Goal: Task Accomplishment & Management: Manage account settings

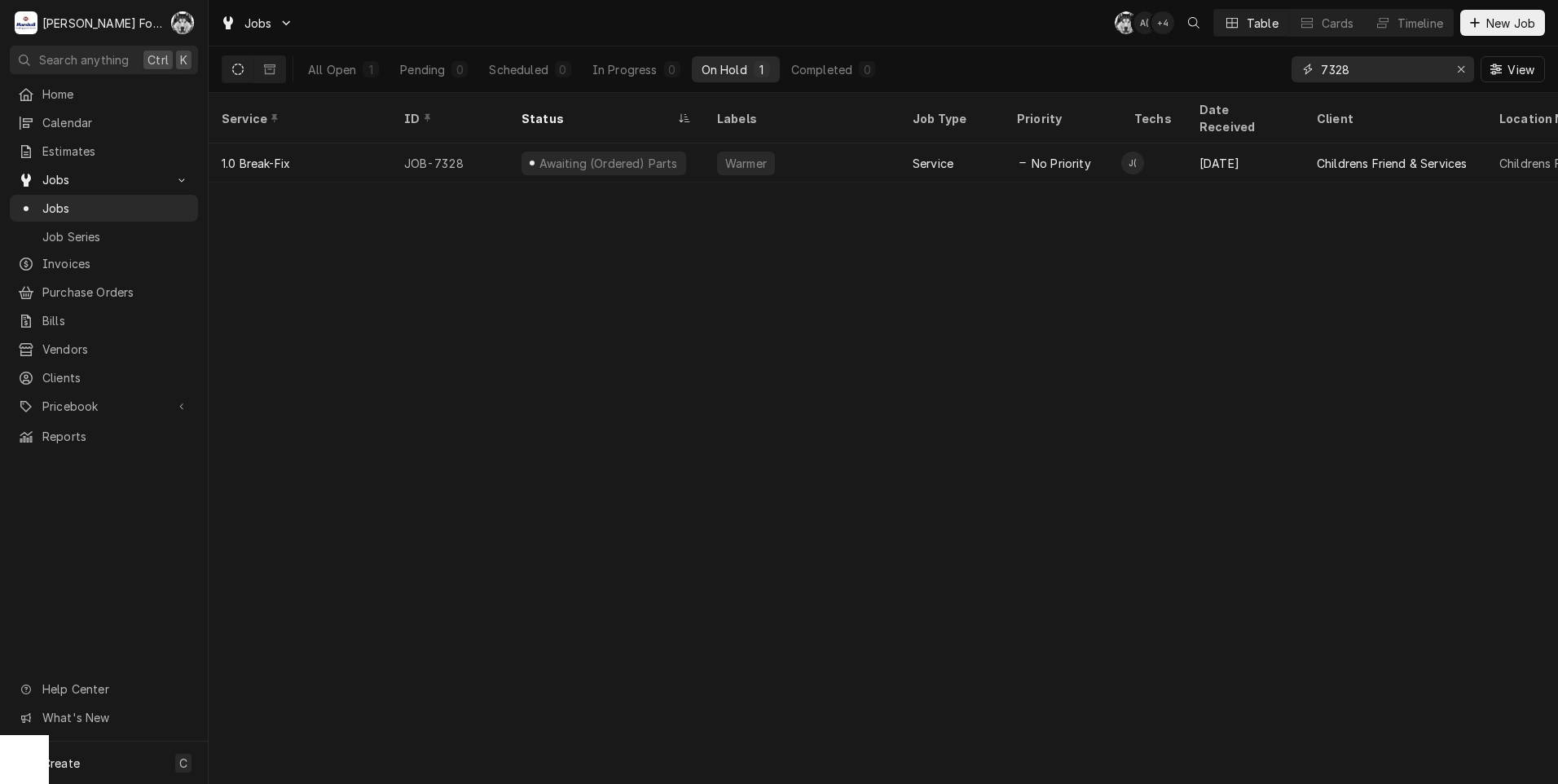
drag, startPoint x: 1374, startPoint y: 63, endPoint x: 1235, endPoint y: 74, distance: 139.4
click at [1233, 74] on div "All Open 1 Pending 0 Scheduled 0 In Progress 0 On Hold 1 Completed 0 7328 View" at bounding box center [883, 69] width 1323 height 46
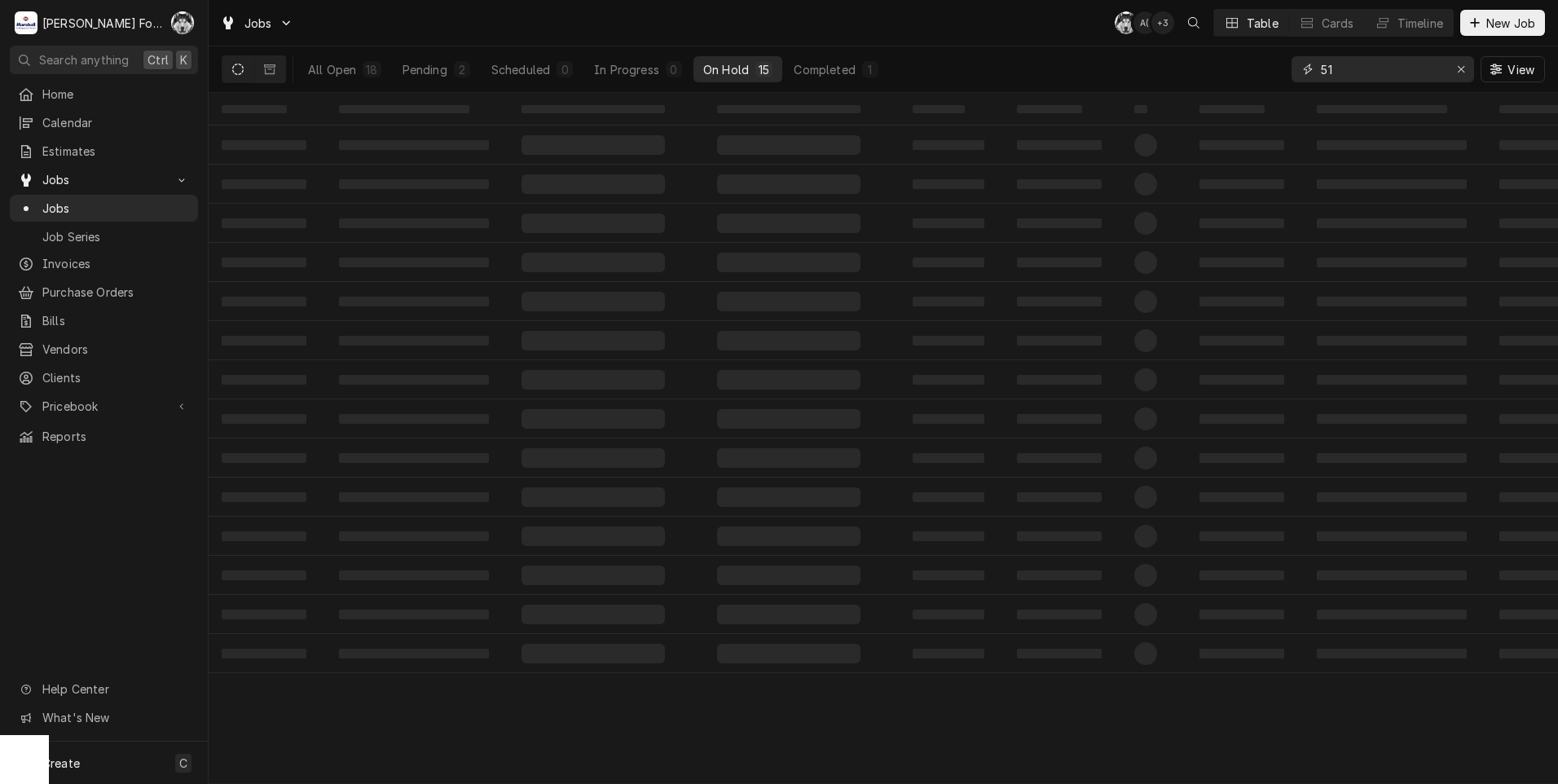
type input "5"
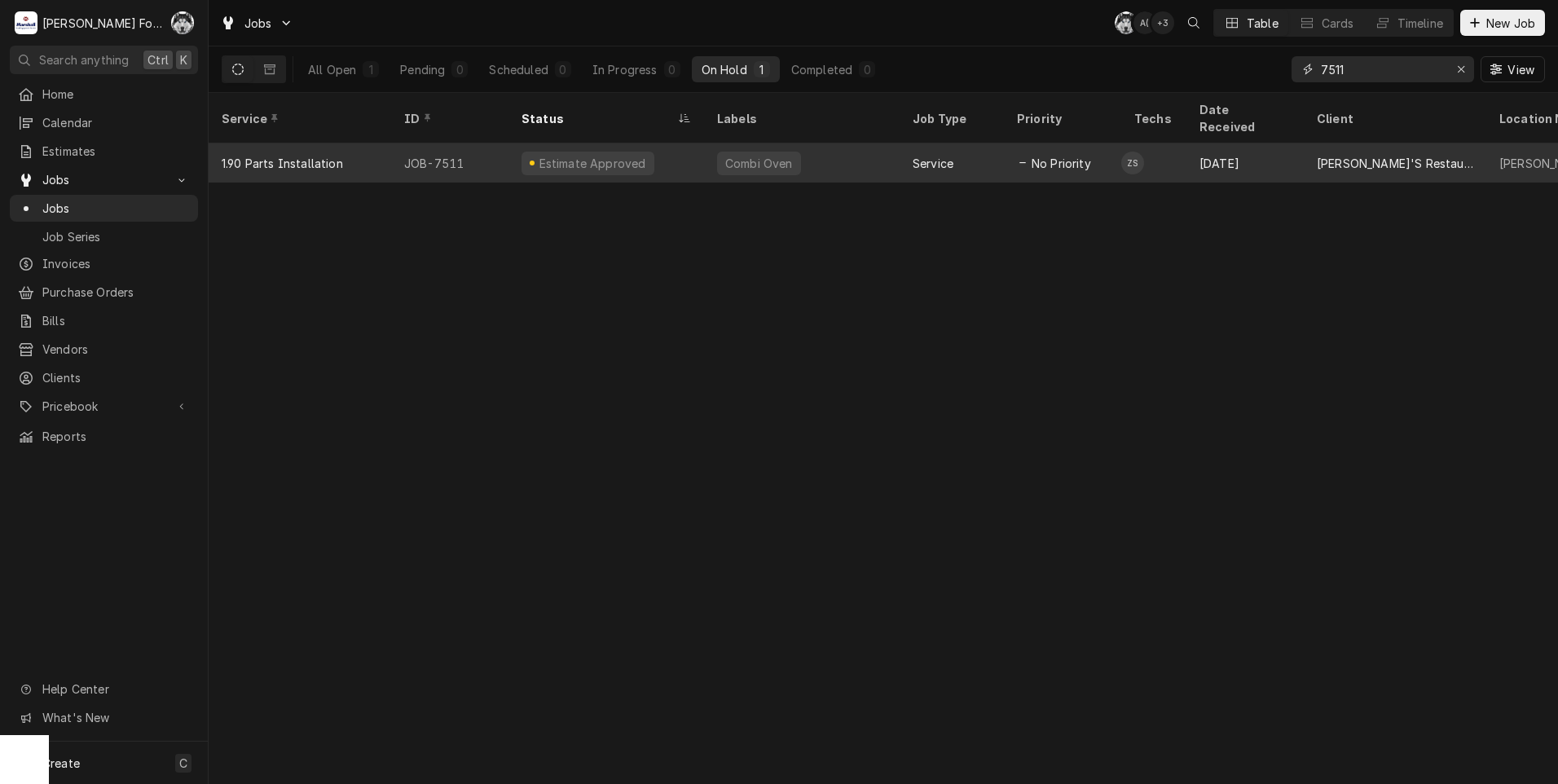
type input "7511"
click at [674, 156] on div "Estimate Approved" at bounding box center [606, 163] width 195 height 39
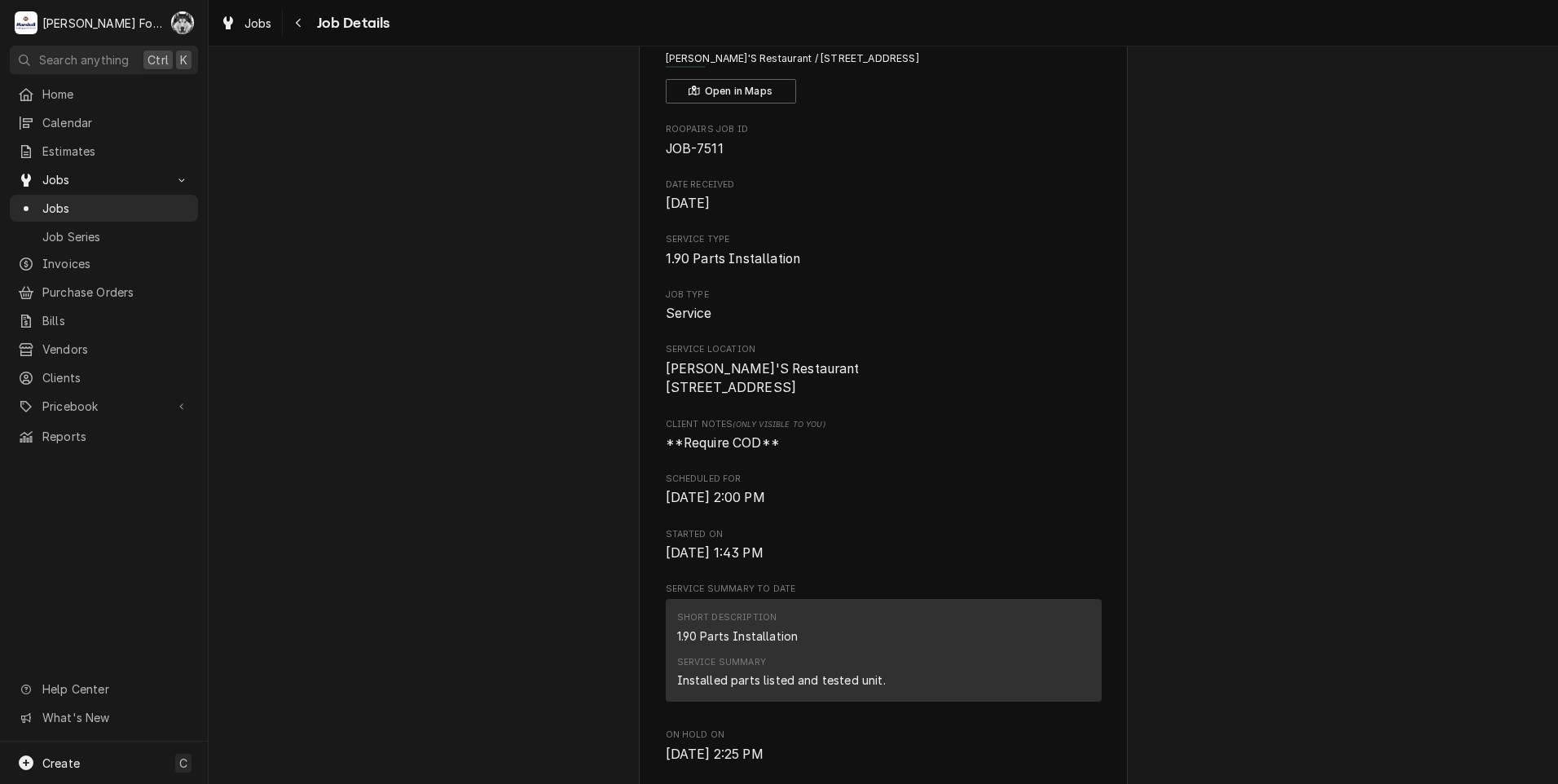
scroll to position [136, 0]
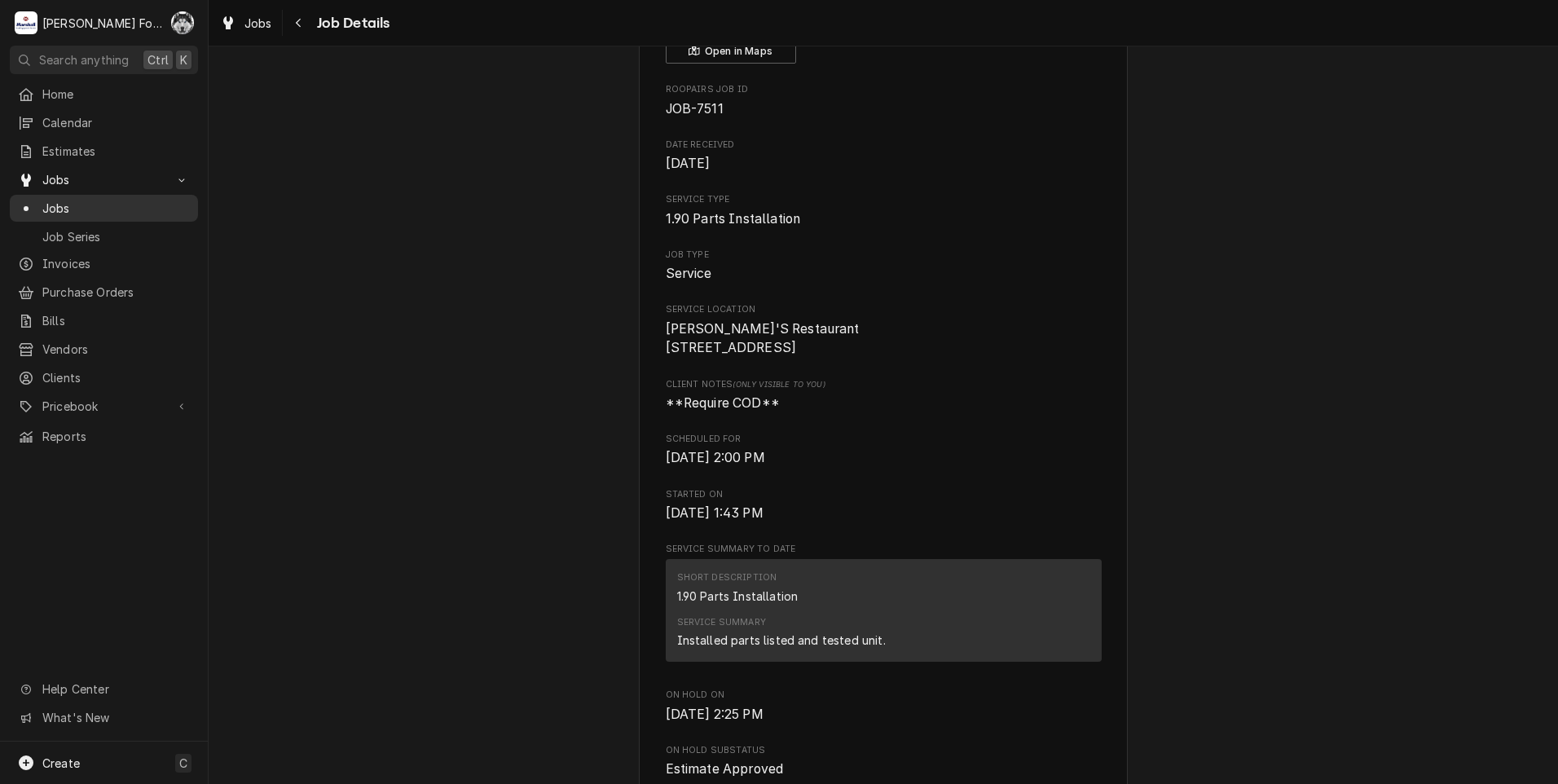
click at [52, 200] on span "Jobs" at bounding box center [116, 208] width 147 height 17
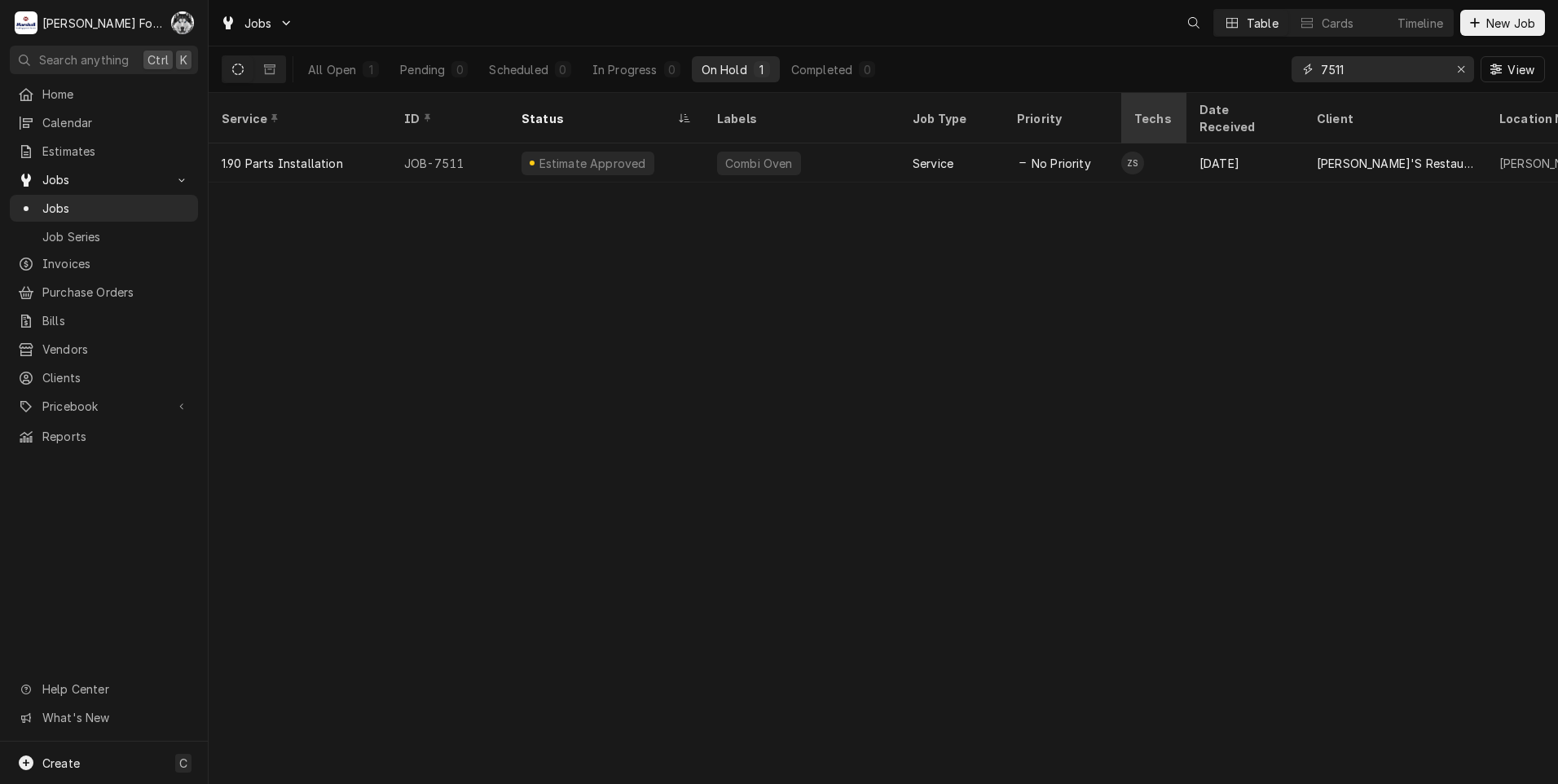
drag, startPoint x: 1394, startPoint y: 74, endPoint x: 1126, endPoint y: 95, distance: 268.8
click at [1126, 95] on div "Jobs Table Cards Timeline New Job All Open 1 Pending 0 Scheduled 0 In Progress …" at bounding box center [883, 392] width 1349 height 784
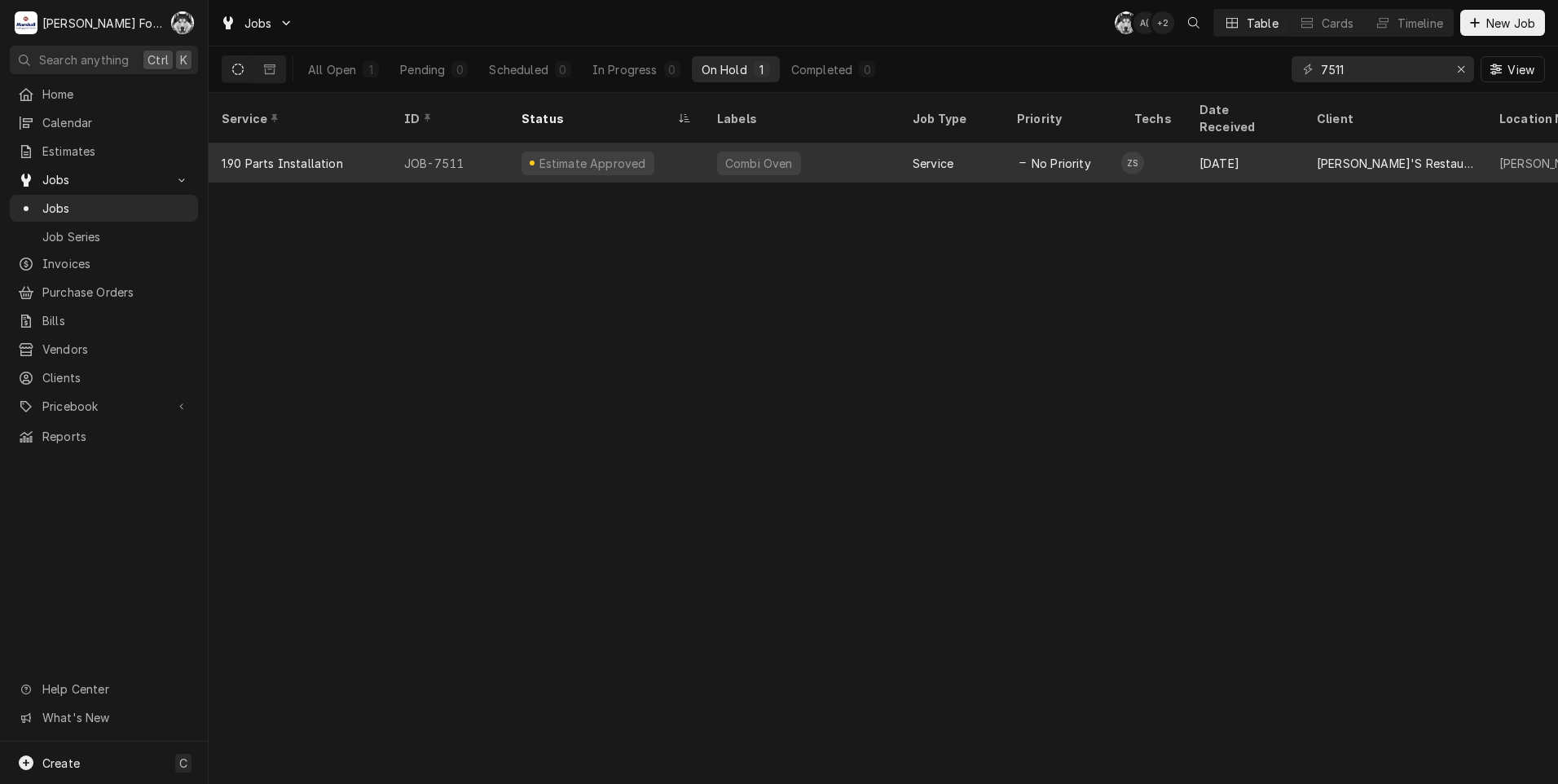
click at [855, 148] on div "Combi Oven" at bounding box center [801, 163] width 195 height 39
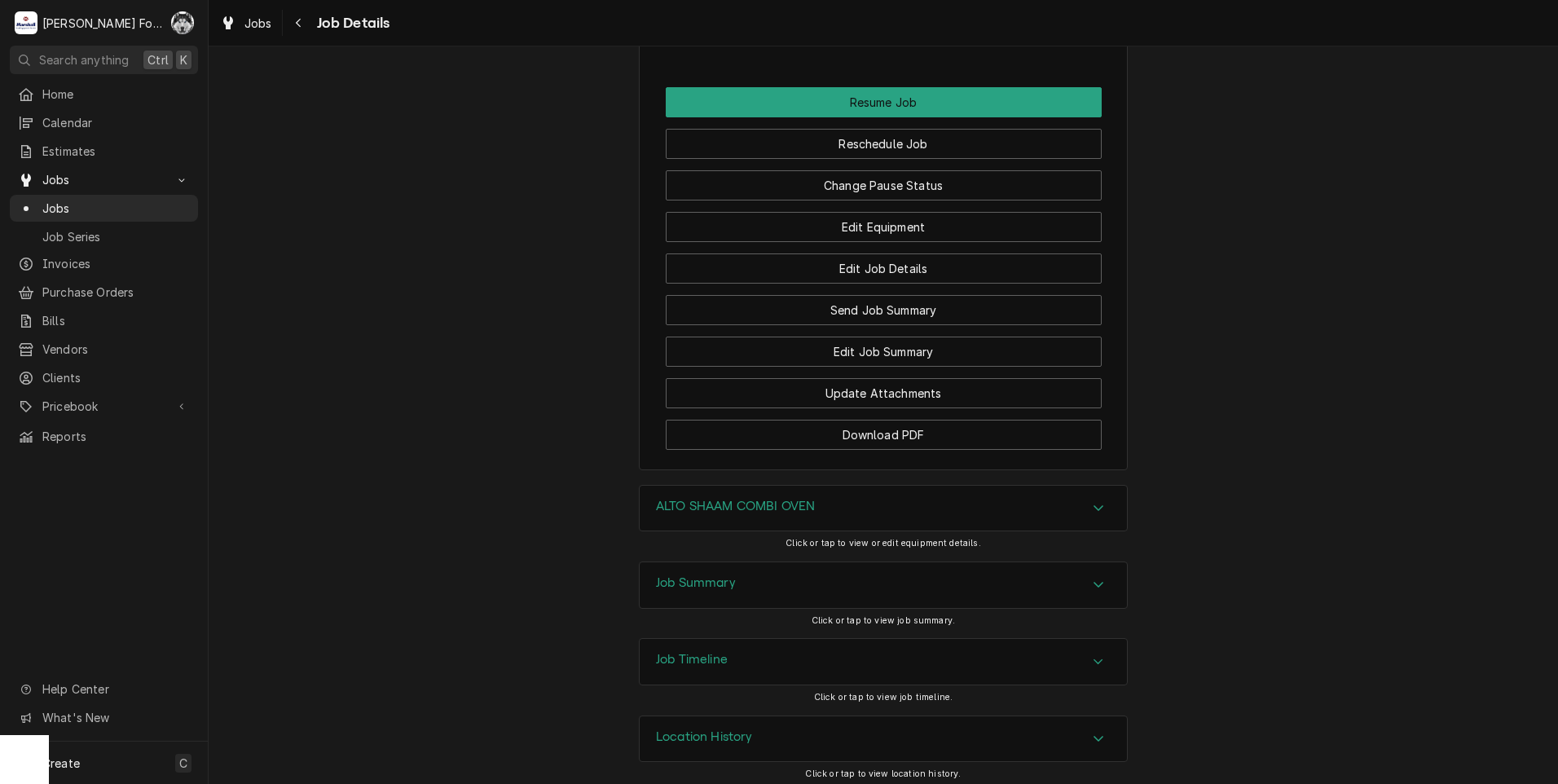
scroll to position [1494, 0]
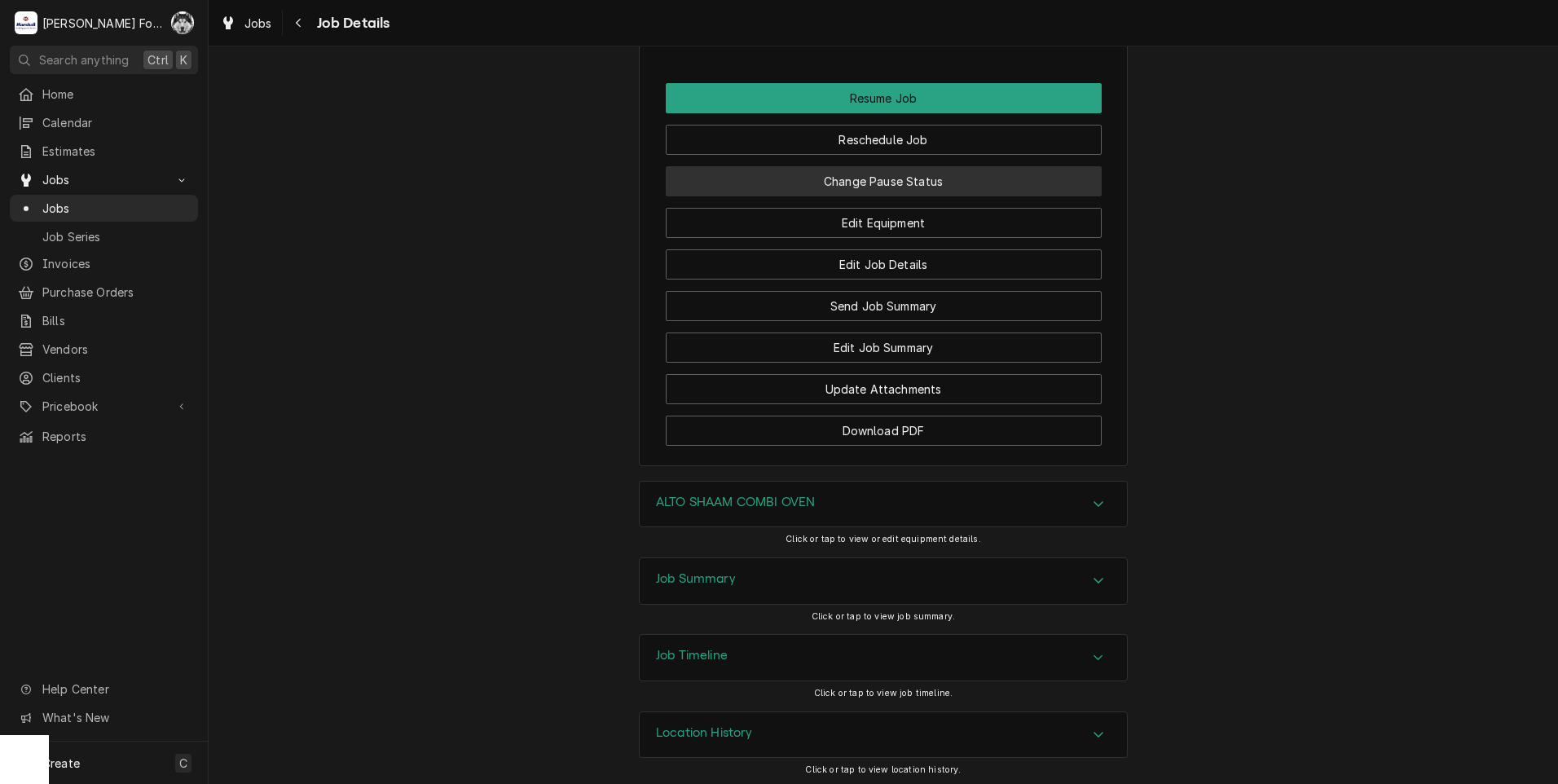
click at [905, 196] on button "Change Pause Status" at bounding box center [883, 182] width 436 height 30
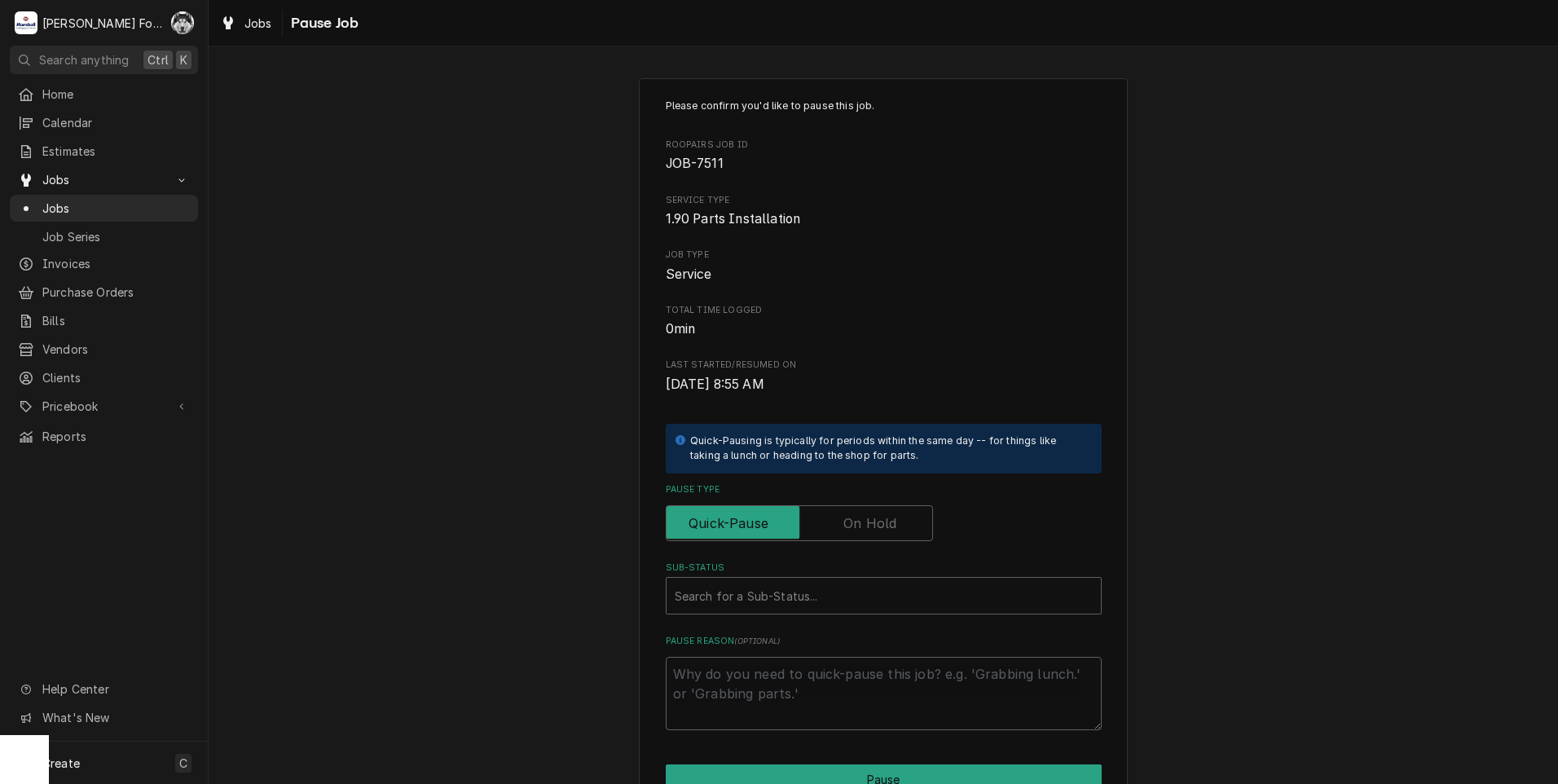
click at [853, 513] on label "Pause Type" at bounding box center [799, 523] width 267 height 36
click at [853, 513] on input "Pause Type" at bounding box center [799, 523] width 253 height 36
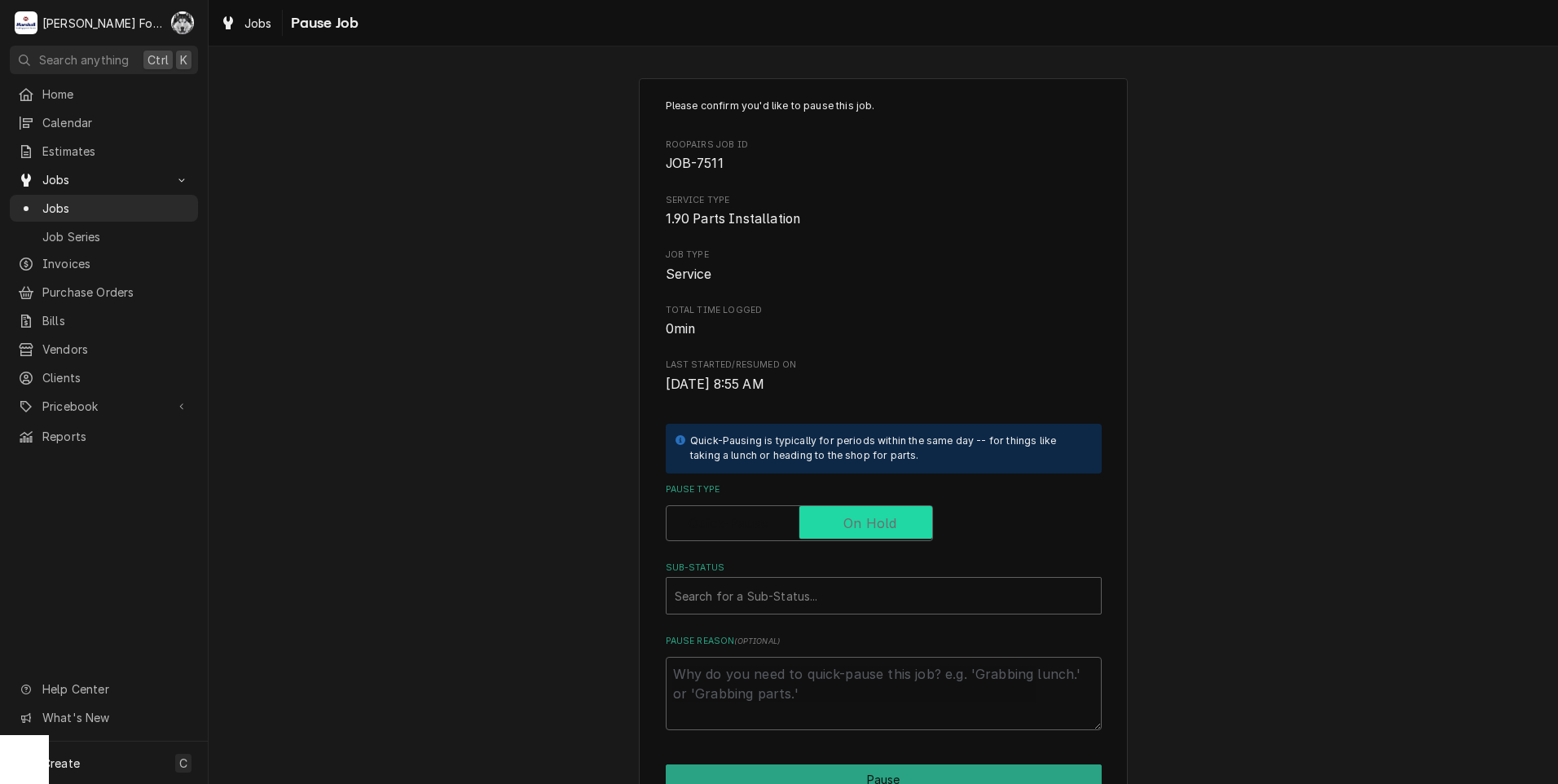
checkbox input "true"
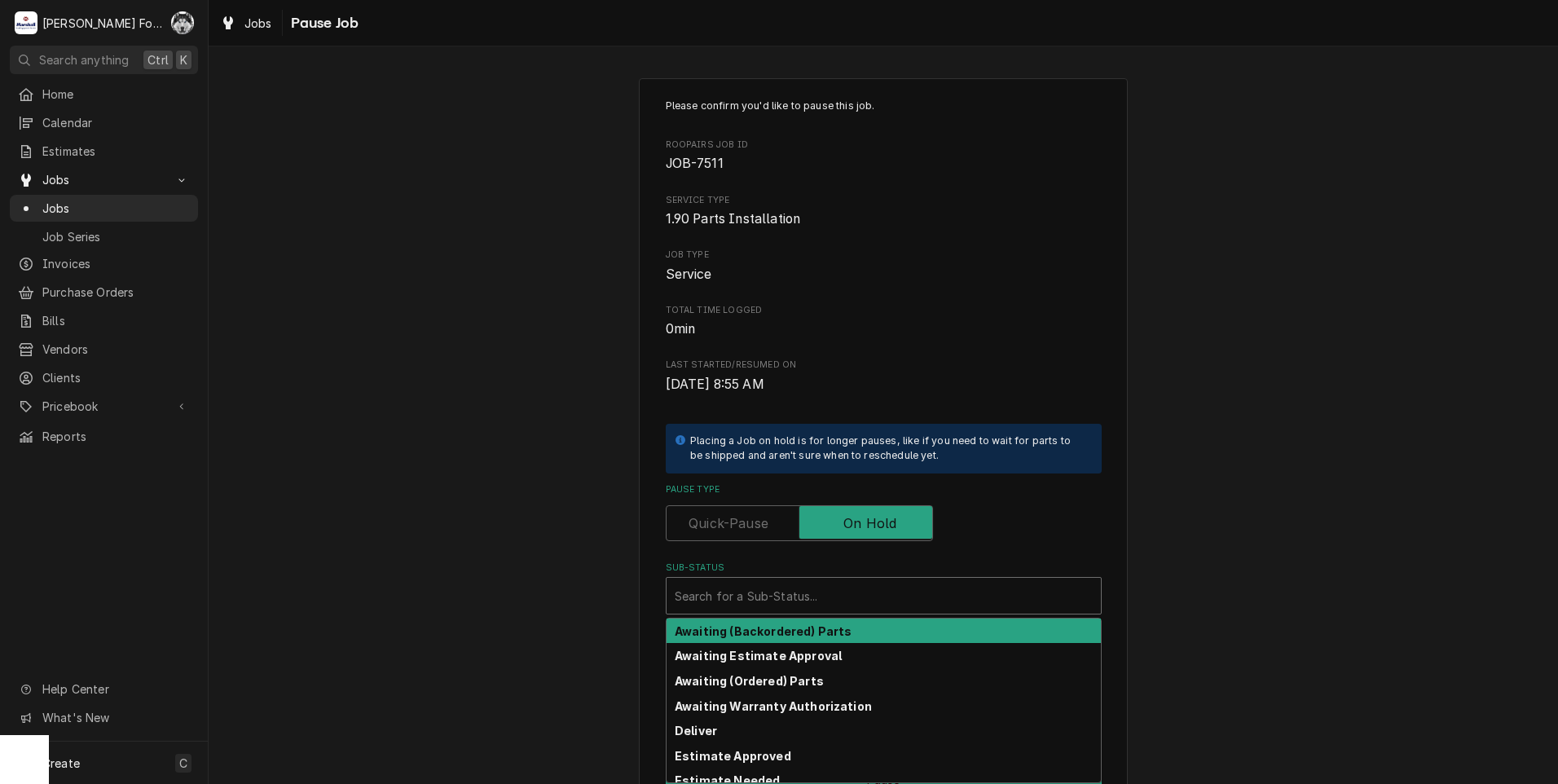
click at [771, 597] on div "Sub-Status" at bounding box center [884, 595] width 418 height 30
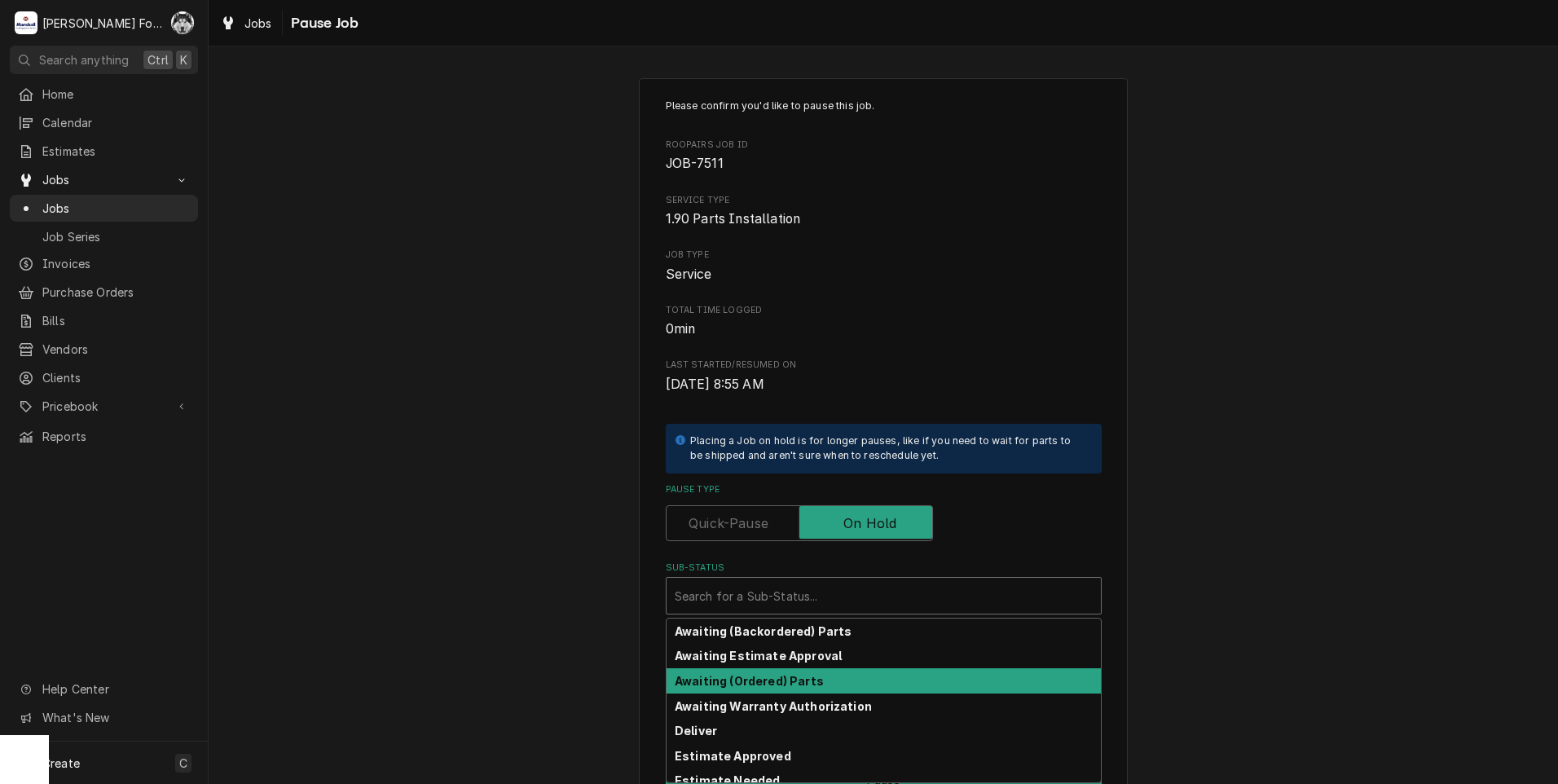
click at [754, 678] on strong "Awaiting (Ordered) Parts" at bounding box center [749, 681] width 149 height 14
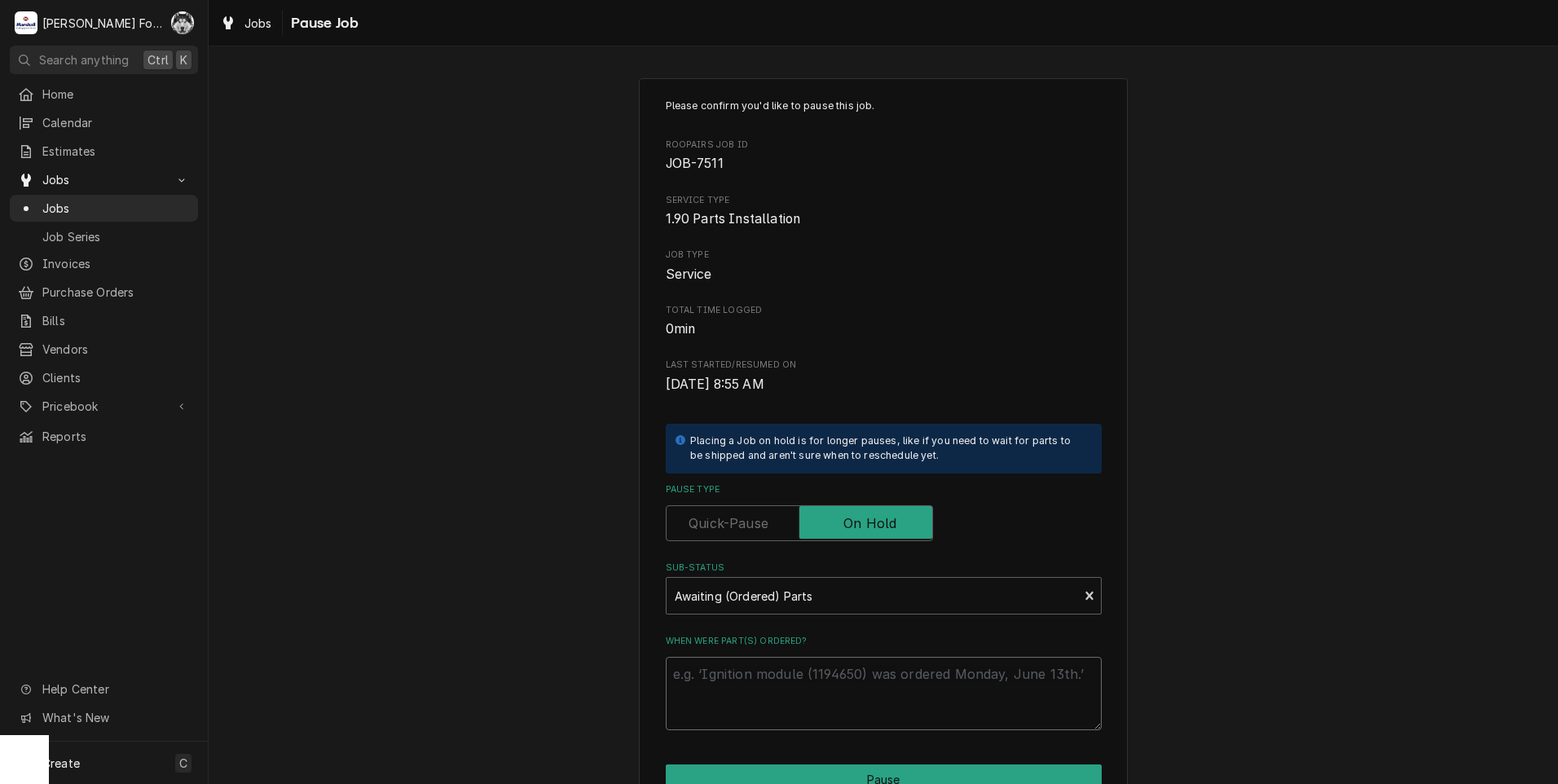
click at [767, 687] on textarea "When were part(s) ordered?" at bounding box center [883, 693] width 436 height 74
paste textarea "NUTRITION DYNAMIX"
type textarea "x"
type textarea "NUTRITION DYNAMIX"
drag, startPoint x: 861, startPoint y: 678, endPoint x: 503, endPoint y: 666, distance: 358.2
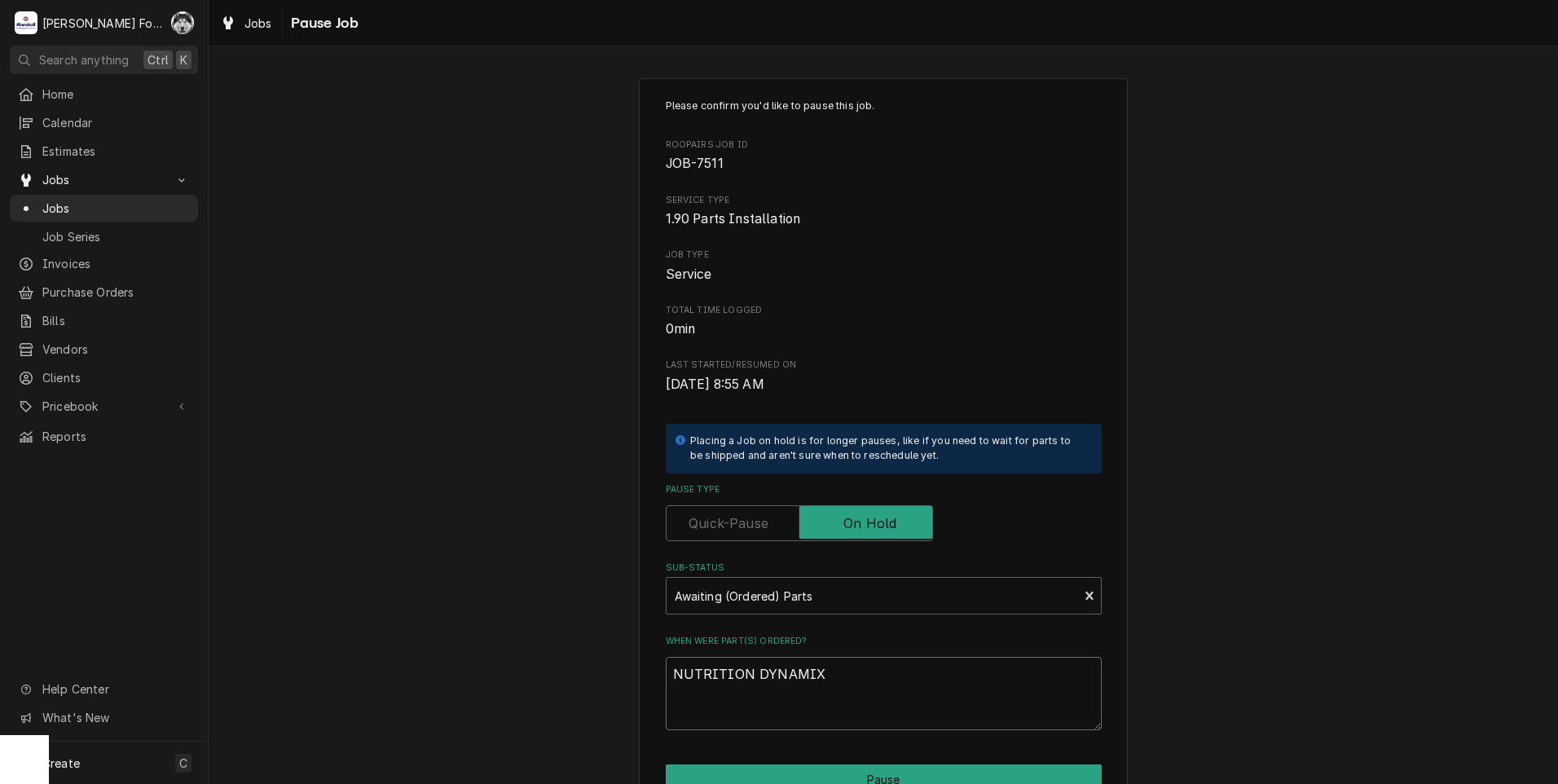
click at [523, 674] on div "Please confirm you'd like to pause this job. Roopairs Job ID JOB-7511 Service T…" at bounding box center [883, 488] width 1349 height 849
type textarea "x"
type textarea "1"
type textarea "x"
type textarea "10"
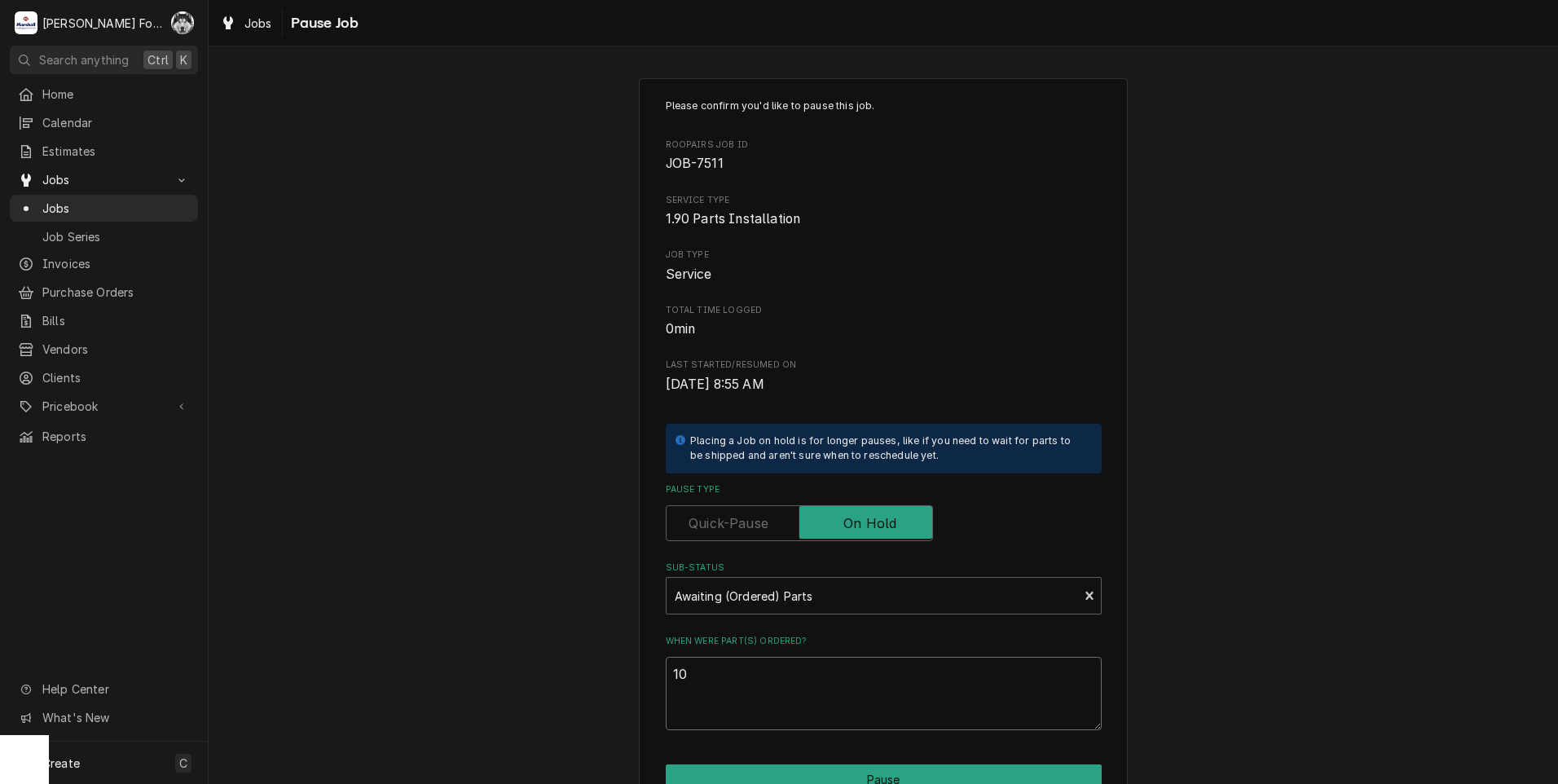
type textarea "x"
type textarea "10/"
type textarea "x"
type textarea "10/2"
type textarea "x"
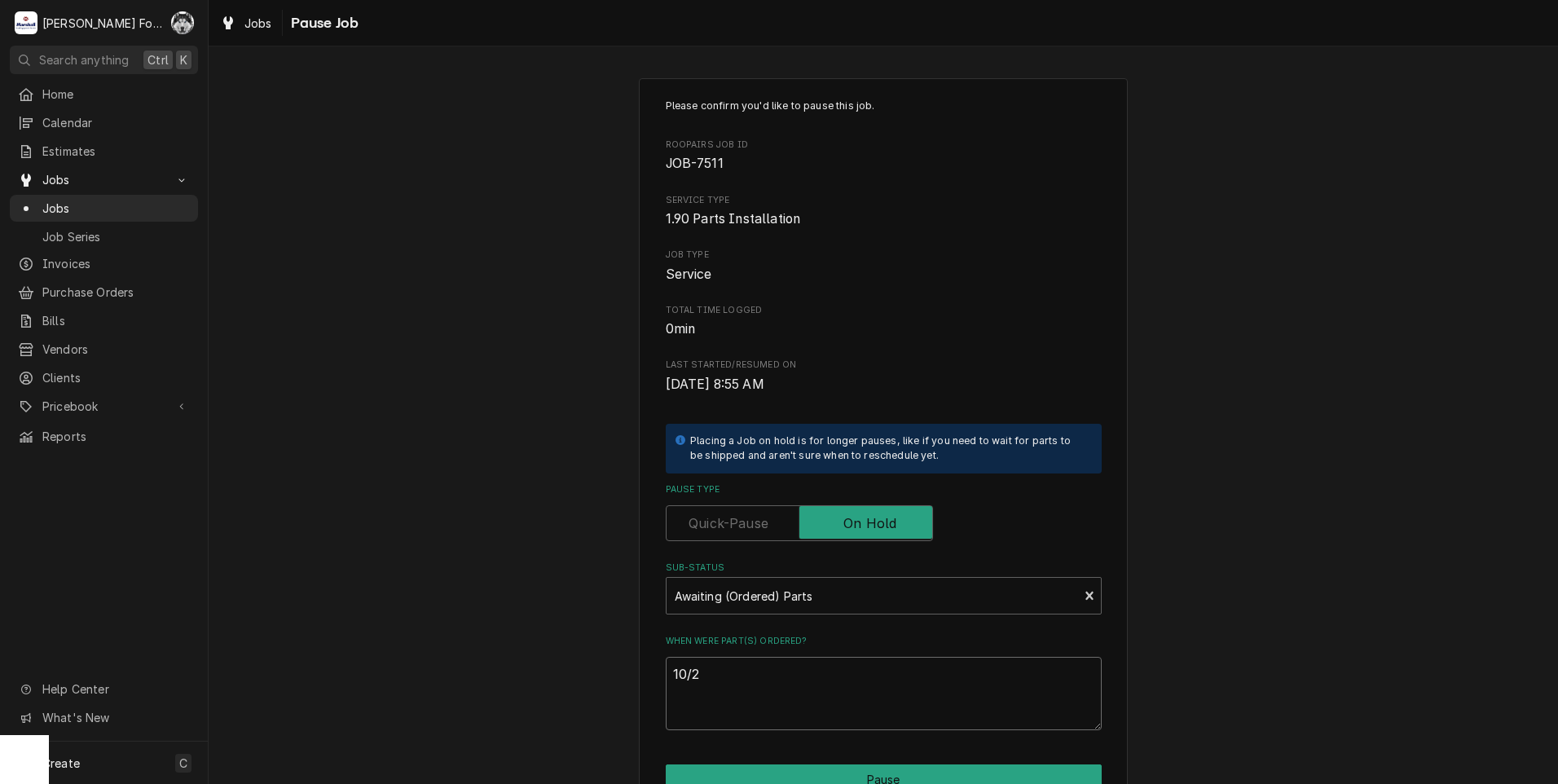
type textarea "10/2/"
type textarea "x"
type textarea "10/2/2"
type textarea "x"
type textarea "10/2/20"
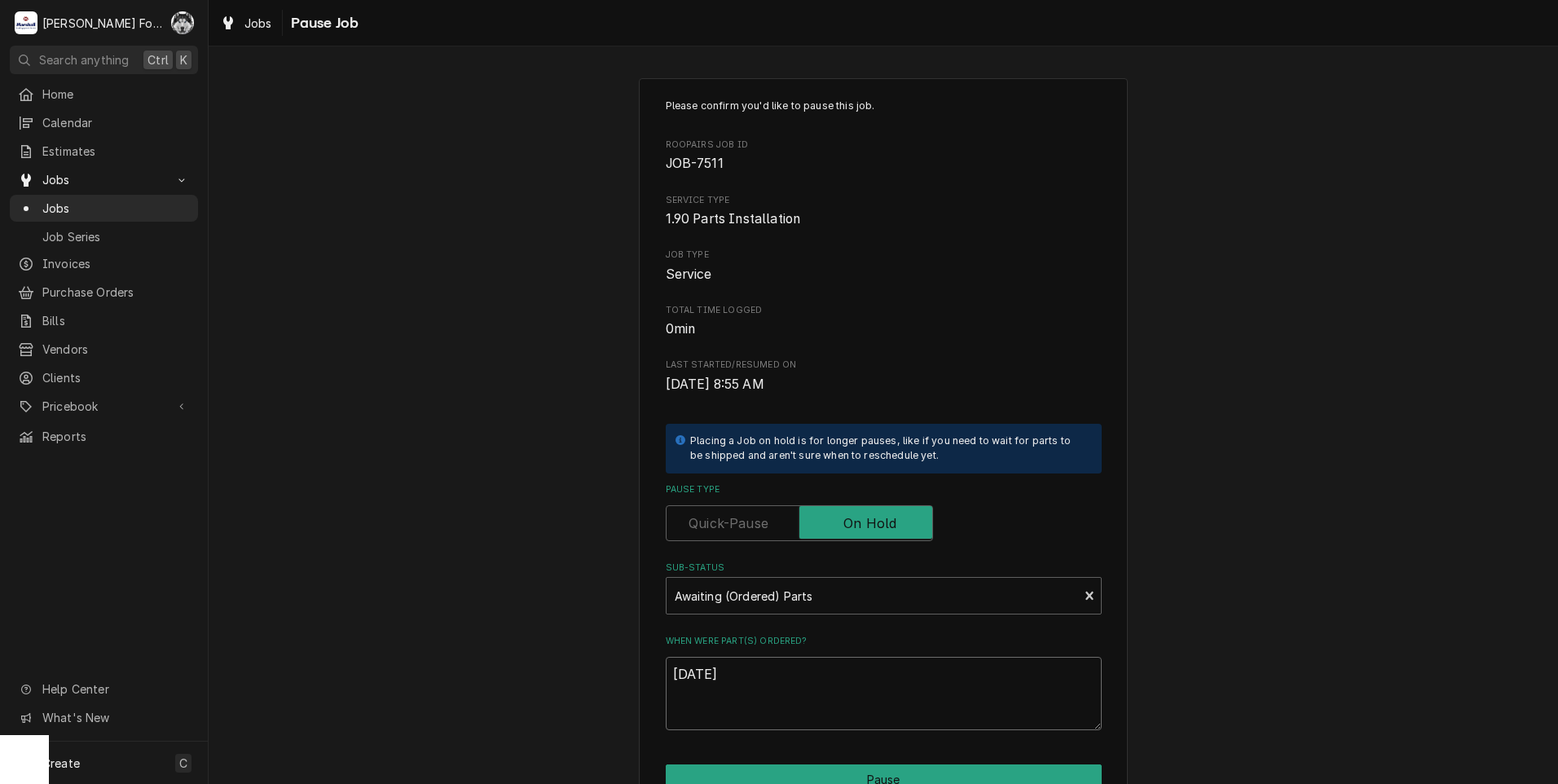
type textarea "x"
type textarea "10/2/202"
type textarea "x"
drag, startPoint x: 744, startPoint y: 670, endPoint x: 621, endPoint y: 677, distance: 123.2
click at [621, 677] on div "Please confirm you'd like to pause this job. Roopairs Job ID JOB-7511 Service T…" at bounding box center [883, 488] width 1349 height 849
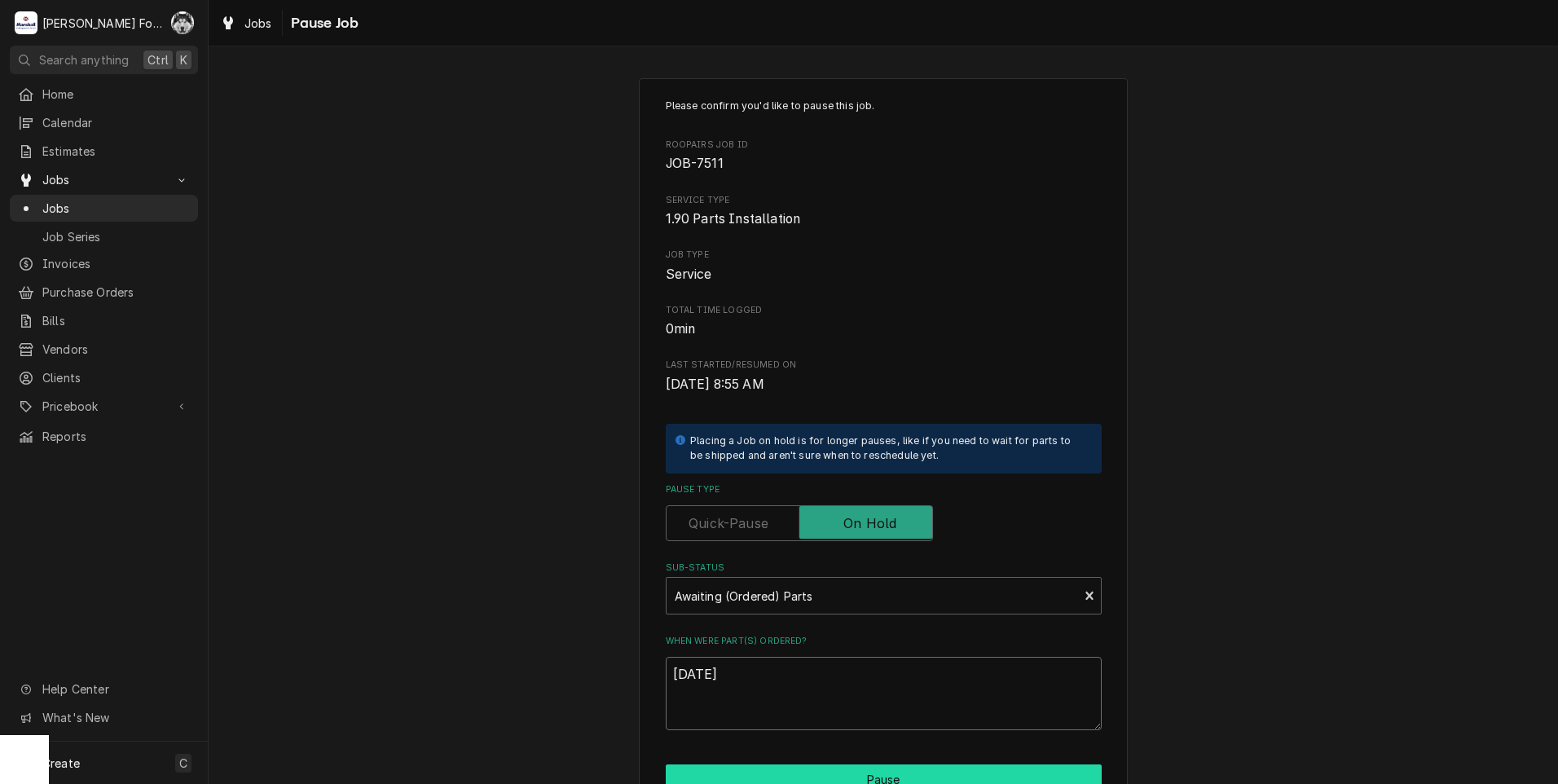
type textarea "10/2/2025"
click at [780, 774] on button "Pause" at bounding box center [883, 780] width 436 height 30
type textarea "x"
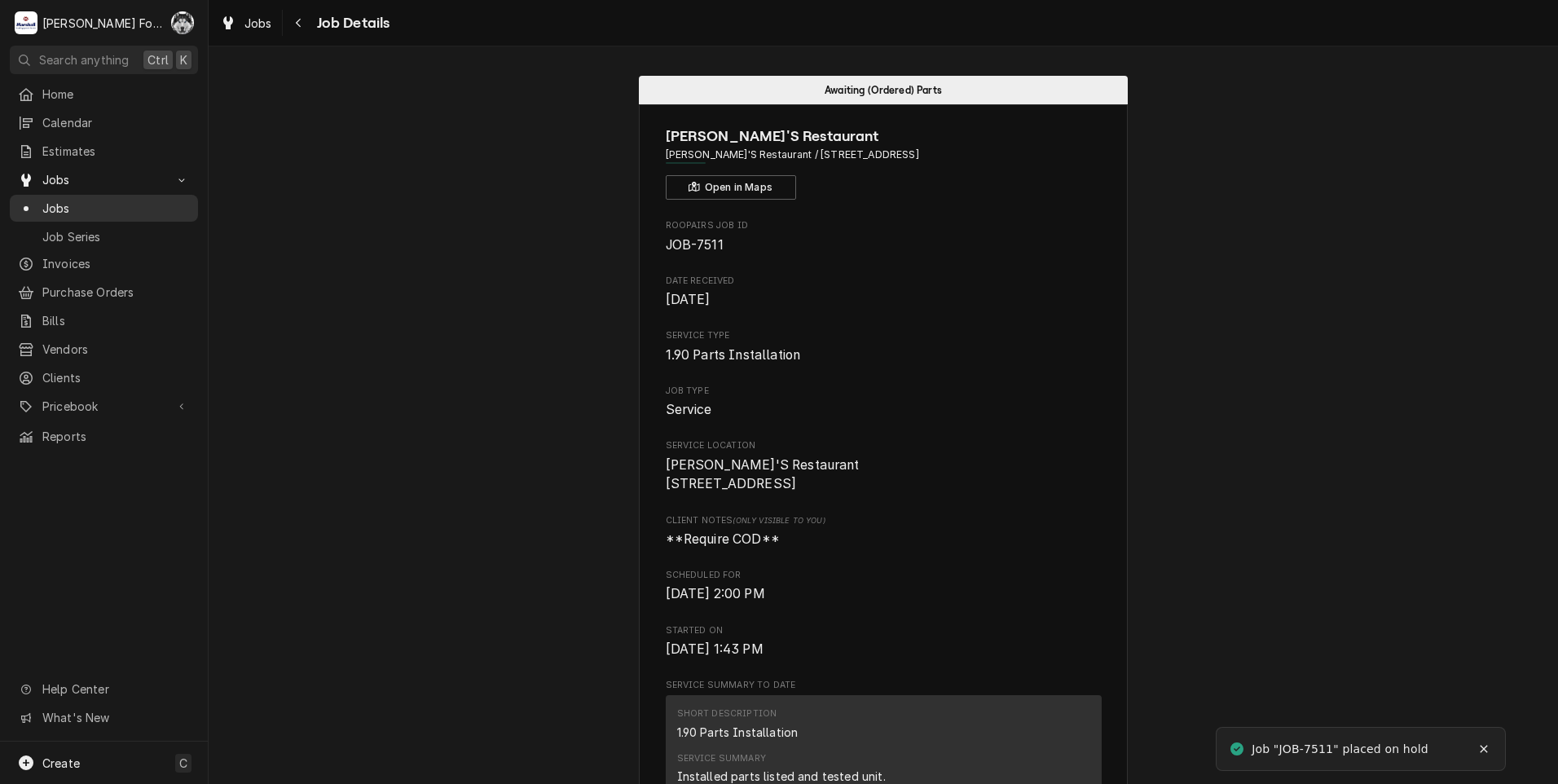
click at [50, 202] on span "Jobs" at bounding box center [116, 208] width 147 height 17
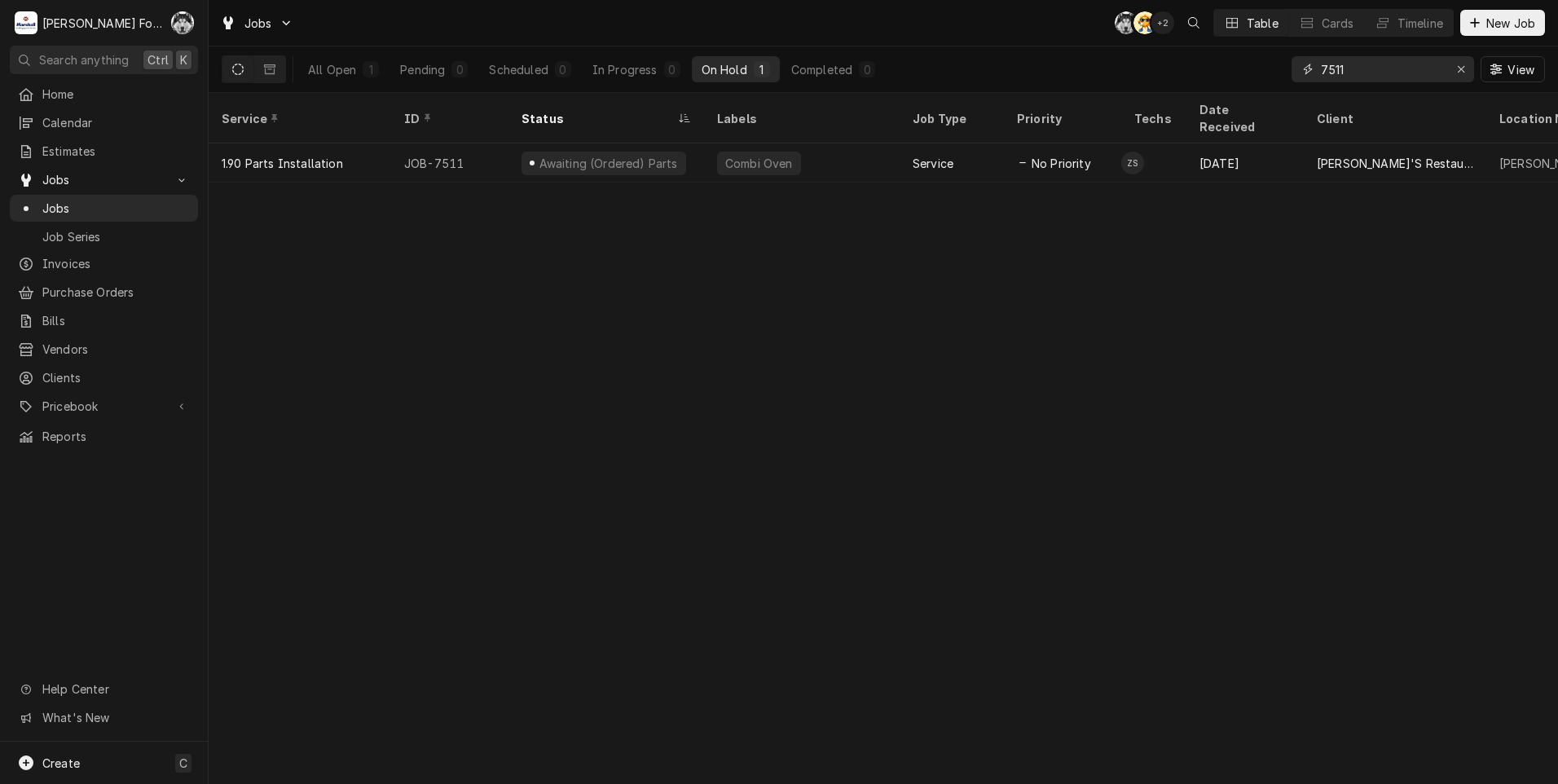
click at [1377, 67] on input "7511" at bounding box center [1382, 69] width 122 height 26
type input "7515"
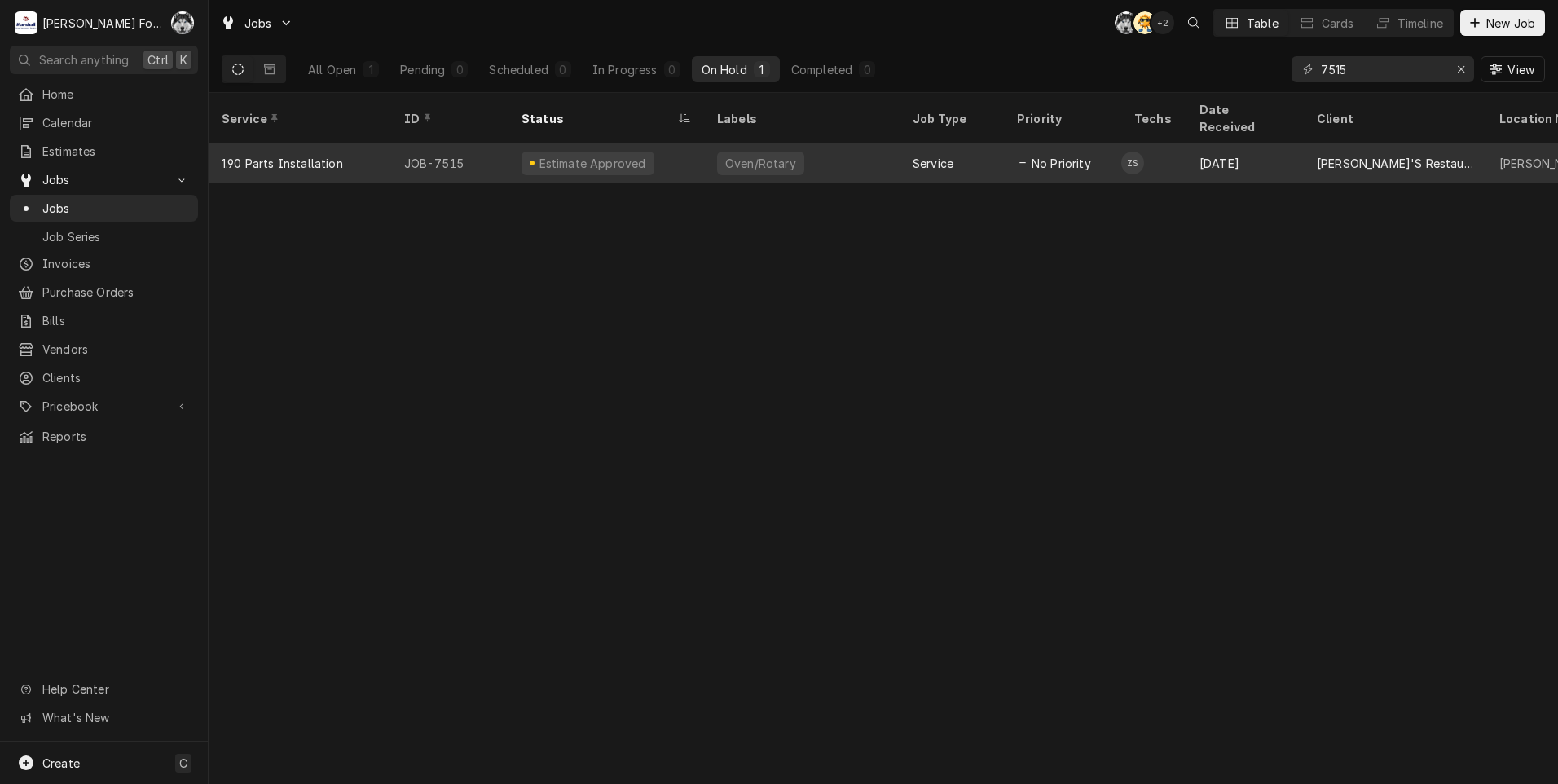
click at [760, 151] on div "Oven/Rotary" at bounding box center [760, 163] width 87 height 24
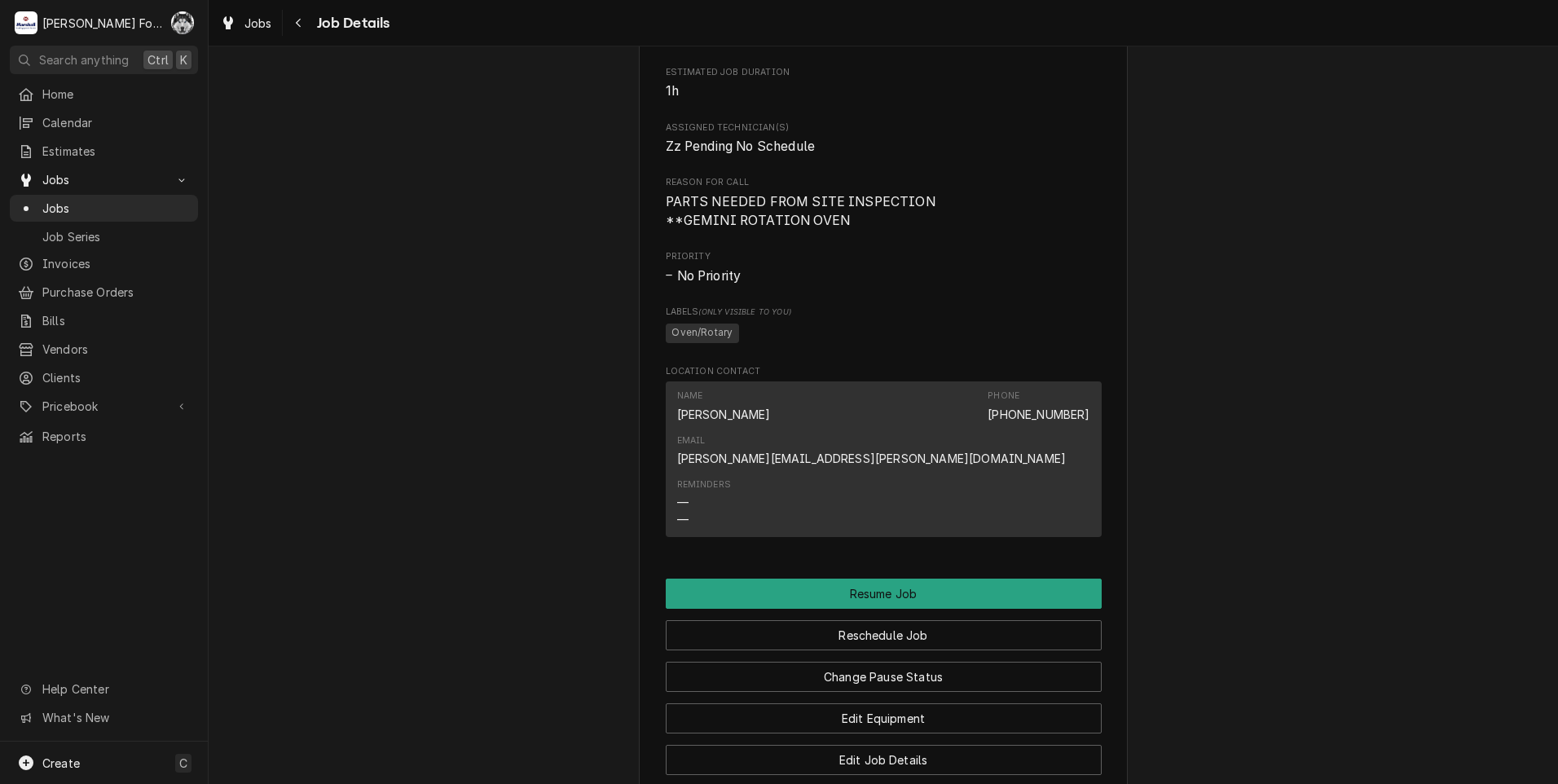
scroll to position [1222, 0]
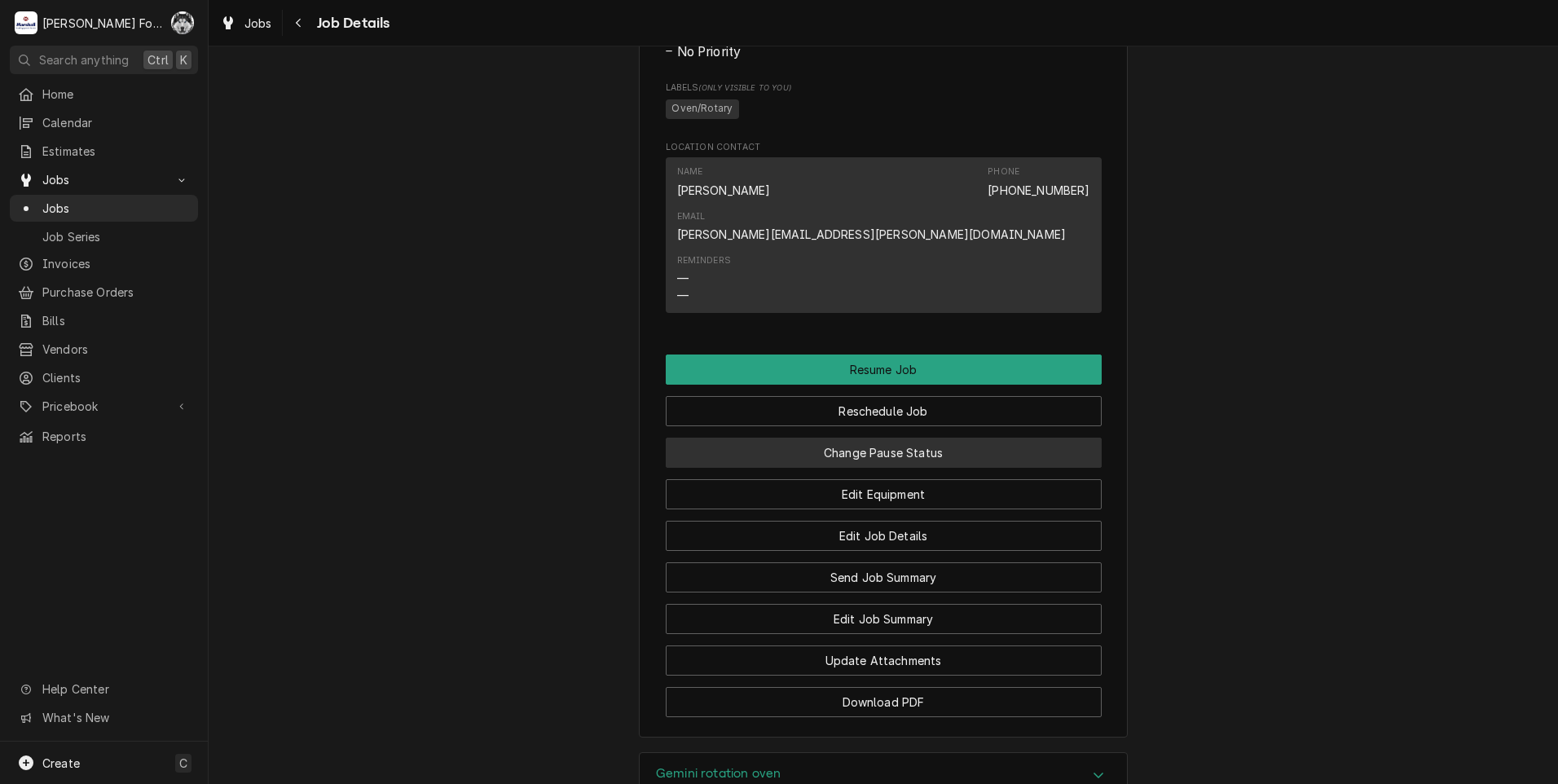
click at [823, 468] on button "Change Pause Status" at bounding box center [883, 452] width 436 height 30
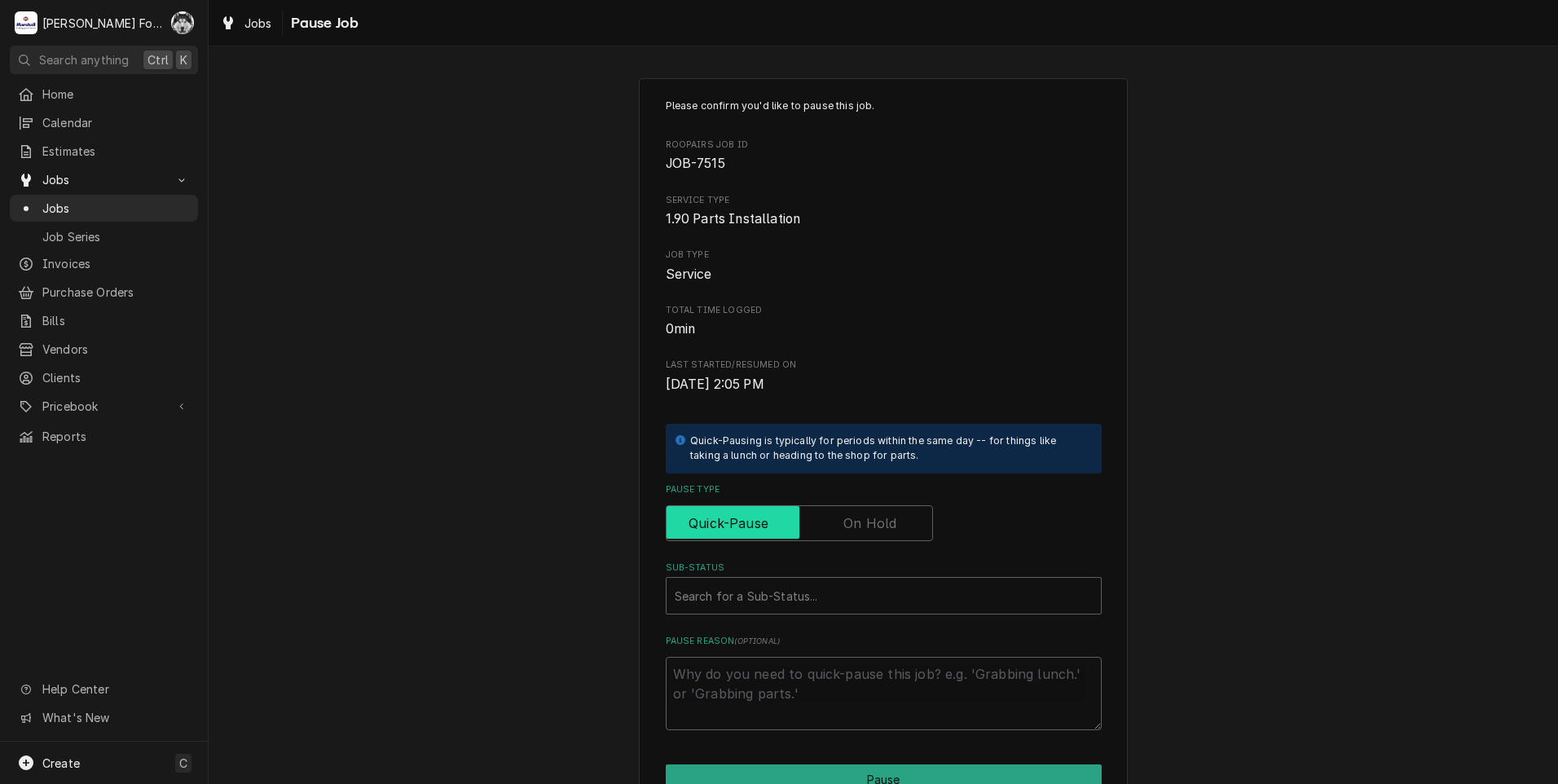
click at [829, 522] on input "Pause Type" at bounding box center [799, 523] width 253 height 36
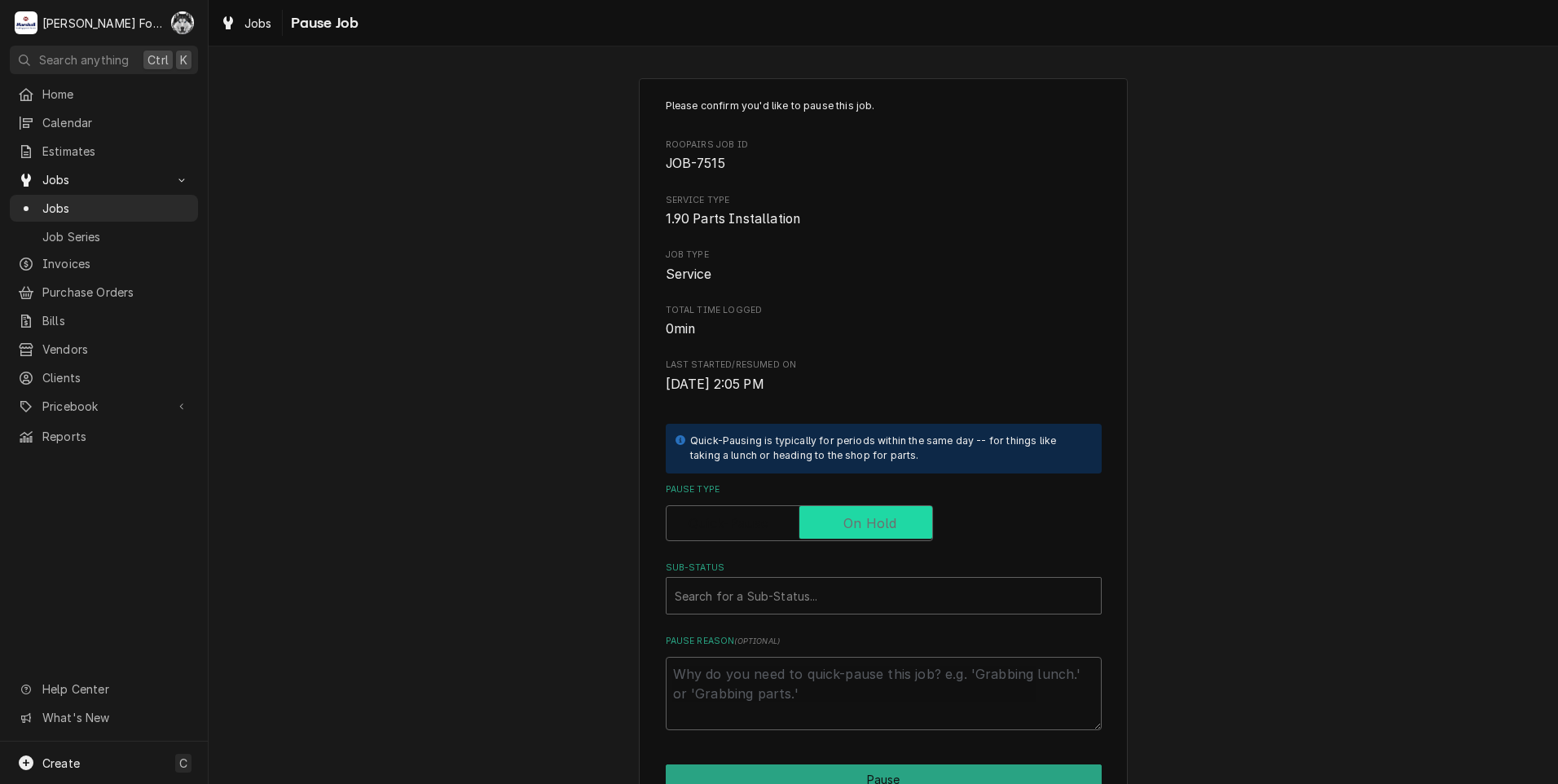
checkbox input "true"
drag, startPoint x: 765, startPoint y: 598, endPoint x: 762, endPoint y: 611, distance: 13.3
click at [766, 599] on div "Sub-Status" at bounding box center [884, 595] width 418 height 30
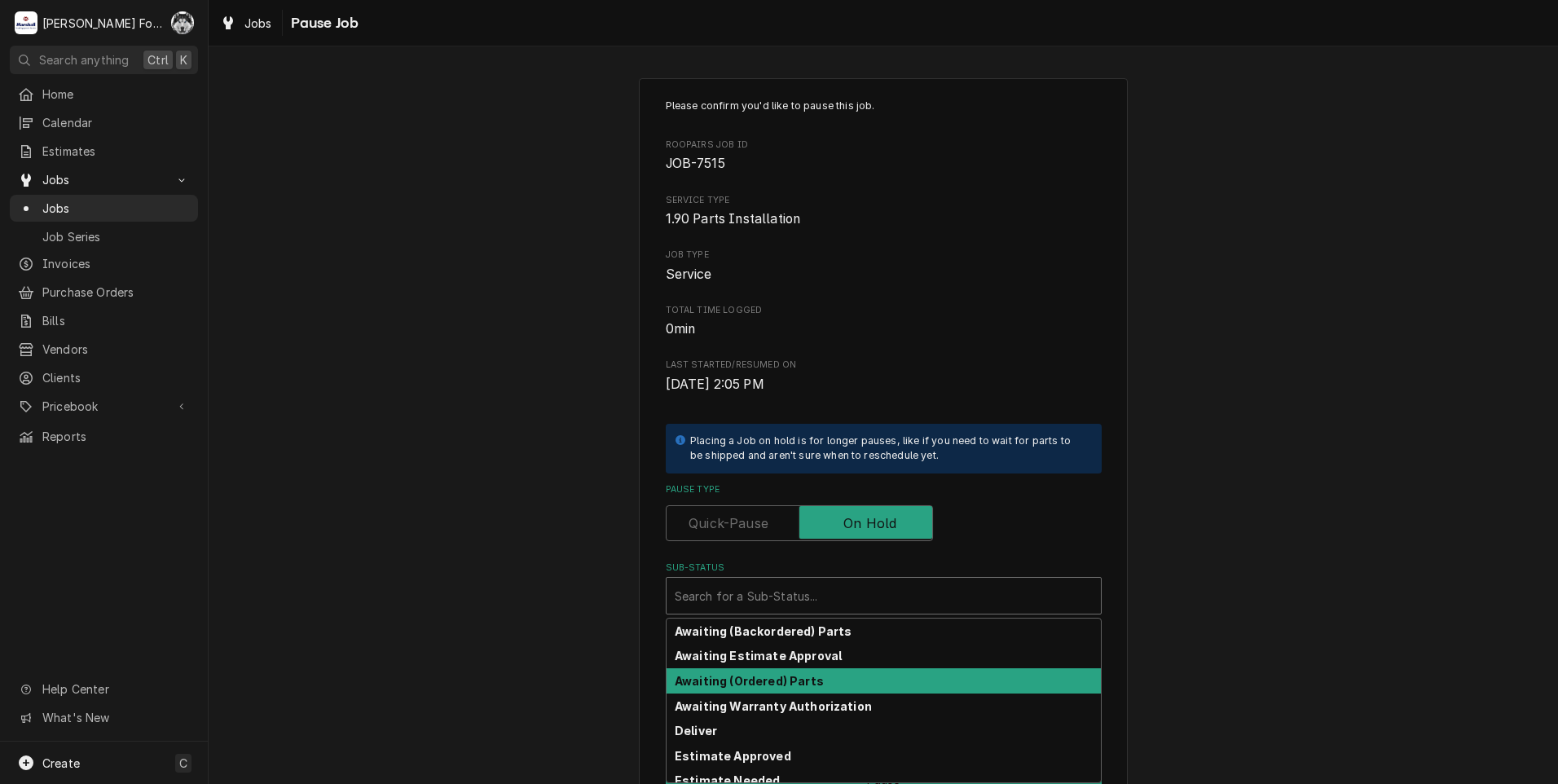
click at [764, 677] on strong "Awaiting (Ordered) Parts" at bounding box center [749, 681] width 149 height 14
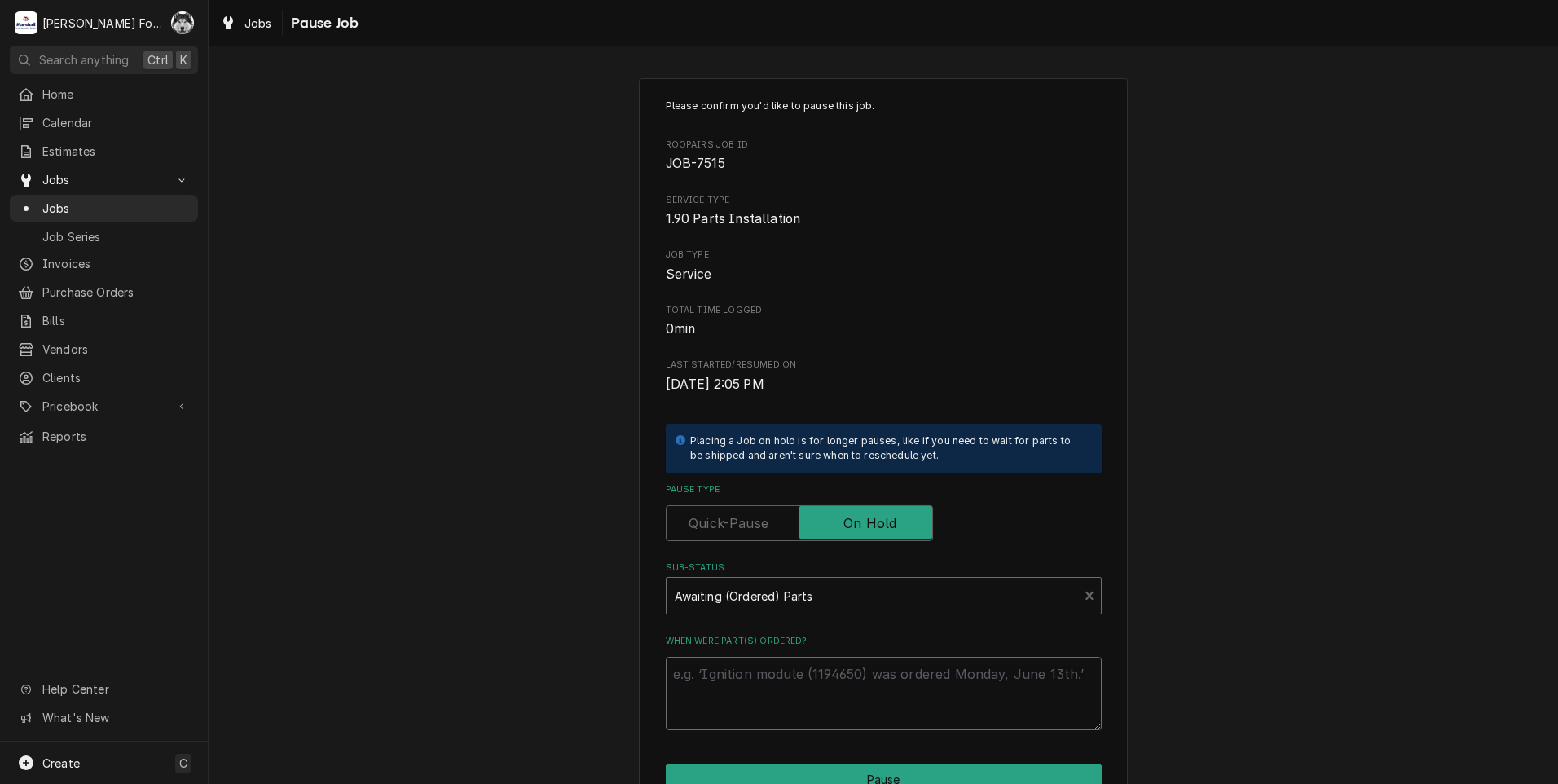
click at [748, 685] on textarea "When were part(s) ordered?" at bounding box center [883, 693] width 436 height 74
paste textarea "[DATE]"
type textarea "x"
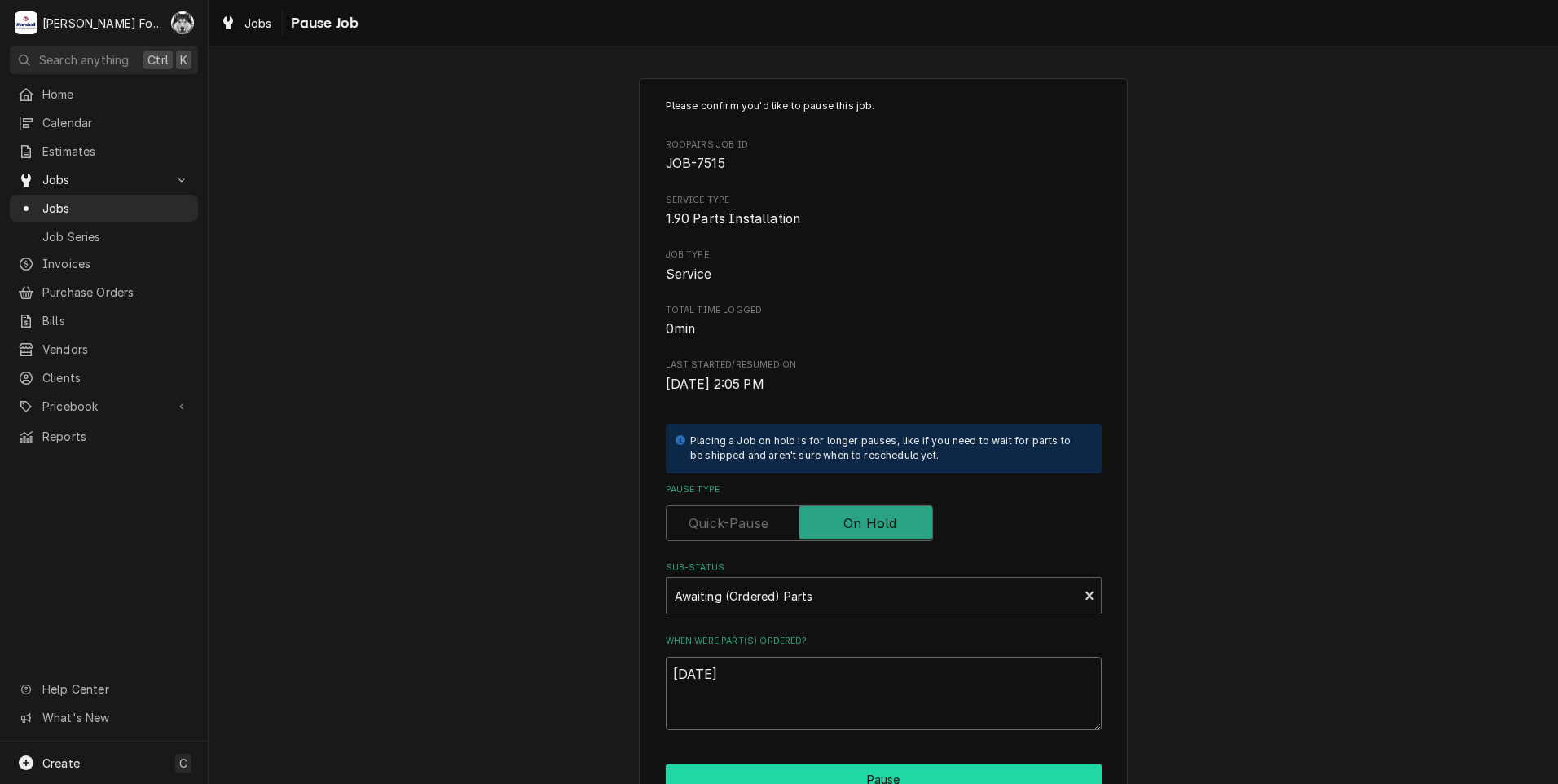
type textarea "[DATE]"
click at [760, 774] on button "Pause" at bounding box center [883, 780] width 436 height 30
type textarea "x"
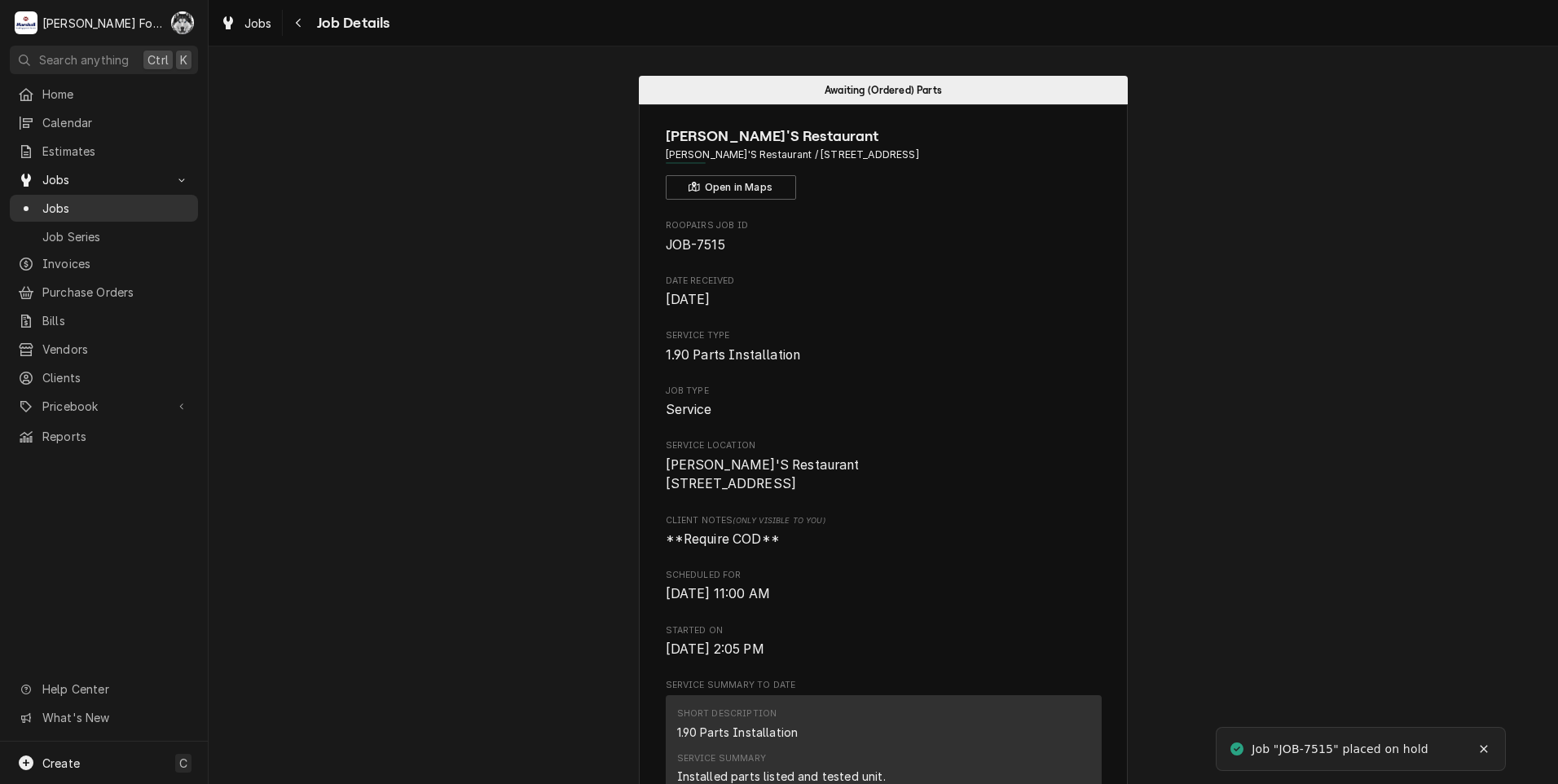
click at [66, 206] on span "Jobs" at bounding box center [116, 208] width 147 height 17
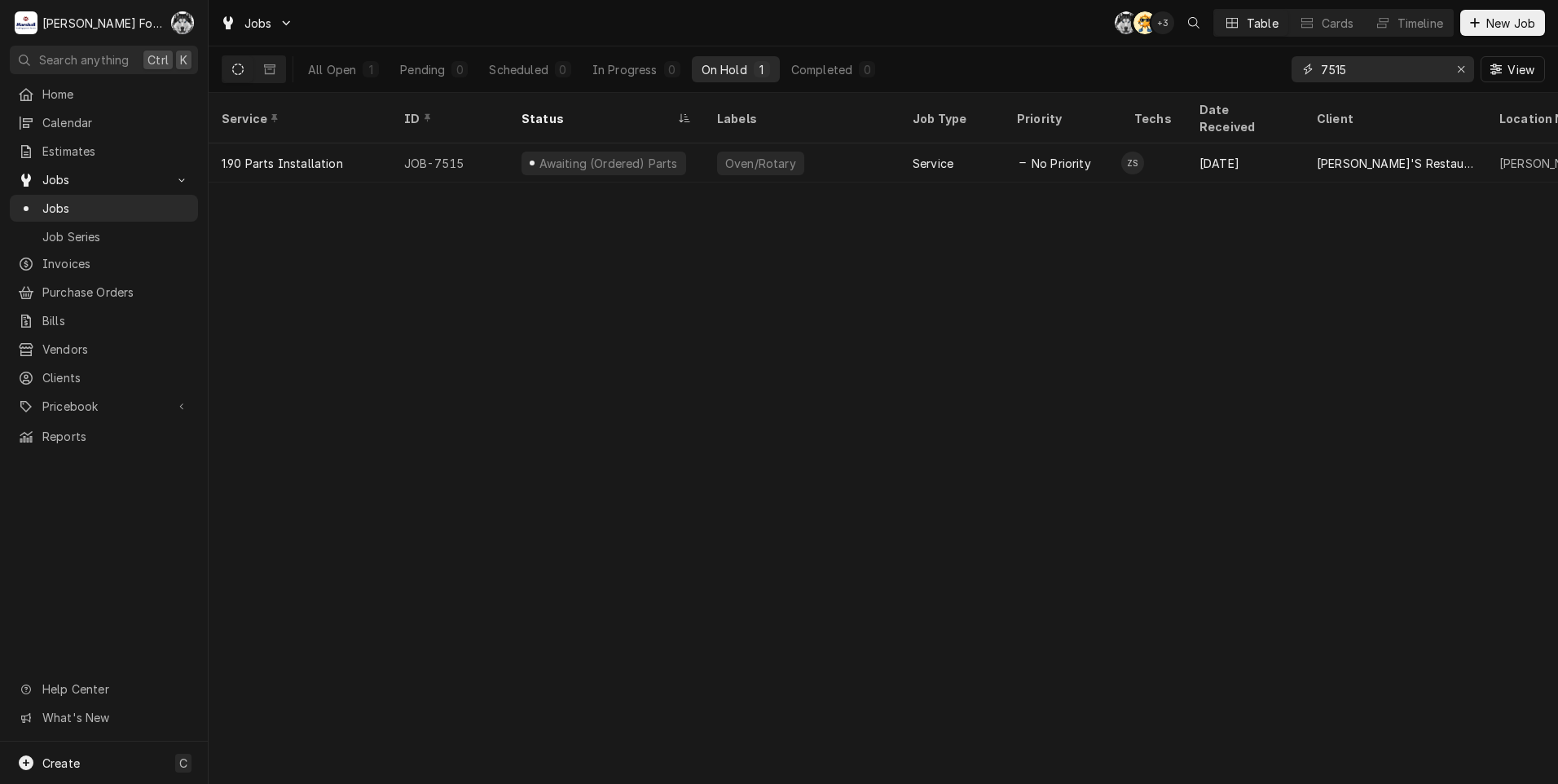
drag, startPoint x: 1360, startPoint y: 75, endPoint x: 1252, endPoint y: 90, distance: 109.0
click at [1252, 90] on div "All Open 1 Pending 0 Scheduled 0 In Progress 0 On Hold 1 Completed 0 7515 View" at bounding box center [883, 69] width 1323 height 46
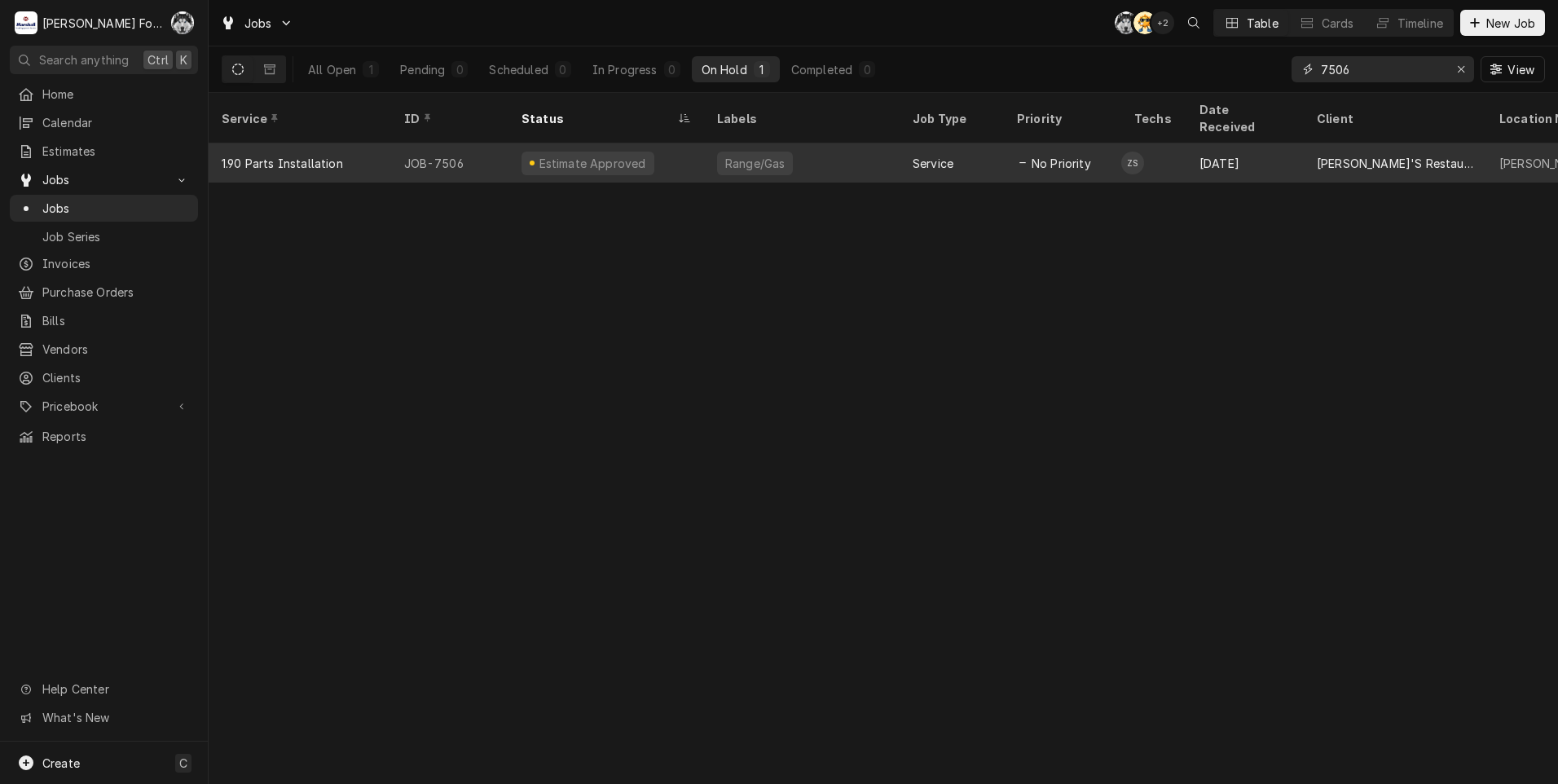
type input "7506"
click at [973, 147] on div "Service" at bounding box center [952, 163] width 104 height 39
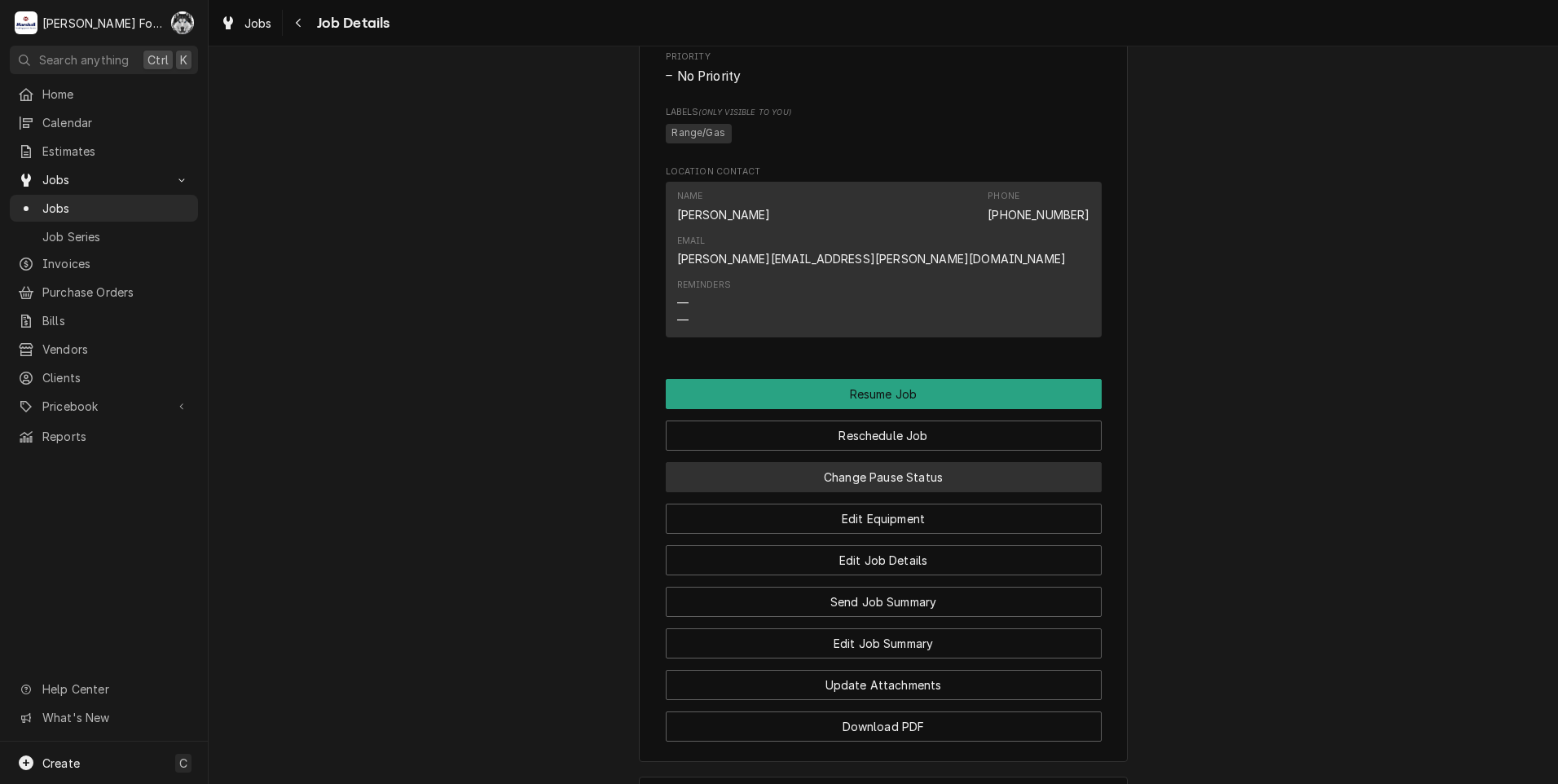
scroll to position [1222, 0]
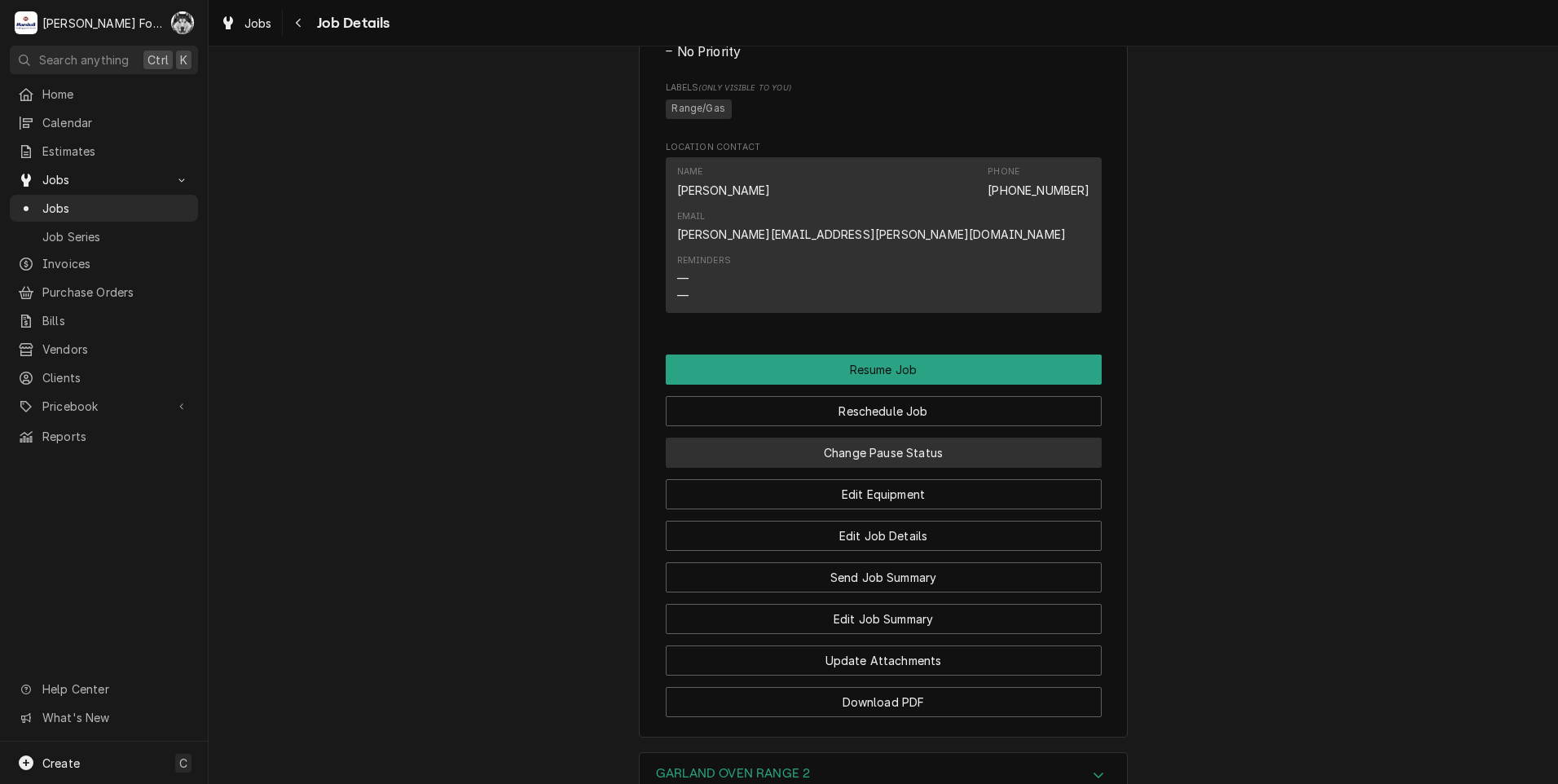
click at [900, 468] on button "Change Pause Status" at bounding box center [883, 452] width 436 height 30
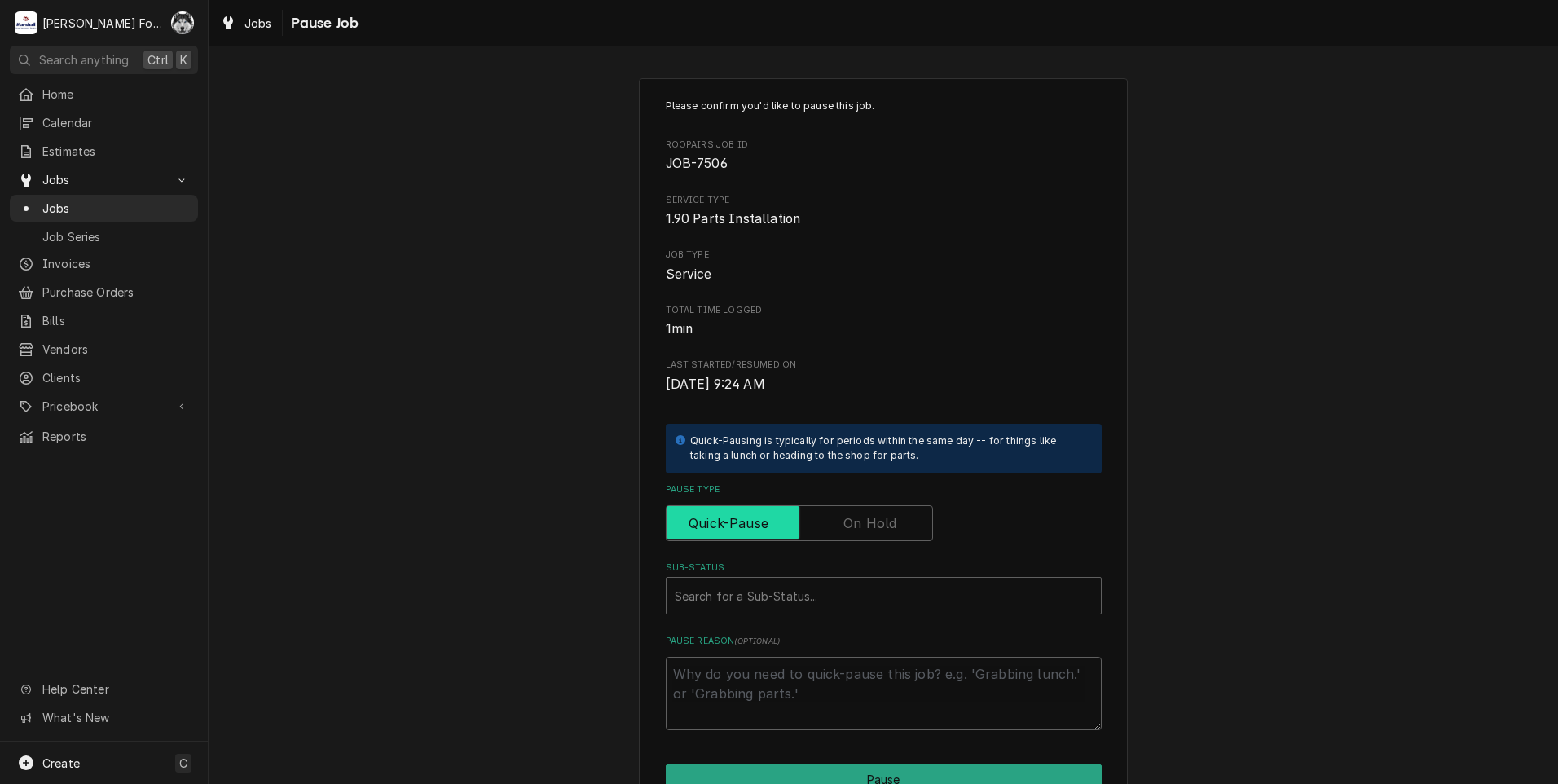
click at [826, 523] on input "Pause Type" at bounding box center [799, 523] width 253 height 36
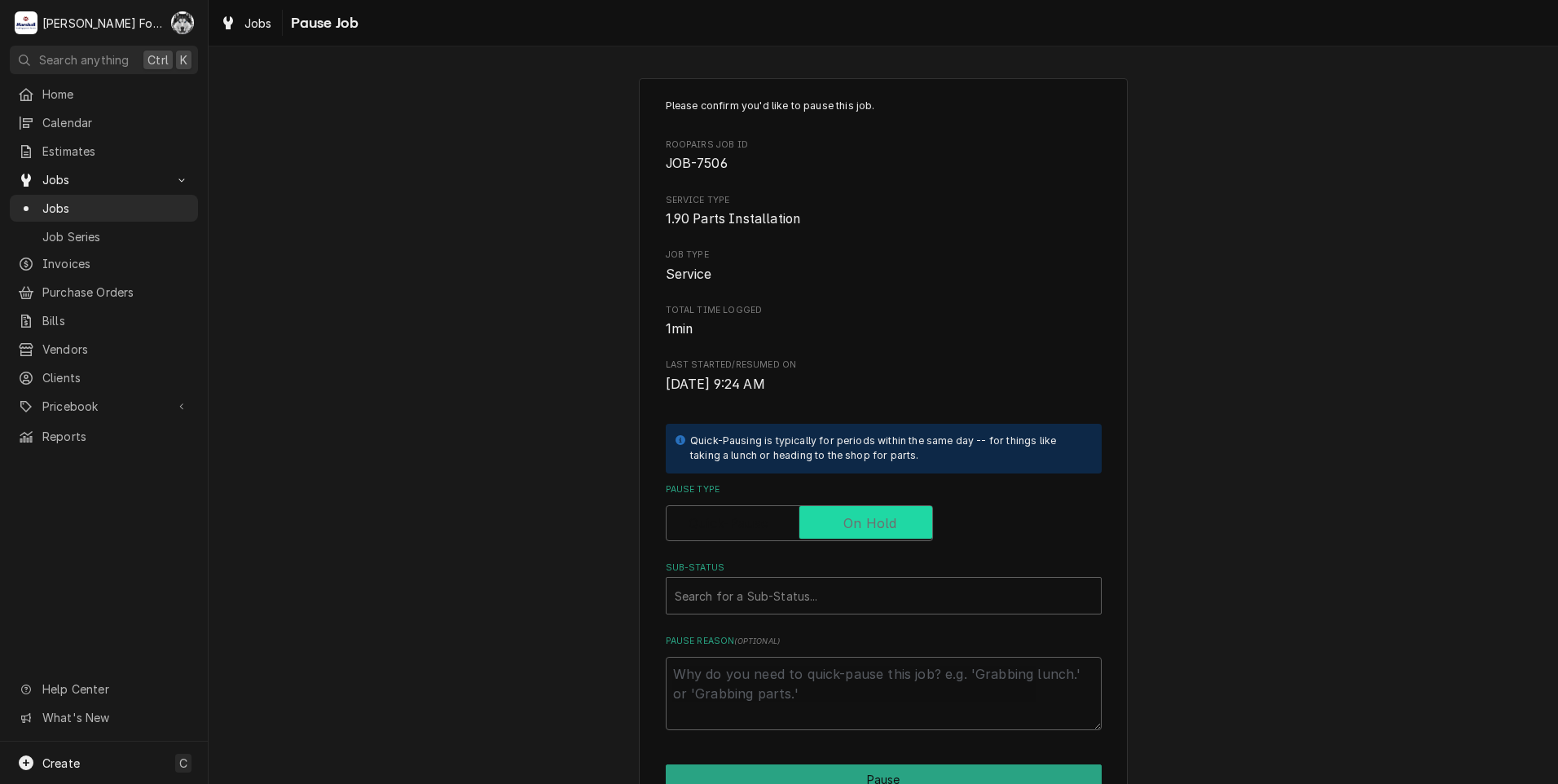
checkbox input "true"
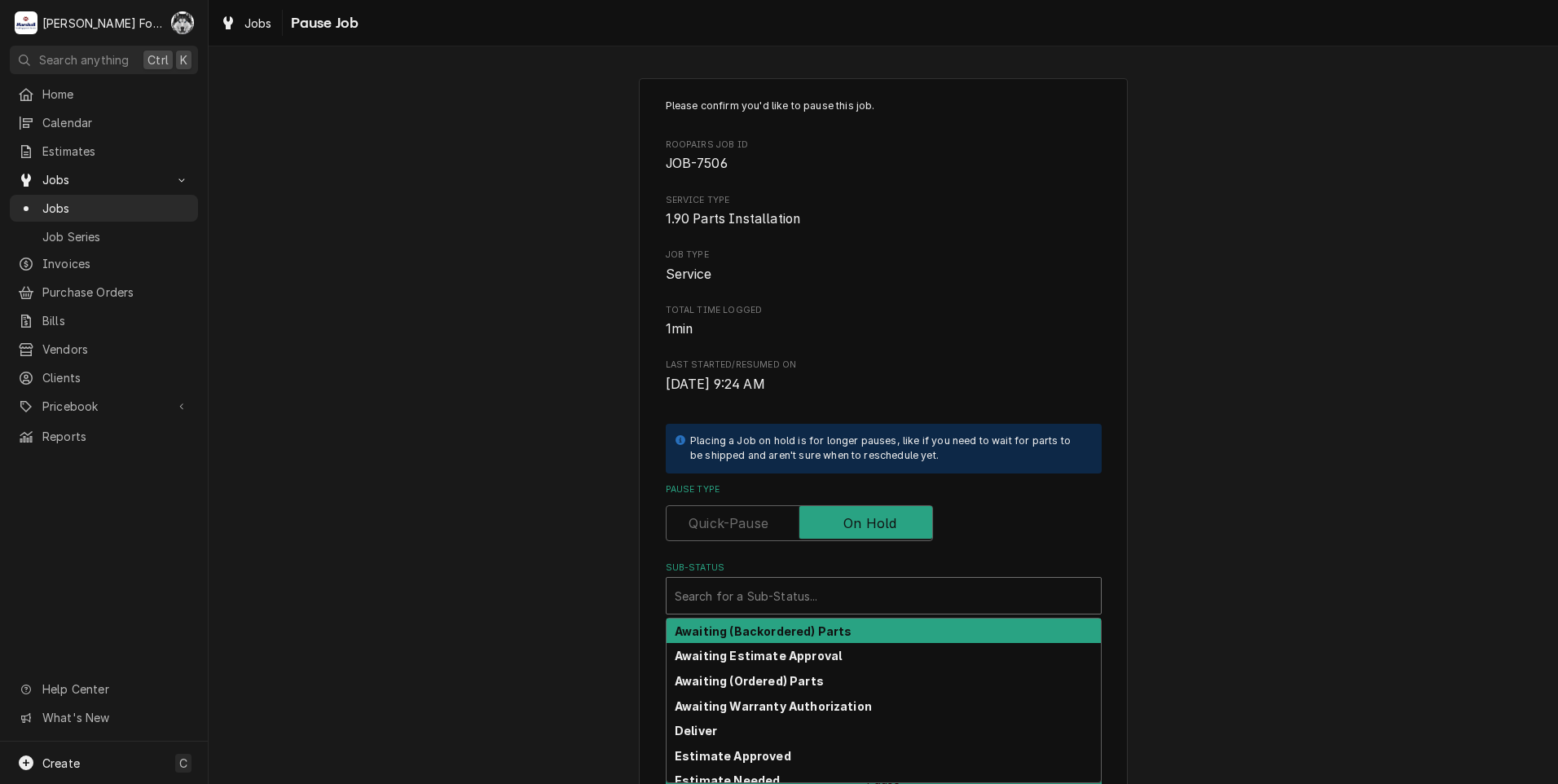
click at [775, 594] on div "Sub-Status" at bounding box center [884, 595] width 418 height 30
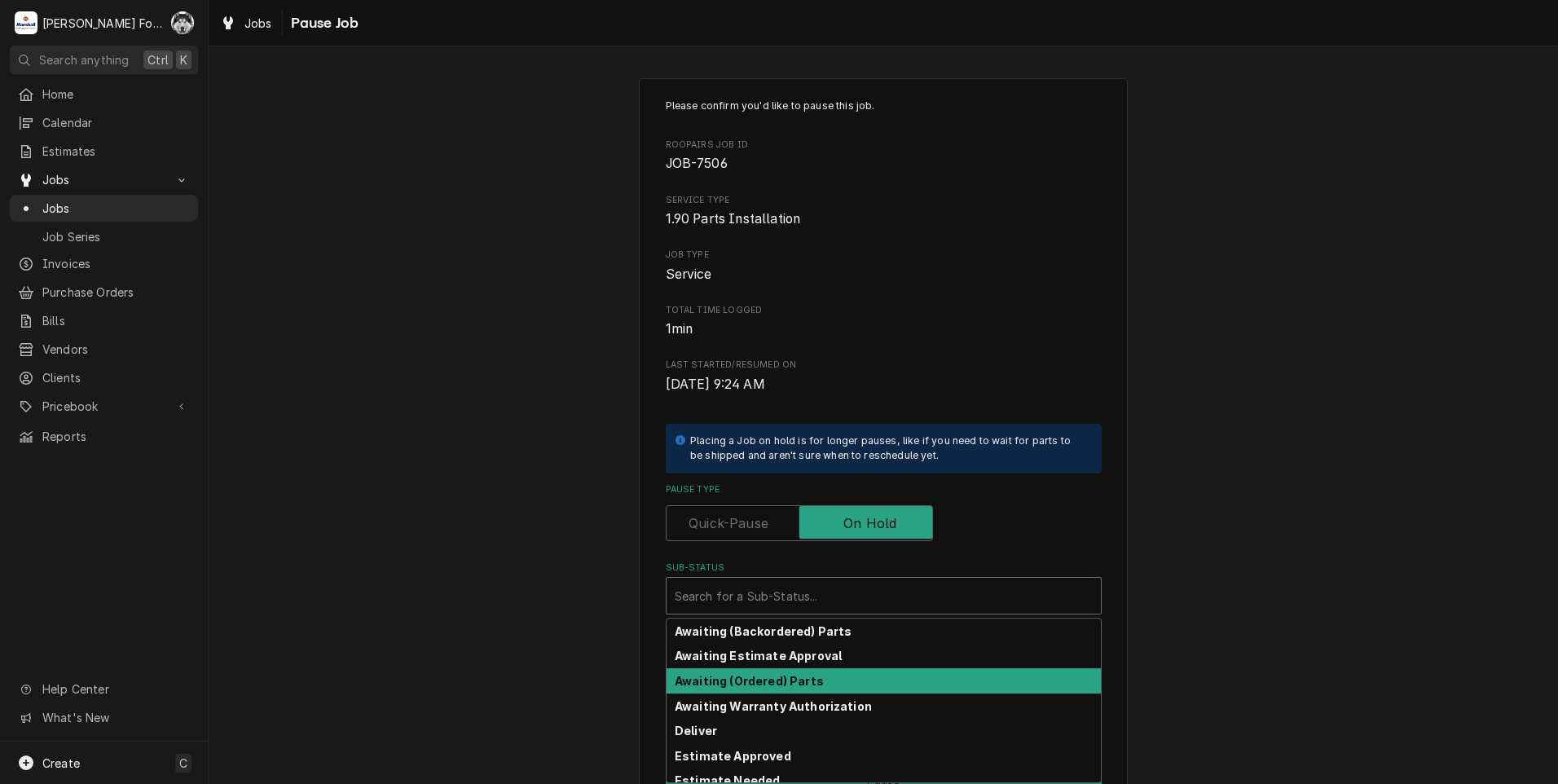
click at [793, 674] on strong "Awaiting (Ordered) Parts" at bounding box center [749, 681] width 149 height 14
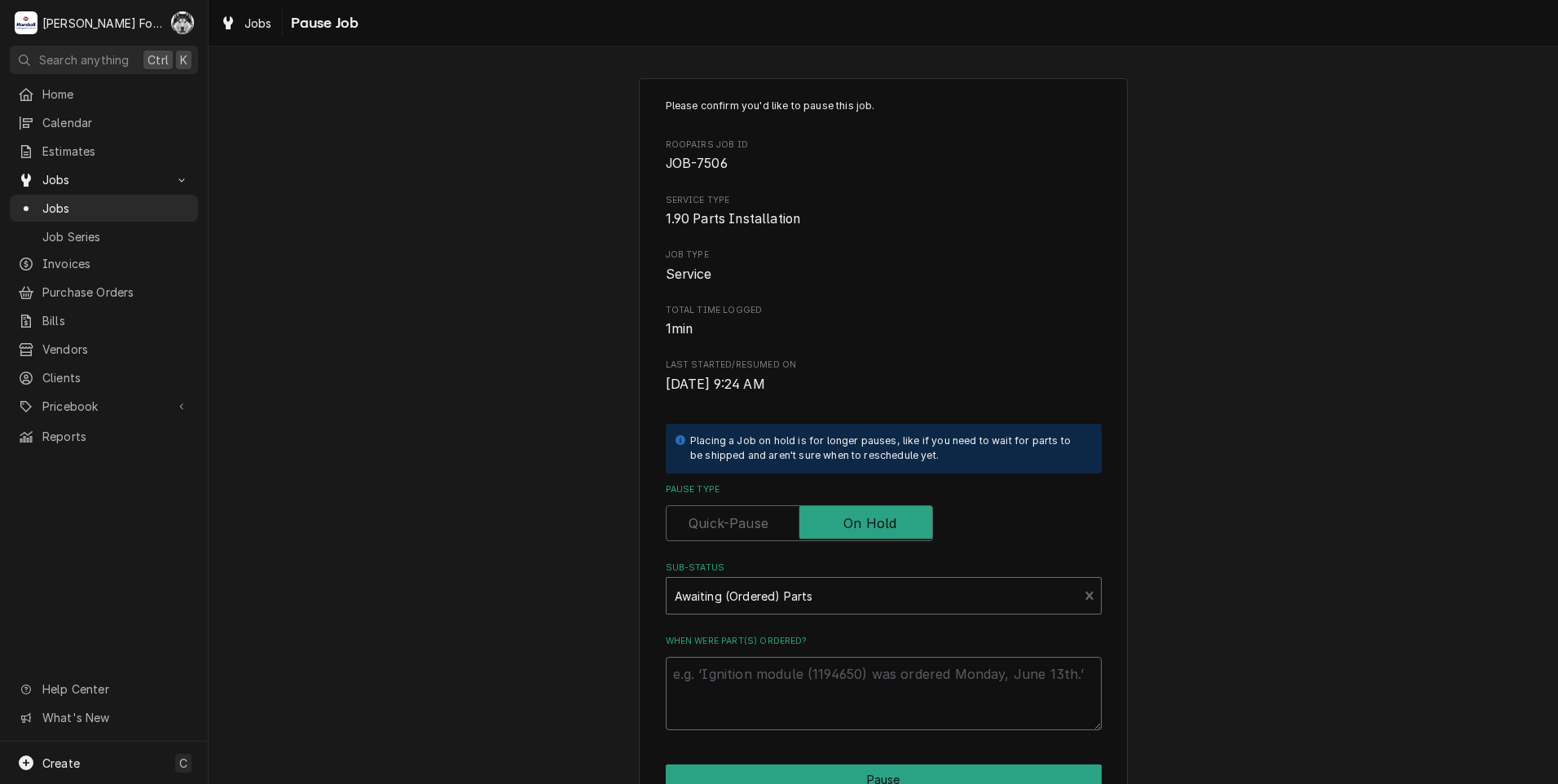
click at [774, 694] on textarea "When were part(s) ordered?" at bounding box center [883, 693] width 436 height 74
paste textarea "10/2/2025"
type textarea "x"
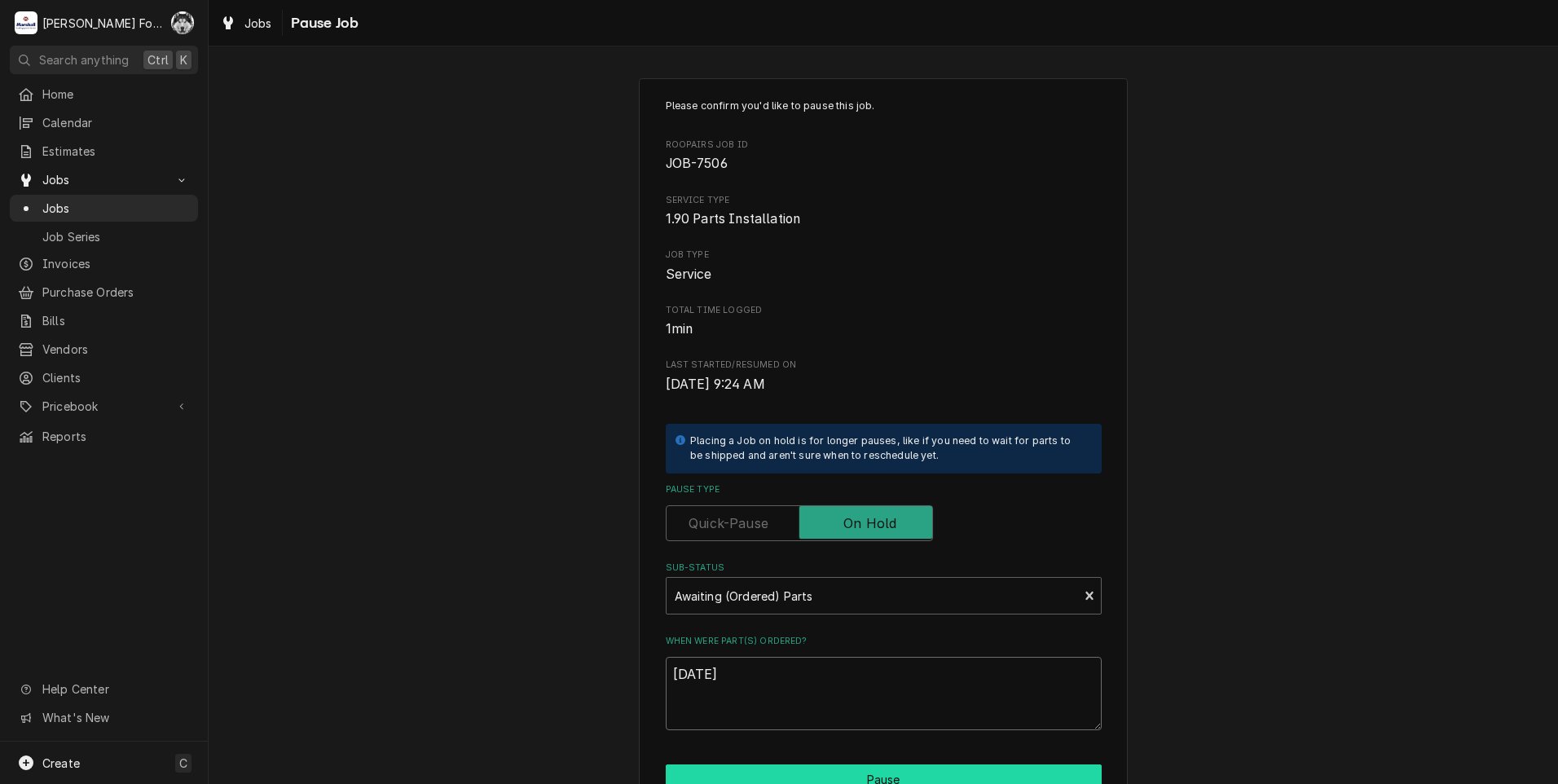
type textarea "10/2/2025"
click at [800, 772] on button "Pause" at bounding box center [883, 780] width 436 height 30
type textarea "x"
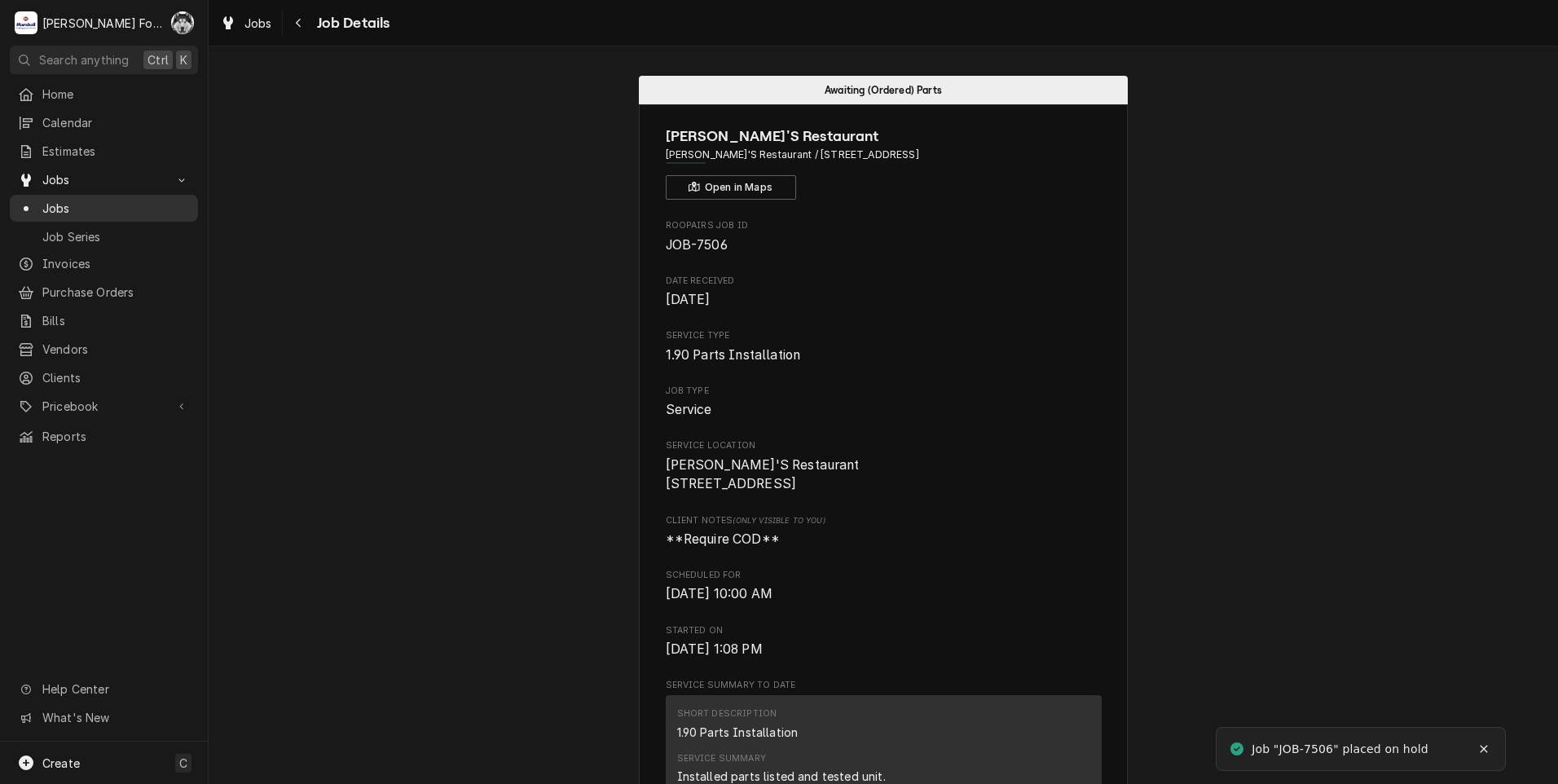
click at [36, 195] on link "Jobs" at bounding box center [104, 208] width 189 height 27
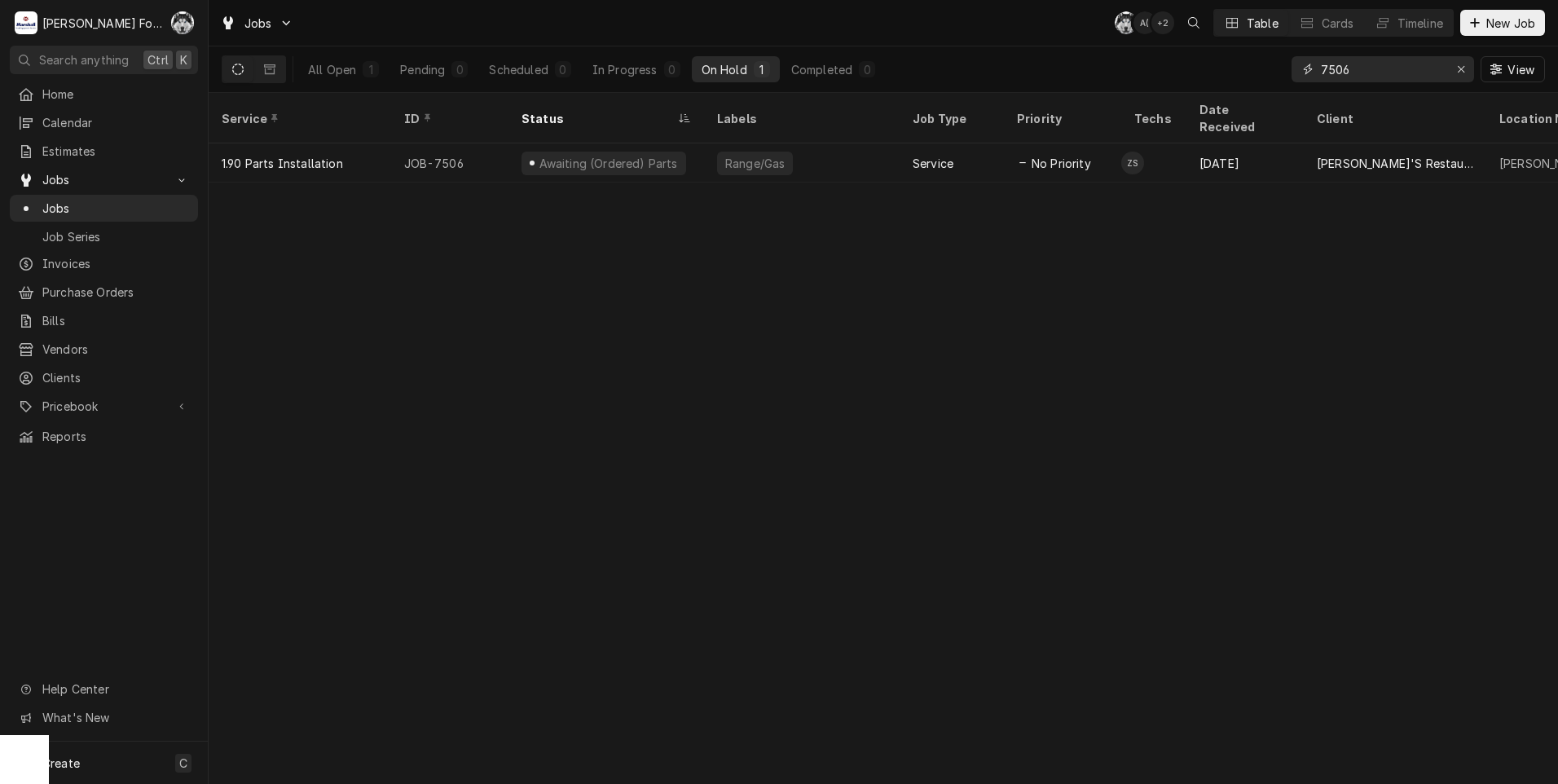
drag, startPoint x: 1360, startPoint y: 73, endPoint x: 1272, endPoint y: 80, distance: 88.3
click at [1273, 80] on div "All Open 1 Pending 0 Scheduled 0 In Progress 0 On Hold 1 Completed 0 7506 View" at bounding box center [883, 69] width 1323 height 46
type input "7504"
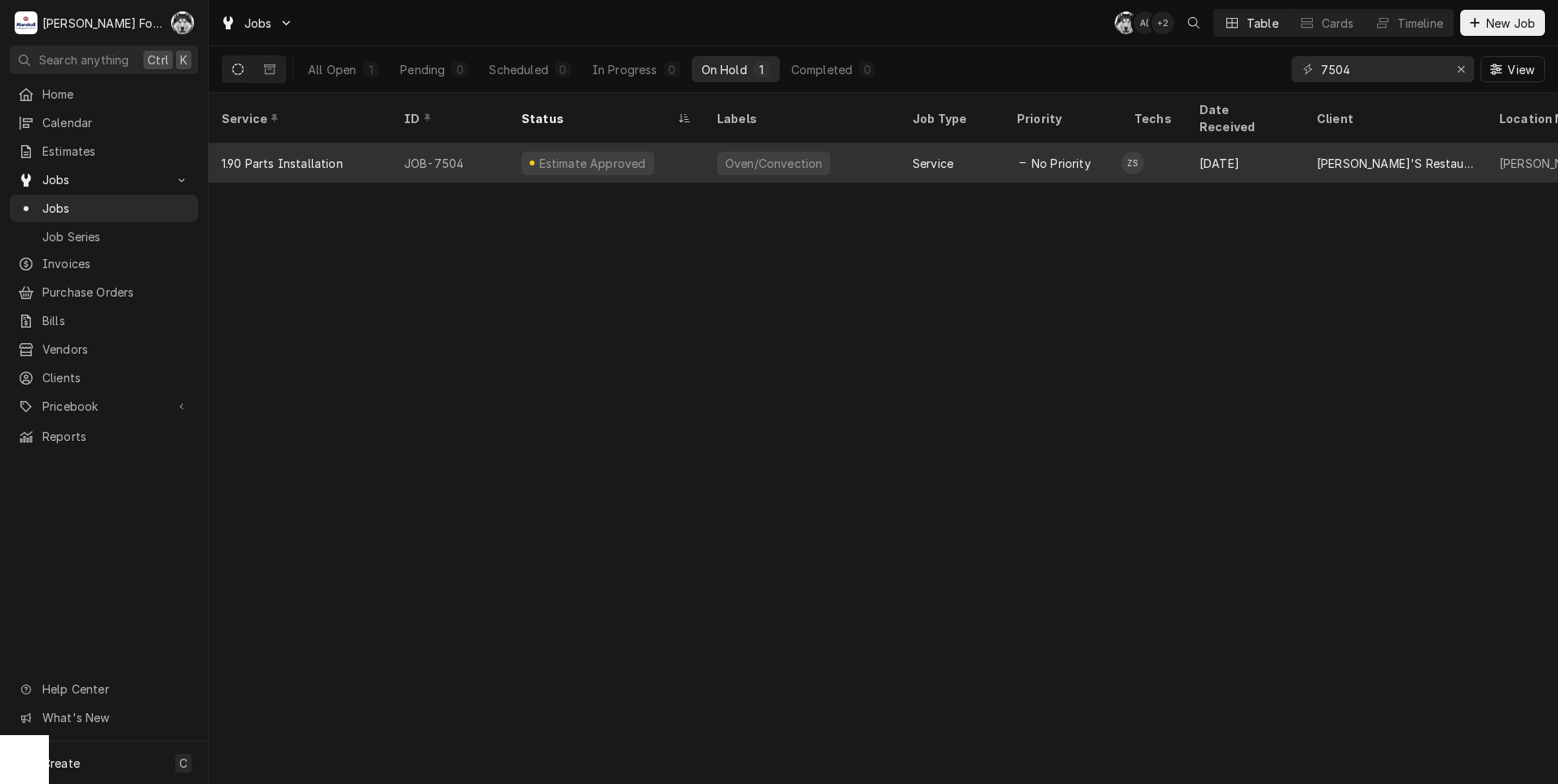
click at [794, 155] on div "Oven/Convection" at bounding box center [773, 163] width 100 height 17
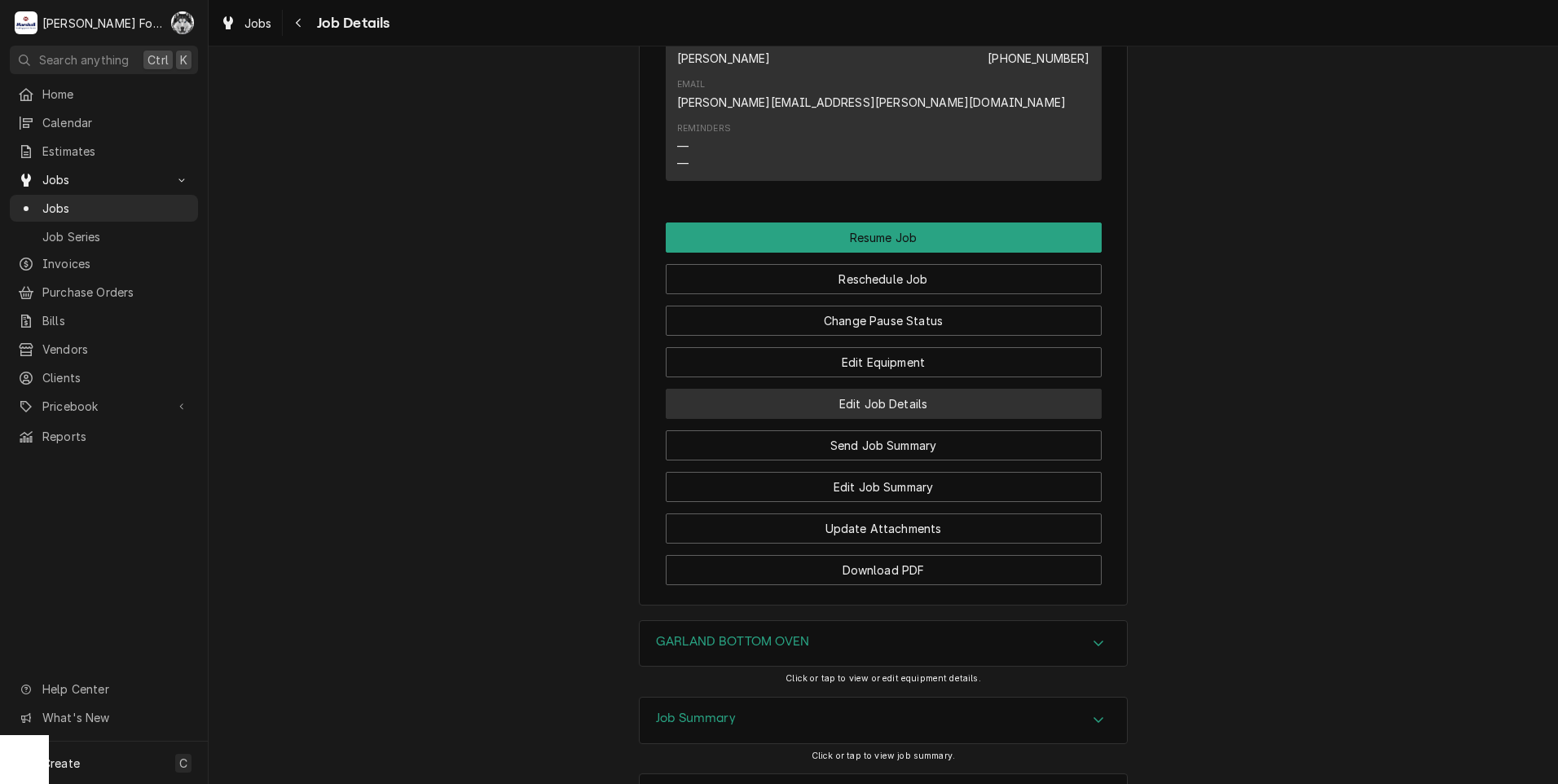
scroll to position [1358, 0]
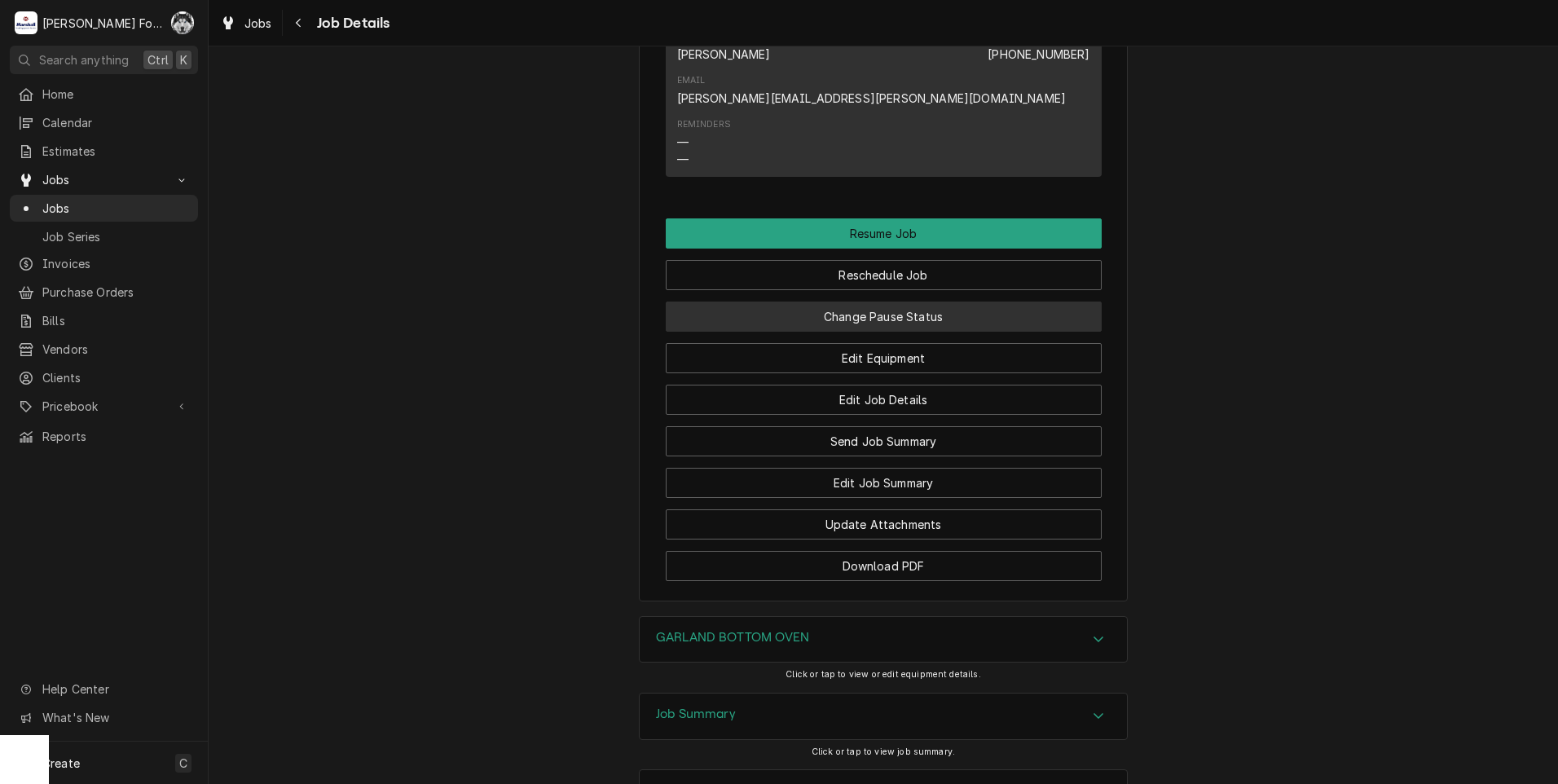
click at [851, 332] on button "Change Pause Status" at bounding box center [883, 316] width 436 height 30
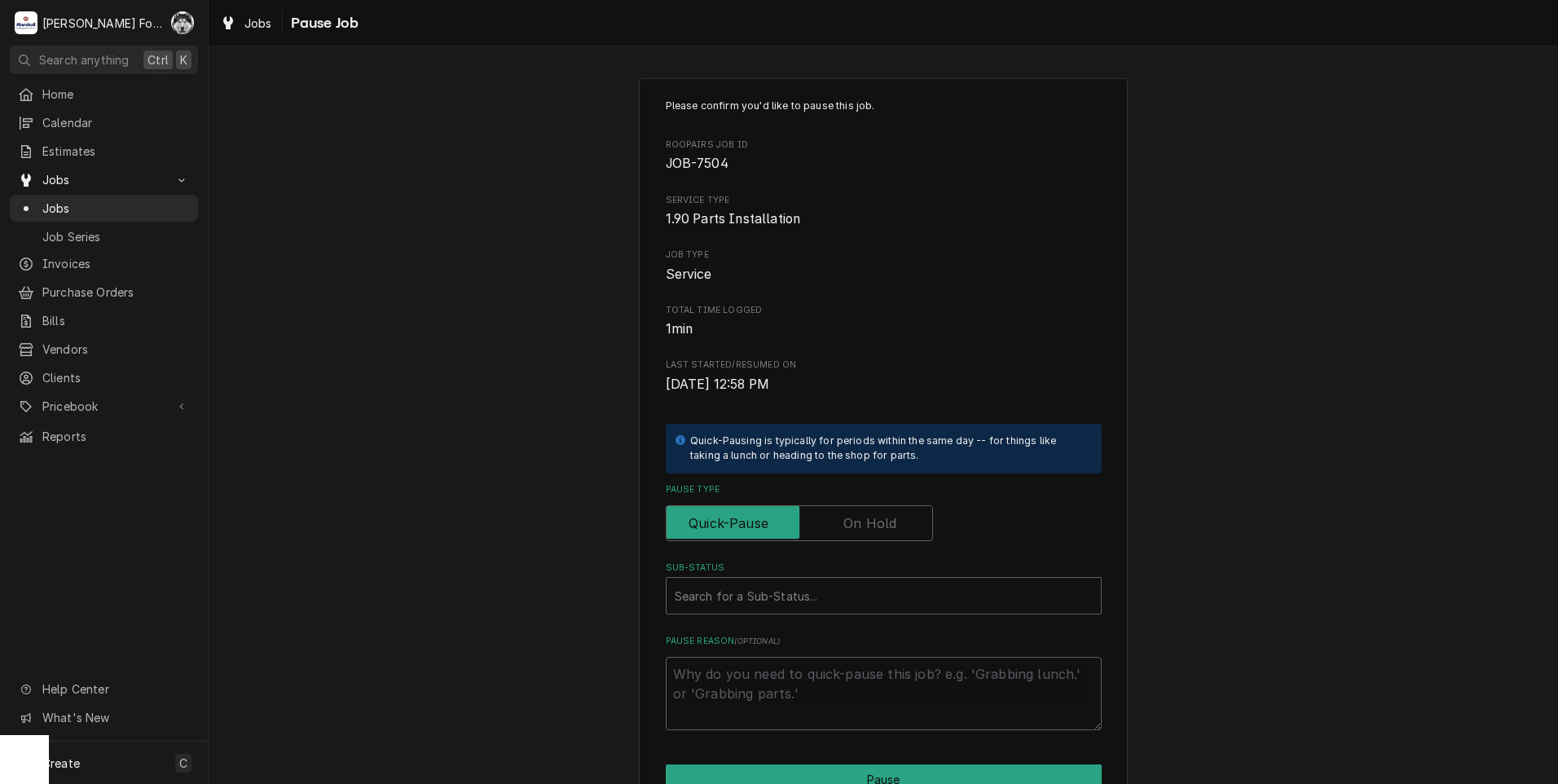
click at [863, 515] on label "Pause Type" at bounding box center [799, 523] width 267 height 36
click at [863, 515] on input "Pause Type" at bounding box center [799, 523] width 253 height 36
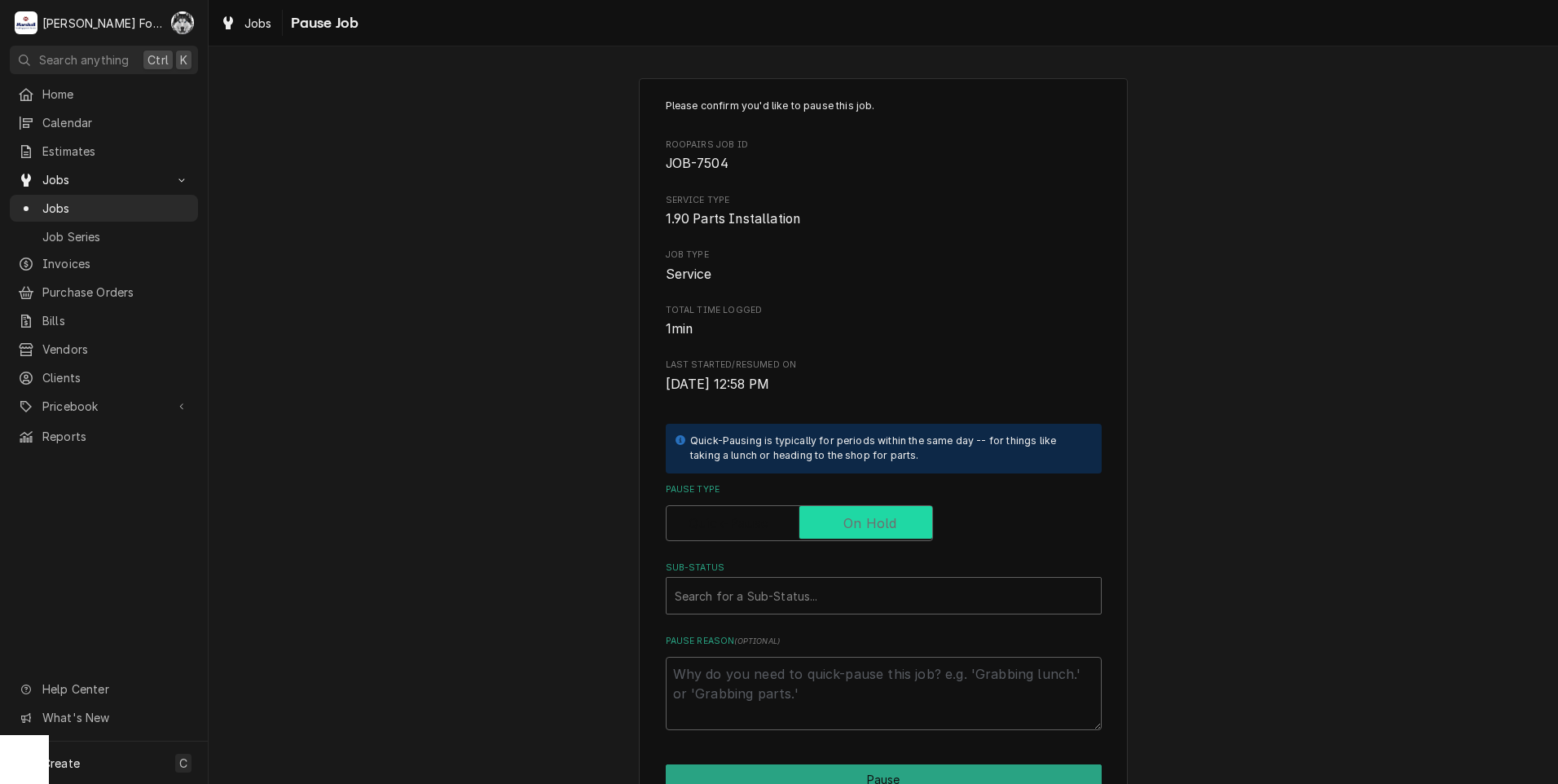
checkbox input "true"
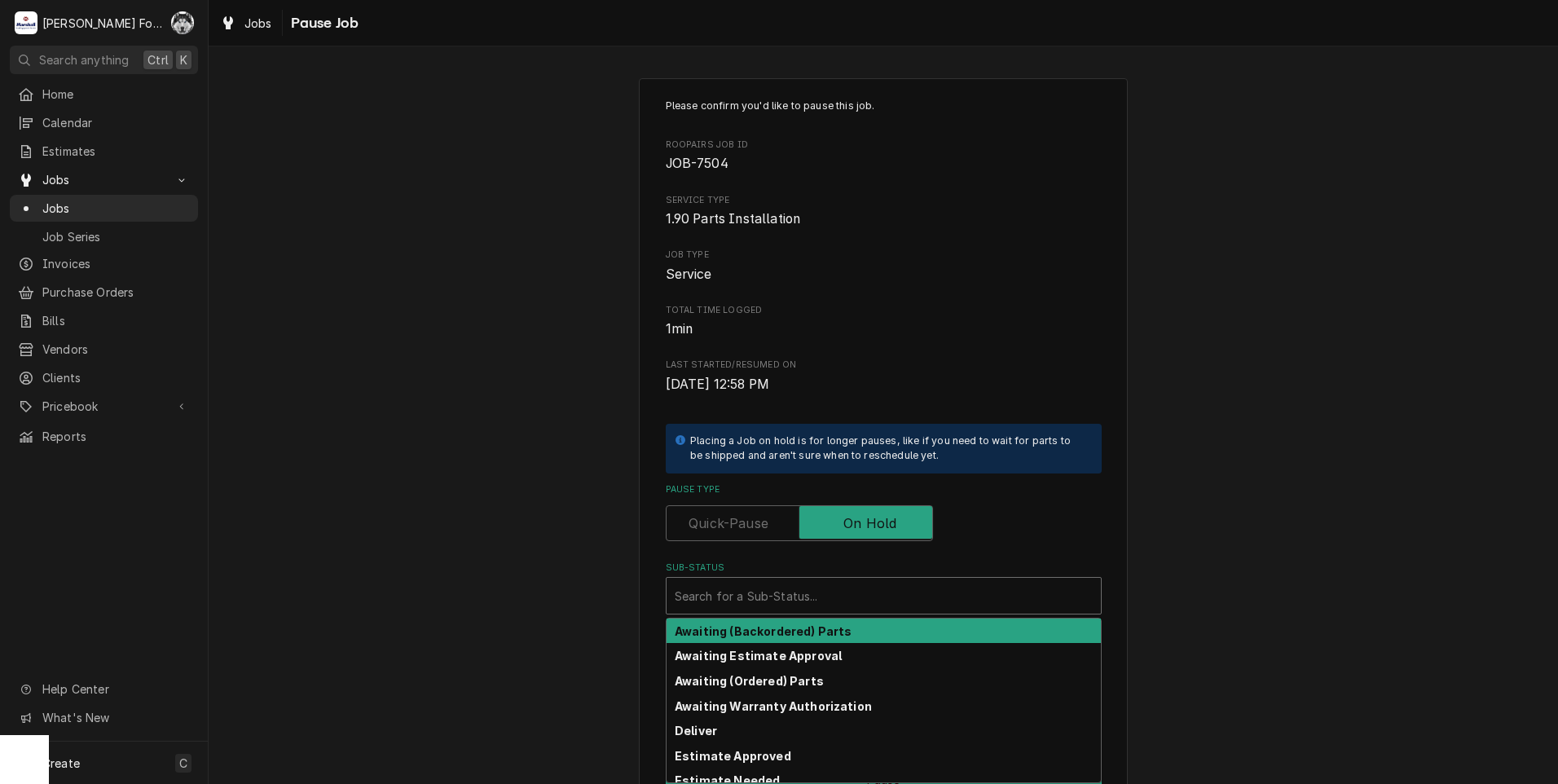
click at [819, 595] on div "Sub-Status" at bounding box center [884, 595] width 418 height 30
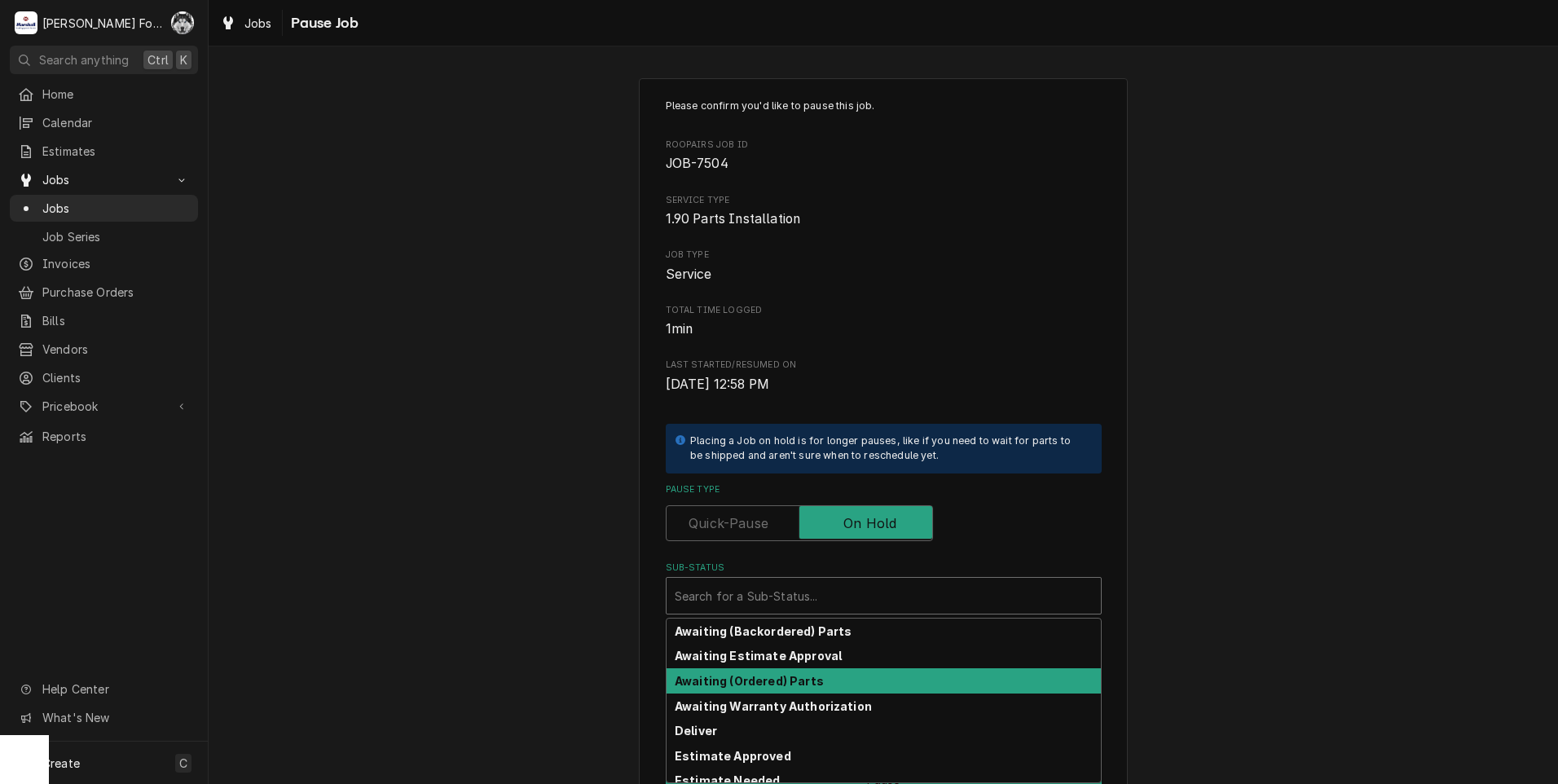
click at [792, 680] on strong "Awaiting (Ordered) Parts" at bounding box center [749, 681] width 149 height 14
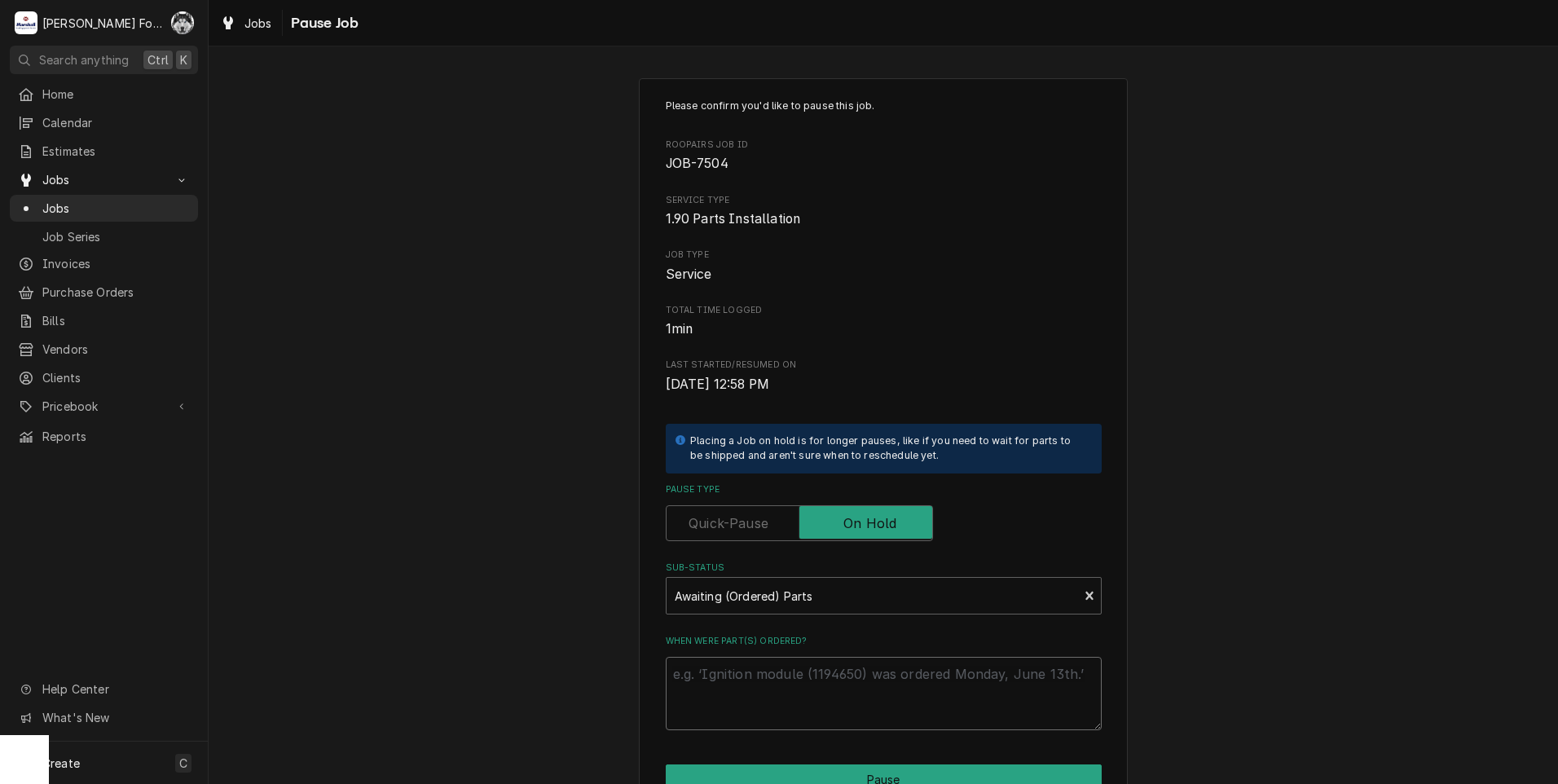
click at [787, 688] on textarea "When were part(s) ordered?" at bounding box center [883, 693] width 436 height 74
paste textarea "[DATE]"
type textarea "x"
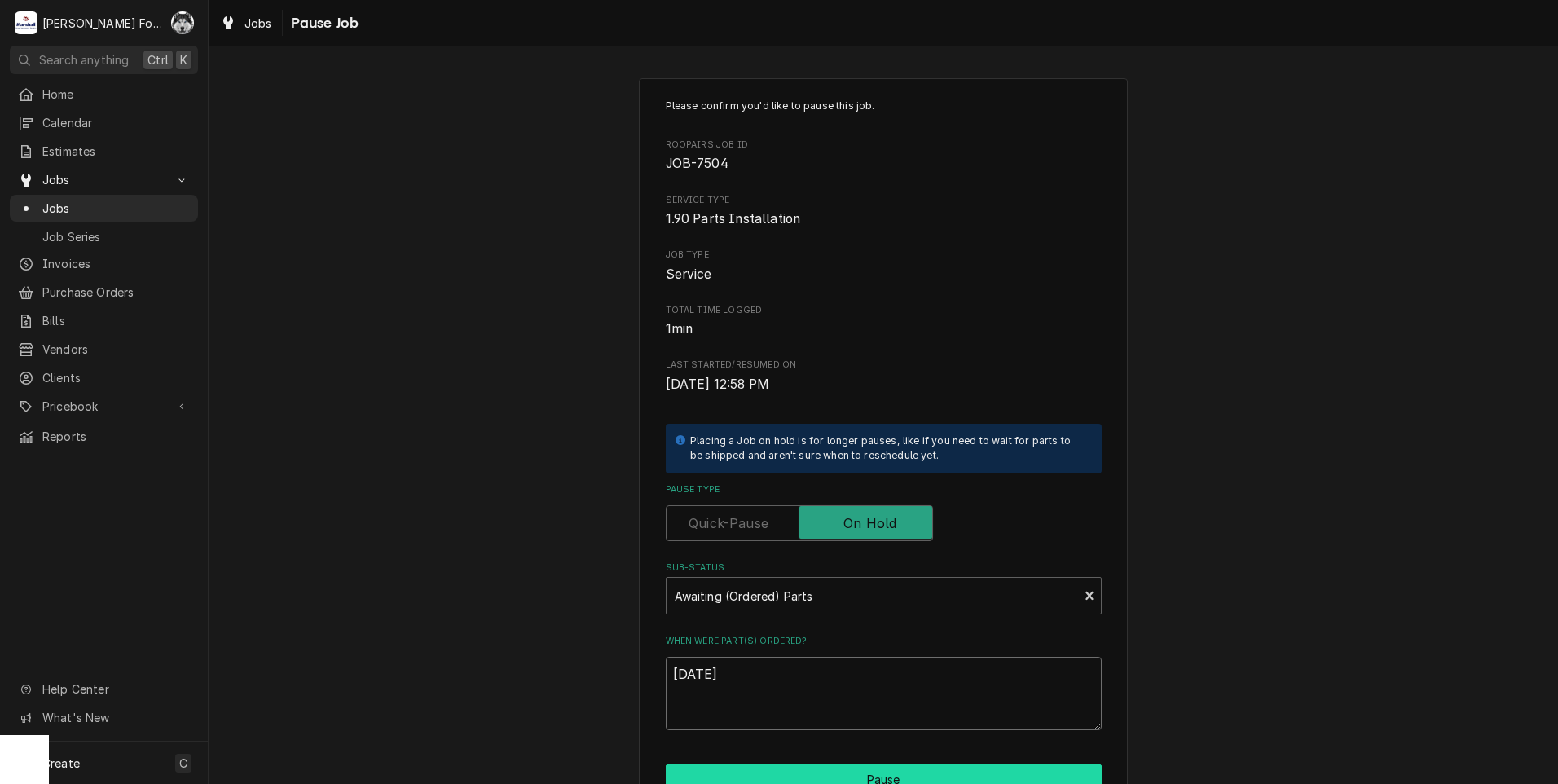
type textarea "10/2/2025"
click at [813, 778] on button "Pause" at bounding box center [883, 780] width 436 height 30
type textarea "x"
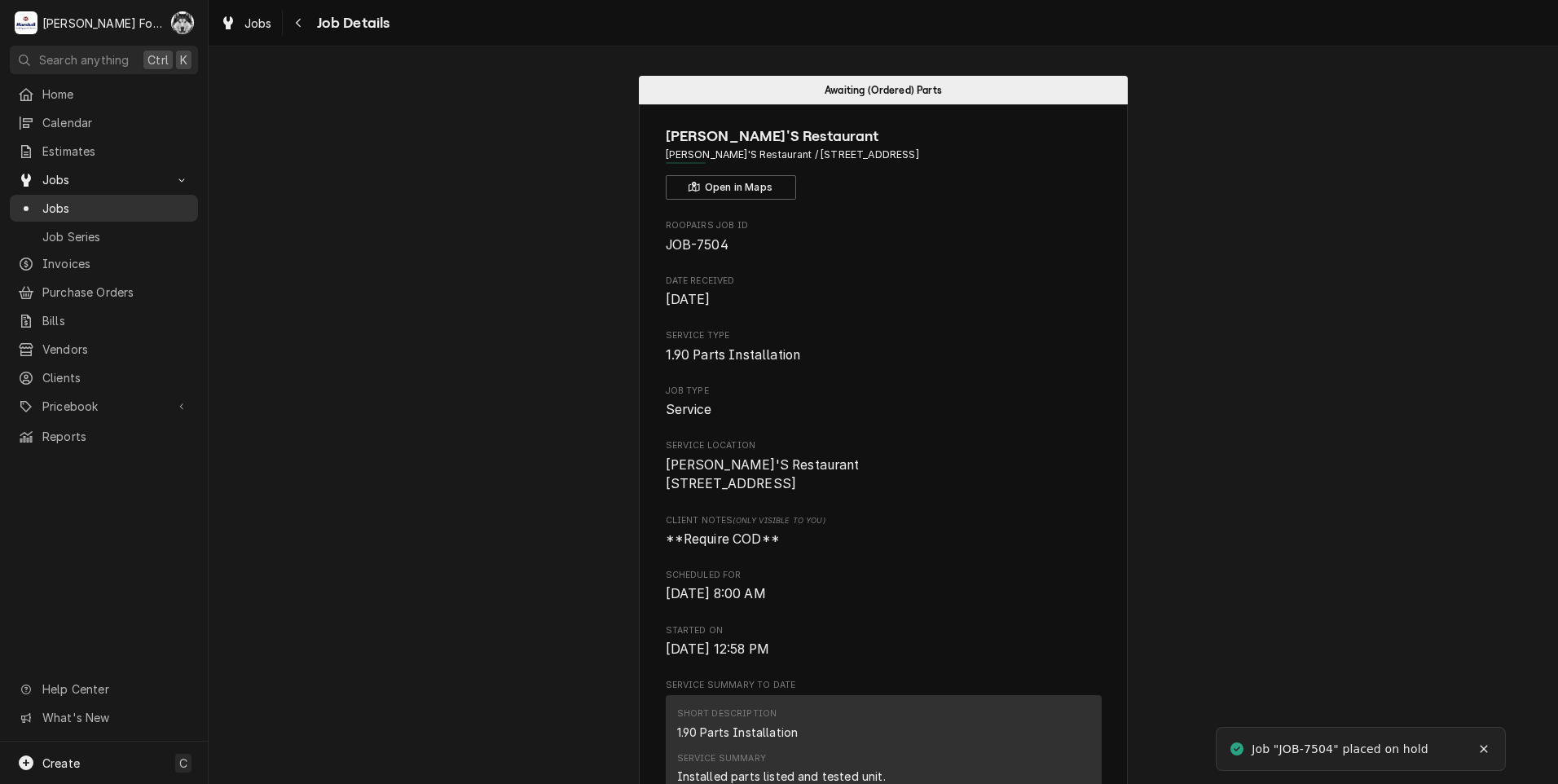
click at [62, 203] on span "Jobs" at bounding box center [116, 208] width 147 height 17
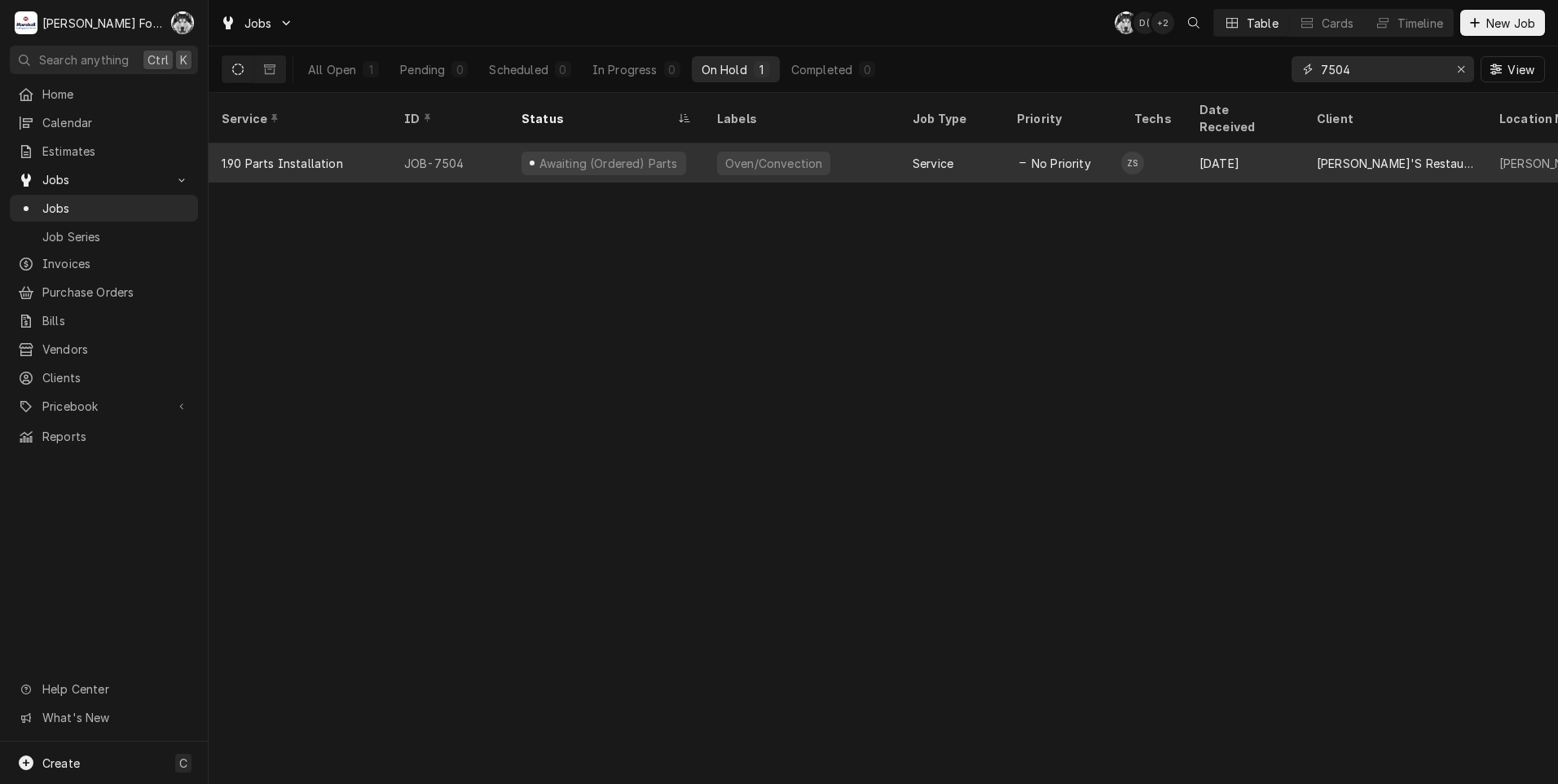
drag, startPoint x: 1380, startPoint y: 73, endPoint x: 1094, endPoint y: 123, distance: 290.3
click at [1094, 123] on div "Jobs C( D( + 2 Table Cards Timeline New Job All Open 1 Pending 0 Scheduled 0 In…" at bounding box center [883, 392] width 1349 height 784
type input "7502"
drag, startPoint x: 598, startPoint y: 143, endPoint x: 611, endPoint y: 137, distance: 14.3
click at [599, 155] on div "Estimate Approved" at bounding box center [592, 163] width 111 height 17
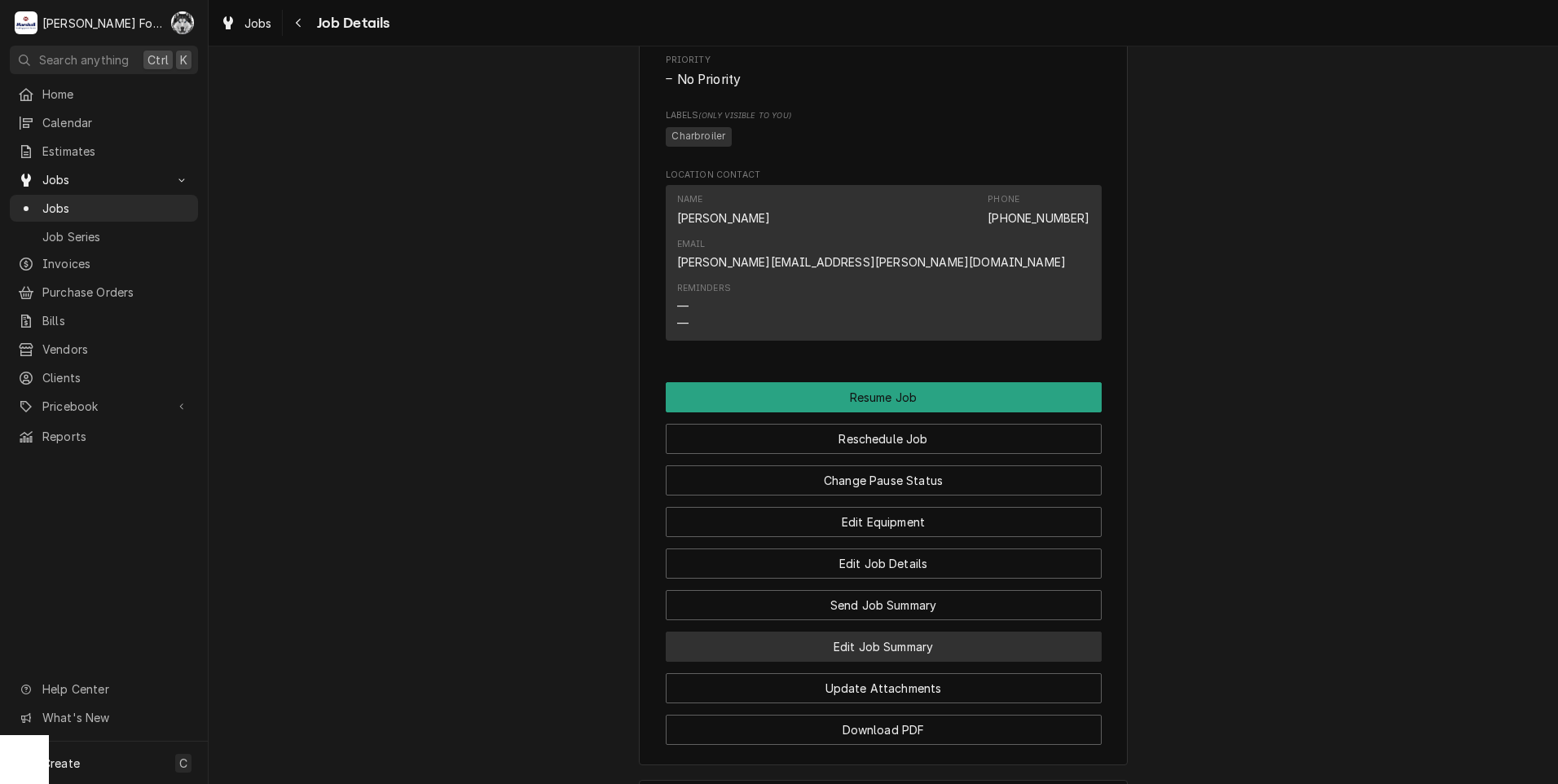
scroll to position [1358, 0]
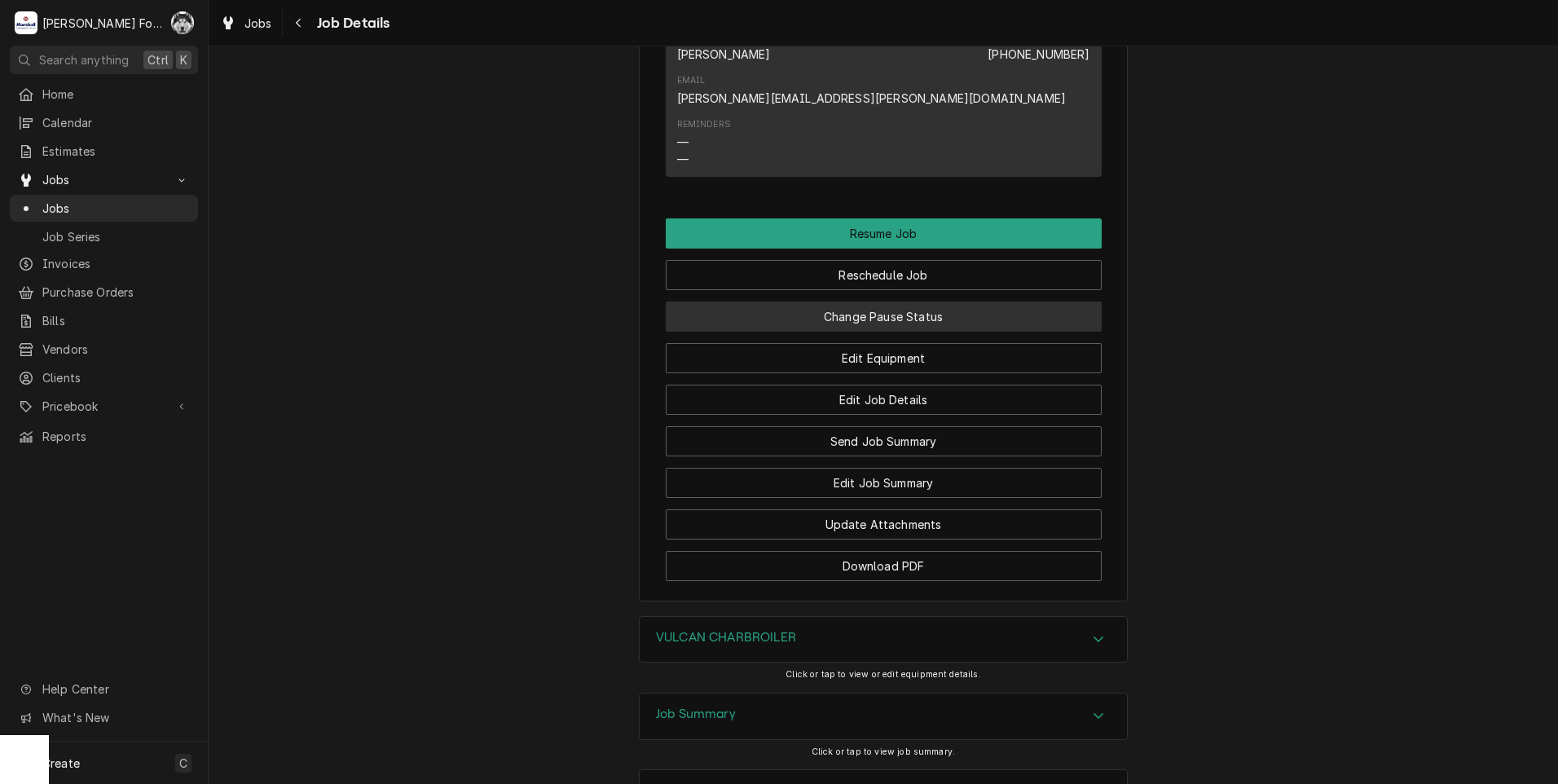
click at [845, 329] on button "Change Pause Status" at bounding box center [883, 316] width 436 height 30
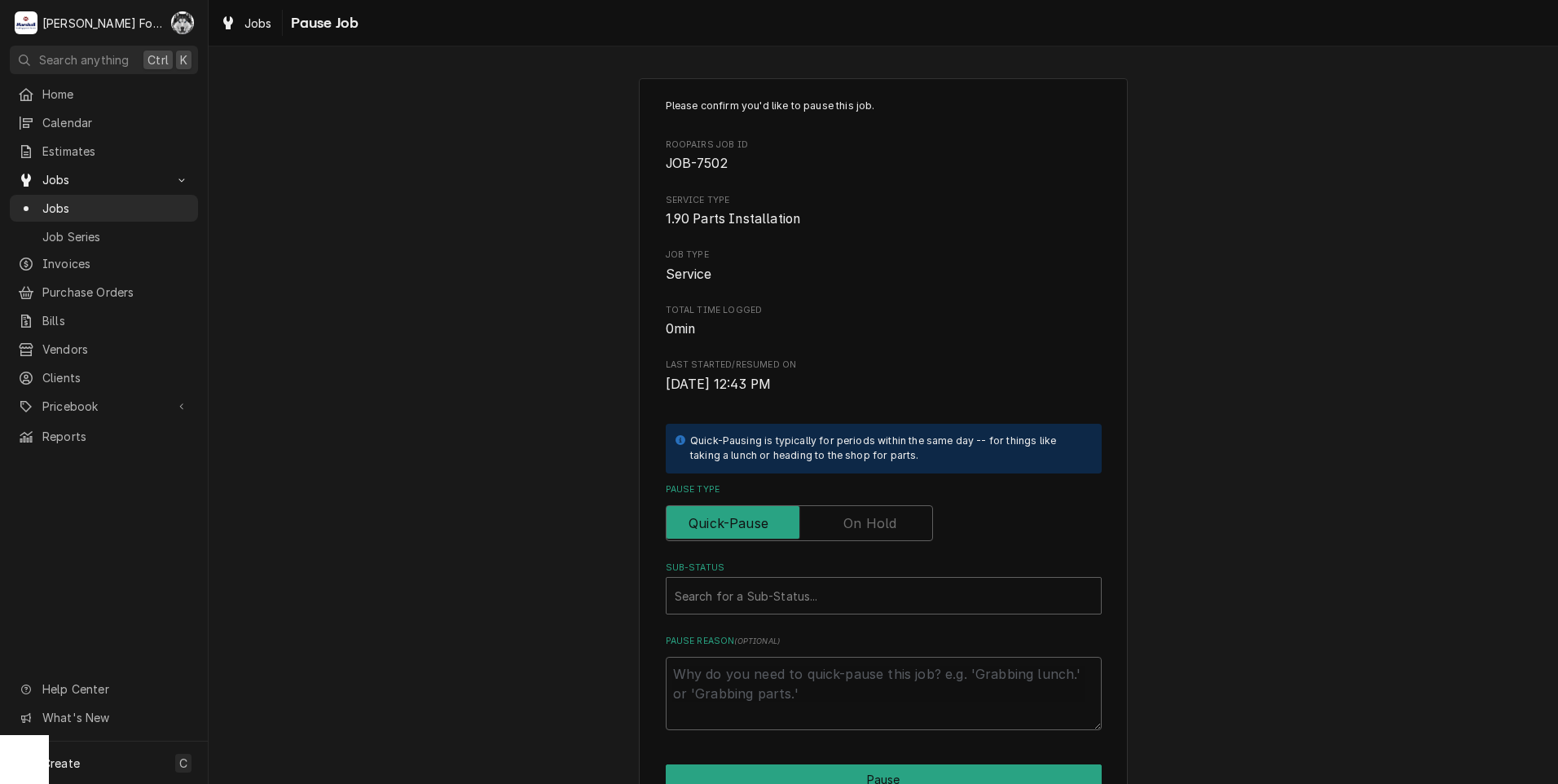
click at [842, 518] on label "Pause Type" at bounding box center [799, 523] width 267 height 36
click at [842, 518] on input "Pause Type" at bounding box center [799, 523] width 253 height 36
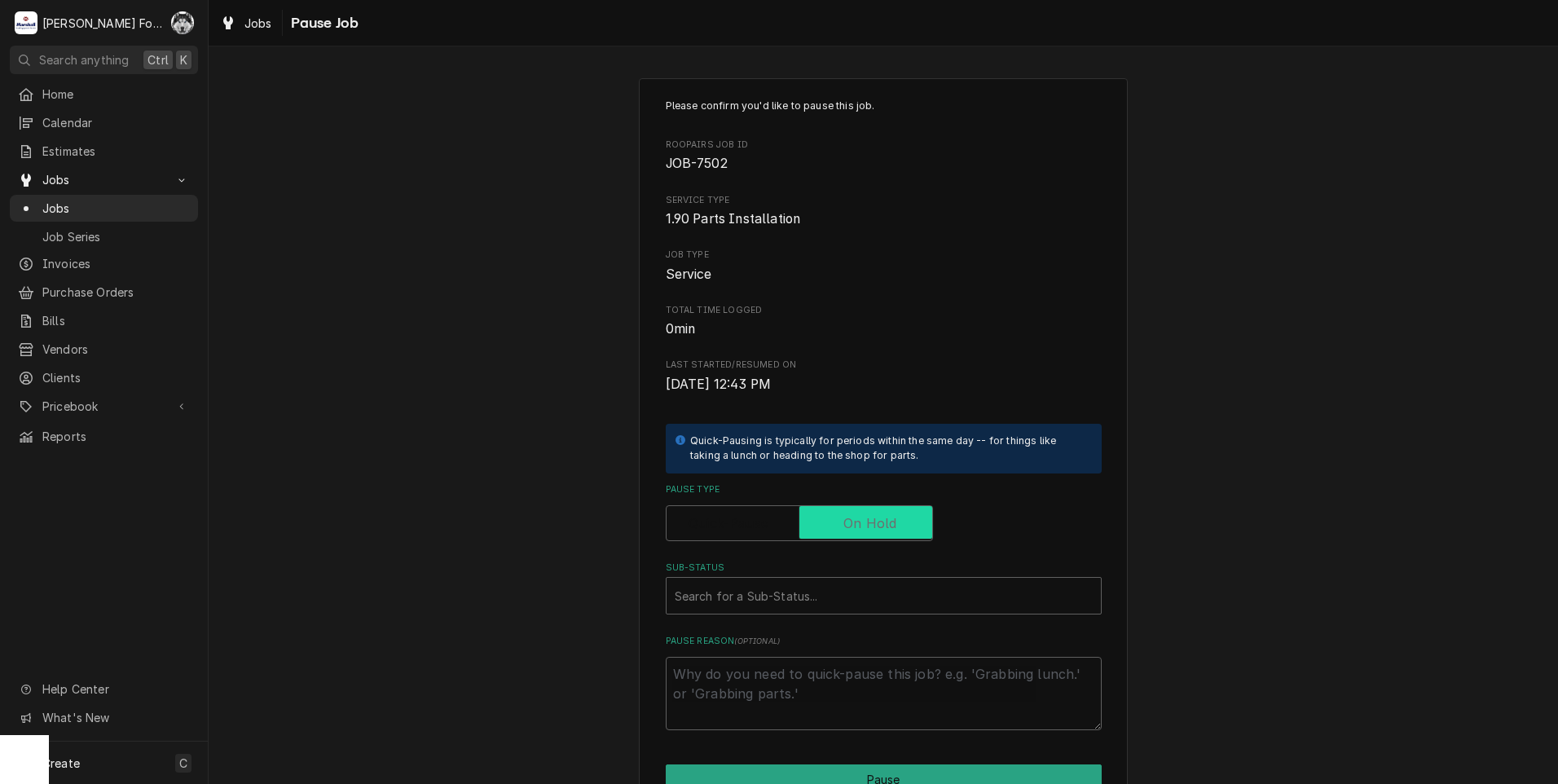
checkbox input "true"
drag, startPoint x: 793, startPoint y: 617, endPoint x: 797, endPoint y: 606, distance: 11.7
click at [793, 617] on div "Please confirm you'd like to pause this job. Roopairs Job ID JOB-7502 Service T…" at bounding box center [883, 414] width 436 height 632
click at [797, 606] on div "Sub-Status" at bounding box center [884, 595] width 418 height 30
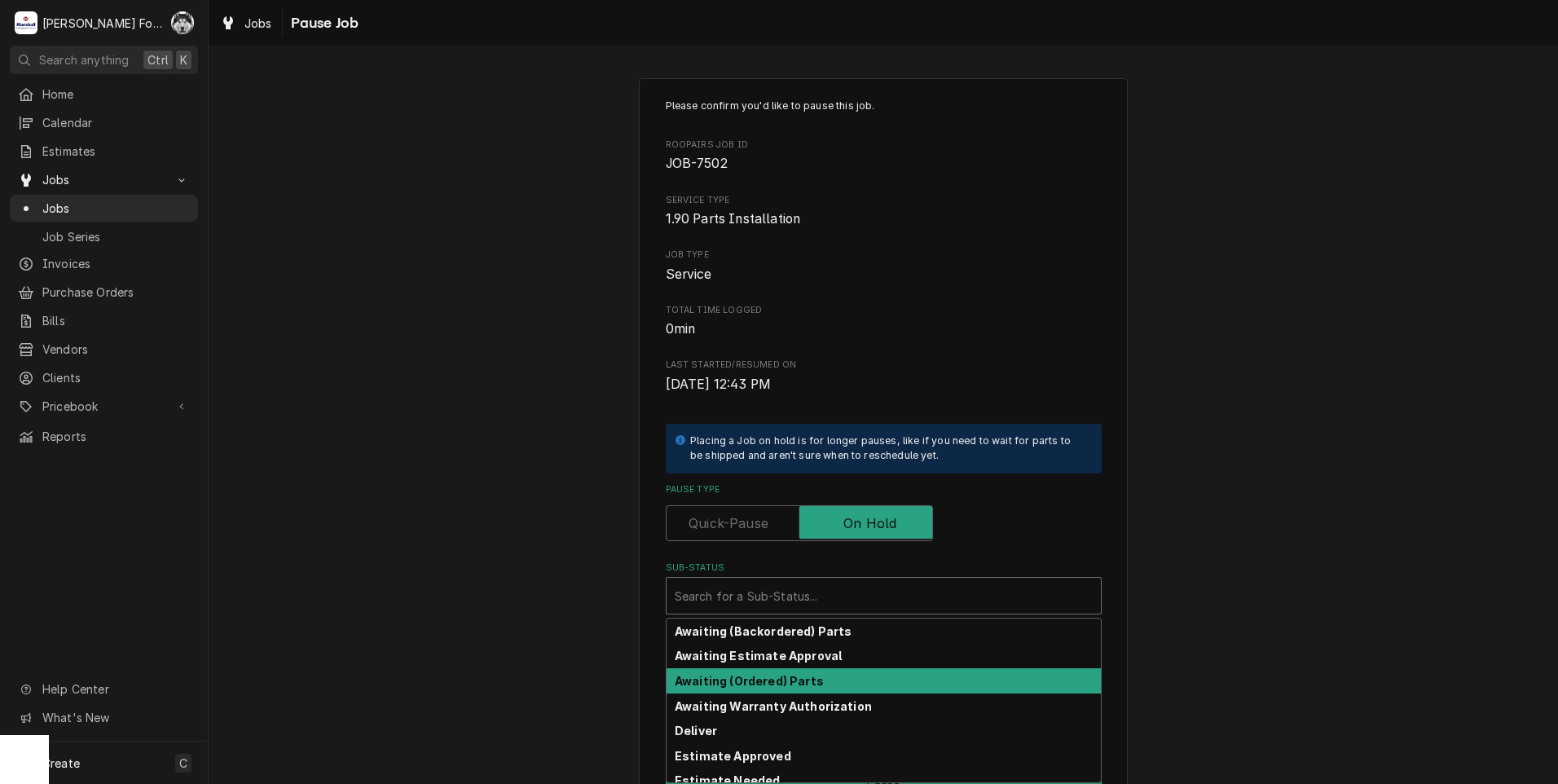
click at [774, 680] on strong "Awaiting (Ordered) Parts" at bounding box center [749, 681] width 149 height 14
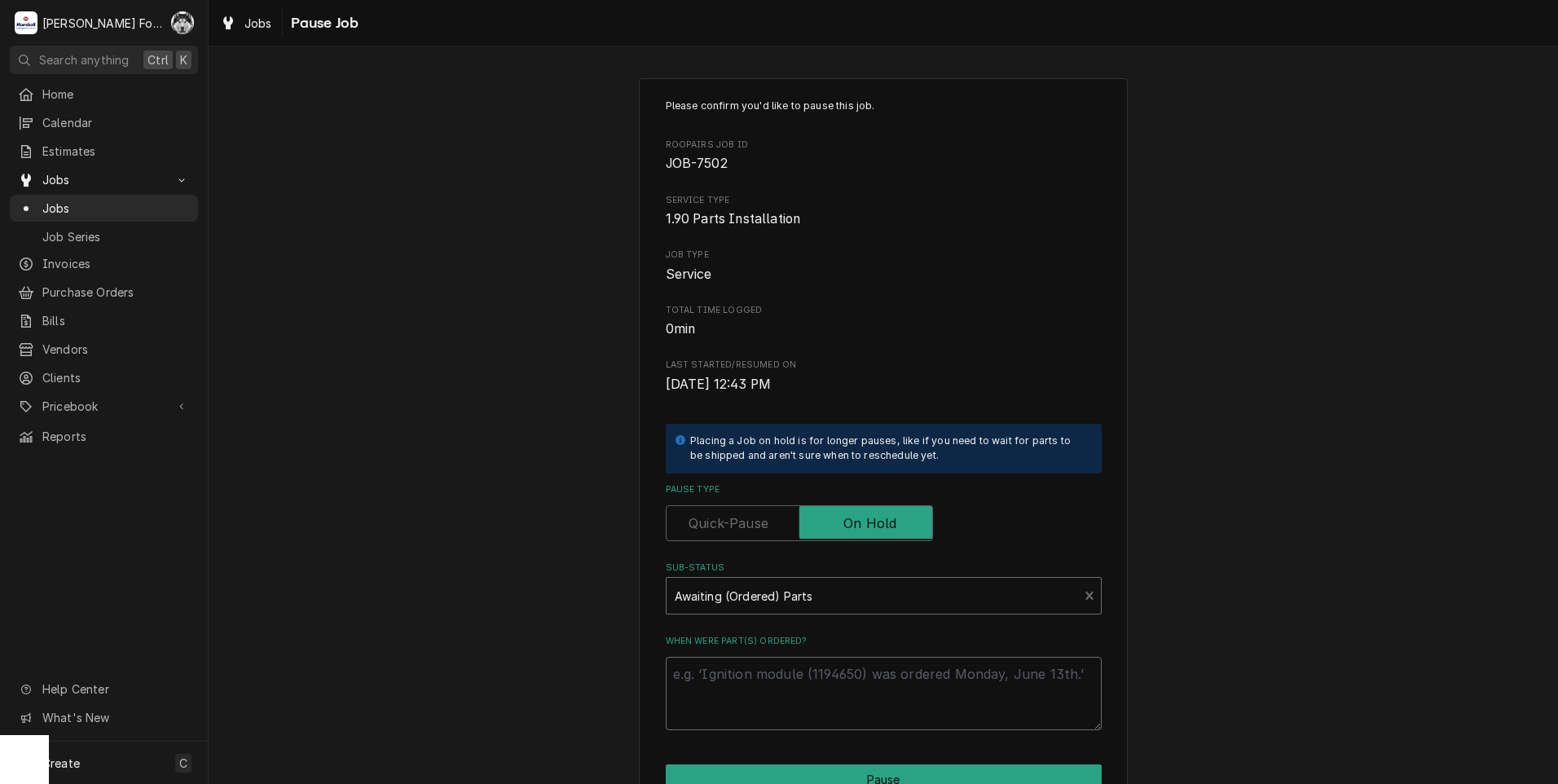
click at [774, 680] on textarea "When were part(s) ordered?" at bounding box center [883, 693] width 436 height 74
paste textarea "[DATE]"
type textarea "x"
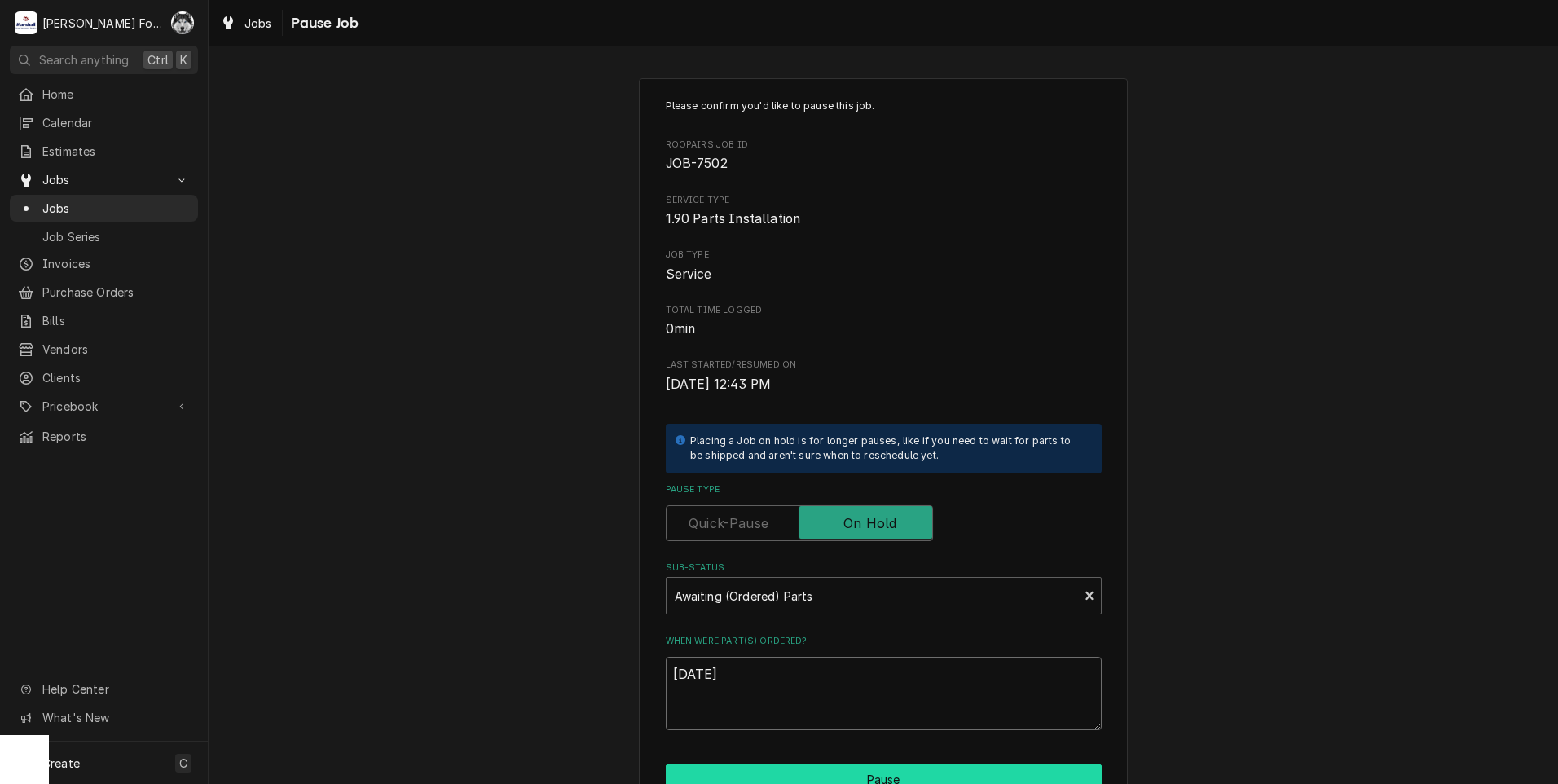
type textarea "[DATE]"
click at [782, 770] on button "Pause" at bounding box center [883, 780] width 436 height 30
type textarea "x"
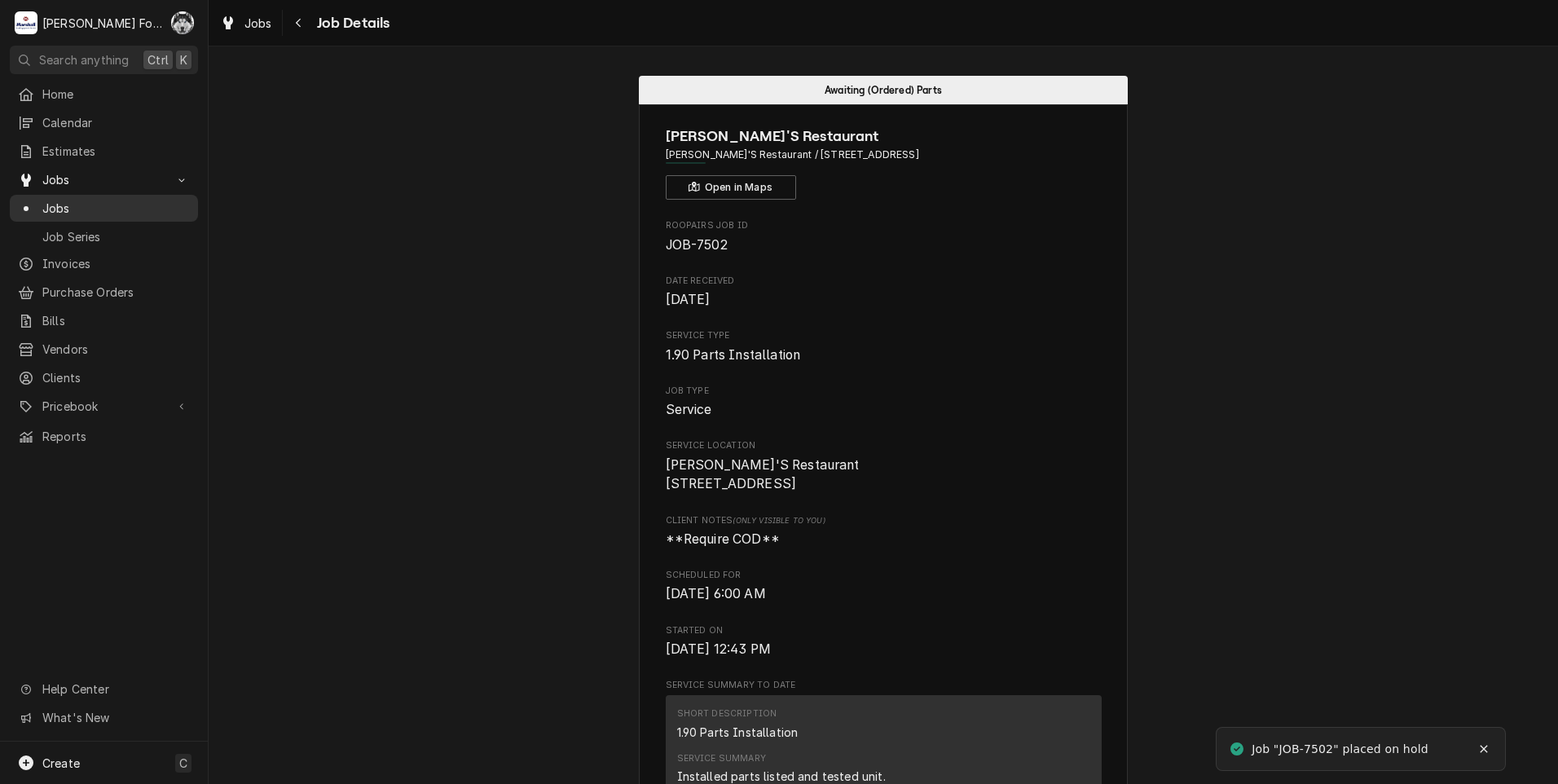
click at [59, 203] on span "Jobs" at bounding box center [116, 208] width 147 height 17
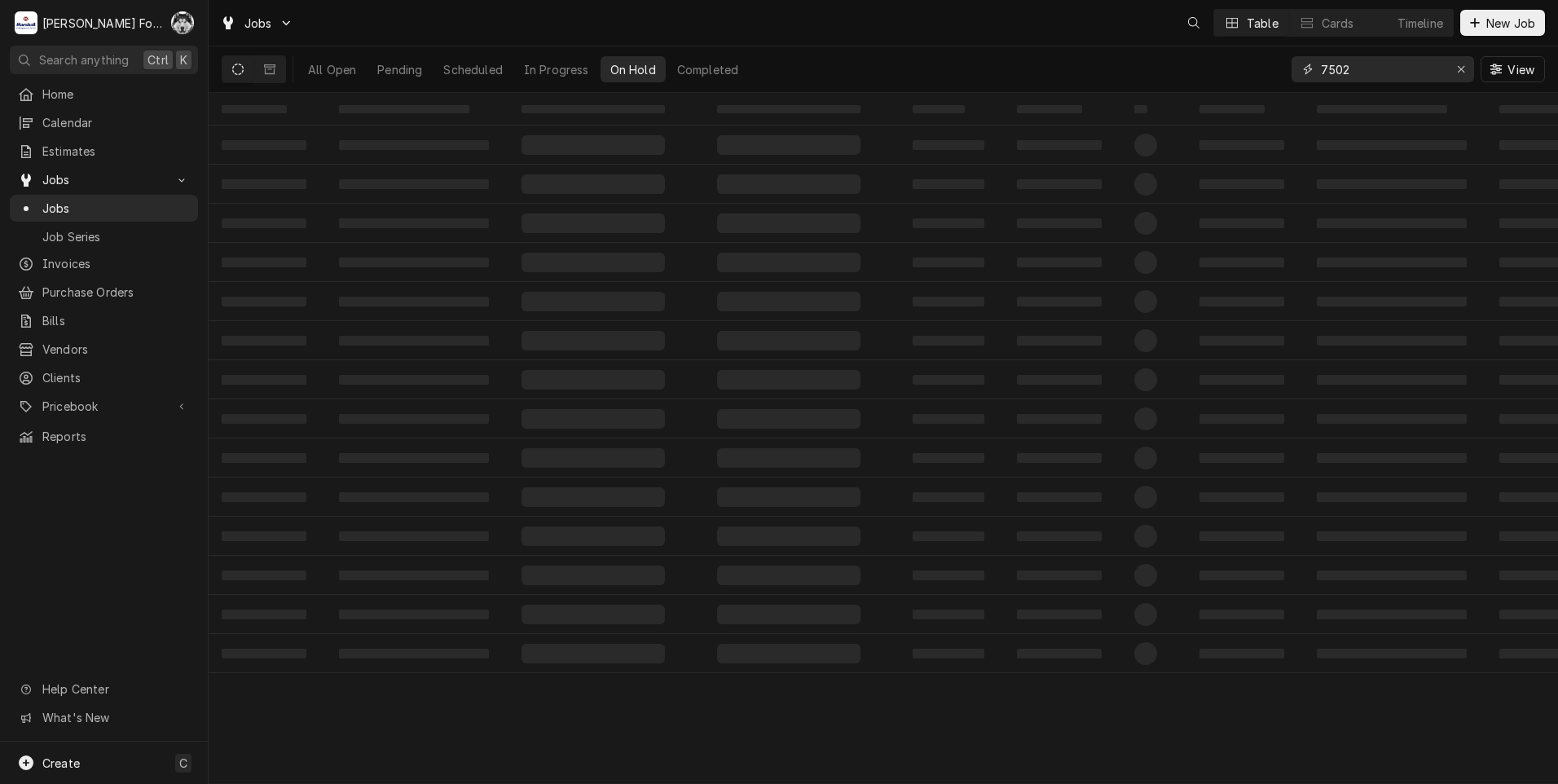
click at [1348, 76] on input "7502" at bounding box center [1382, 69] width 122 height 26
type input "7503"
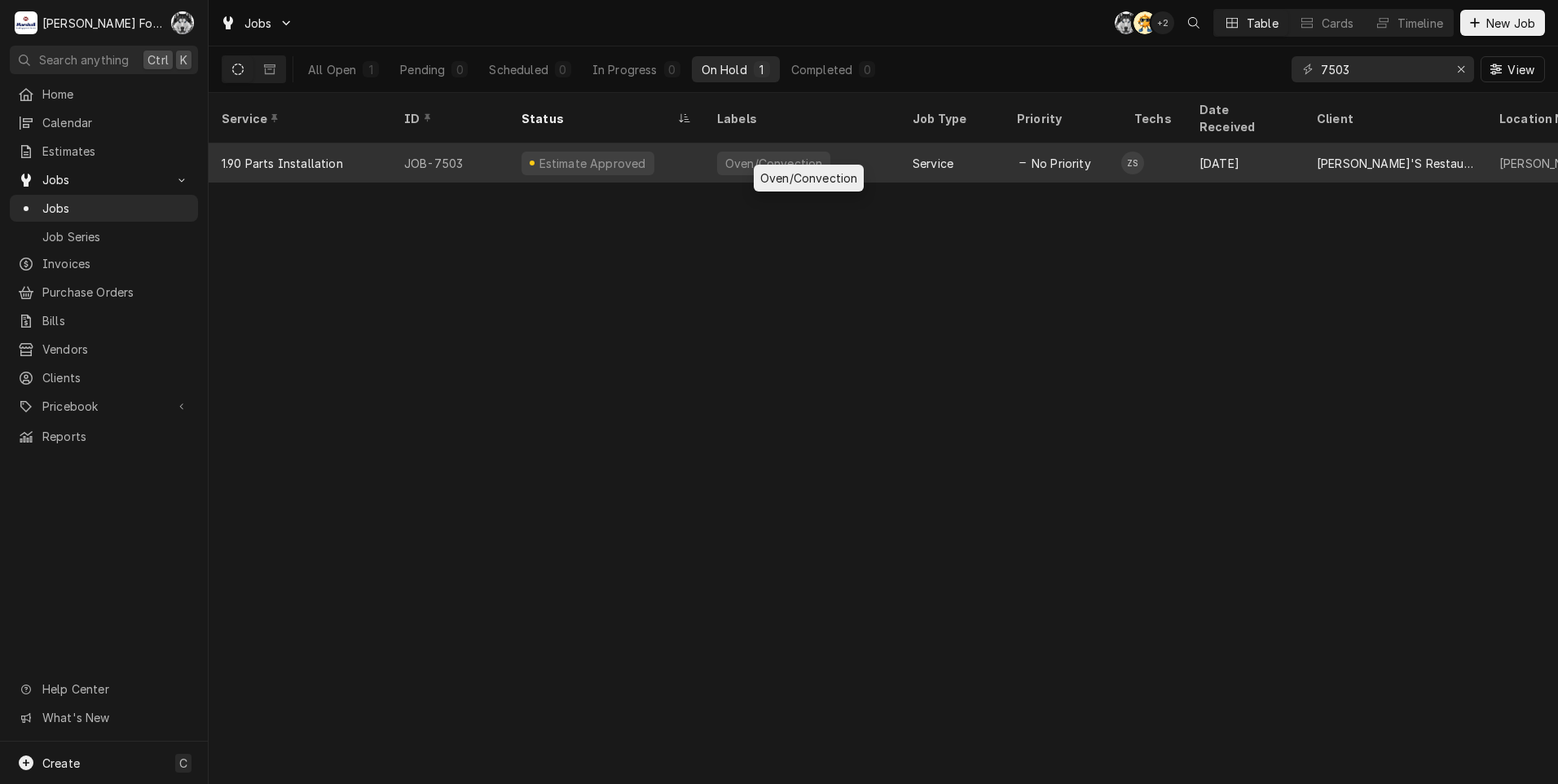
click at [876, 152] on div "Oven/Convection" at bounding box center [801, 163] width 195 height 39
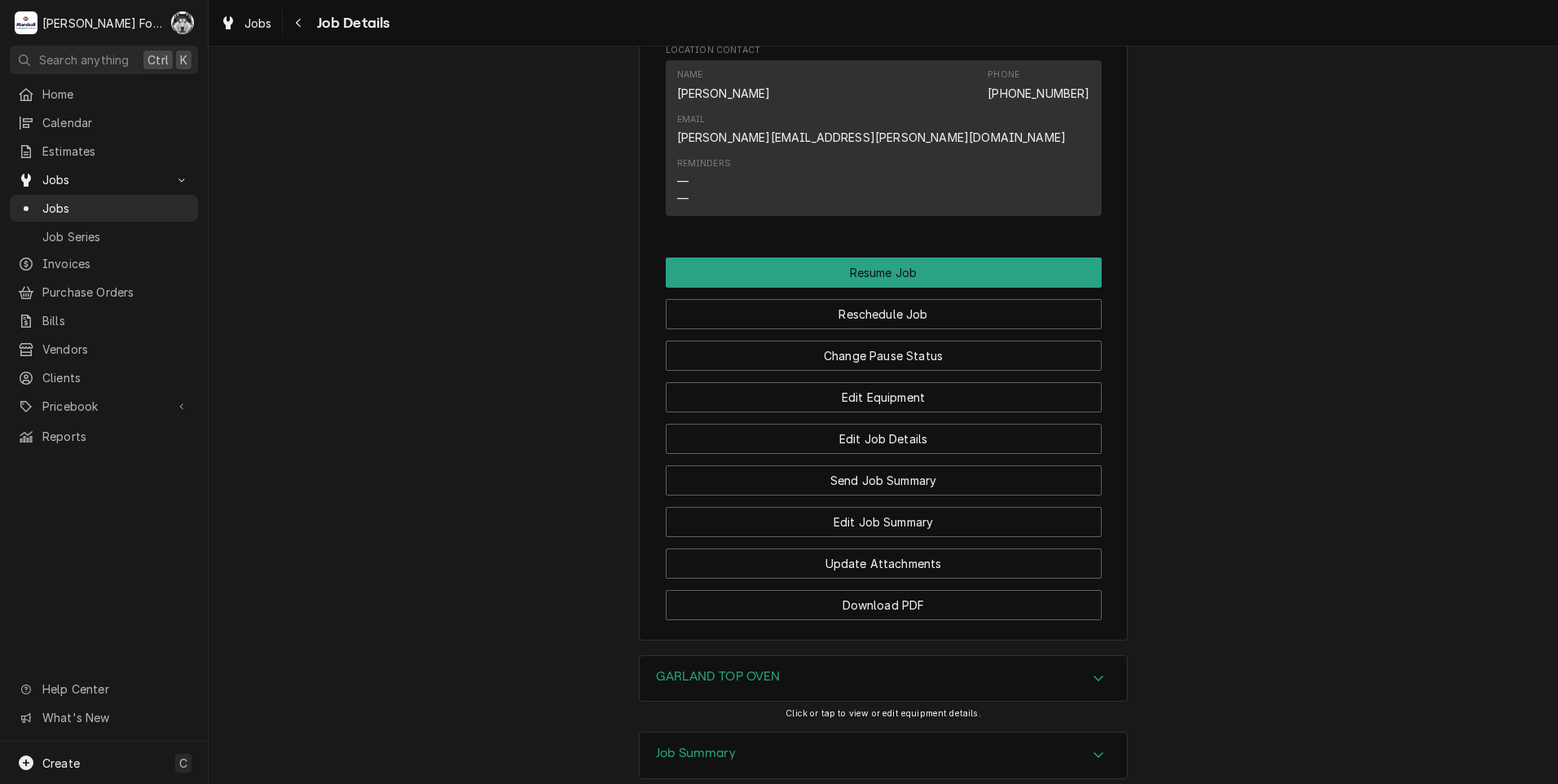
scroll to position [1358, 0]
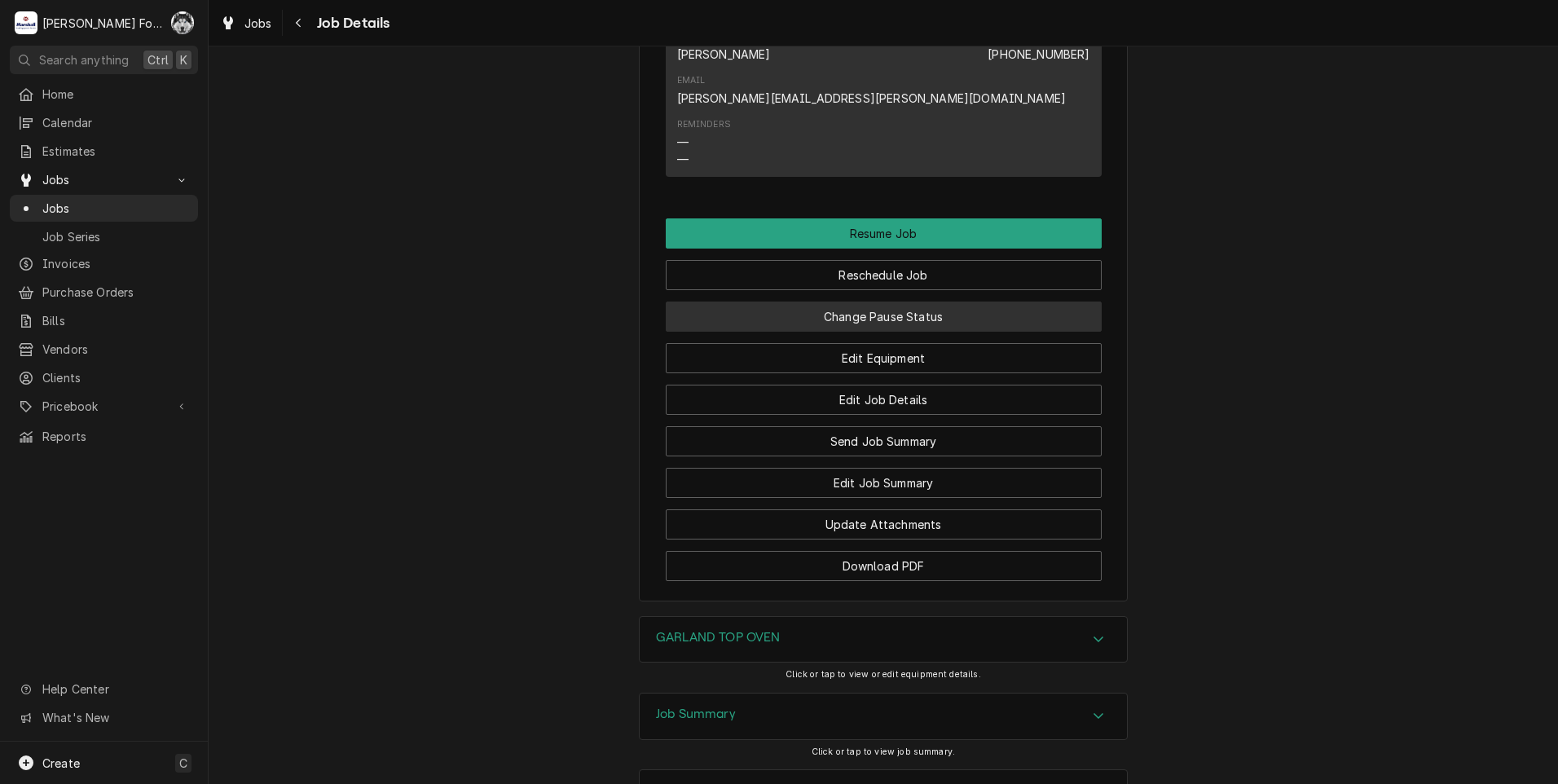
click at [815, 332] on button "Change Pause Status" at bounding box center [883, 316] width 436 height 30
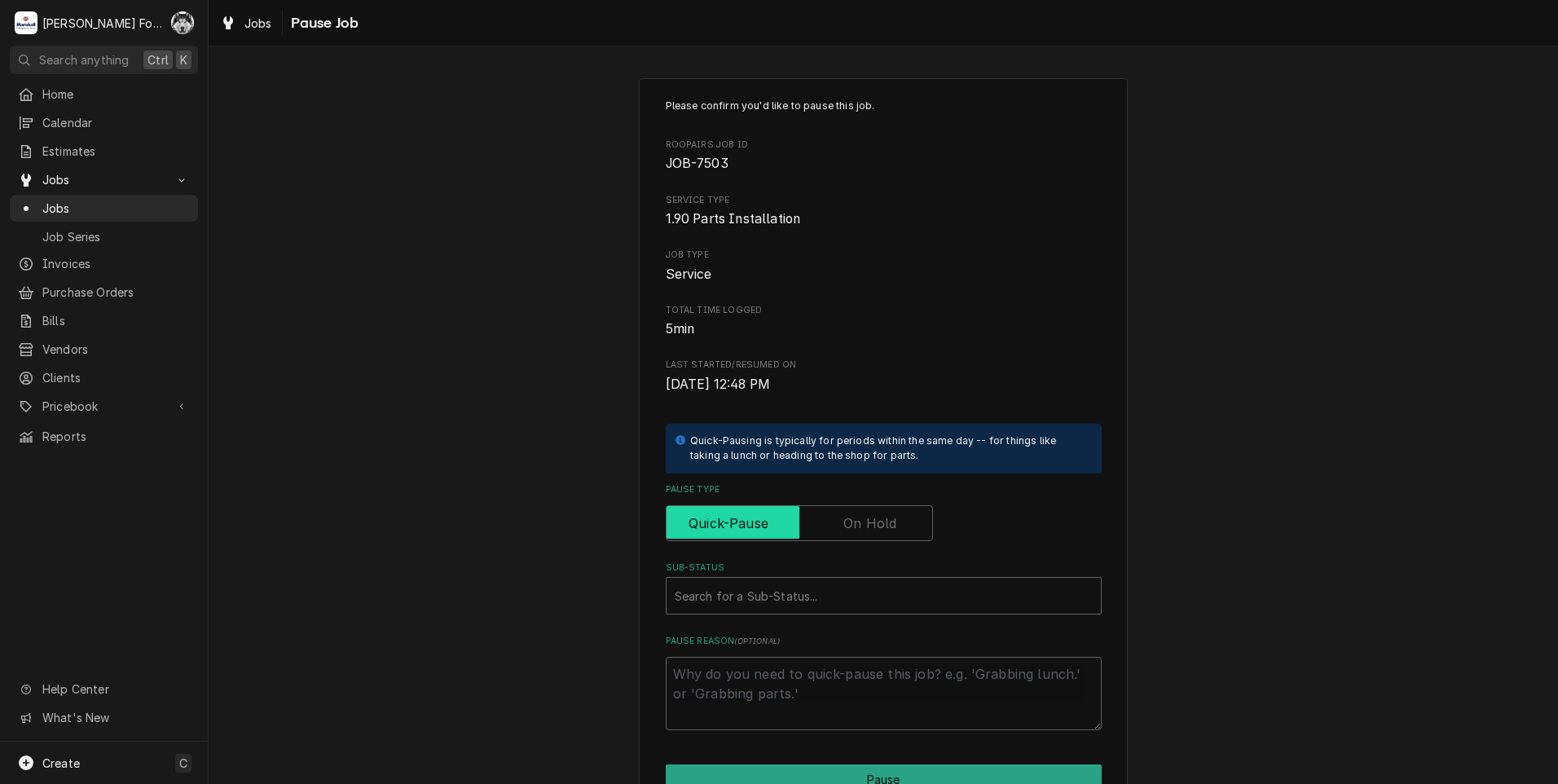
click at [843, 536] on input "Pause Type" at bounding box center [799, 523] width 253 height 36
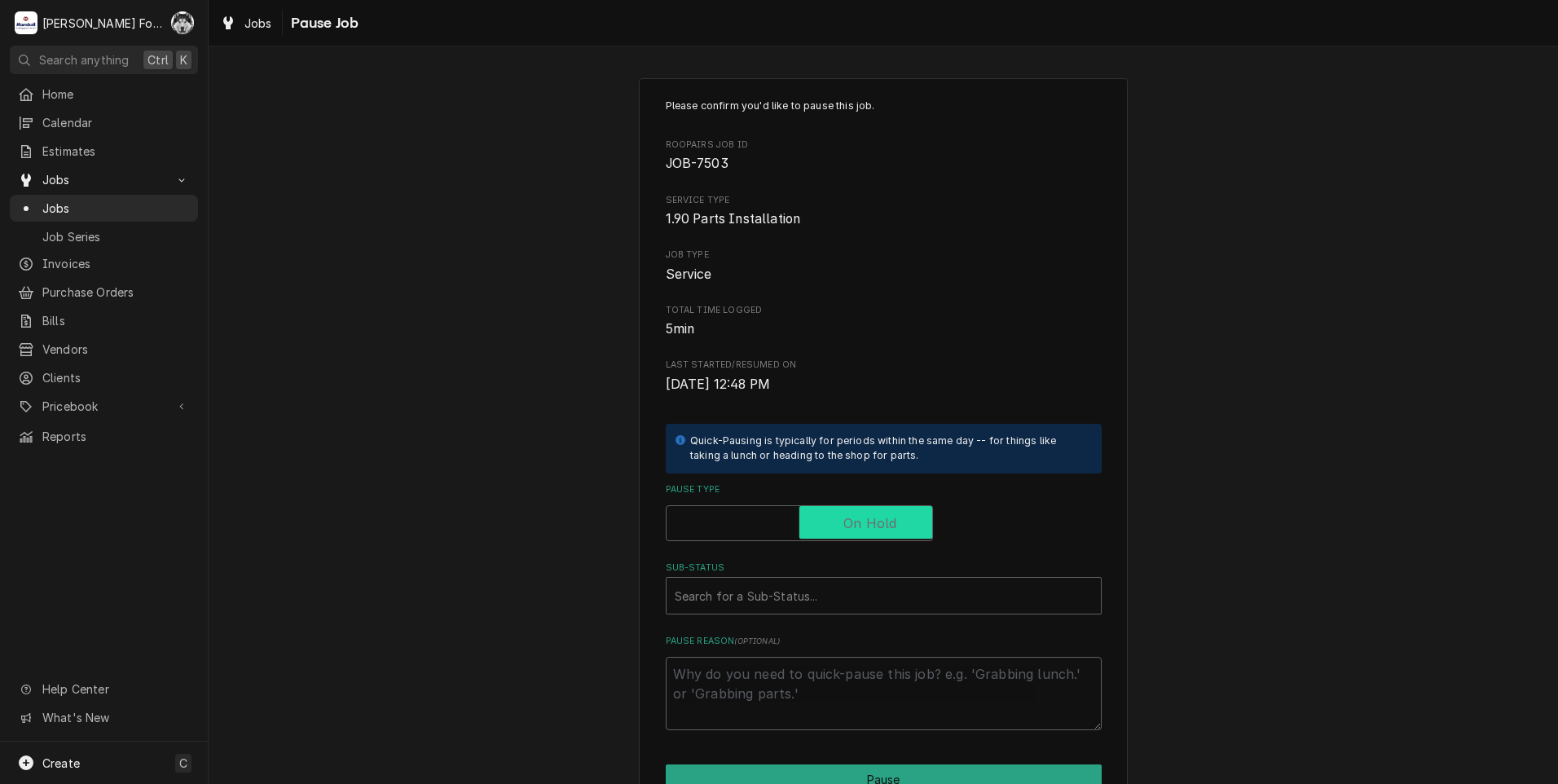
checkbox input "true"
click at [771, 621] on div "Please confirm you'd like to pause this job. Roopairs Job ID JOB-7503 Service T…" at bounding box center [883, 414] width 436 height 632
click at [775, 597] on div "Sub-Status" at bounding box center [884, 595] width 418 height 30
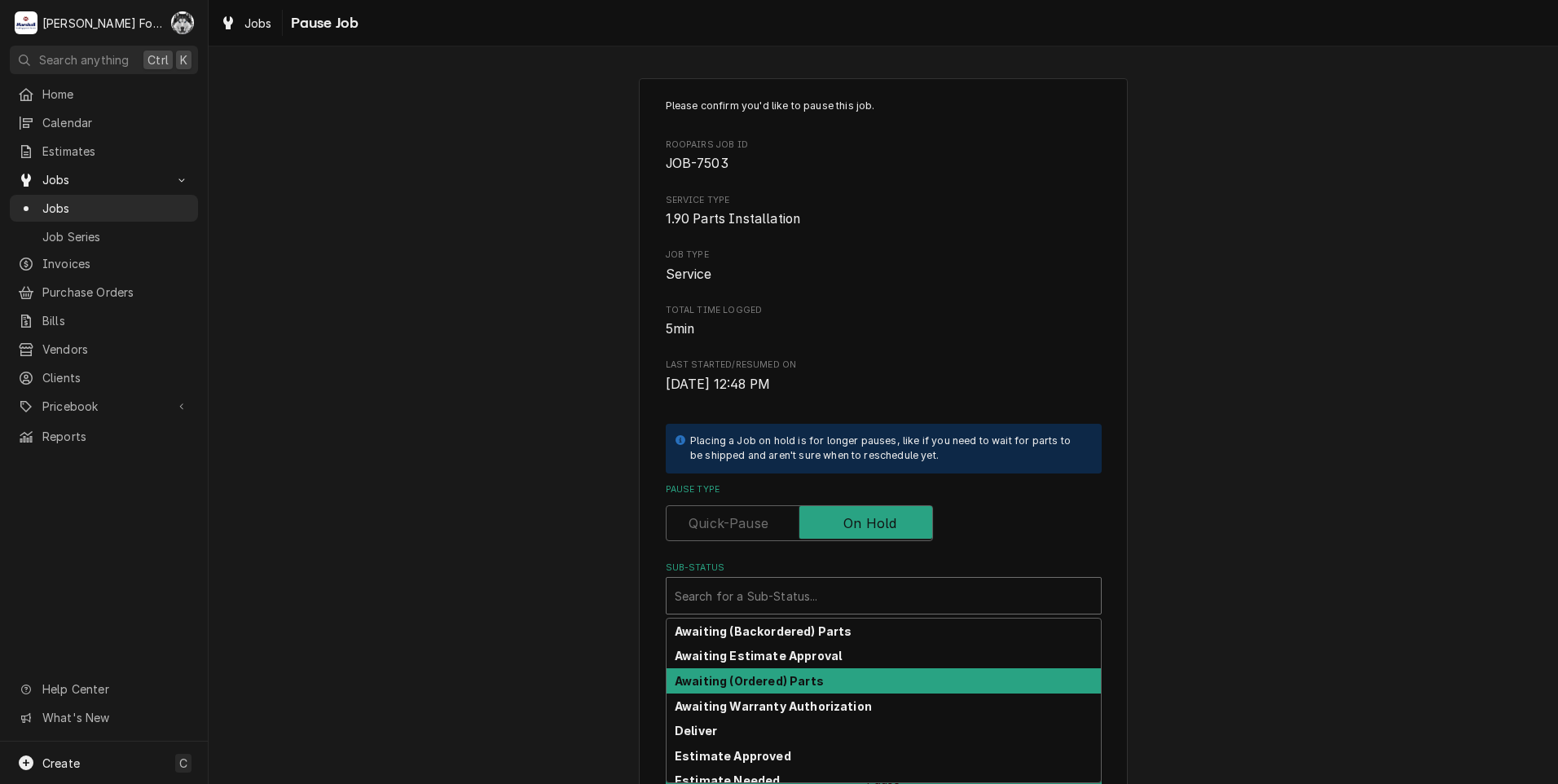
click at [734, 683] on strong "Awaiting (Ordered) Parts" at bounding box center [749, 681] width 149 height 14
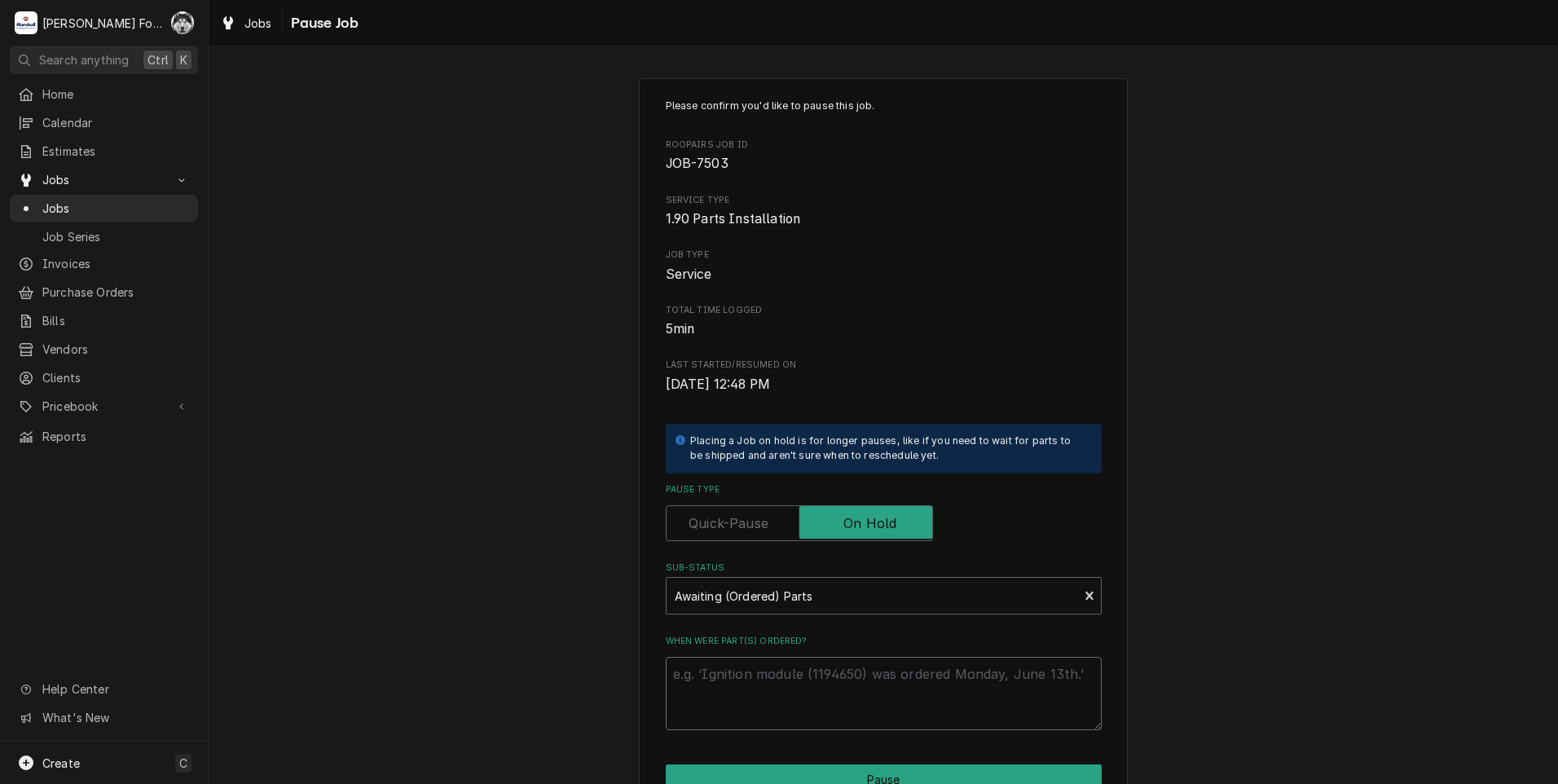
click at [737, 674] on textarea "When were part(s) ordered?" at bounding box center [883, 693] width 436 height 74
paste textarea "[DATE]"
type textarea "x"
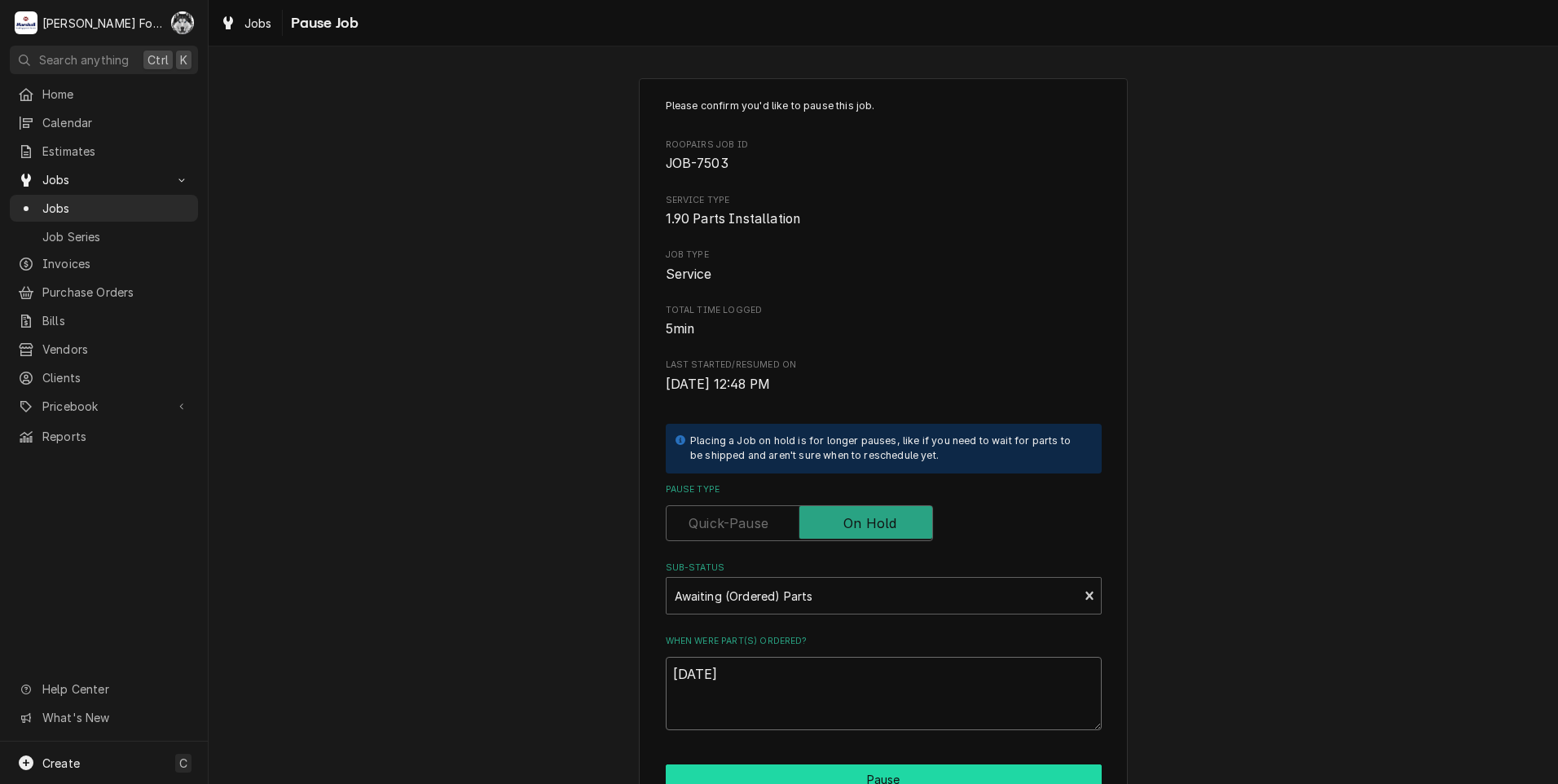
type textarea "[DATE]"
click at [771, 767] on button "Pause" at bounding box center [883, 780] width 436 height 30
type textarea "x"
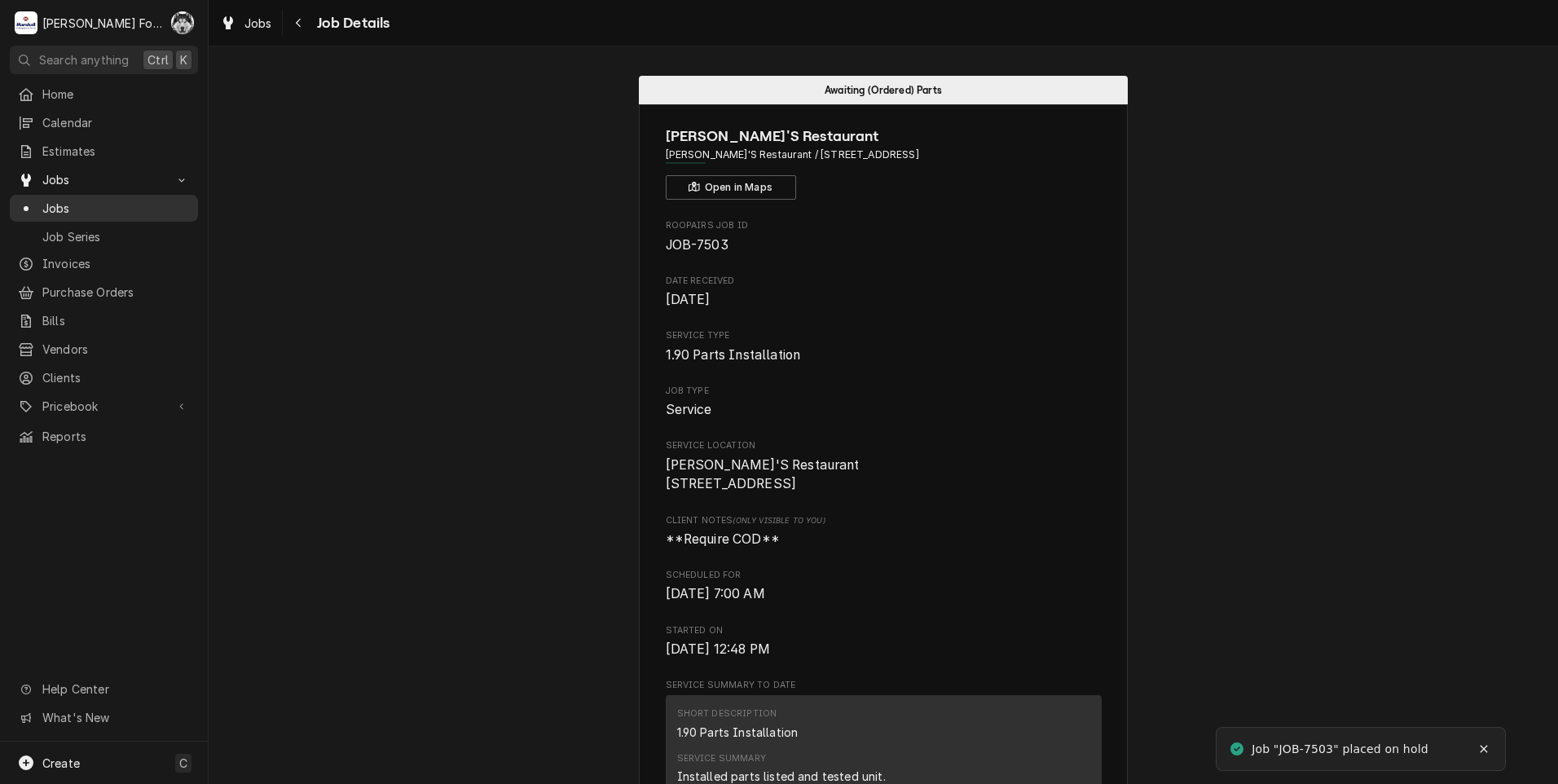
click at [66, 202] on span "Jobs" at bounding box center [116, 208] width 147 height 17
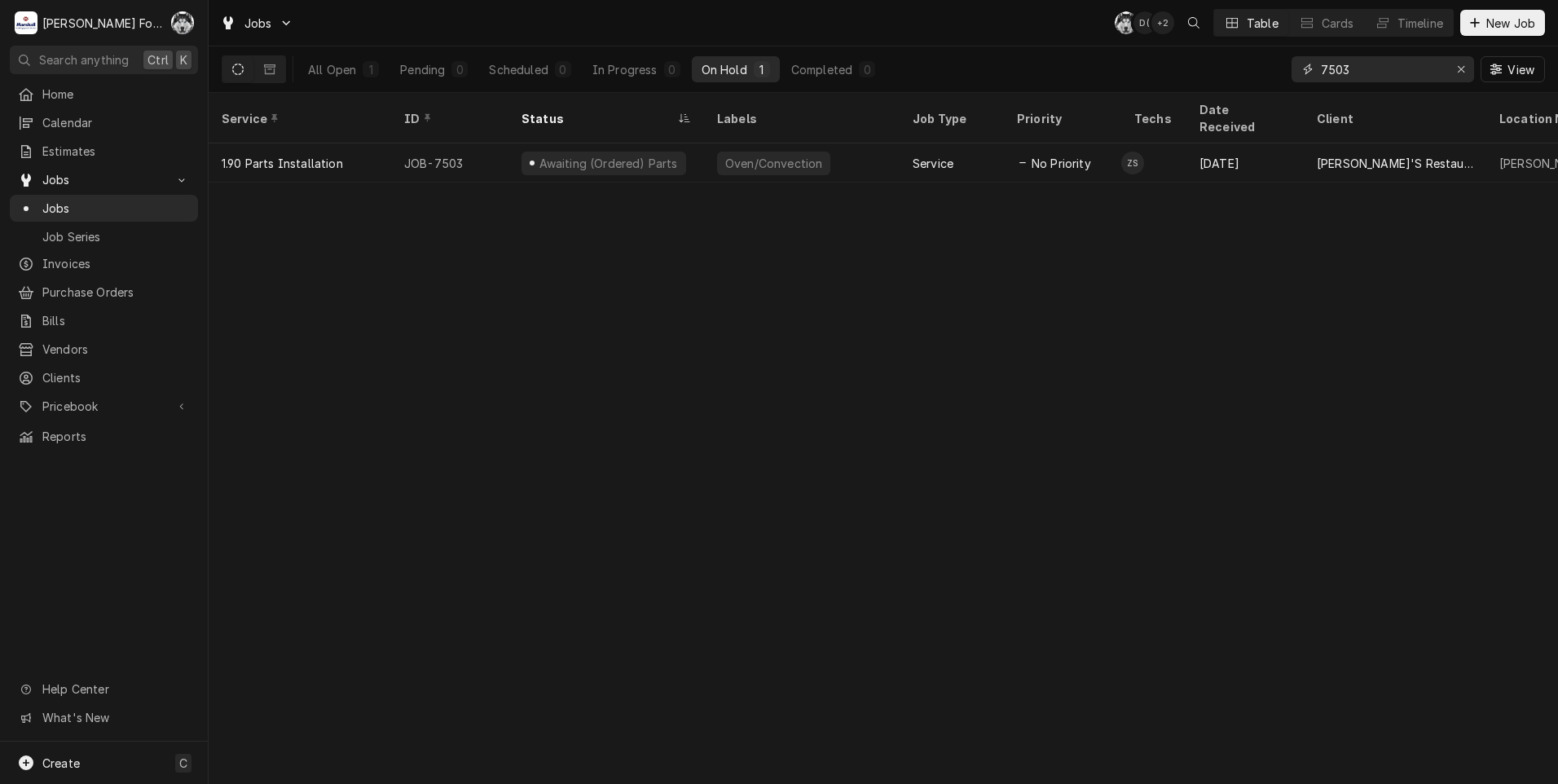
drag, startPoint x: 1379, startPoint y: 70, endPoint x: 1112, endPoint y: 90, distance: 267.7
click at [1112, 90] on div "All Open 1 Pending 0 Scheduled 0 In Progress 0 On Hold 1 Completed 0 7503 View" at bounding box center [883, 69] width 1323 height 46
type input "7501"
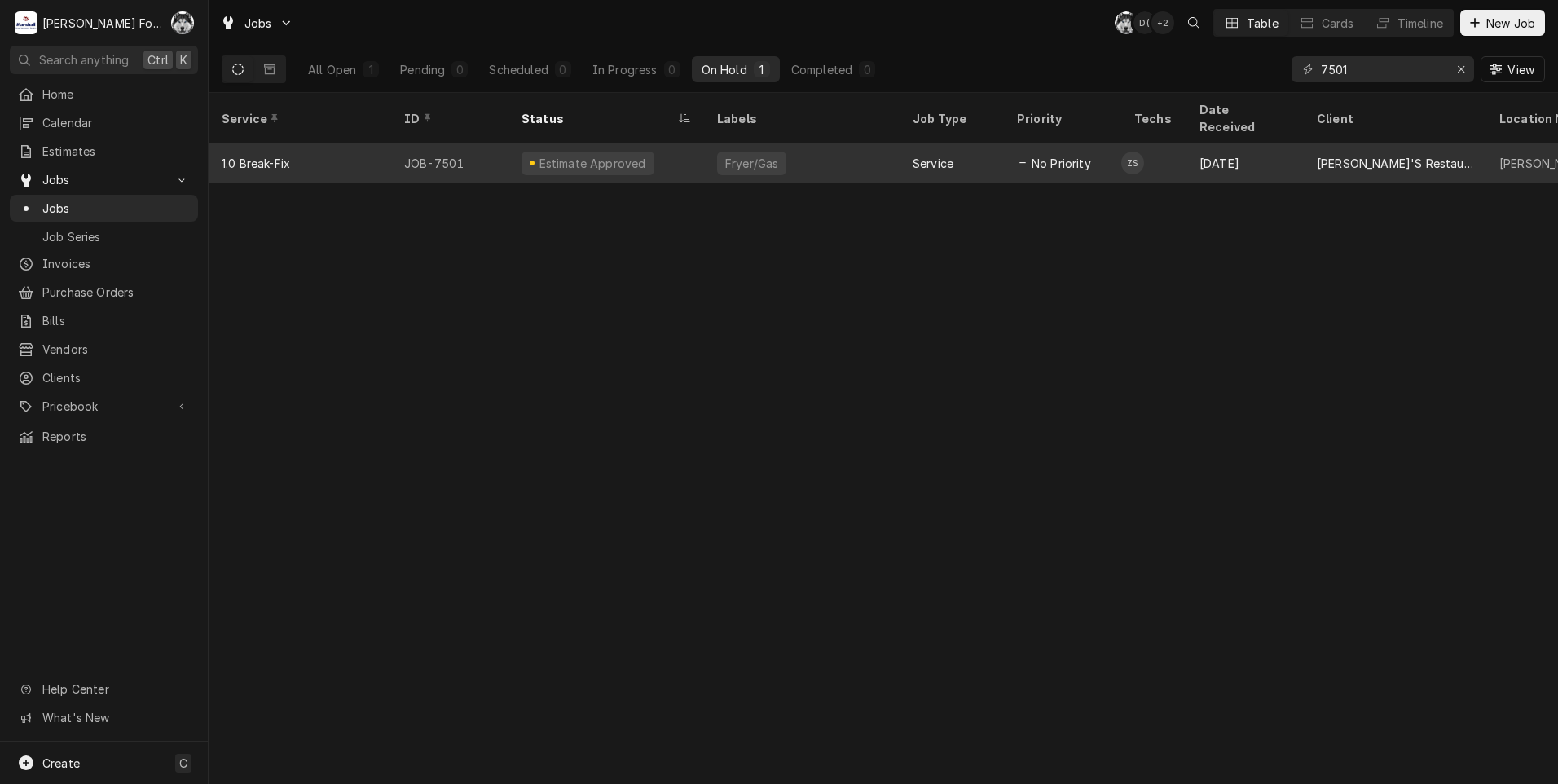
click at [875, 151] on div "Fryer/Gas" at bounding box center [801, 163] width 195 height 39
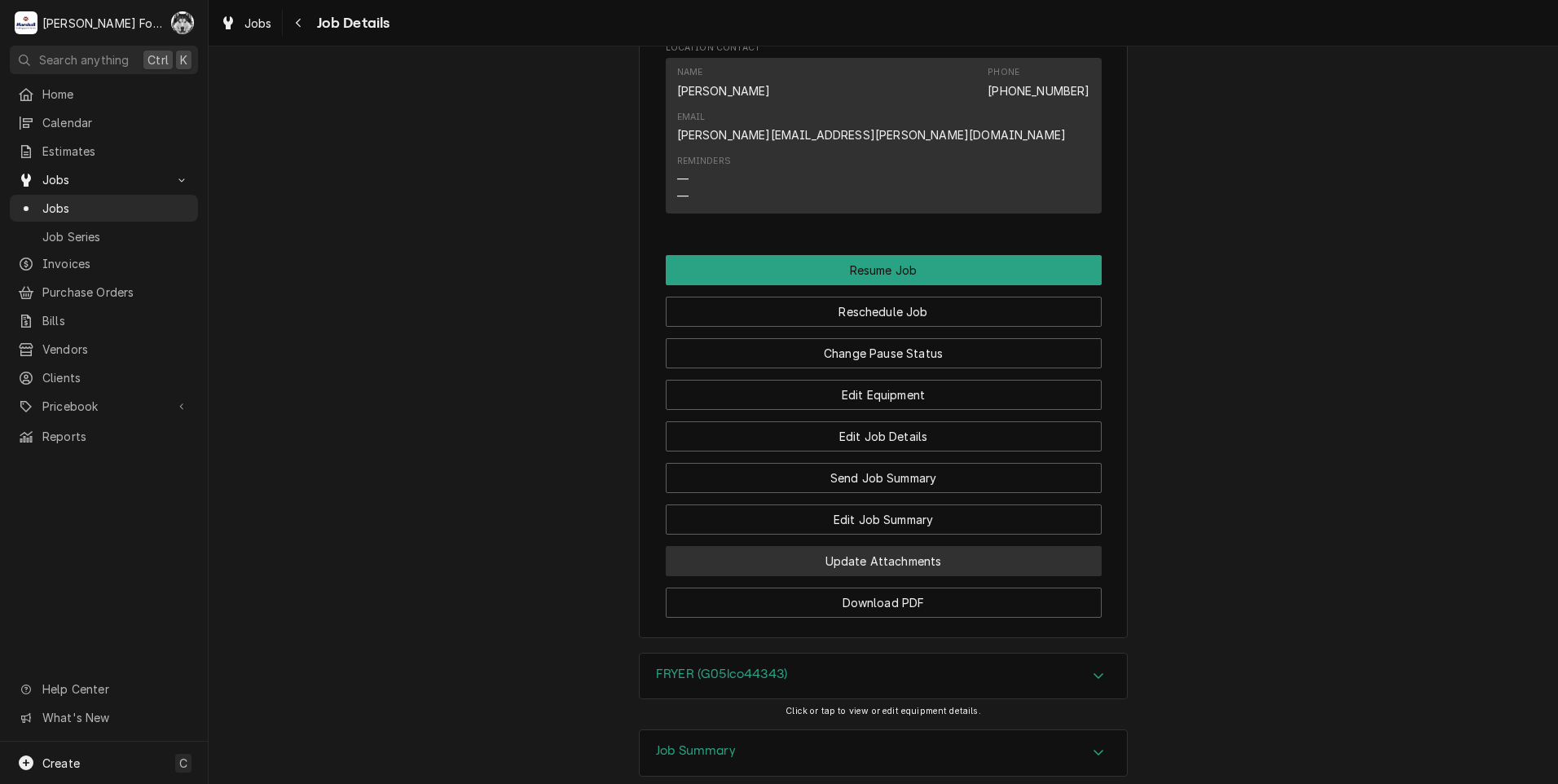
scroll to position [1568, 0]
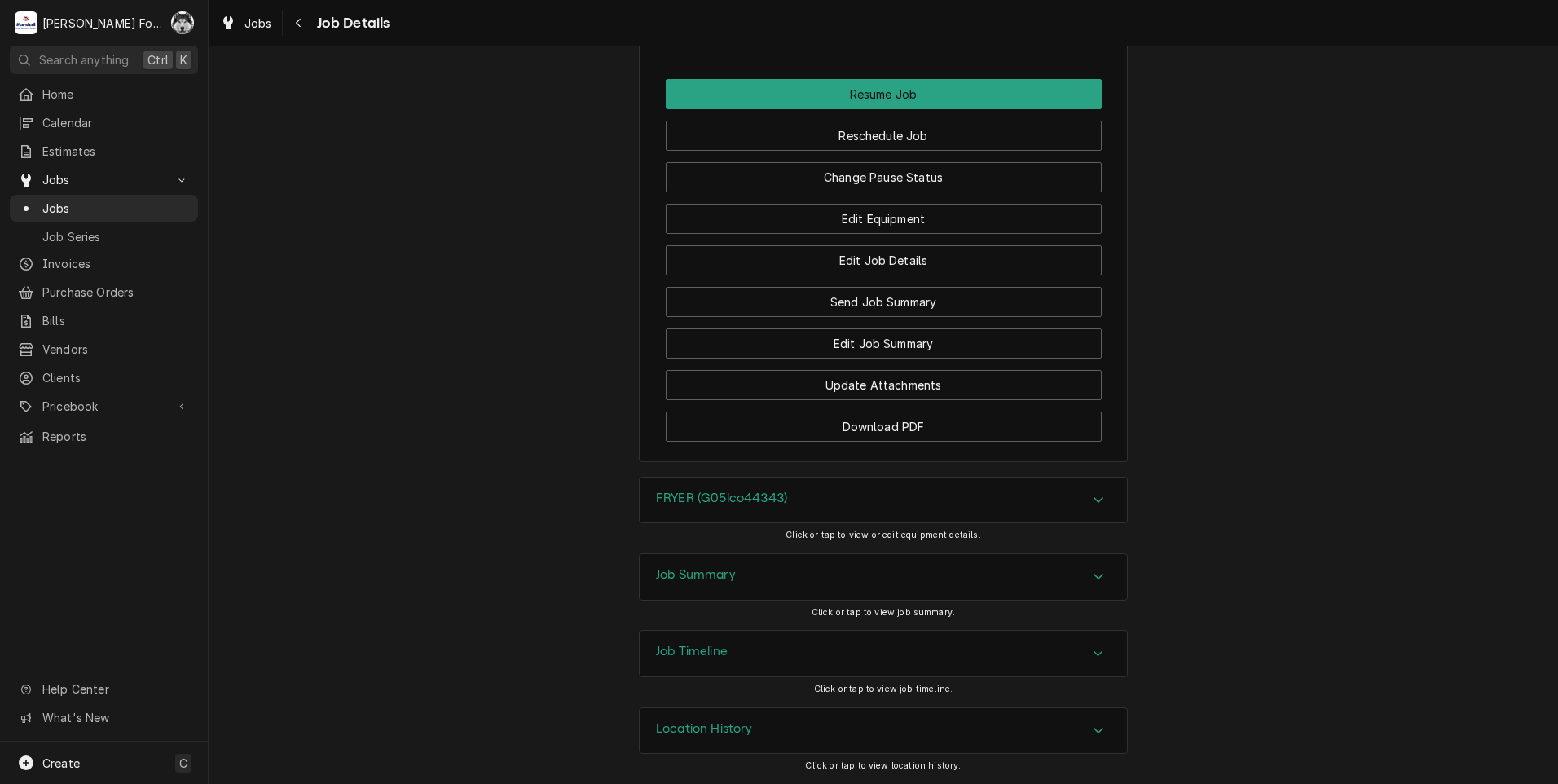
click at [858, 160] on div "Change Pause Status" at bounding box center [883, 171] width 436 height 41
click at [858, 171] on button "Change Pause Status" at bounding box center [883, 178] width 436 height 30
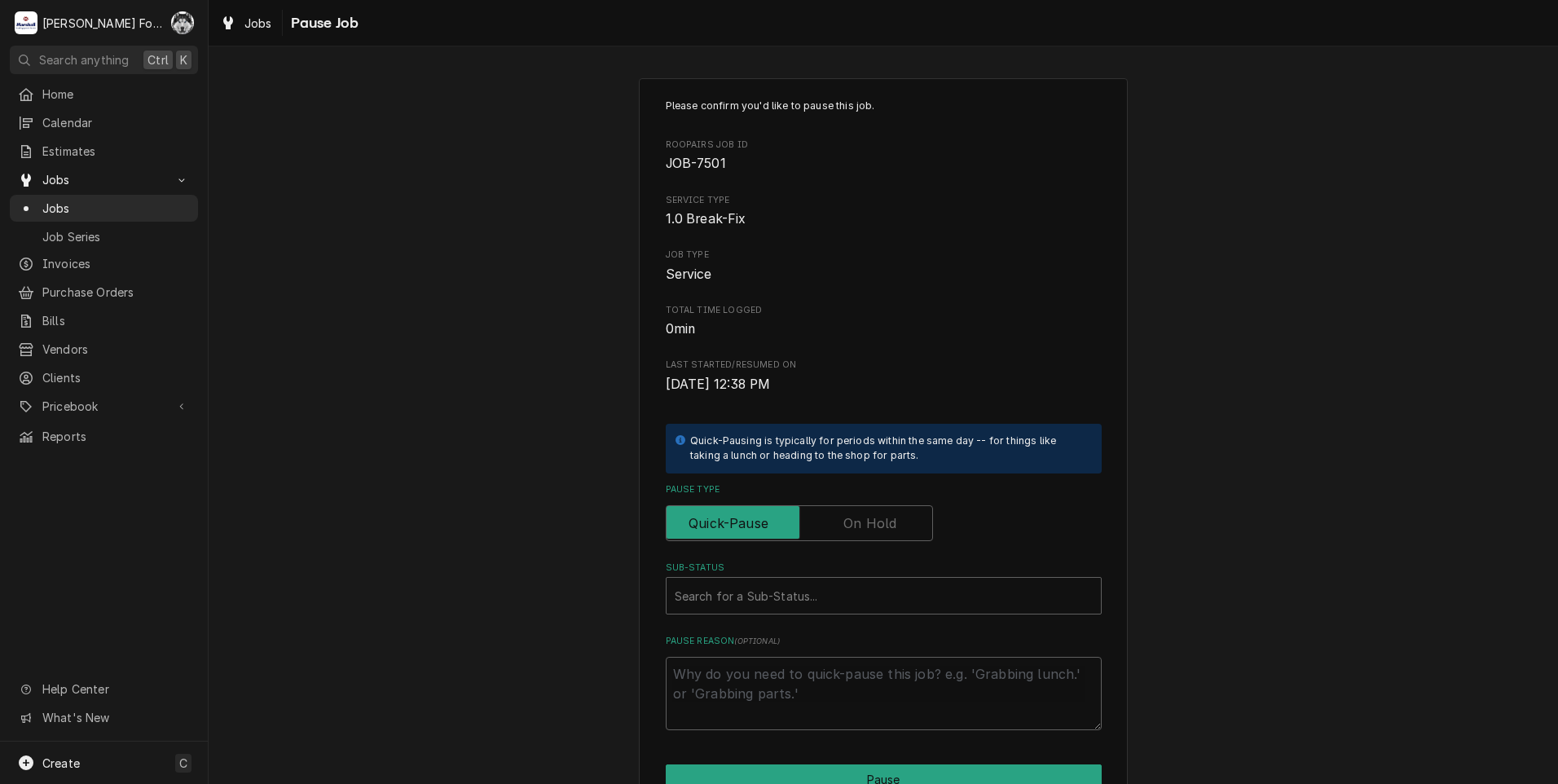
click at [881, 517] on label "Pause Type" at bounding box center [799, 523] width 267 height 36
click at [881, 517] on input "Pause Type" at bounding box center [799, 523] width 253 height 36
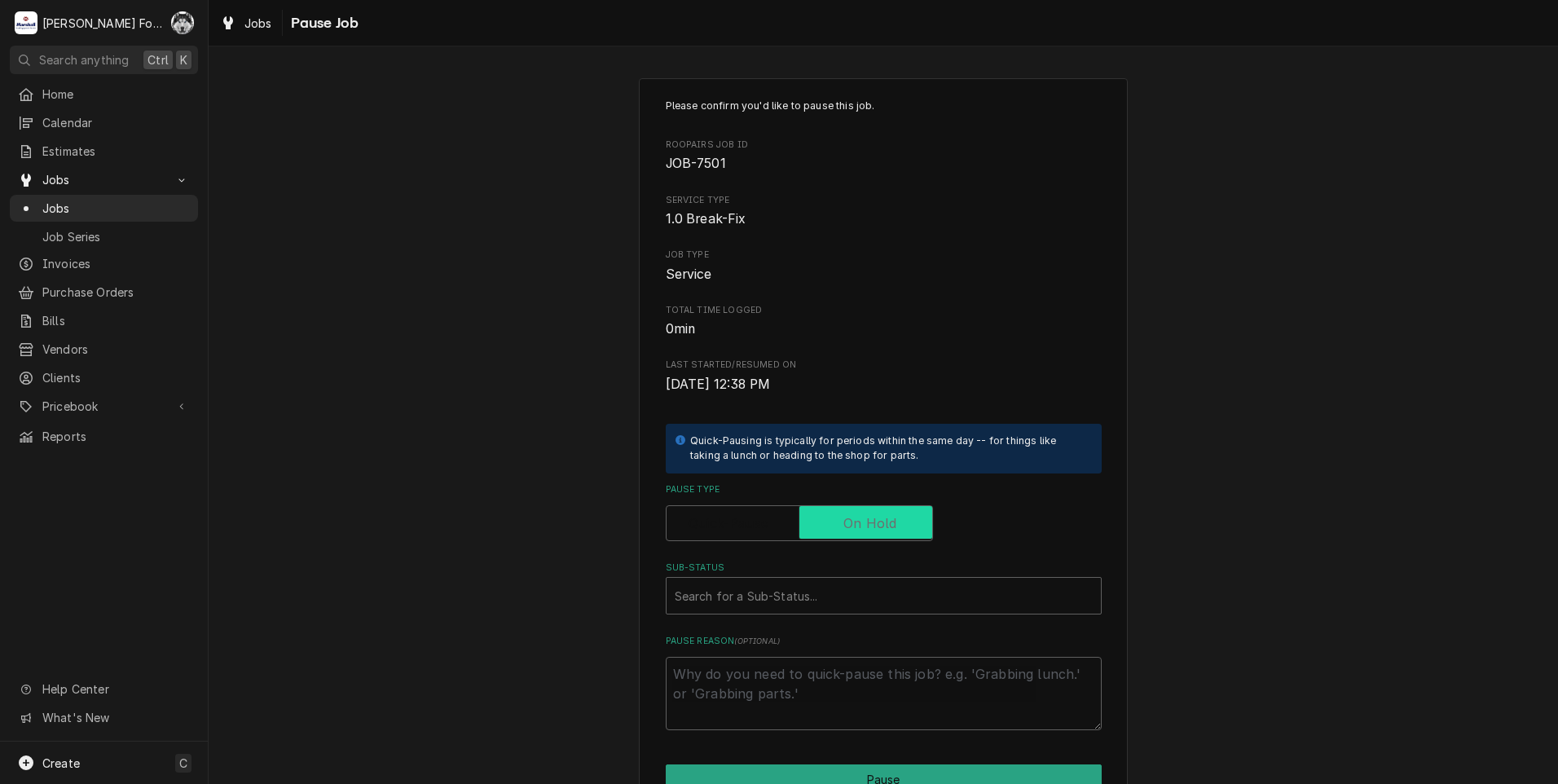
checkbox input "true"
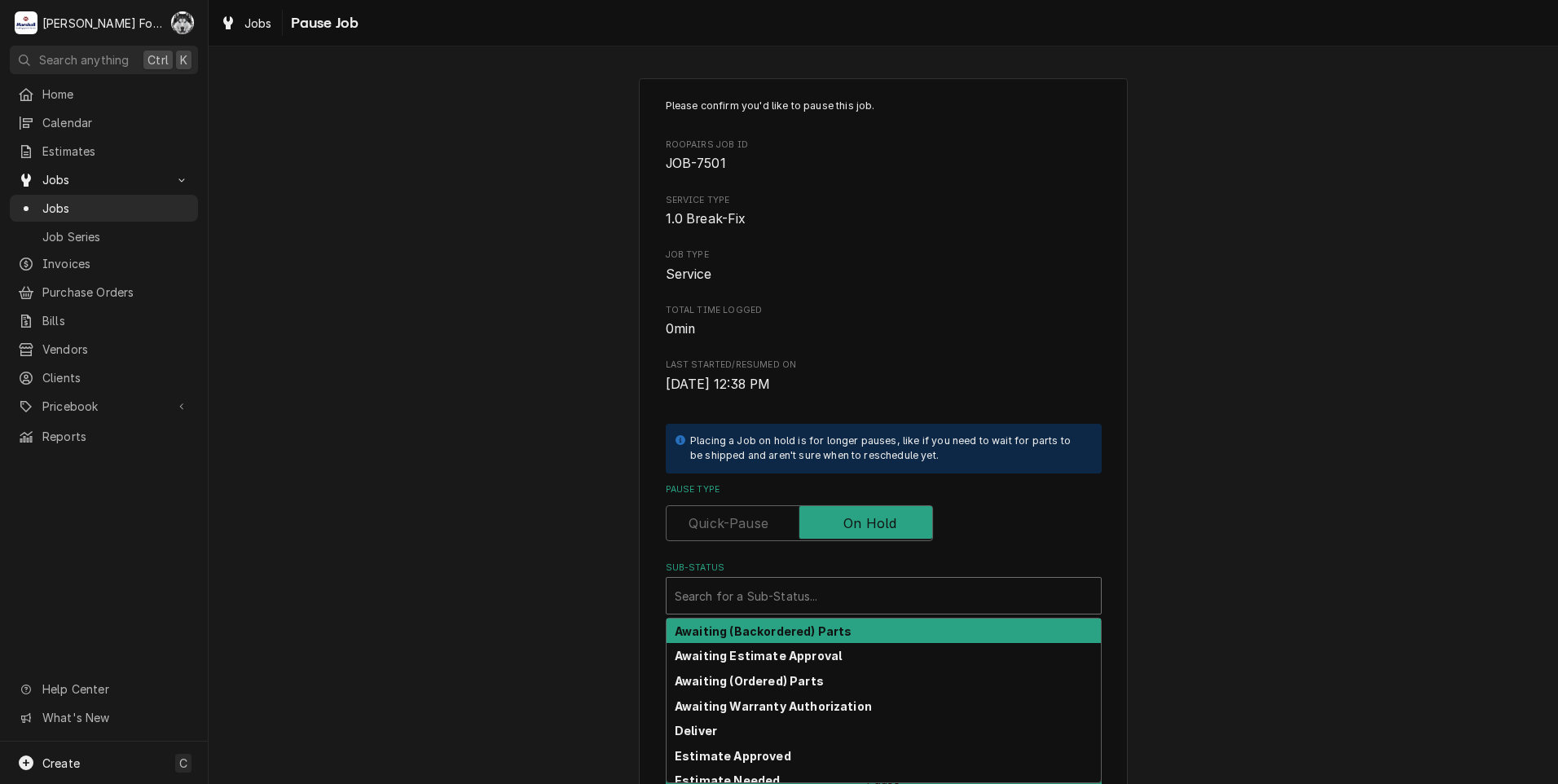
click at [853, 587] on div "Sub-Status" at bounding box center [884, 595] width 418 height 30
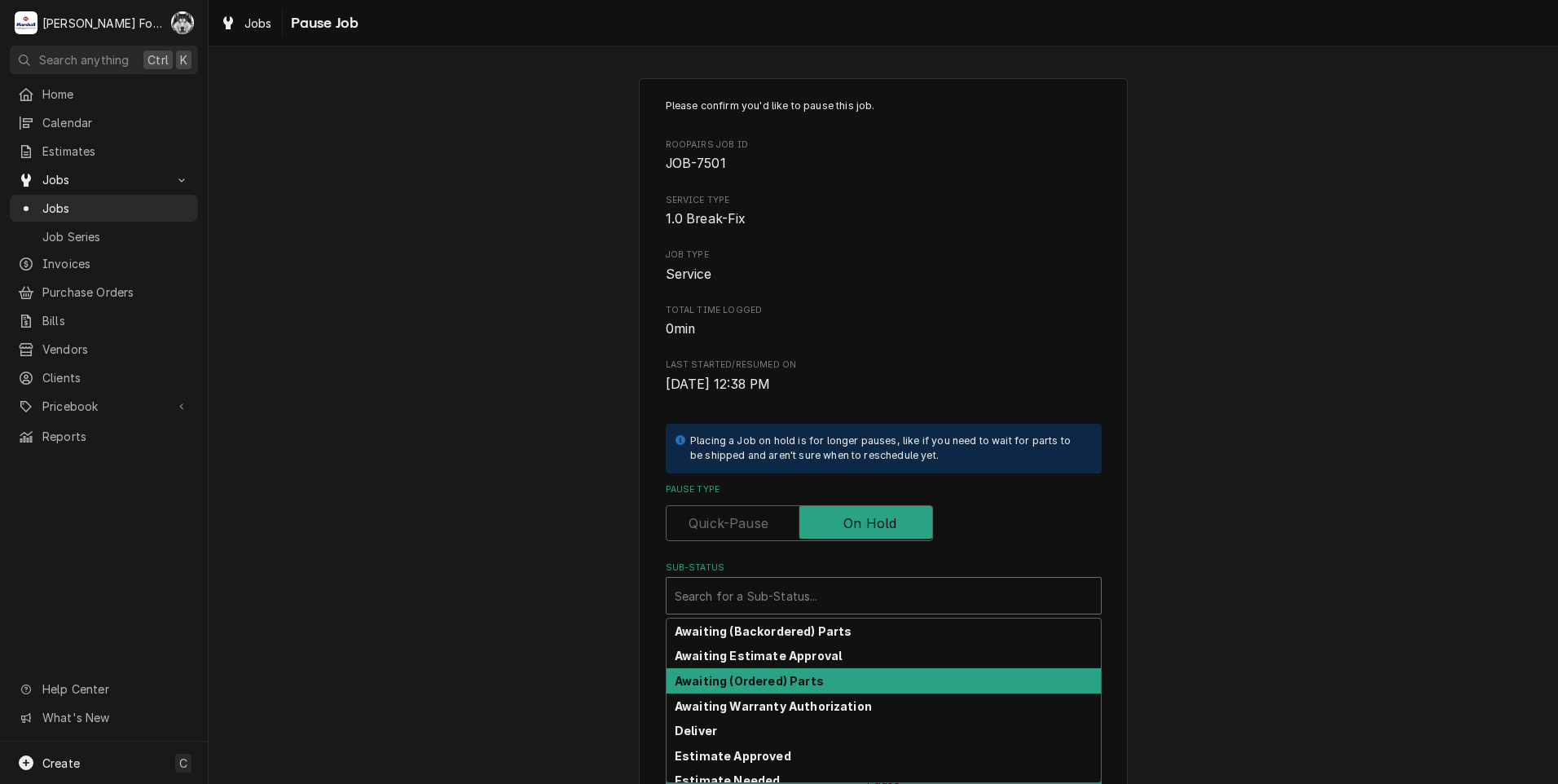
click at [793, 688] on div "Awaiting (Ordered) Parts" at bounding box center [883, 681] width 434 height 25
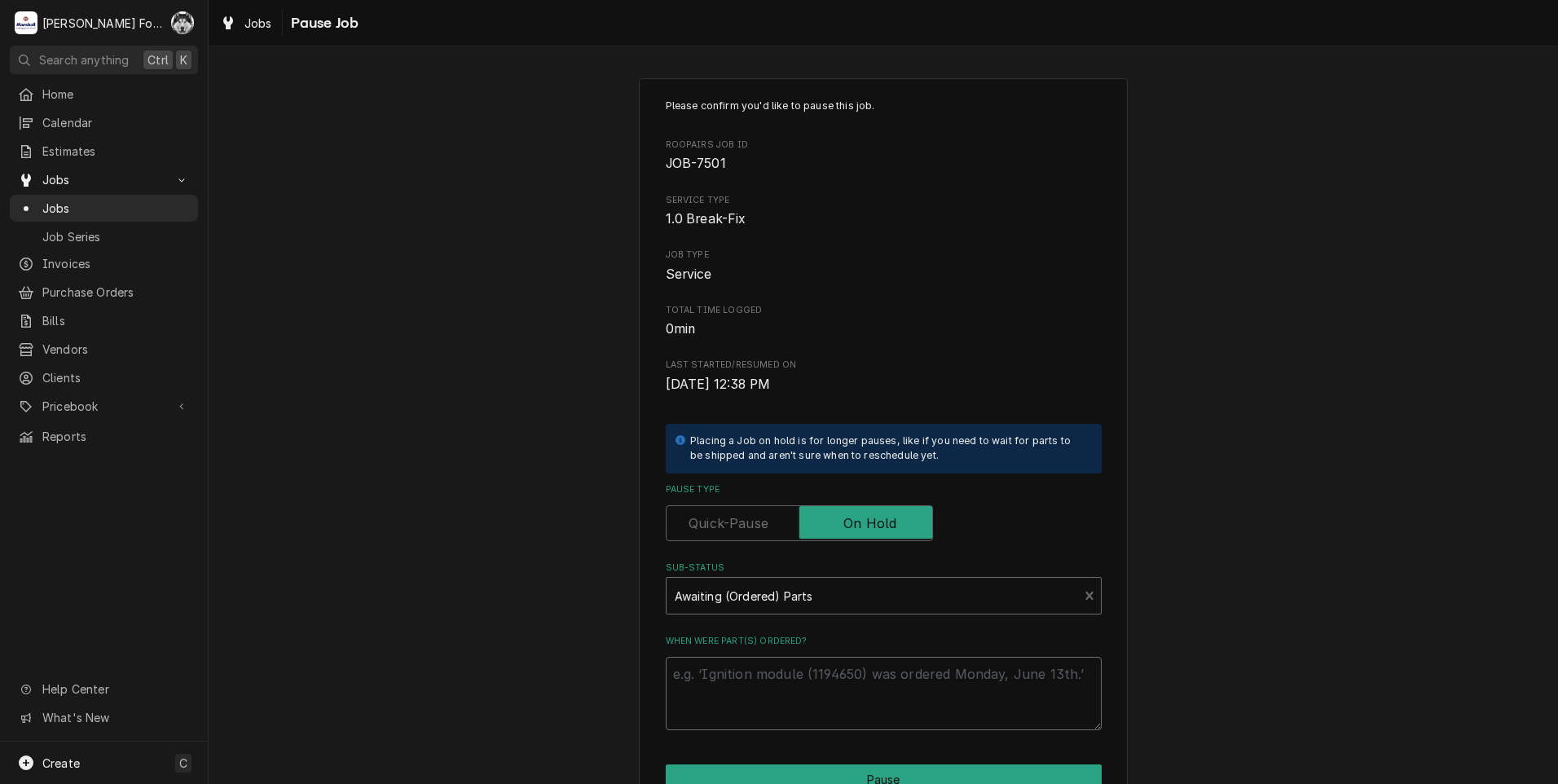
click at [783, 691] on textarea "When were part(s) ordered?" at bounding box center [883, 693] width 436 height 74
paste textarea "[DATE]"
type textarea "x"
type textarea "[DATE]"
click at [814, 762] on div "Please confirm you'd like to pause this job. Roopairs Job ID JOB-7501 Service T…" at bounding box center [883, 488] width 489 height 820
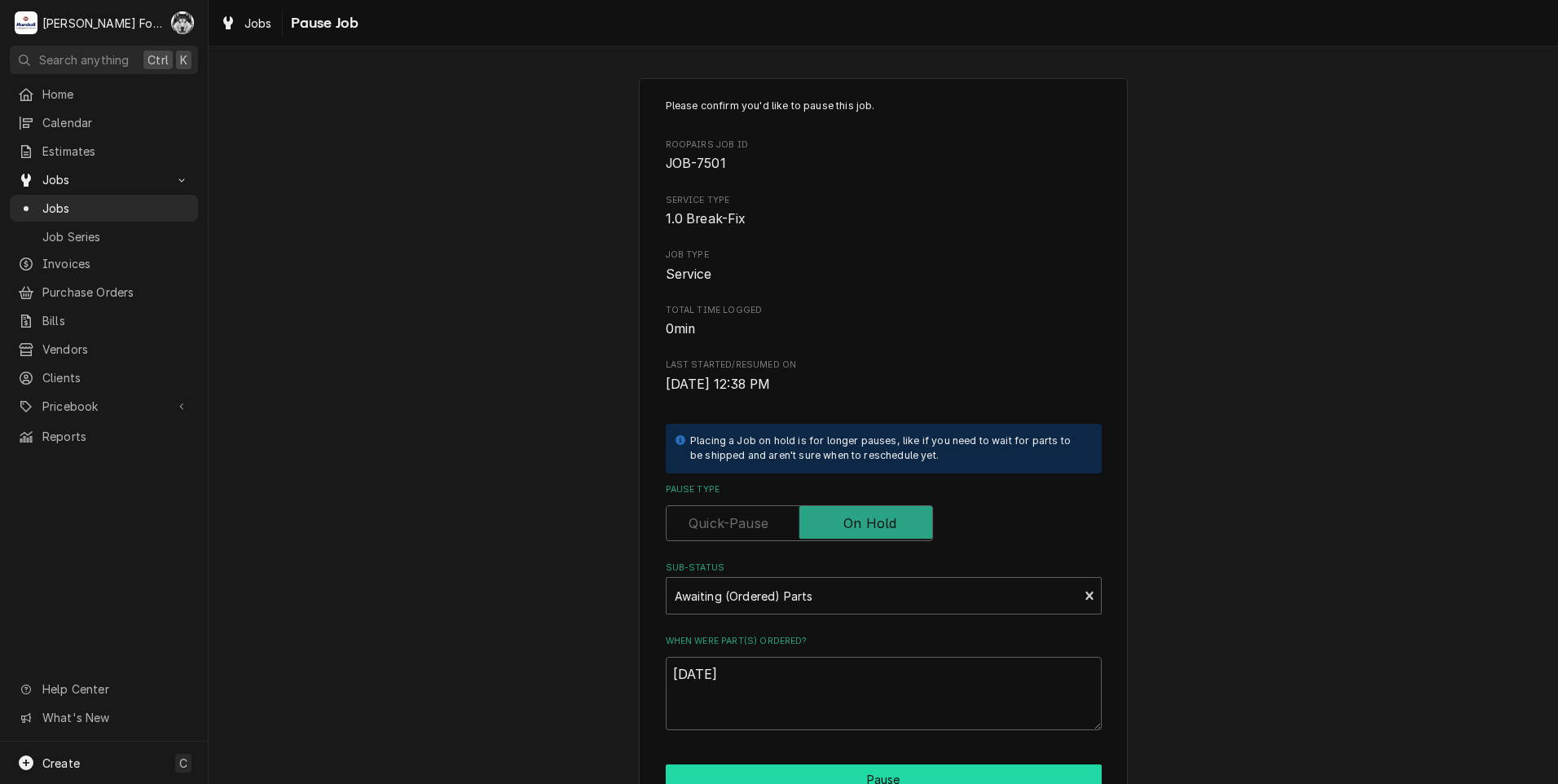
click at [819, 767] on button "Pause" at bounding box center [883, 780] width 436 height 30
type textarea "x"
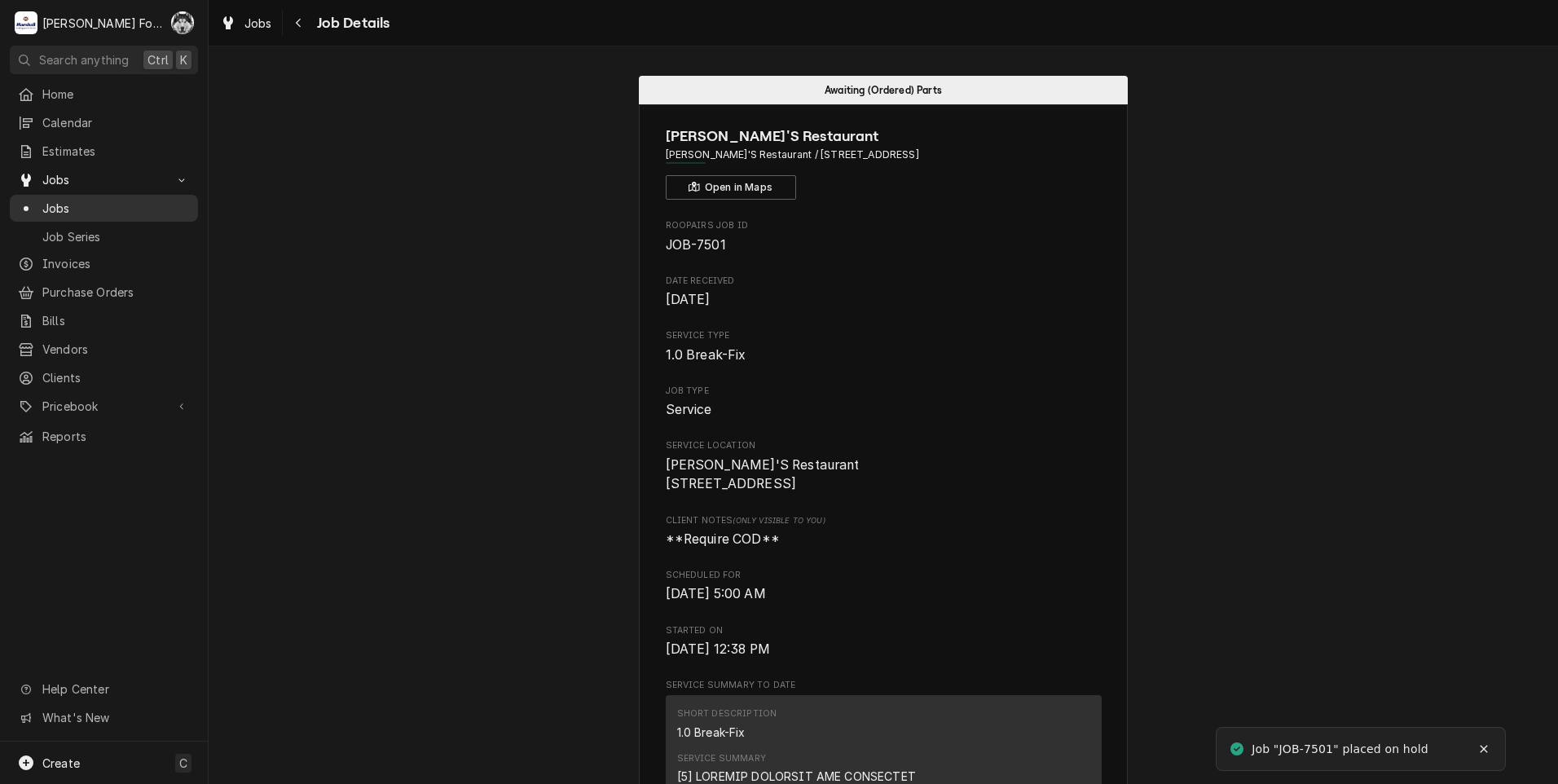
click at [50, 205] on span "Jobs" at bounding box center [116, 208] width 147 height 17
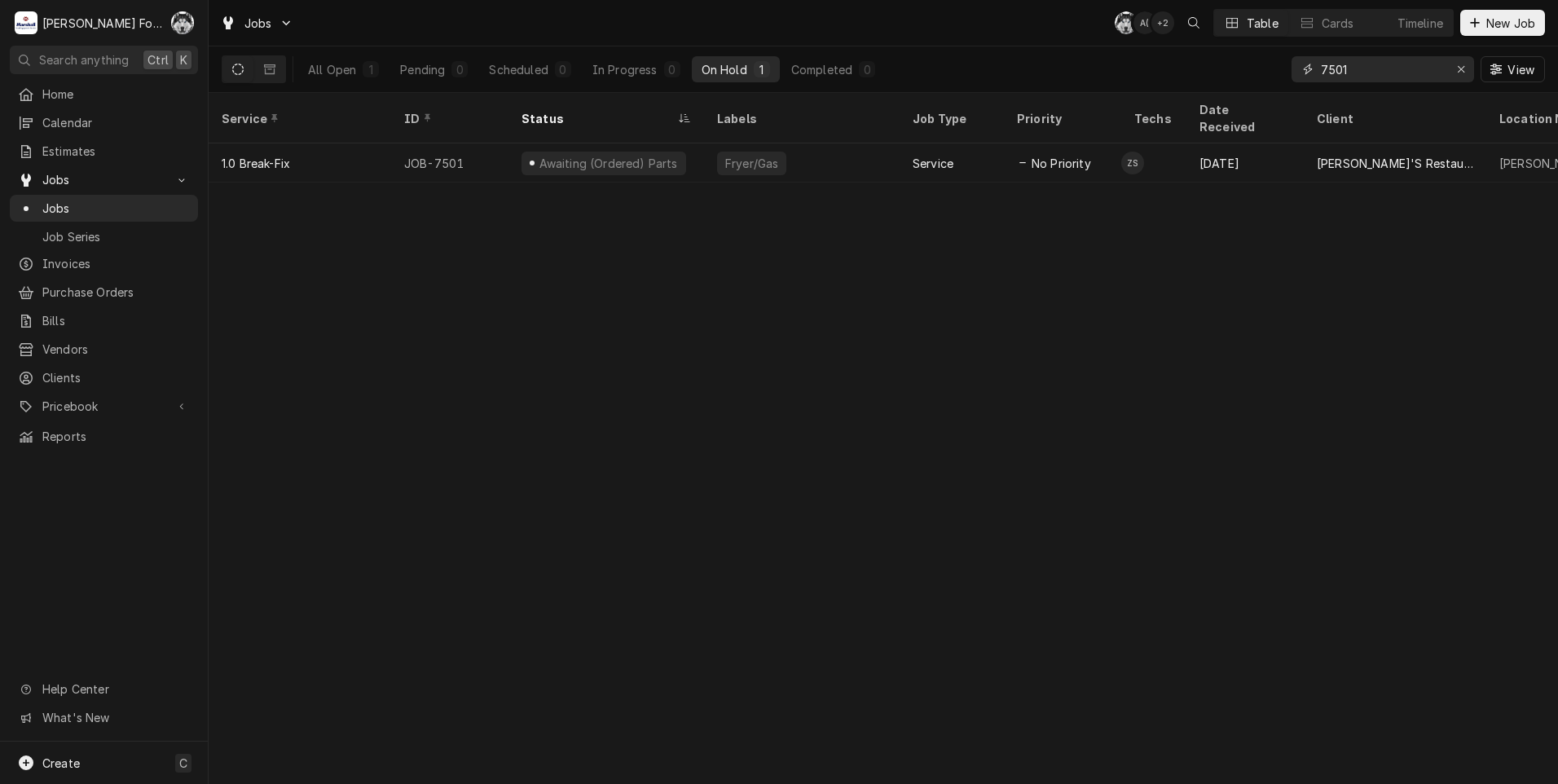
drag, startPoint x: 1350, startPoint y: 77, endPoint x: 1267, endPoint y: 80, distance: 83.1
click at [1267, 80] on div "All Open 1 Pending 0 Scheduled 0 In Progress 0 On Hold 1 Completed 0 7501 View" at bounding box center [883, 69] width 1323 height 46
type input "7519"
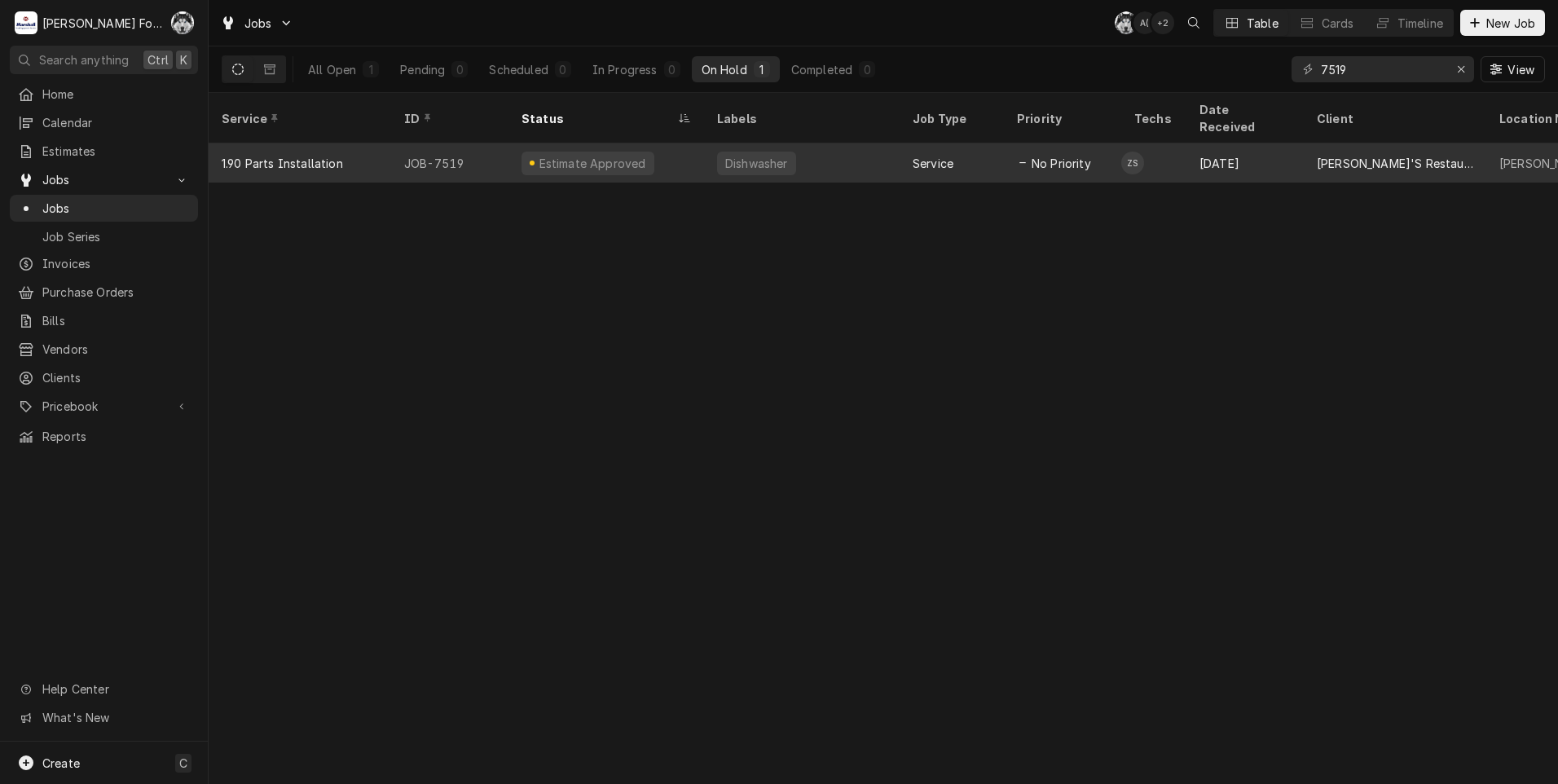
click at [1114, 144] on div "No Priority" at bounding box center [1062, 163] width 118 height 39
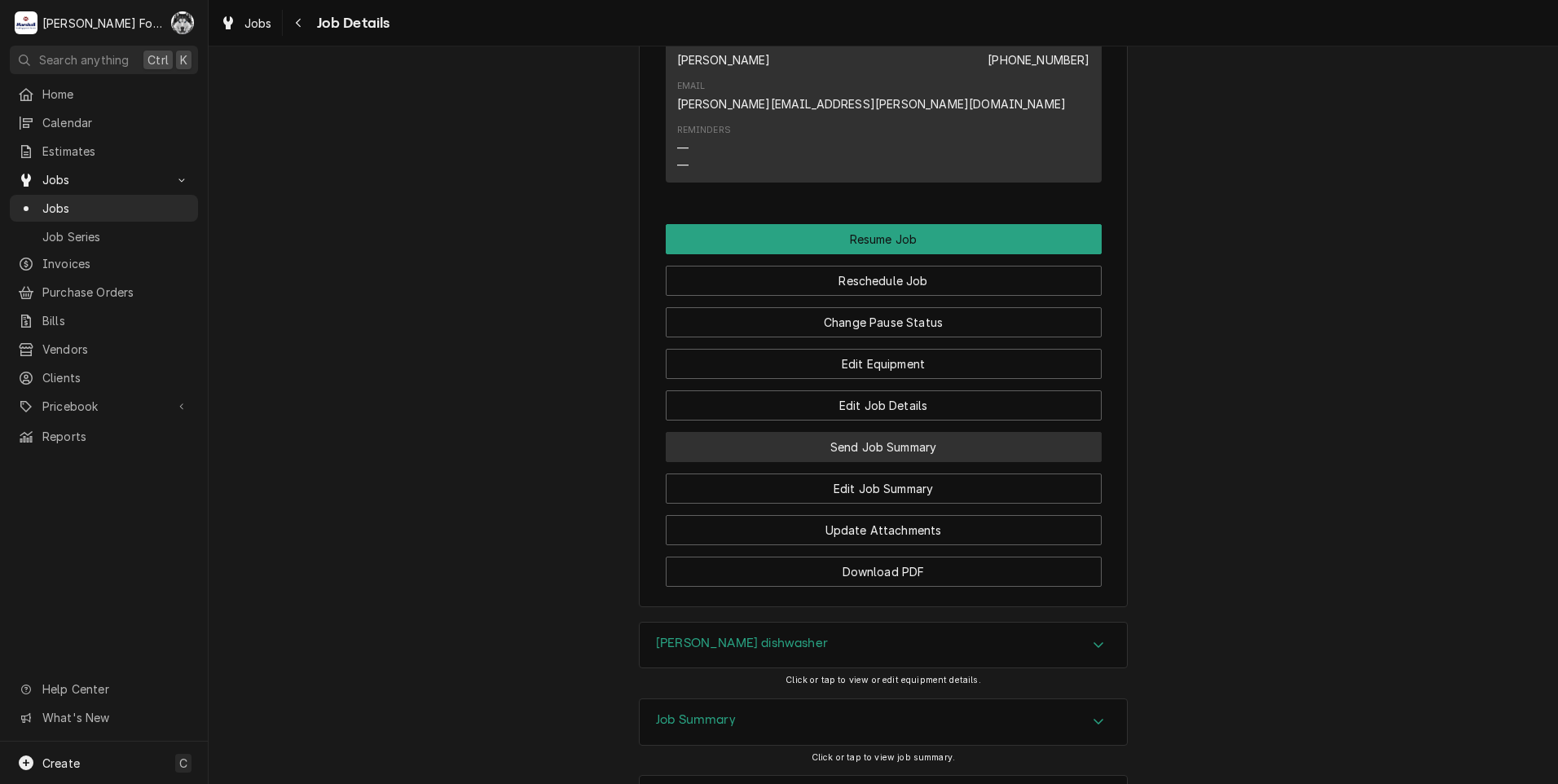
scroll to position [1358, 0]
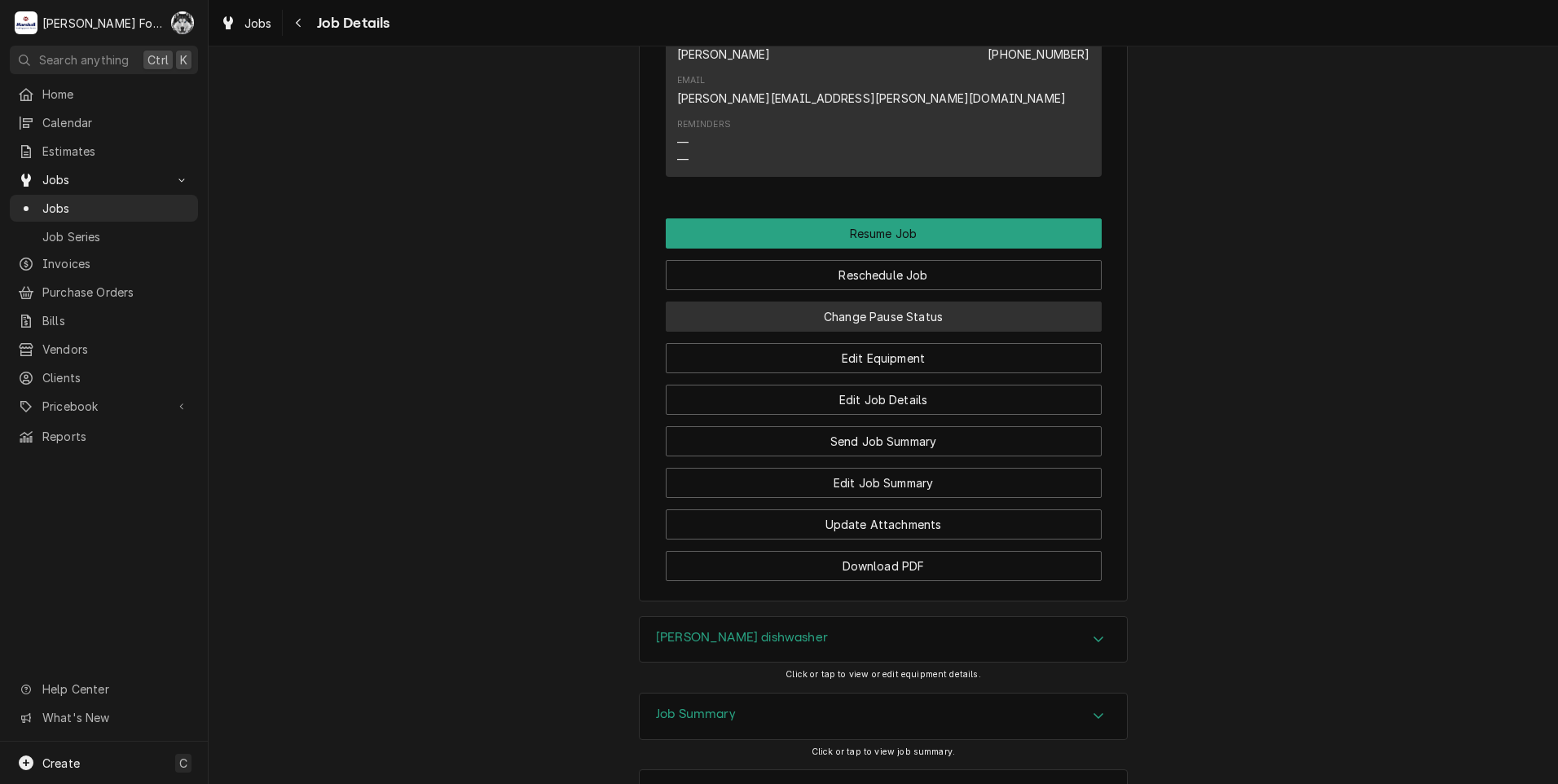
click at [856, 332] on button "Change Pause Status" at bounding box center [883, 316] width 436 height 30
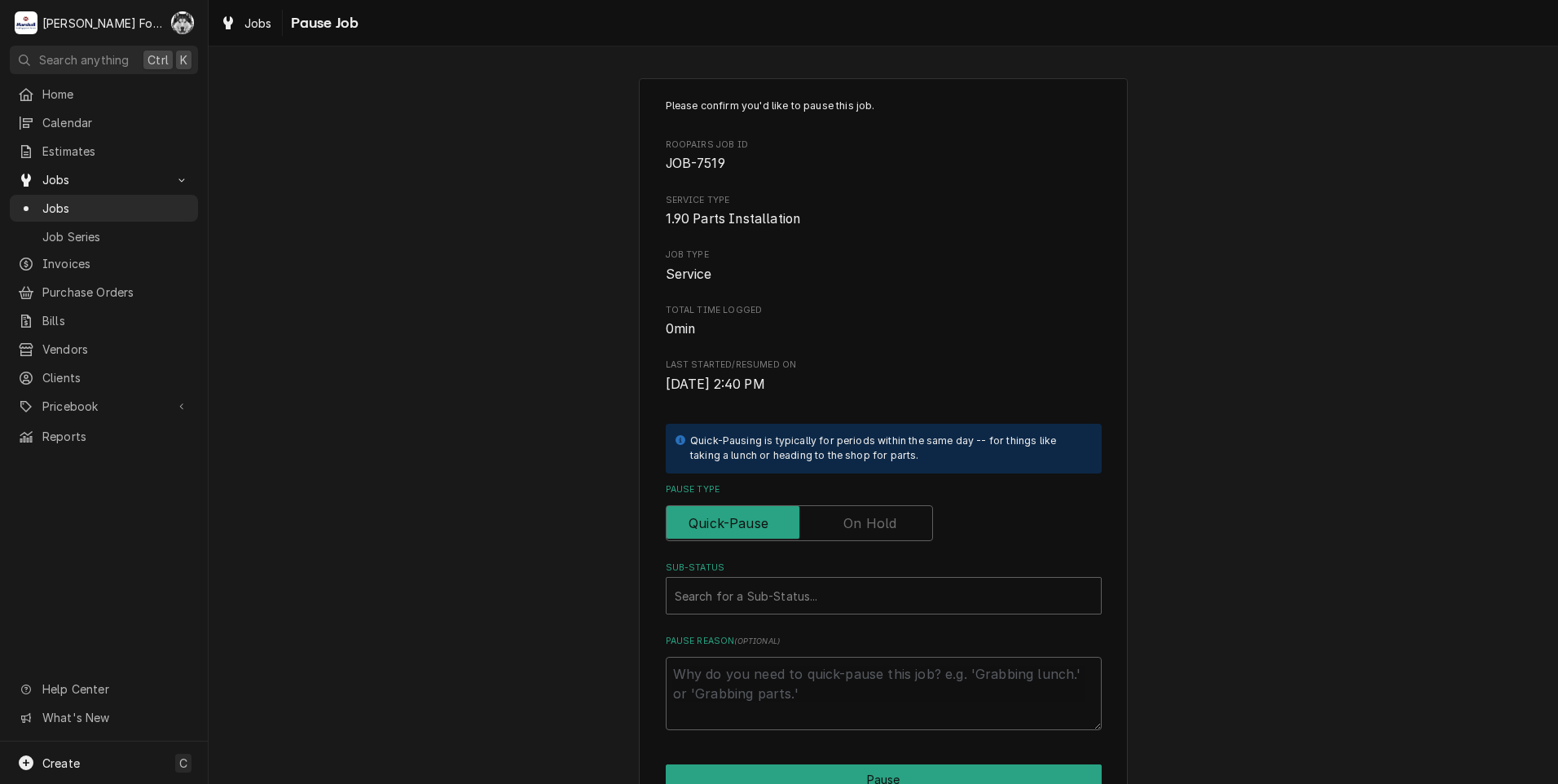
drag, startPoint x: 844, startPoint y: 517, endPoint x: 839, endPoint y: 524, distance: 8.6
click at [845, 517] on label "Pause Type" at bounding box center [799, 523] width 267 height 36
click at [845, 517] on input "Pause Type" at bounding box center [799, 523] width 253 height 36
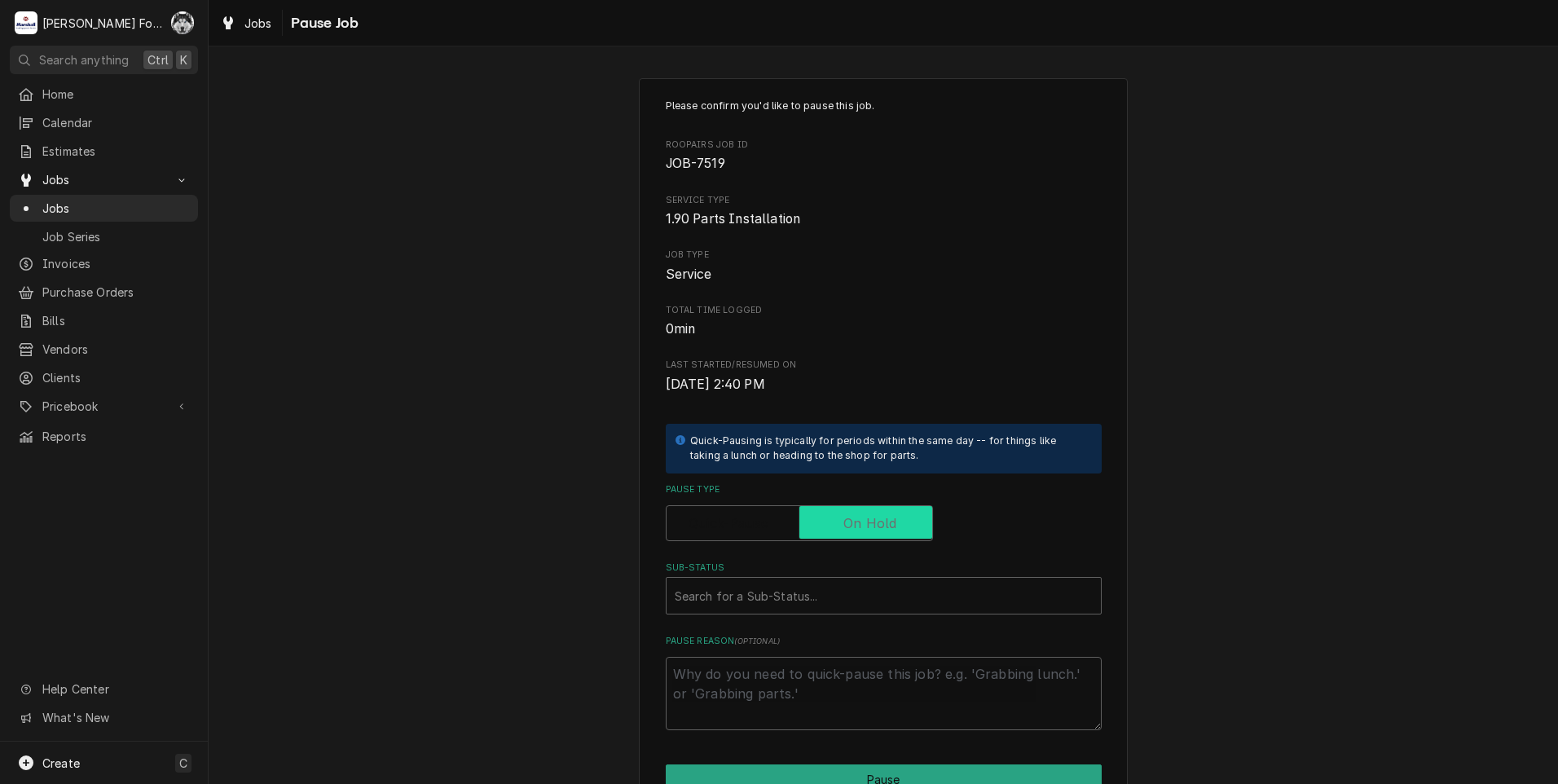
checkbox input "true"
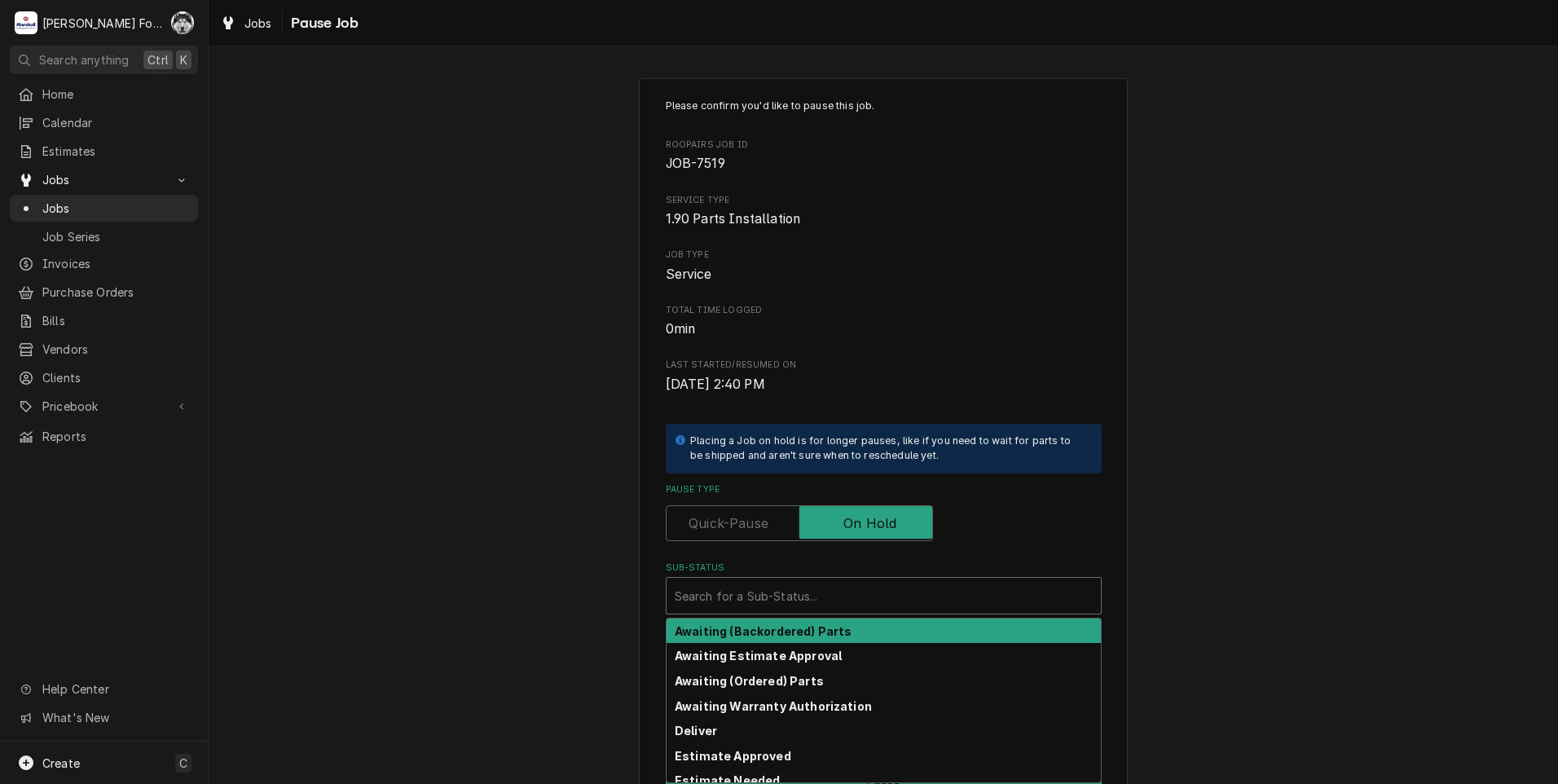
click at [808, 597] on div "Sub-Status" at bounding box center [884, 595] width 418 height 30
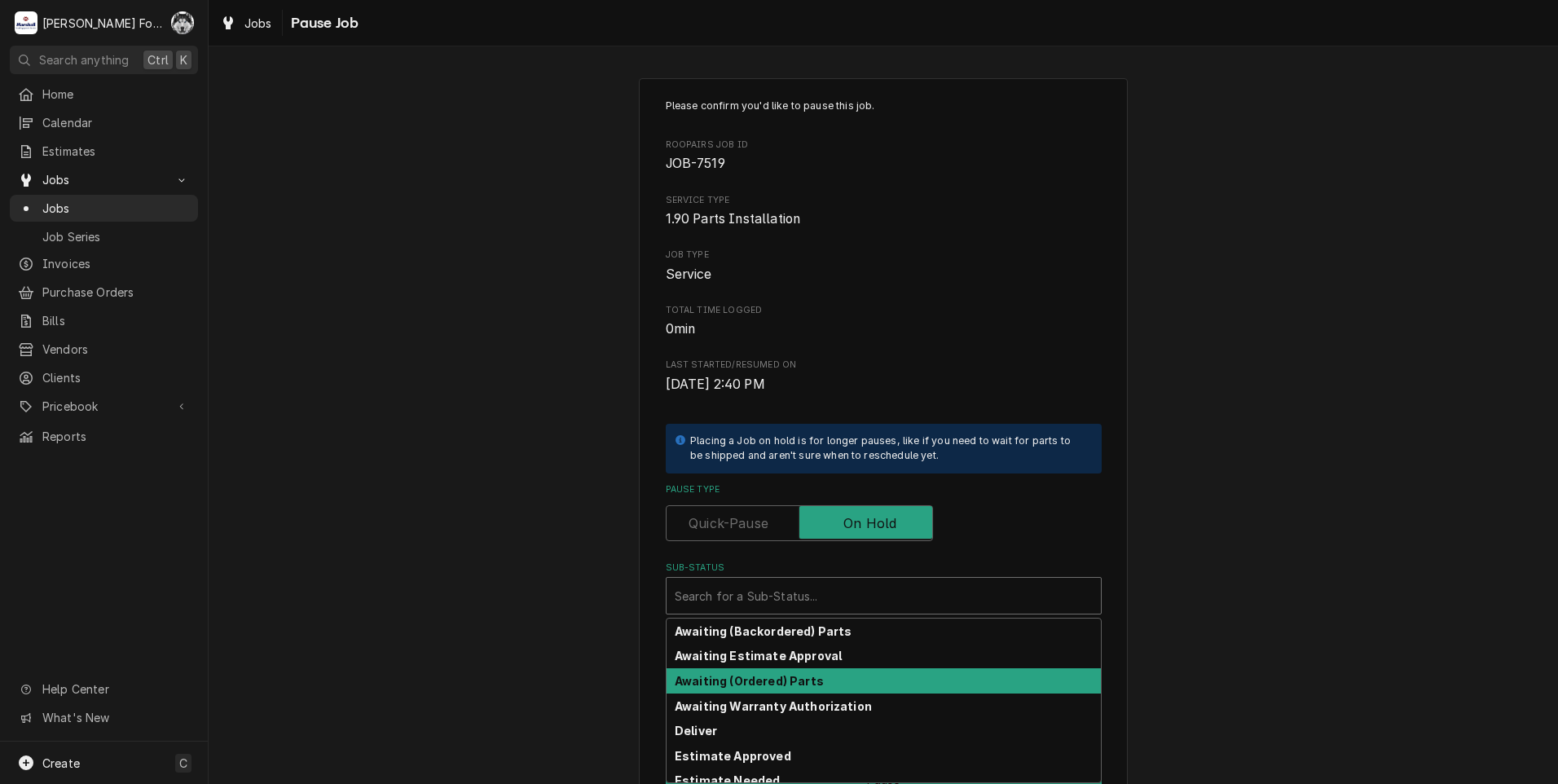
click at [791, 685] on strong "Awaiting (Ordered) Parts" at bounding box center [749, 681] width 149 height 14
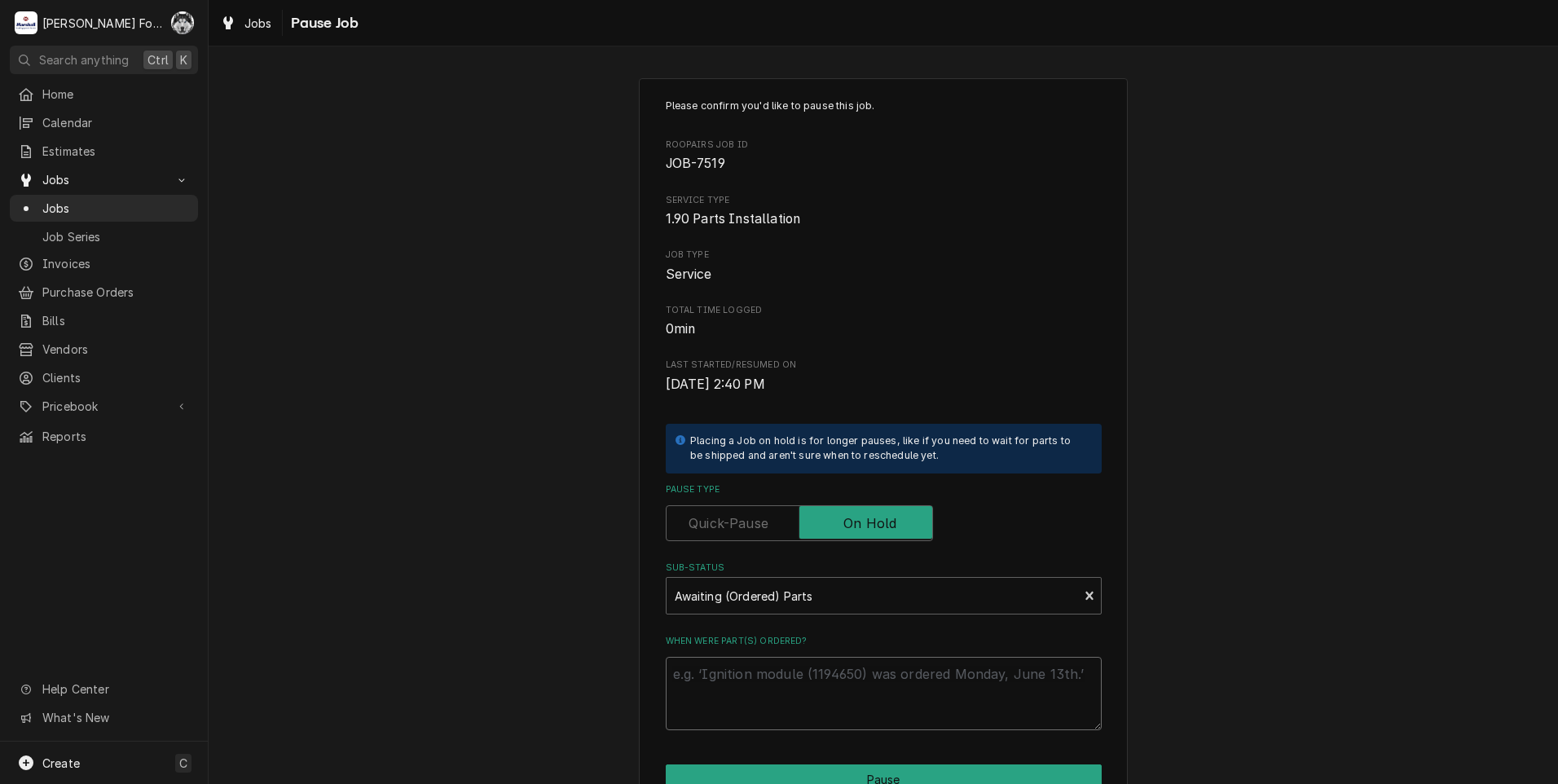
click at [778, 685] on textarea "When were part(s) ordered?" at bounding box center [883, 693] width 436 height 74
paste textarea "[DATE]"
type textarea "x"
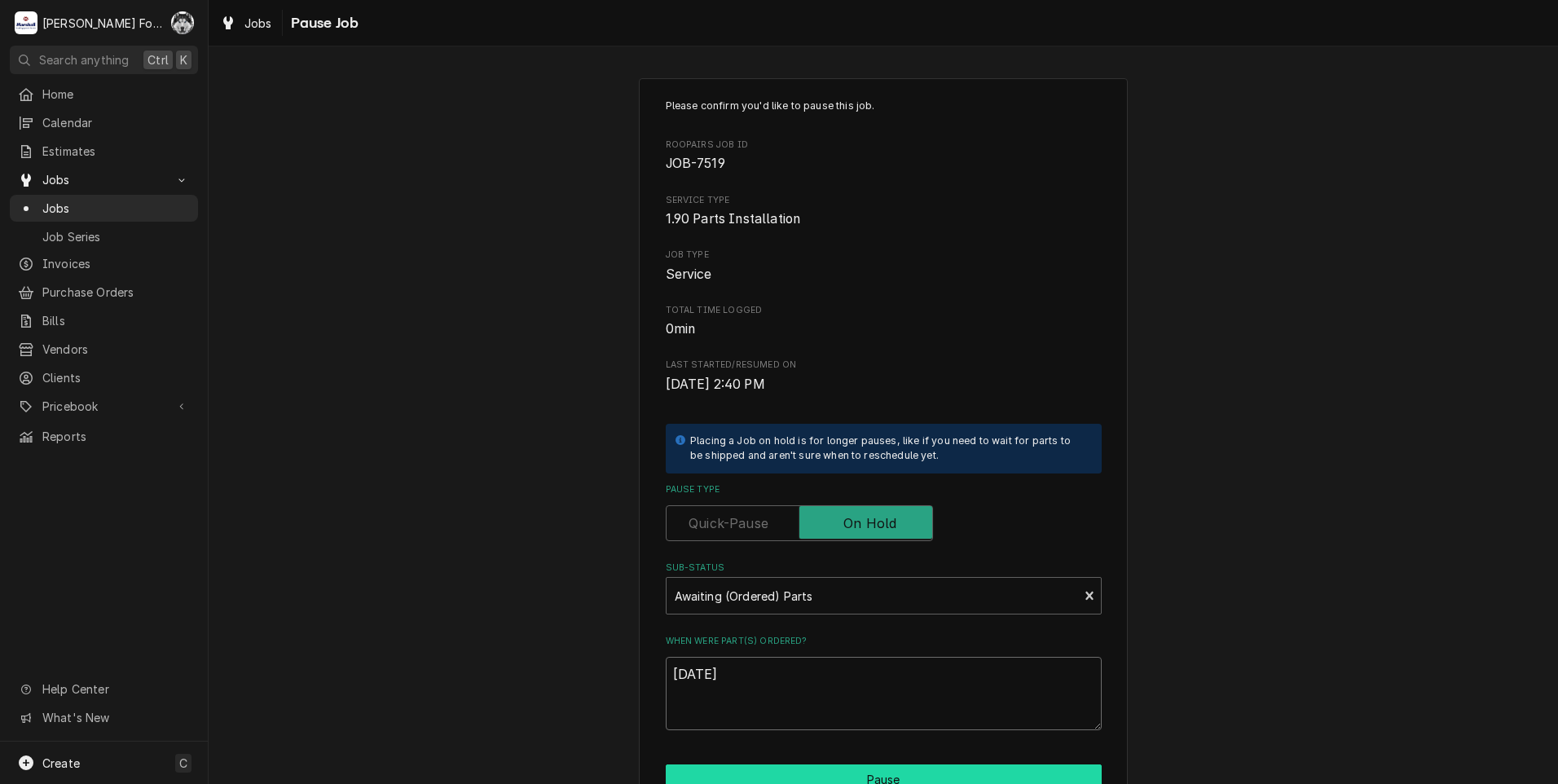
type textarea "[DATE]"
click at [850, 770] on button "Pause" at bounding box center [883, 780] width 436 height 30
type textarea "x"
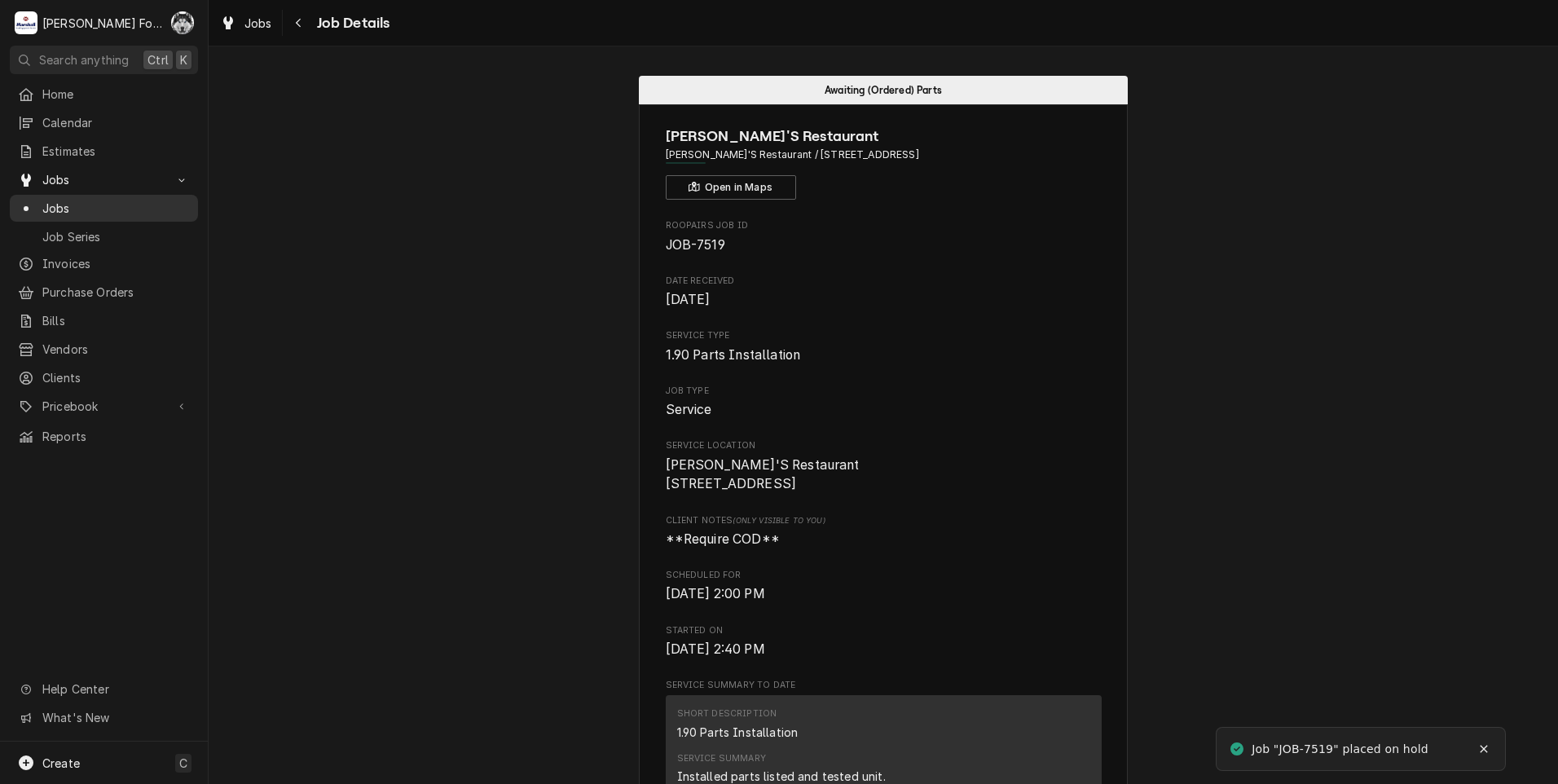
click at [46, 200] on span "Jobs" at bounding box center [116, 208] width 147 height 17
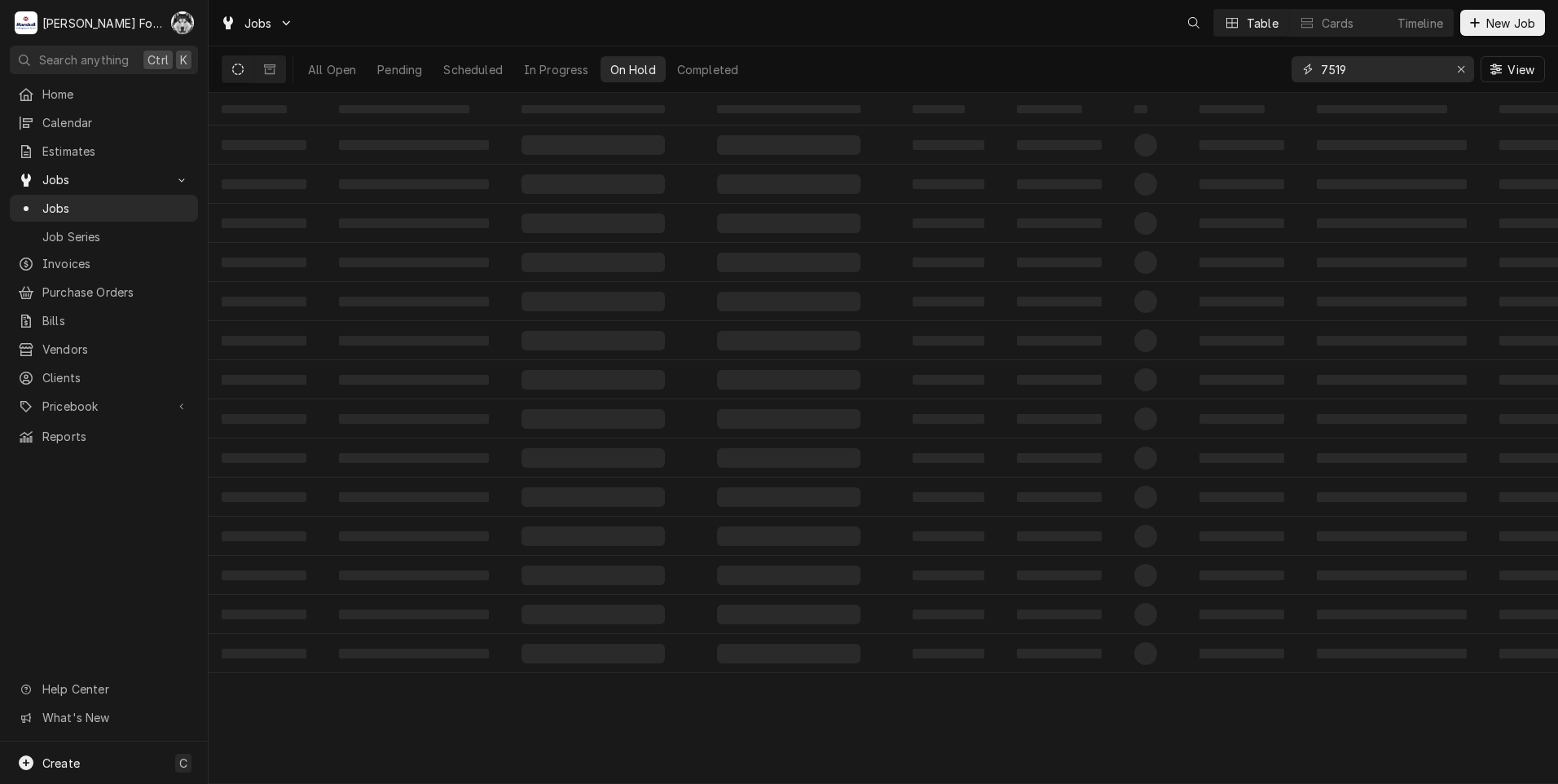
click at [978, 104] on div "Jobs Table Cards Timeline New Job All Open Pending Scheduled In Progress On Hol…" at bounding box center [883, 392] width 1349 height 784
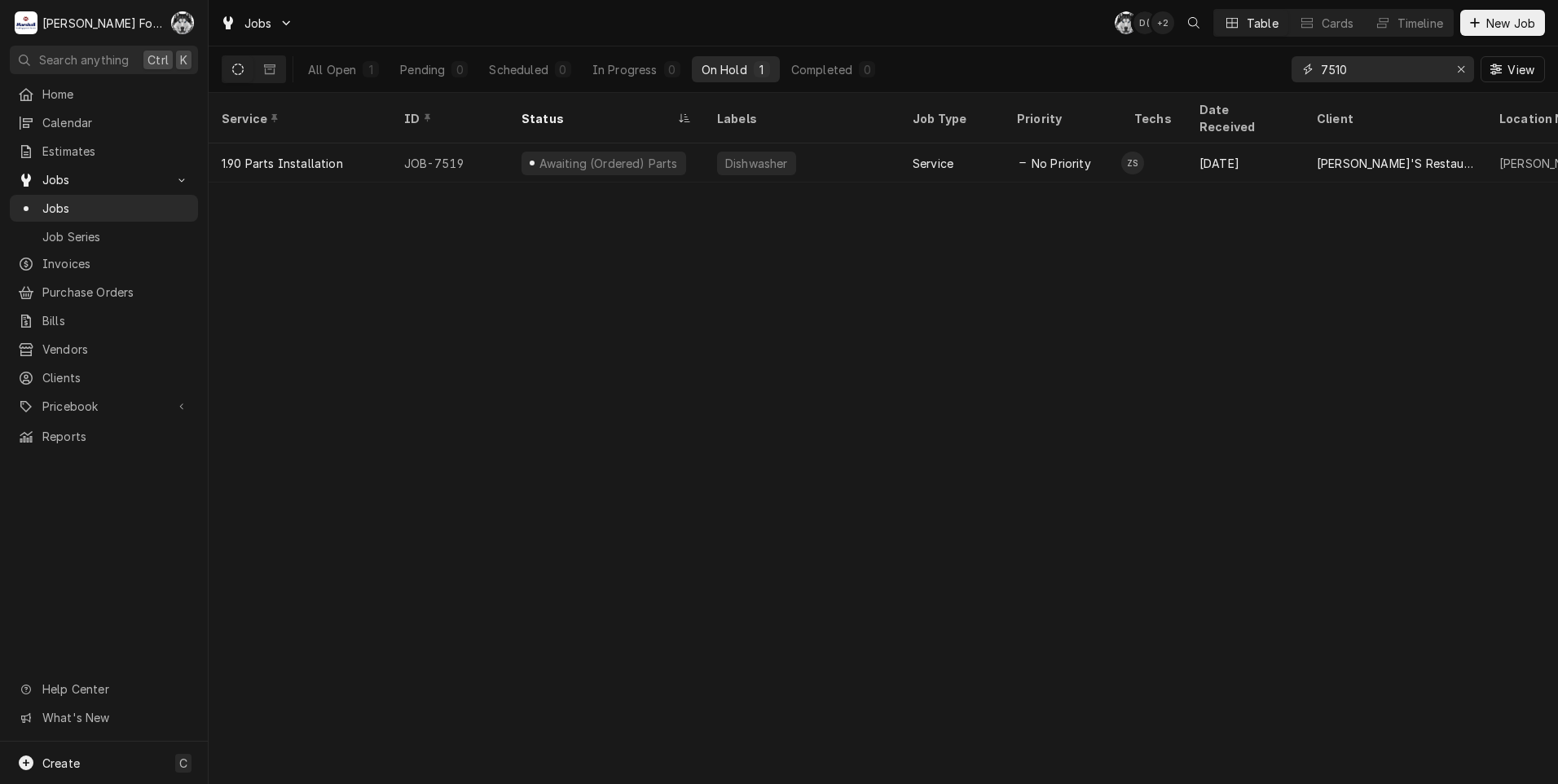
type input "7510"
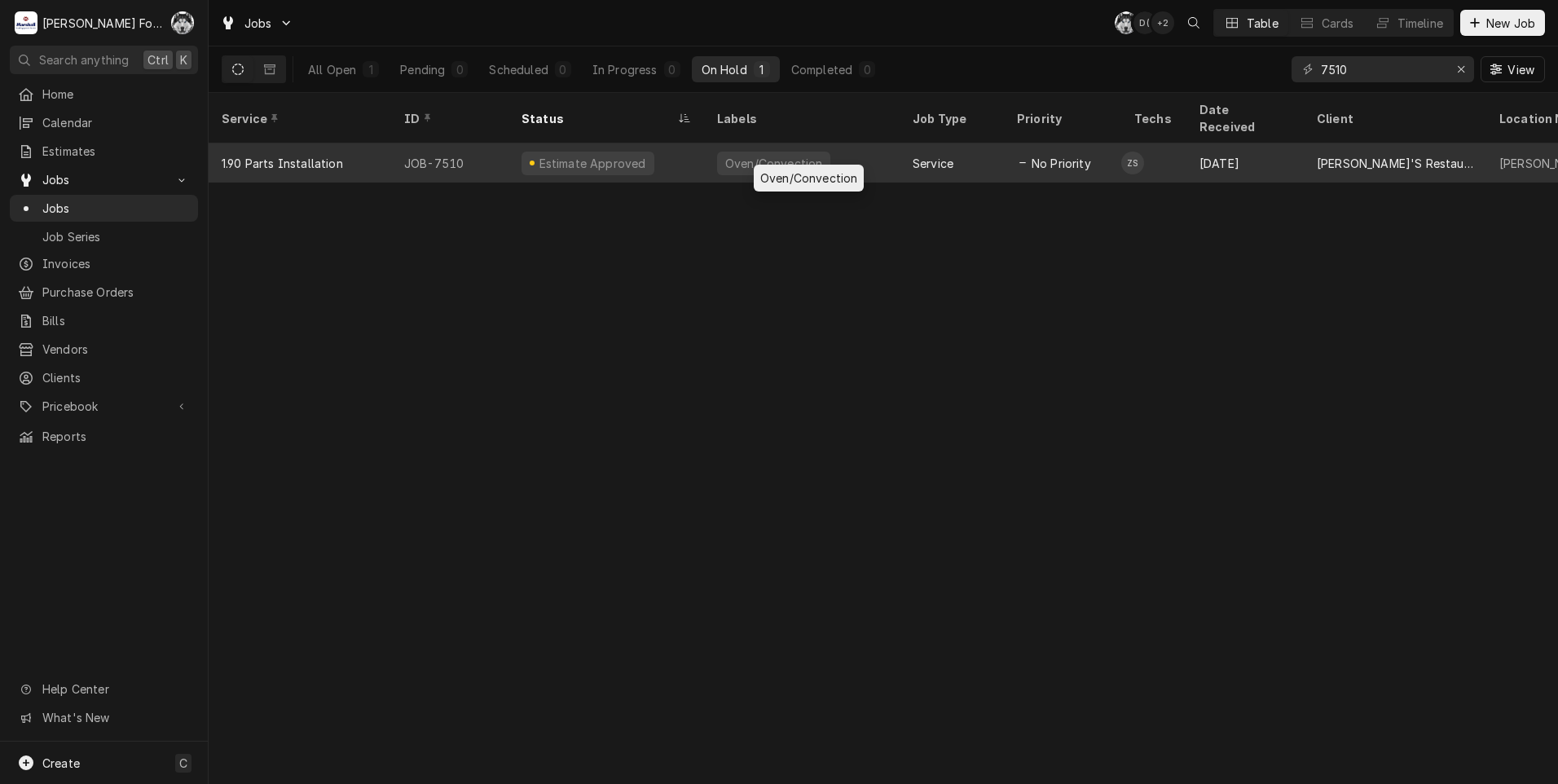
click at [769, 155] on div "Oven/Convection" at bounding box center [773, 163] width 100 height 17
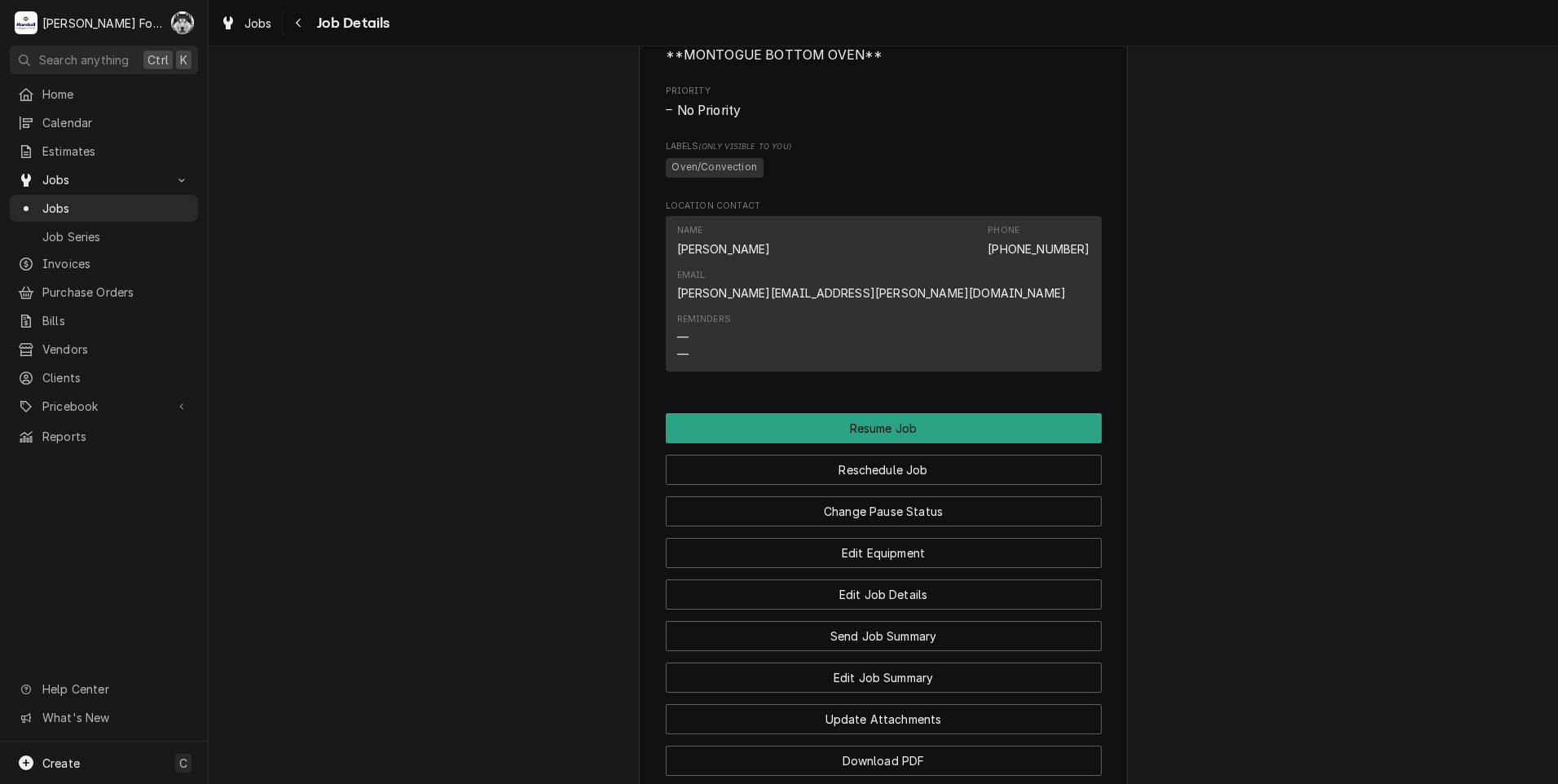
scroll to position [1222, 0]
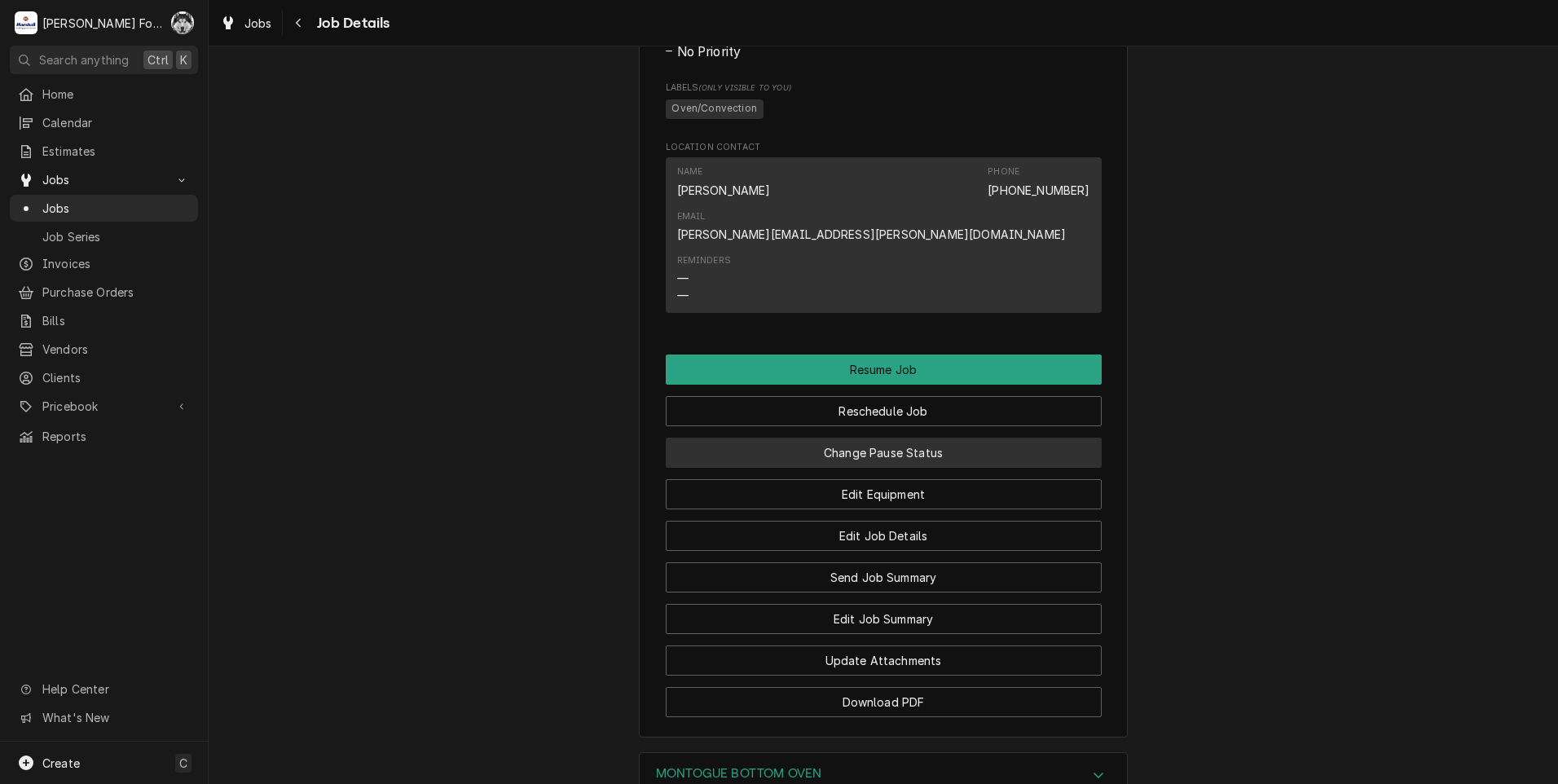
click at [749, 468] on button "Change Pause Status" at bounding box center [883, 452] width 436 height 30
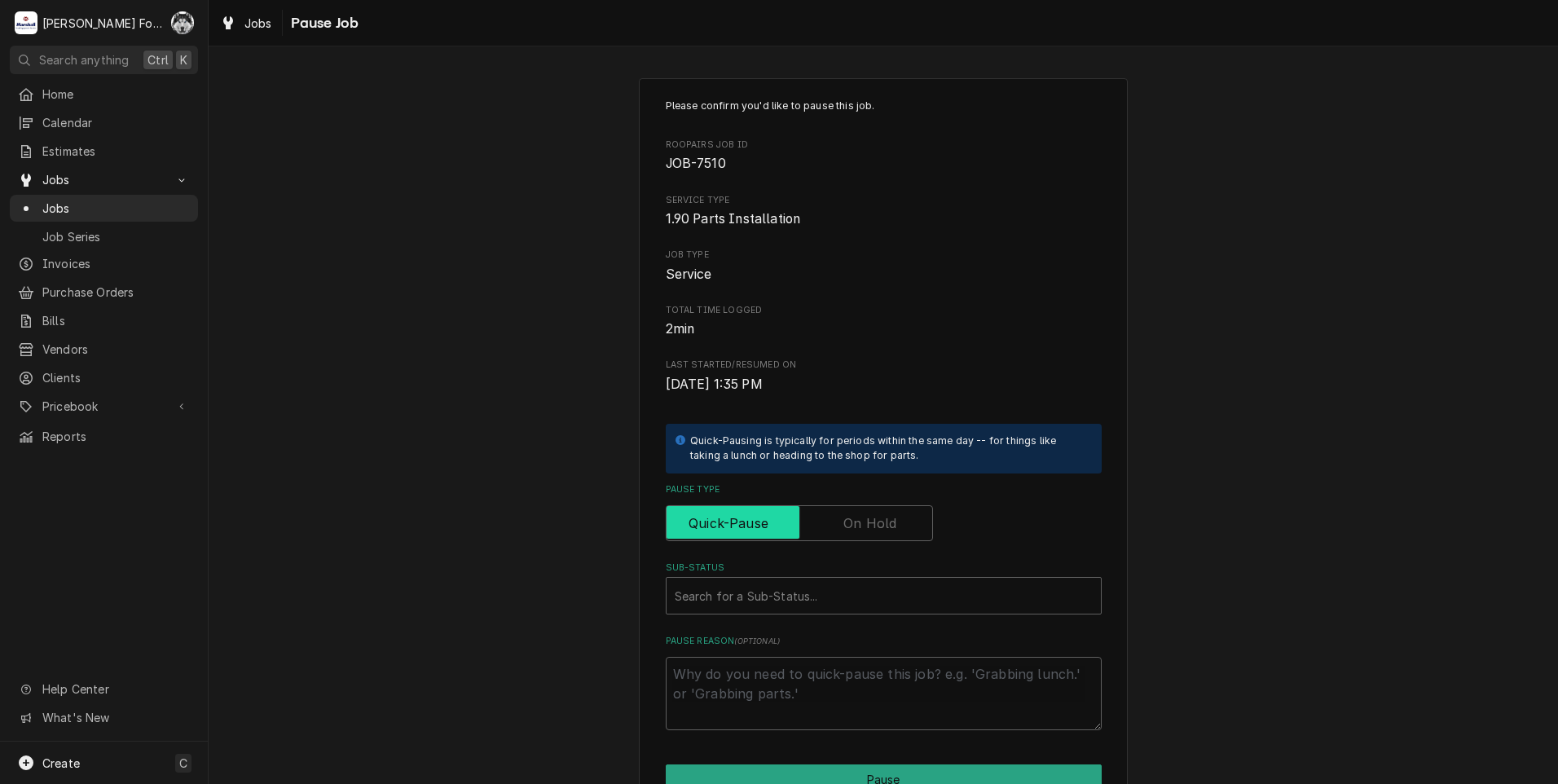
click at [822, 534] on input "Pause Type" at bounding box center [799, 523] width 253 height 36
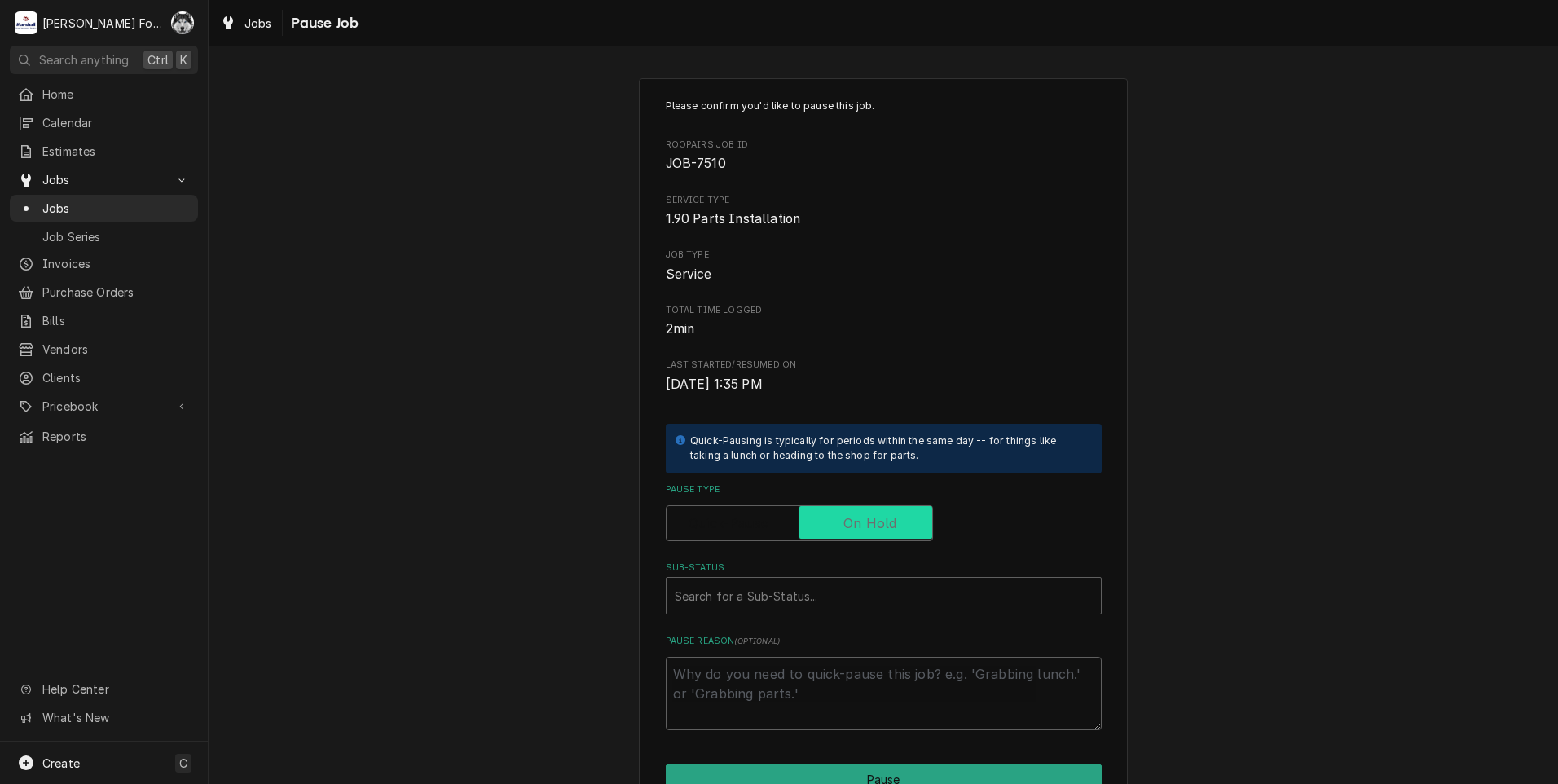
checkbox input "true"
click at [798, 600] on div "Sub-Status" at bounding box center [884, 595] width 418 height 30
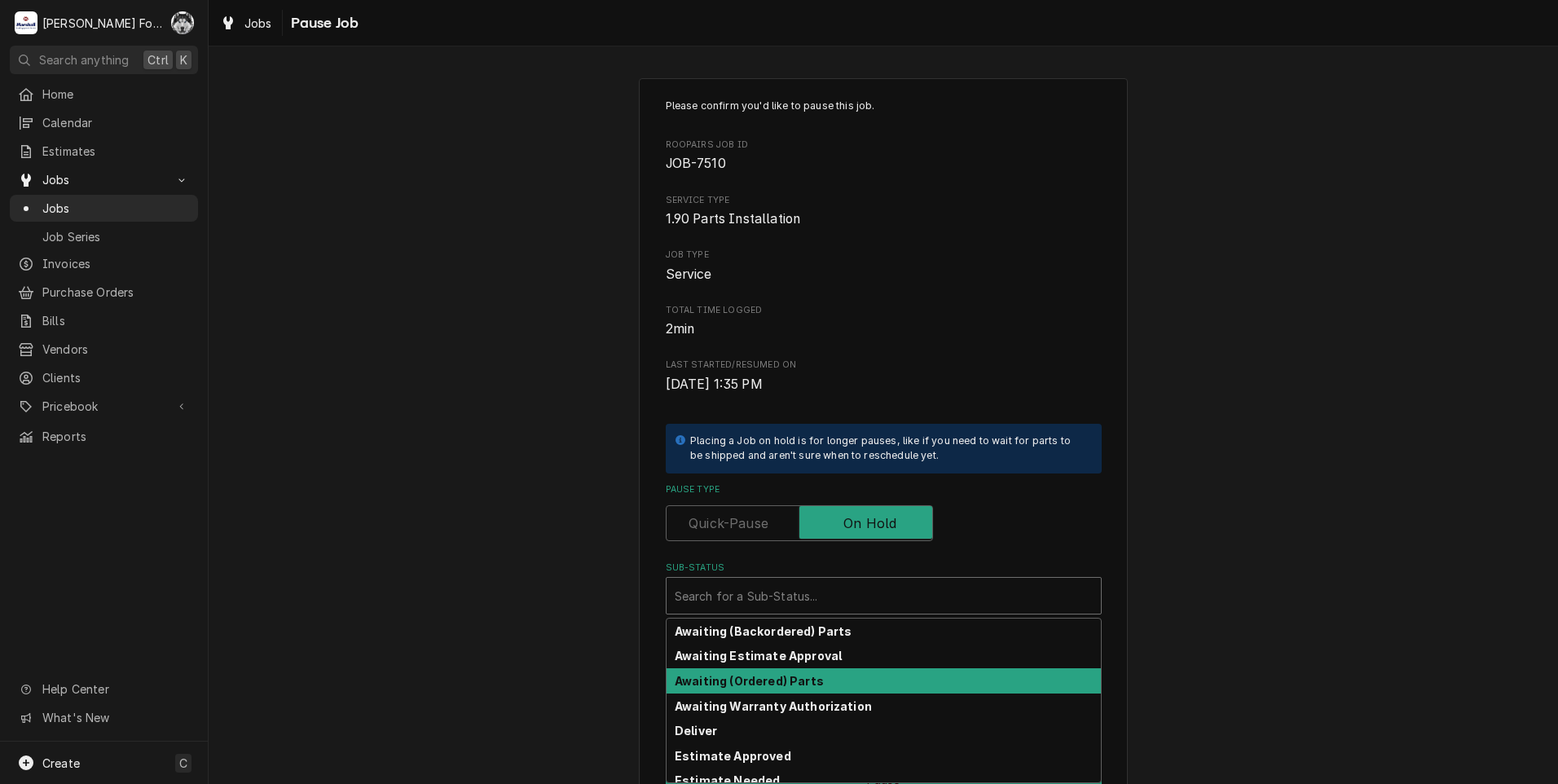
click at [789, 688] on div "Awaiting (Ordered) Parts" at bounding box center [883, 681] width 434 height 25
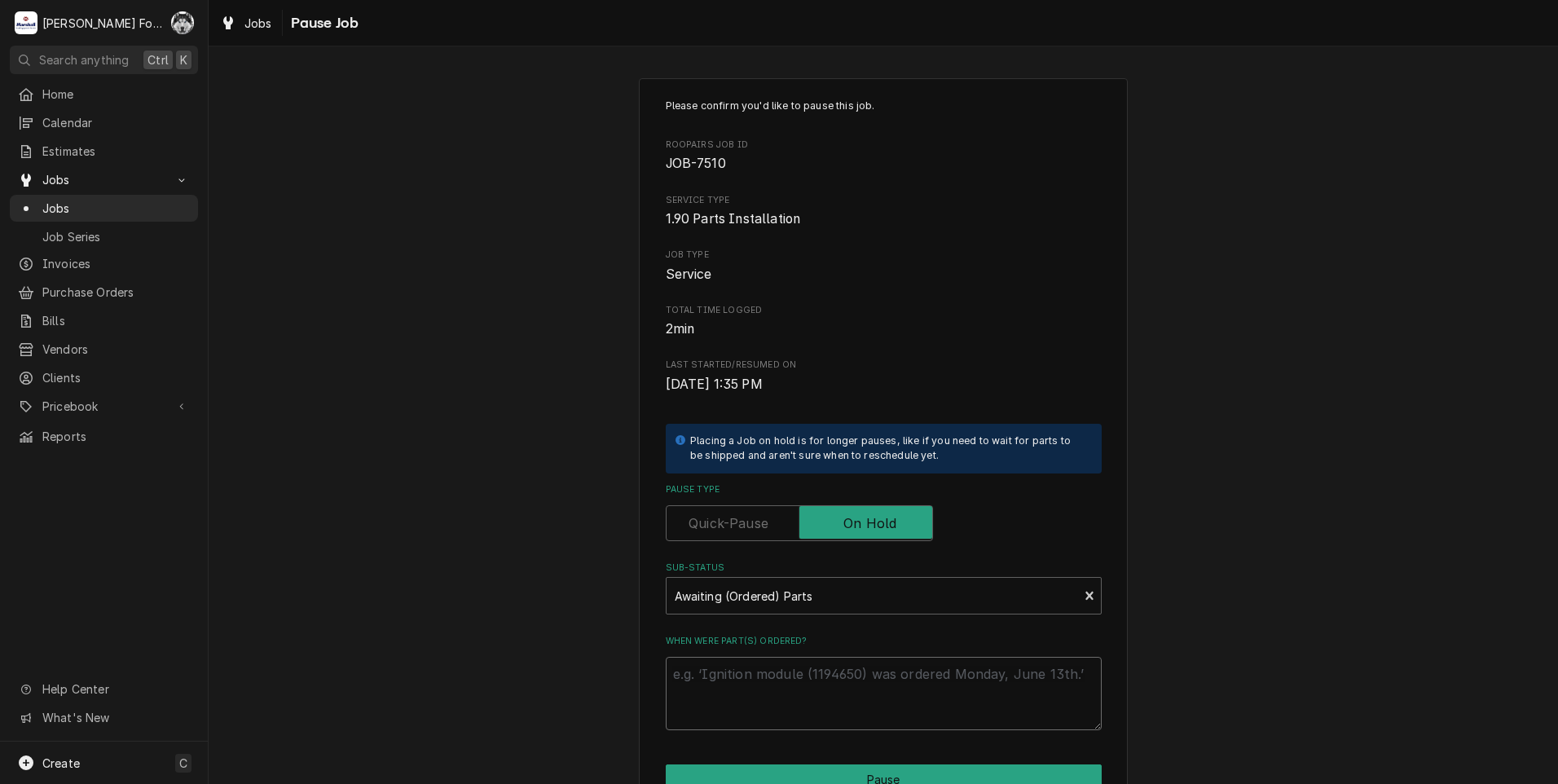
click at [776, 693] on textarea "When were part(s) ordered?" at bounding box center [883, 693] width 436 height 74
paste textarea "10/2/2025"
type textarea "x"
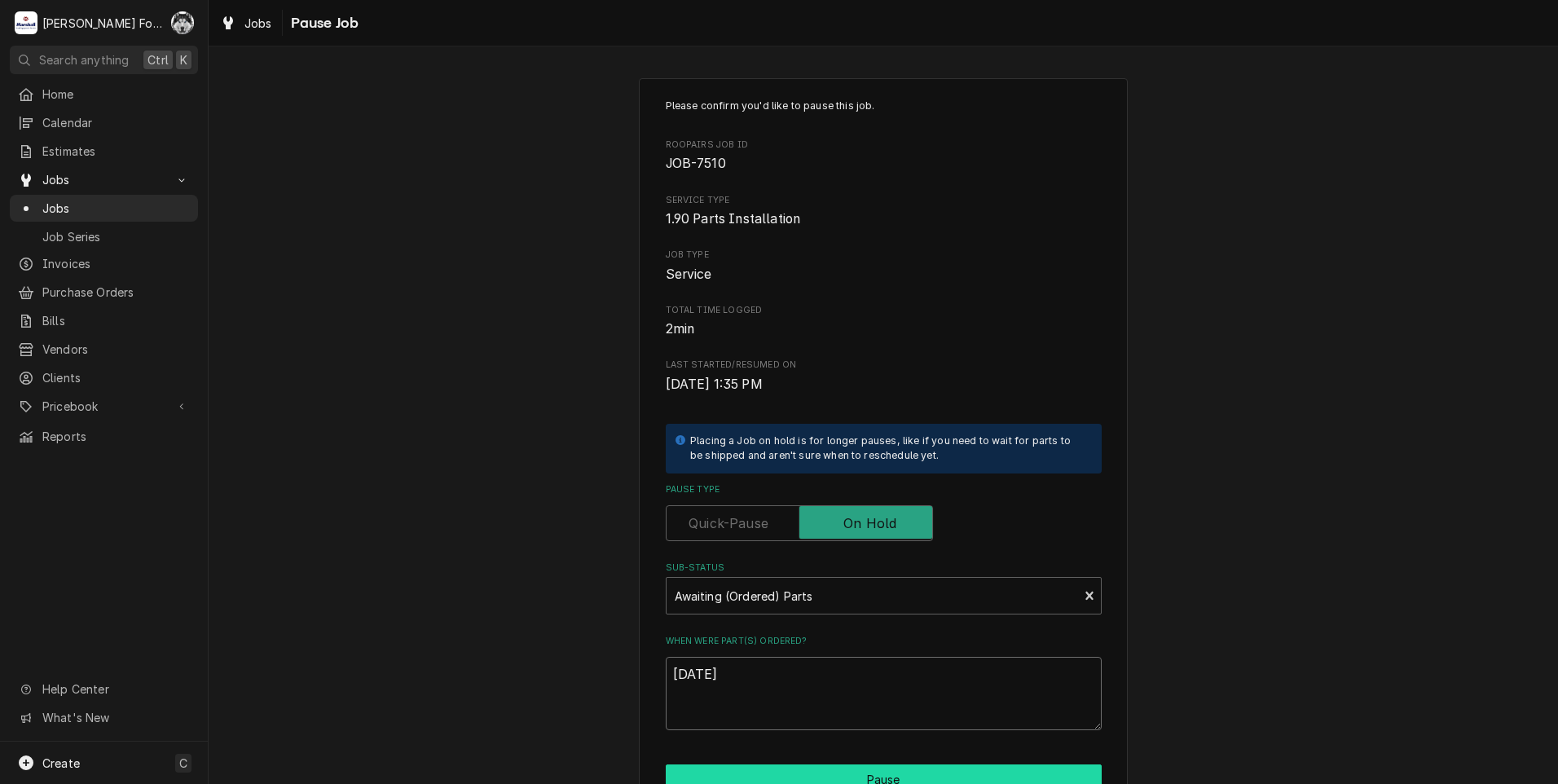
type textarea "10/2/2025"
click at [803, 774] on button "Pause" at bounding box center [883, 780] width 436 height 30
type textarea "x"
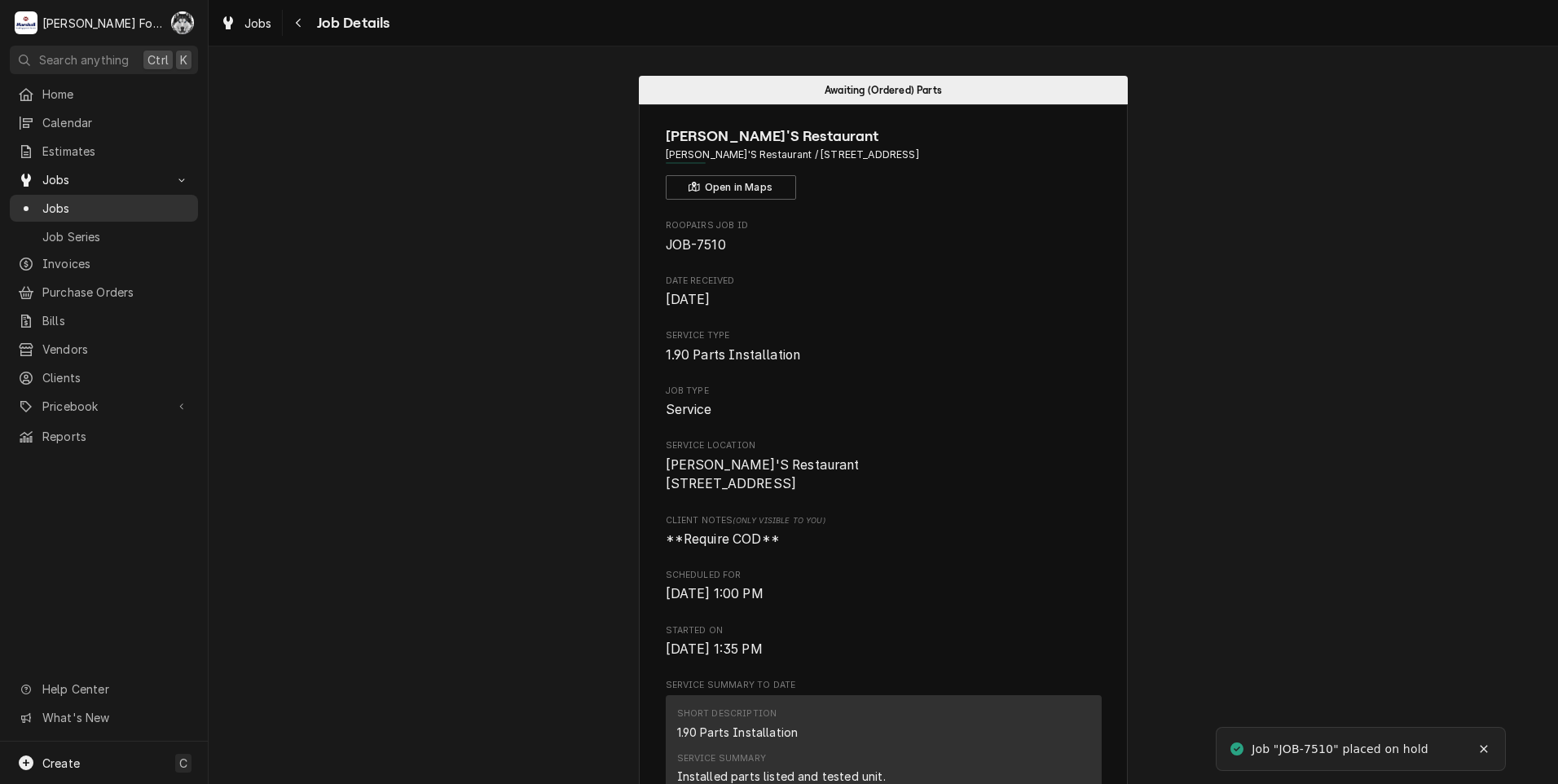
click at [65, 204] on span "Jobs" at bounding box center [116, 208] width 147 height 17
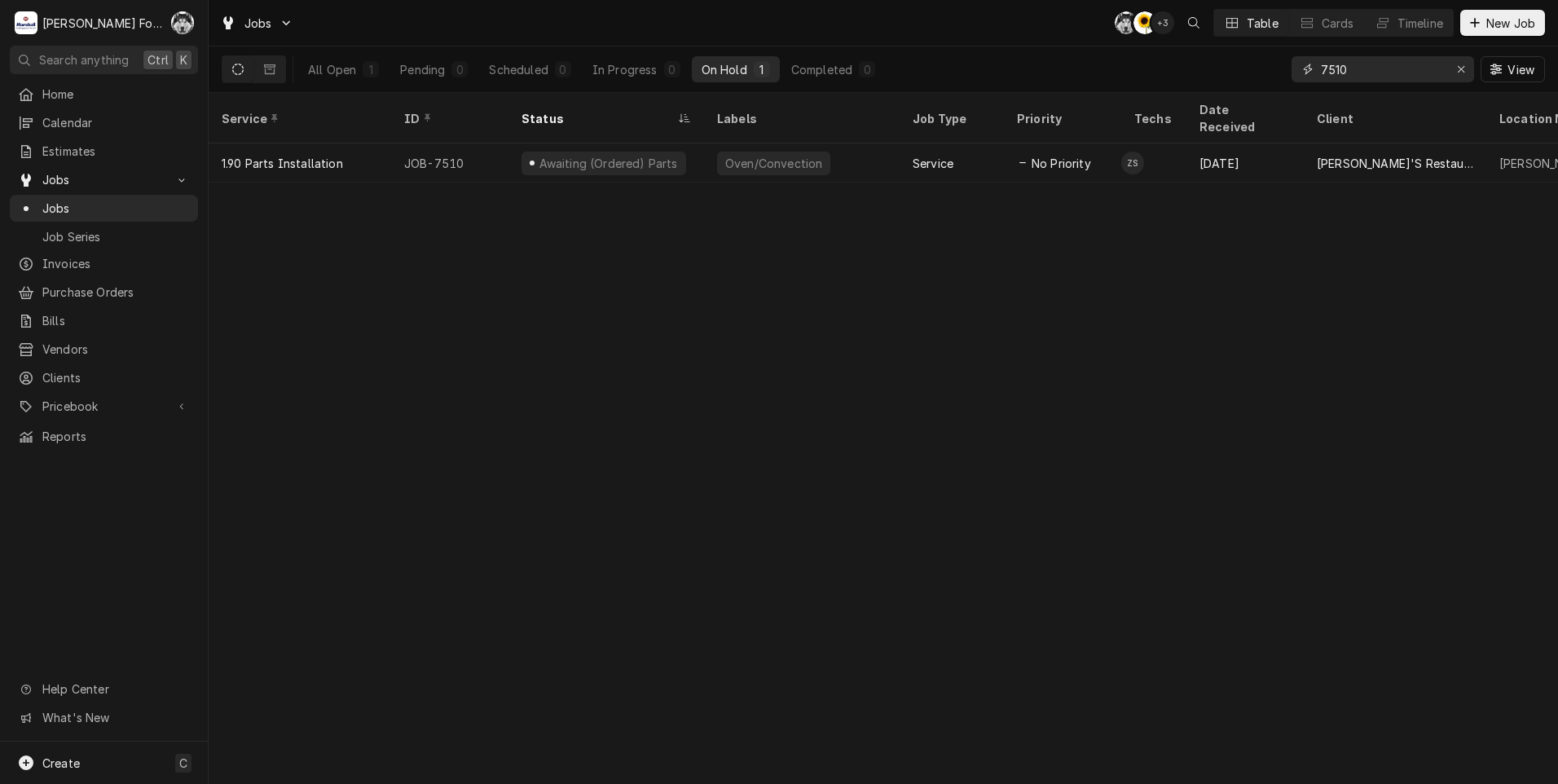
drag, startPoint x: 1339, startPoint y: 81, endPoint x: 1141, endPoint y: 78, distance: 198.0
click at [1141, 78] on div "All Open 1 Pending 0 Scheduled 0 In Progress 0 On Hold 1 Completed 0 7510 View" at bounding box center [883, 69] width 1323 height 46
type input "7518"
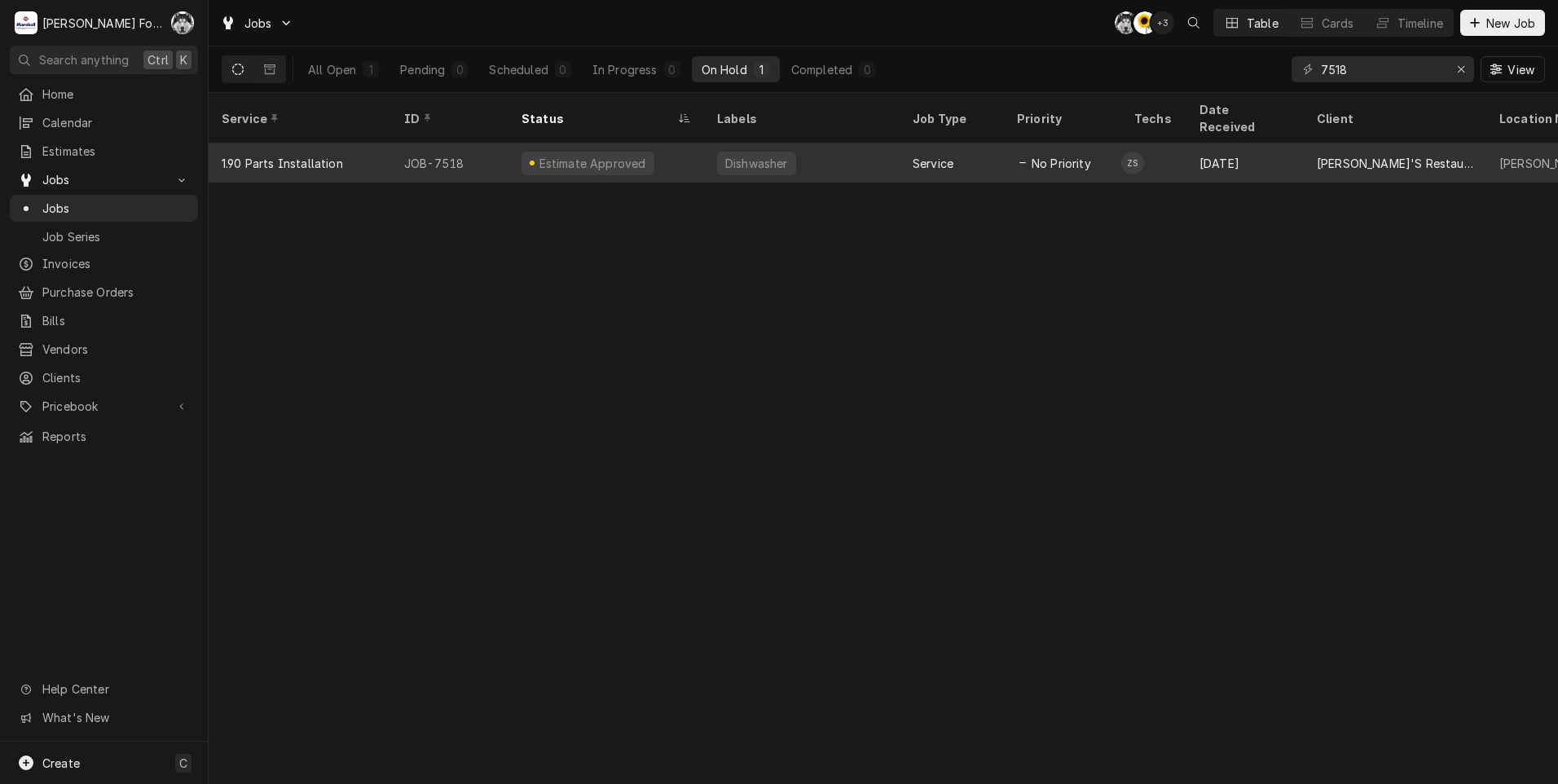
click at [567, 155] on div "Estimate Approved" at bounding box center [592, 163] width 111 height 17
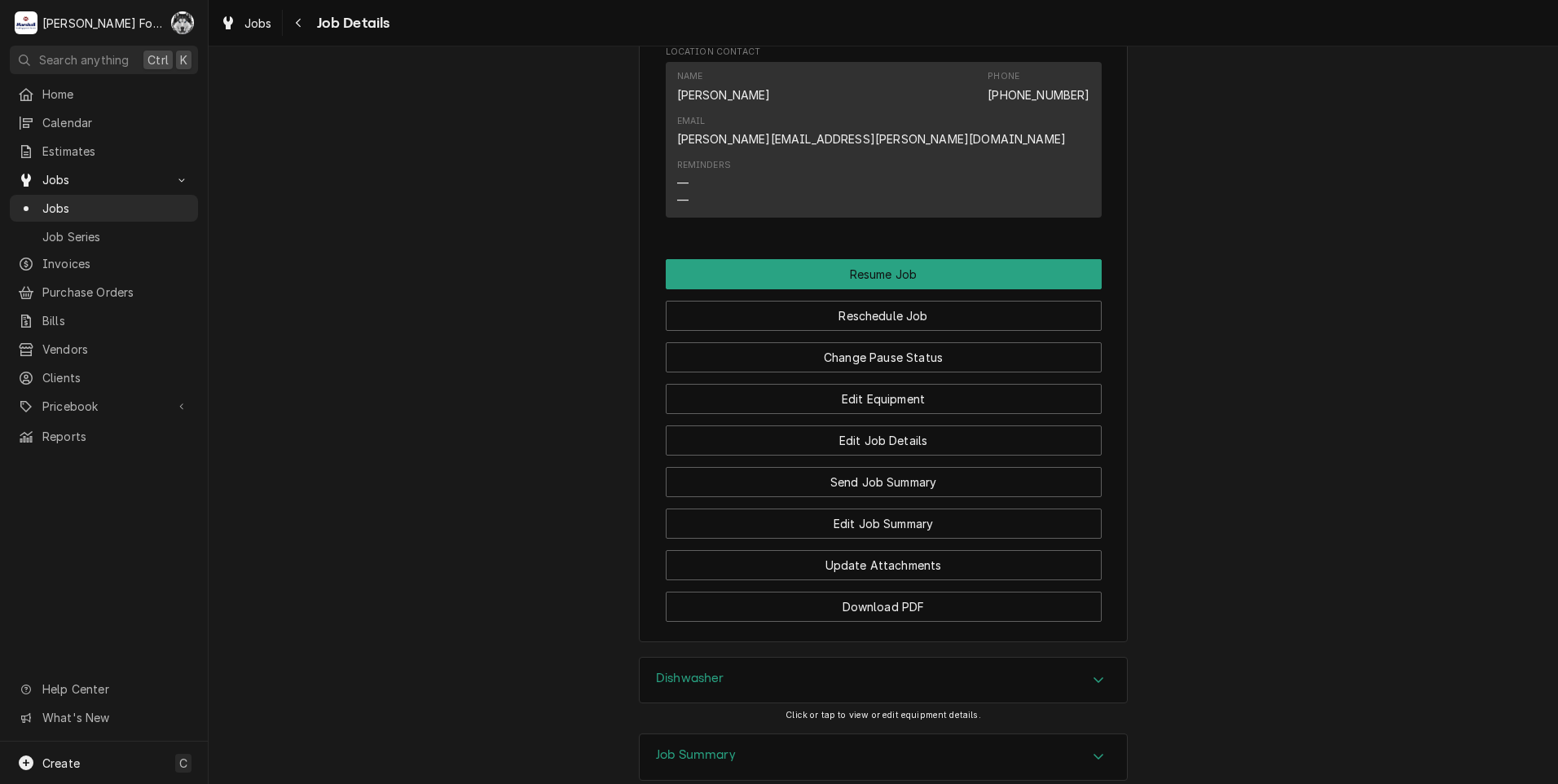
scroll to position [1358, 0]
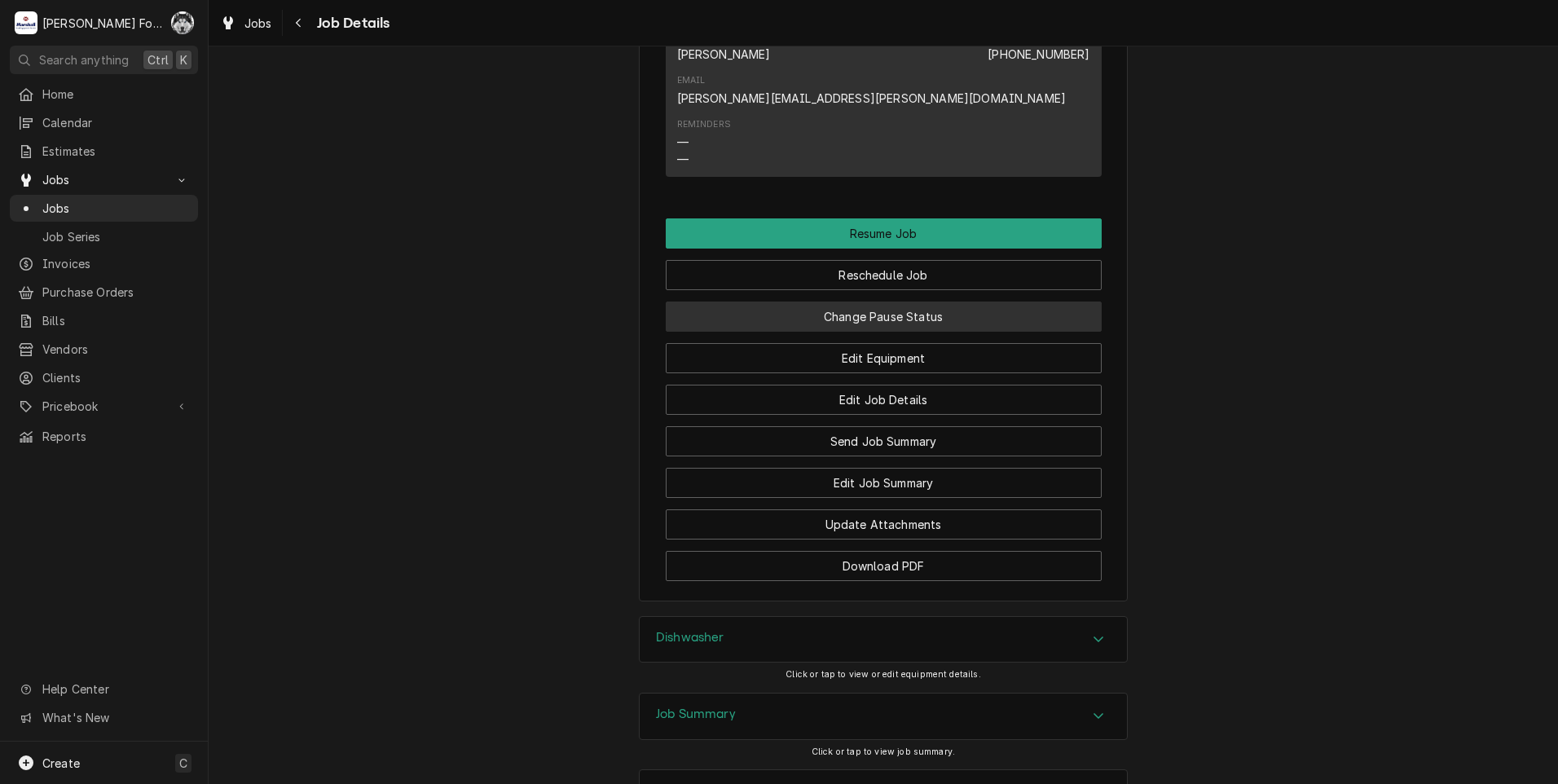
click at [832, 325] on button "Change Pause Status" at bounding box center [883, 316] width 436 height 30
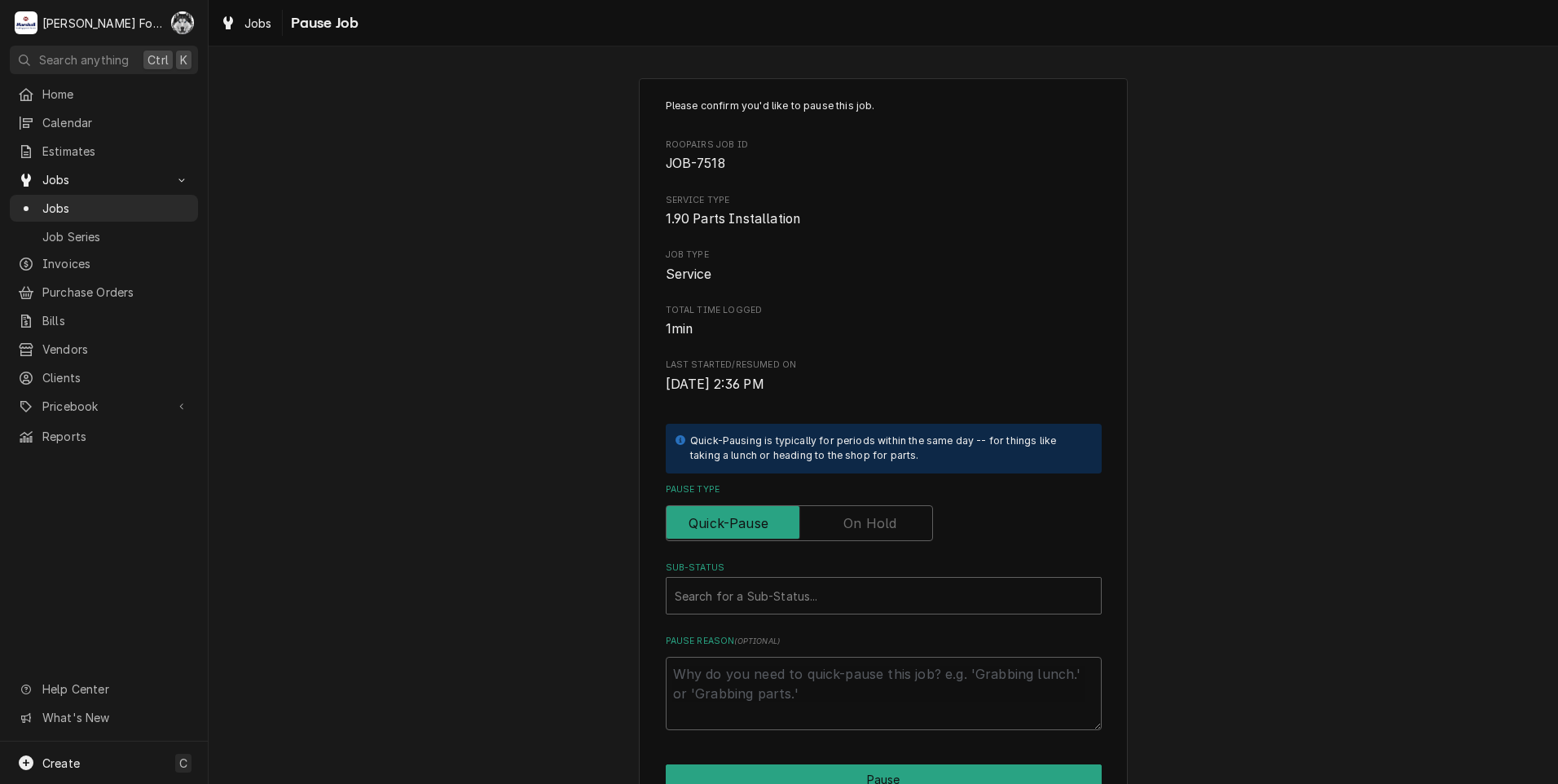
click at [853, 504] on div "Pause Type" at bounding box center [883, 512] width 436 height 58
click at [845, 518] on label "Pause Type" at bounding box center [799, 523] width 267 height 36
click at [845, 518] on input "Pause Type" at bounding box center [799, 523] width 253 height 36
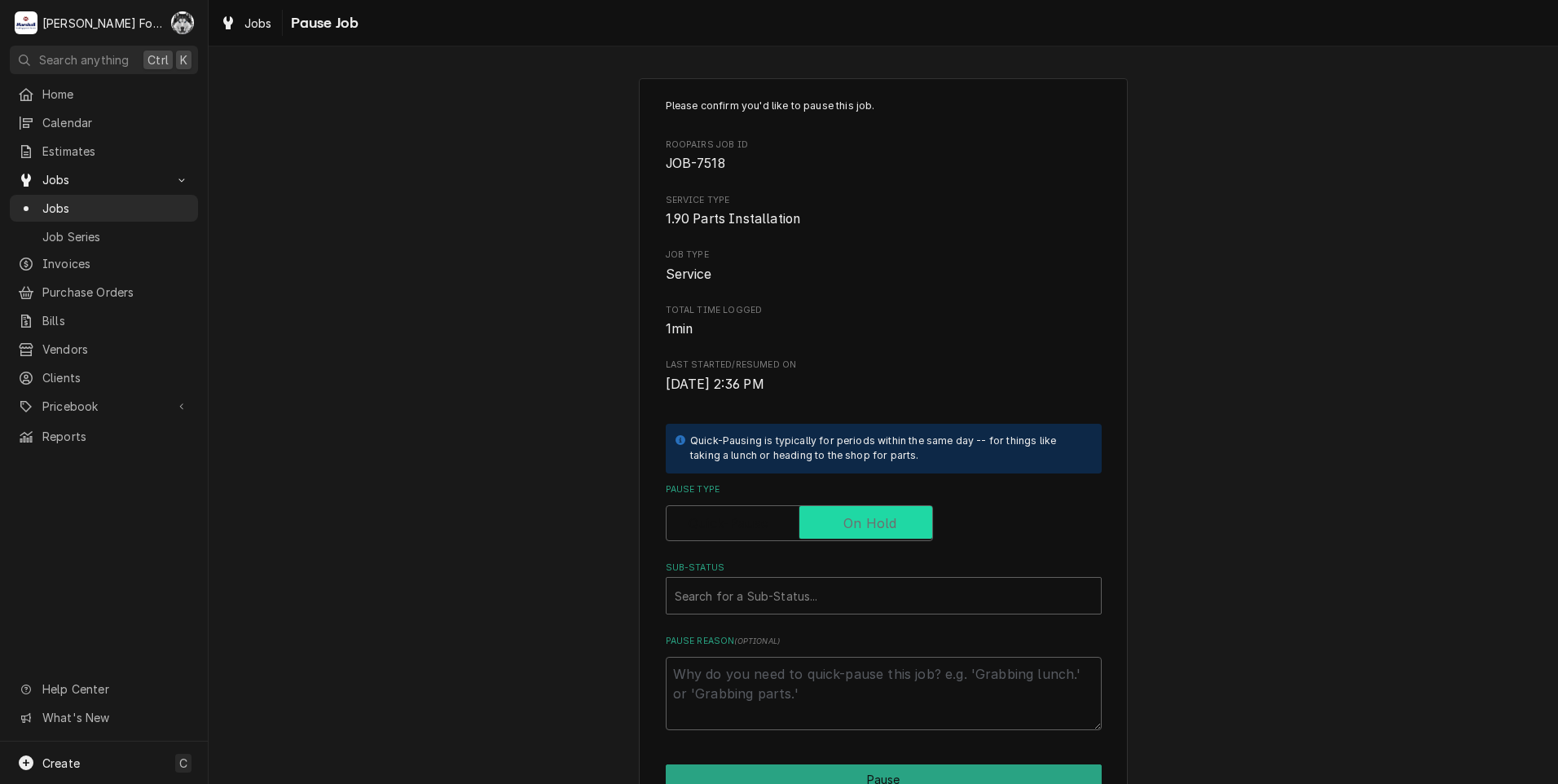
checkbox input "true"
click at [789, 597] on div "Sub-Status" at bounding box center [884, 595] width 418 height 30
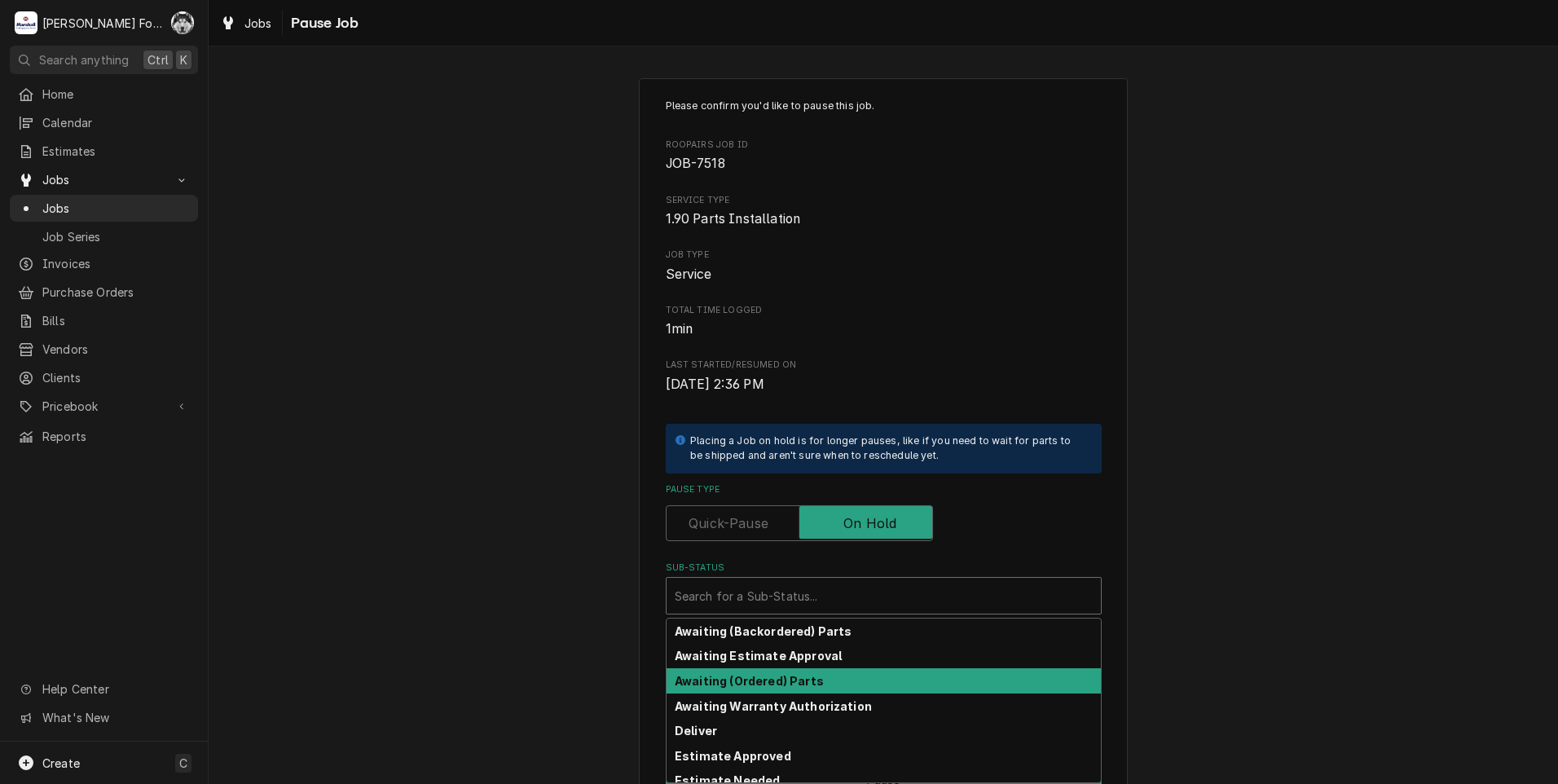
click at [775, 681] on strong "Awaiting (Ordered) Parts" at bounding box center [749, 681] width 149 height 14
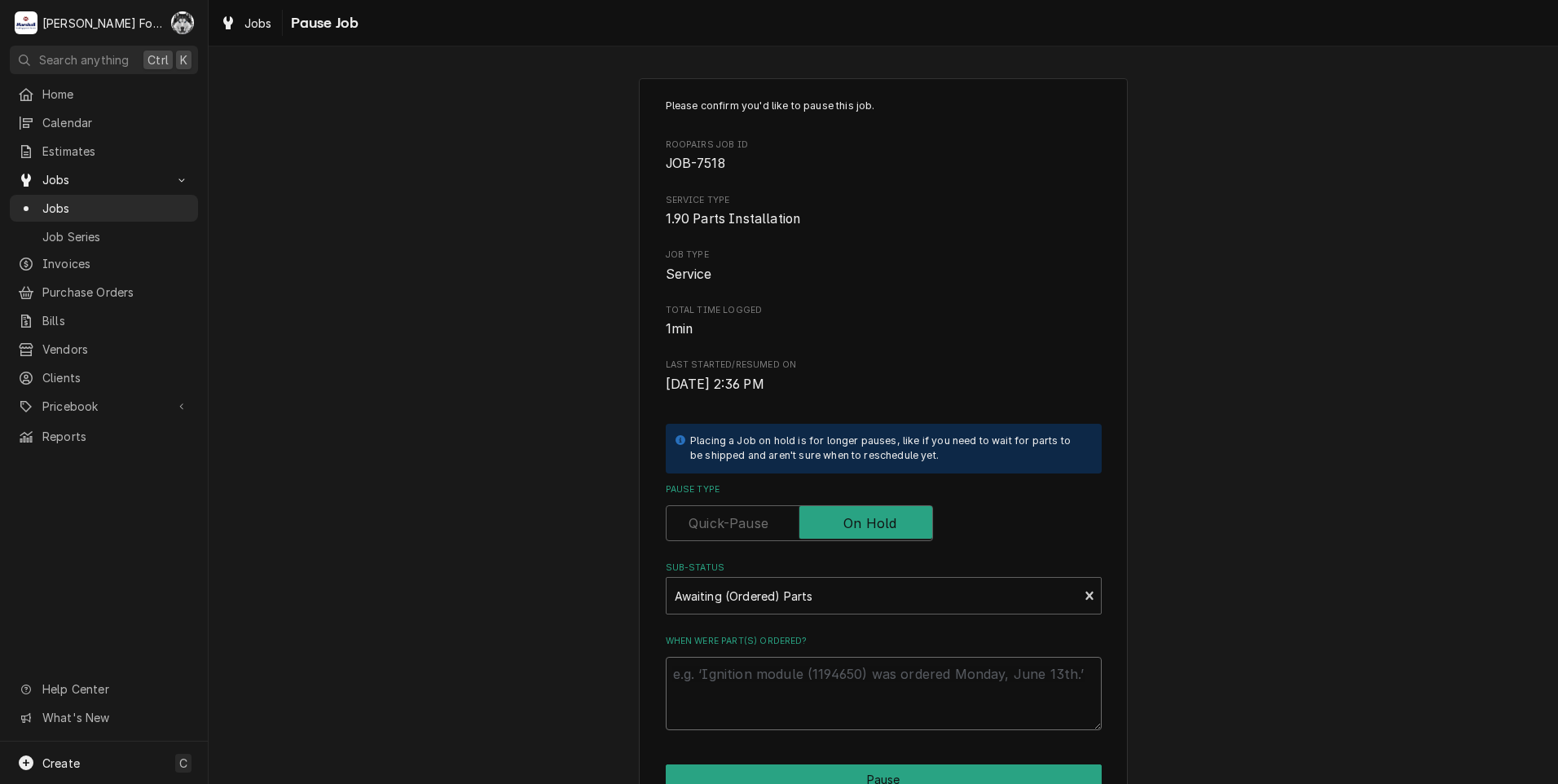
click at [761, 677] on textarea "When were part(s) ordered?" at bounding box center [883, 693] width 436 height 74
paste textarea "10/2/2025"
type textarea "x"
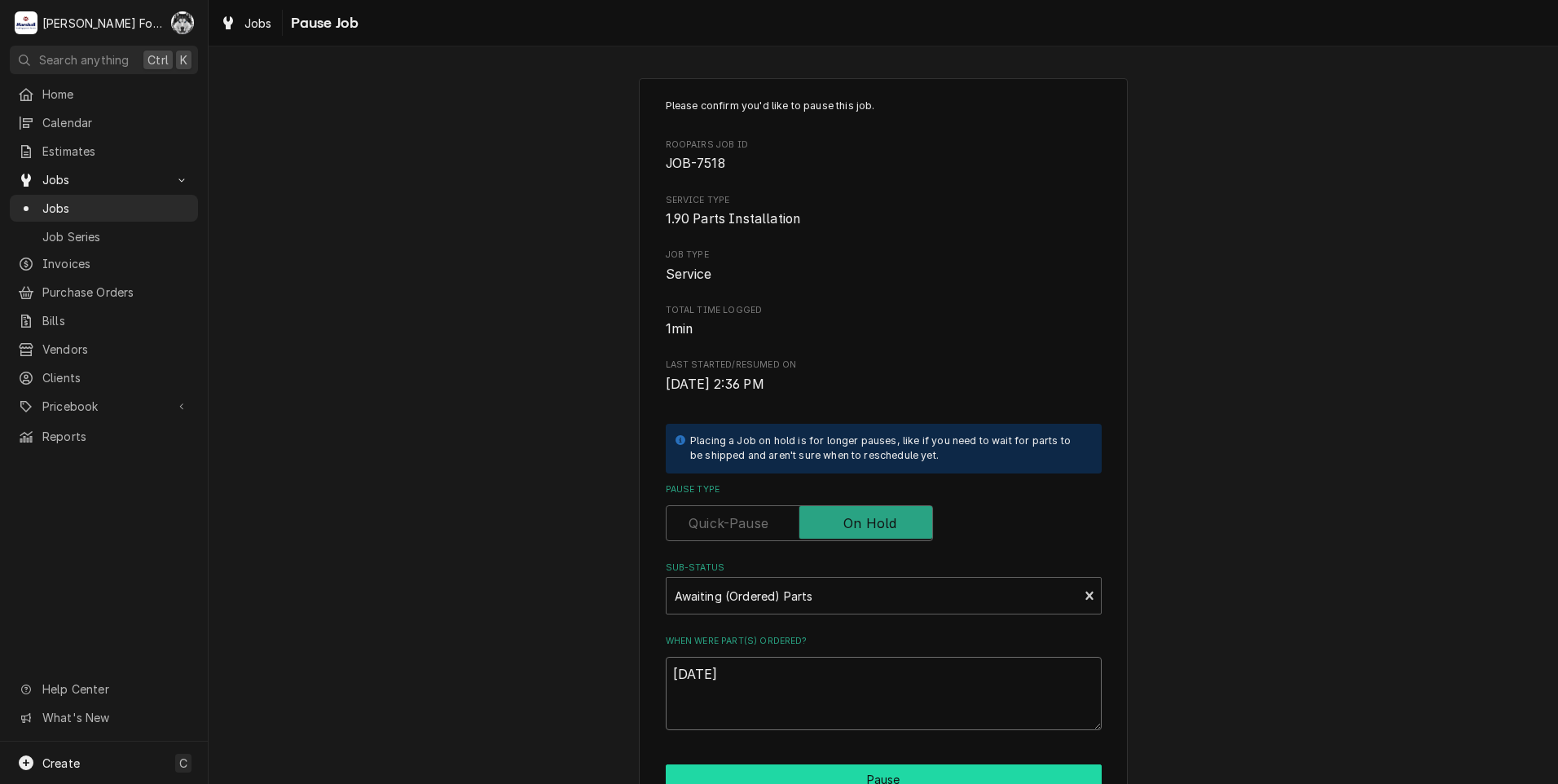
type textarea "10/2/2025"
click at [773, 770] on button "Pause" at bounding box center [883, 780] width 436 height 30
type textarea "x"
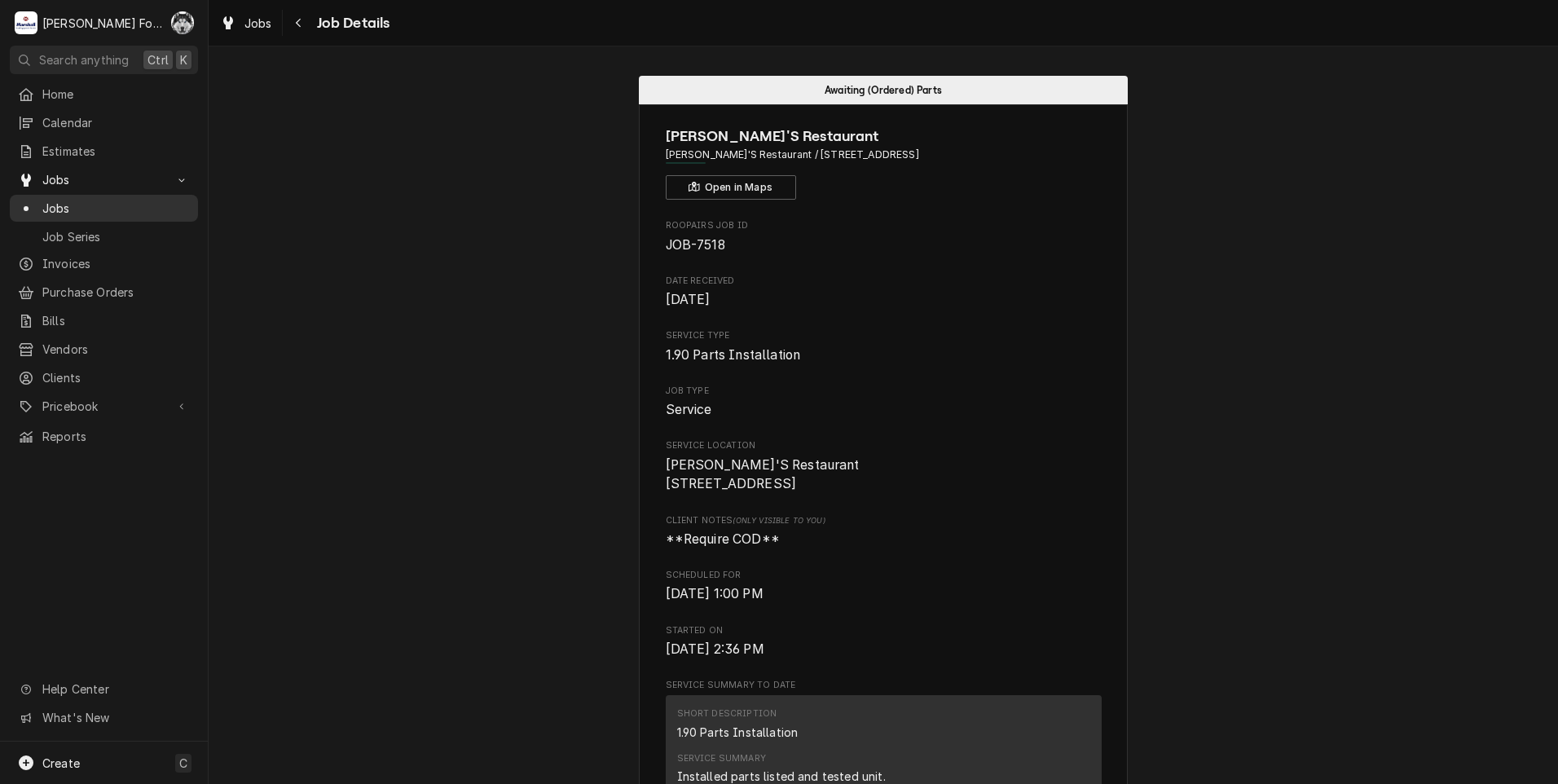
click at [44, 200] on span "Jobs" at bounding box center [116, 208] width 147 height 17
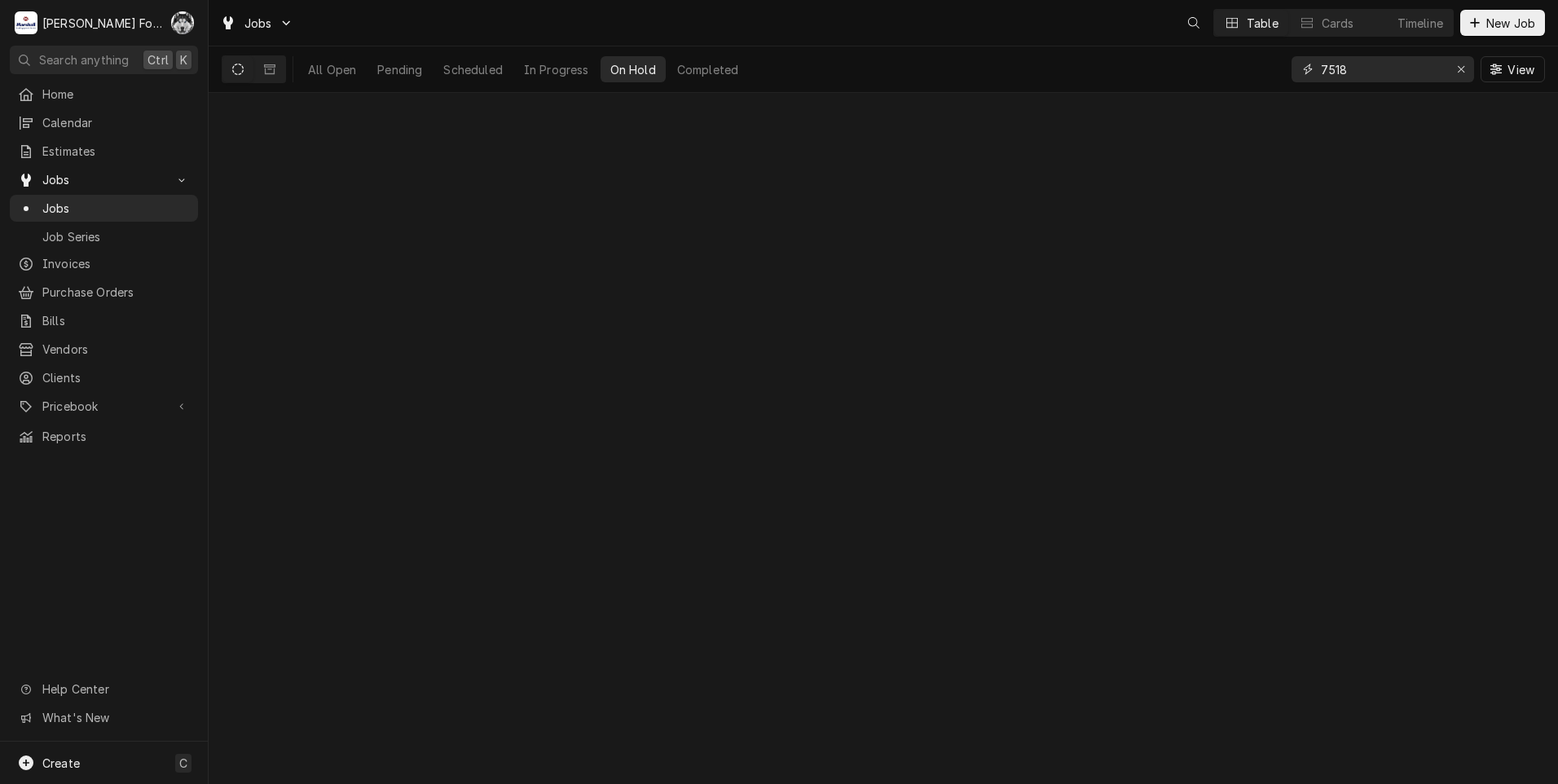
click at [1201, 111] on div "Jobs Table Cards Timeline New Job All Open Pending Scheduled In Progress On Hol…" at bounding box center [883, 392] width 1349 height 784
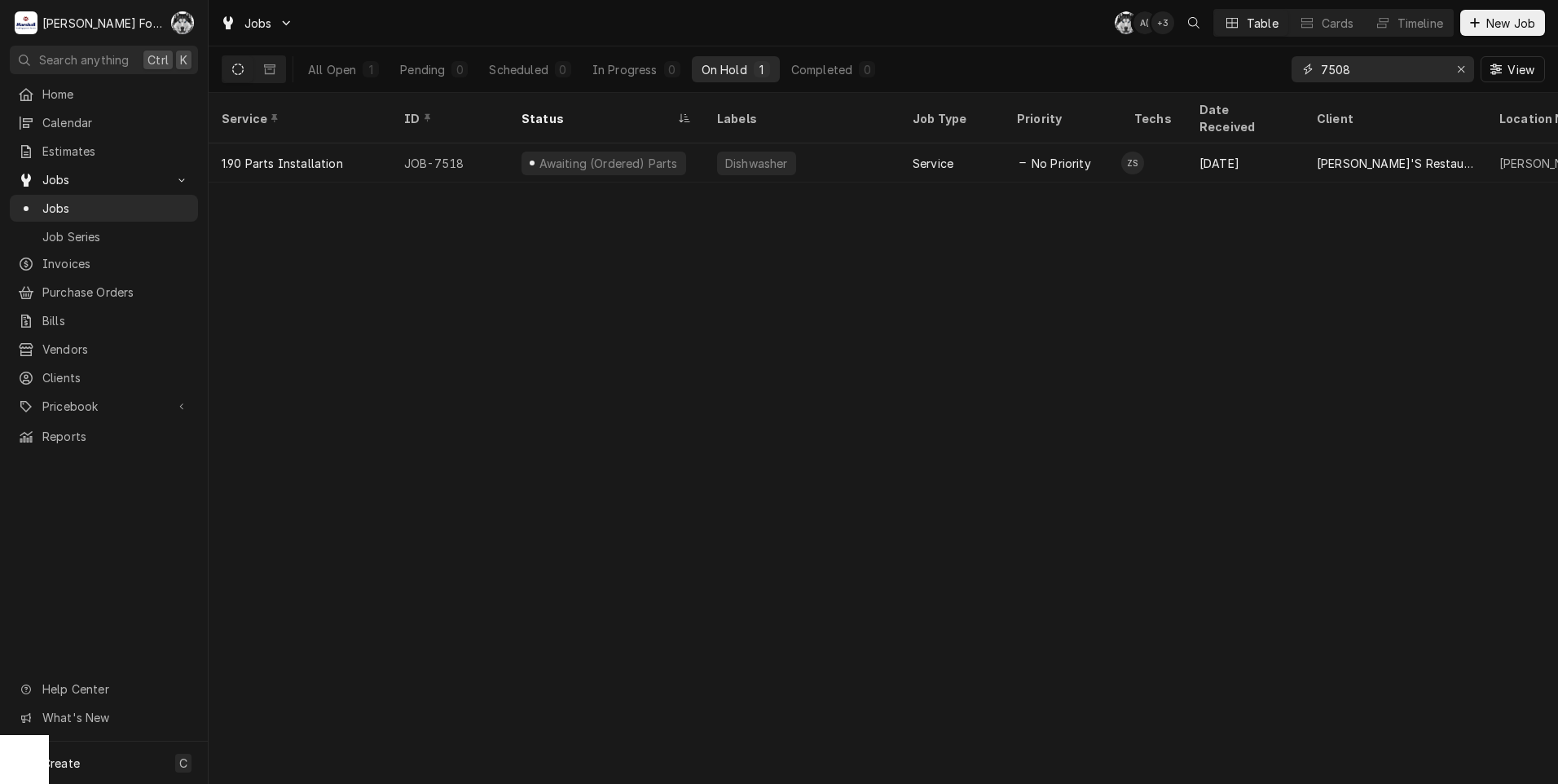
type input "7508"
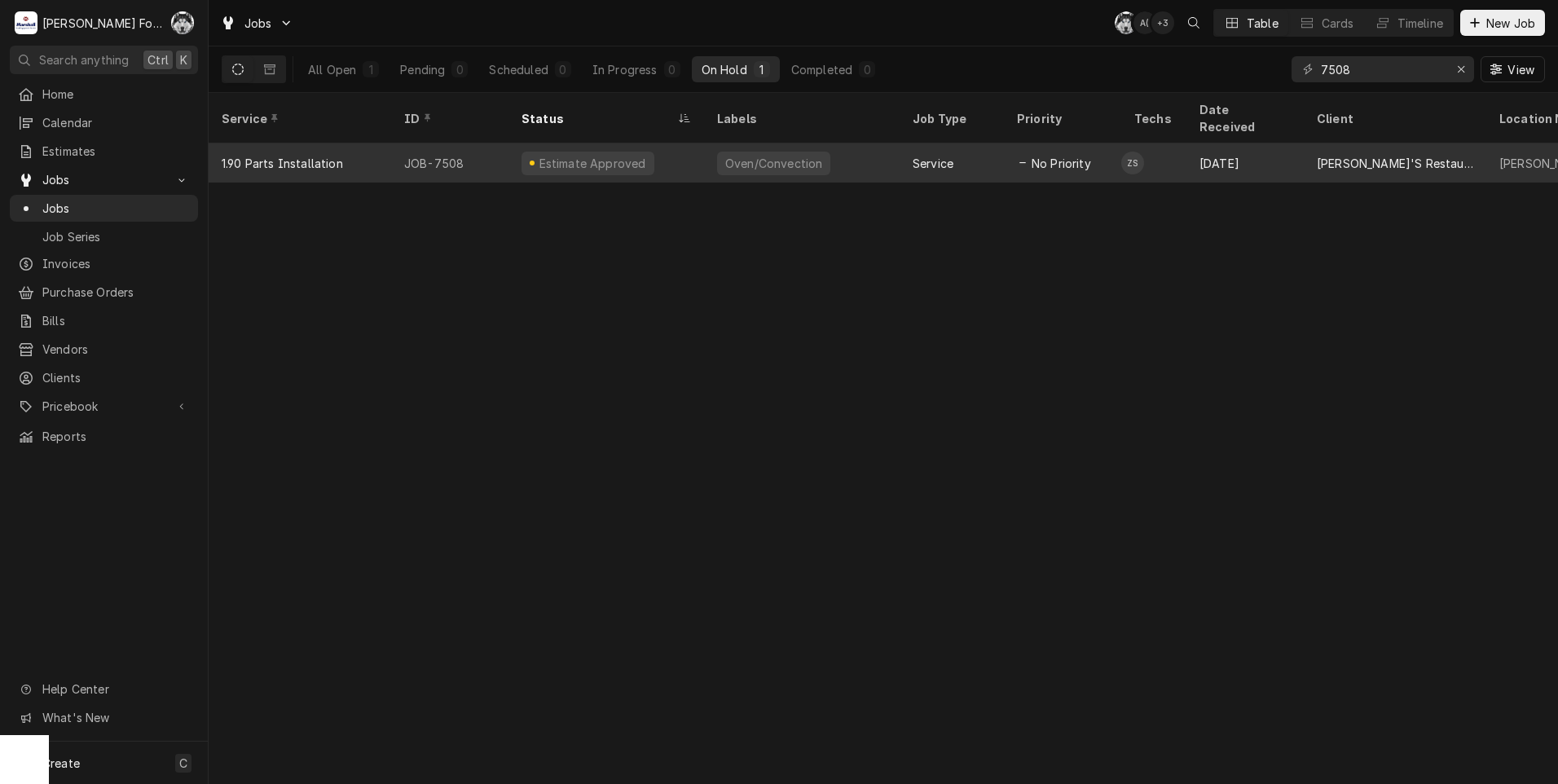
click at [681, 159] on div "Estimate Approved" at bounding box center [606, 163] width 195 height 39
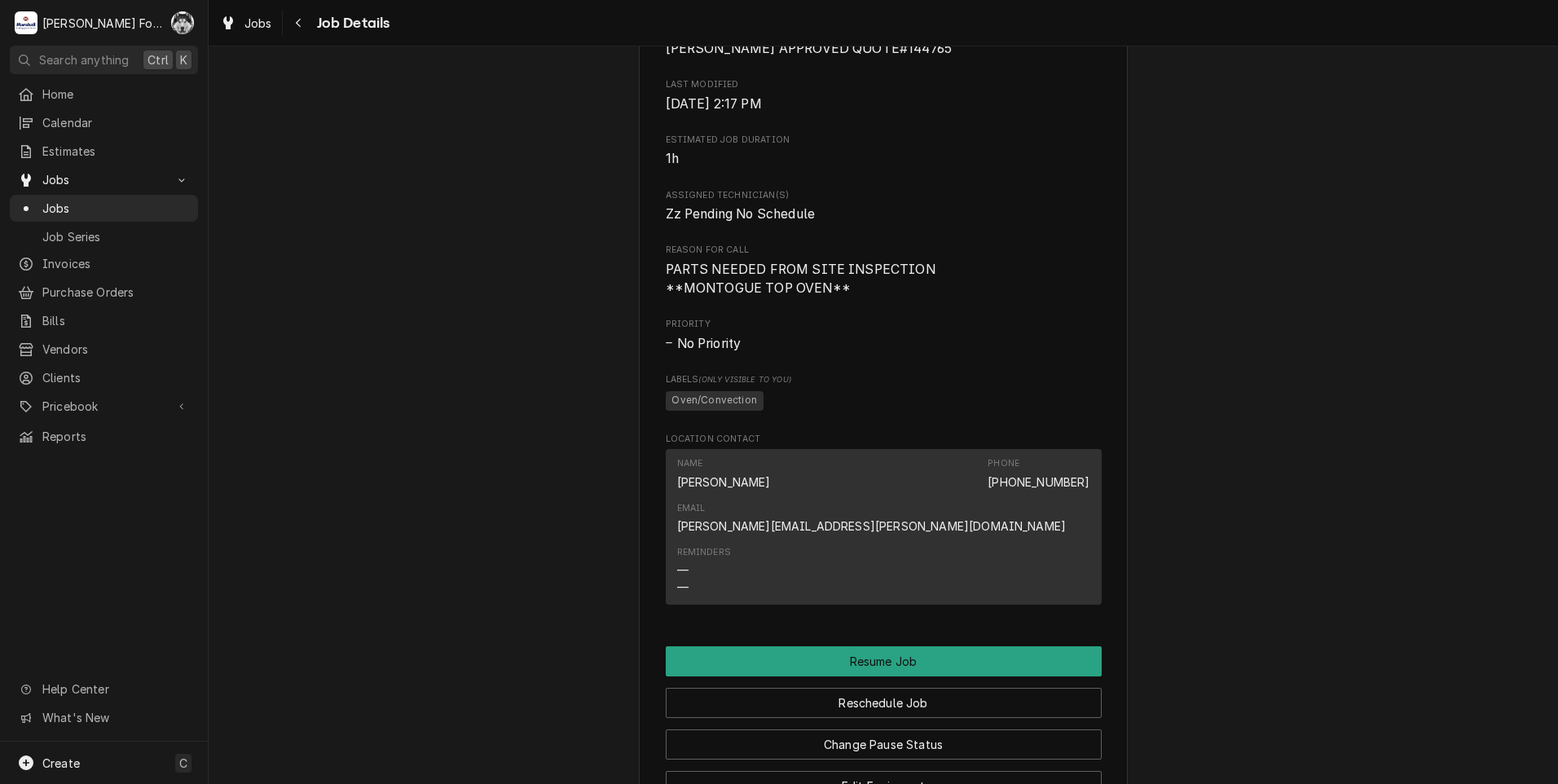
scroll to position [1494, 0]
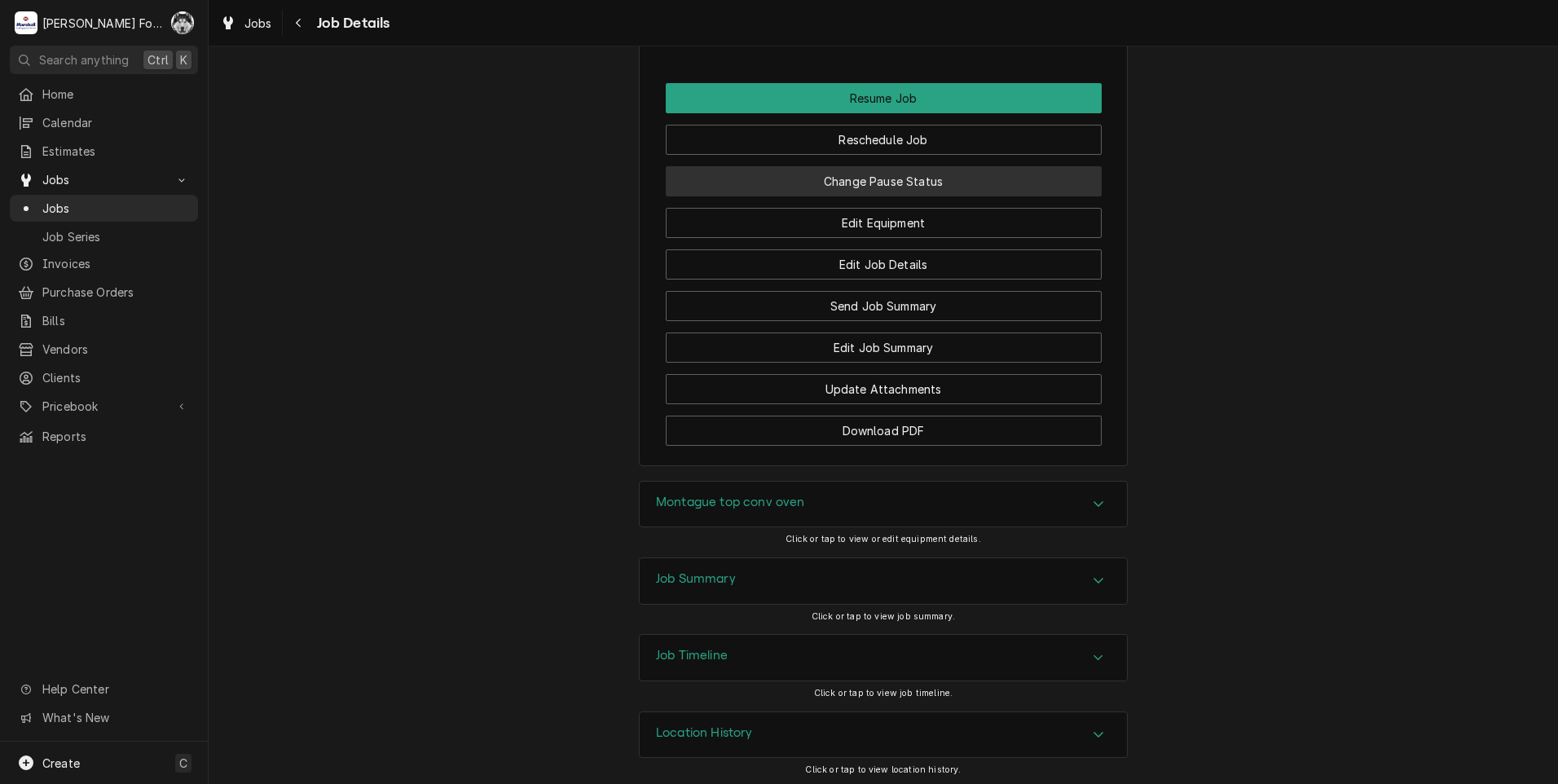
click at [872, 196] on button "Change Pause Status" at bounding box center [883, 182] width 436 height 30
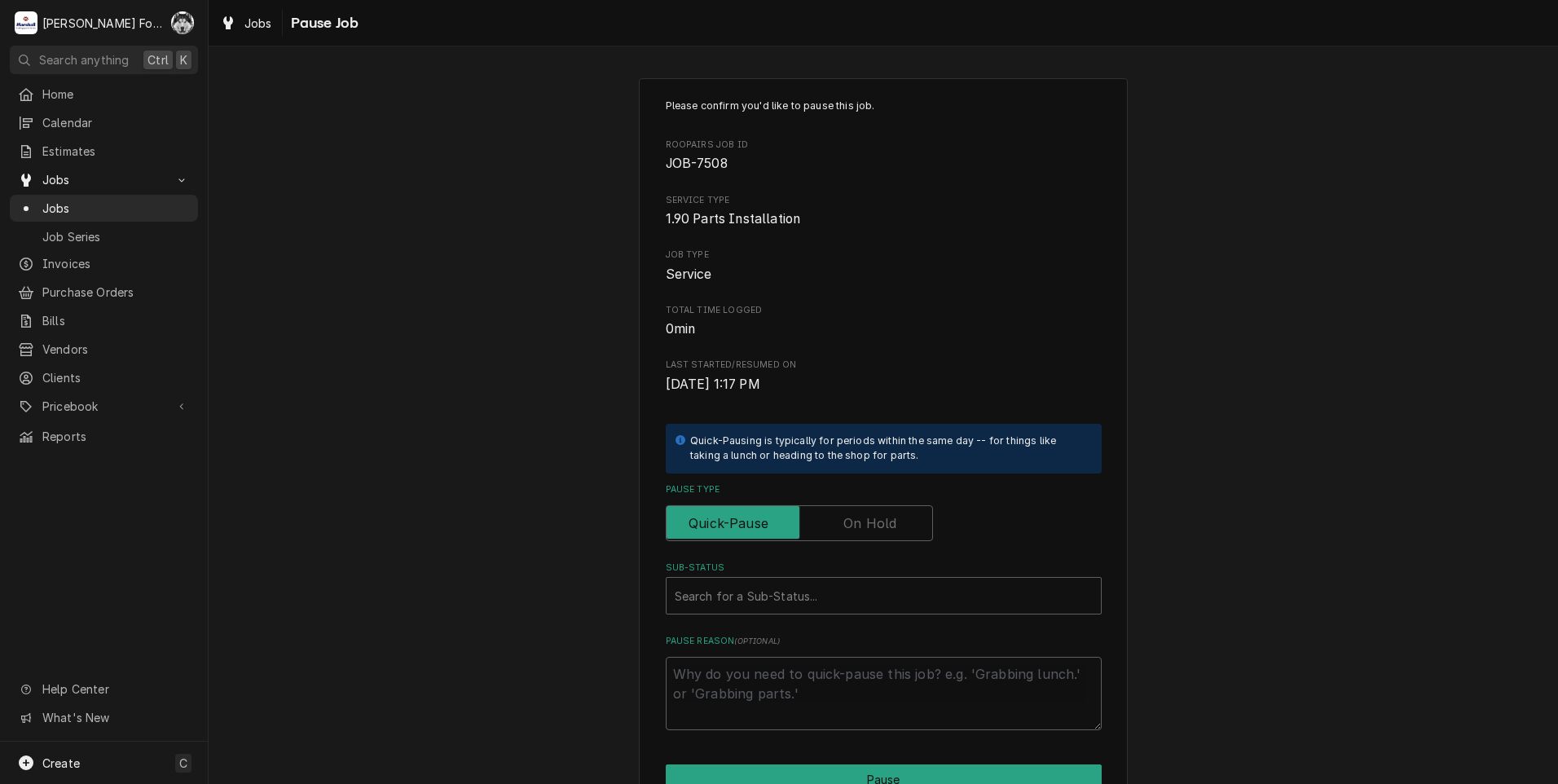
click at [857, 522] on label "Pause Type" at bounding box center [799, 523] width 267 height 36
click at [857, 522] on input "Pause Type" at bounding box center [799, 523] width 253 height 36
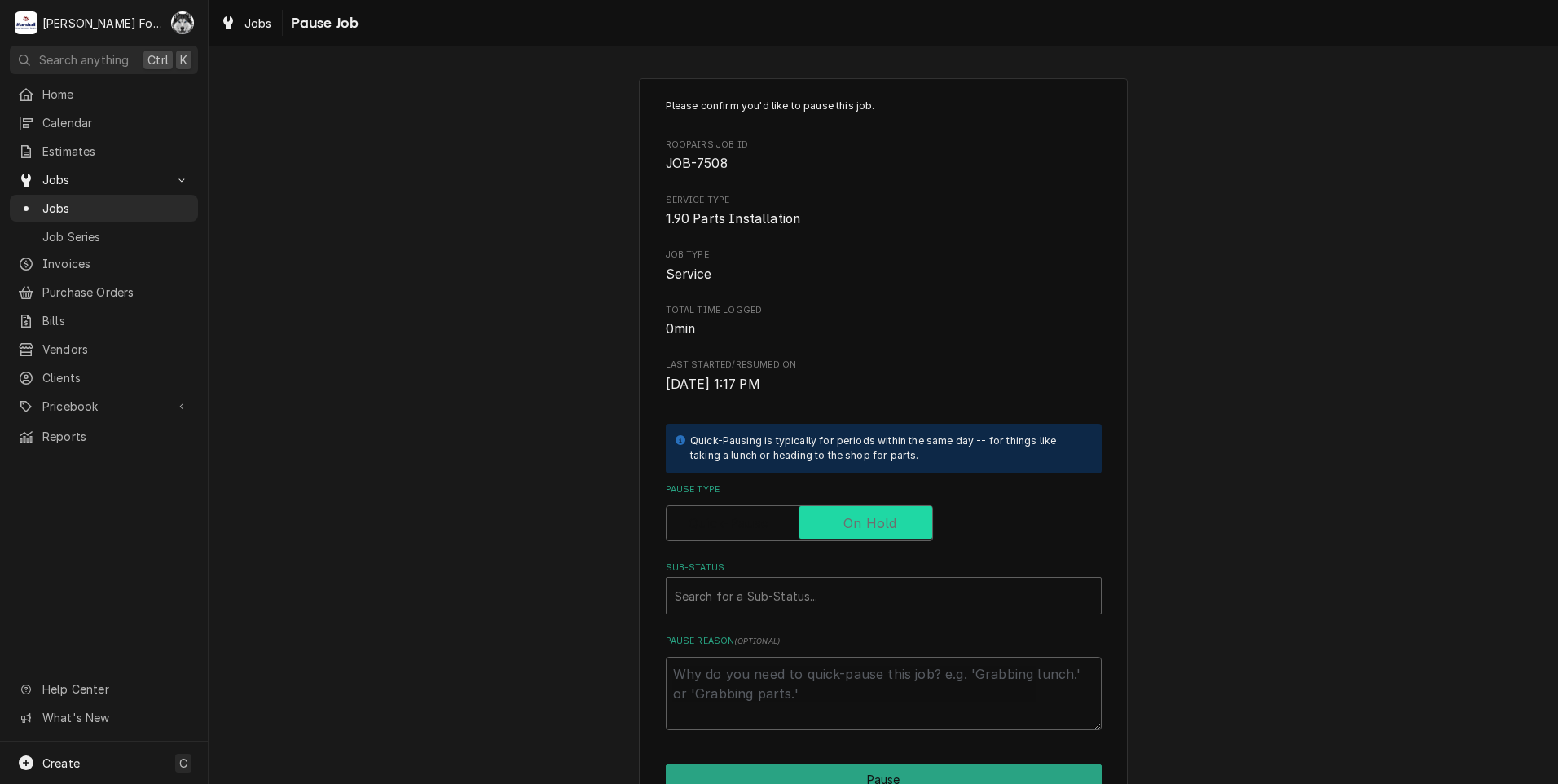
checkbox input "true"
click at [813, 598] on div "Sub-Status" at bounding box center [884, 595] width 418 height 30
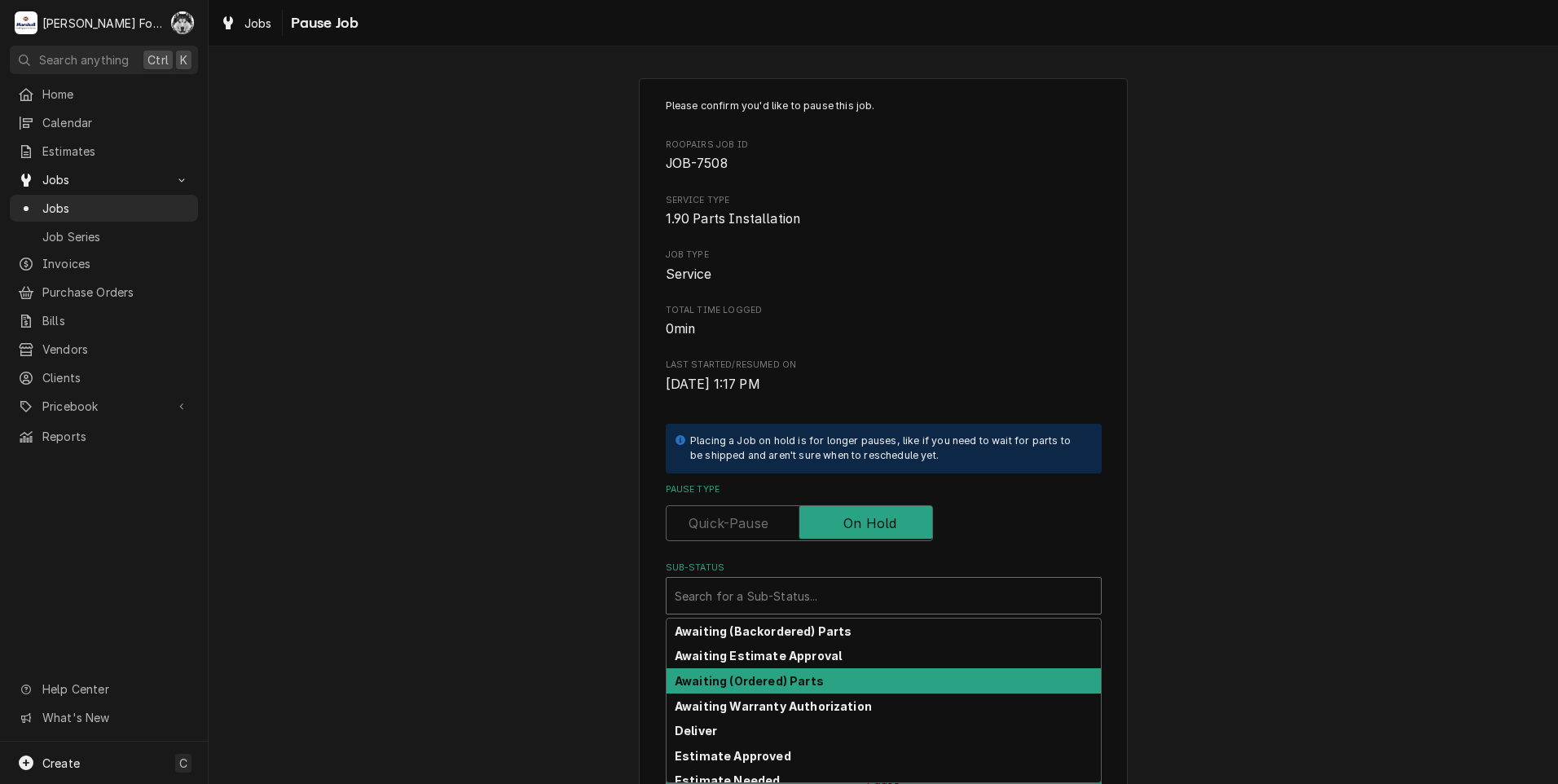
click at [762, 682] on strong "Awaiting (Ordered) Parts" at bounding box center [749, 681] width 149 height 14
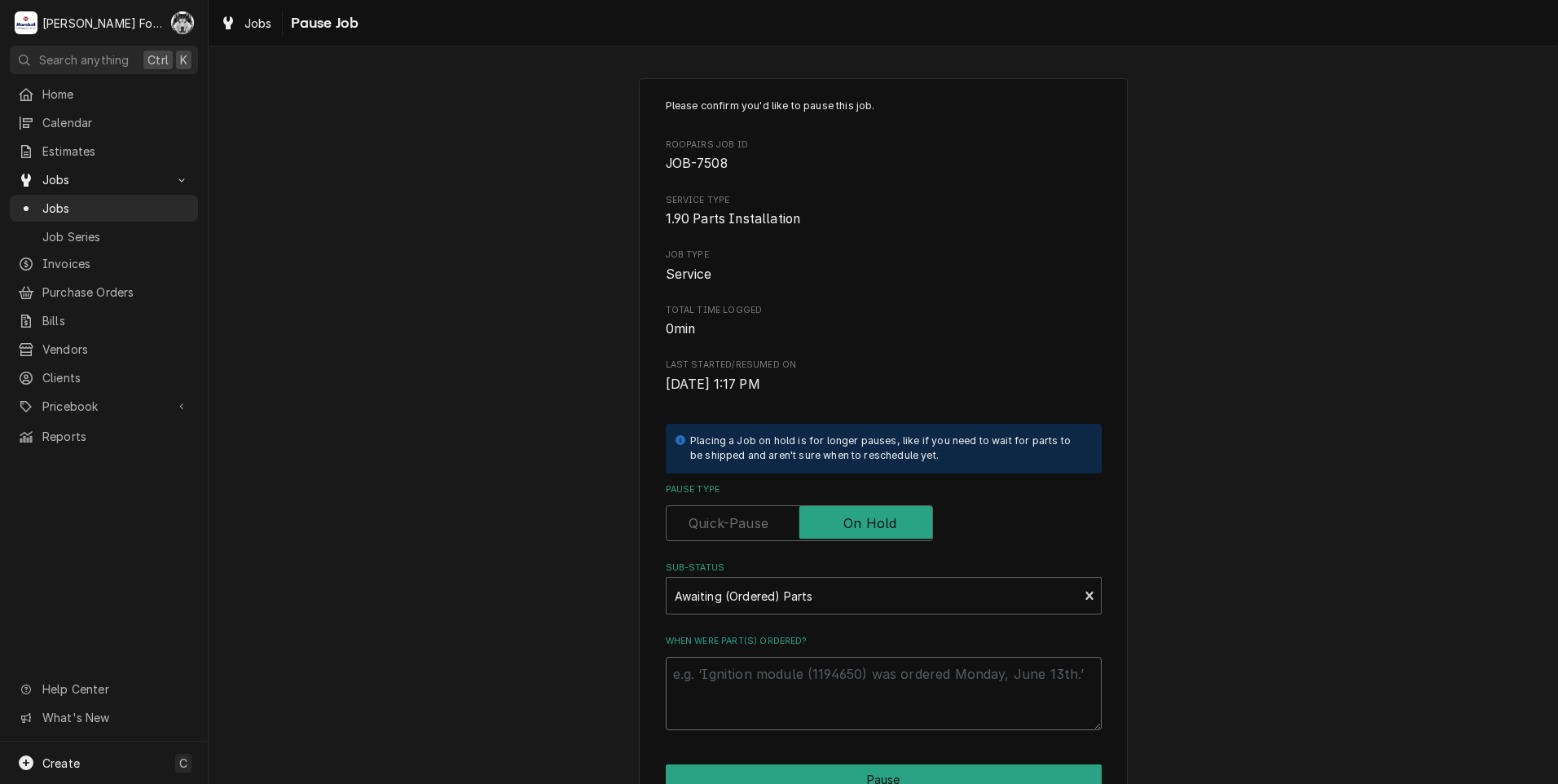
click at [761, 684] on textarea "When were part(s) ordered?" at bounding box center [883, 693] width 436 height 74
paste textarea "[DATE]"
type textarea "x"
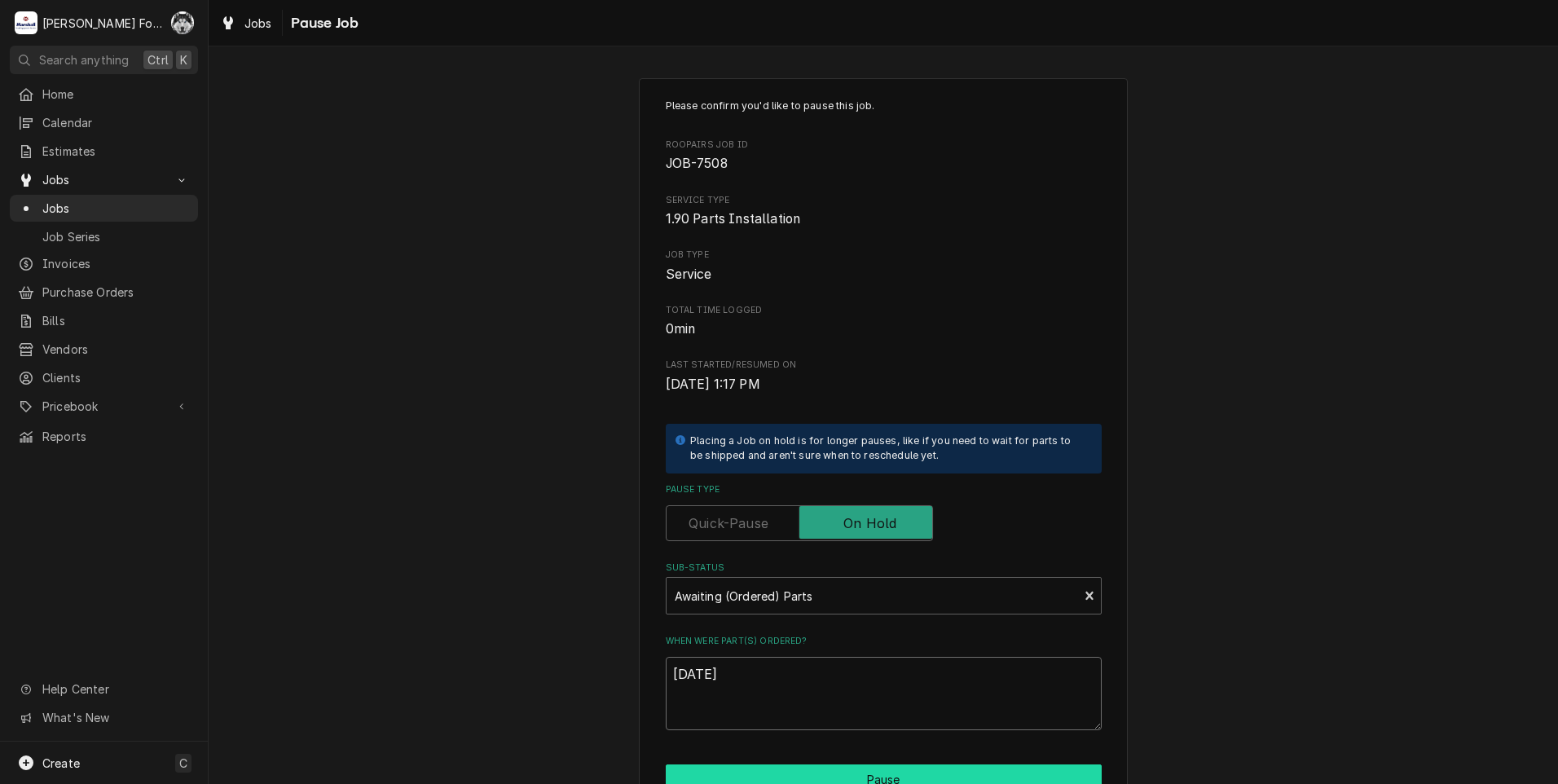
type textarea "[DATE]"
click at [775, 770] on button "Pause" at bounding box center [883, 780] width 436 height 30
type textarea "x"
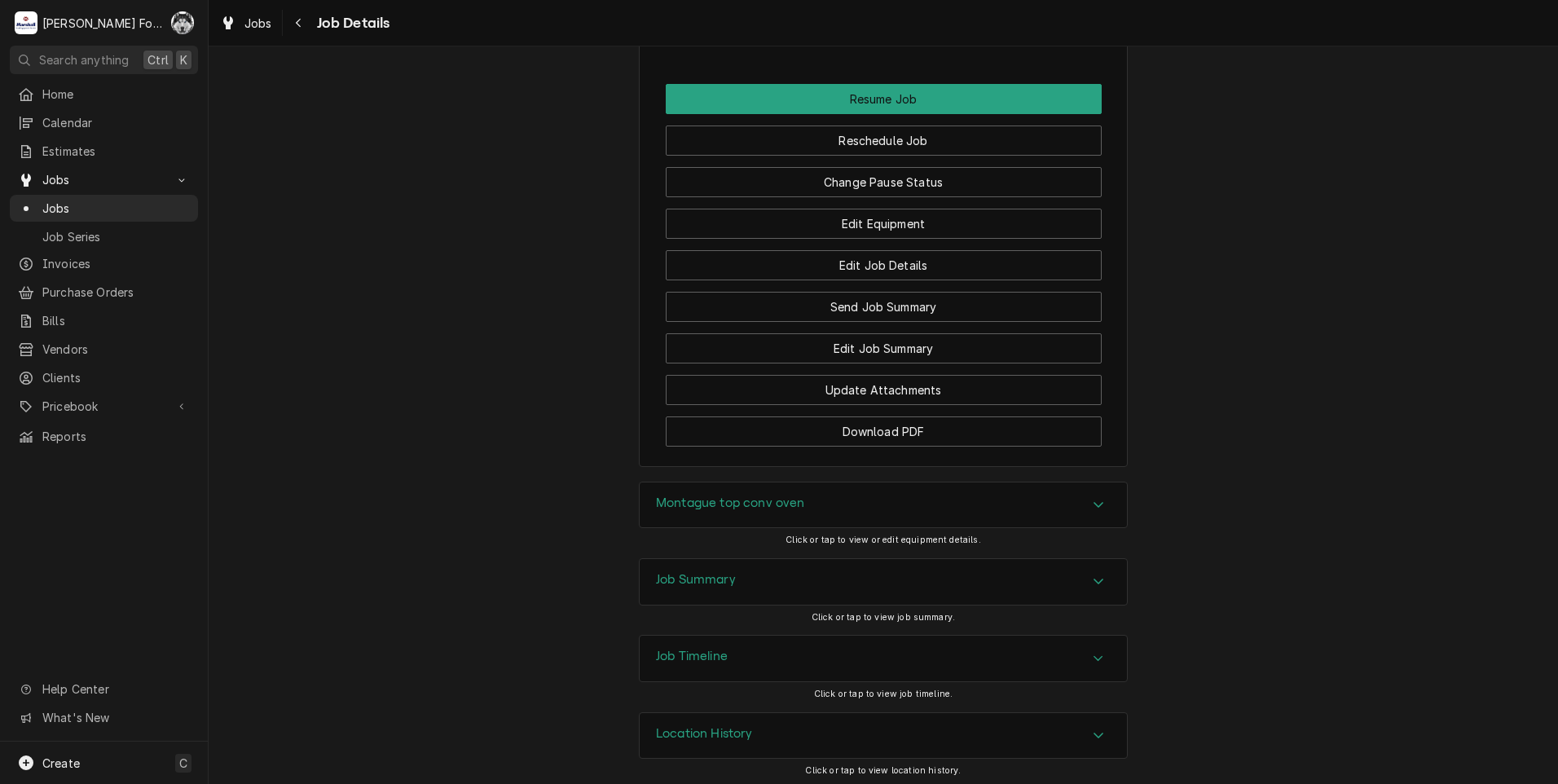
scroll to position [1494, 0]
click at [60, 200] on span "Jobs" at bounding box center [116, 208] width 147 height 17
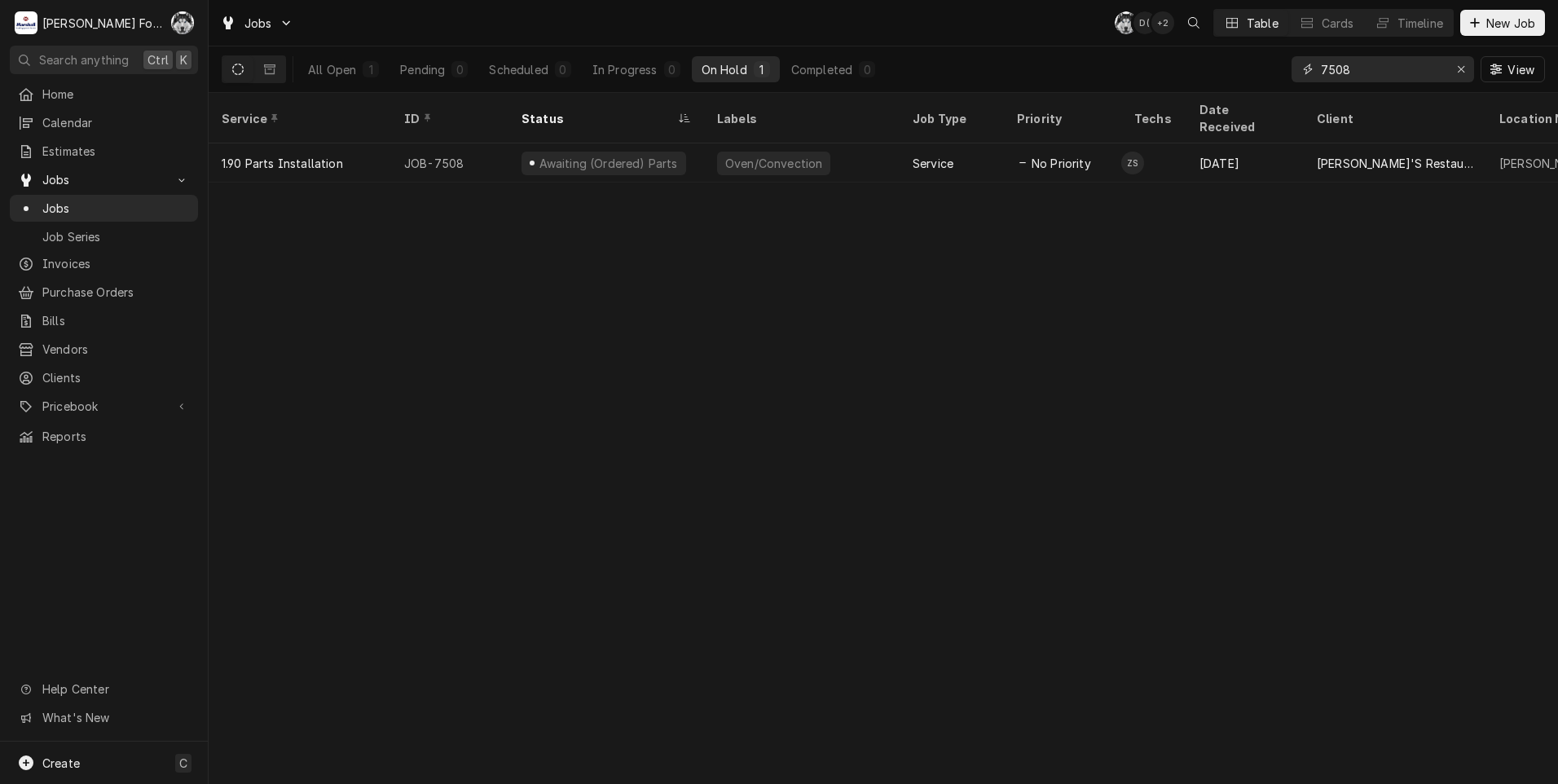
drag, startPoint x: 1350, startPoint y: 76, endPoint x: 1271, endPoint y: 75, distance: 79.0
click at [1271, 75] on div "All Open 1 Pending 0 Scheduled 0 In Progress 0 On Hold 1 Completed 0 7508 View" at bounding box center [883, 69] width 1323 height 46
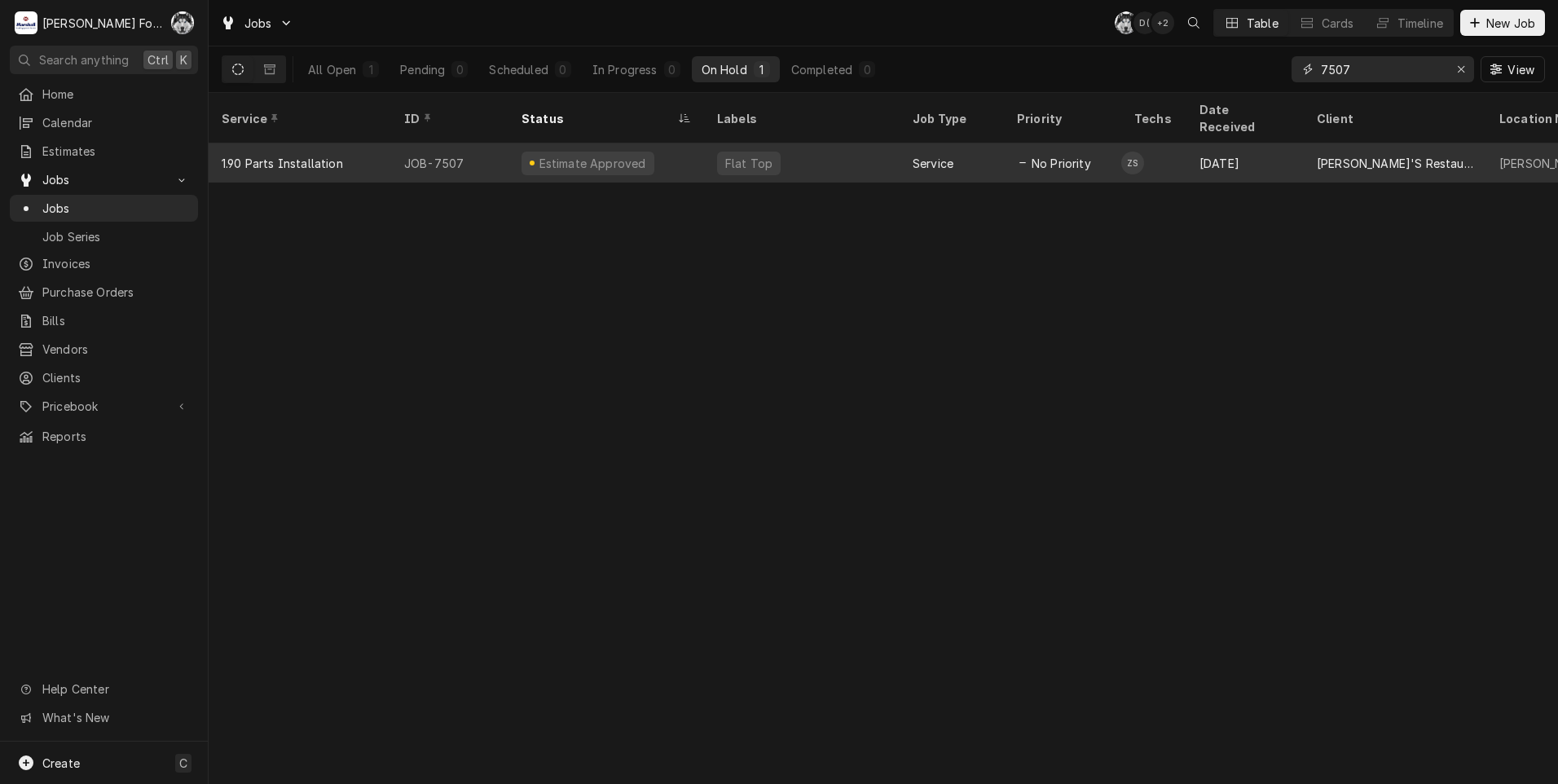
drag, startPoint x: 1379, startPoint y: 69, endPoint x: 620, endPoint y: 127, distance: 761.2
click at [620, 127] on div "Jobs C( D( + 2 Table Cards Timeline New Job All Open 1 Pending 0 Scheduled 0 In…" at bounding box center [883, 392] width 1349 height 784
type input "7507"
click at [584, 155] on div "Estimate Approved" at bounding box center [592, 163] width 111 height 17
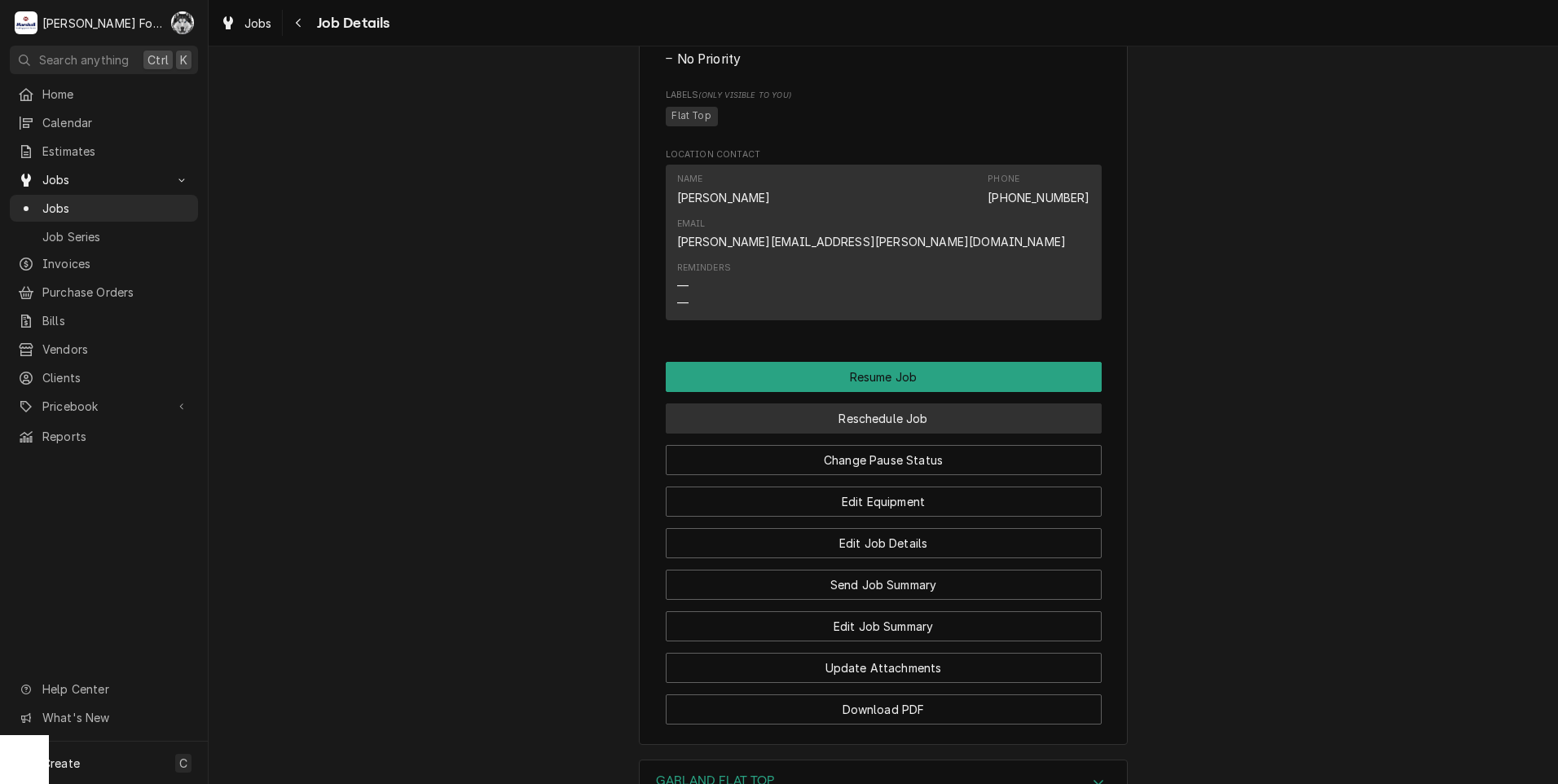
scroll to position [1222, 0]
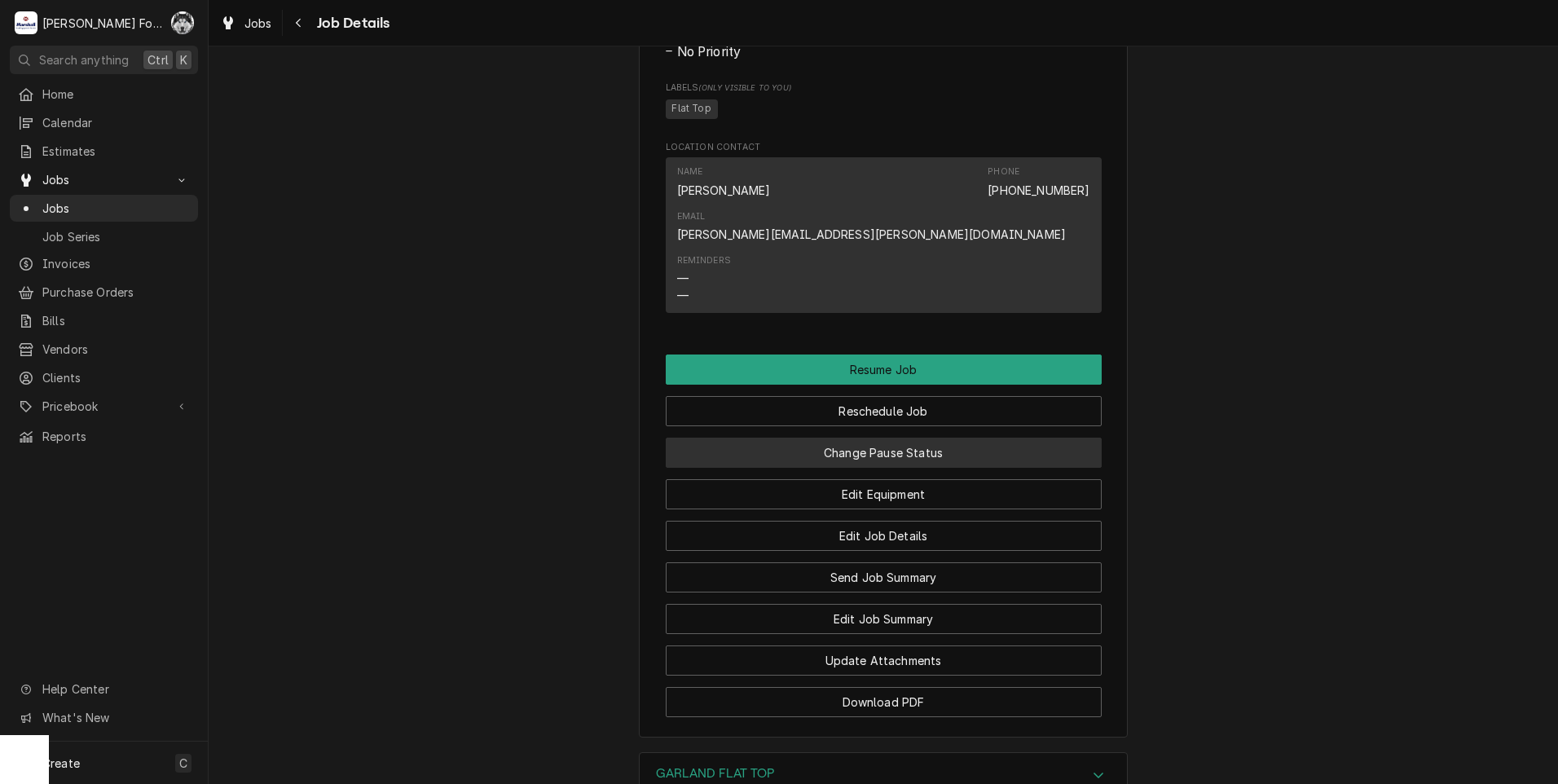
click at [822, 464] on button "Change Pause Status" at bounding box center [883, 452] width 436 height 30
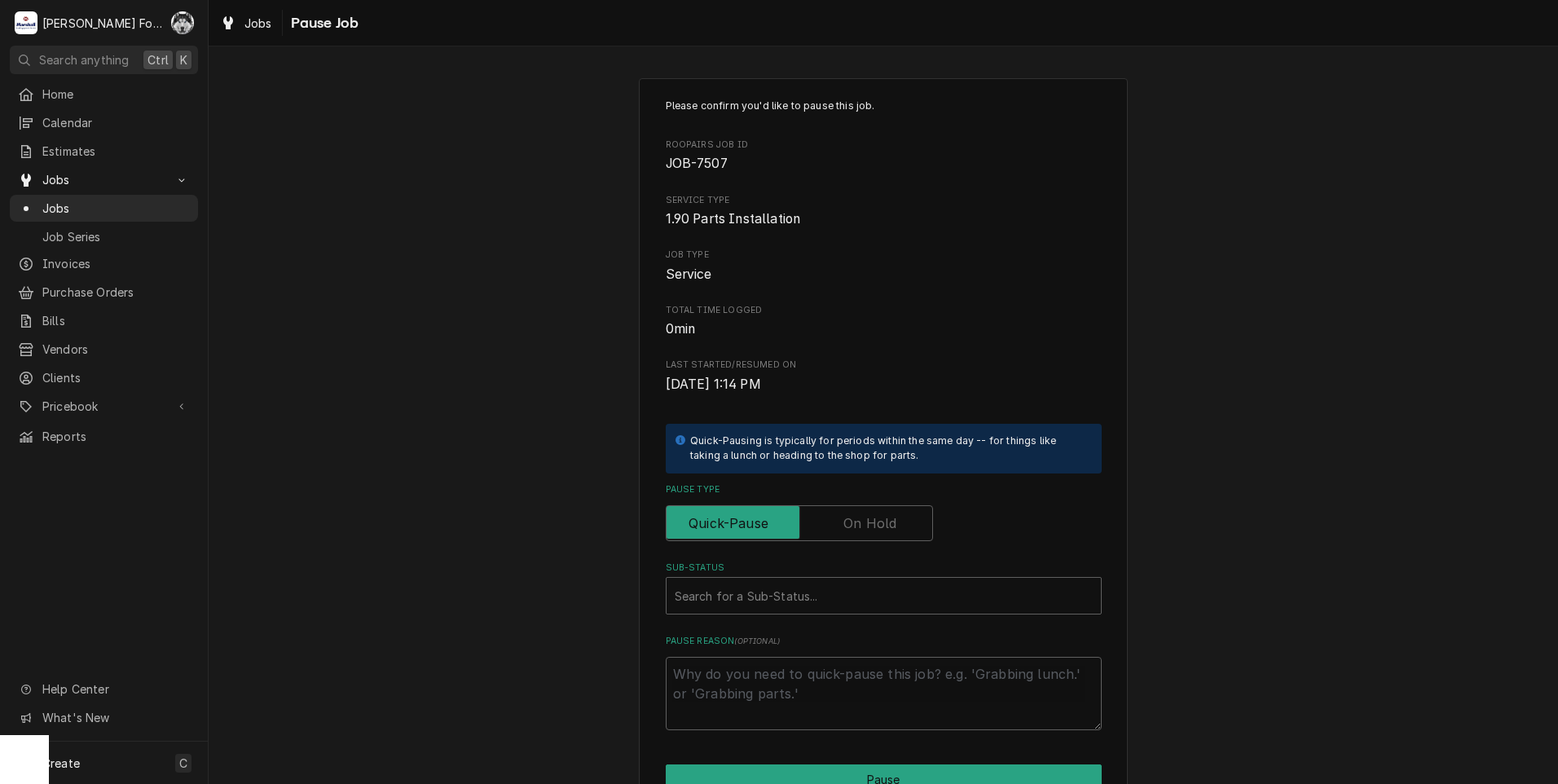
click at [872, 518] on label "Pause Type" at bounding box center [799, 523] width 267 height 36
click at [872, 518] on input "Pause Type" at bounding box center [799, 523] width 253 height 36
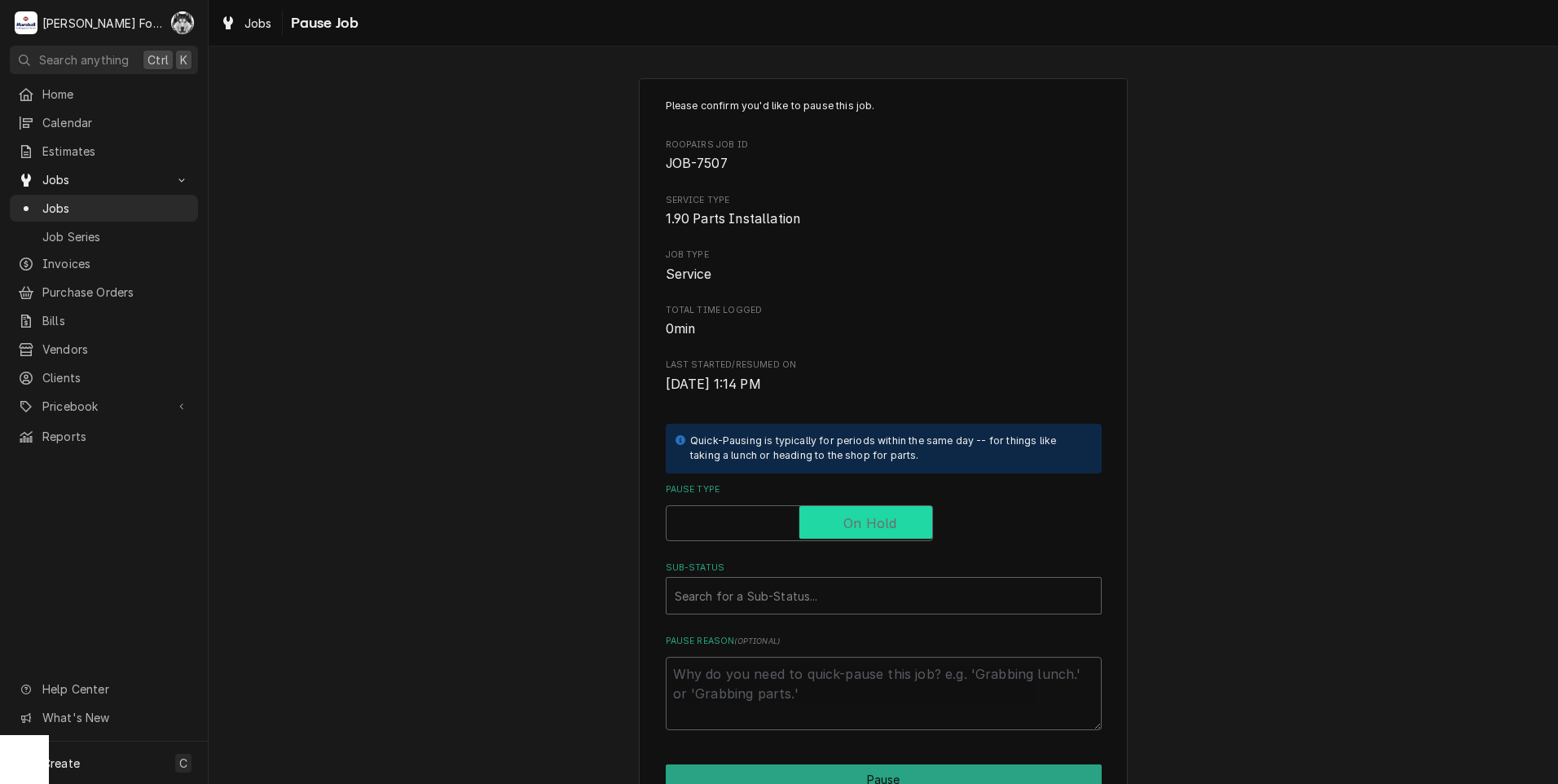
checkbox input "true"
click at [782, 583] on div "Sub-Status" at bounding box center [884, 595] width 418 height 30
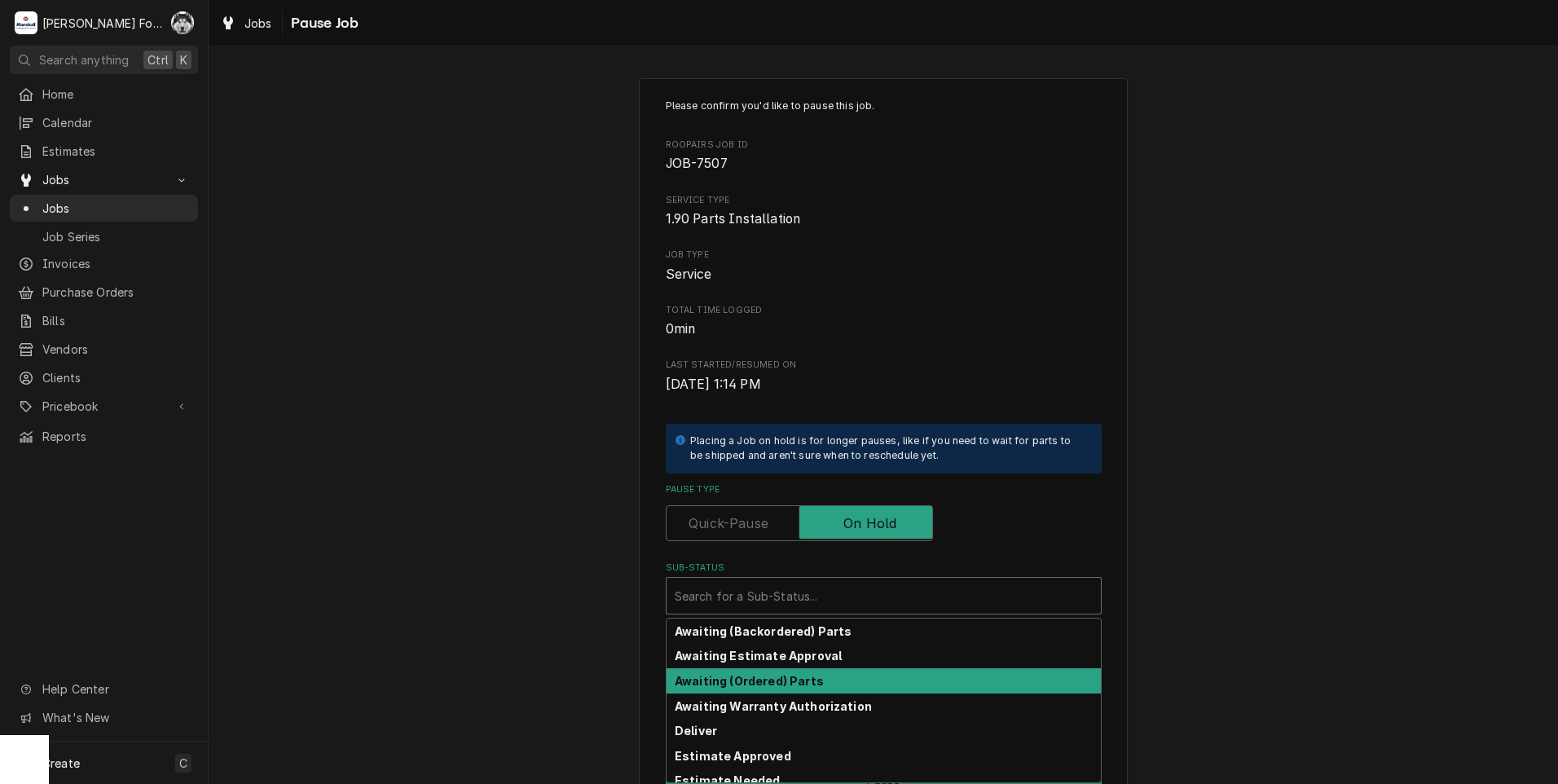
click at [731, 684] on strong "Awaiting (Ordered) Parts" at bounding box center [749, 681] width 149 height 14
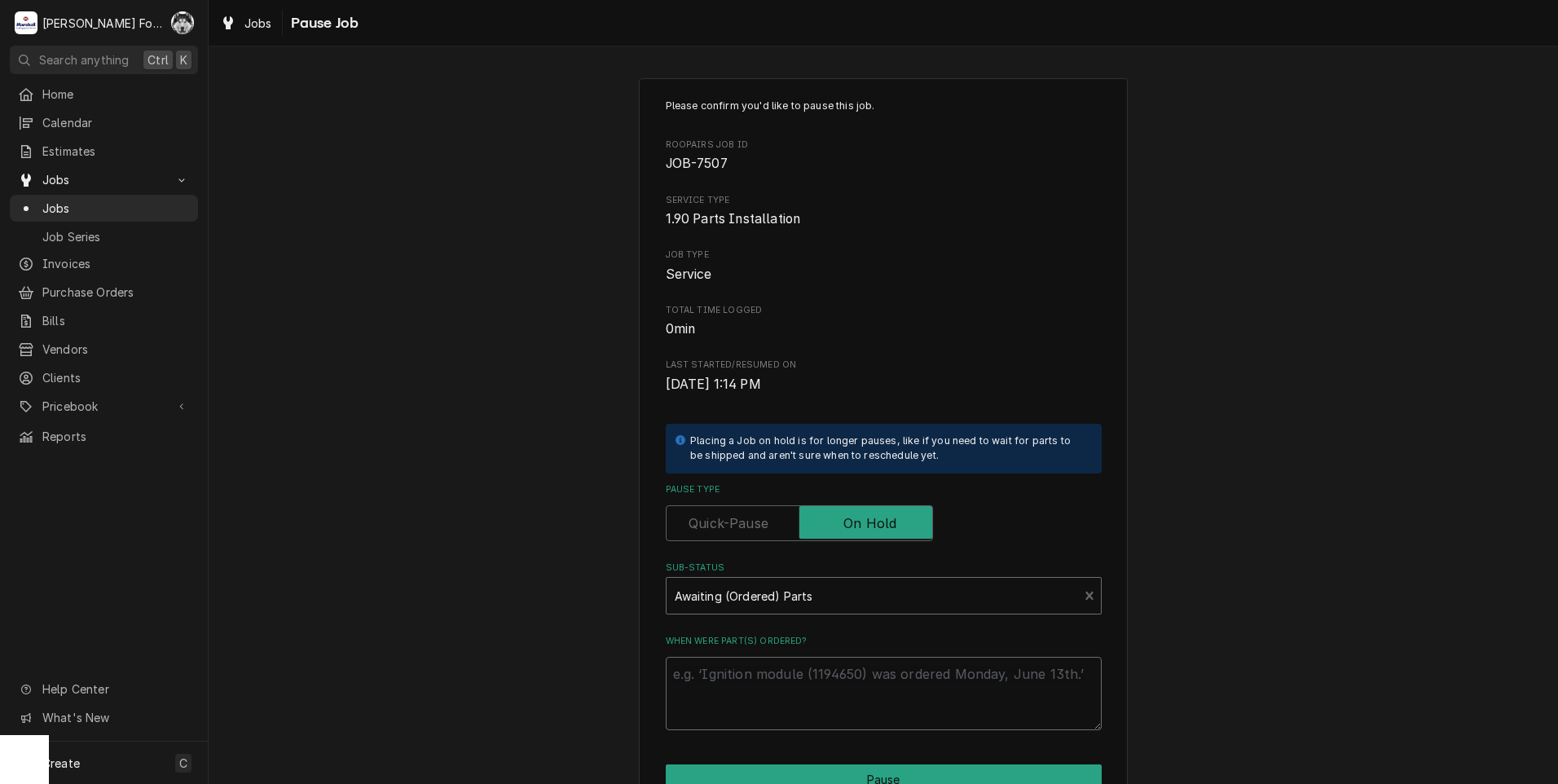
click at [729, 673] on textarea "When were part(s) ordered?" at bounding box center [883, 693] width 436 height 74
paste textarea "10/2/2025"
type textarea "x"
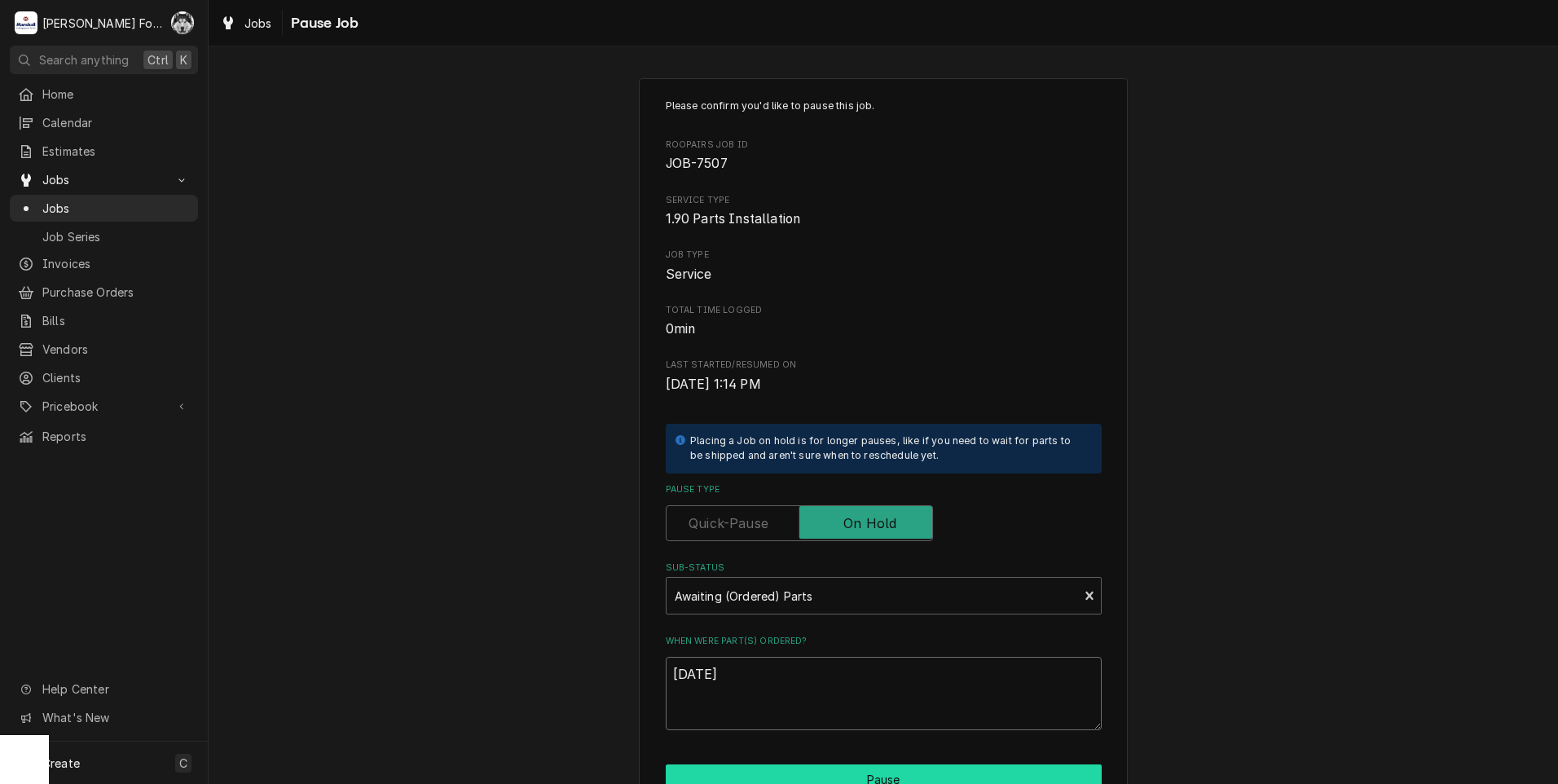
type textarea "10/2/2025"
click at [744, 768] on button "Pause" at bounding box center [883, 780] width 436 height 30
type textarea "x"
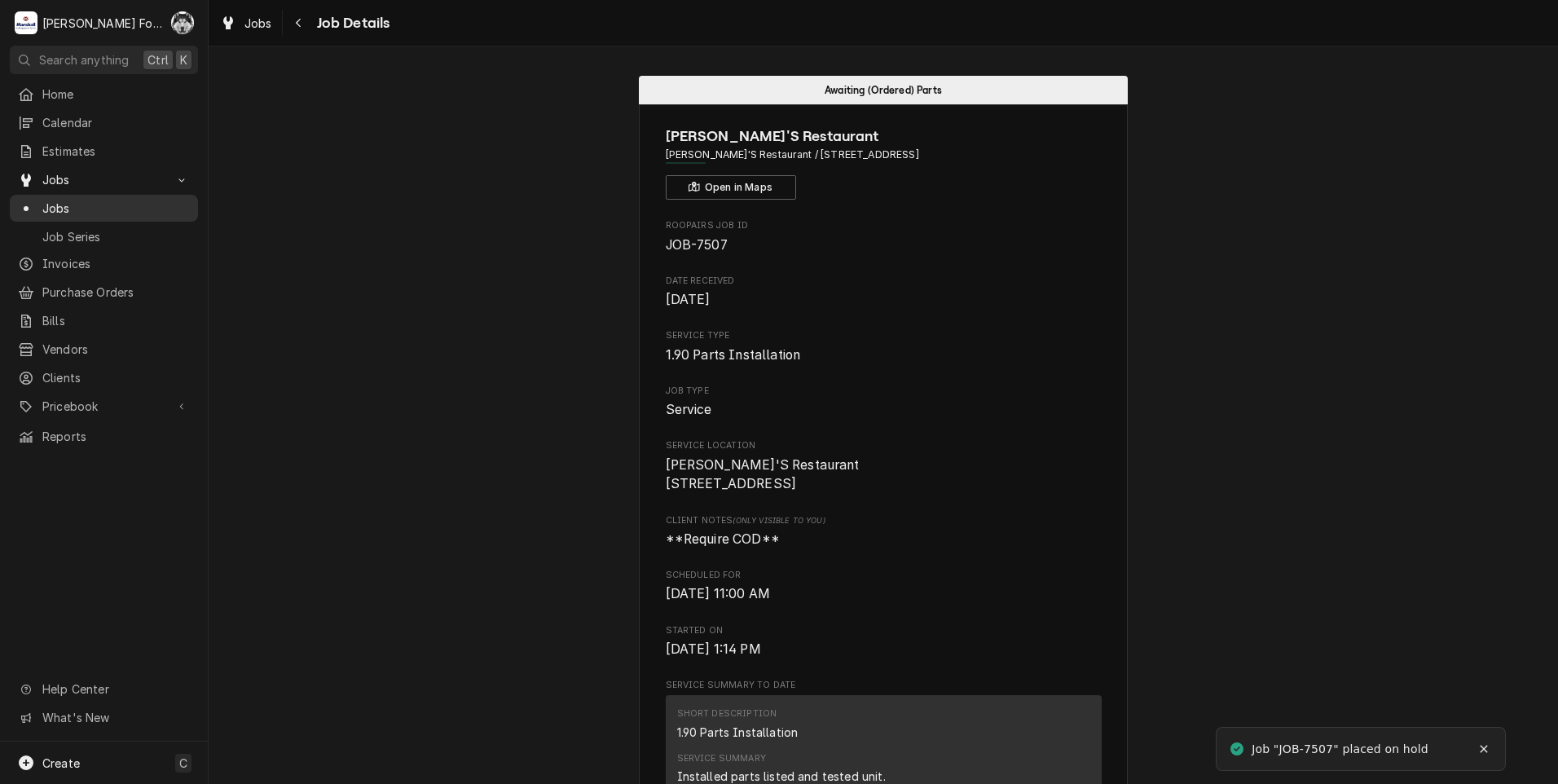
click at [59, 203] on span "Jobs" at bounding box center [116, 208] width 147 height 17
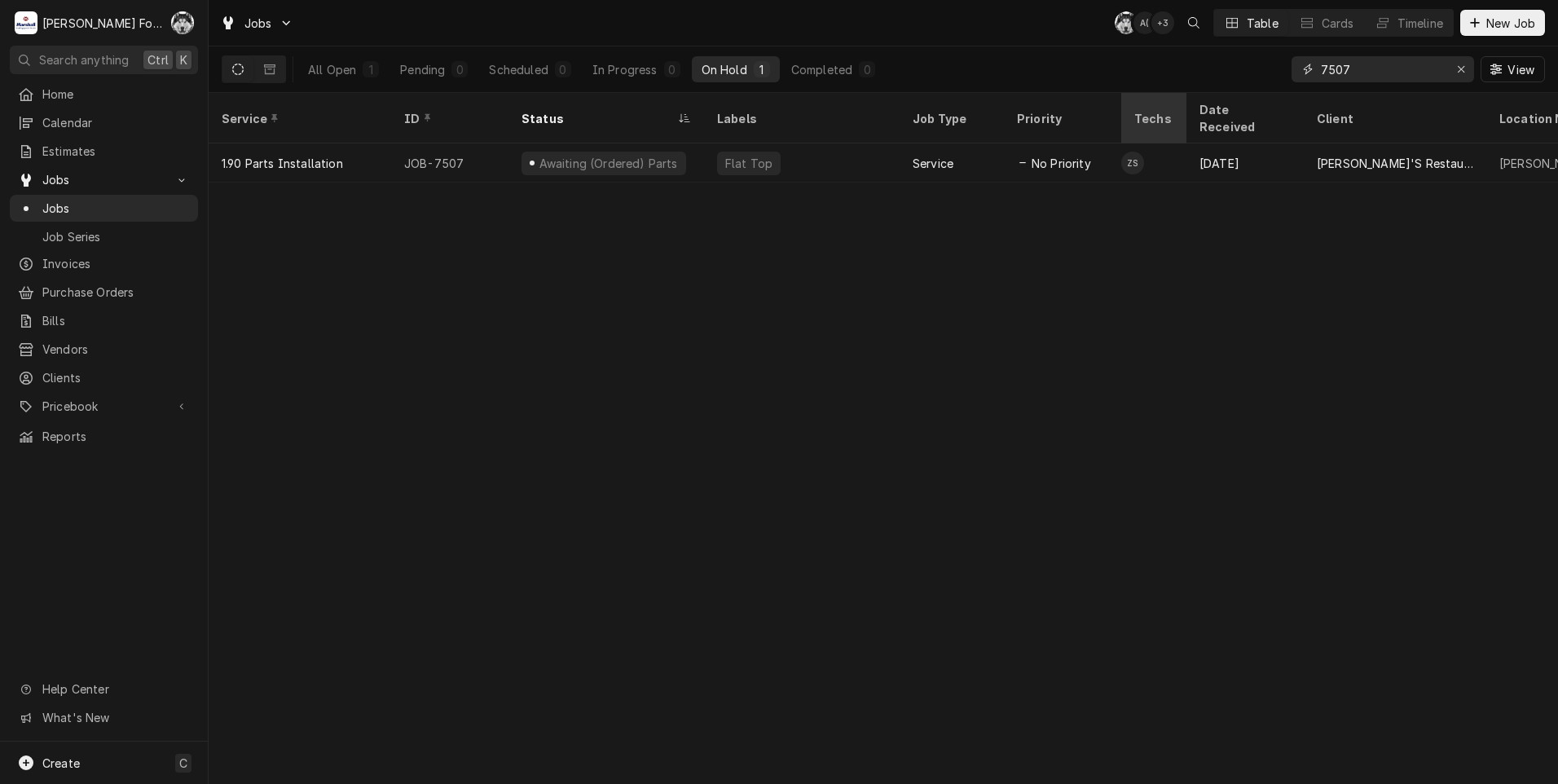
drag, startPoint x: 1358, startPoint y: 74, endPoint x: 1166, endPoint y: 99, distance: 193.6
click at [1166, 99] on div "Jobs C( A( + 3 Table Cards Timeline New Job All Open 1 Pending 0 Scheduled 0 In…" at bounding box center [883, 392] width 1349 height 784
type input "7505"
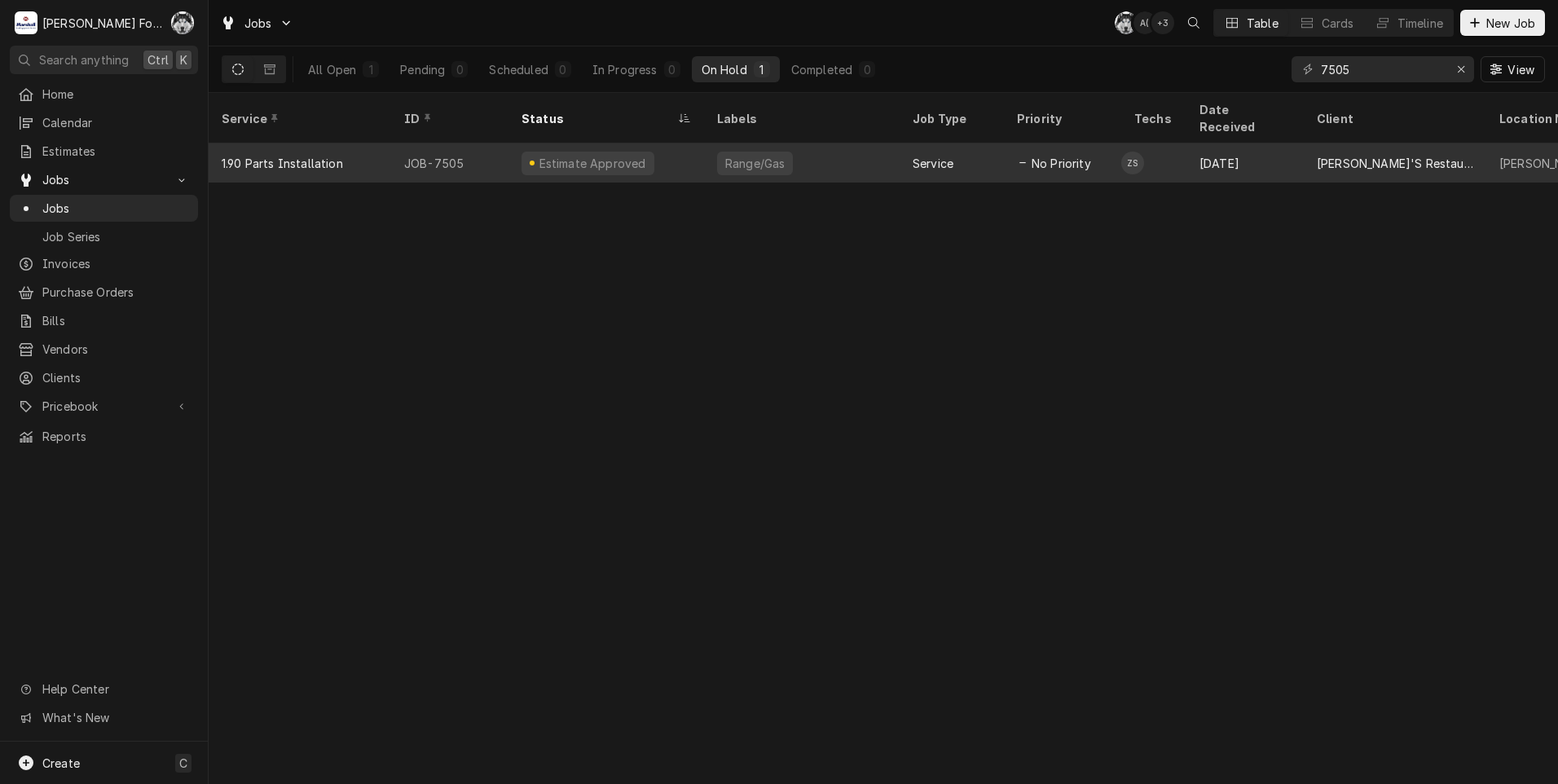
click at [704, 151] on div "Range/Gas" at bounding box center [801, 163] width 195 height 39
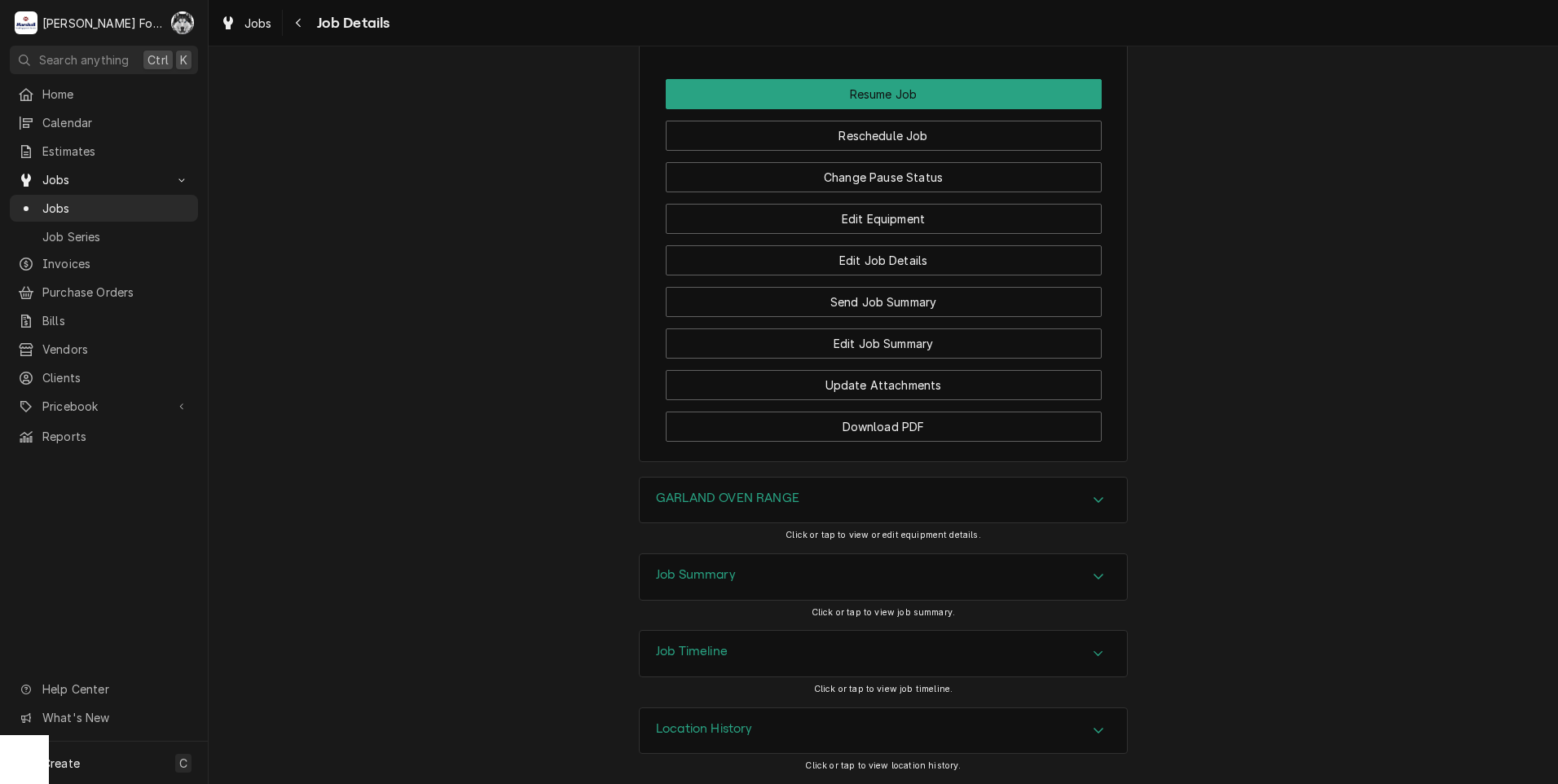
scroll to position [1517, 0]
click at [844, 170] on button "Change Pause Status" at bounding box center [883, 178] width 436 height 30
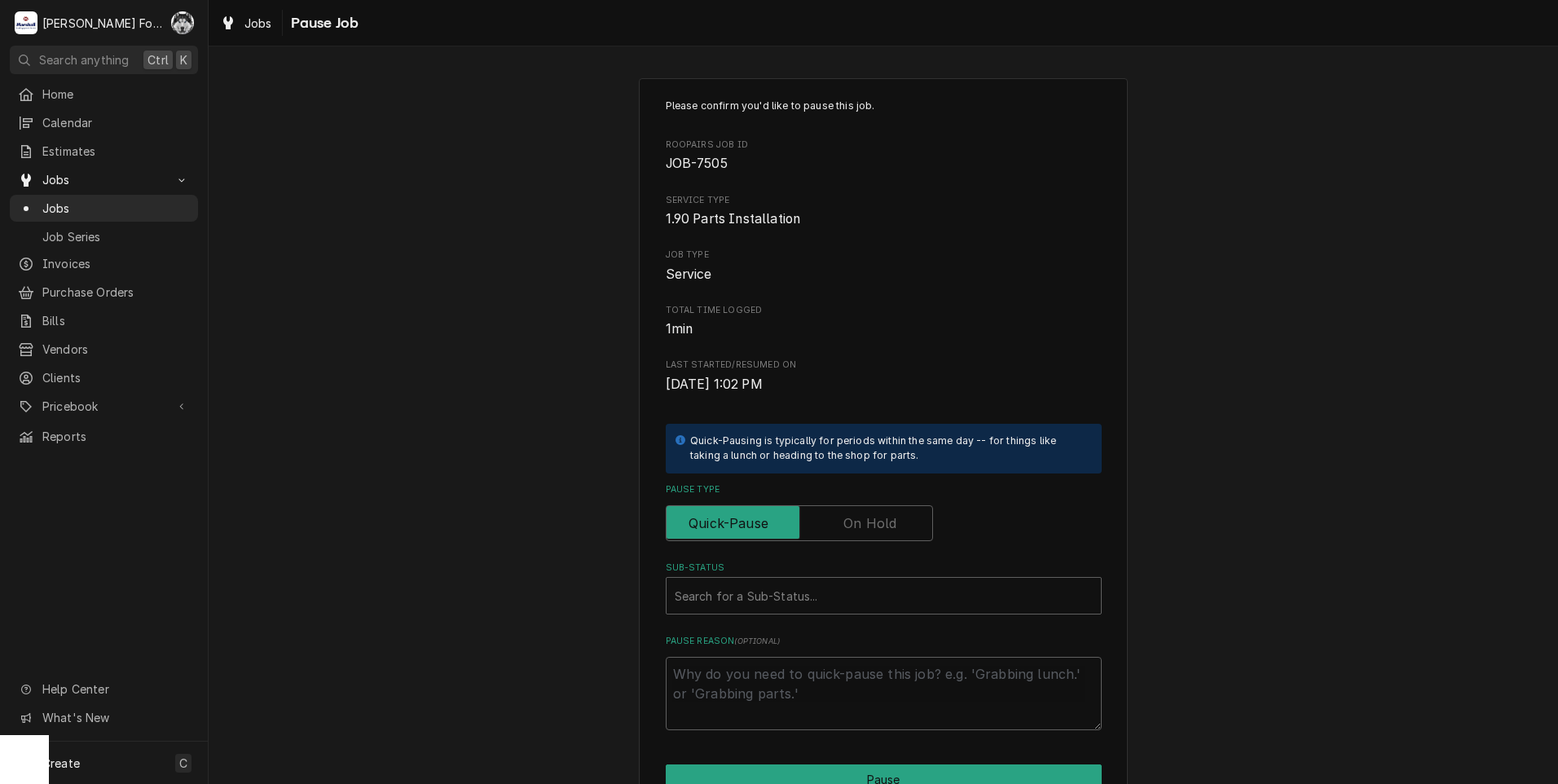
click at [843, 521] on label "Pause Type" at bounding box center [799, 523] width 267 height 36
click at [843, 521] on input "Pause Type" at bounding box center [799, 523] width 253 height 36
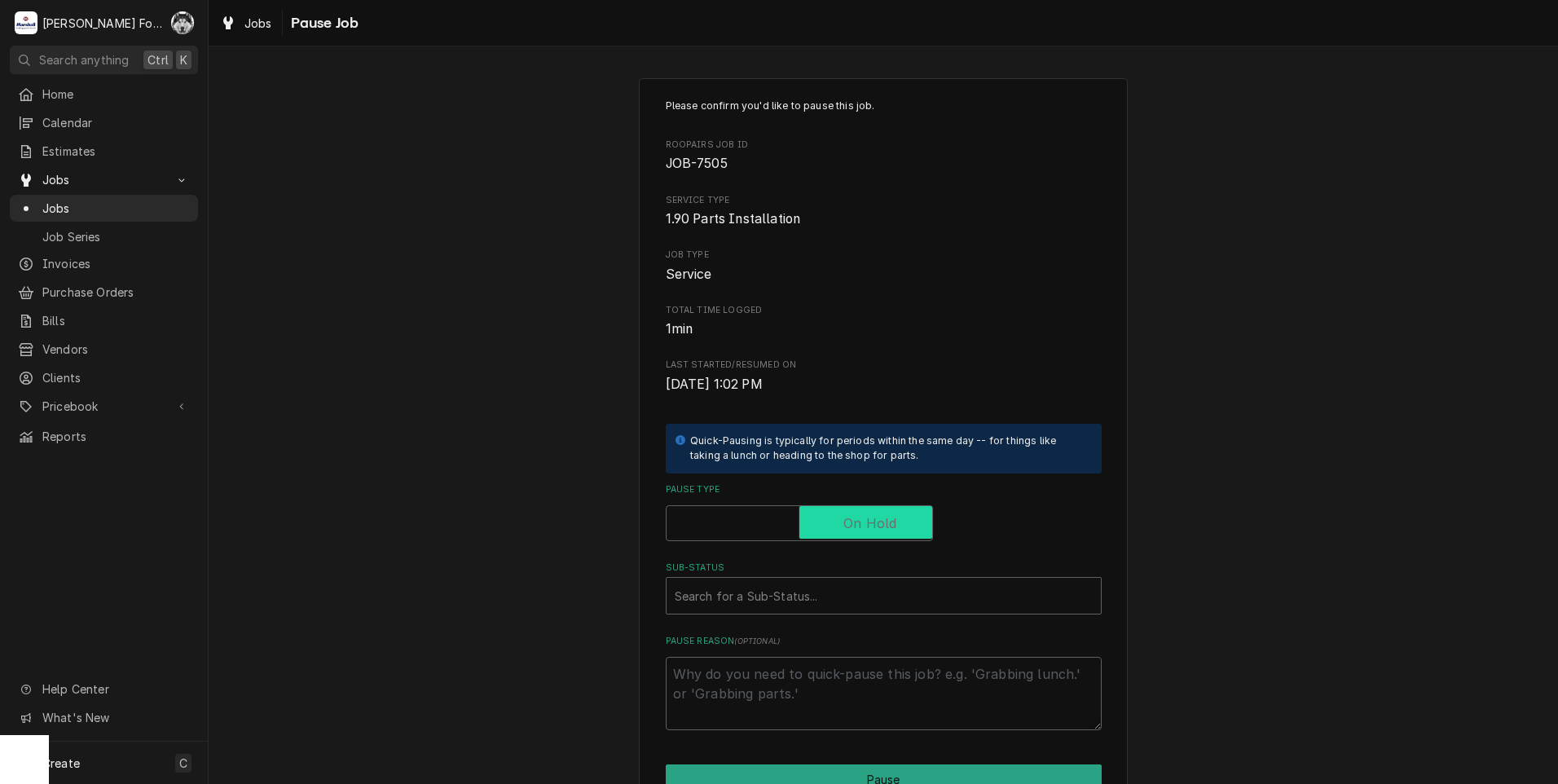
checkbox input "true"
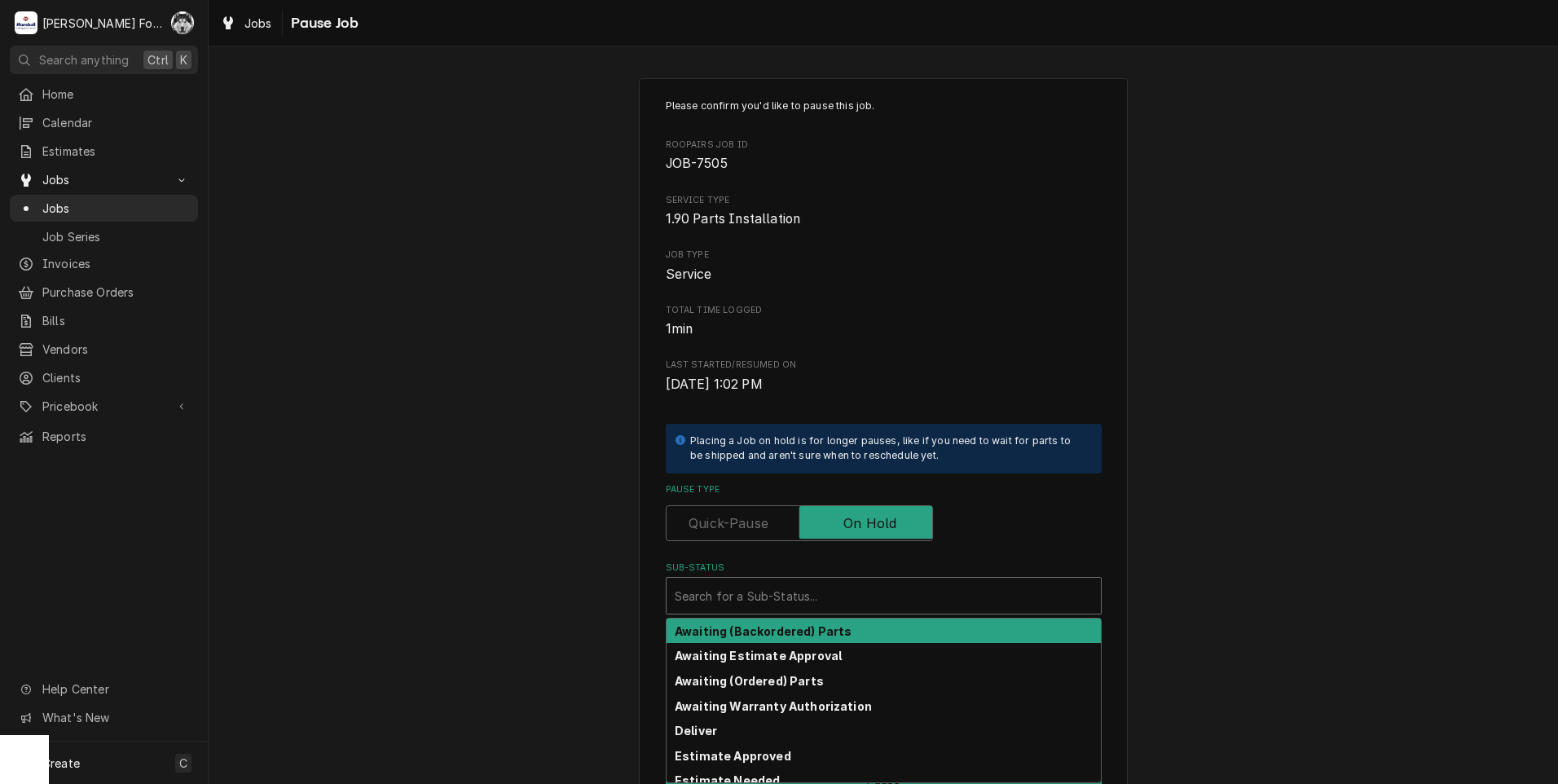
click at [803, 604] on div "Sub-Status" at bounding box center [884, 595] width 418 height 30
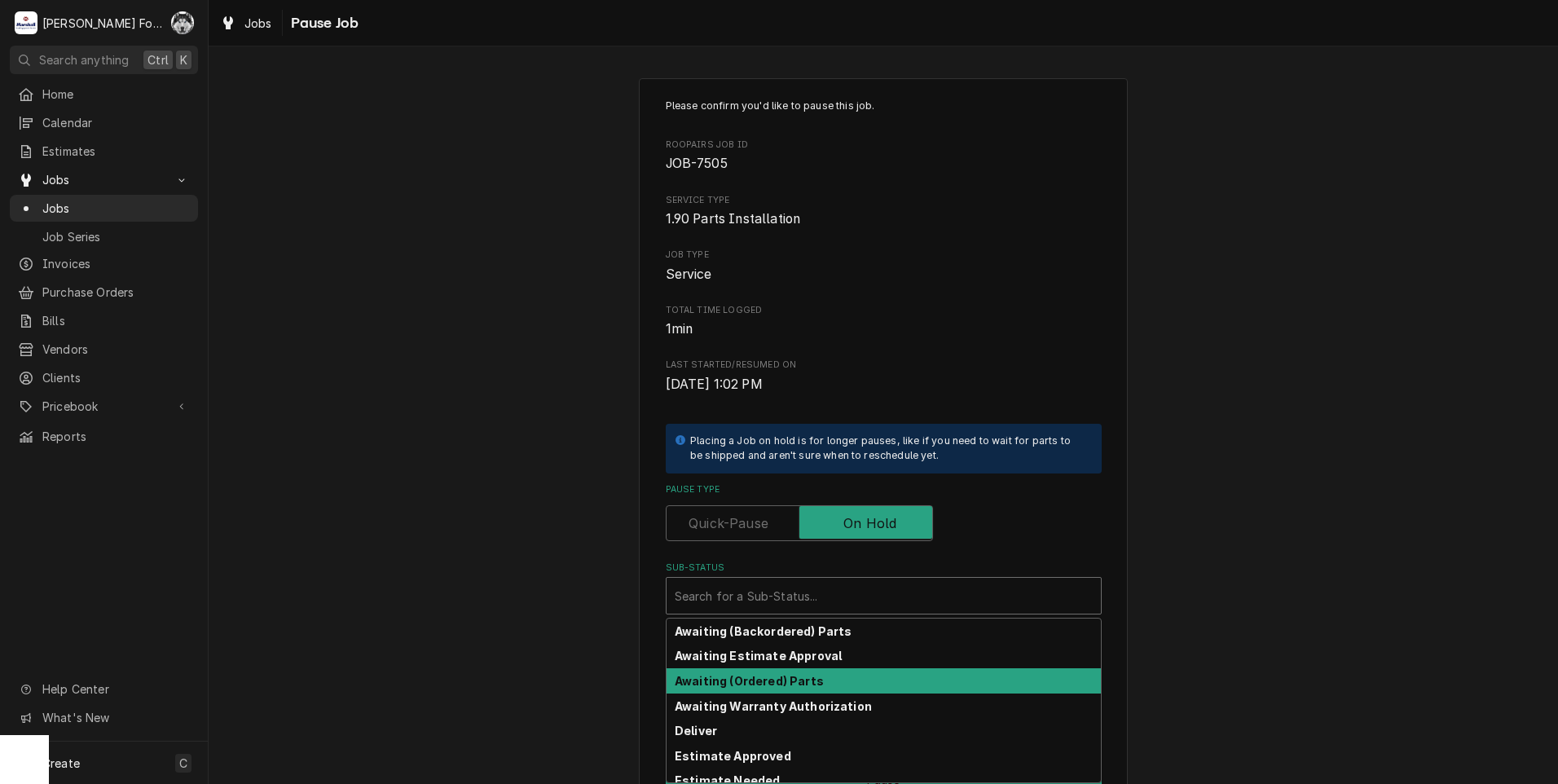
click at [776, 685] on strong "Awaiting (Ordered) Parts" at bounding box center [749, 681] width 149 height 14
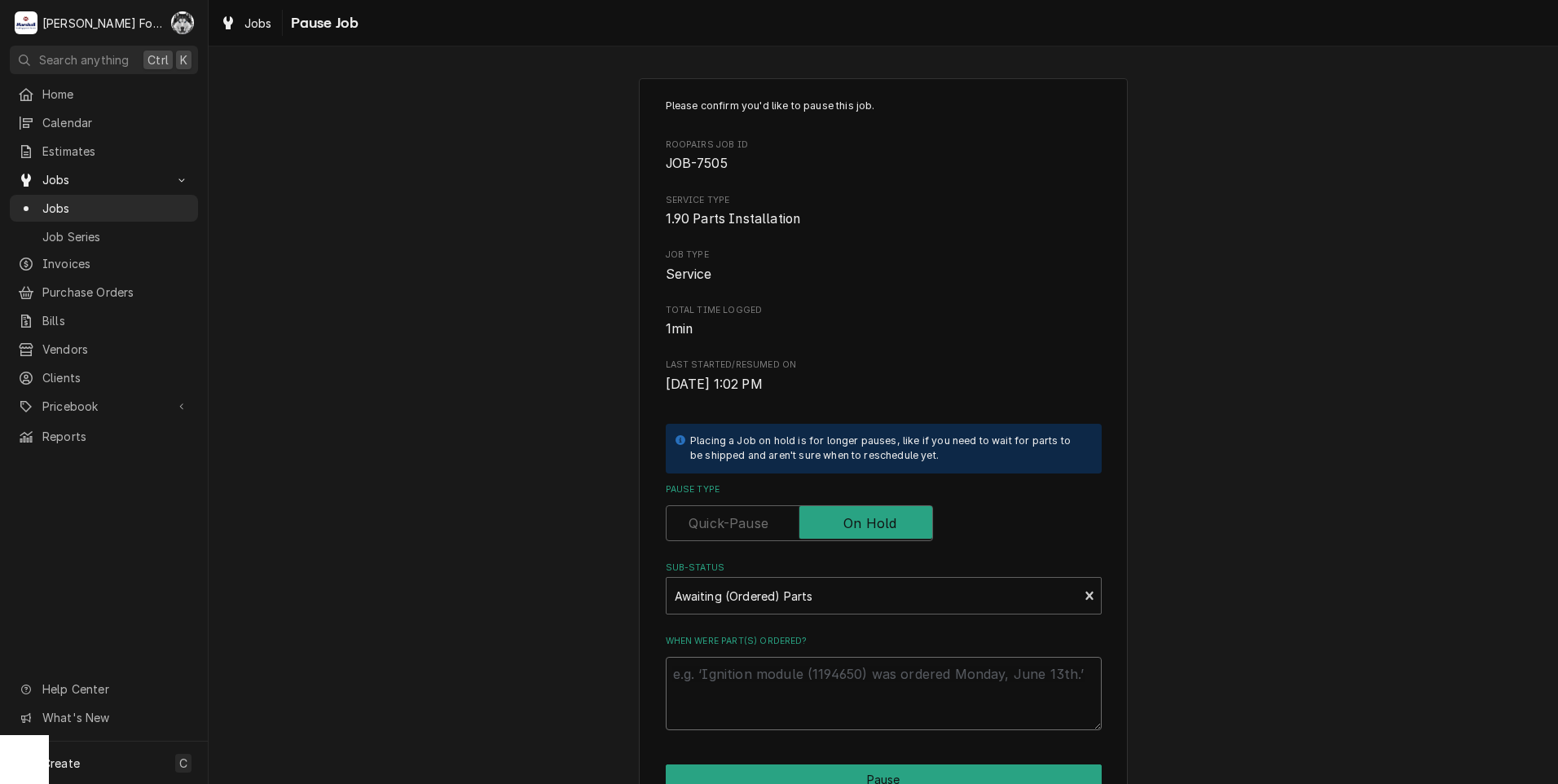
click at [769, 677] on textarea "When were part(s) ordered?" at bounding box center [883, 693] width 436 height 74
paste textarea "10/2/2025"
type textarea "x"
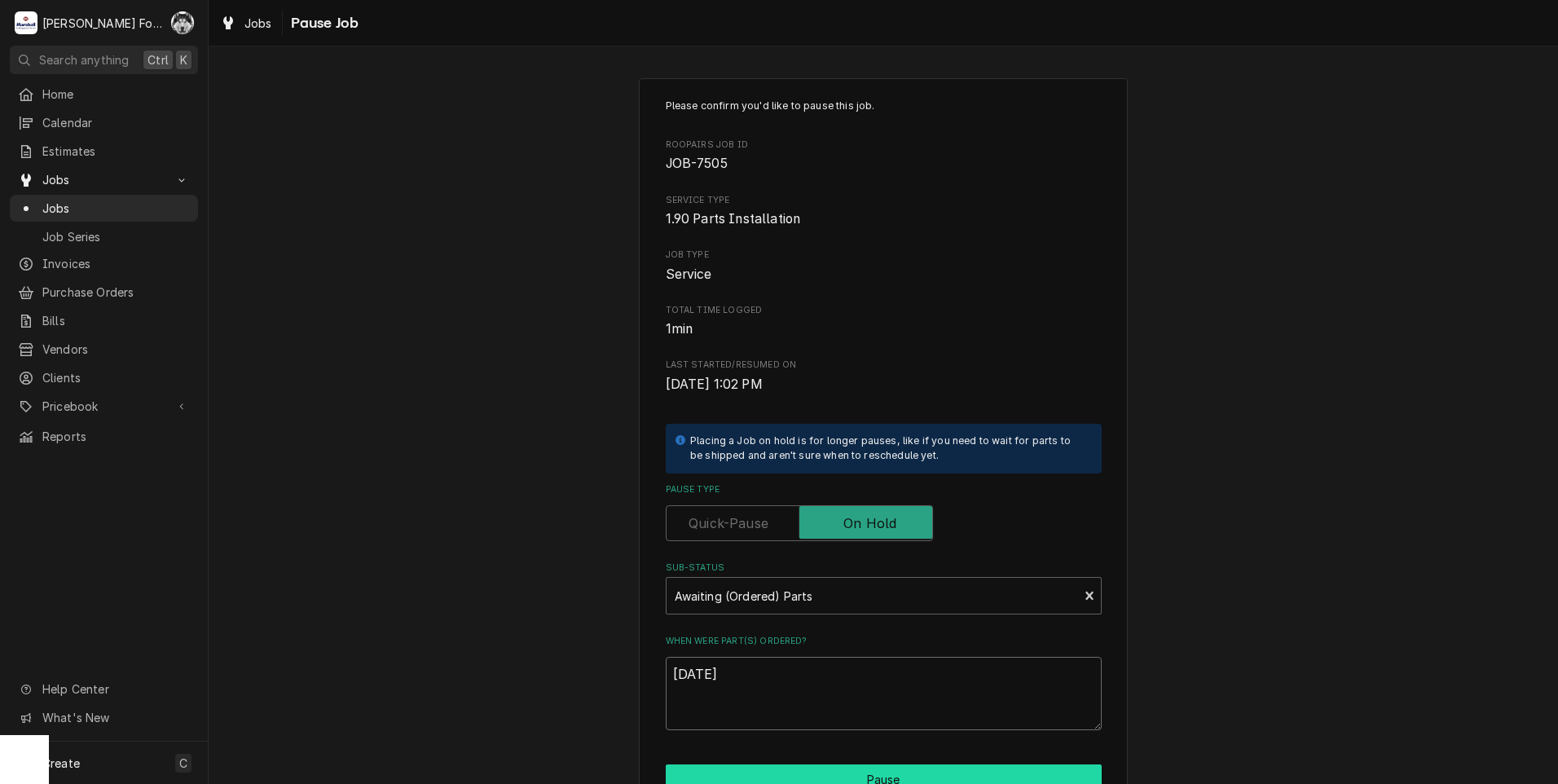
type textarea "10/2/2025"
click at [788, 767] on button "Pause" at bounding box center [883, 780] width 436 height 30
type textarea "x"
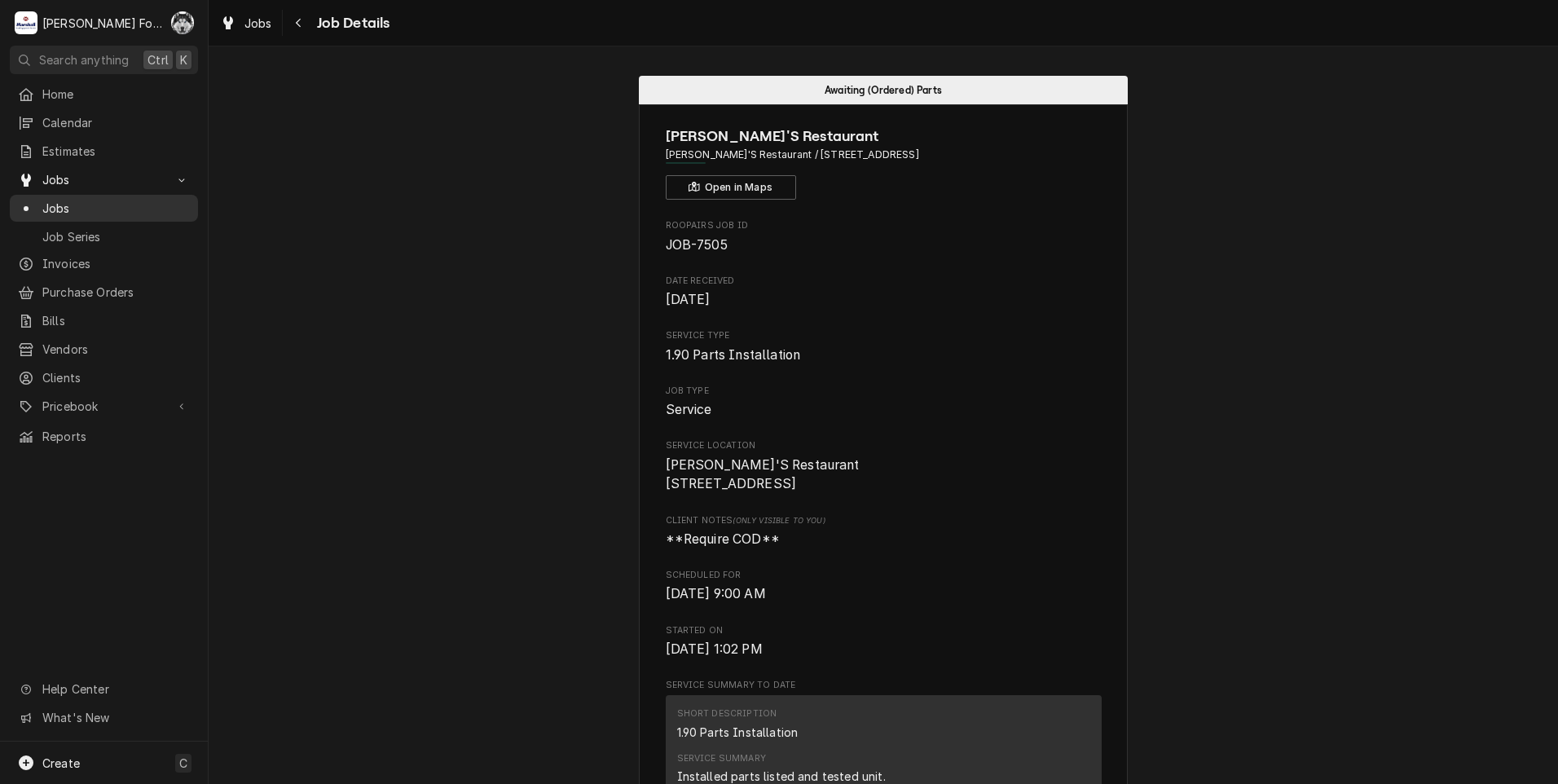
click at [51, 200] on span "Jobs" at bounding box center [116, 208] width 147 height 17
click at [58, 200] on span "Jobs" at bounding box center [116, 208] width 147 height 17
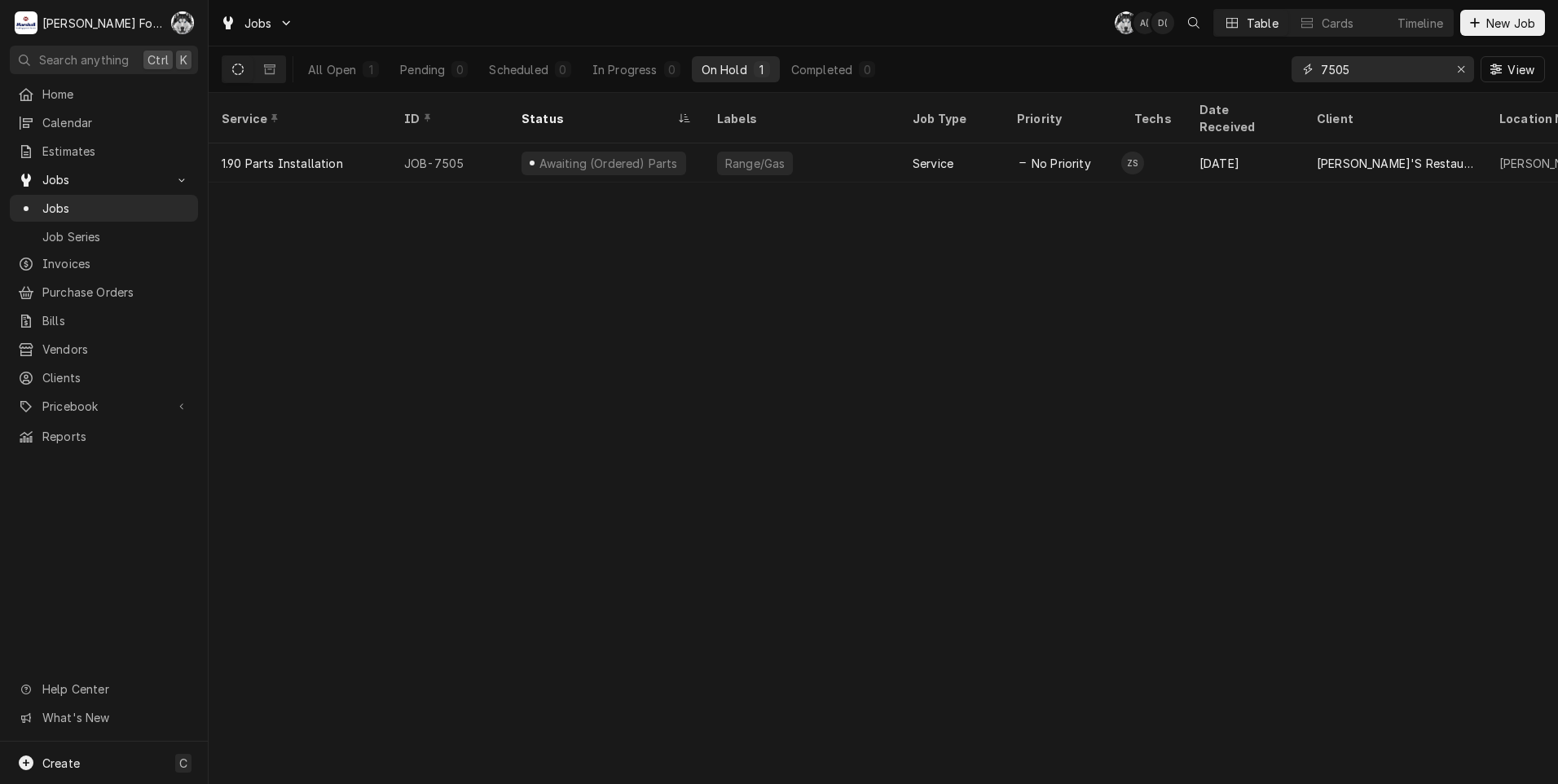
drag, startPoint x: 1366, startPoint y: 74, endPoint x: 1140, endPoint y: 81, distance: 226.1
click at [1141, 80] on div "All Open 1 Pending 0 Scheduled 0 In Progress 0 On Hold 1 Completed 0 7505 View" at bounding box center [883, 69] width 1323 height 46
type input "7641"
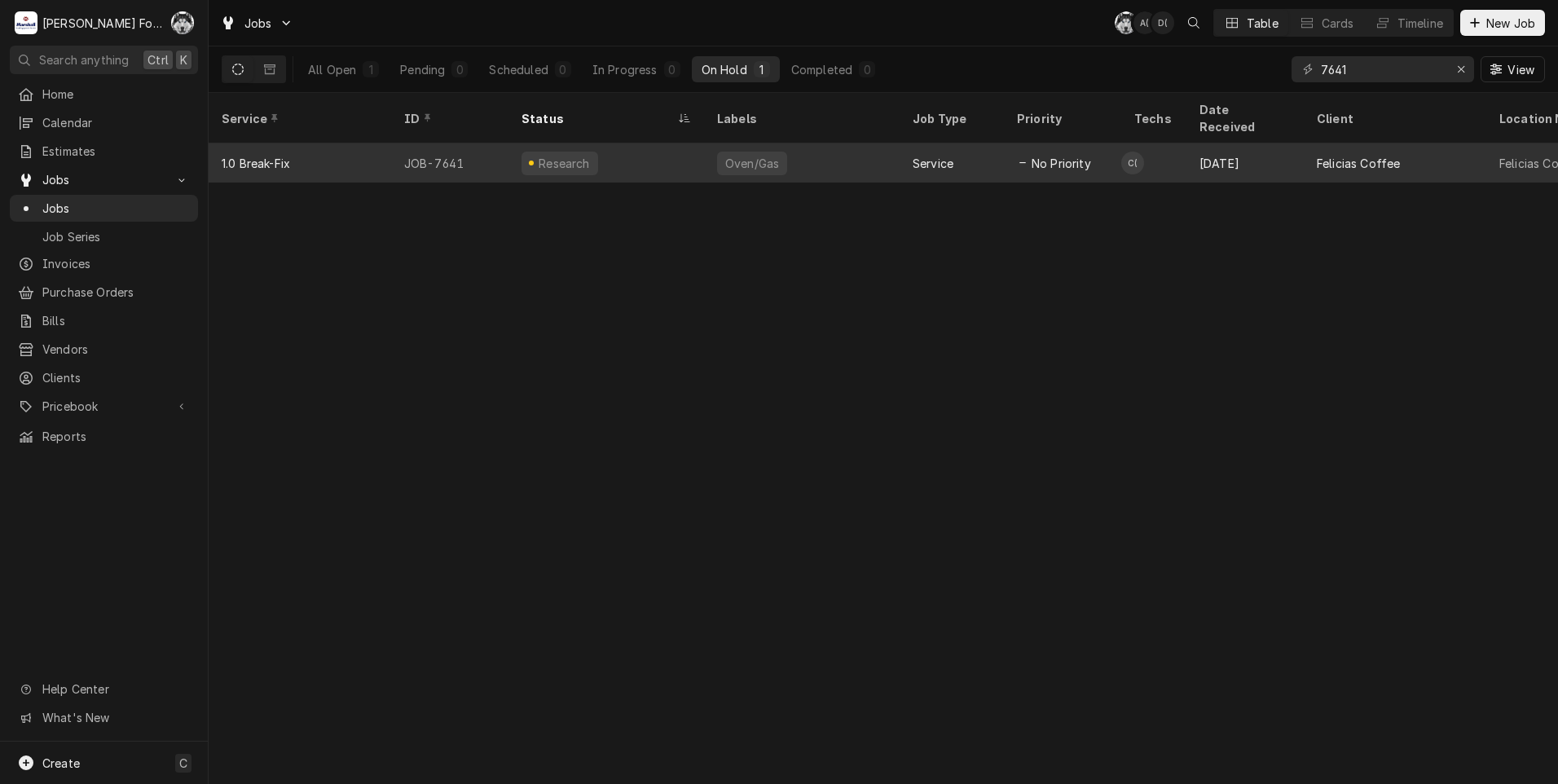
click at [645, 148] on div "Research" at bounding box center [606, 163] width 195 height 39
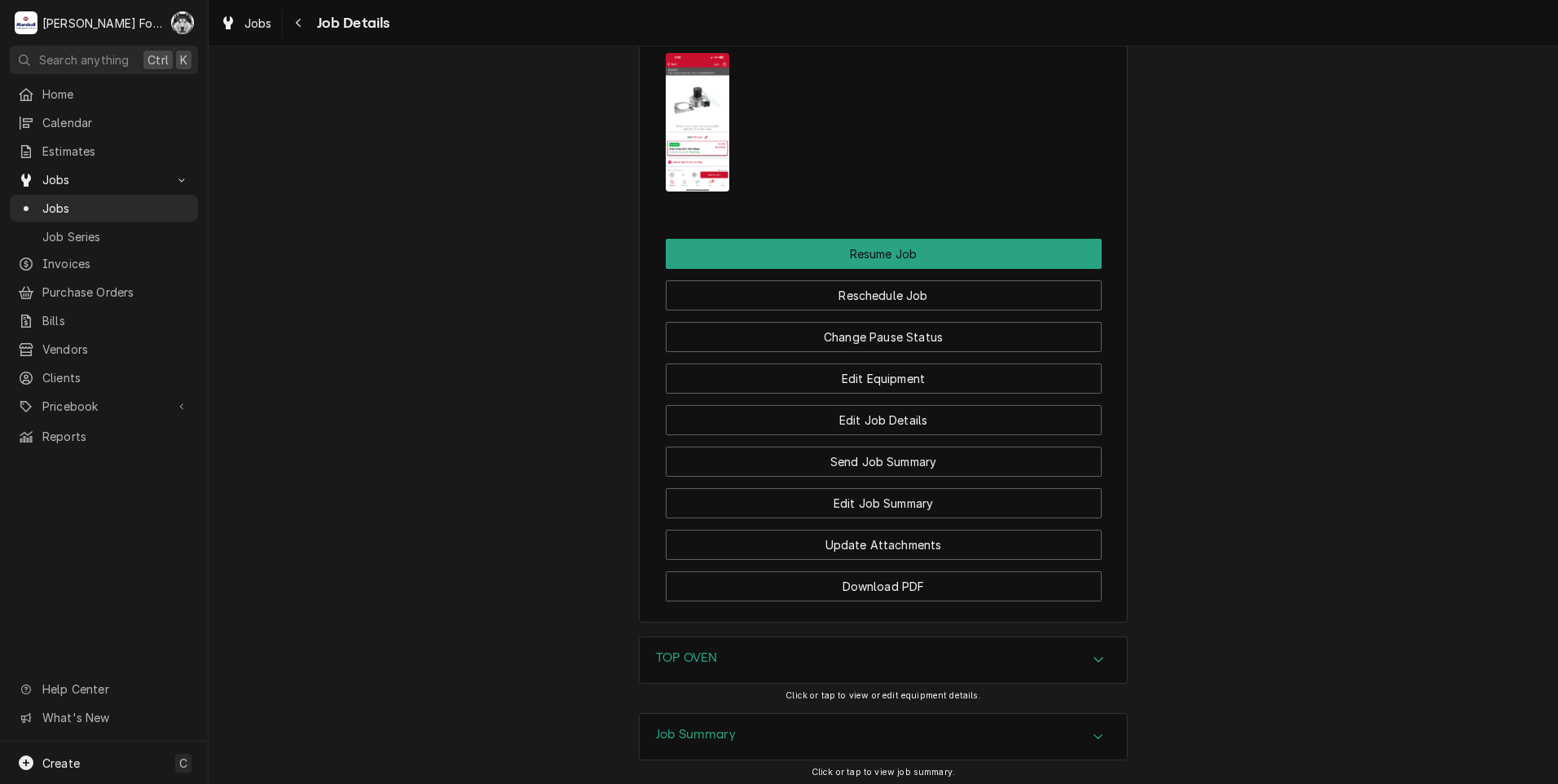
scroll to position [2103, 0]
click at [688, 649] on h3 "TOP OVEN" at bounding box center [686, 656] width 61 height 15
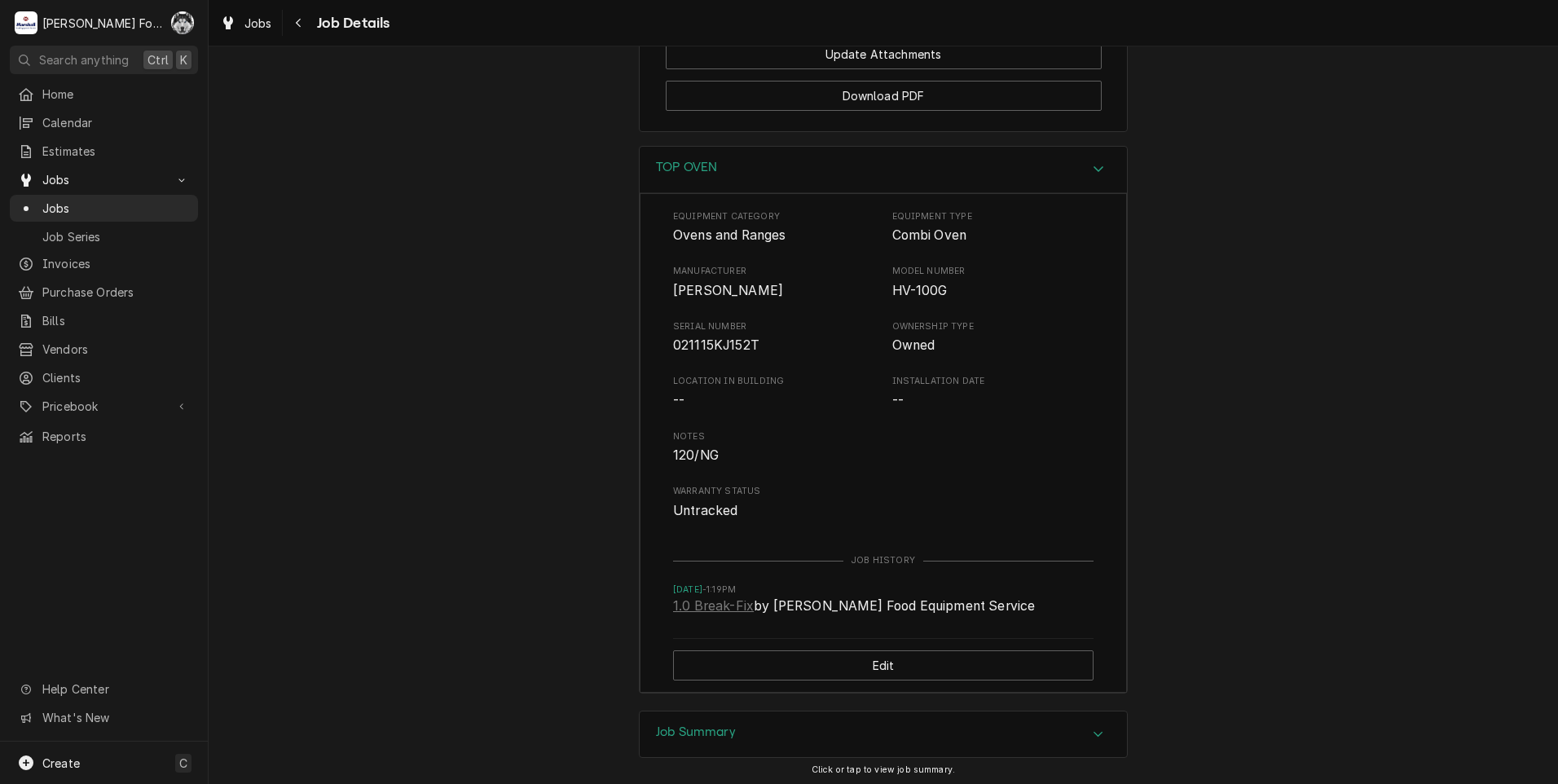
click at [713, 724] on h3 "Job Summary" at bounding box center [695, 732] width 80 height 15
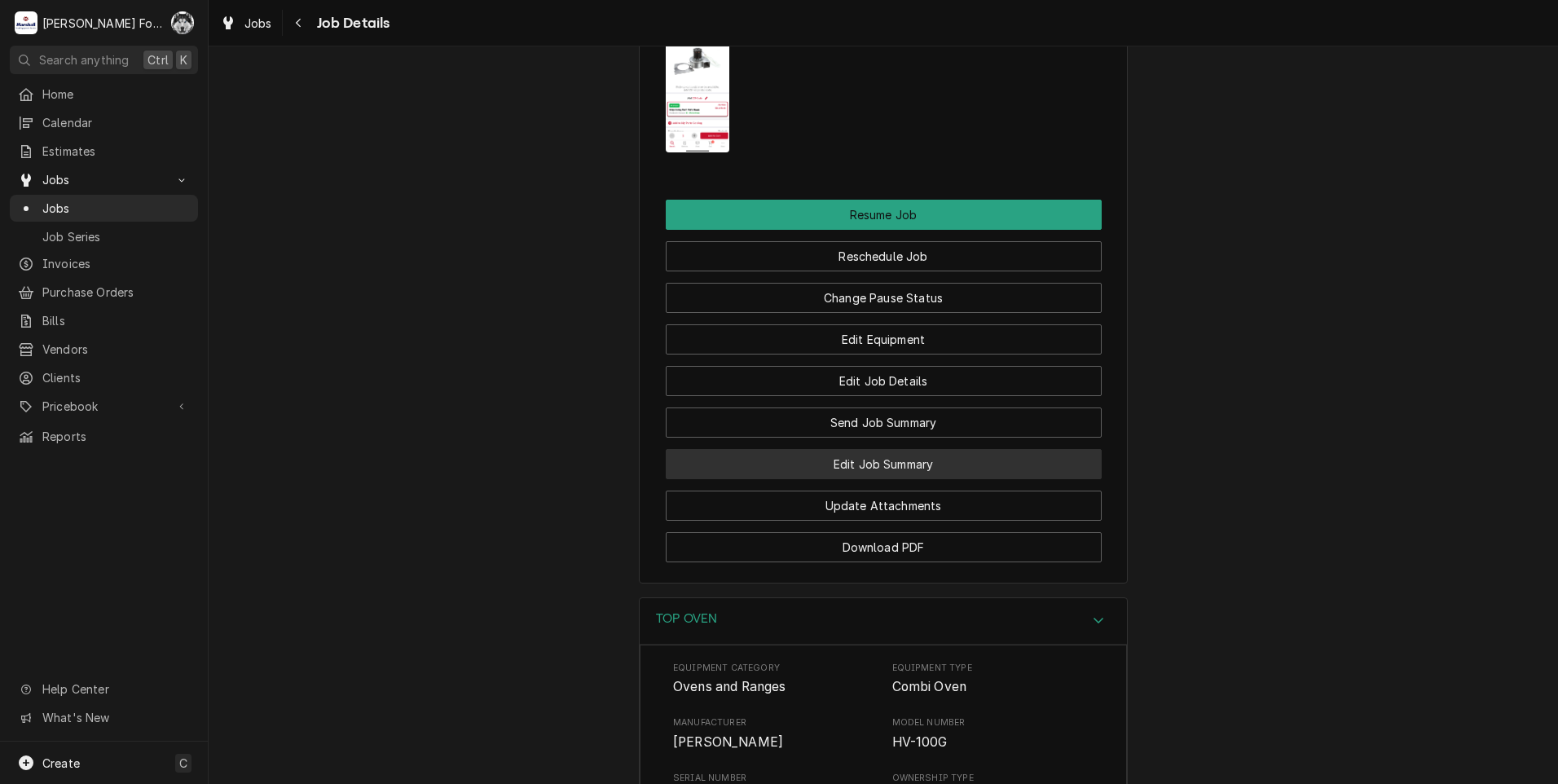
scroll to position [1670, 0]
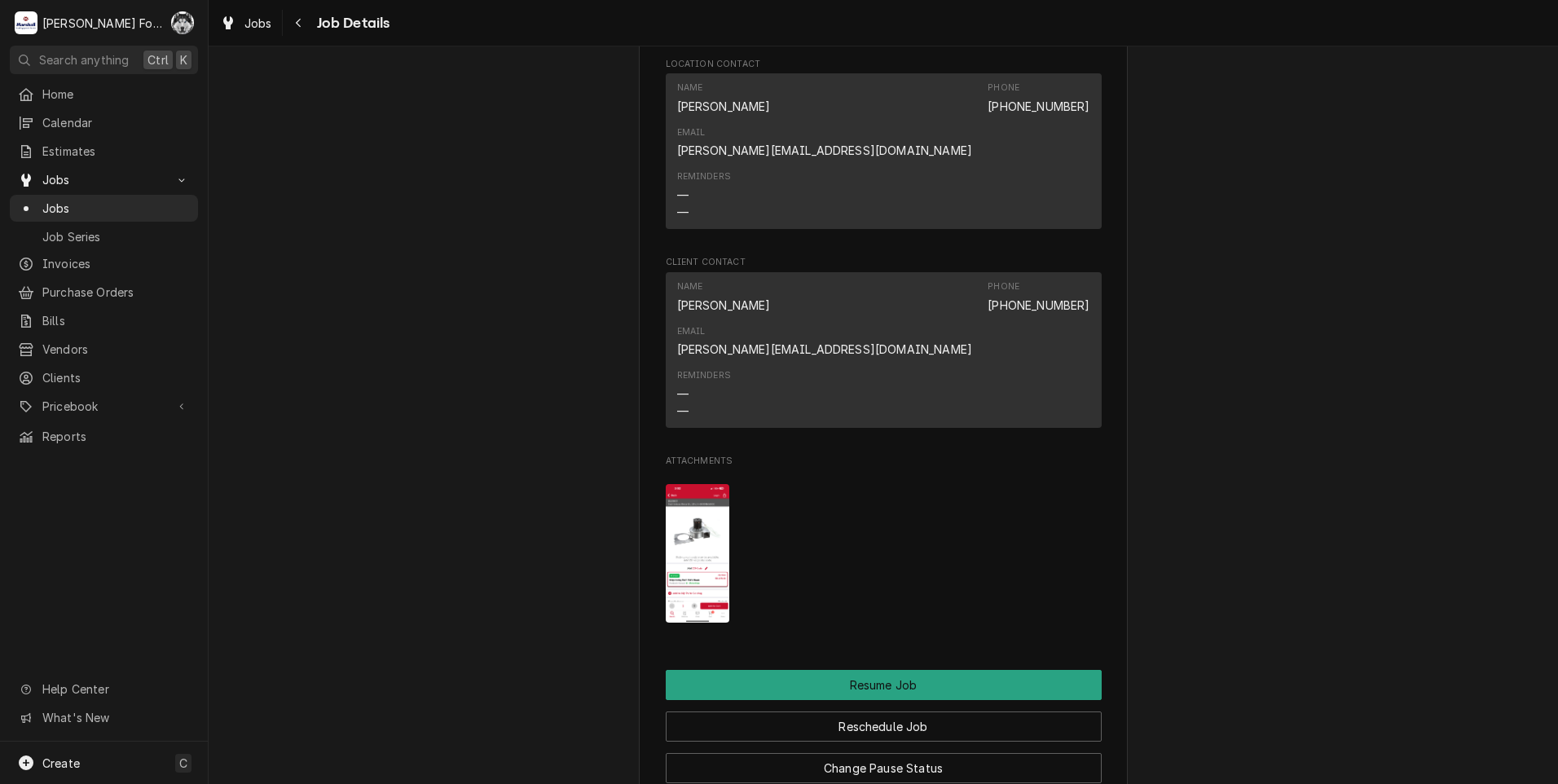
click at [696, 484] on img "Attachments" at bounding box center [698, 553] width 64 height 140
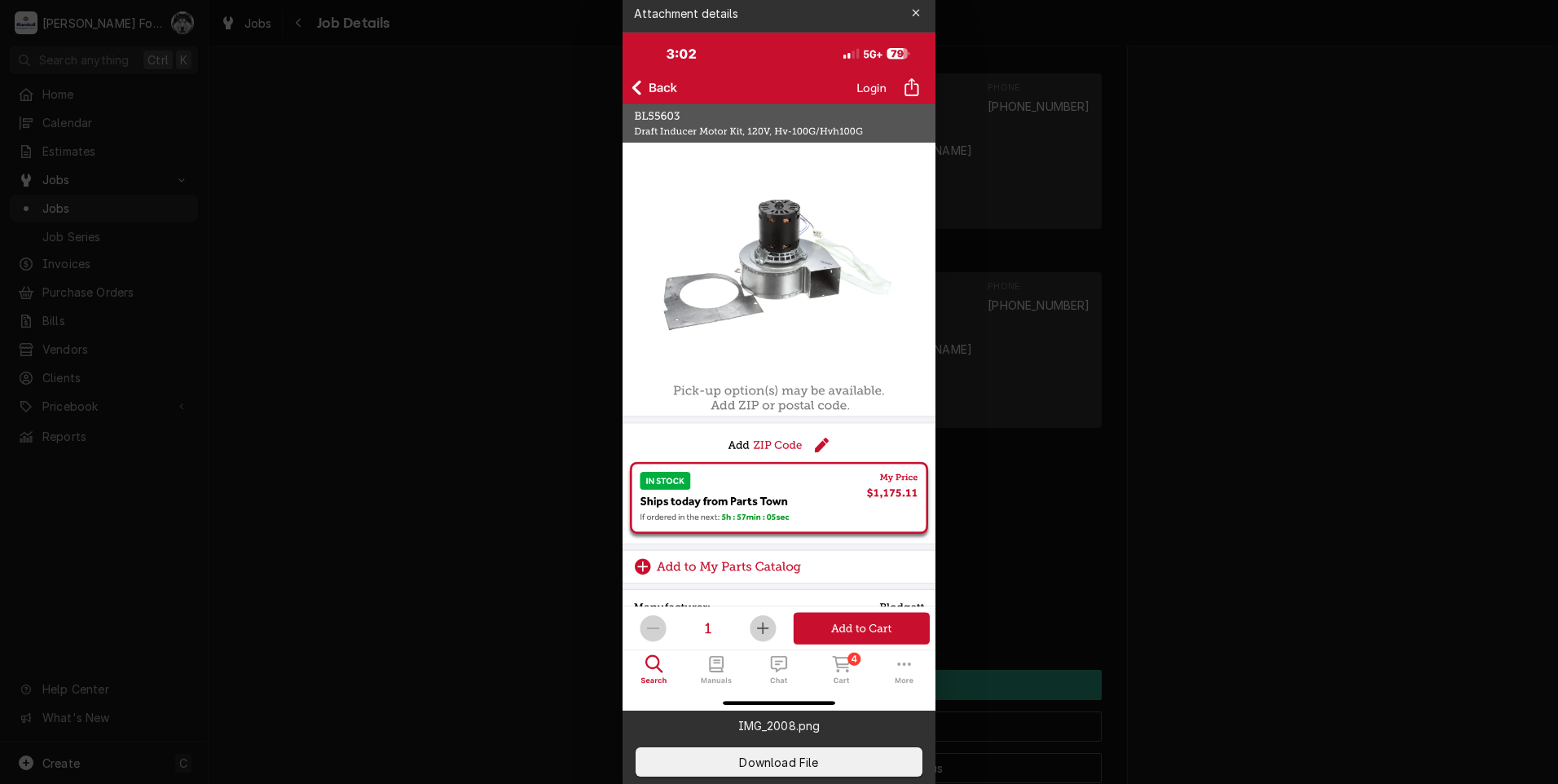
click at [1280, 403] on div at bounding box center [779, 392] width 1558 height 784
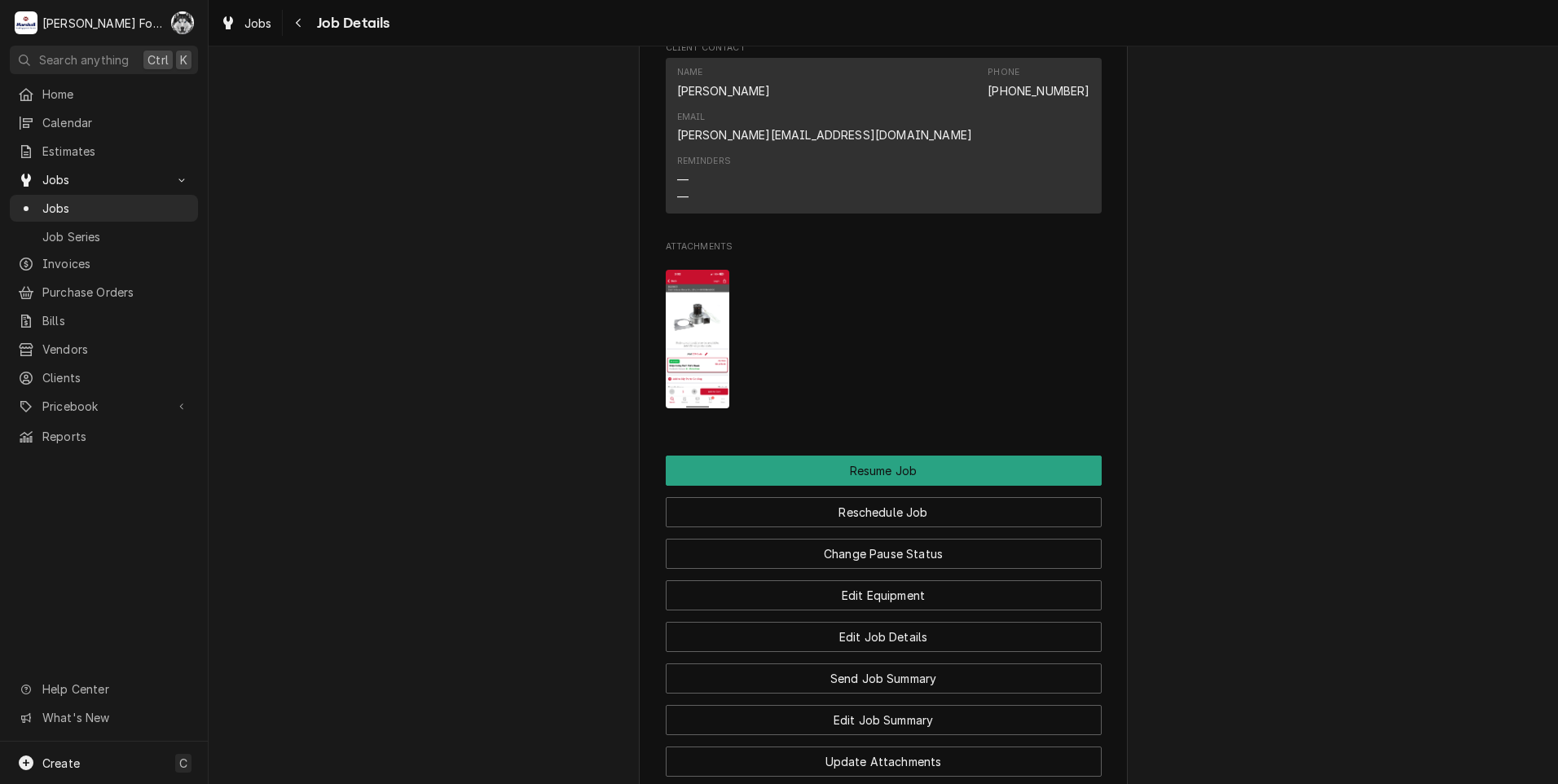
scroll to position [1806, 0]
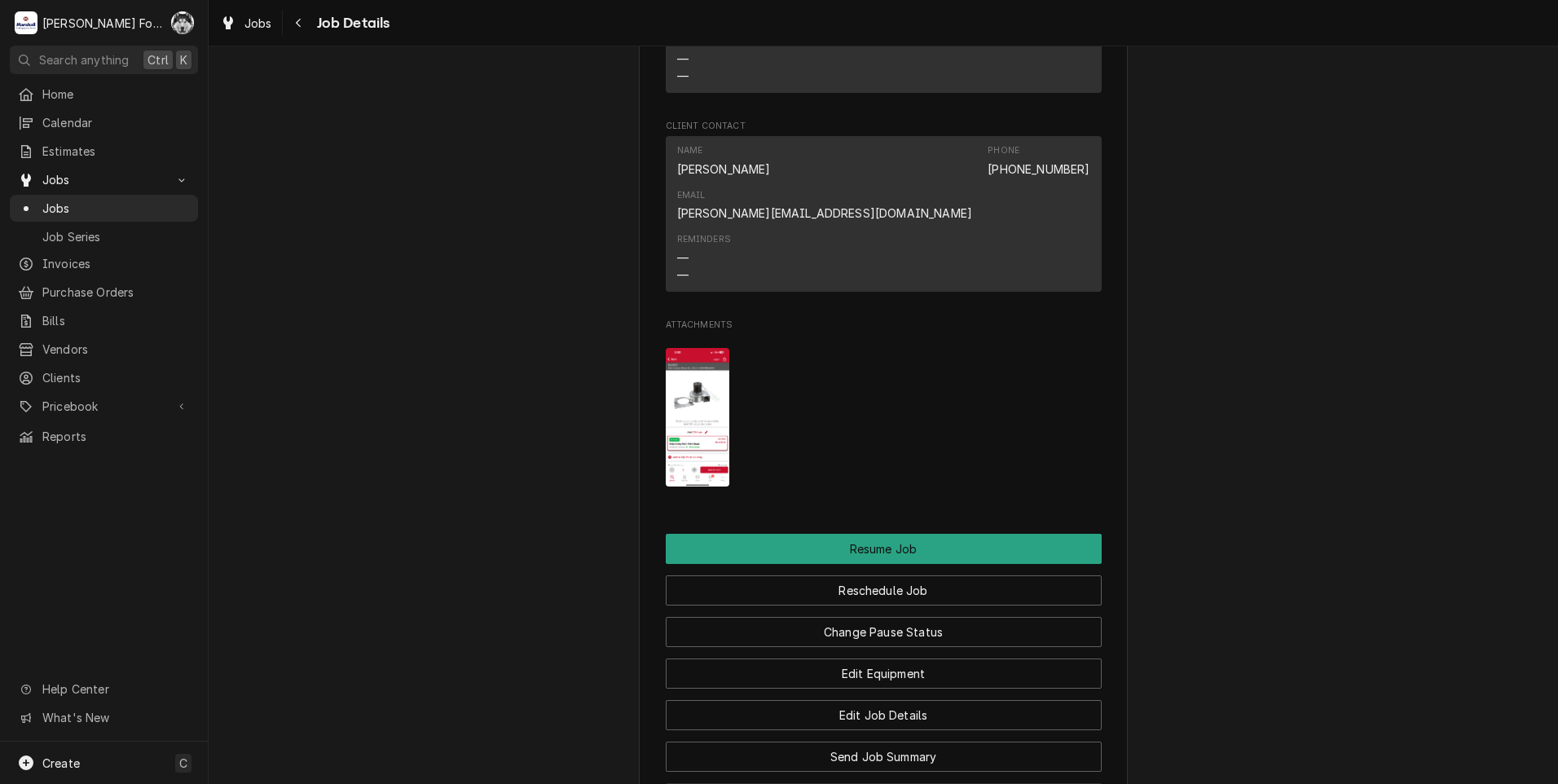
click at [894, 783] on button "Edit Job Summary" at bounding box center [883, 798] width 436 height 30
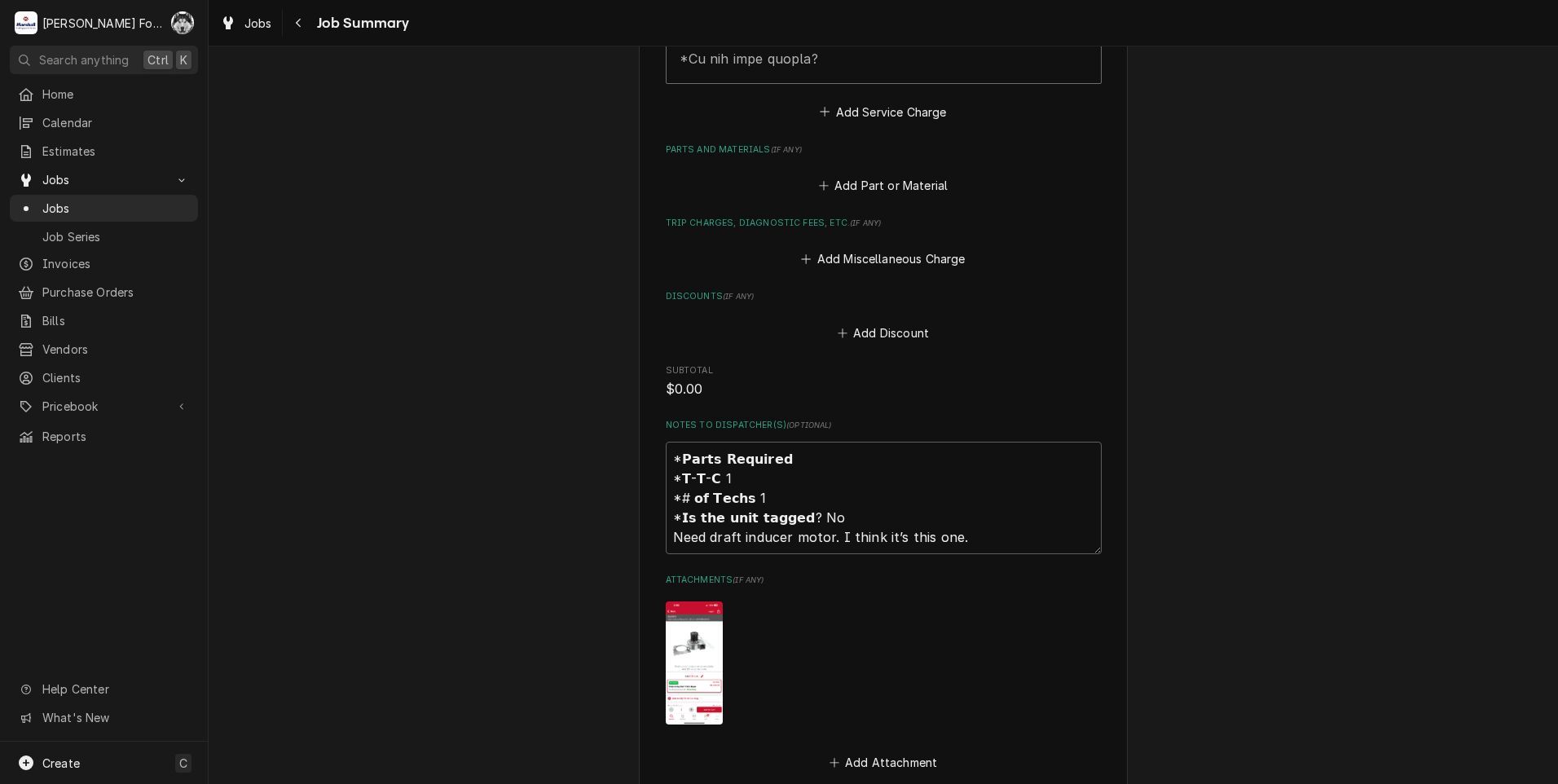
scroll to position [1086, 0]
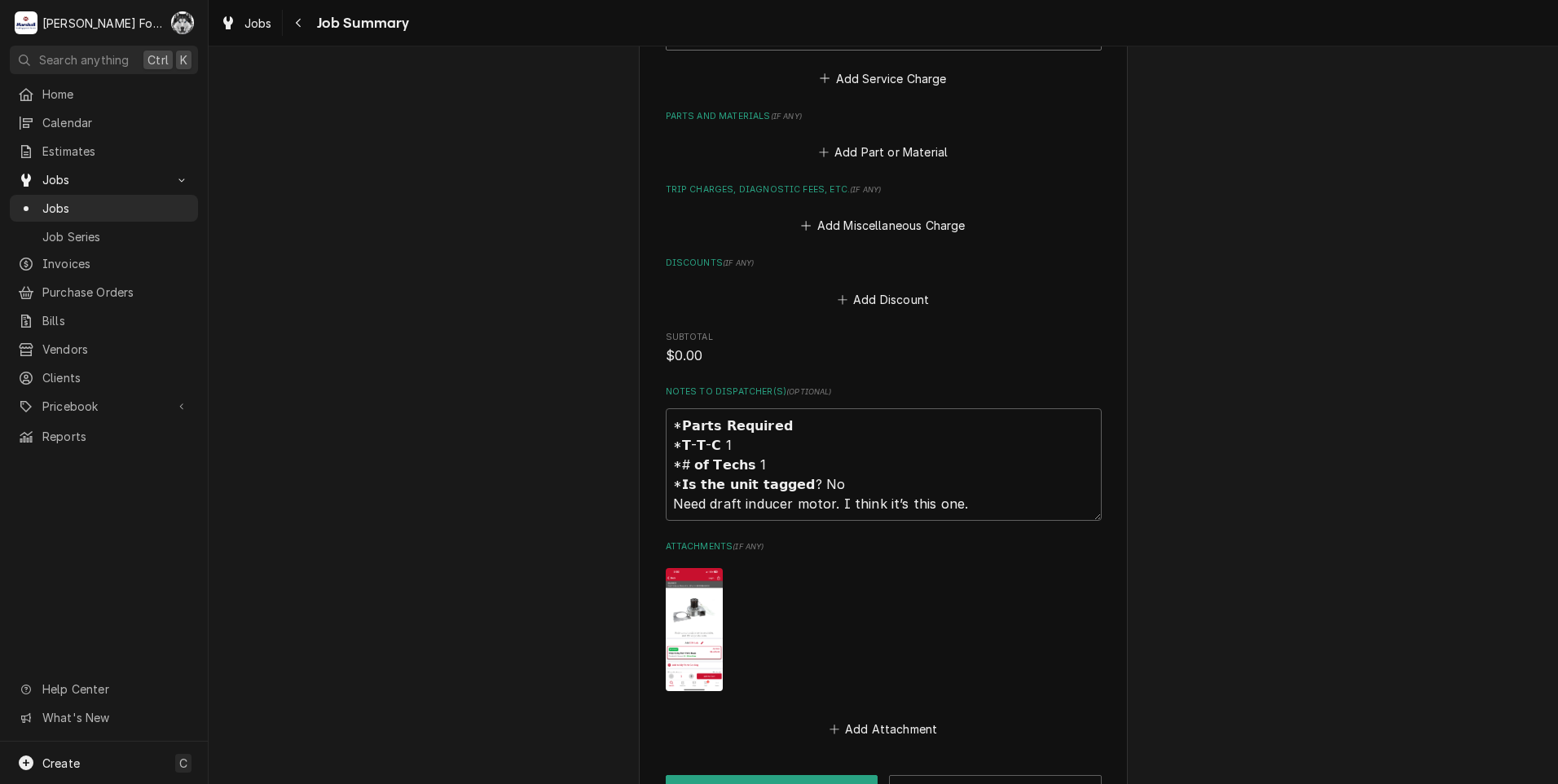
click at [666, 603] on img "Attachments" at bounding box center [694, 629] width 57 height 123
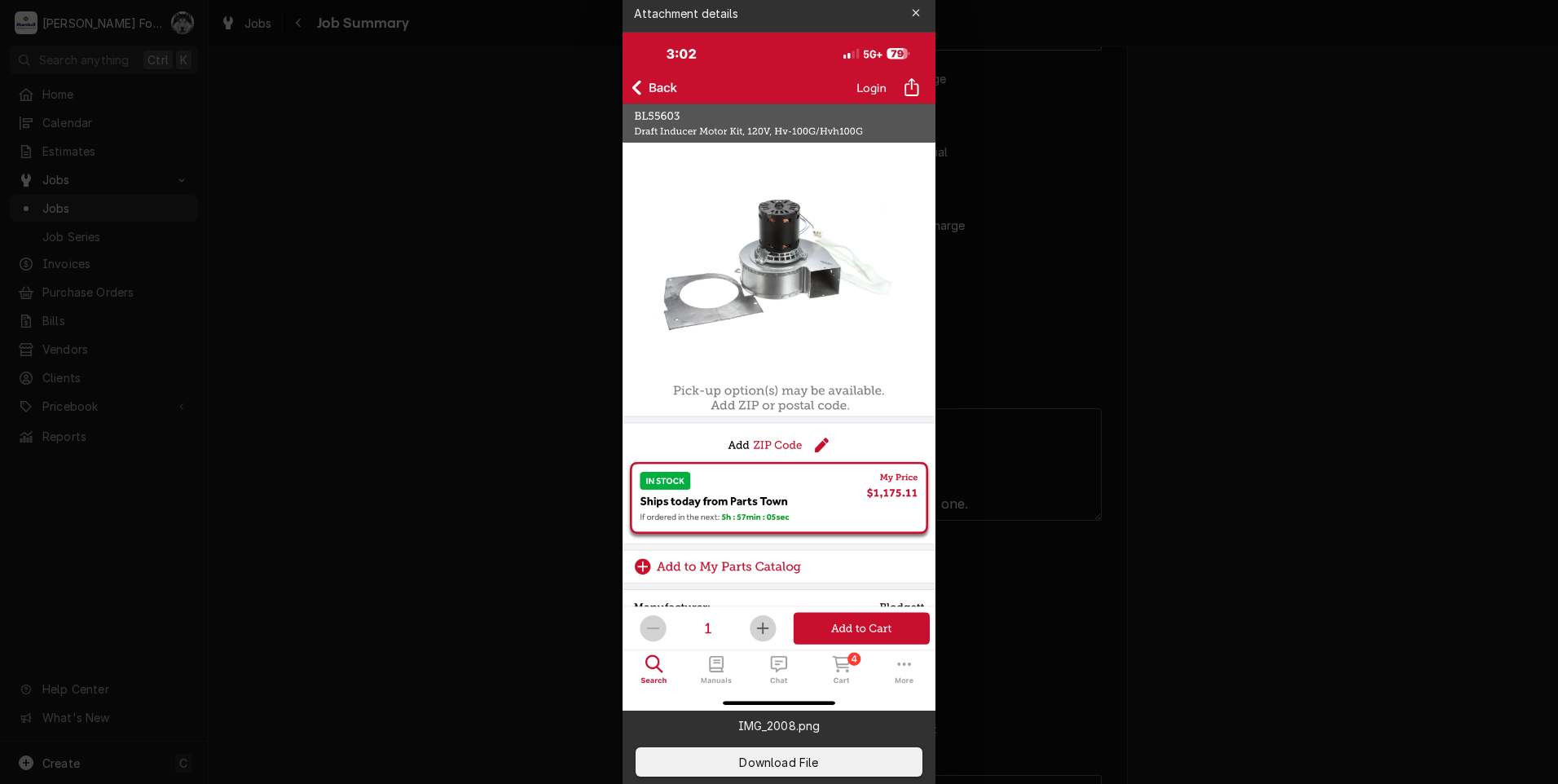
type textarea "x"
click at [477, 401] on div at bounding box center [779, 392] width 1558 height 784
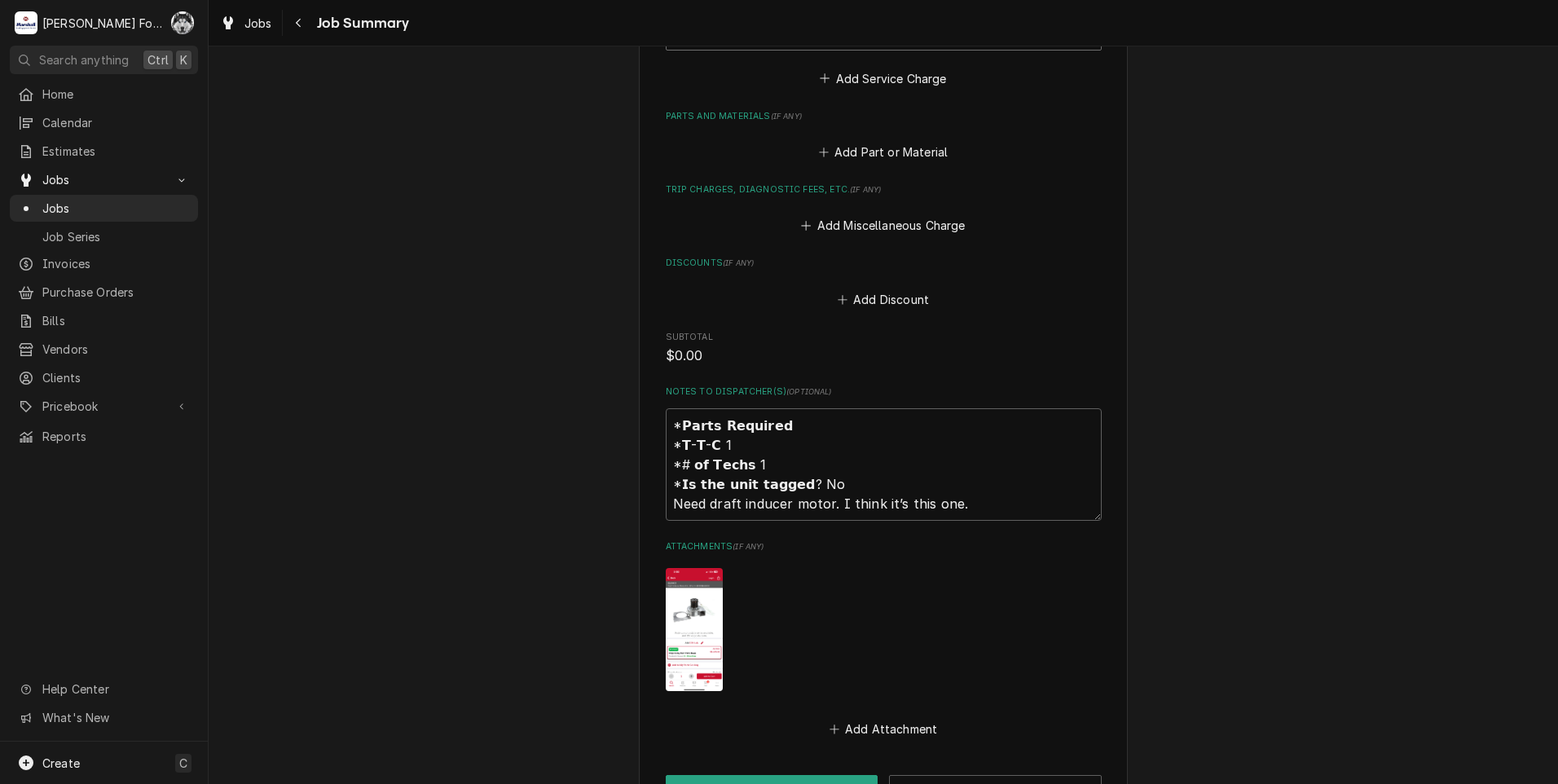
scroll to position [951, 0]
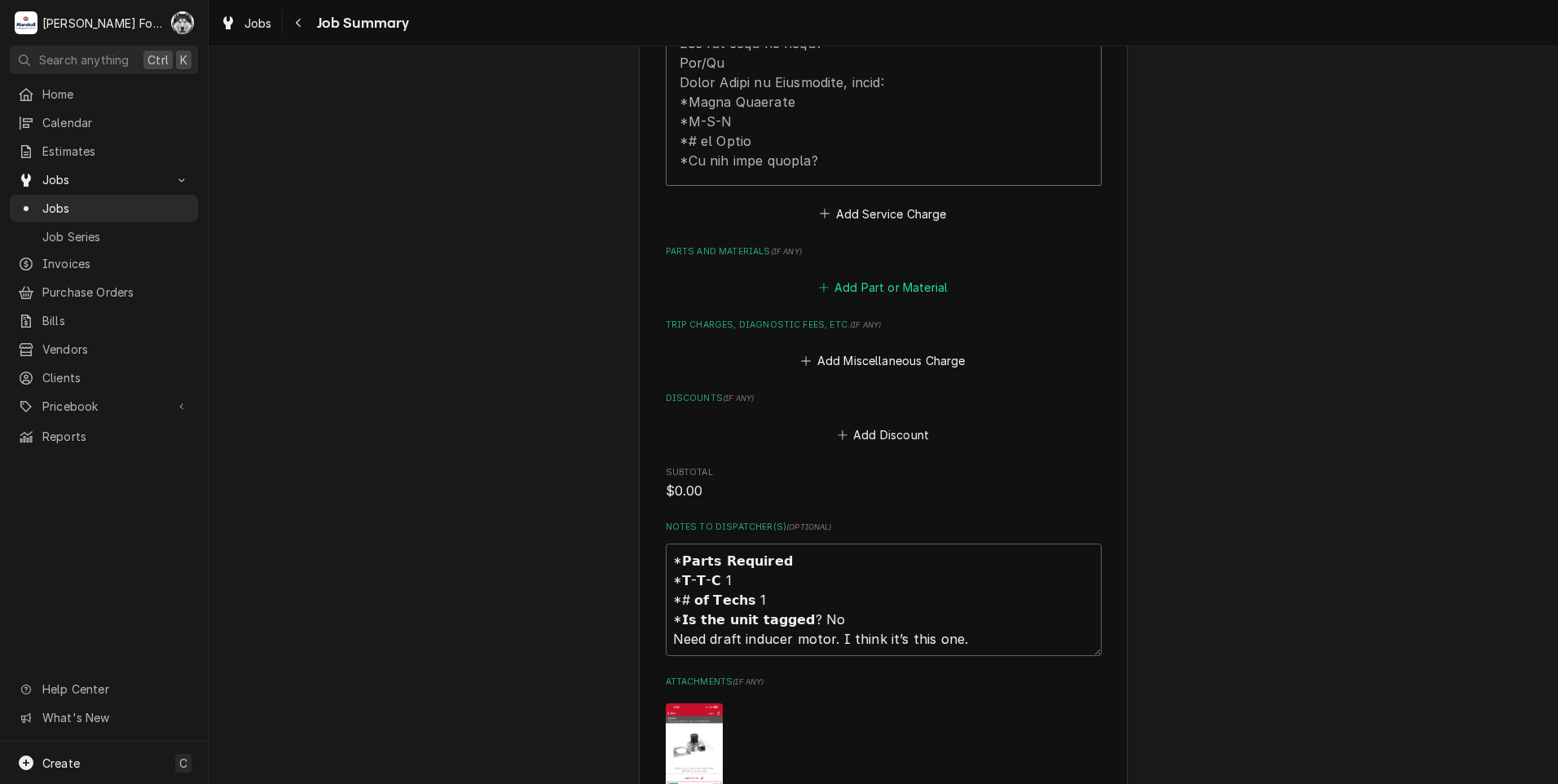
click at [889, 277] on button "Add Part or Material" at bounding box center [882, 288] width 134 height 23
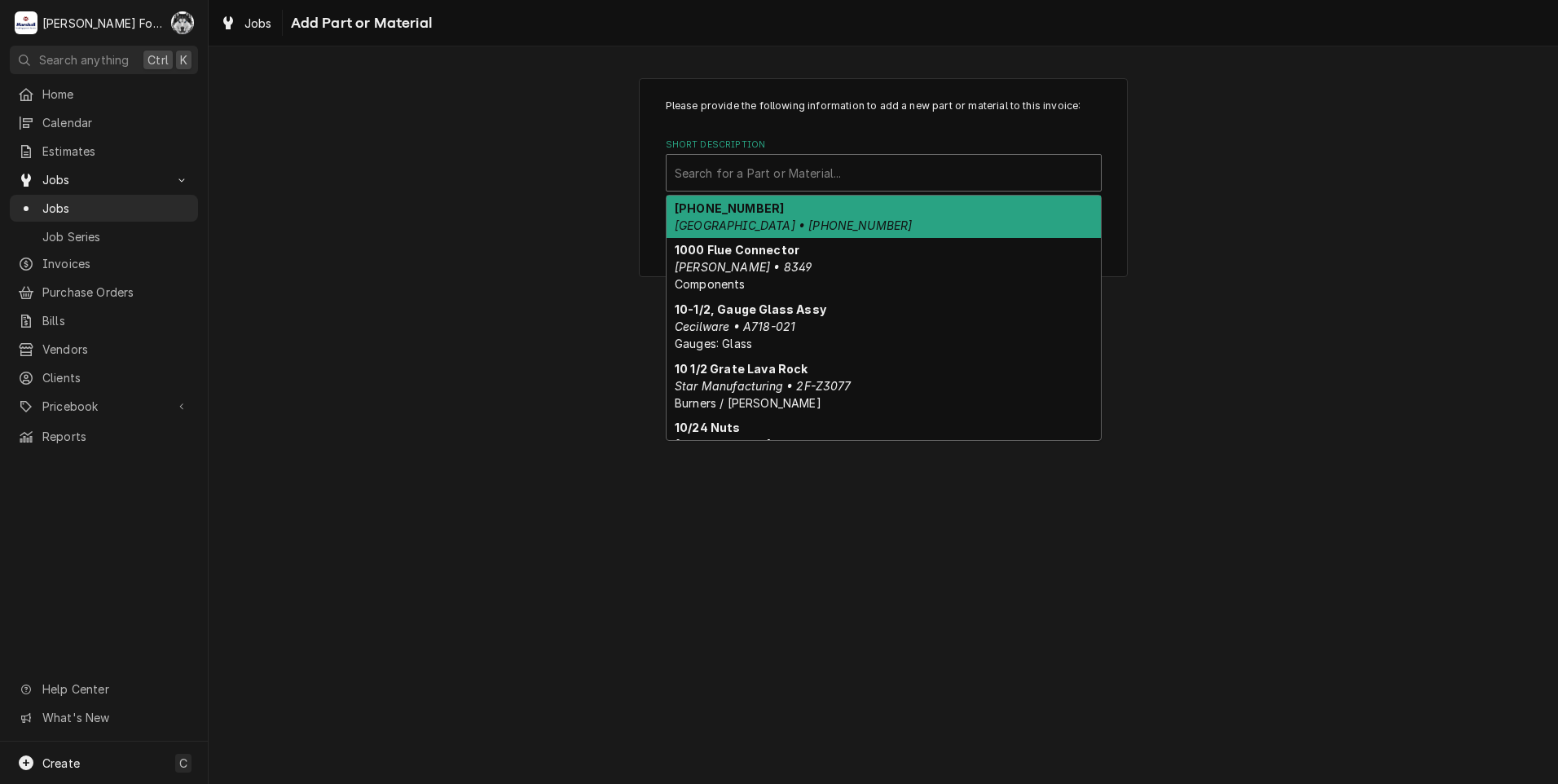
click at [829, 176] on div "Short Description" at bounding box center [884, 173] width 418 height 30
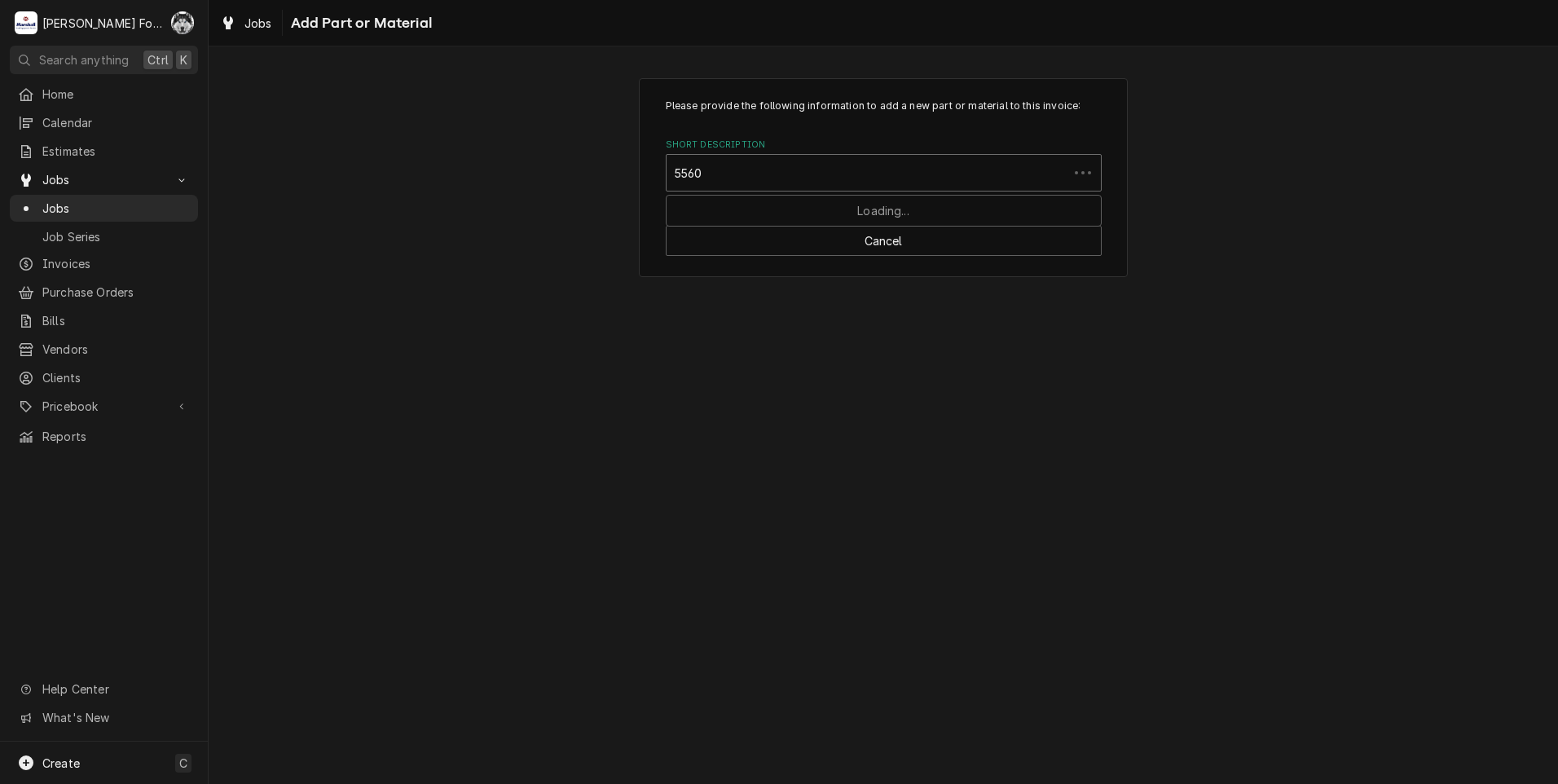
type input "55603"
click at [759, 178] on div "Short Description" at bounding box center [884, 173] width 418 height 30
click at [720, 171] on div "Short Description" at bounding box center [884, 173] width 418 height 30
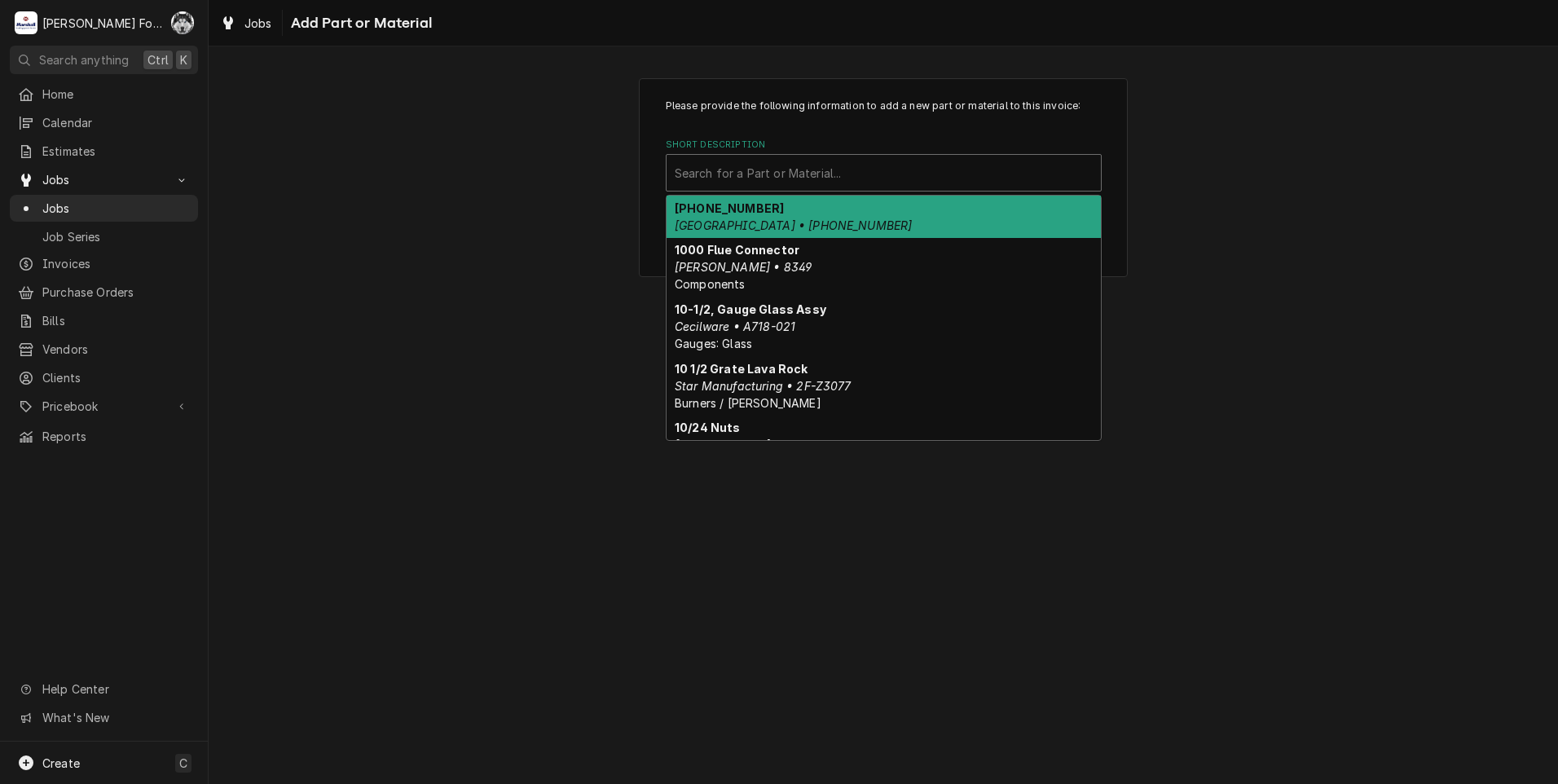
click at [738, 171] on div "Short Description" at bounding box center [884, 173] width 418 height 30
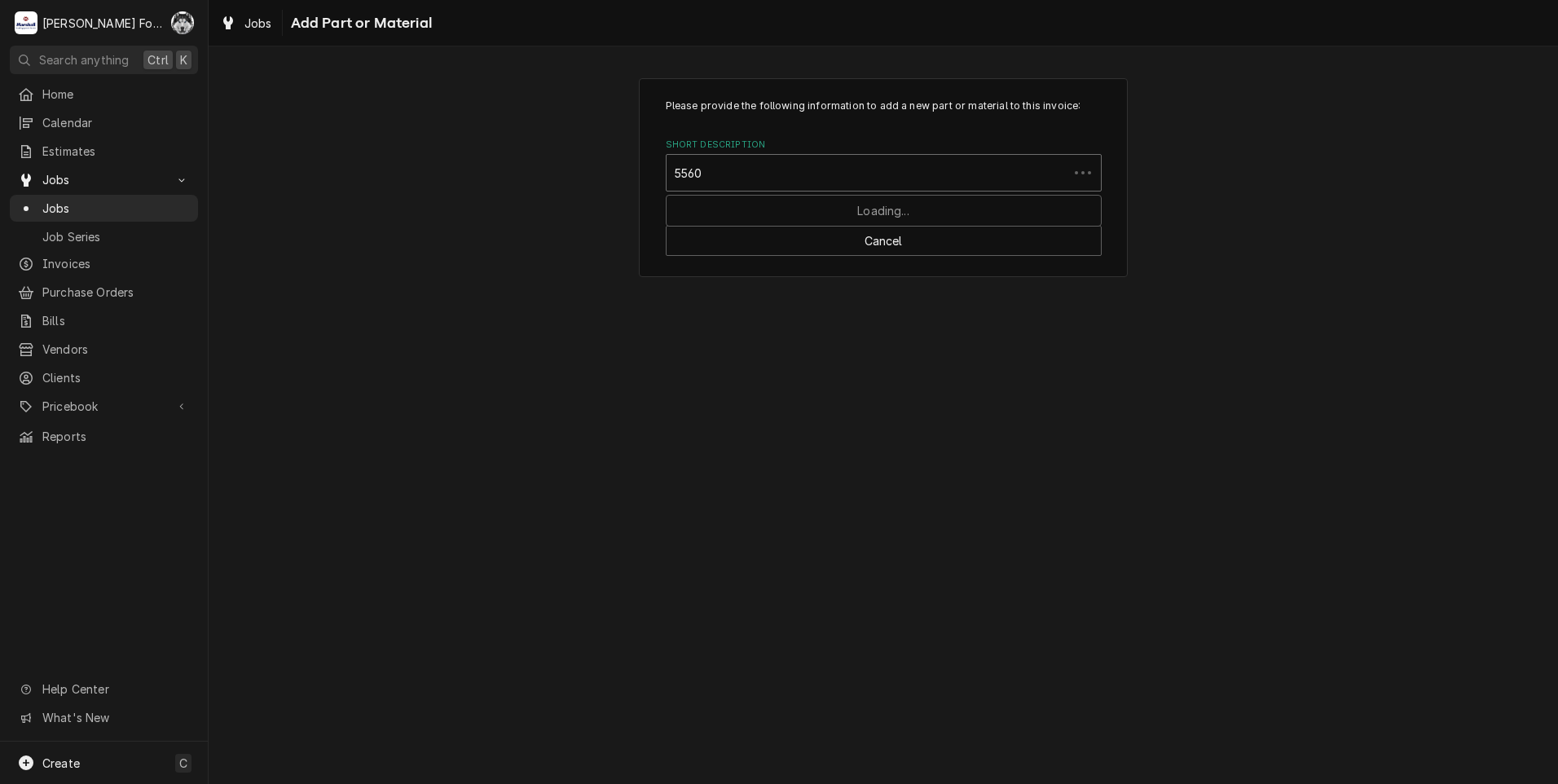
type input "55603"
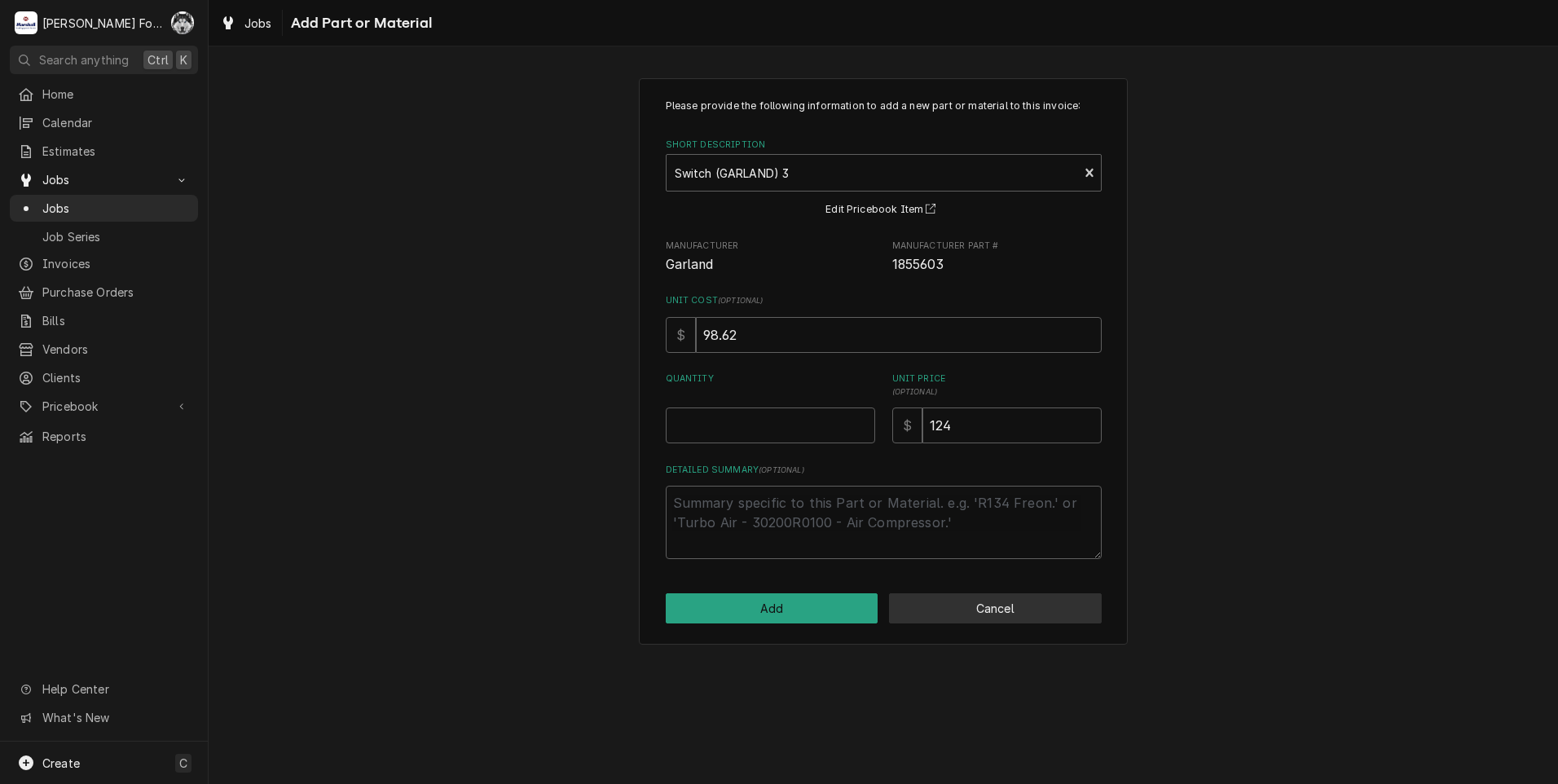
click at [1007, 617] on button "Cancel" at bounding box center [995, 608] width 212 height 30
type textarea "x"
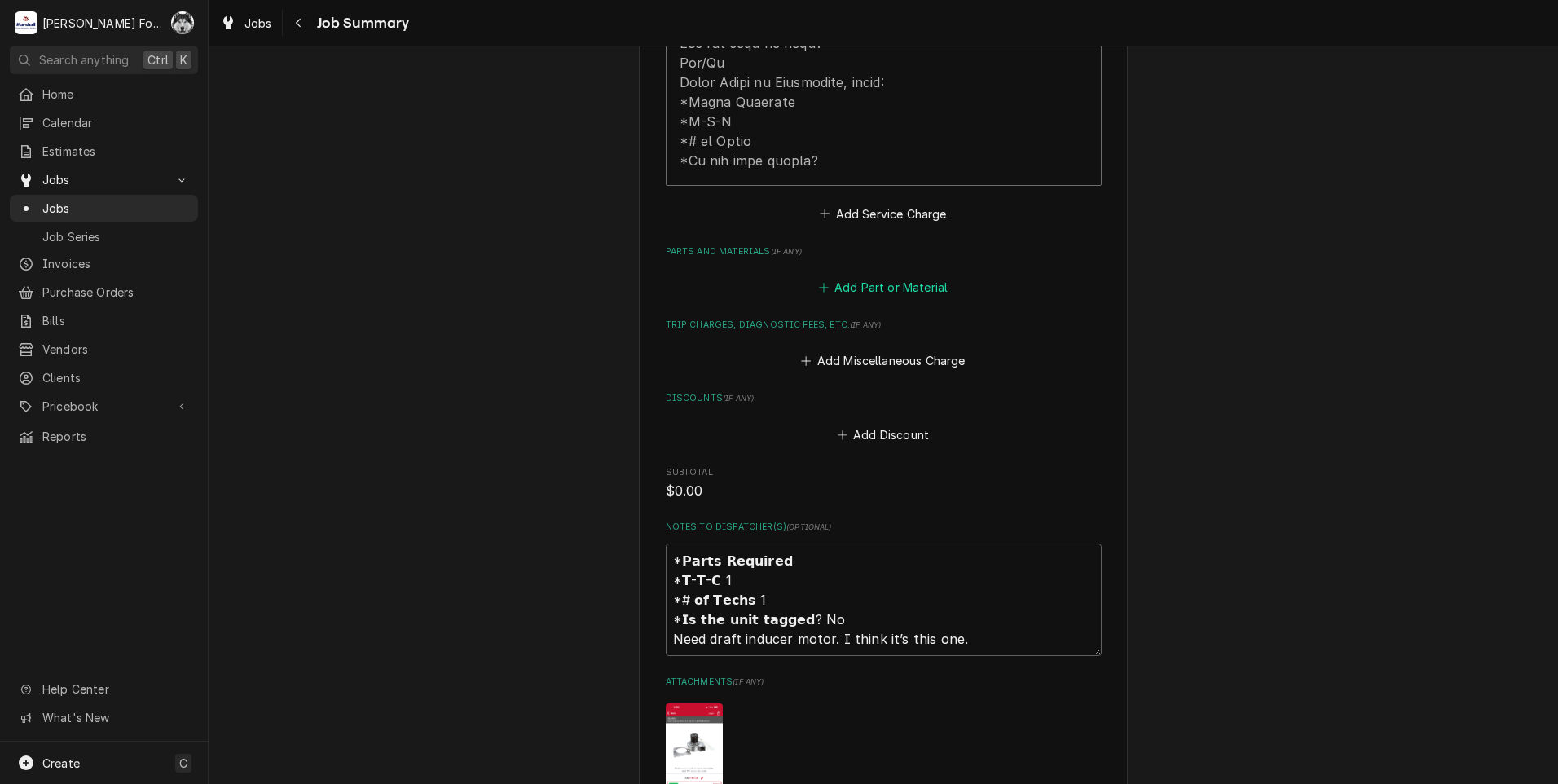
click at [875, 277] on button "Add Part or Material" at bounding box center [882, 288] width 134 height 23
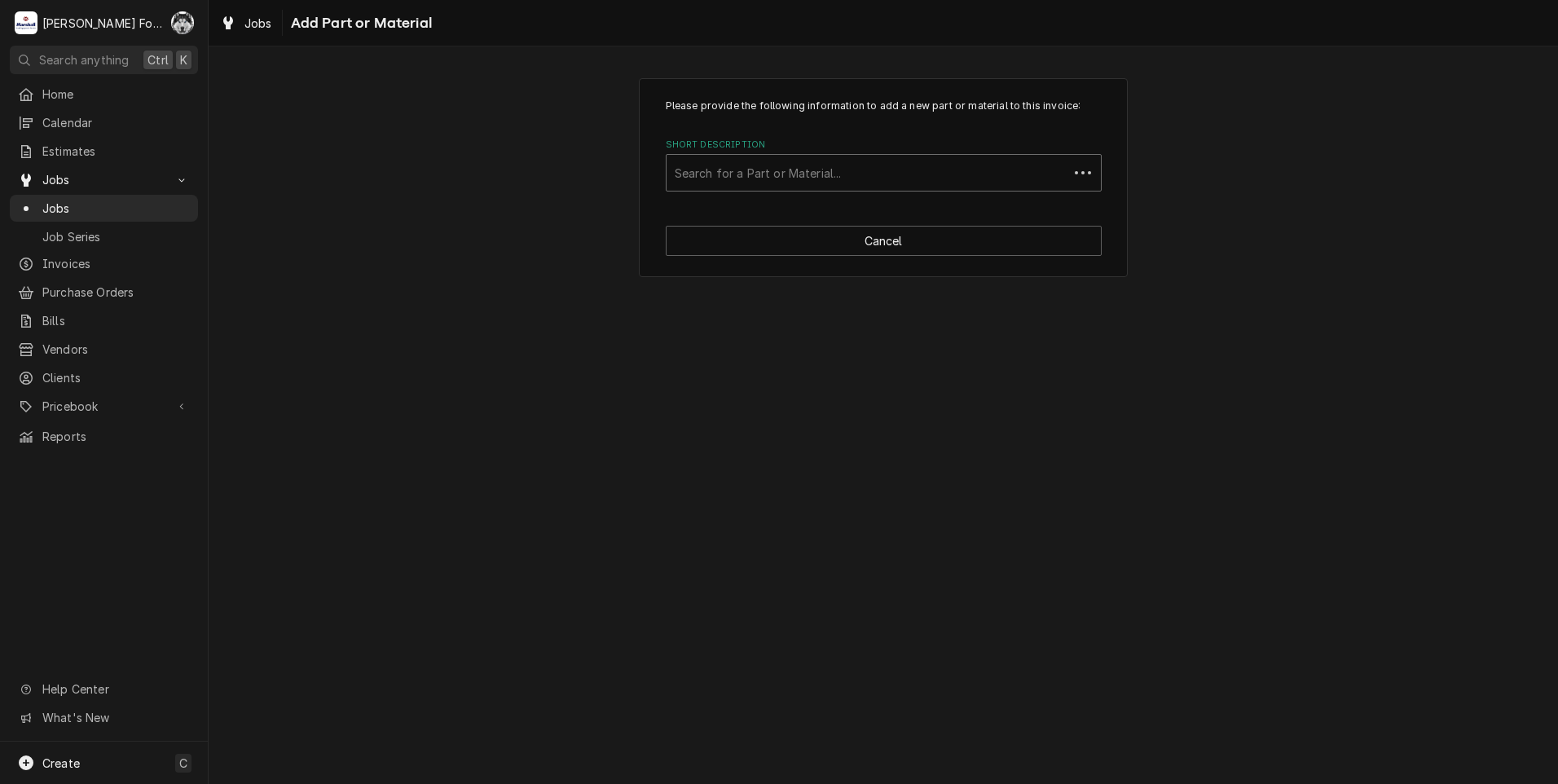
click at [866, 173] on div "Short Description" at bounding box center [868, 173] width 386 height 30
type input "55603"
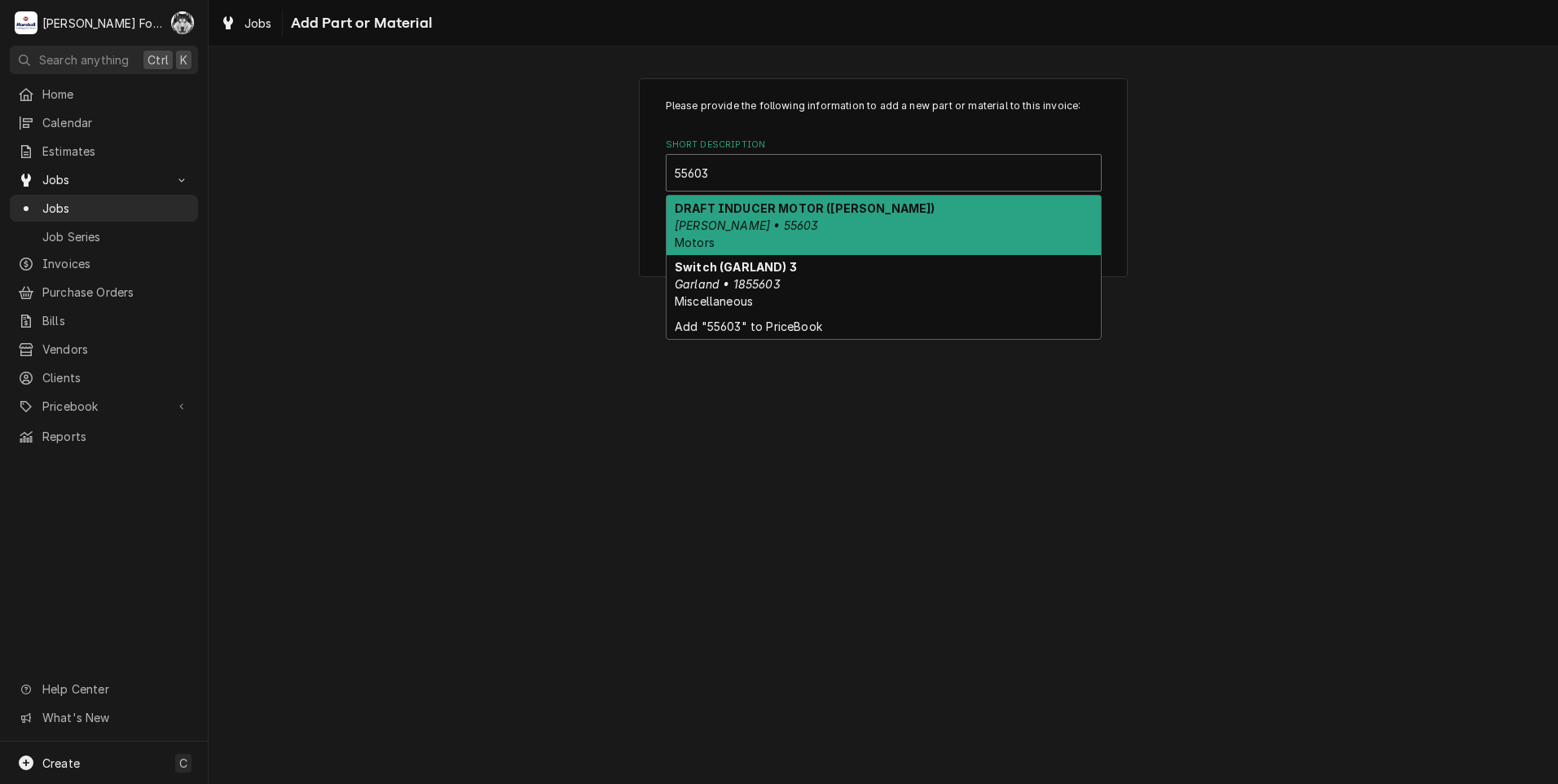
click at [814, 208] on strong "DRAFT INDUCER MOTOR (BLODGETT)" at bounding box center [805, 208] width 261 height 14
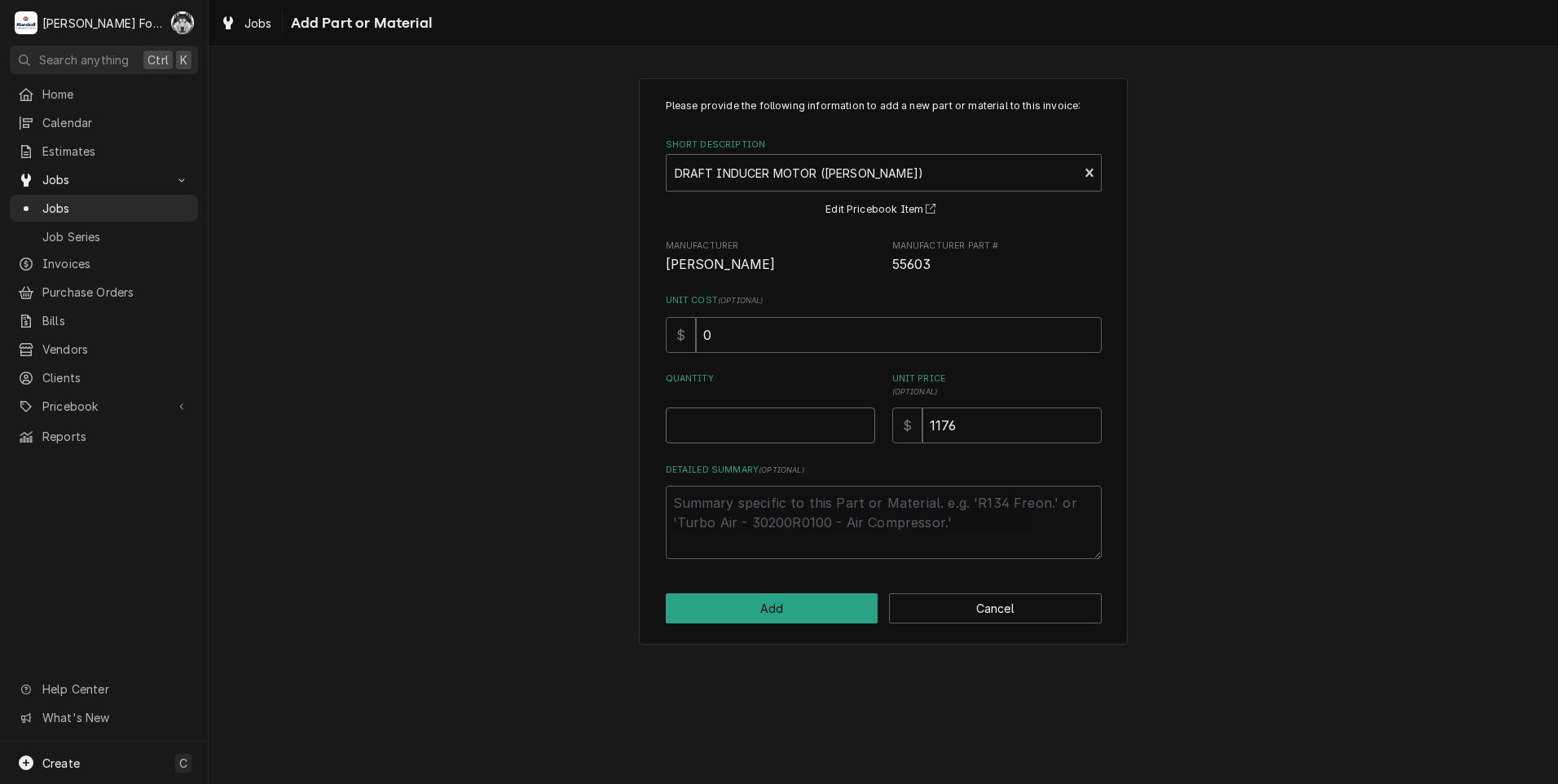
type textarea "x"
type input "0.5"
click at [858, 420] on input "0.5" at bounding box center [771, 425] width 210 height 36
type textarea "x"
type input "1"
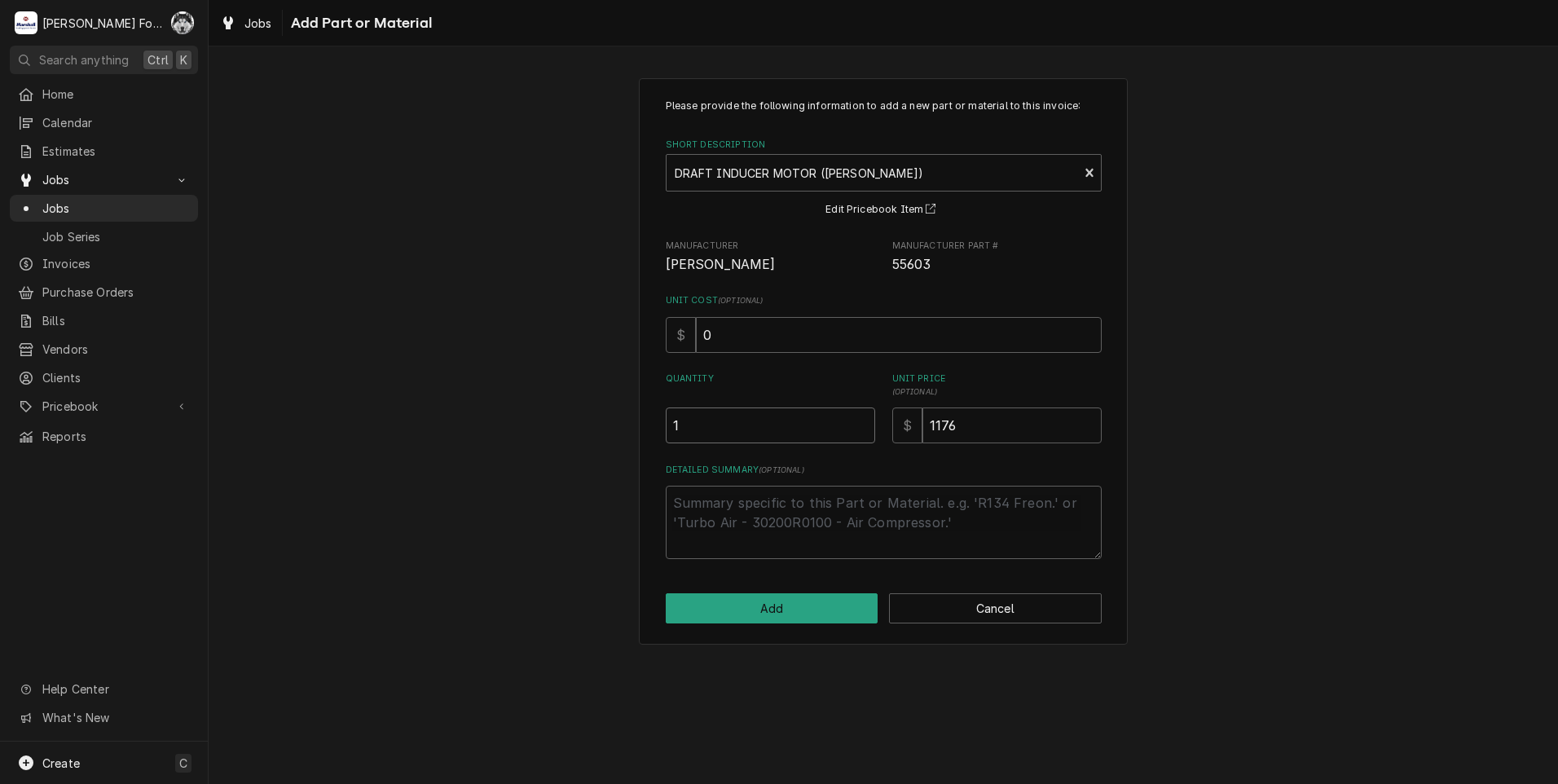
click at [858, 420] on input "1" at bounding box center [771, 425] width 210 height 36
click at [804, 616] on button "Add" at bounding box center [771, 608] width 212 height 30
type textarea "x"
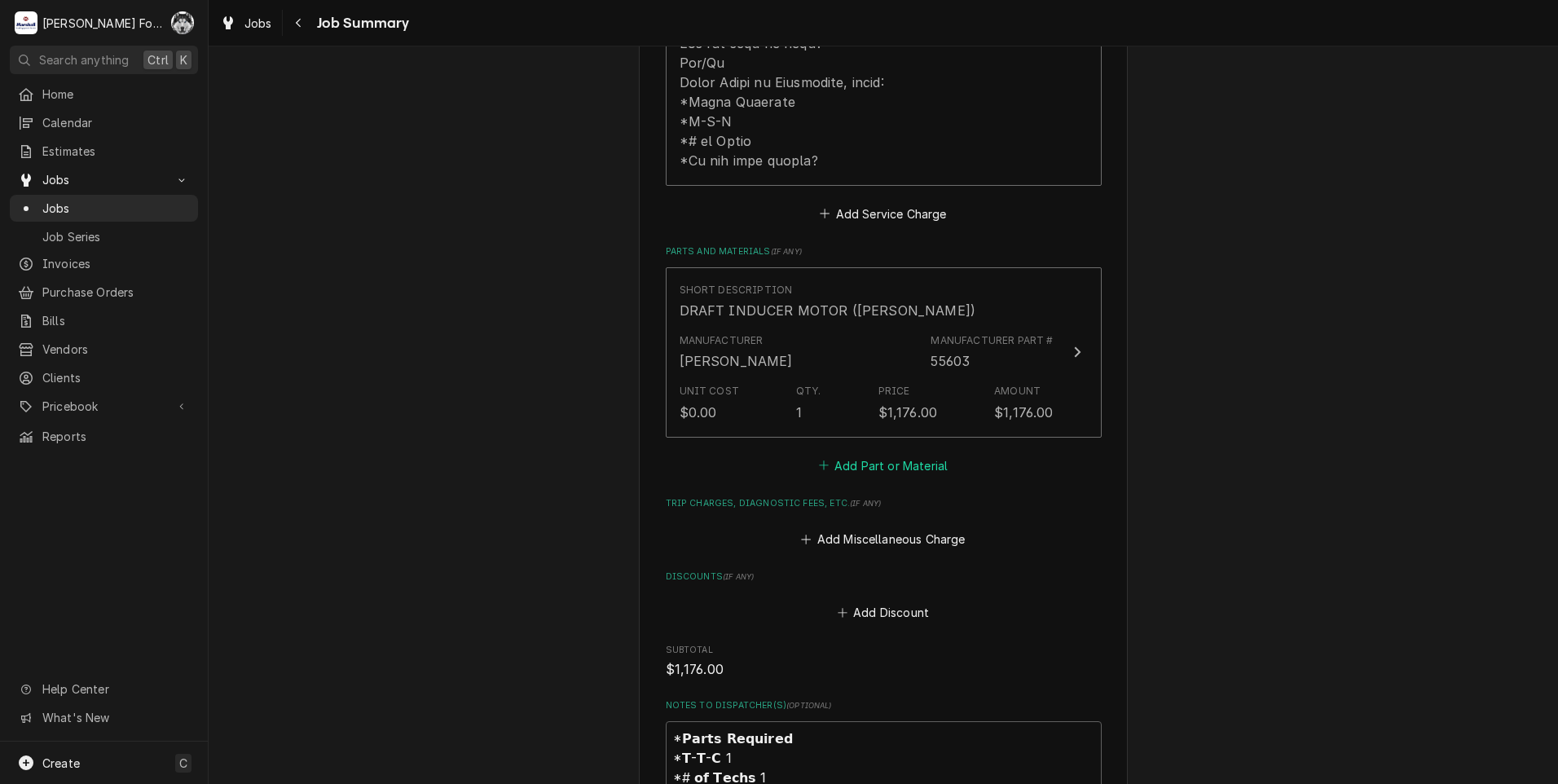
click at [861, 454] on button "Add Part or Material" at bounding box center [882, 465] width 134 height 23
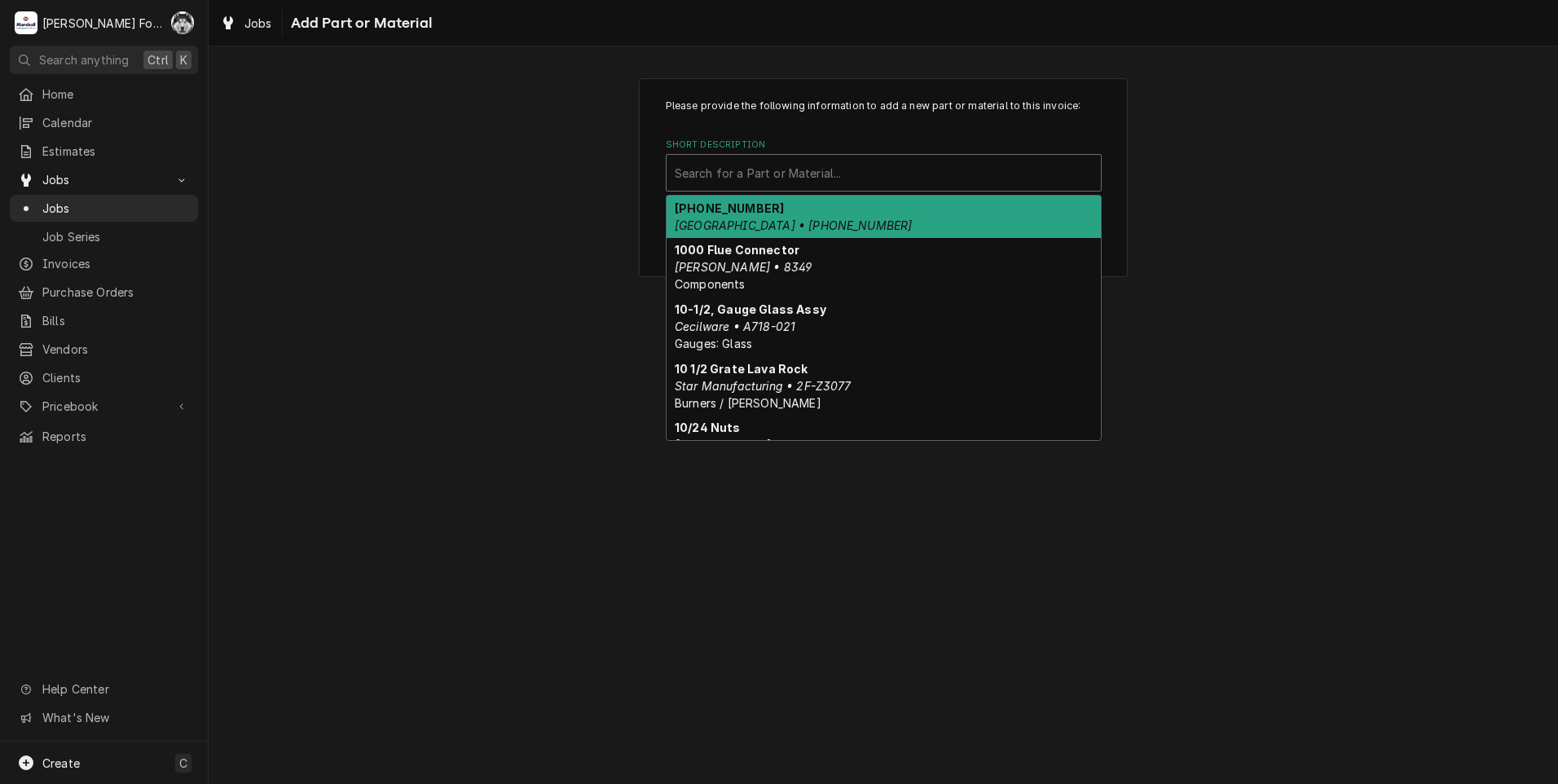
click at [787, 159] on div "Short Description" at bounding box center [884, 173] width 418 height 30
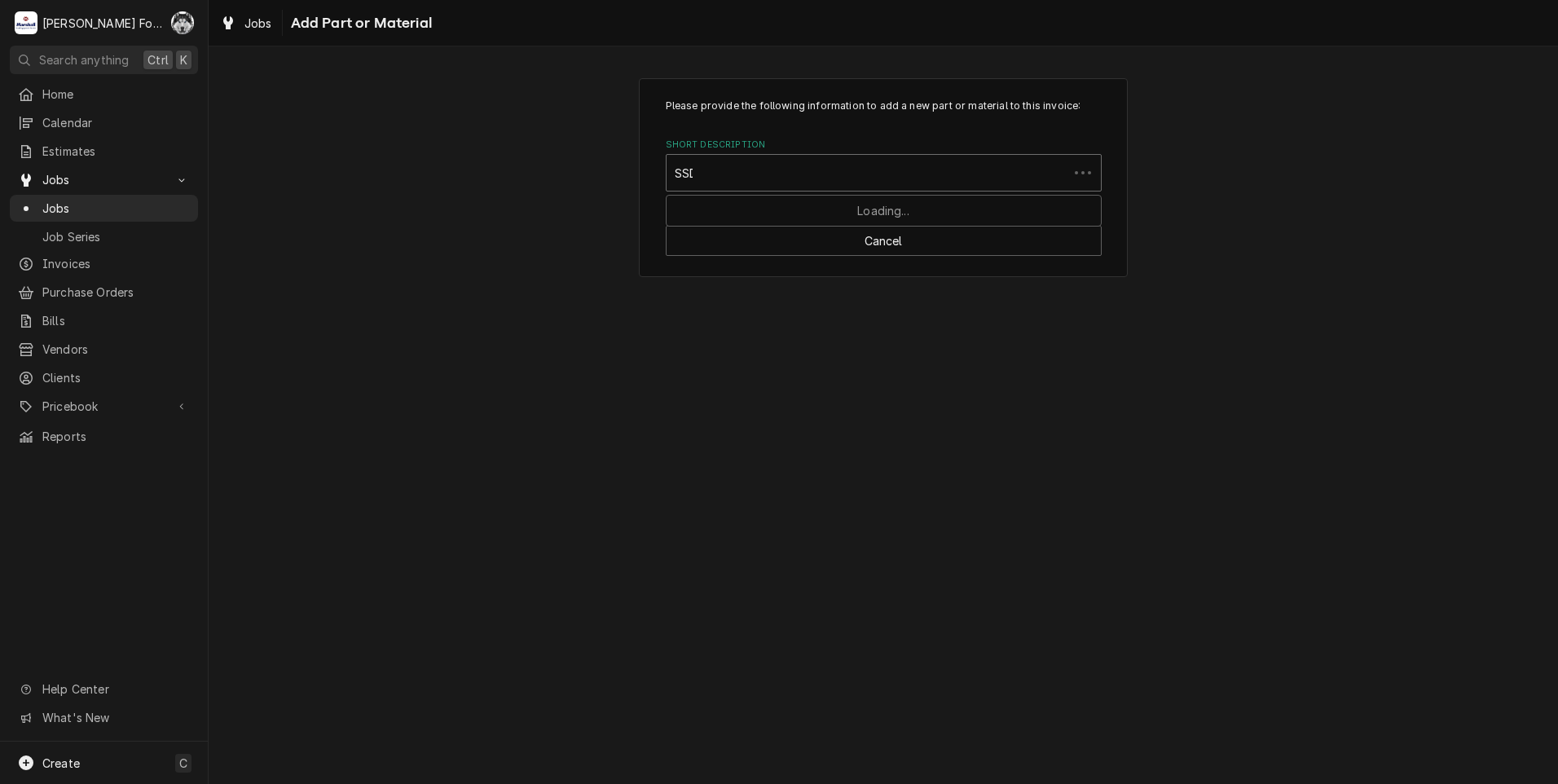
type input "SSDT"
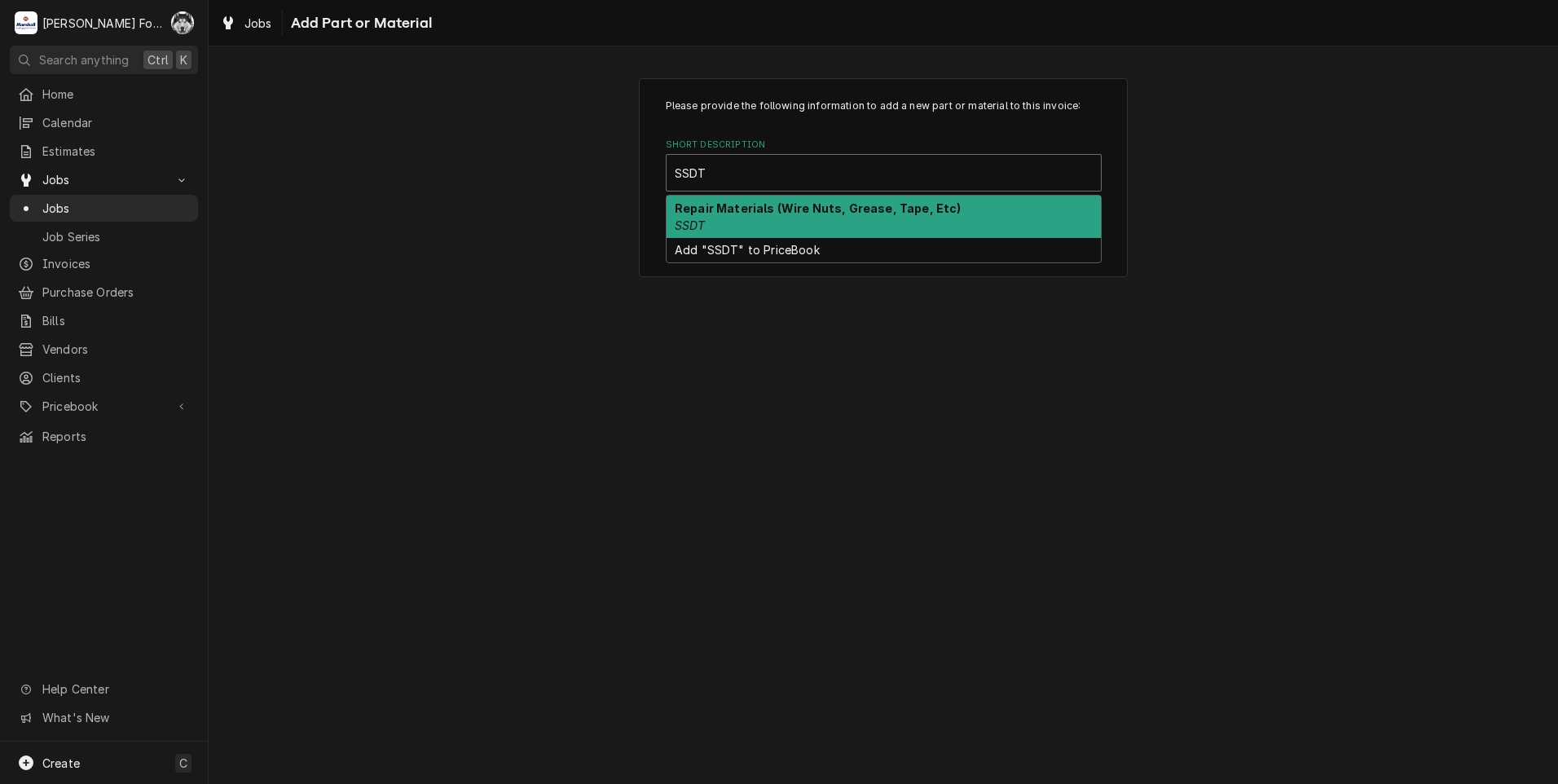
click at [768, 223] on div "Repair Materials (Wire Nuts, Grease, Tape, Etc) SSDT" at bounding box center [883, 217] width 434 height 42
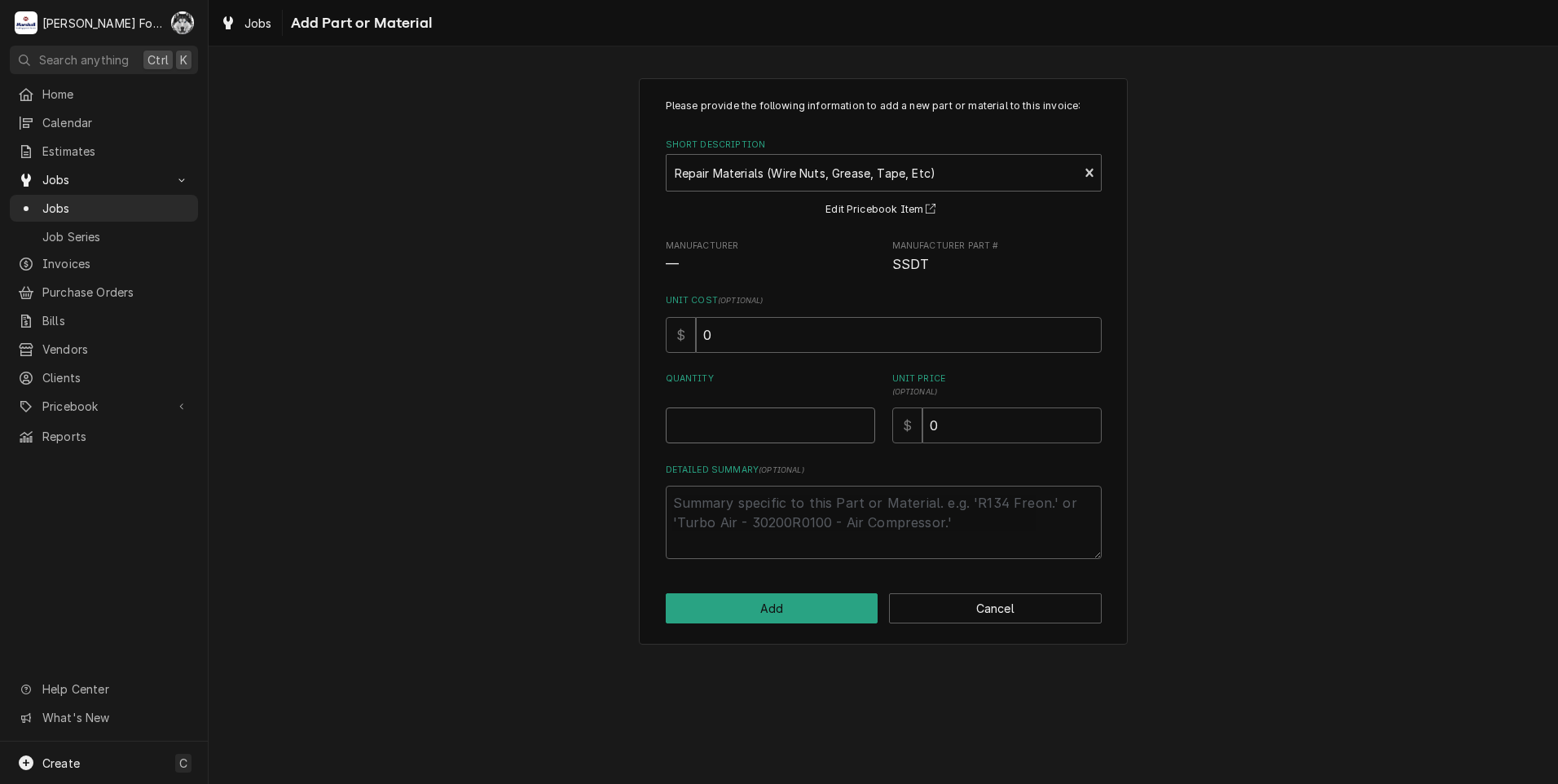
type textarea "x"
type input "0.5"
click at [862, 418] on input "0.5" at bounding box center [771, 425] width 210 height 36
type textarea "x"
type input "1"
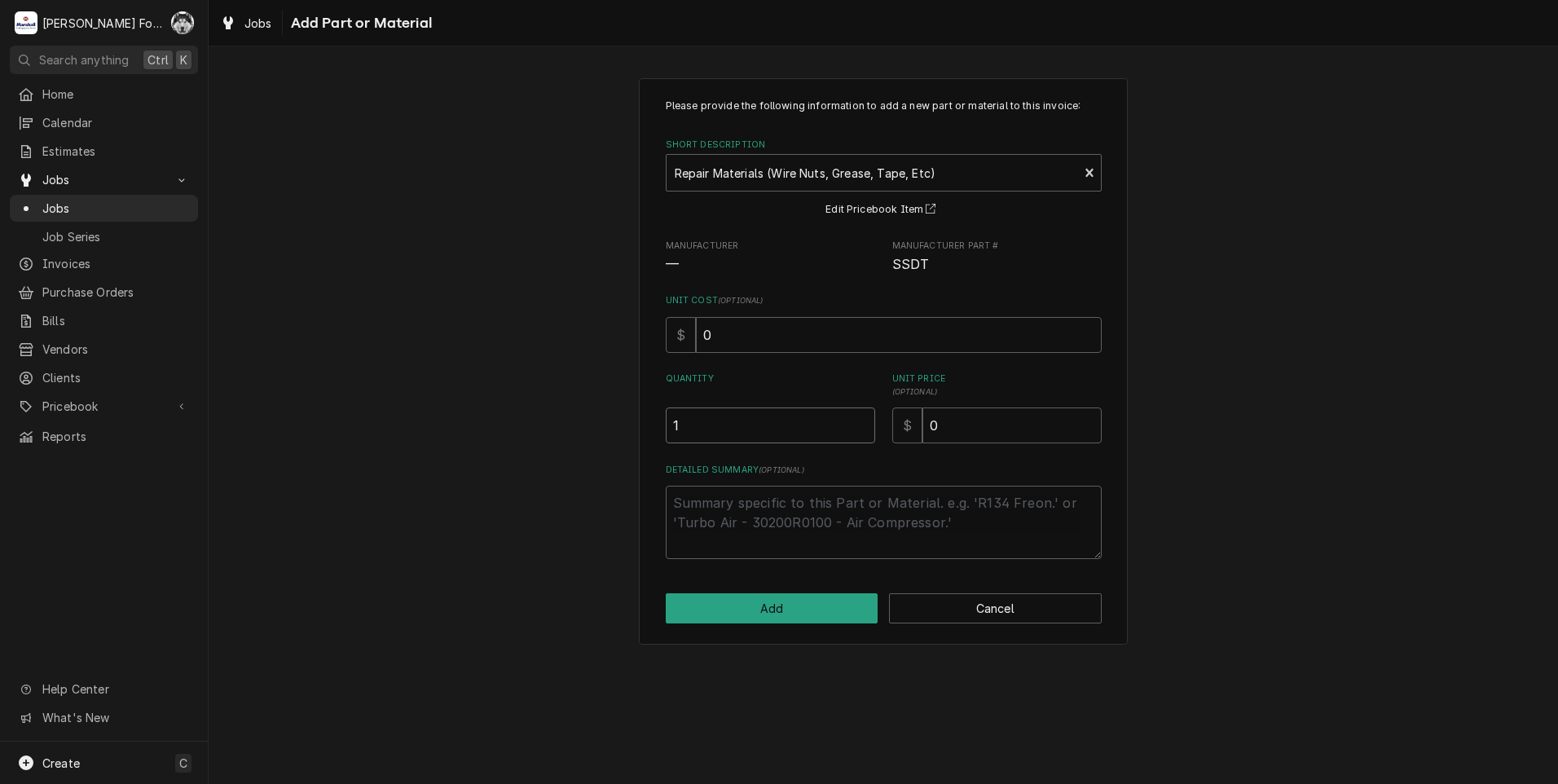
click at [862, 418] on input "1" at bounding box center [771, 425] width 210 height 36
click at [887, 426] on div "Quantity 1 Unit Price ( optional ) $ 0" at bounding box center [883, 408] width 436 height 71
type textarea "x"
type input "2"
type textarea "x"
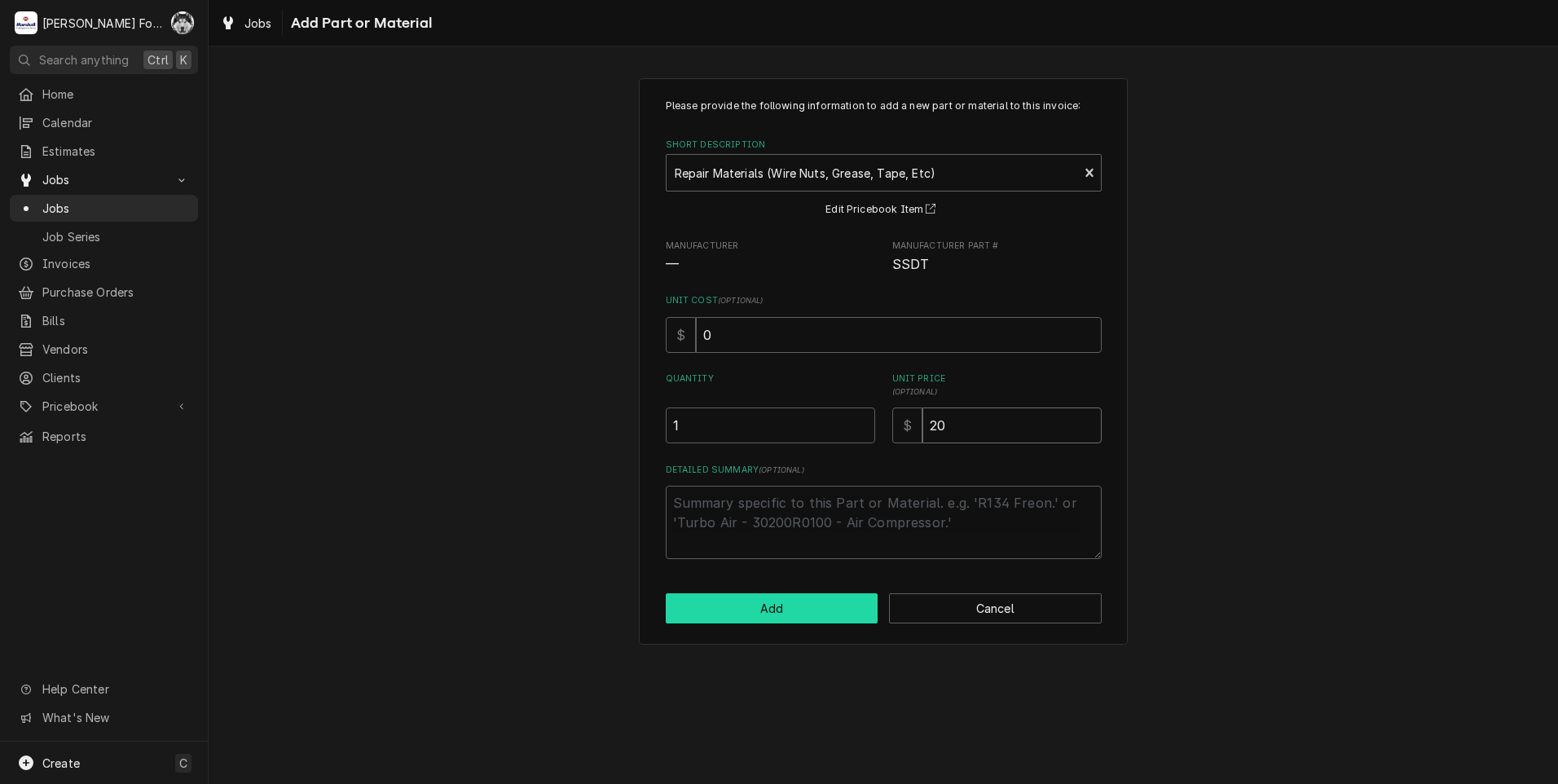
type input "20"
drag, startPoint x: 798, startPoint y: 617, endPoint x: 804, endPoint y: 611, distance: 8.5
click at [804, 611] on button "Add" at bounding box center [771, 608] width 212 height 30
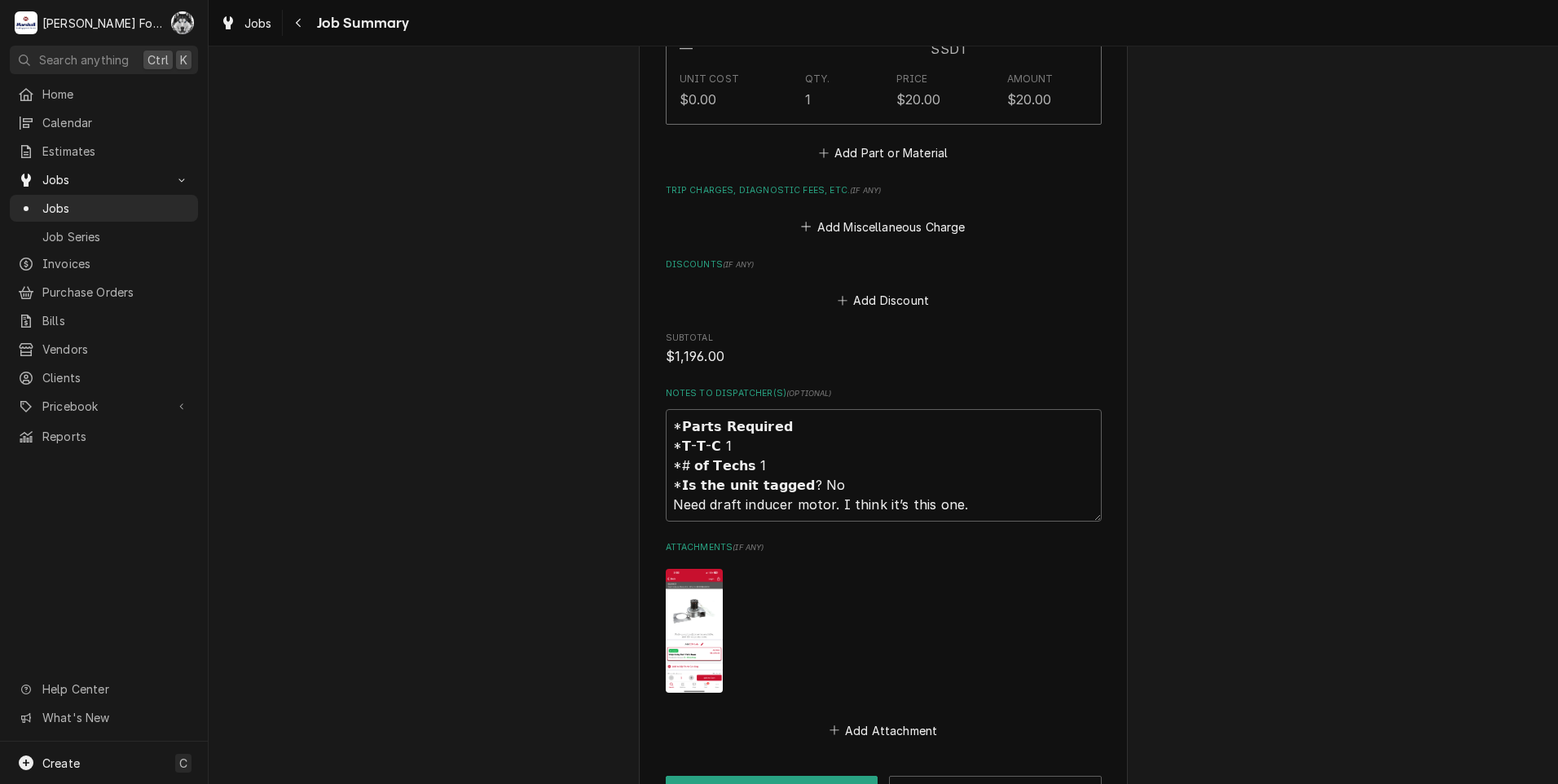
scroll to position [1494, 0]
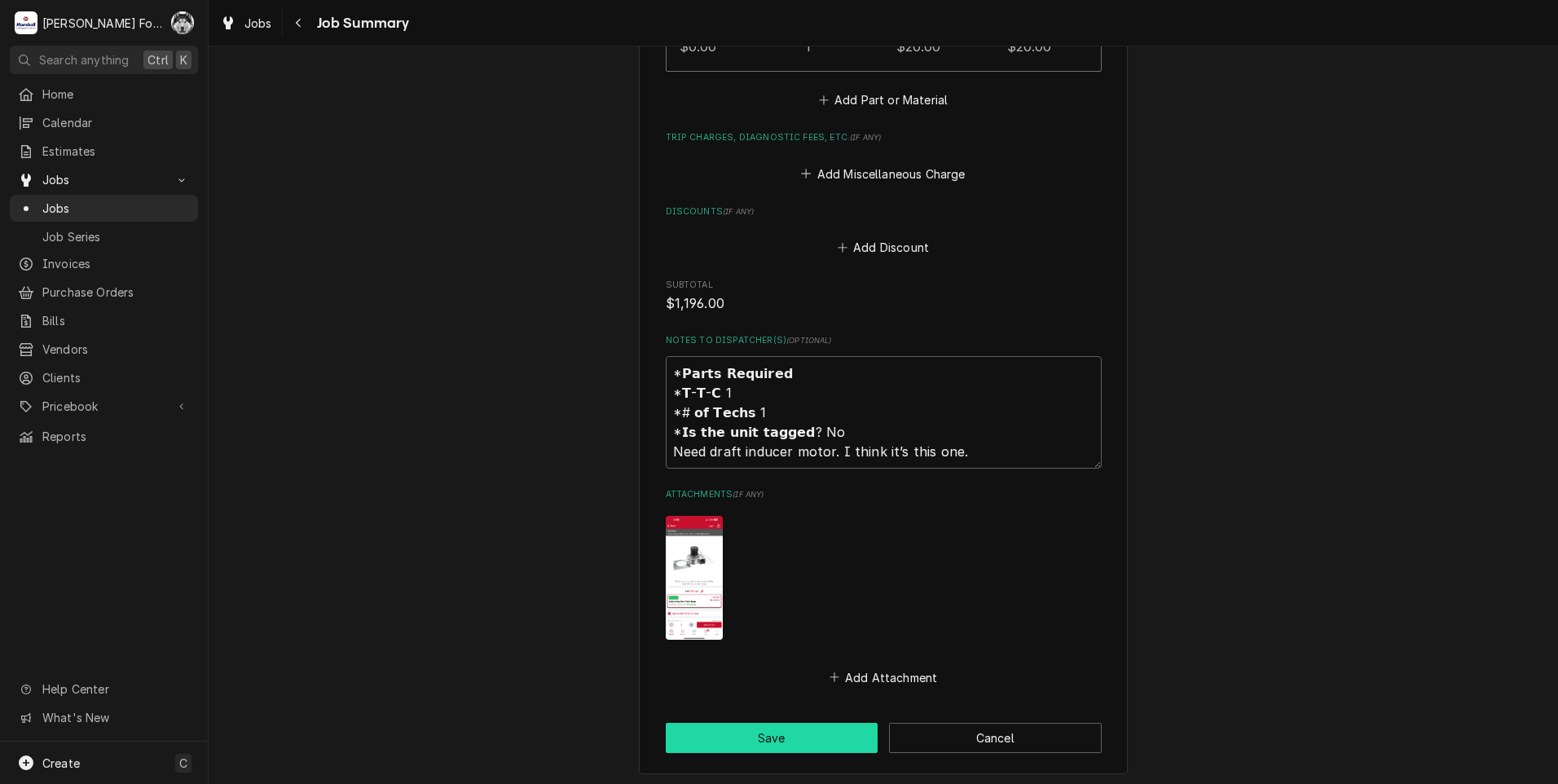
click at [788, 722] on button "Save" at bounding box center [771, 737] width 212 height 30
type textarea "x"
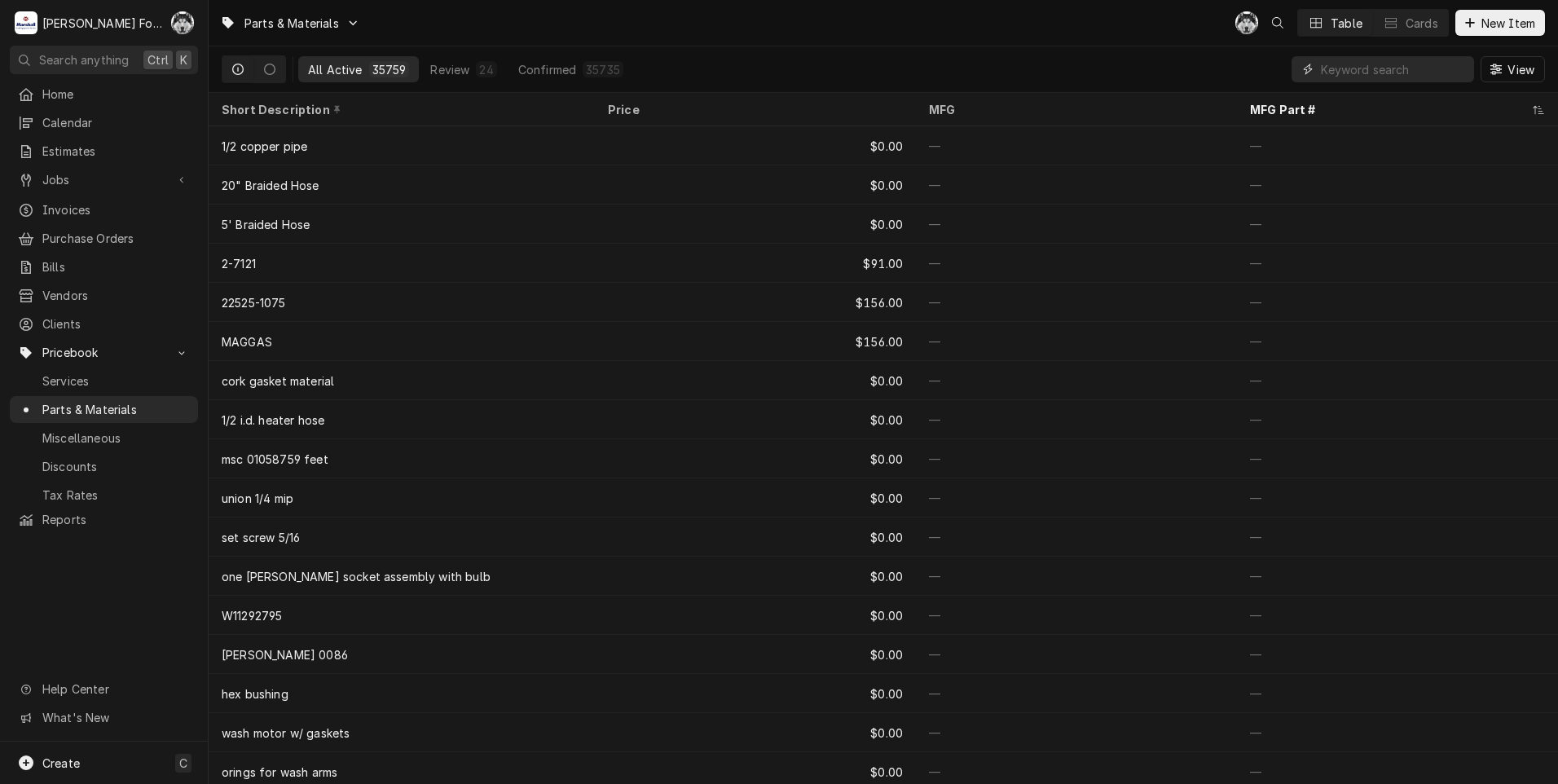
click at [1352, 66] on input "Dynamic Content Wrapper" at bounding box center [1393, 69] width 145 height 26
type input "55603"
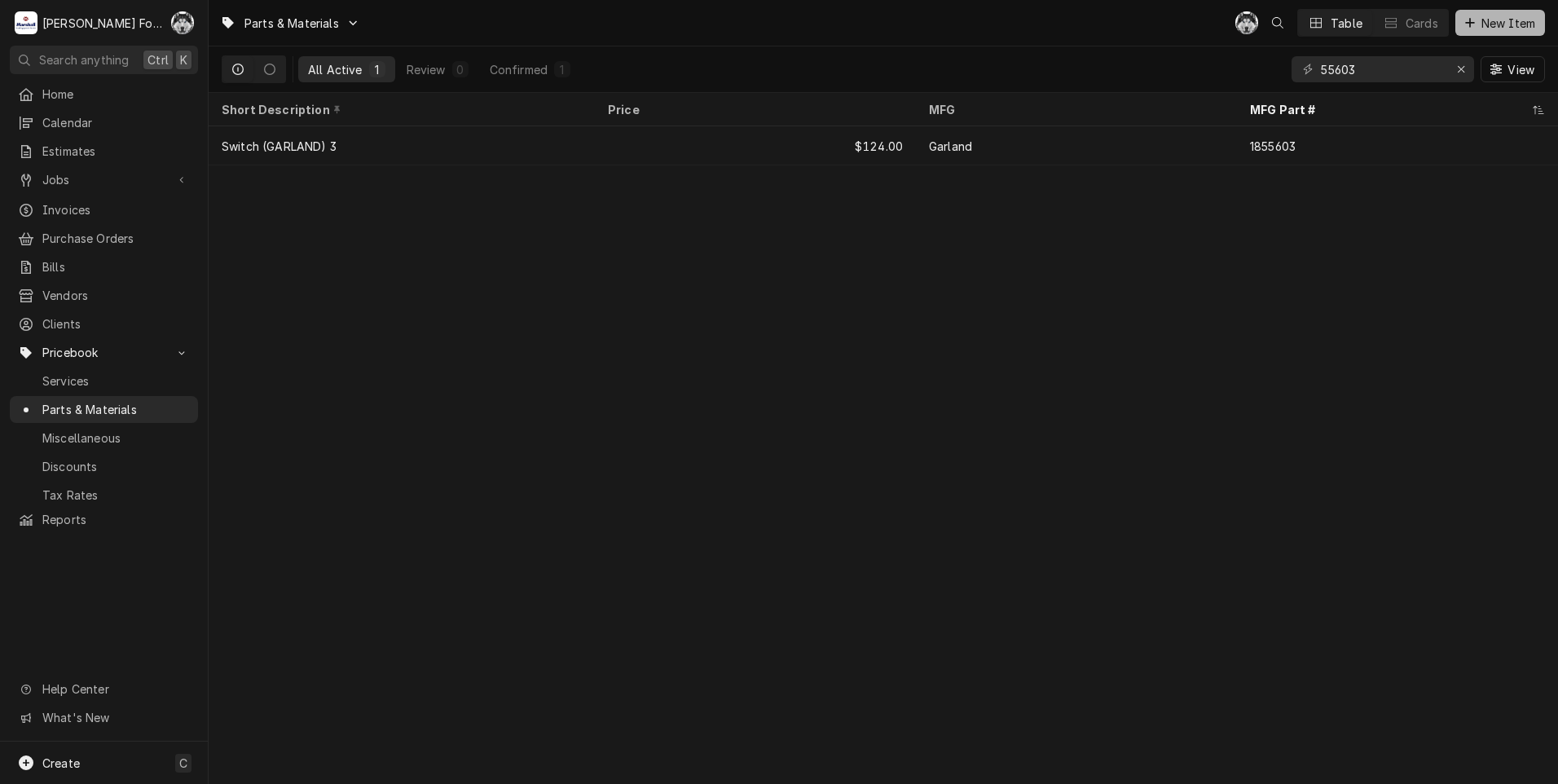
click at [1491, 16] on span "New Item" at bounding box center [1507, 23] width 60 height 17
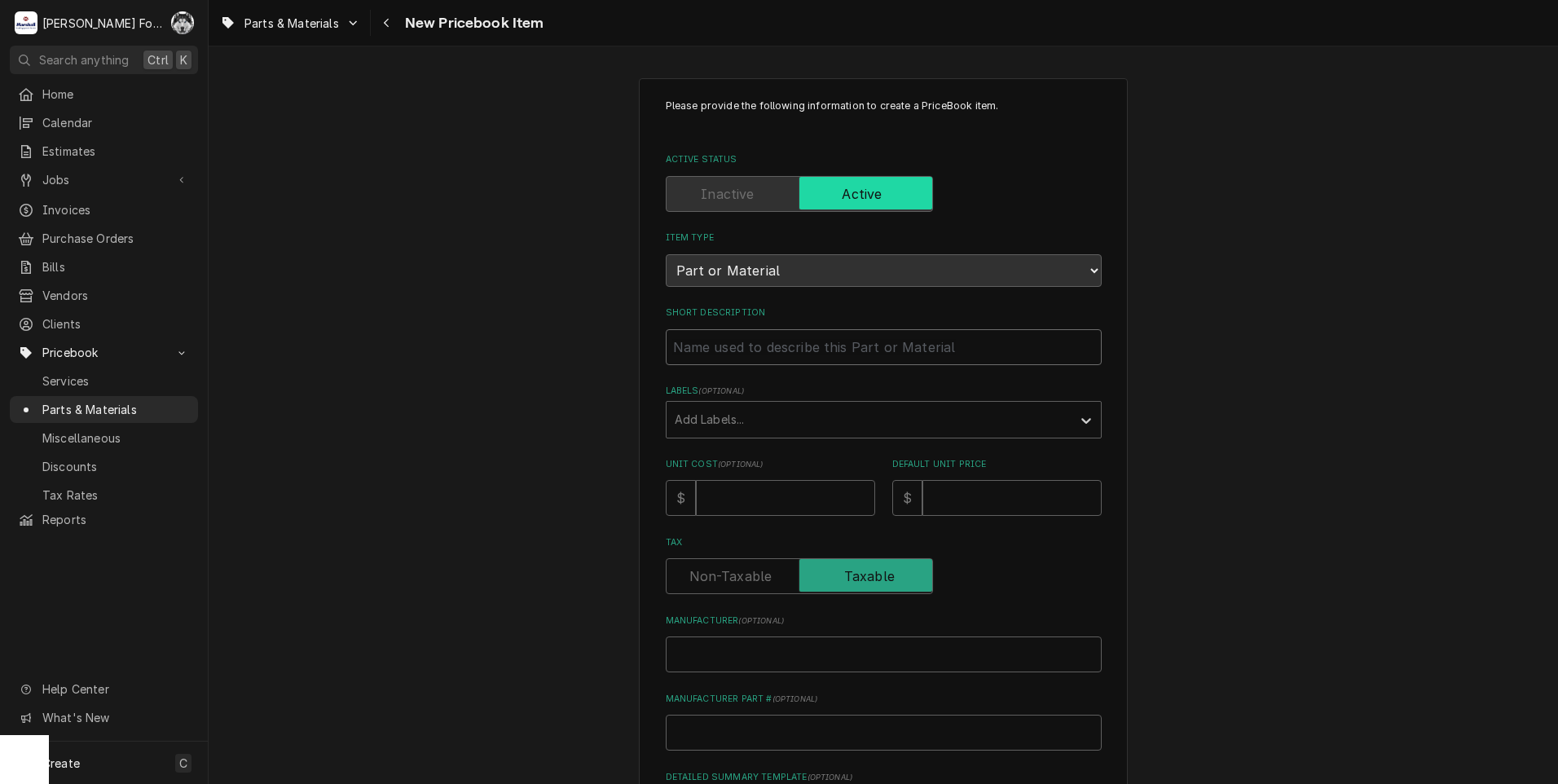
click at [736, 344] on input "Short Description" at bounding box center [883, 347] width 436 height 36
type textarea "x"
type input "D"
type textarea "x"
type input "DR"
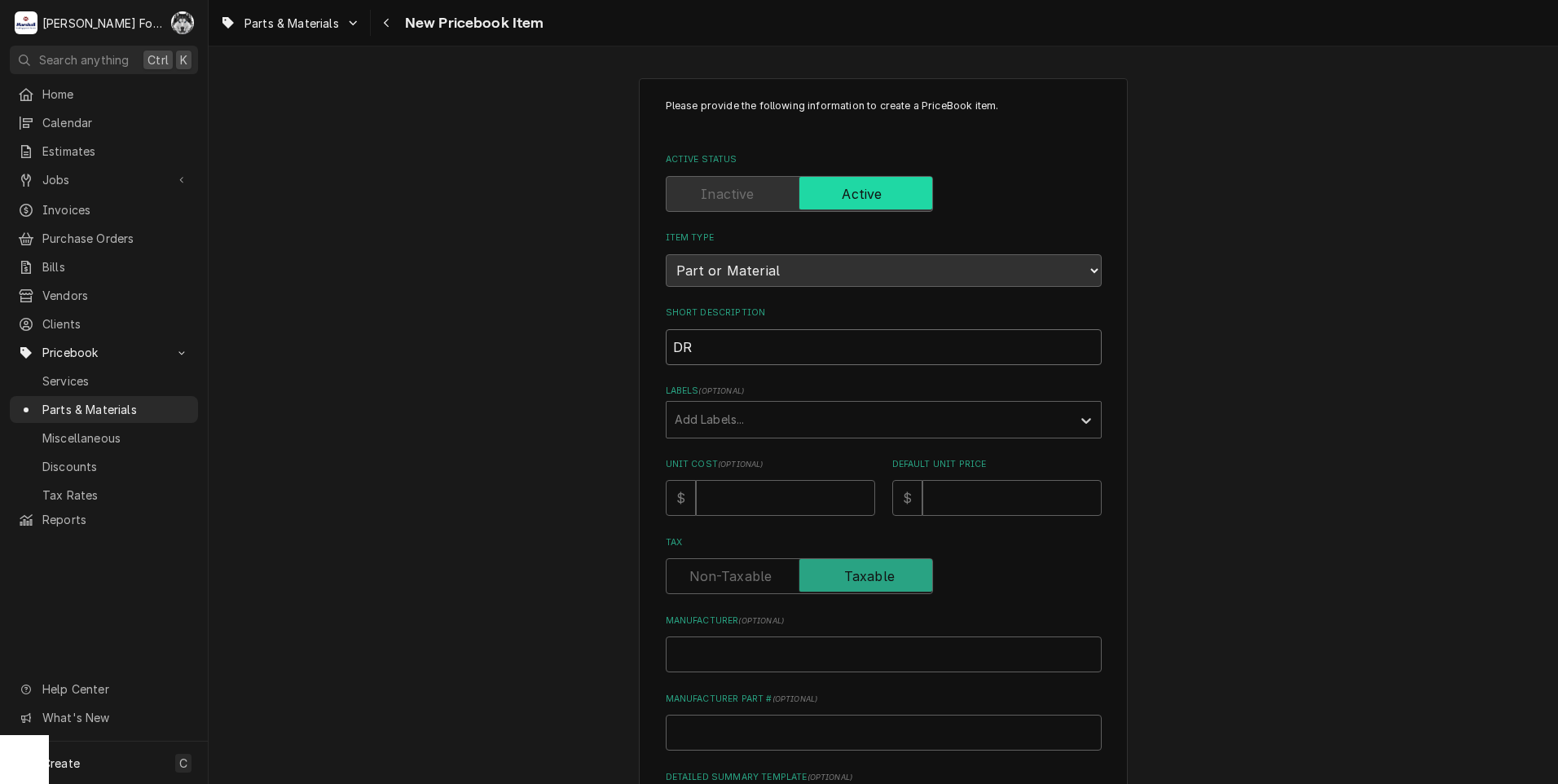
type textarea "x"
type input "DRA"
type textarea "x"
type input "DRAF"
type textarea "x"
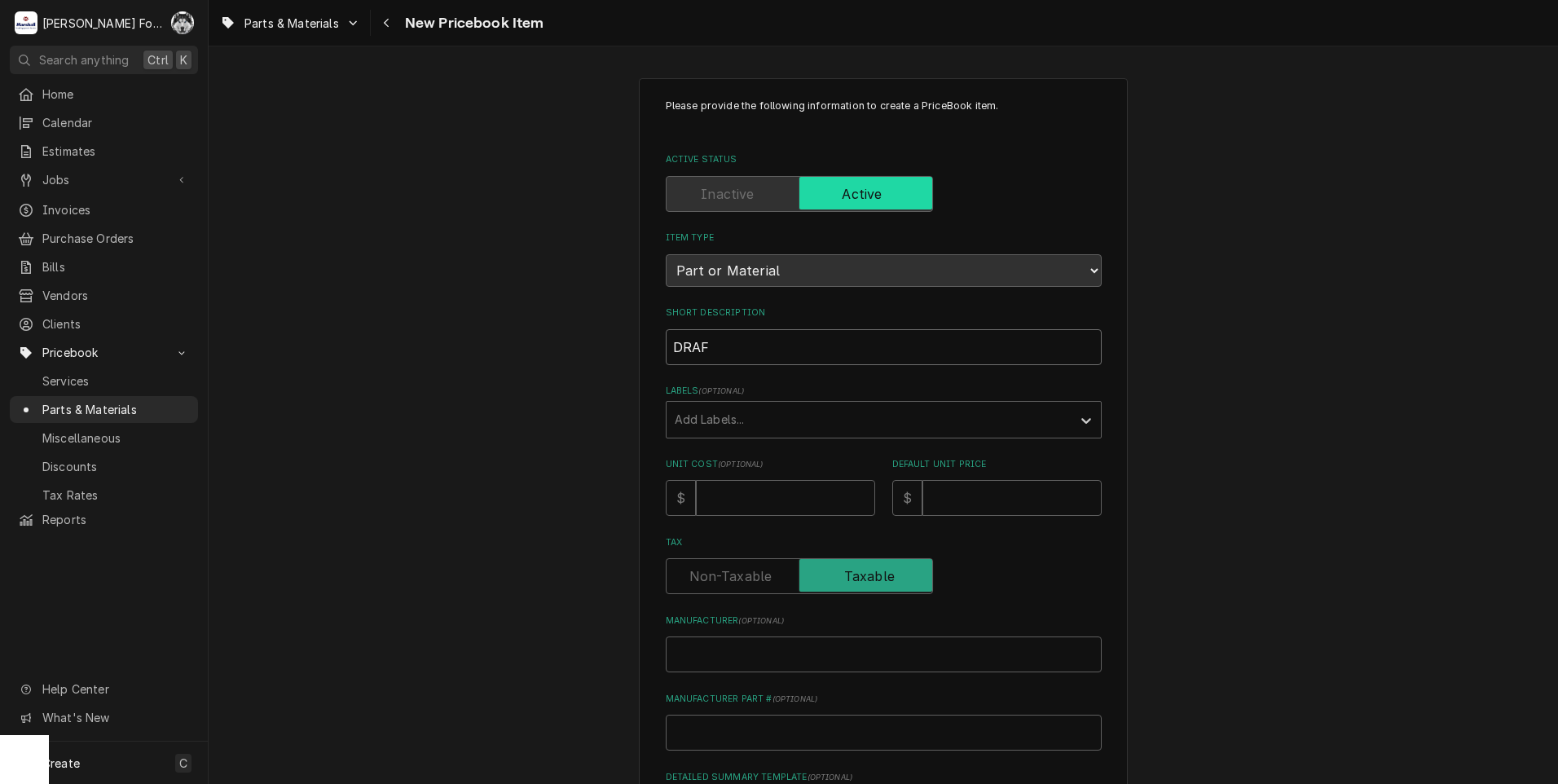
type input "DRAFT"
type textarea "x"
type input "DRAFT"
type textarea "x"
type input "DRAFT I"
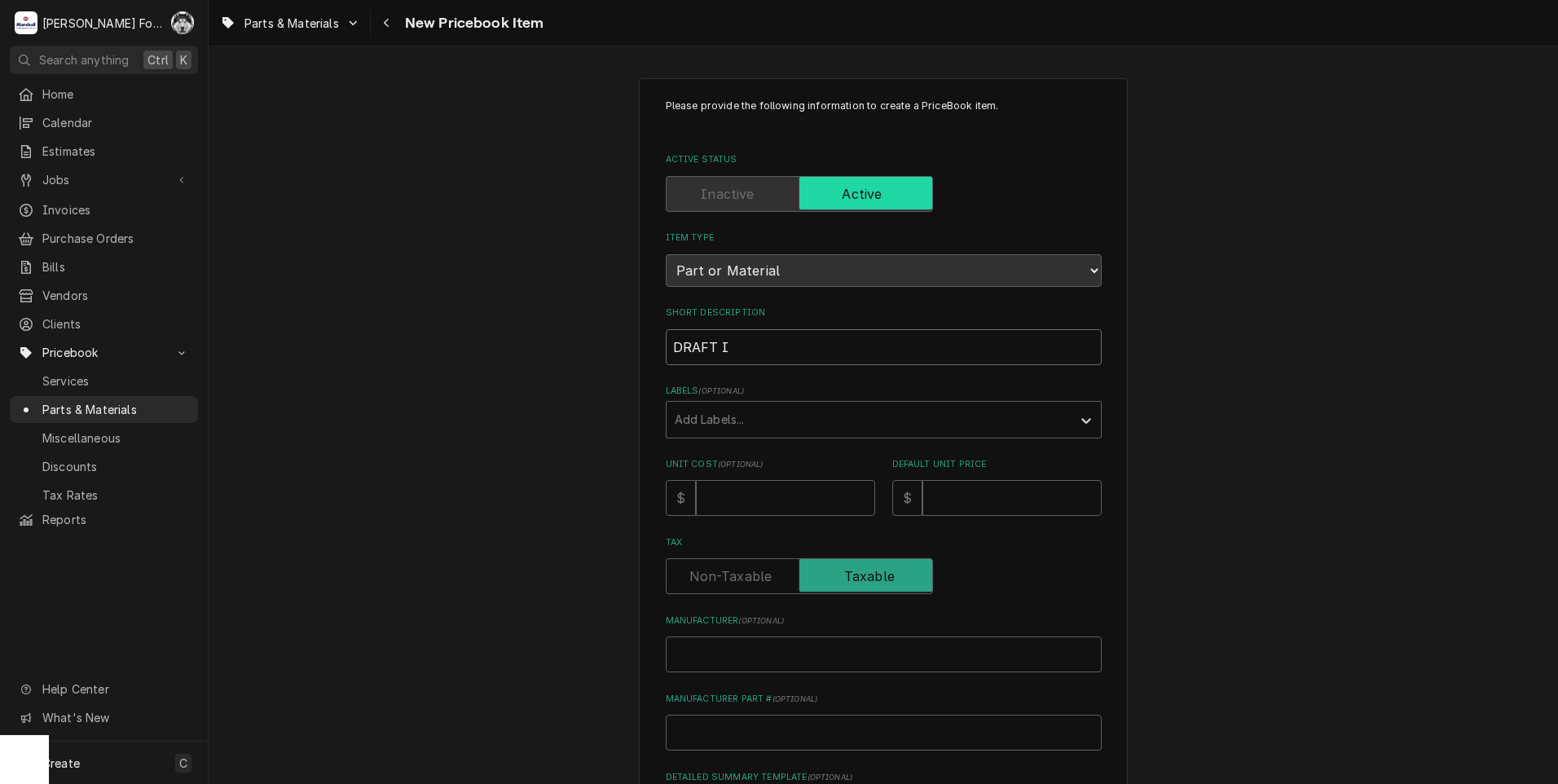
type textarea "x"
type input "DRAFT IN"
type textarea "x"
type input "DRAFT IND"
type textarea "x"
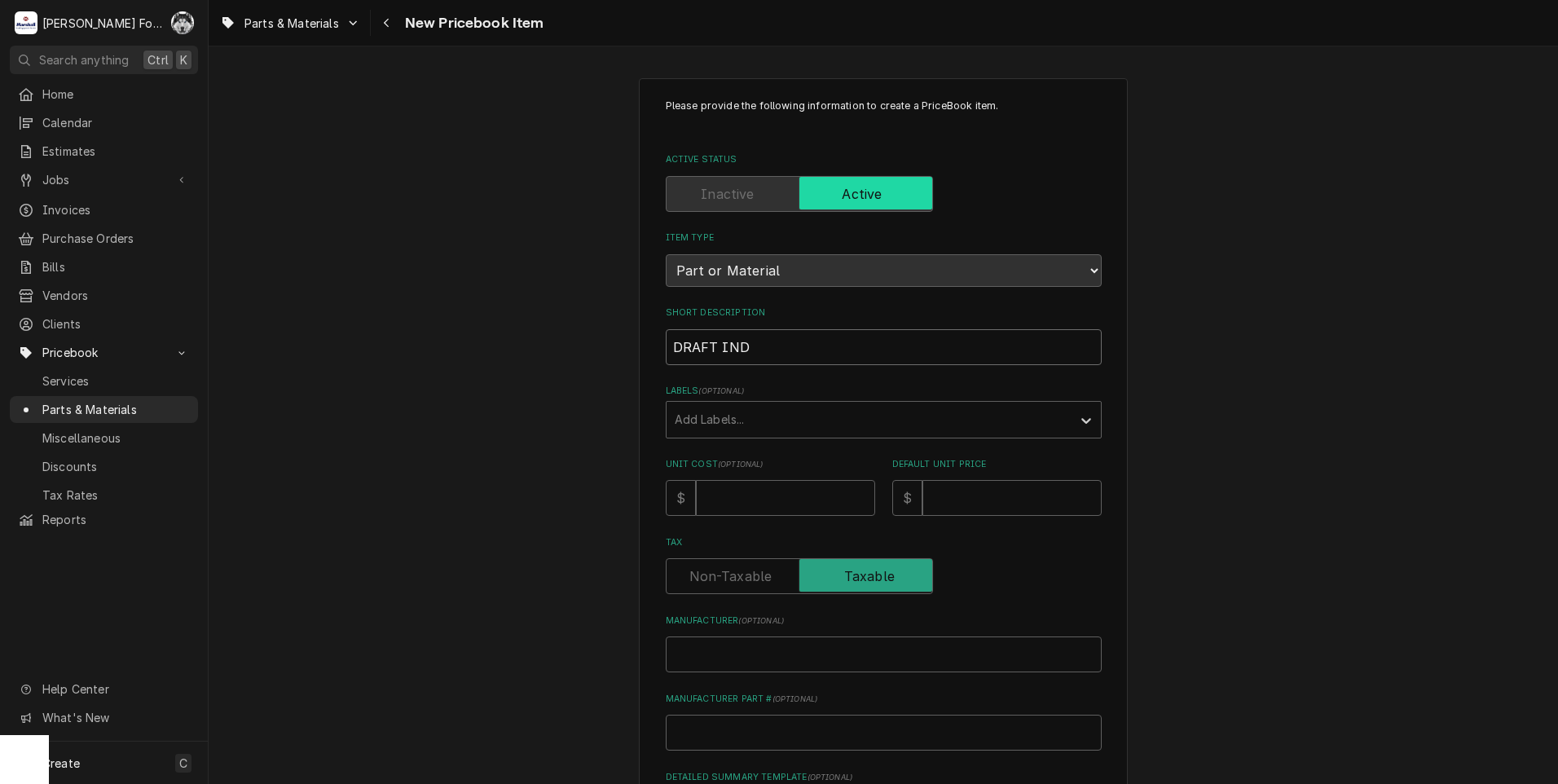
type input "DRAFT INDU"
type textarea "x"
type input "DRAFT INDUC"
type textarea "x"
type input "DRAFT INDUCE"
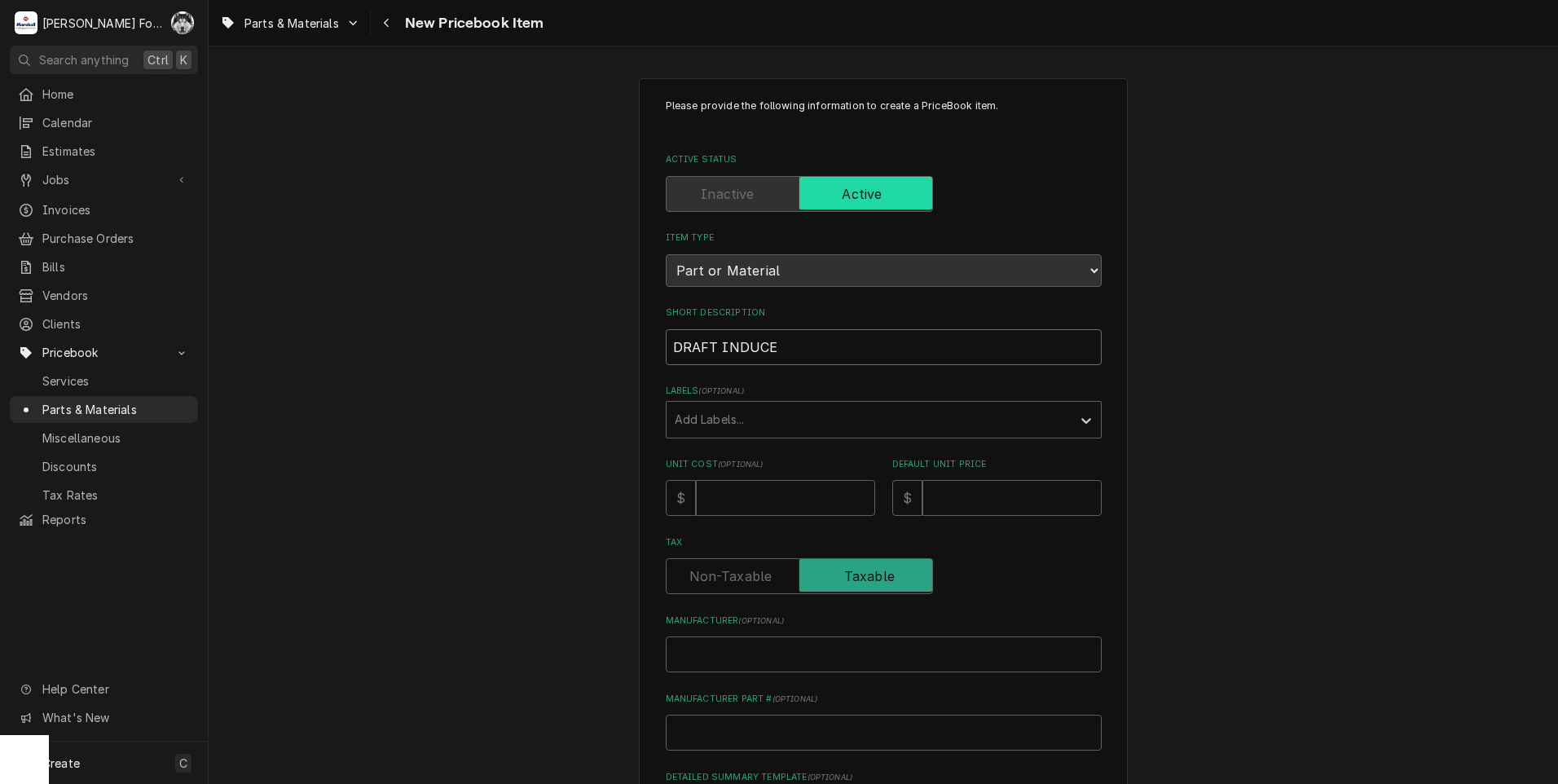
type textarea "x"
type input "DRAFT INDUCER"
type textarea "x"
type input "DRAFT INDUCER"
type textarea "x"
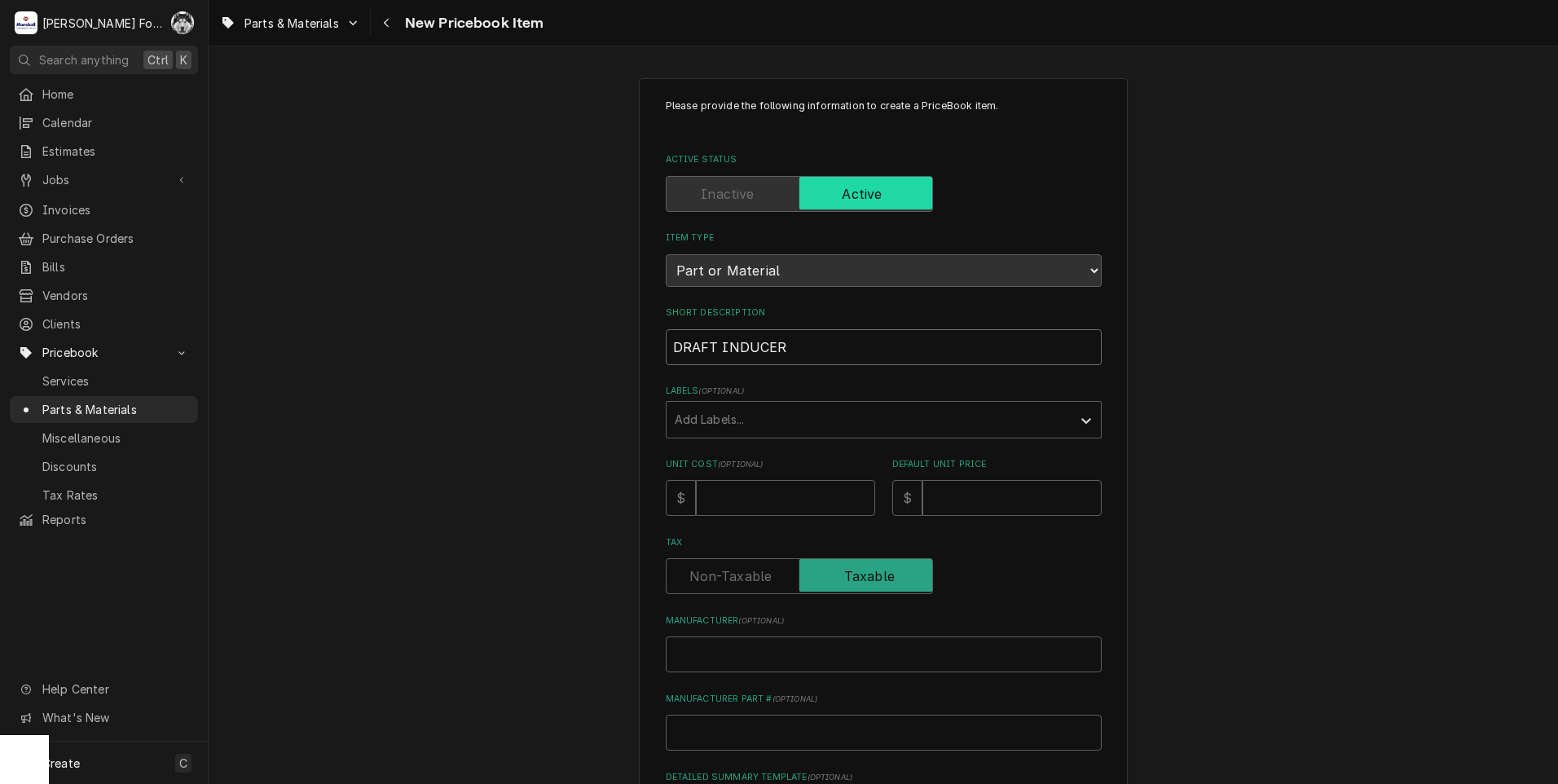
type input "DRAFT INDUCER M"
type textarea "x"
type input "DRAFT INDUCER MO"
type textarea "x"
type input "DRAFT INDUCER MOT"
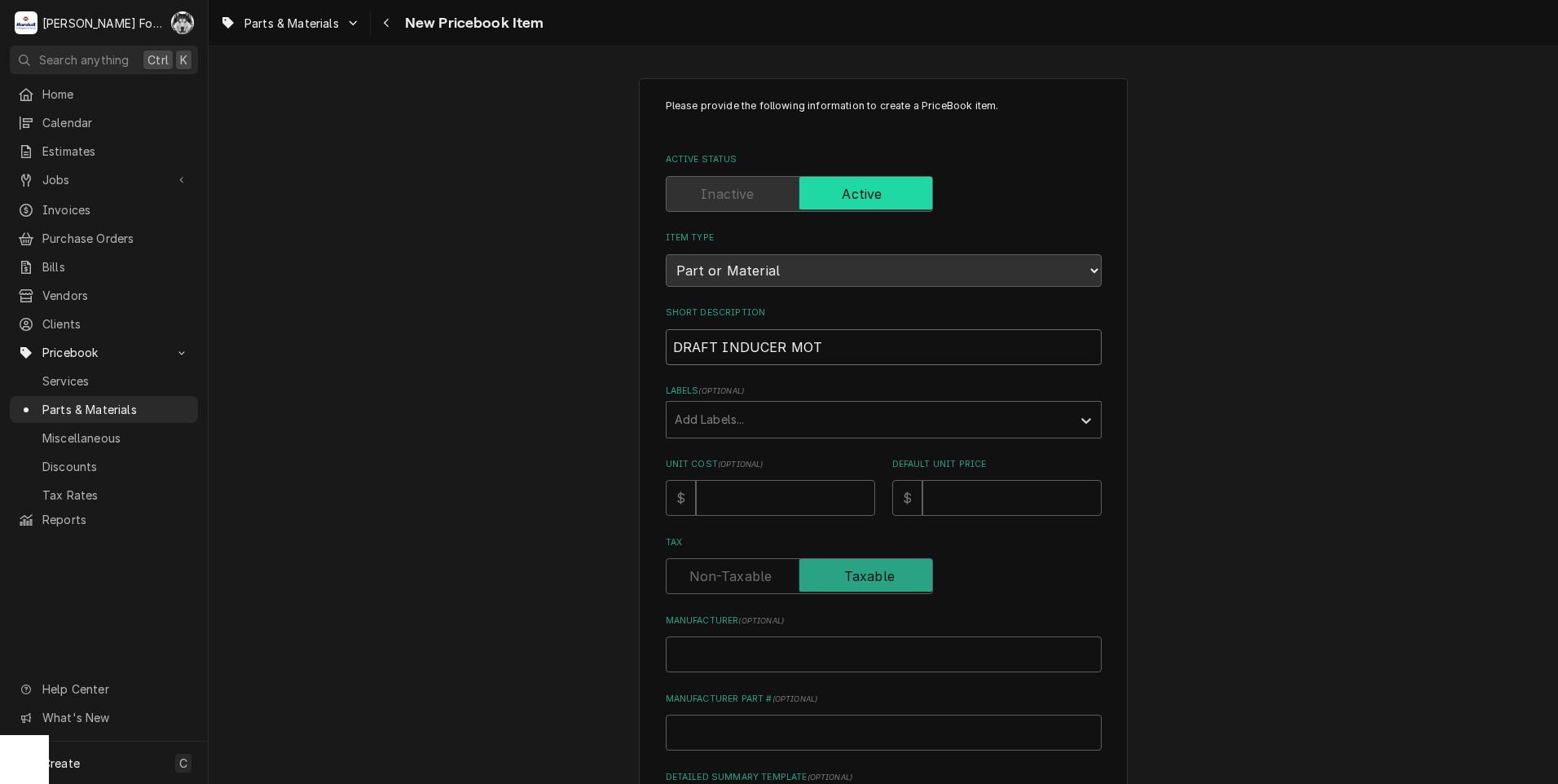
type textarea "x"
type input "DRAFT INDUCER MOTO"
type textarea "x"
type input "DRAFT INDUCER MOTOR"
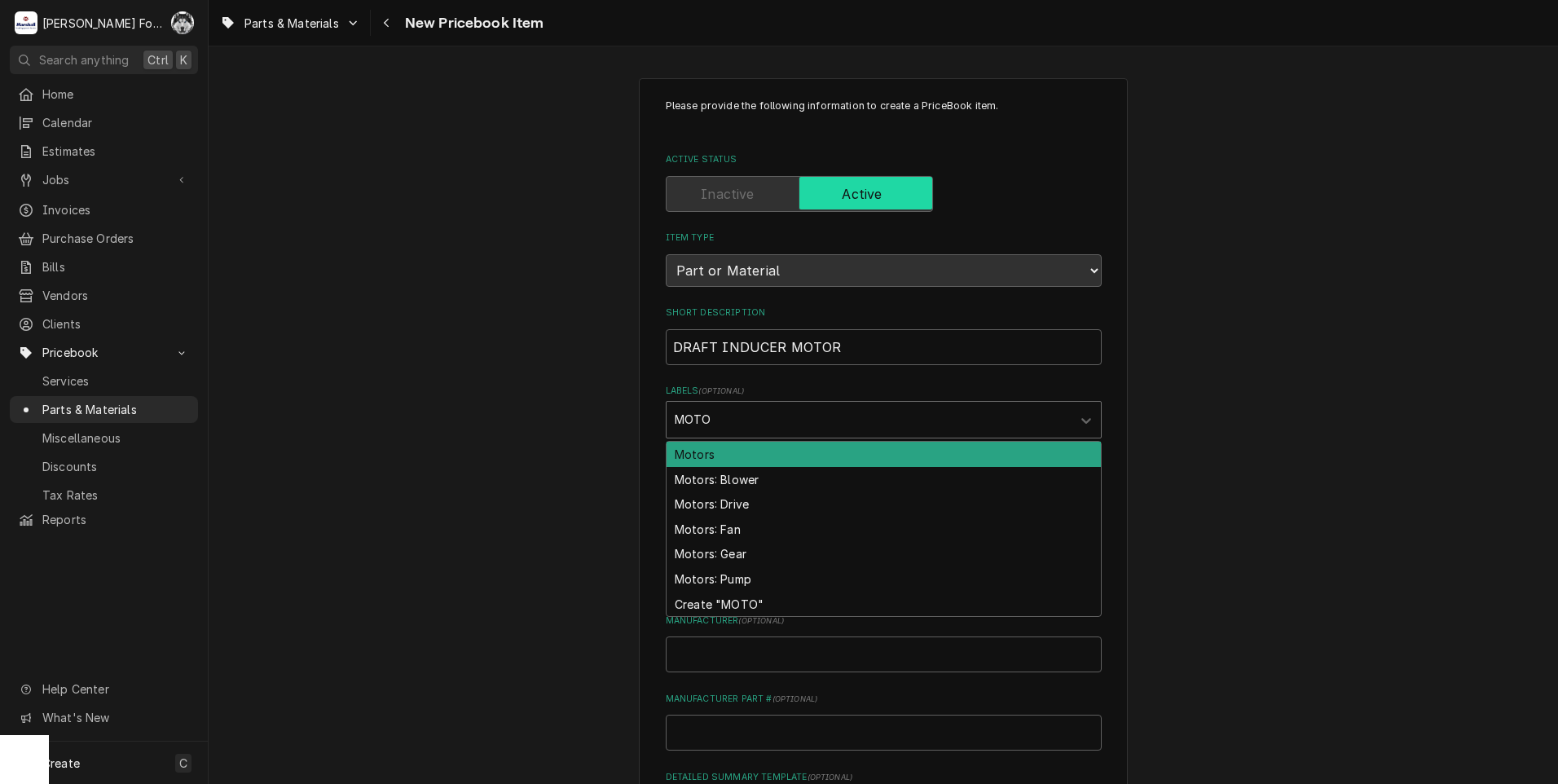
type input "MOTOR"
type textarea "x"
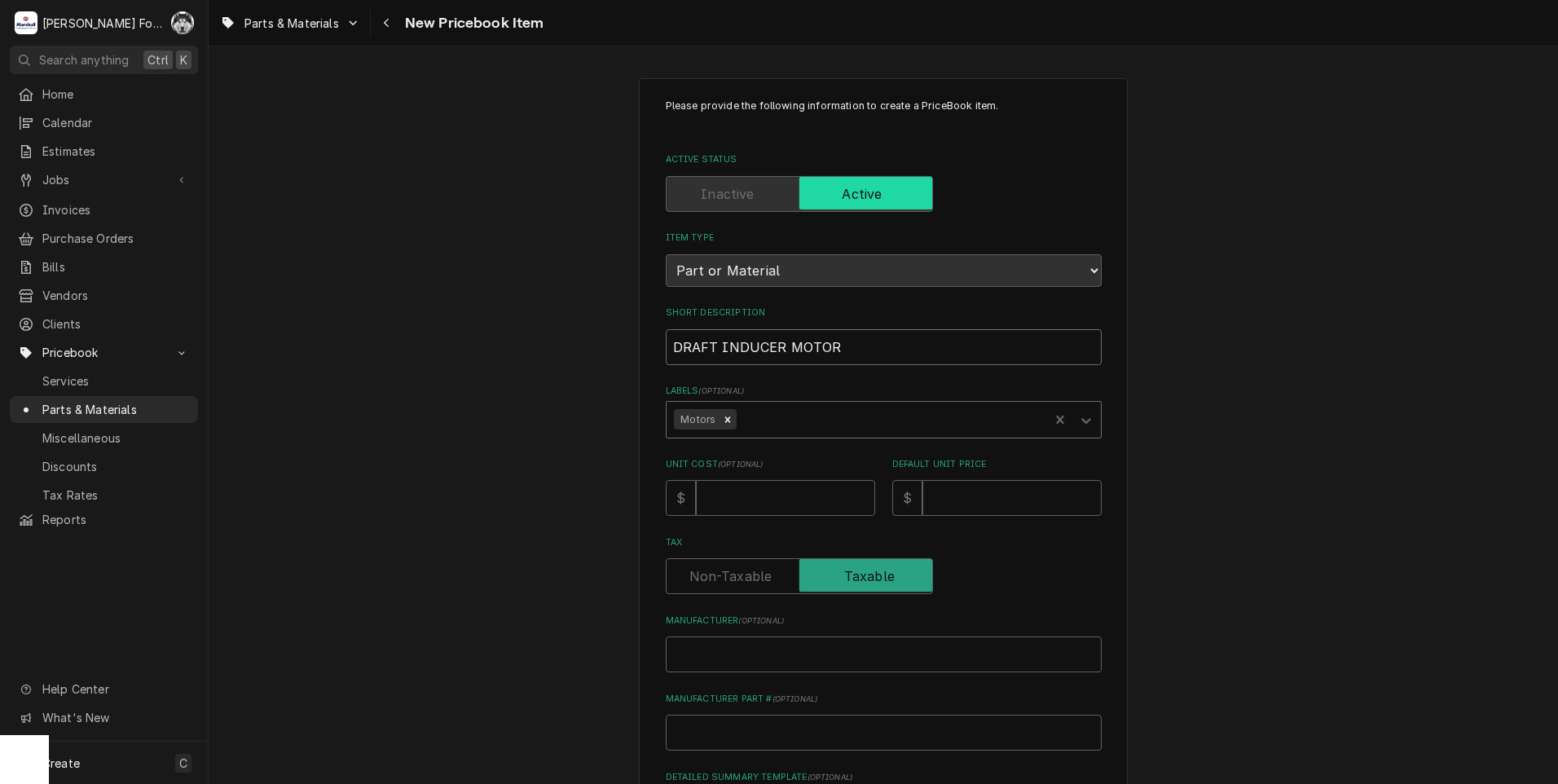
click at [859, 356] on input "DRAFT INDUCER MOTOR" at bounding box center [883, 347] width 436 height 36
type textarea "x"
type input "DRAFT INDUCER MOTOR"
type textarea "x"
type input "DRAFT INDUCER MOTOR ("
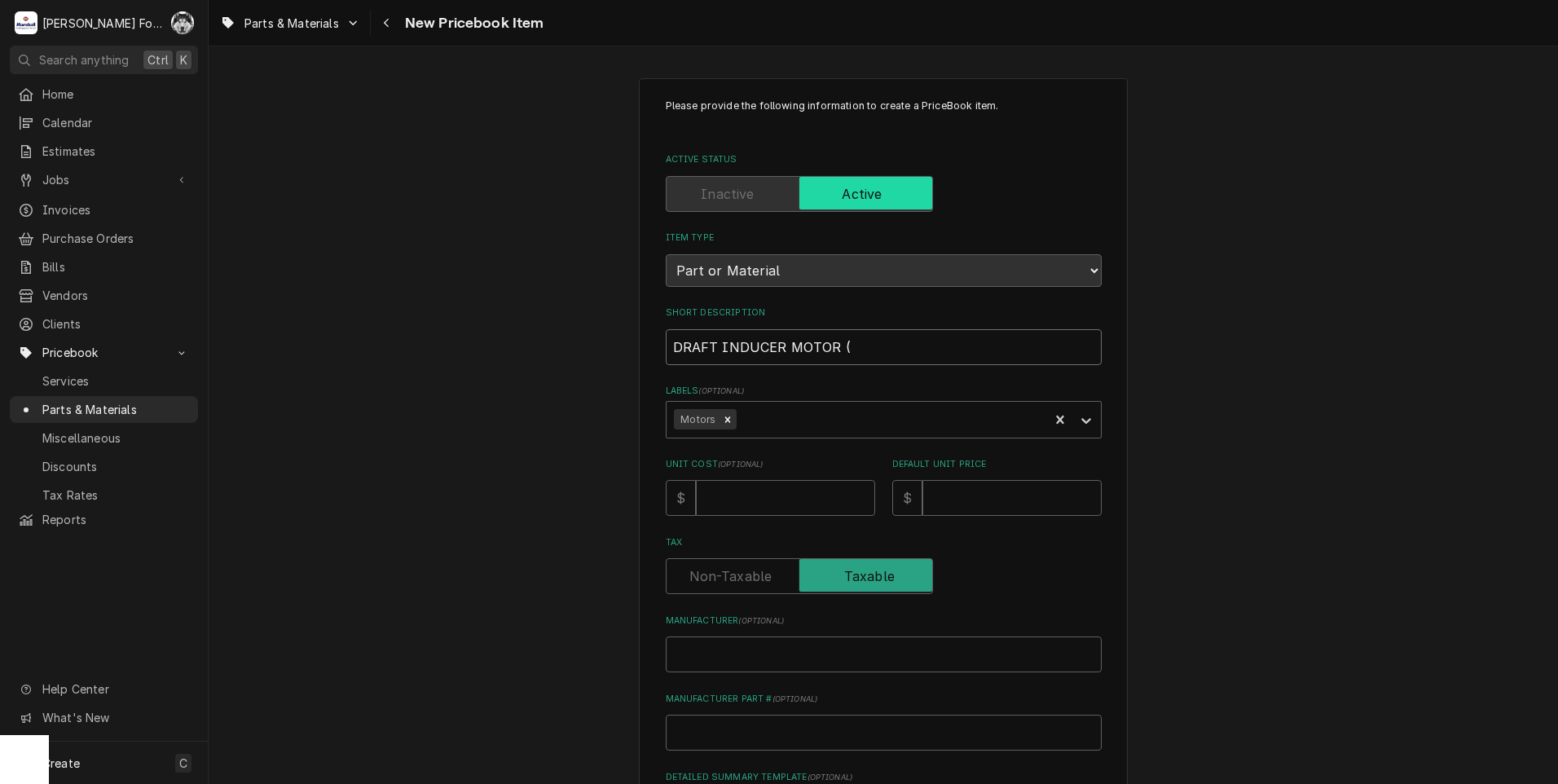
type textarea "x"
type input "DRAFT INDUCER MOTOR (B"
type textarea "x"
type input "DRAFT INDUCER MOTOR (BL"
type textarea "x"
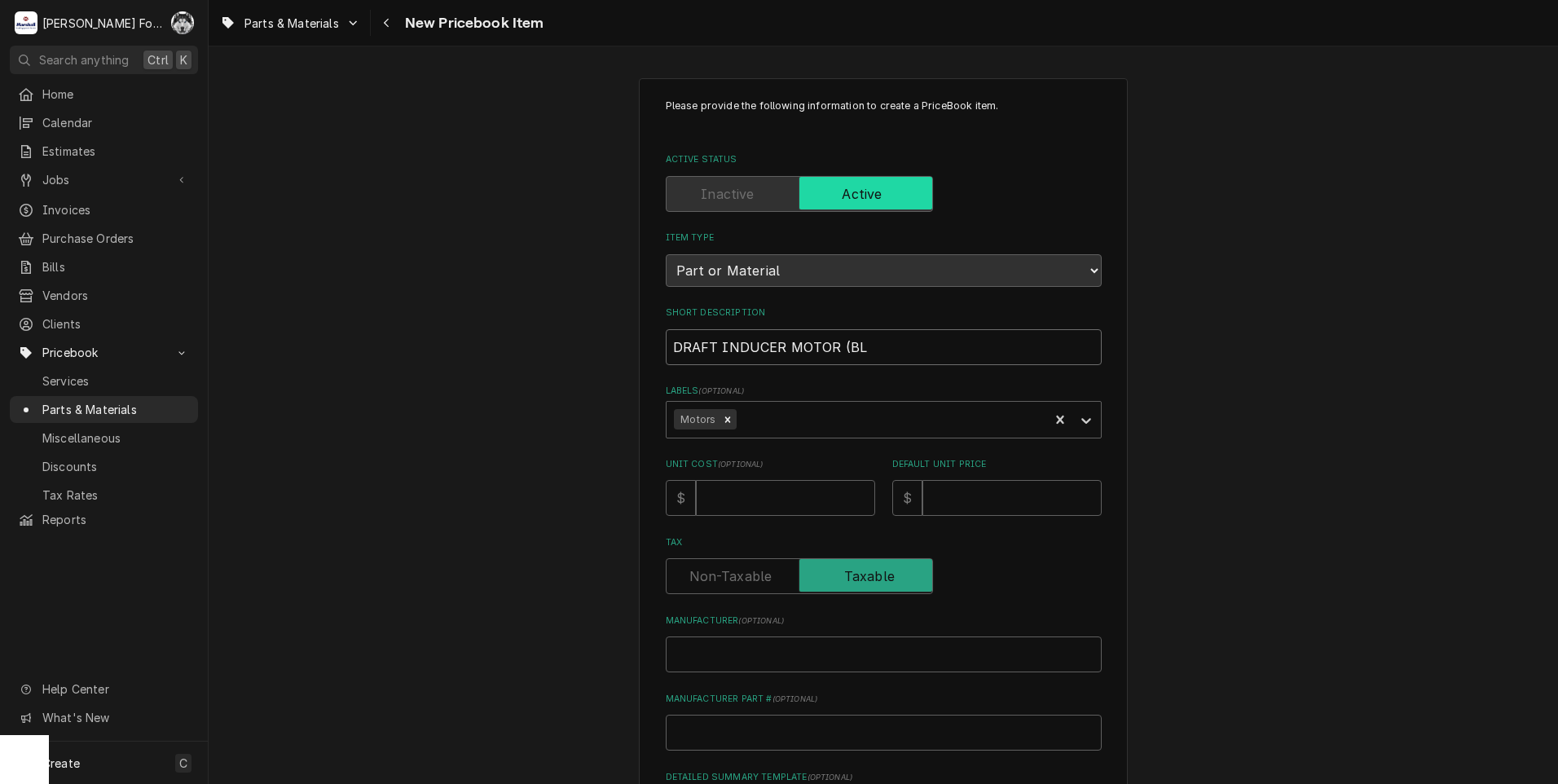
type input "DRAFT INDUCER MOTOR (BLO"
type textarea "x"
type input "DRAFT INDUCER MOTOR (BLOD"
type textarea "x"
type input "DRAFT INDUCER MOTOR (BLODG"
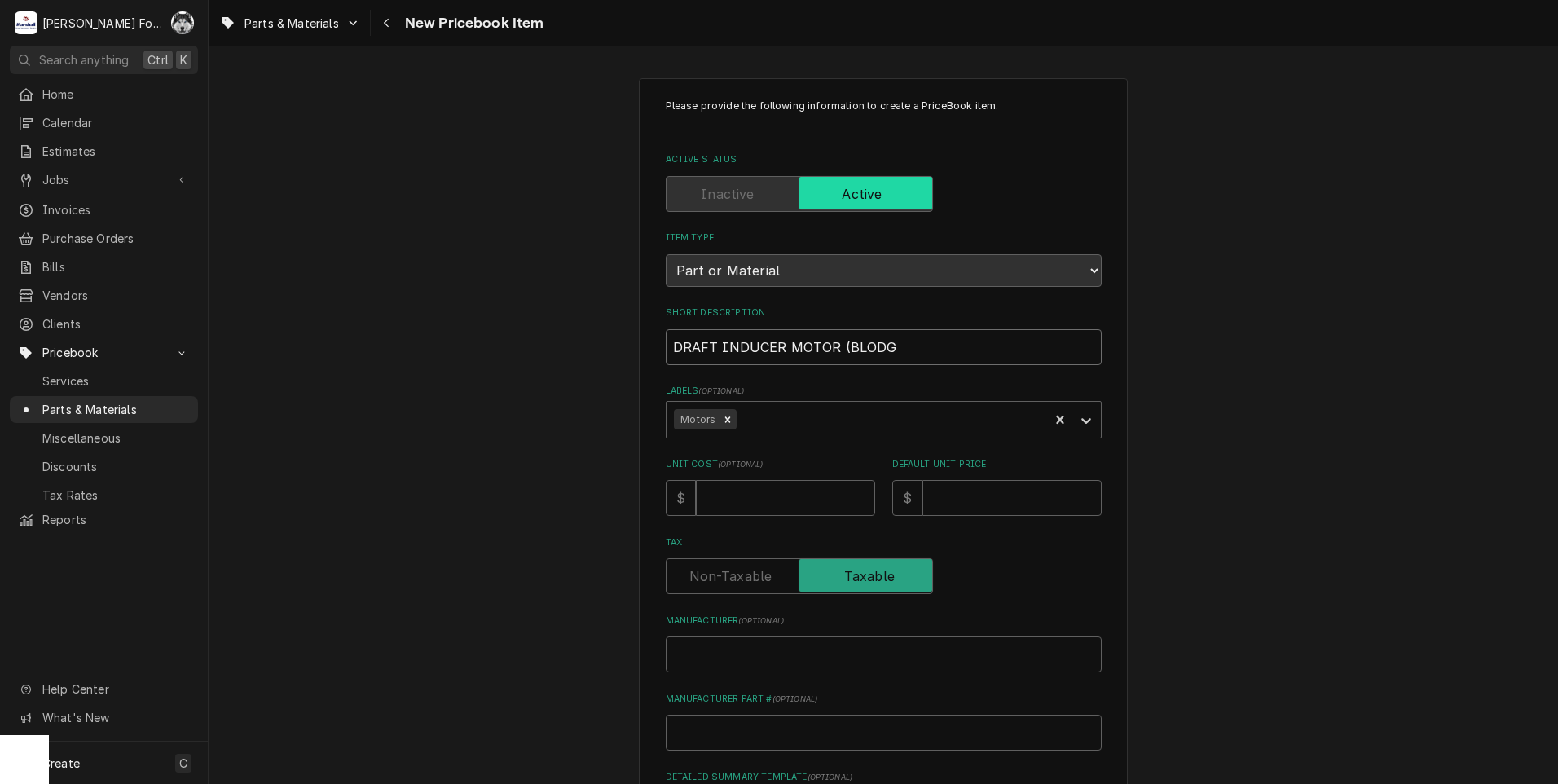
type textarea "x"
type input "DRAFT INDUCER MOTOR (BLODGE"
type textarea "x"
type input "DRAFT INDUCER MOTOR (BLODGET"
type textarea "x"
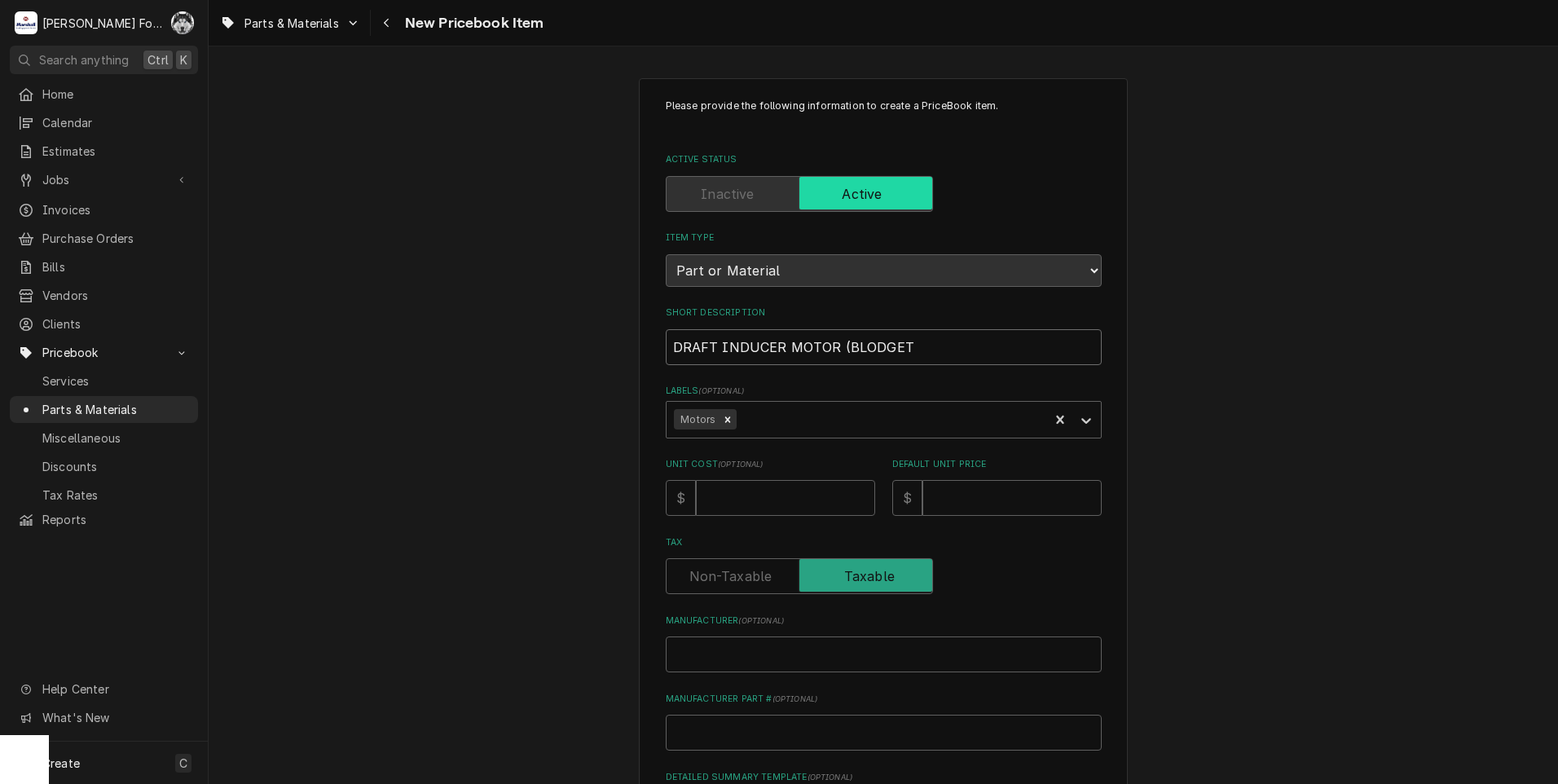
type input "DRAFT INDUCER MOTOR (BLODGETT"
type textarea "x"
type input "DRAFT INDUCER MOTOR ([PERSON_NAME])"
click at [758, 496] on input "Unit Cost ( optional )" at bounding box center [786, 497] width 179 height 36
click at [1006, 494] on input "Default Unit Price" at bounding box center [1012, 497] width 179 height 36
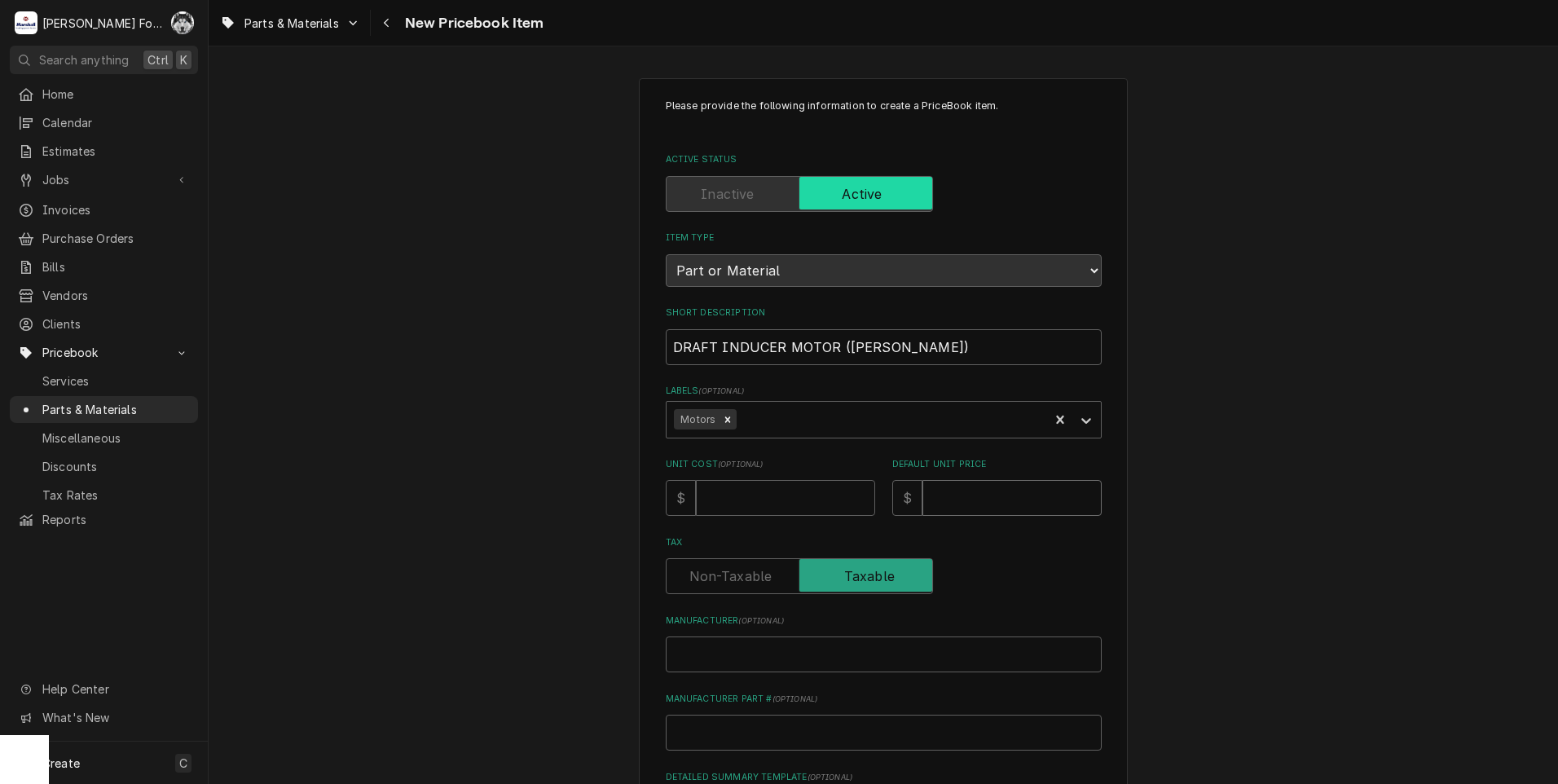
type textarea "x"
type input "1"
type textarea "x"
type input "11"
type textarea "x"
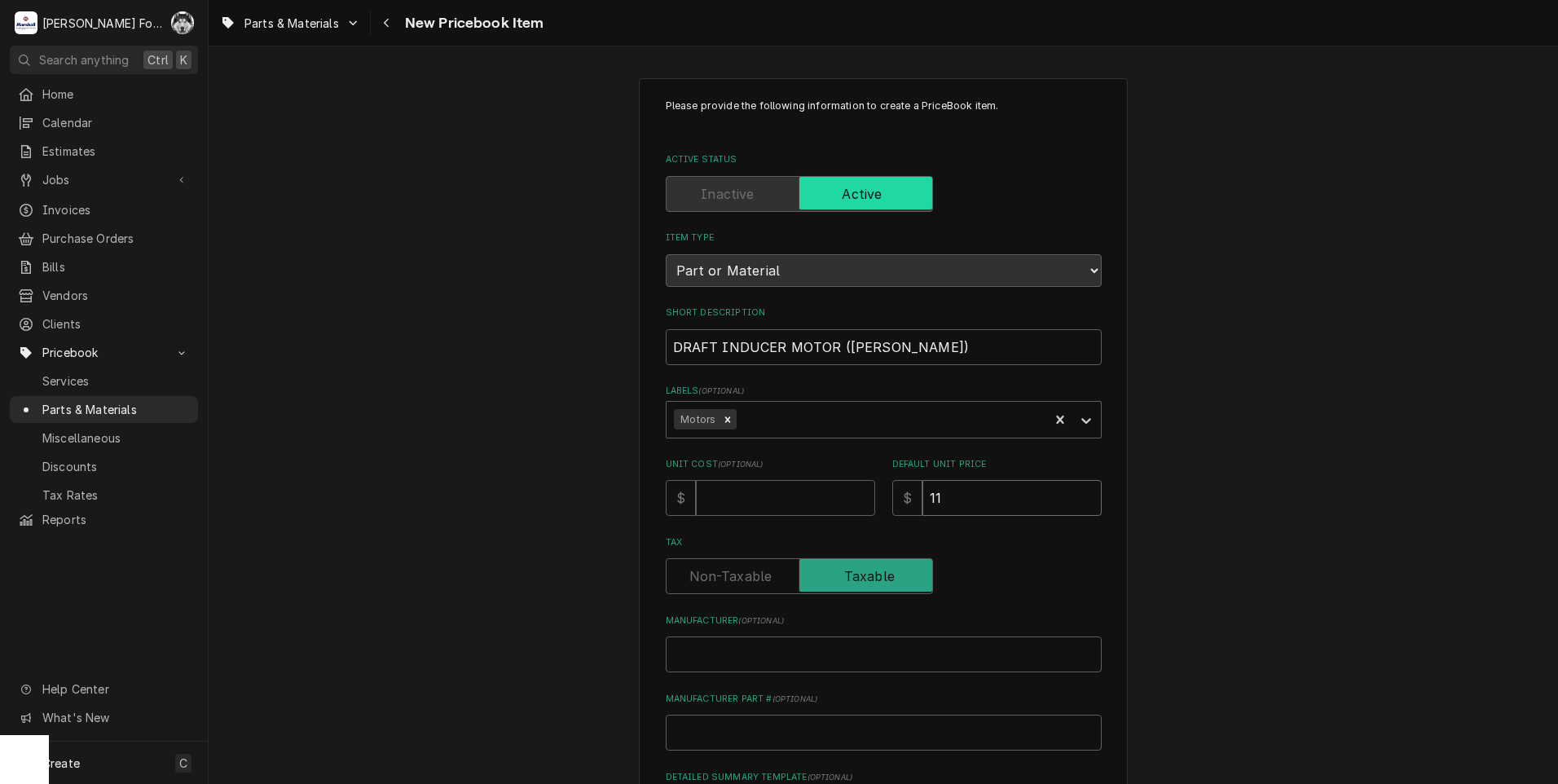
type input "117"
type textarea "x"
type input "1176"
type textarea "x"
type input "B"
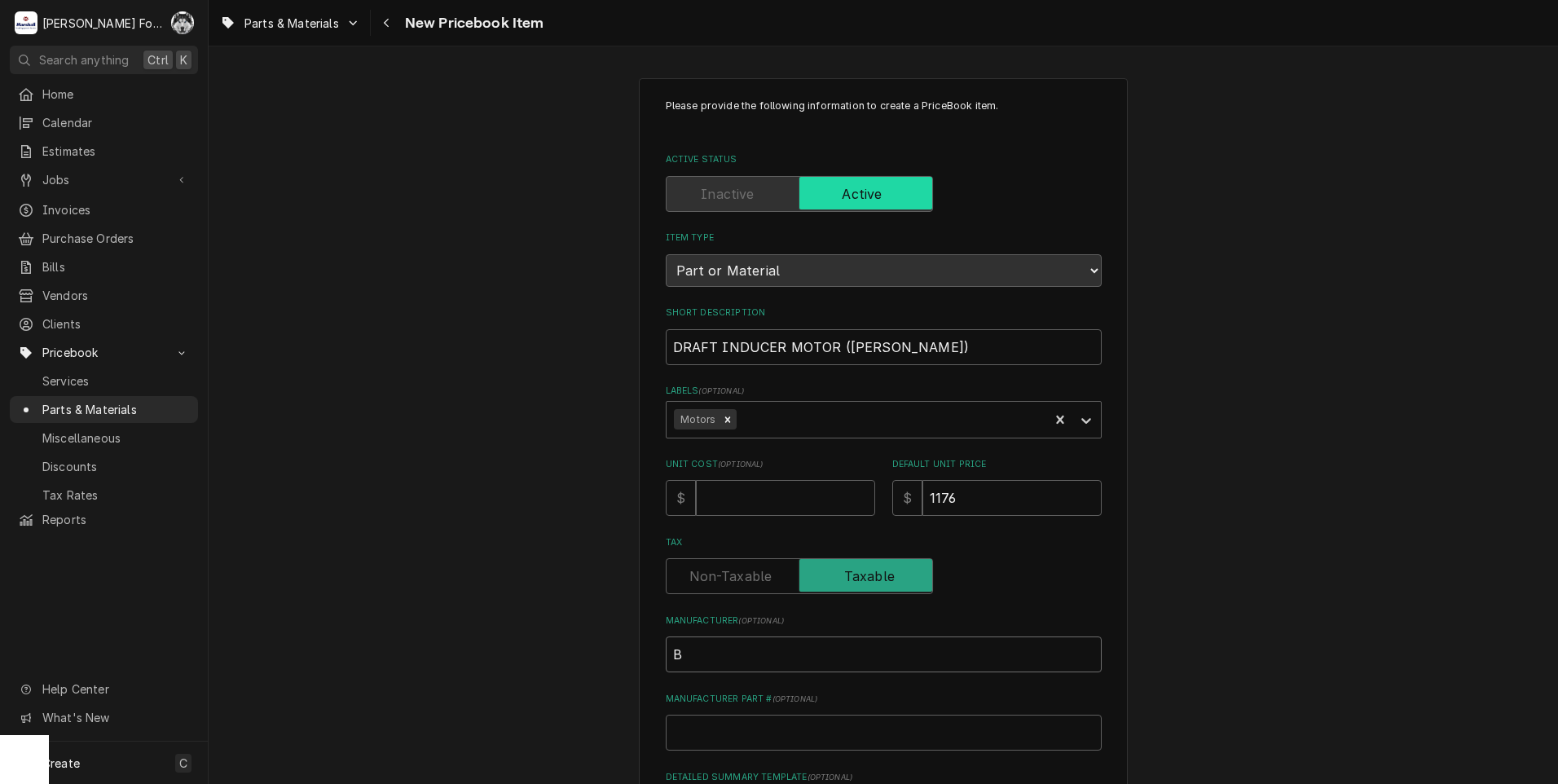
type textarea "x"
type input "BL"
type textarea "x"
type input "BLO"
type textarea "x"
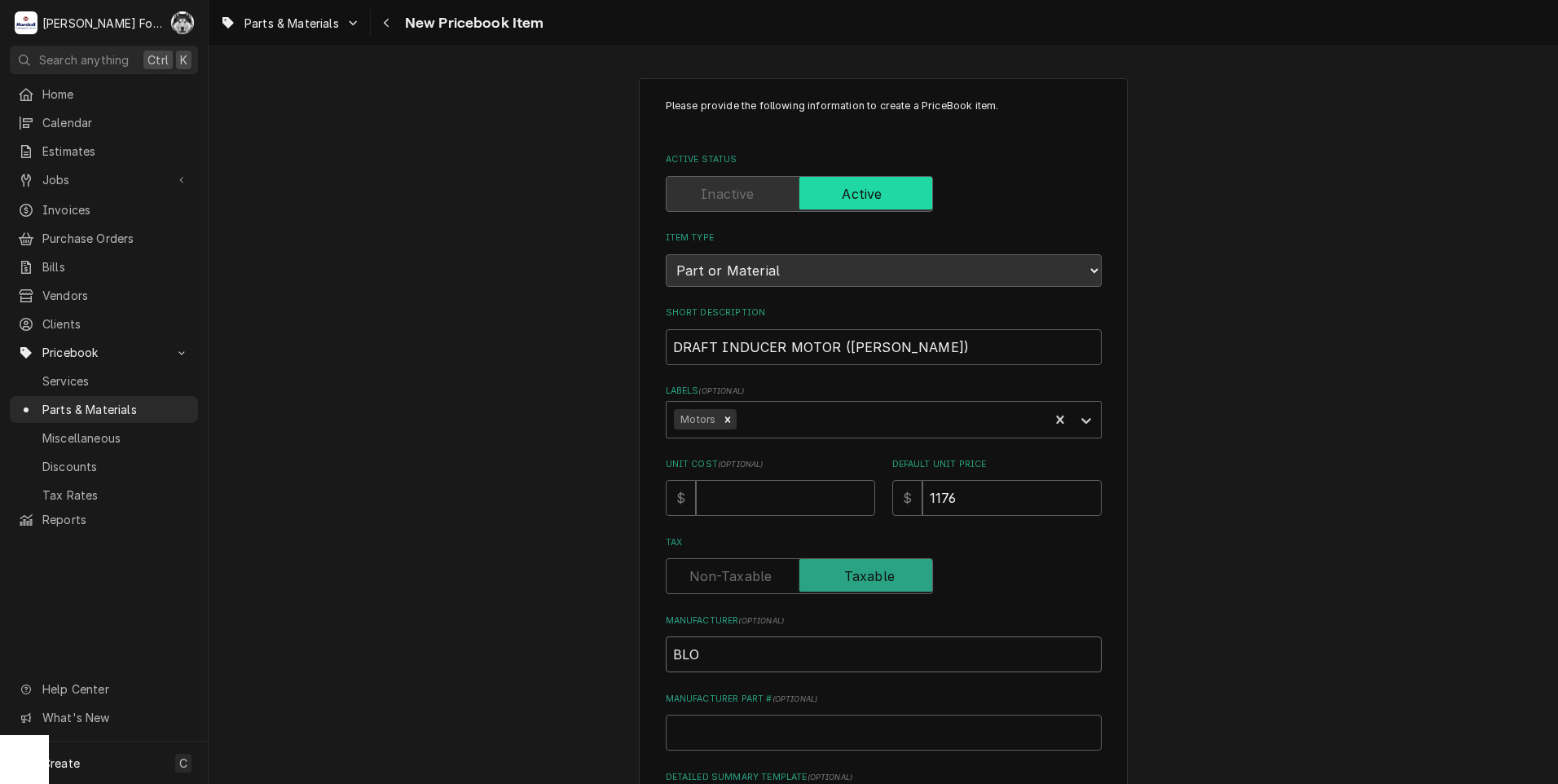
type input "BLOD"
type textarea "x"
type input "BLODG"
type textarea "x"
type input "BLODGE"
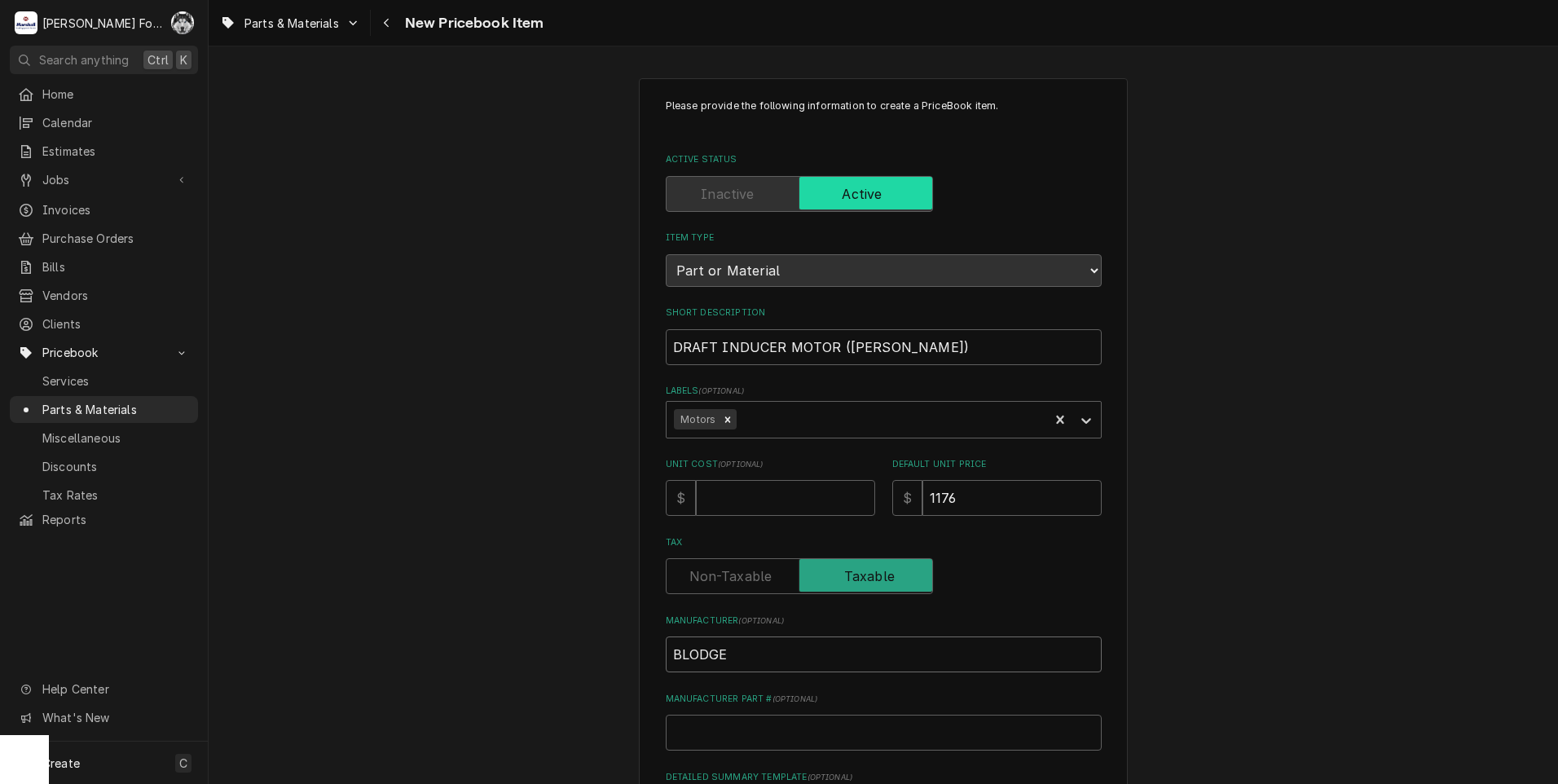
type textarea "x"
type input "BLODGET"
type textarea "x"
type input "[PERSON_NAME]"
type textarea "x"
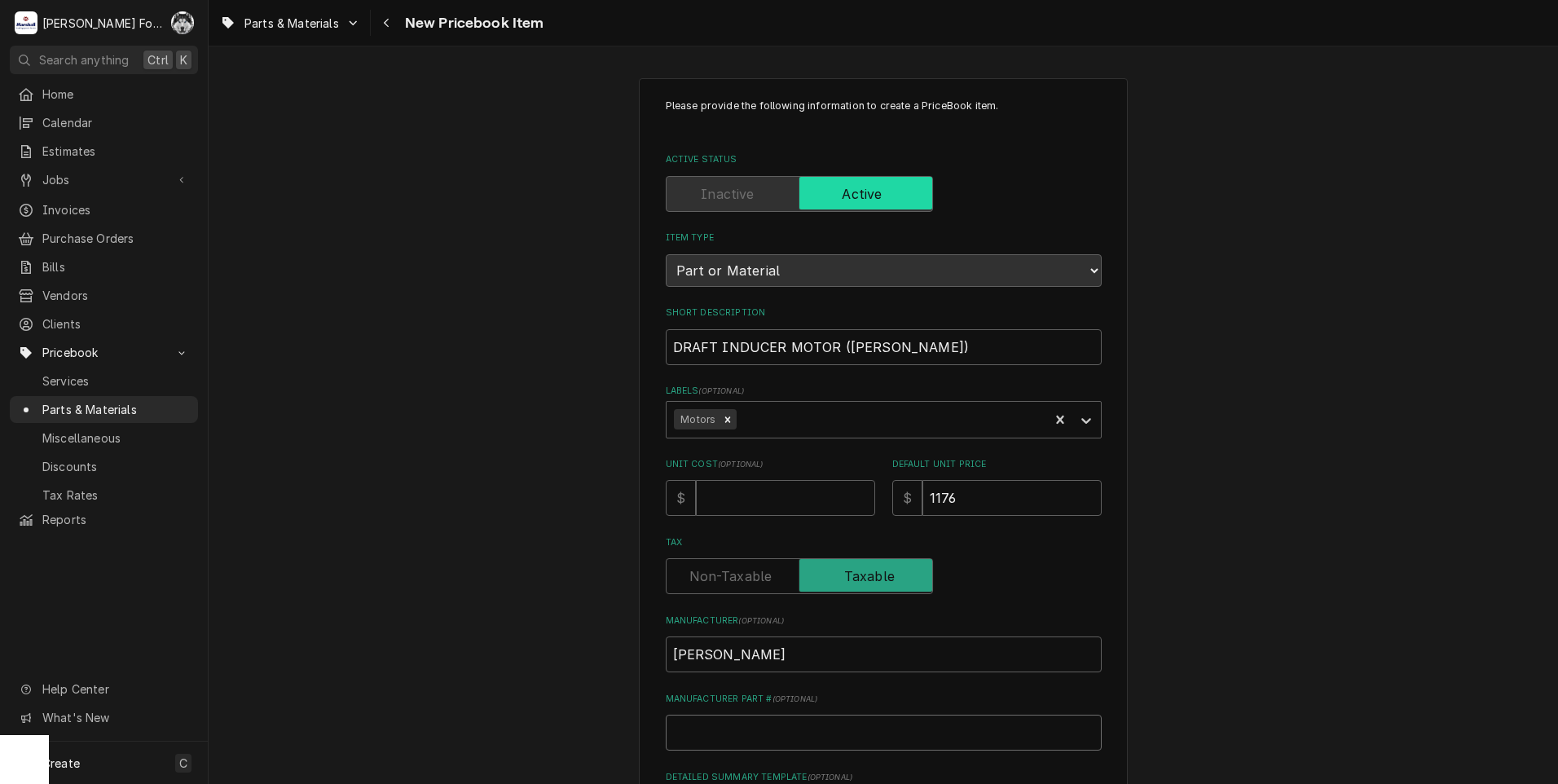
type input "5"
type textarea "x"
type input "55"
type textarea "x"
type input "556"
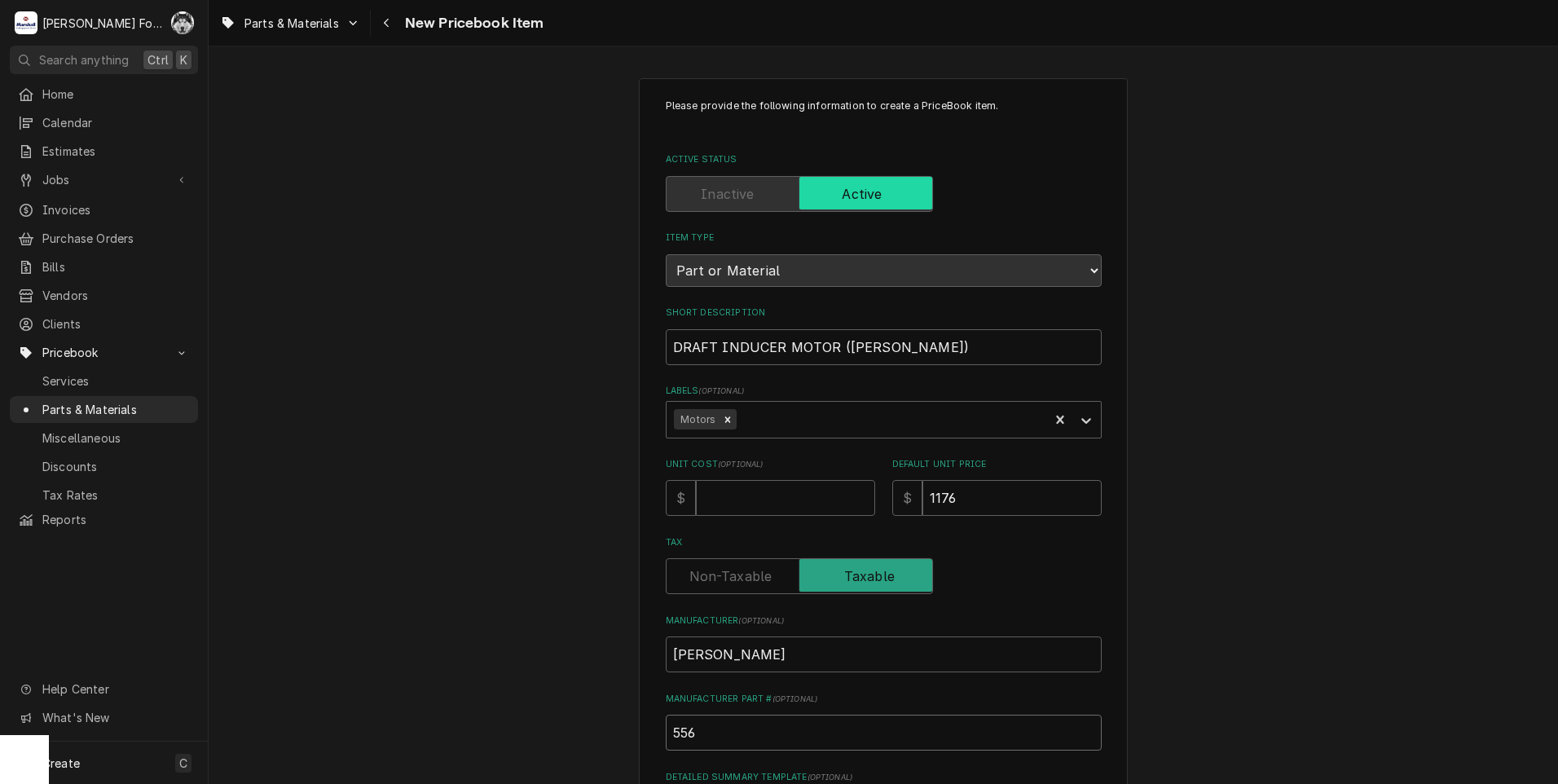
type textarea "x"
type input "5560"
type textarea "x"
type input "55603"
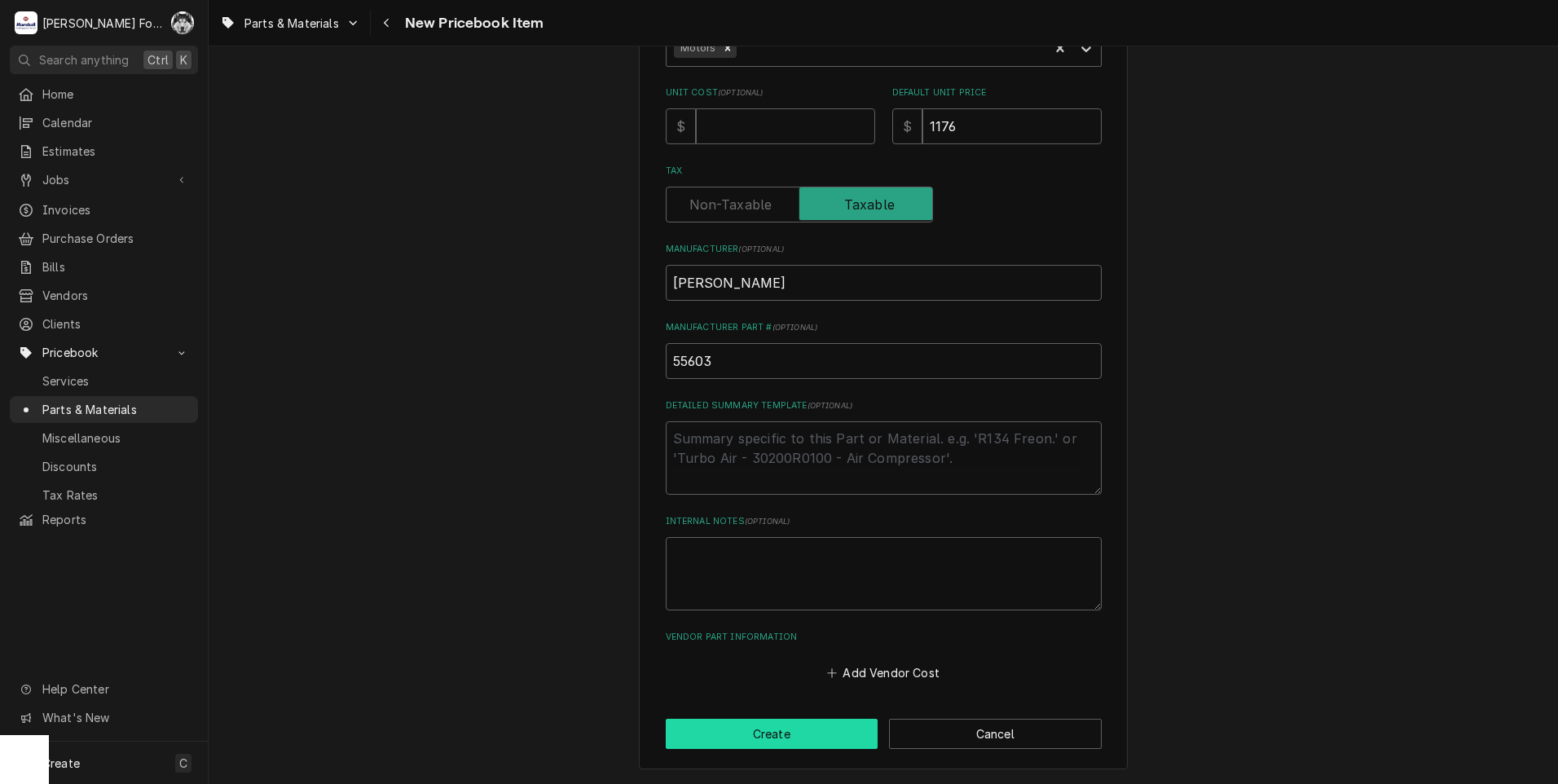
click at [768, 737] on button "Create" at bounding box center [771, 734] width 212 height 30
type textarea "x"
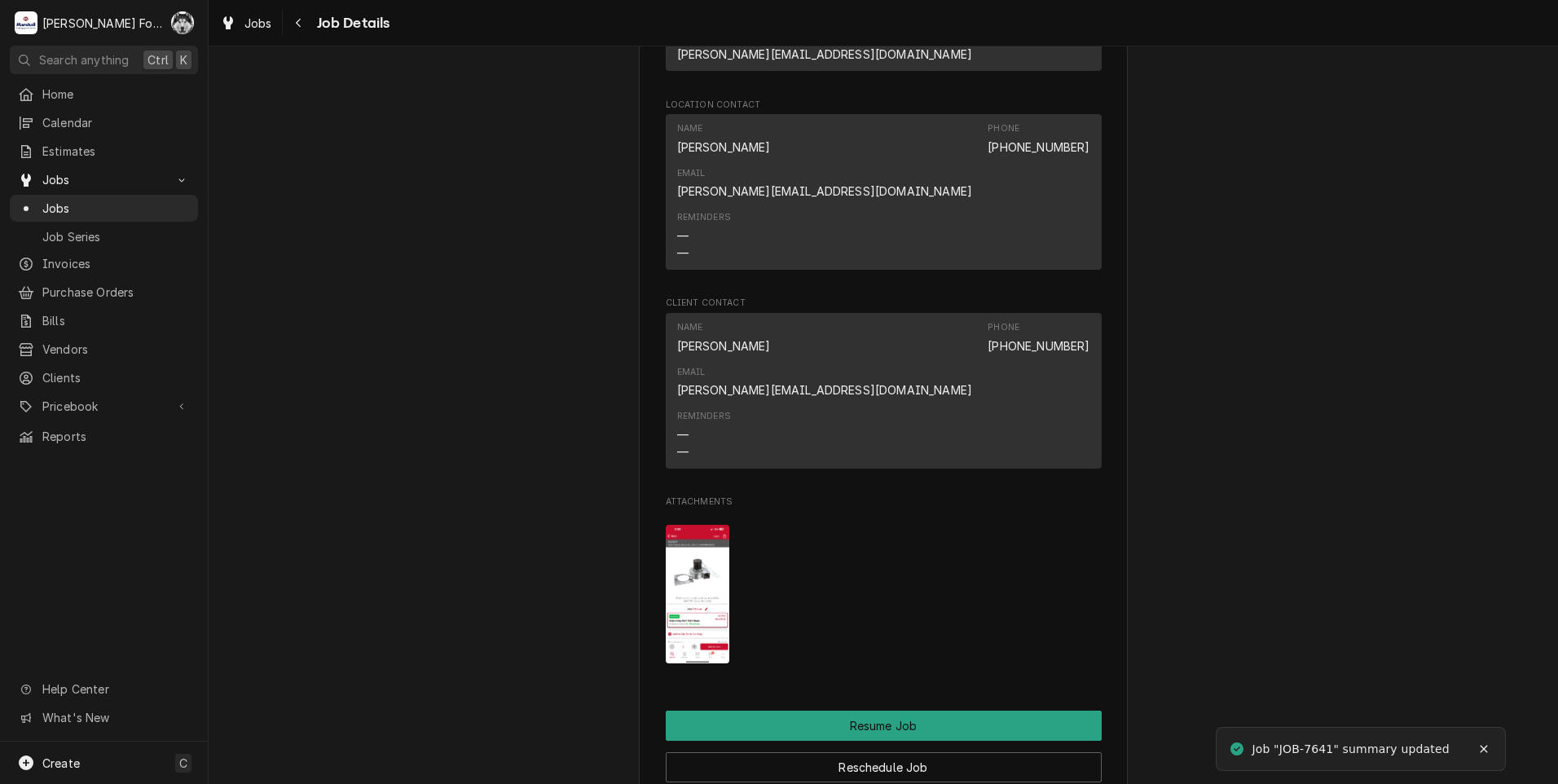
scroll to position [1766, 0]
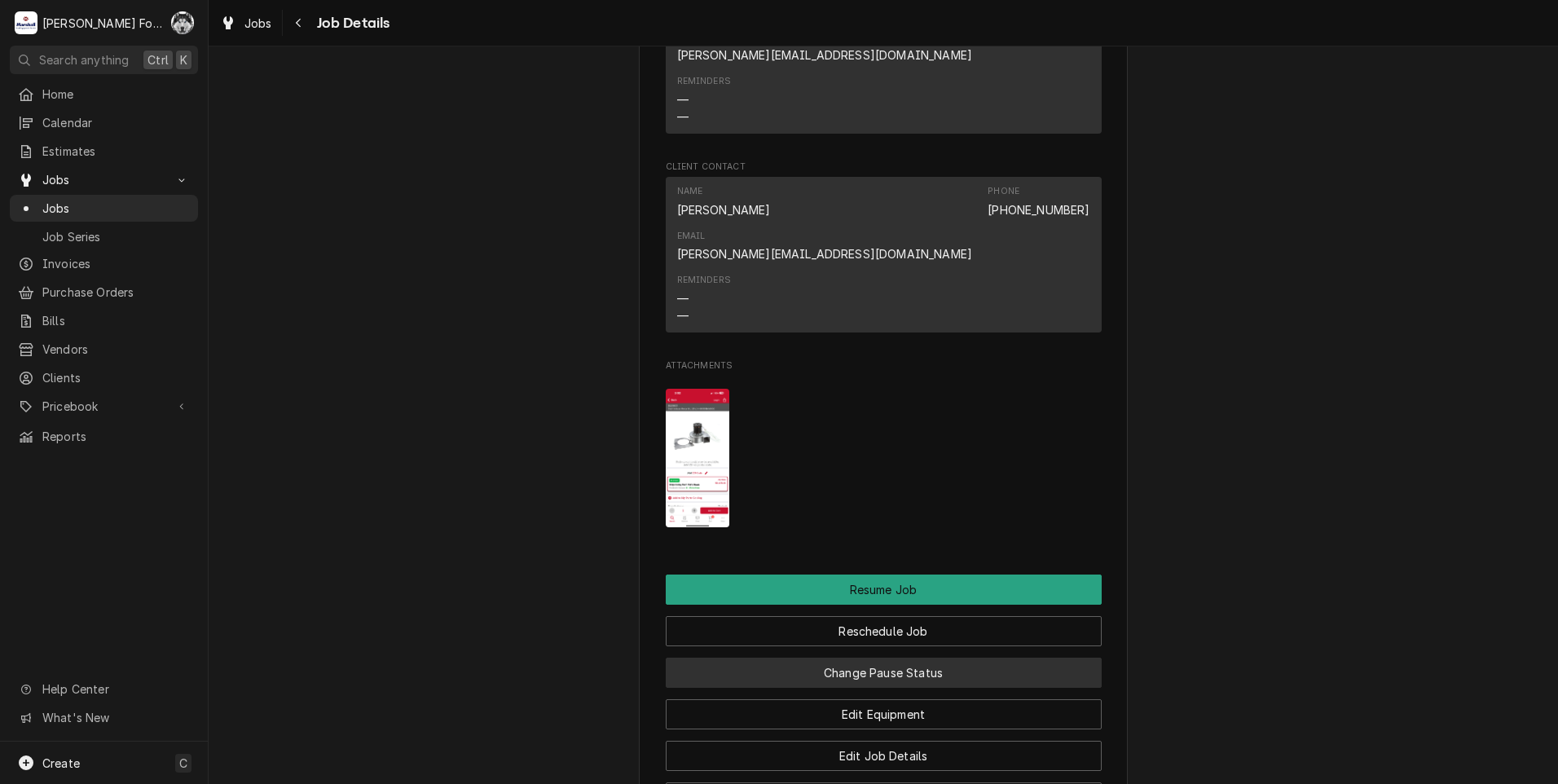
click at [771, 657] on button "Change Pause Status" at bounding box center [883, 672] width 436 height 30
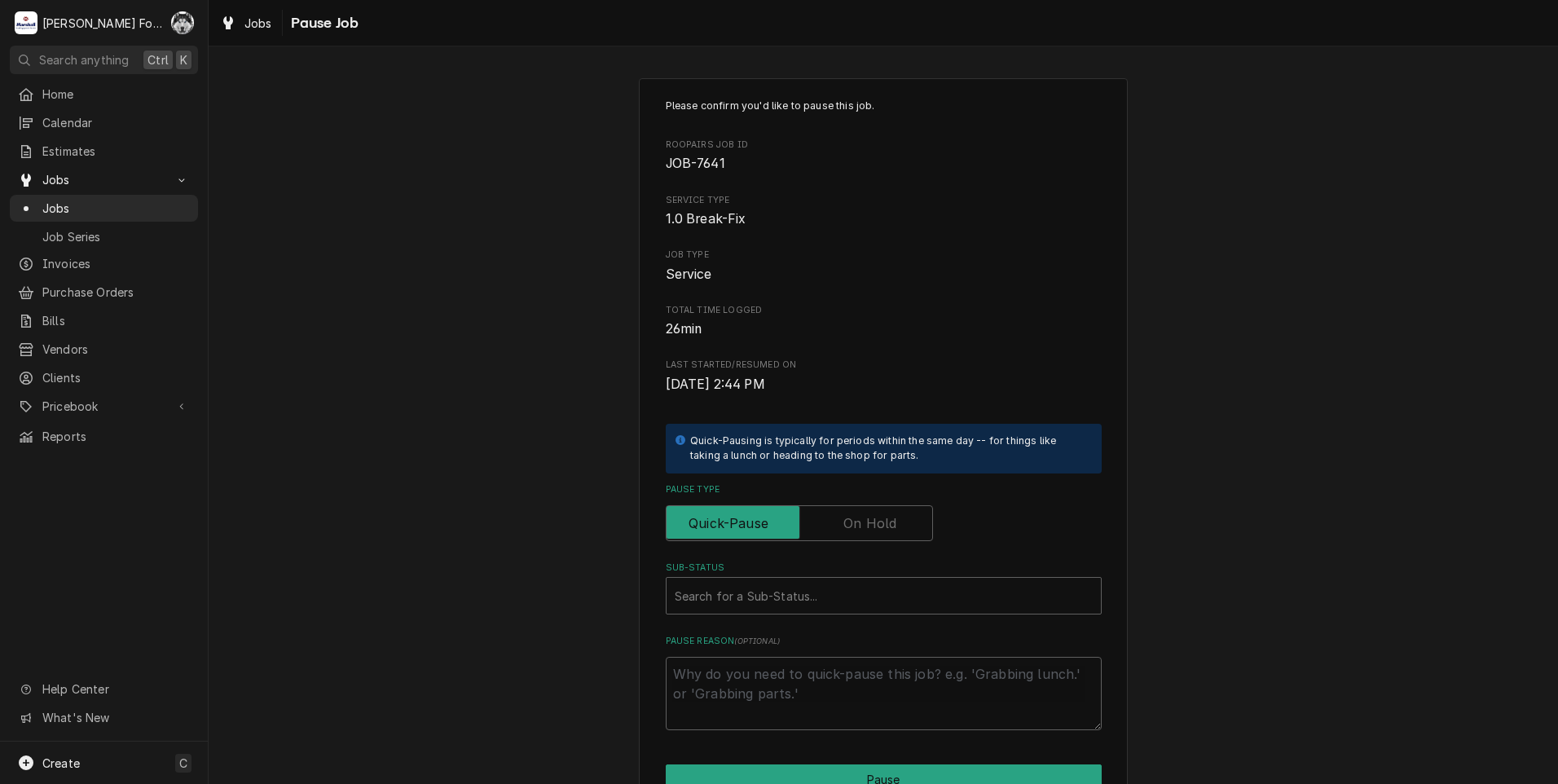
click at [885, 513] on label "Pause Type" at bounding box center [799, 523] width 267 height 36
click at [885, 513] on input "Pause Type" at bounding box center [799, 523] width 253 height 36
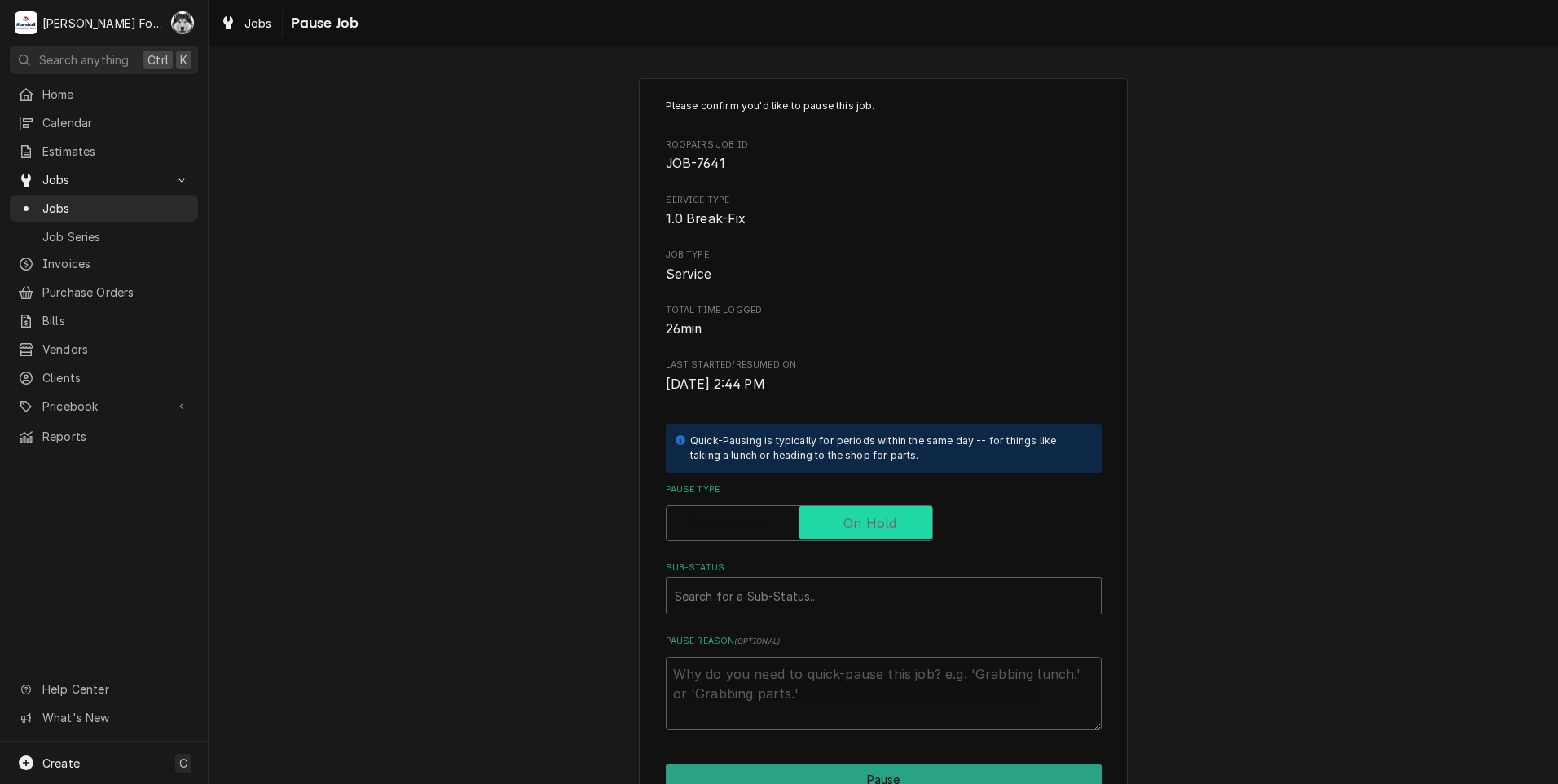
checkbox input "true"
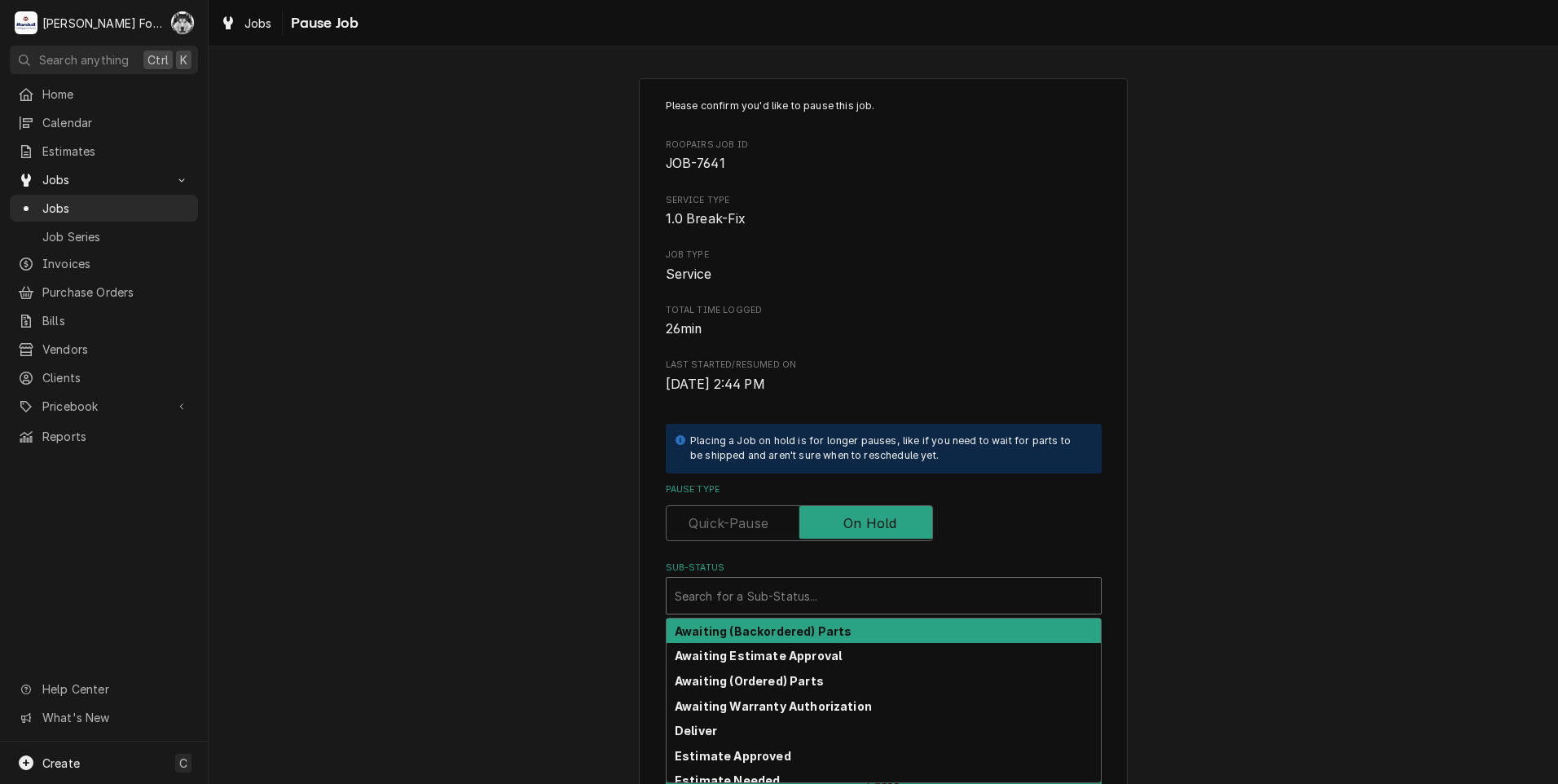
click at [778, 597] on div "Sub-Status" at bounding box center [884, 595] width 418 height 30
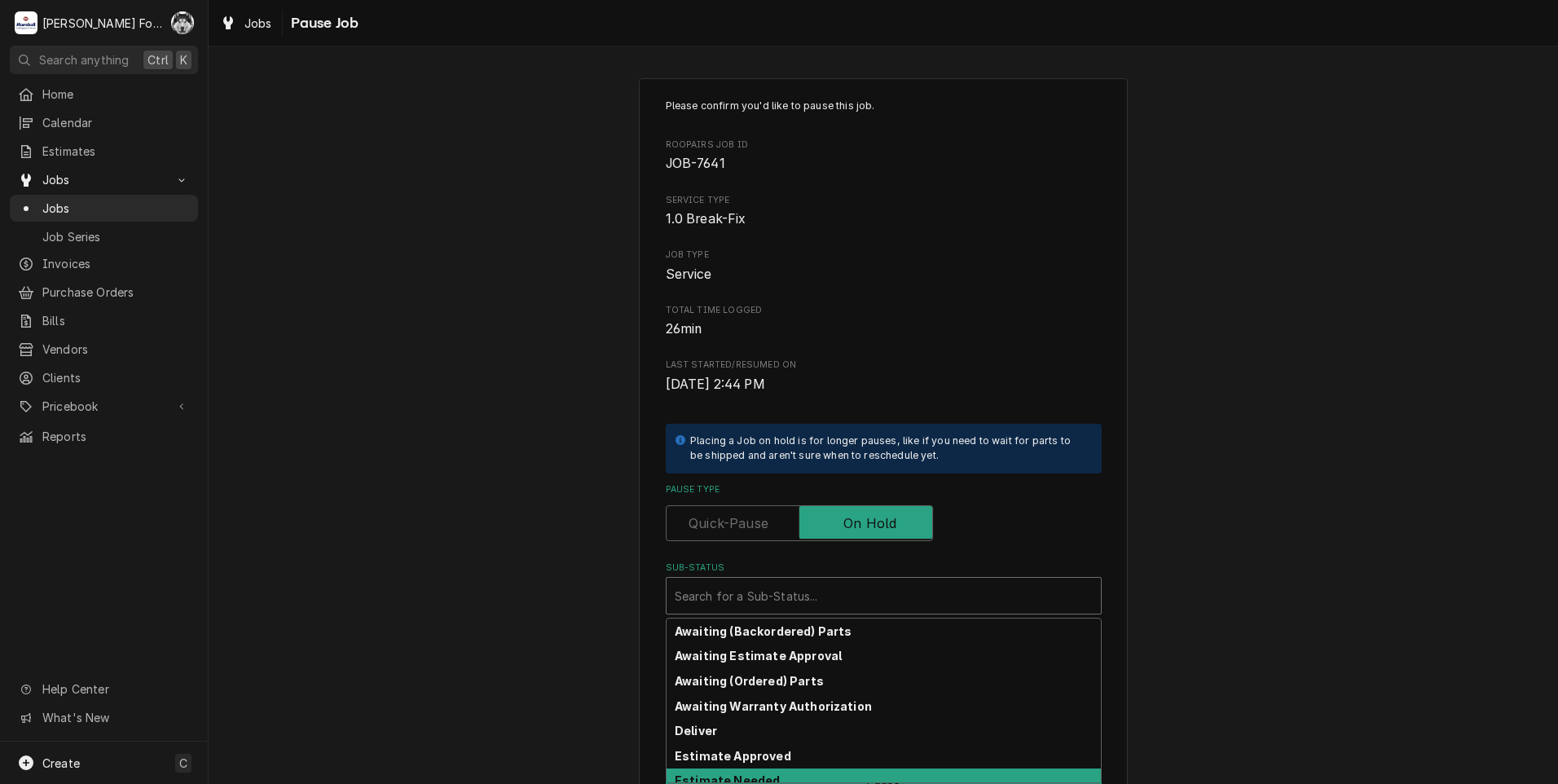
click at [776, 770] on div "Estimate Needed" at bounding box center [883, 781] width 434 height 25
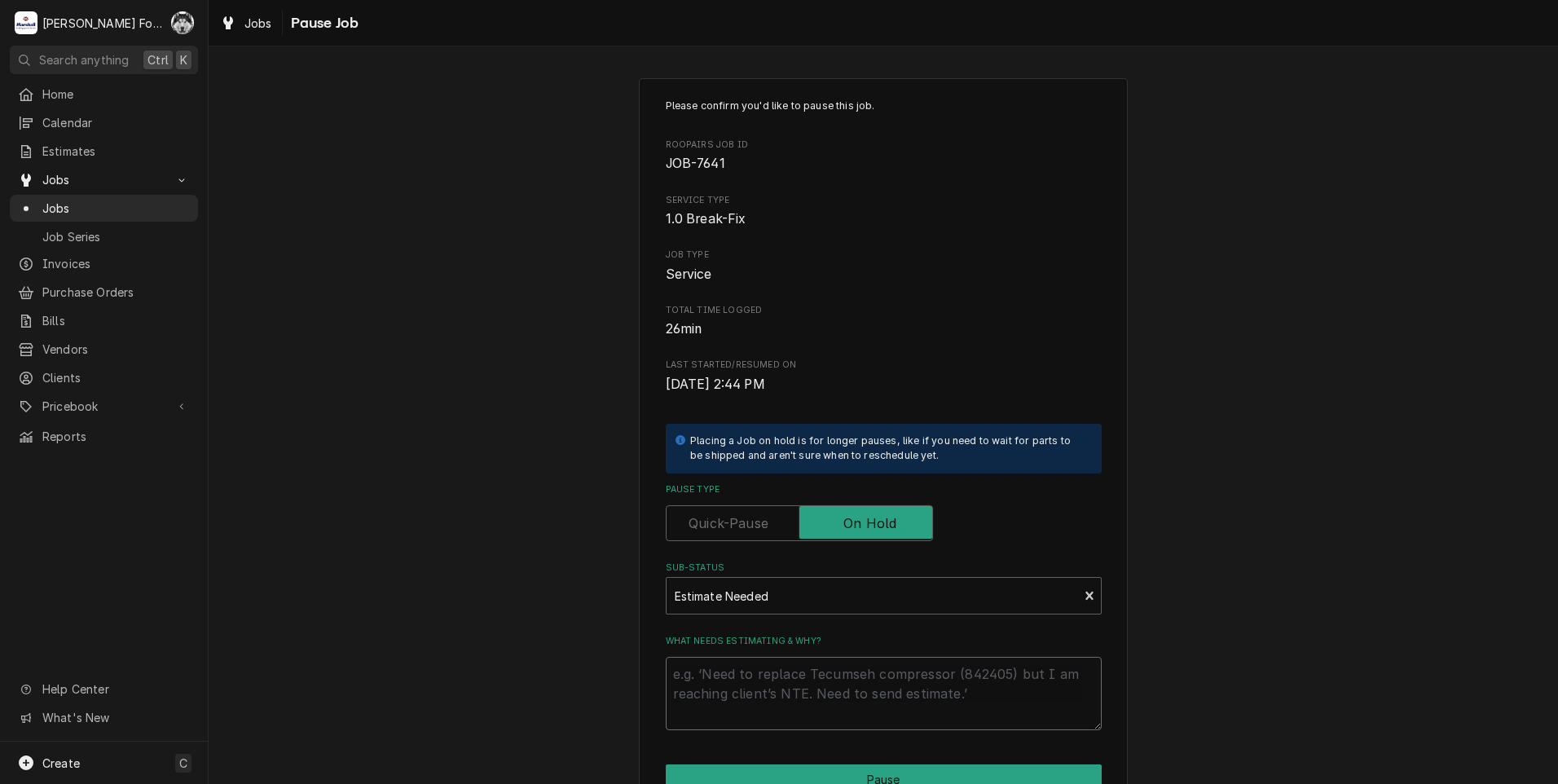
click at [794, 677] on textarea "What needs estimating & why?" at bounding box center [883, 693] width 436 height 74
type textarea "x"
type textarea "P"
type textarea "x"
type textarea "PA"
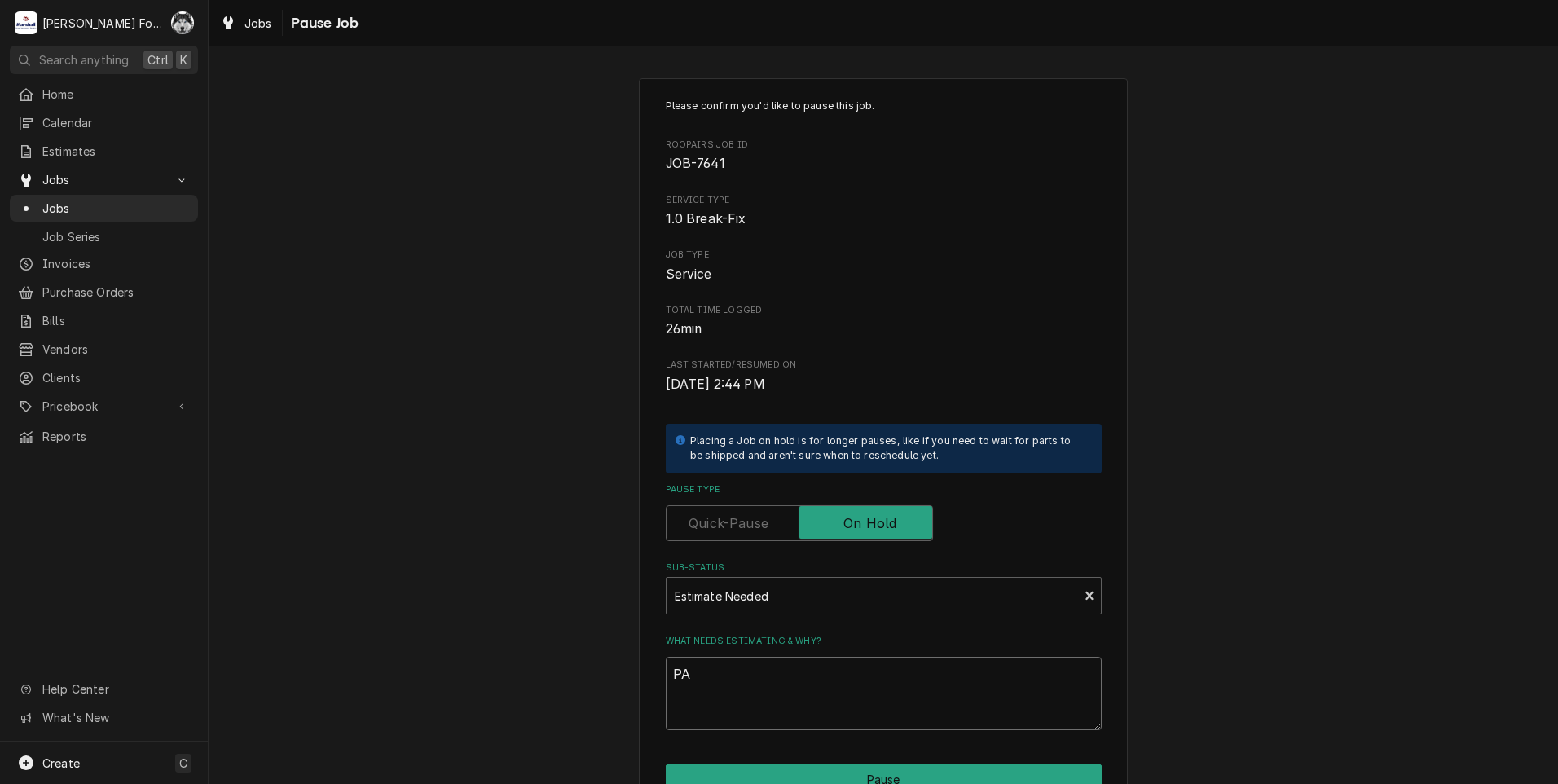
type textarea "x"
type textarea "PAR"
type textarea "x"
type textarea "PART"
type textarea "x"
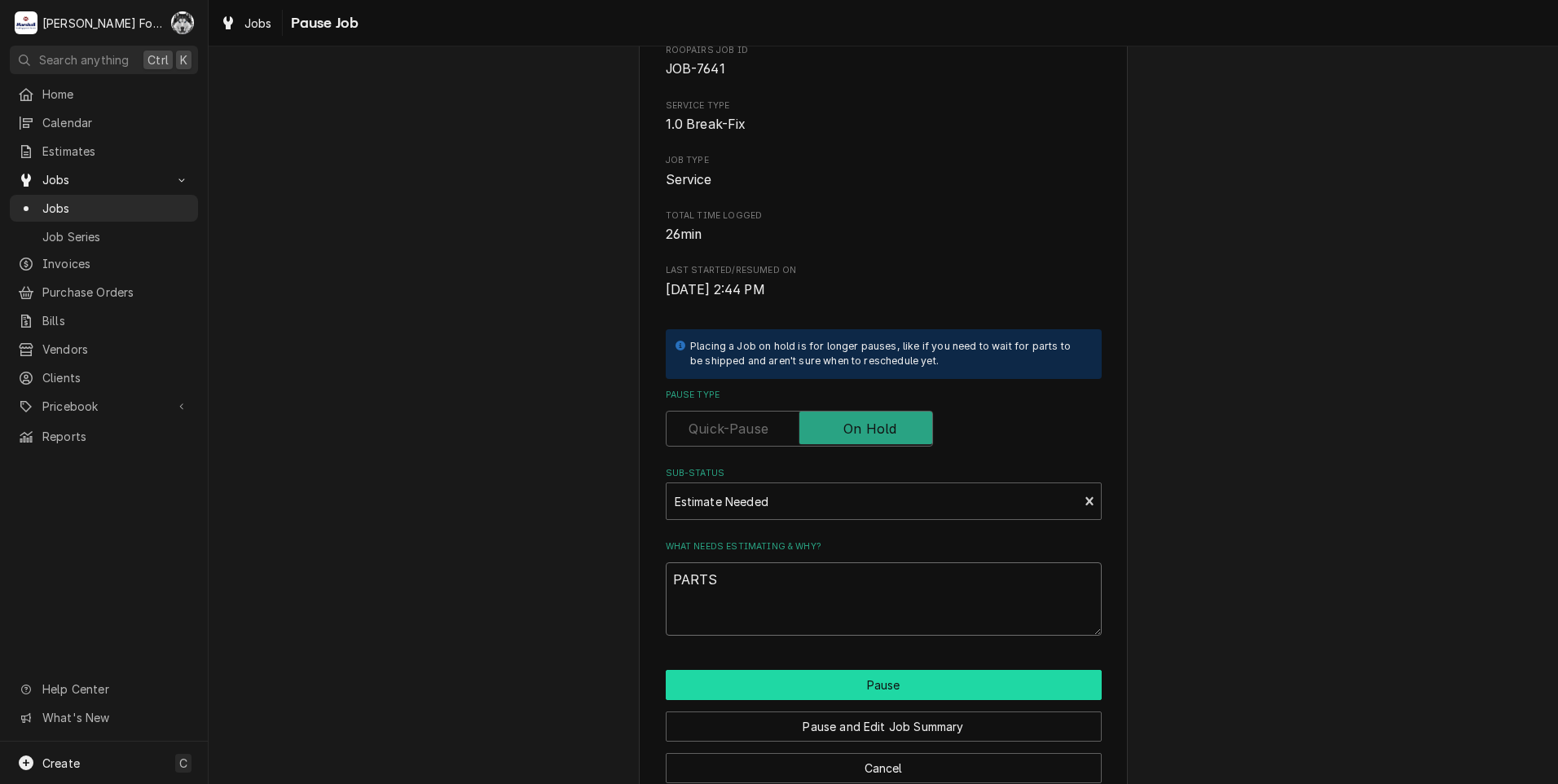
scroll to position [129, 0]
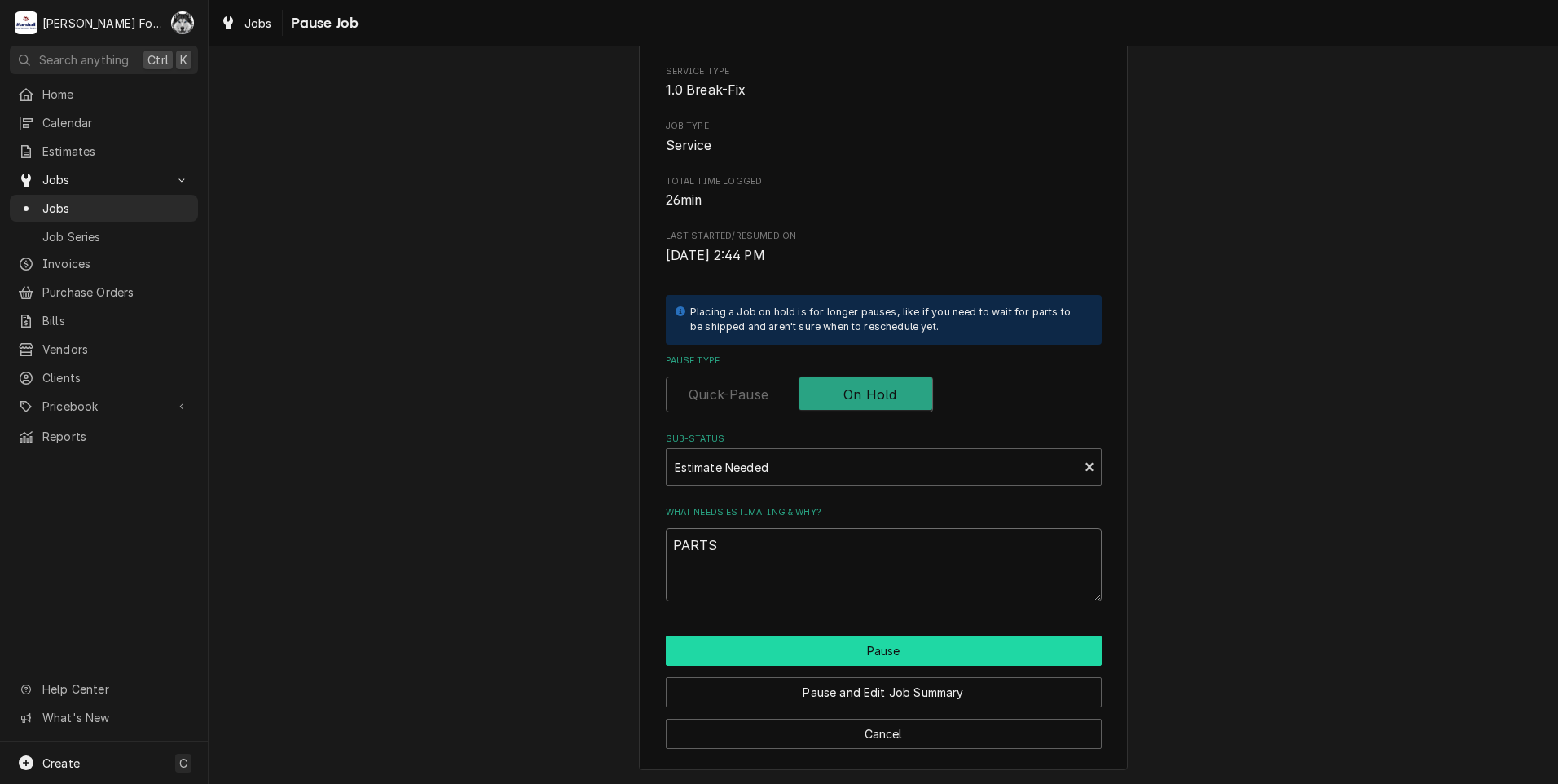
type textarea "PARTS"
click at [783, 643] on button "Pause" at bounding box center [883, 650] width 436 height 30
type textarea "x"
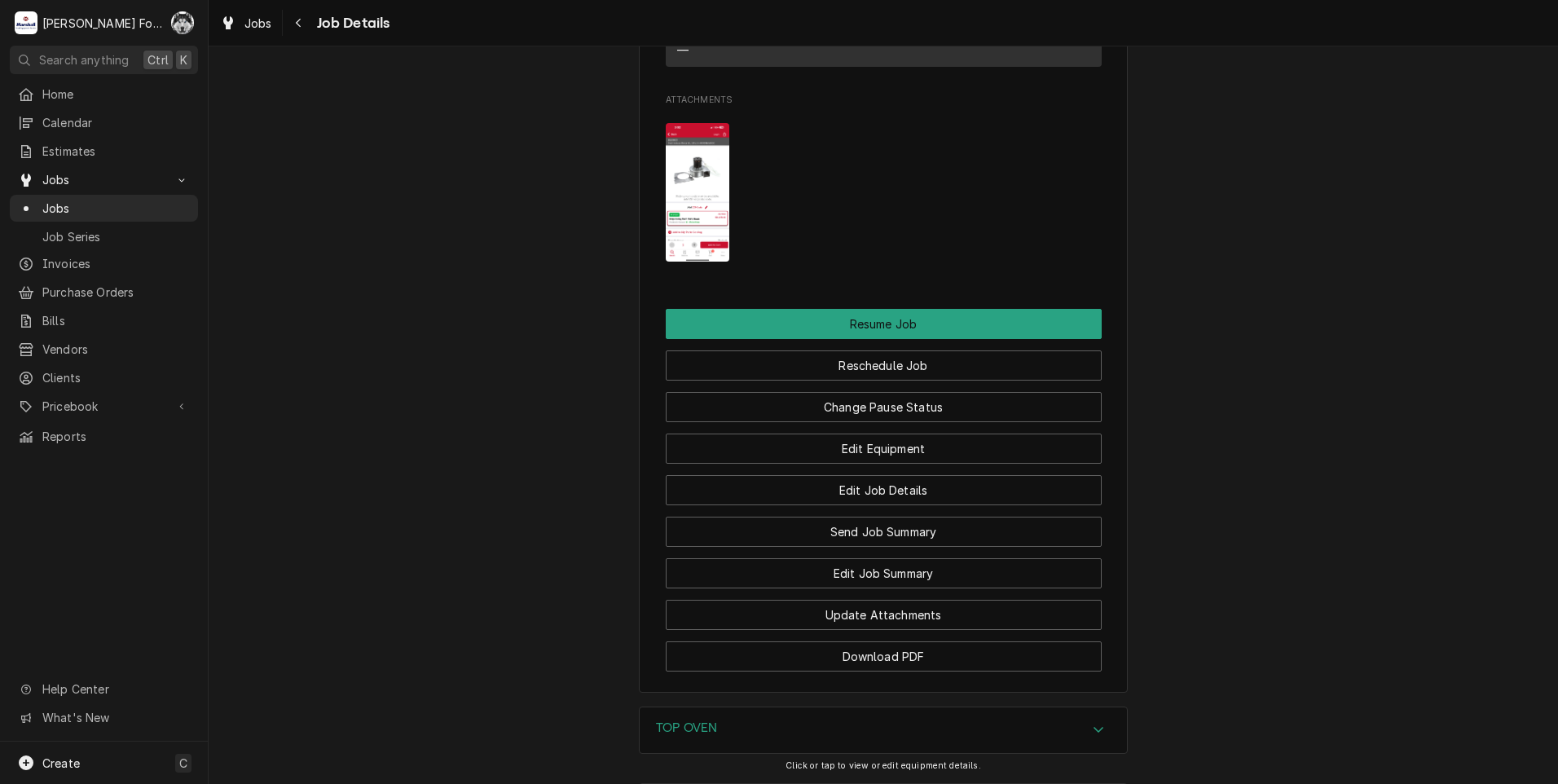
scroll to position [2103, 0]
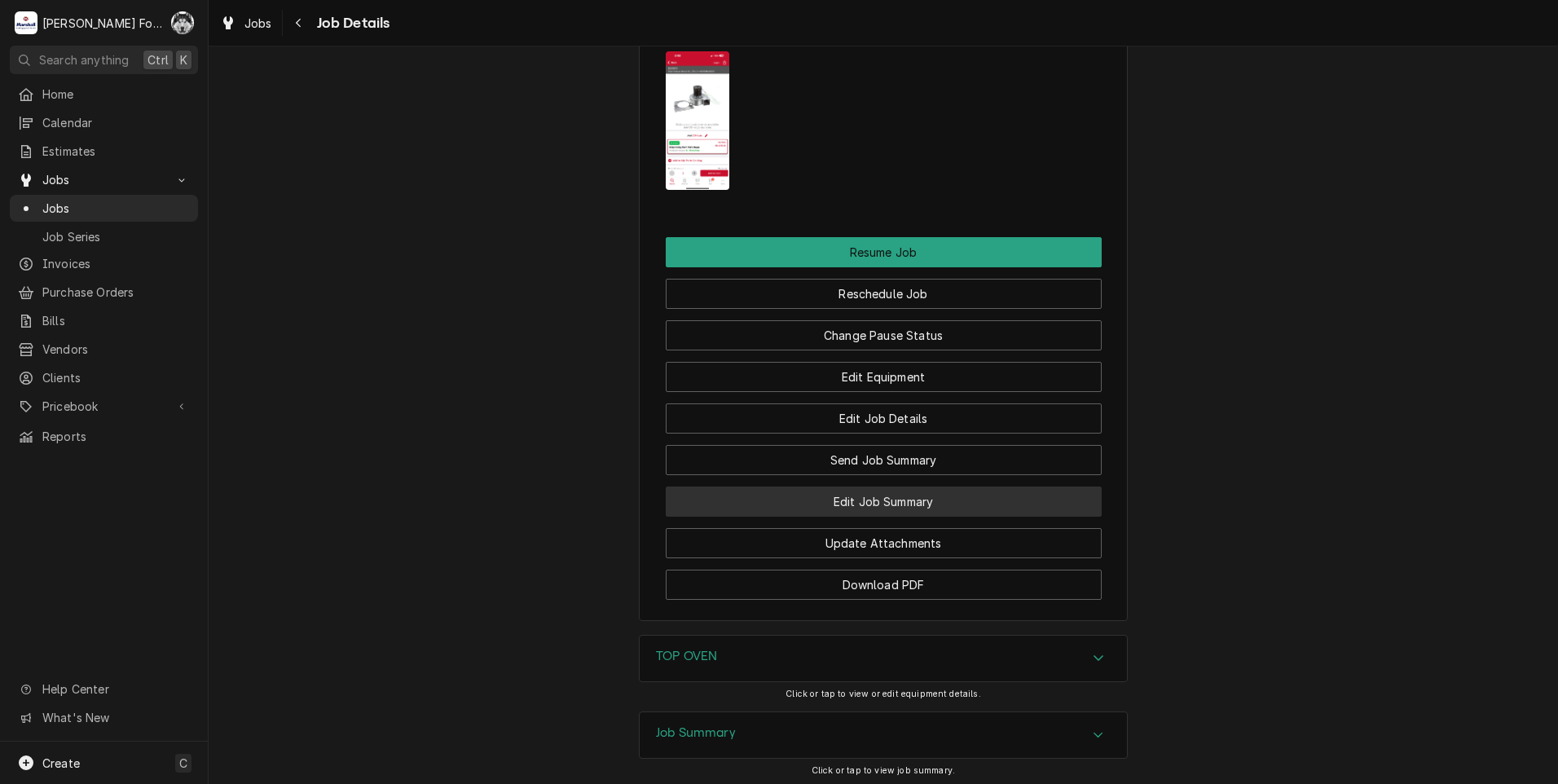
click at [858, 486] on button "Edit Job Summary" at bounding box center [883, 502] width 436 height 30
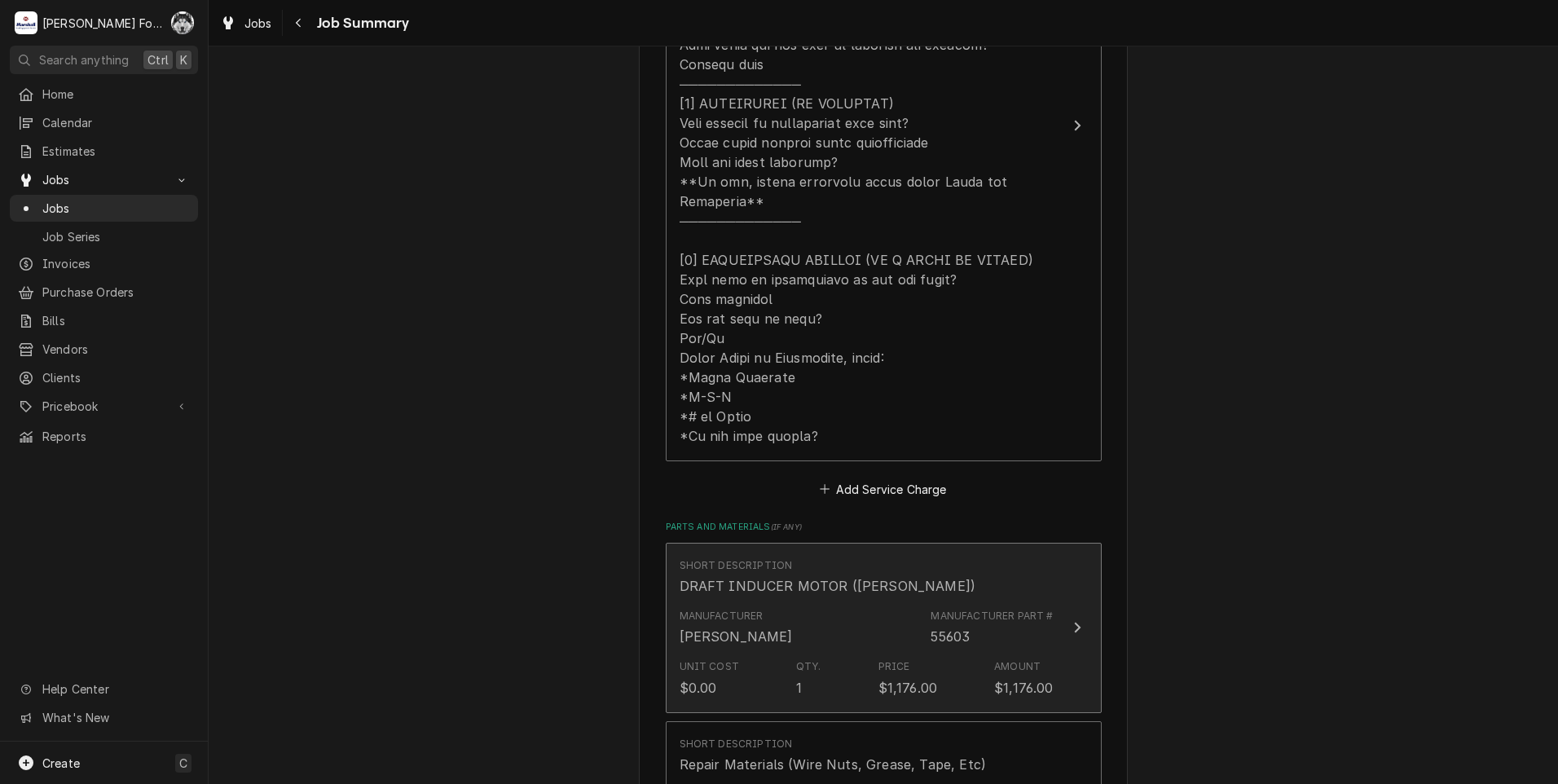
scroll to position [814, 0]
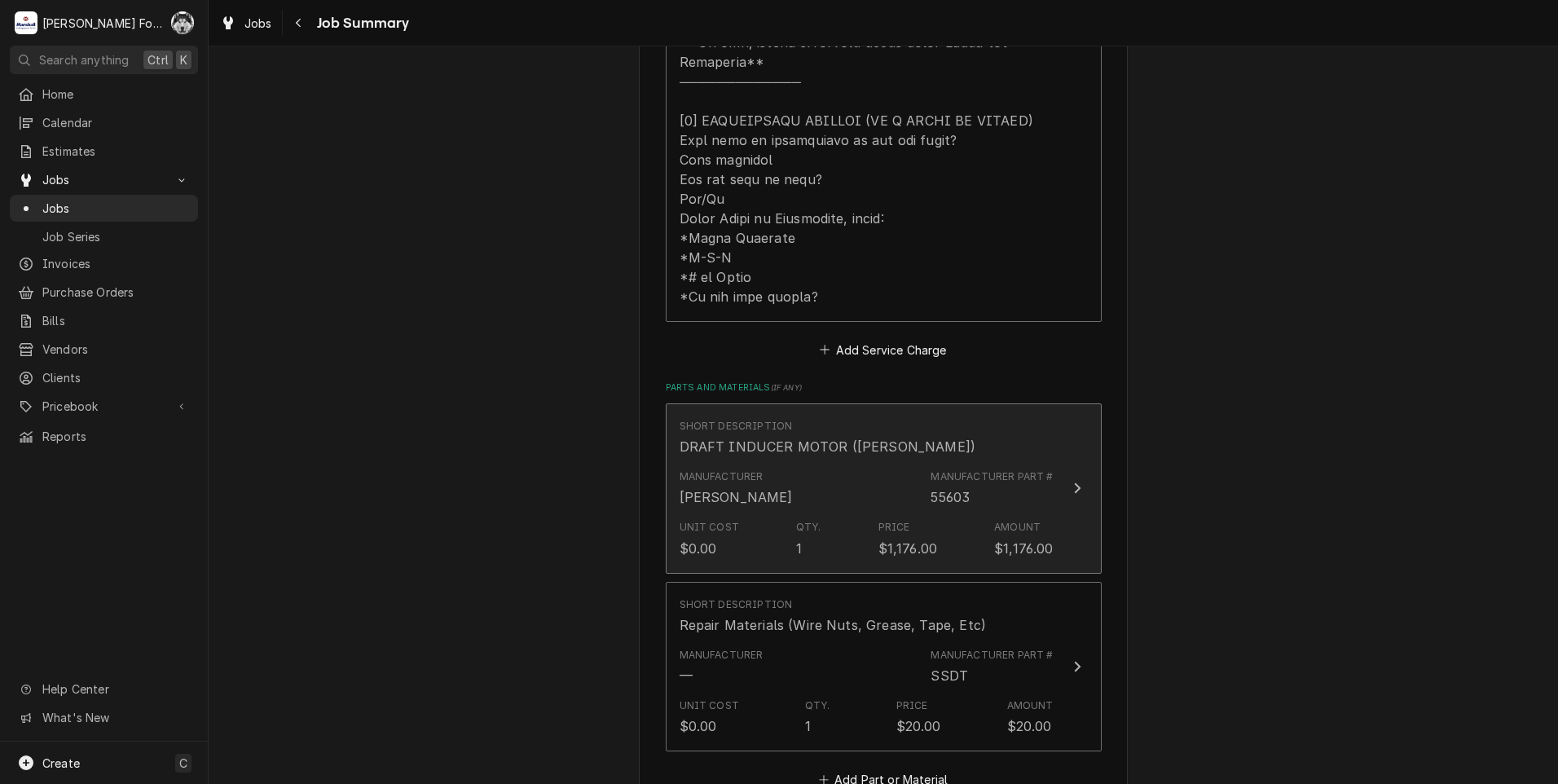
click at [864, 468] on div "Manufacturer [PERSON_NAME] Manufacturer Part # 55603" at bounding box center [866, 488] width 374 height 51
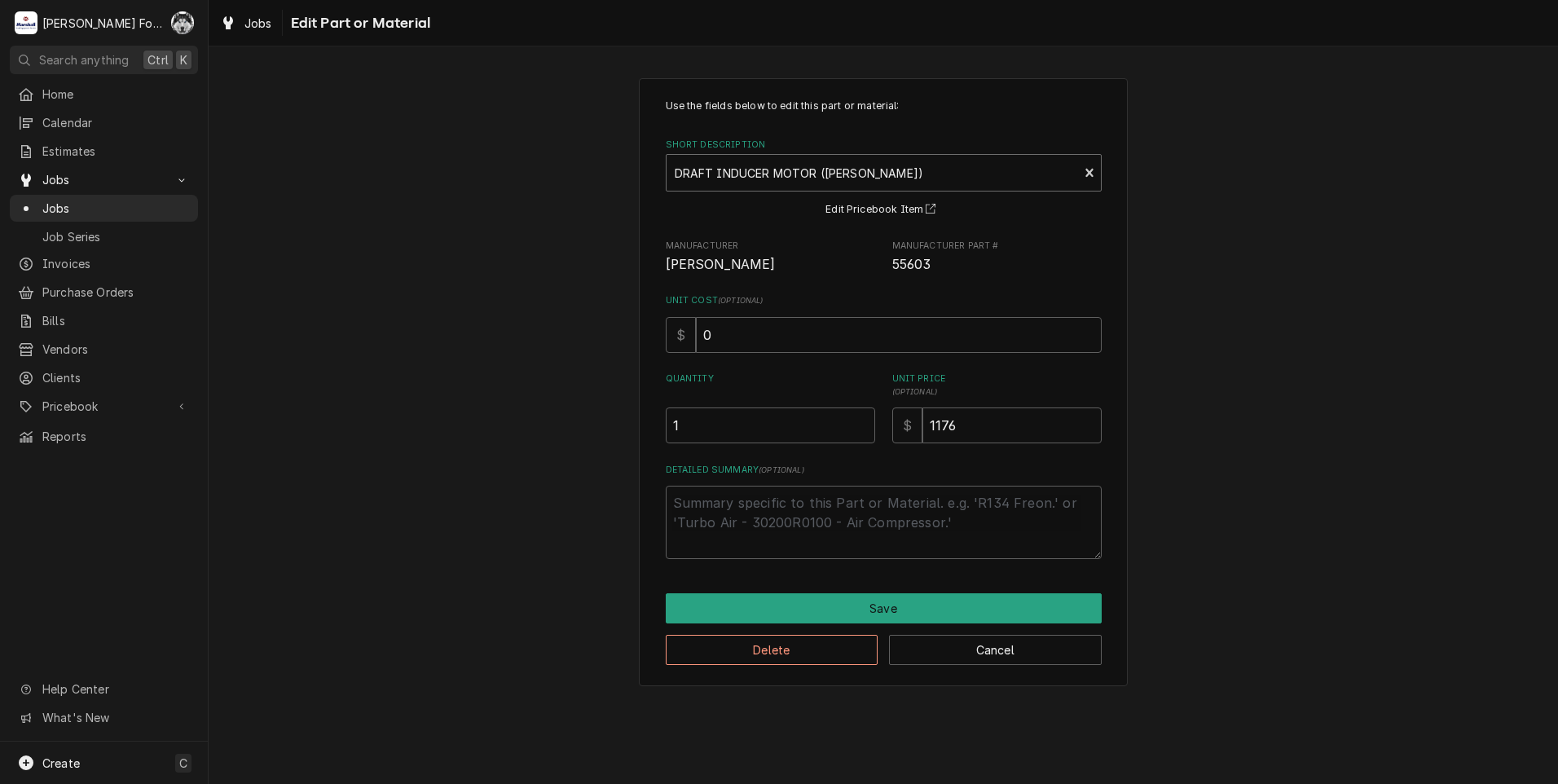
type textarea "x"
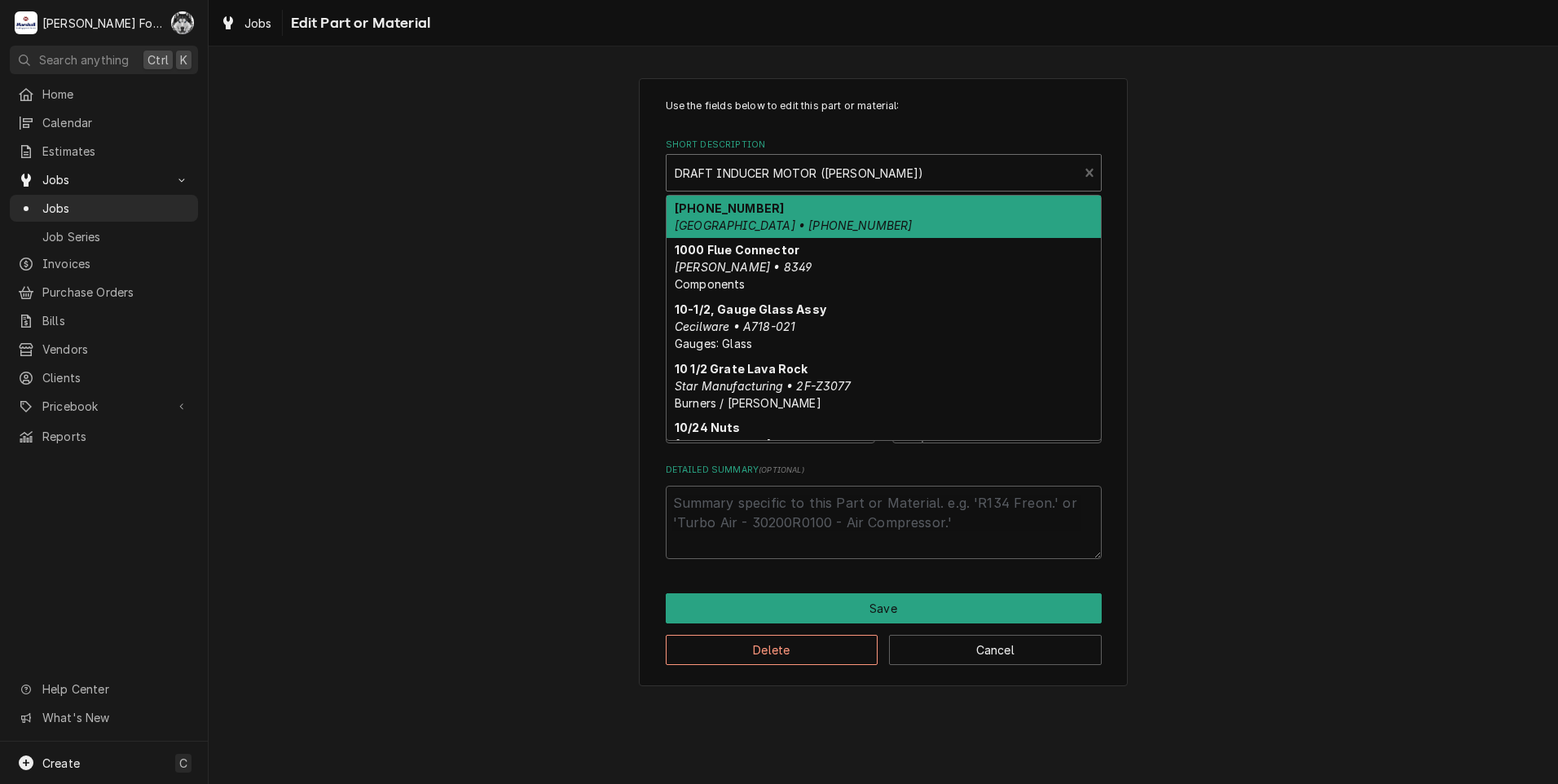
click at [774, 184] on div "Short Description" at bounding box center [873, 173] width 396 height 30
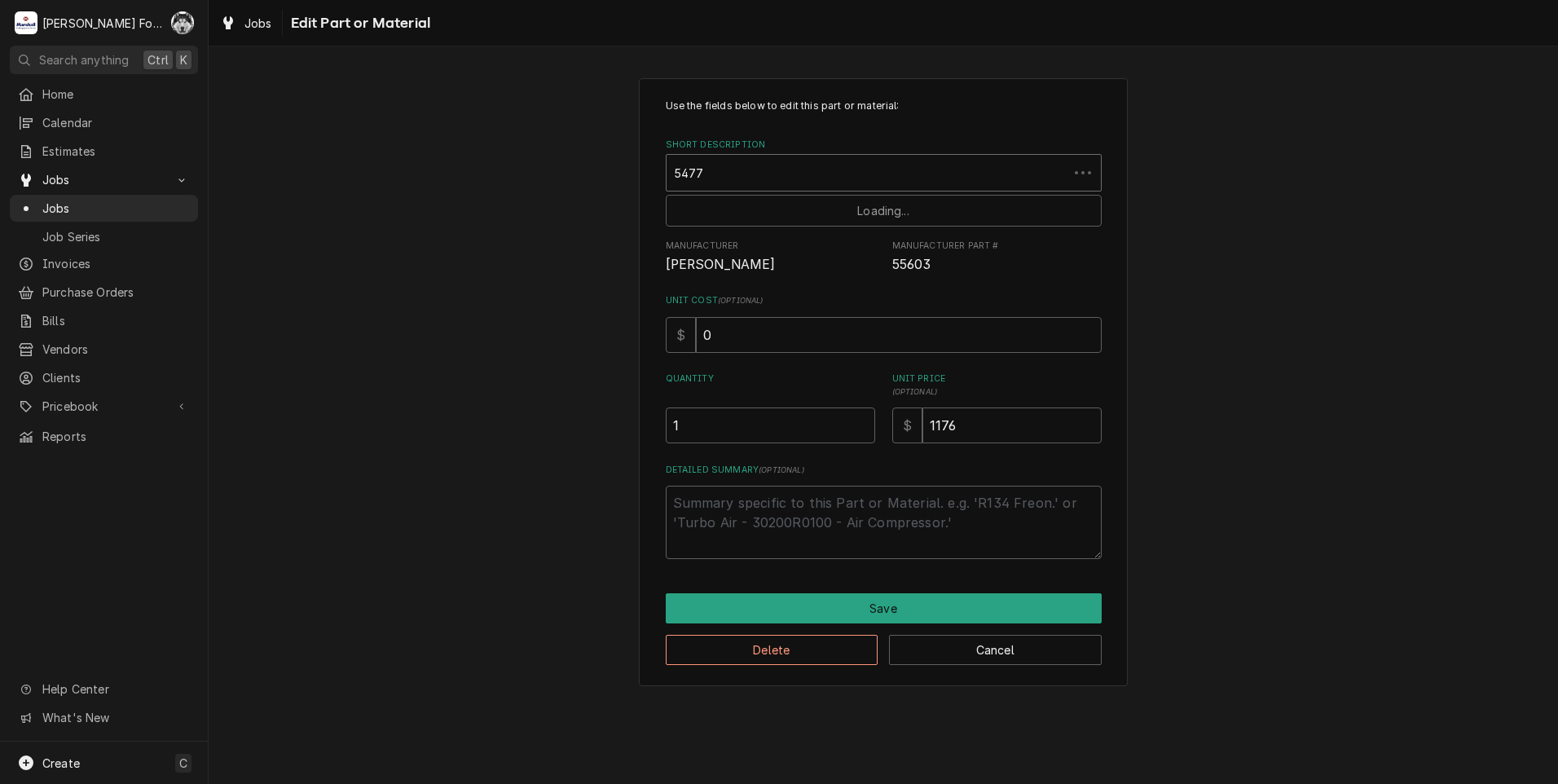
type input "54776"
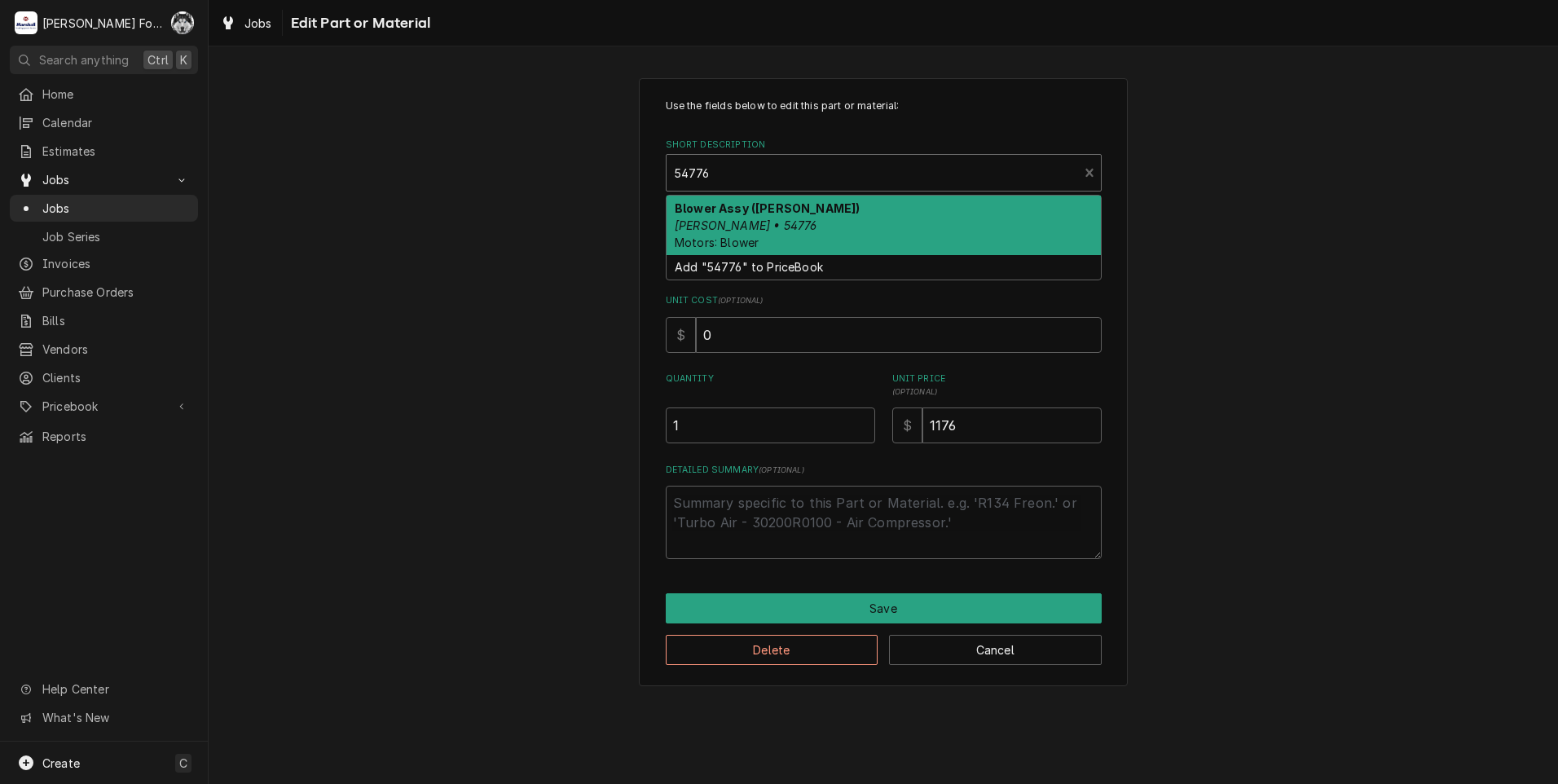
click at [824, 215] on div "Blower Assy ([PERSON_NAME]) [PERSON_NAME] • 54776 Motors: Blower" at bounding box center [883, 225] width 434 height 59
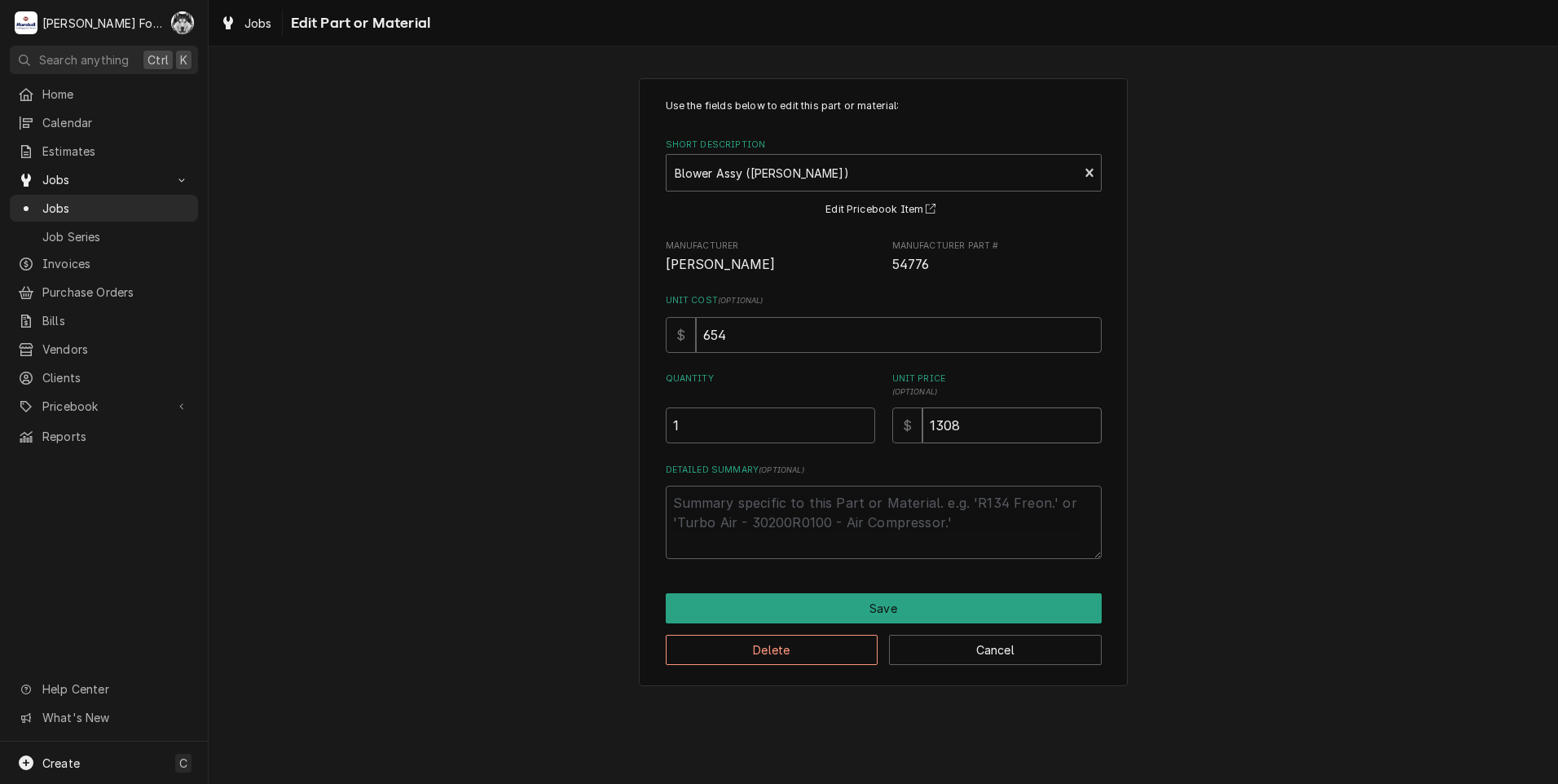
drag, startPoint x: 991, startPoint y: 431, endPoint x: 705, endPoint y: 458, distance: 287.3
click at [762, 457] on div "Use the fields below to edit this part or material: Short Description Blower As…" at bounding box center [883, 329] width 436 height 460
type textarea "x"
type input "9"
type textarea "x"
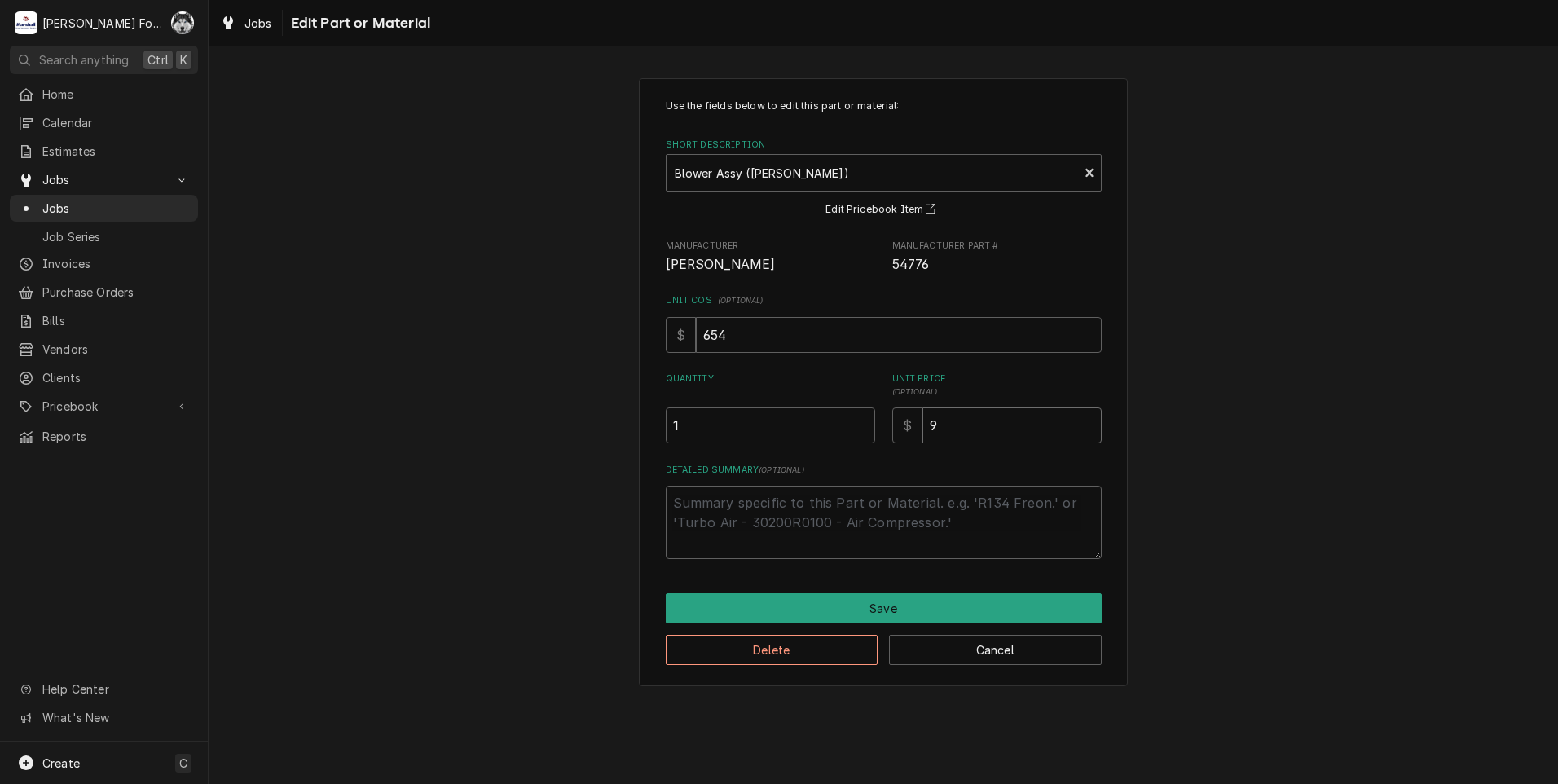
type input "93"
type textarea "x"
type input "931"
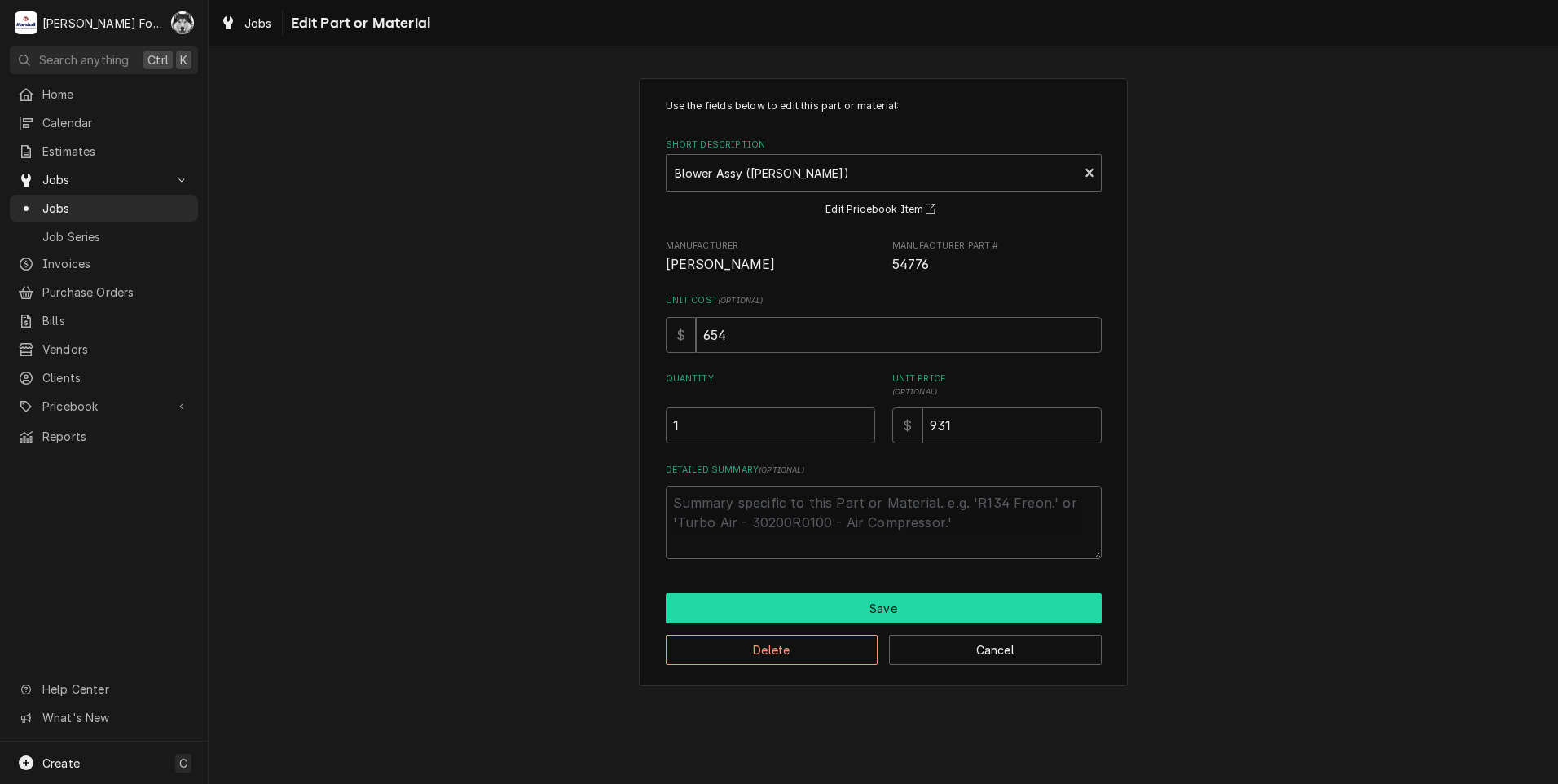
click at [831, 601] on button "Save" at bounding box center [883, 608] width 436 height 30
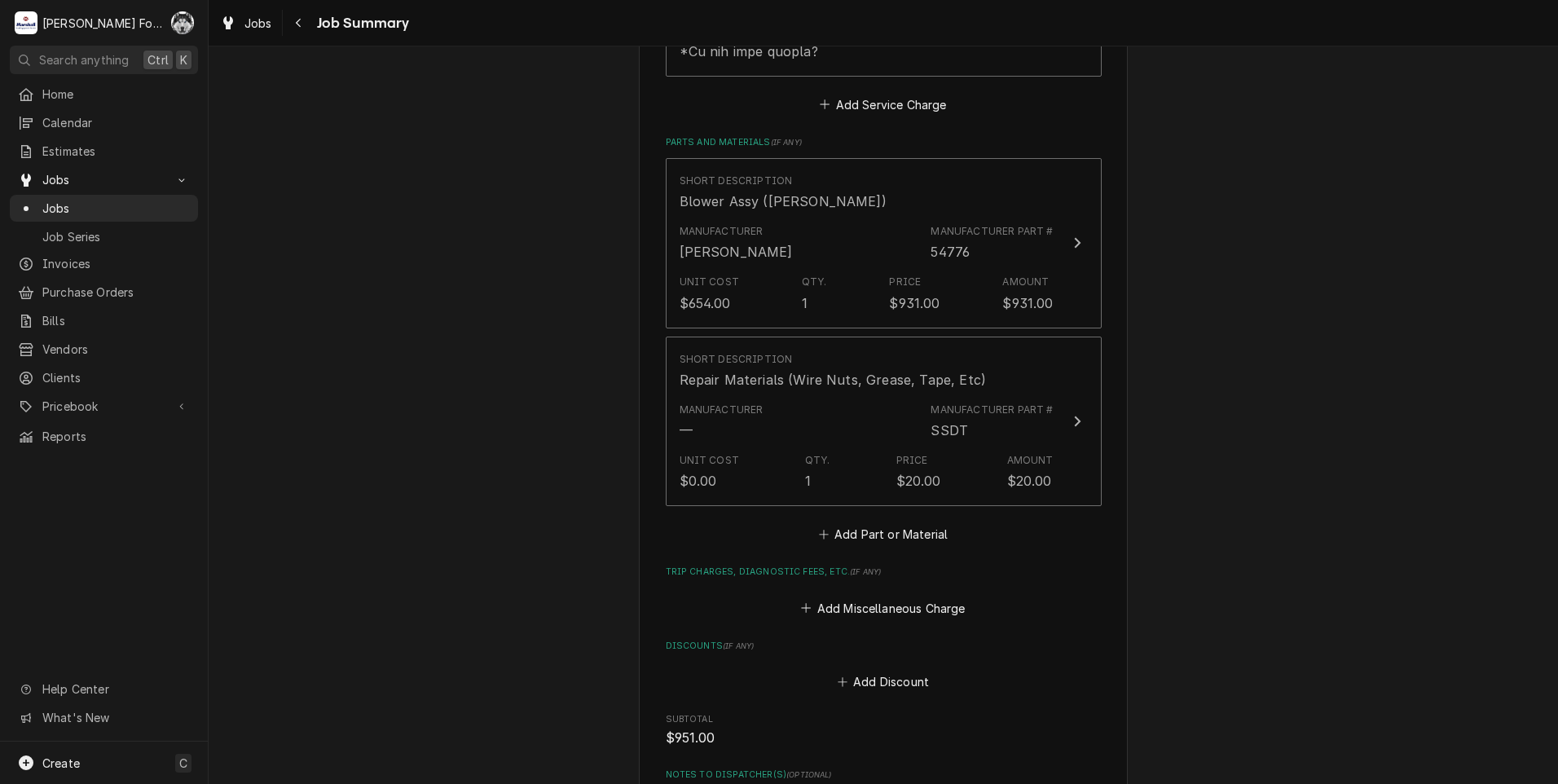
scroll to position [1630, 0]
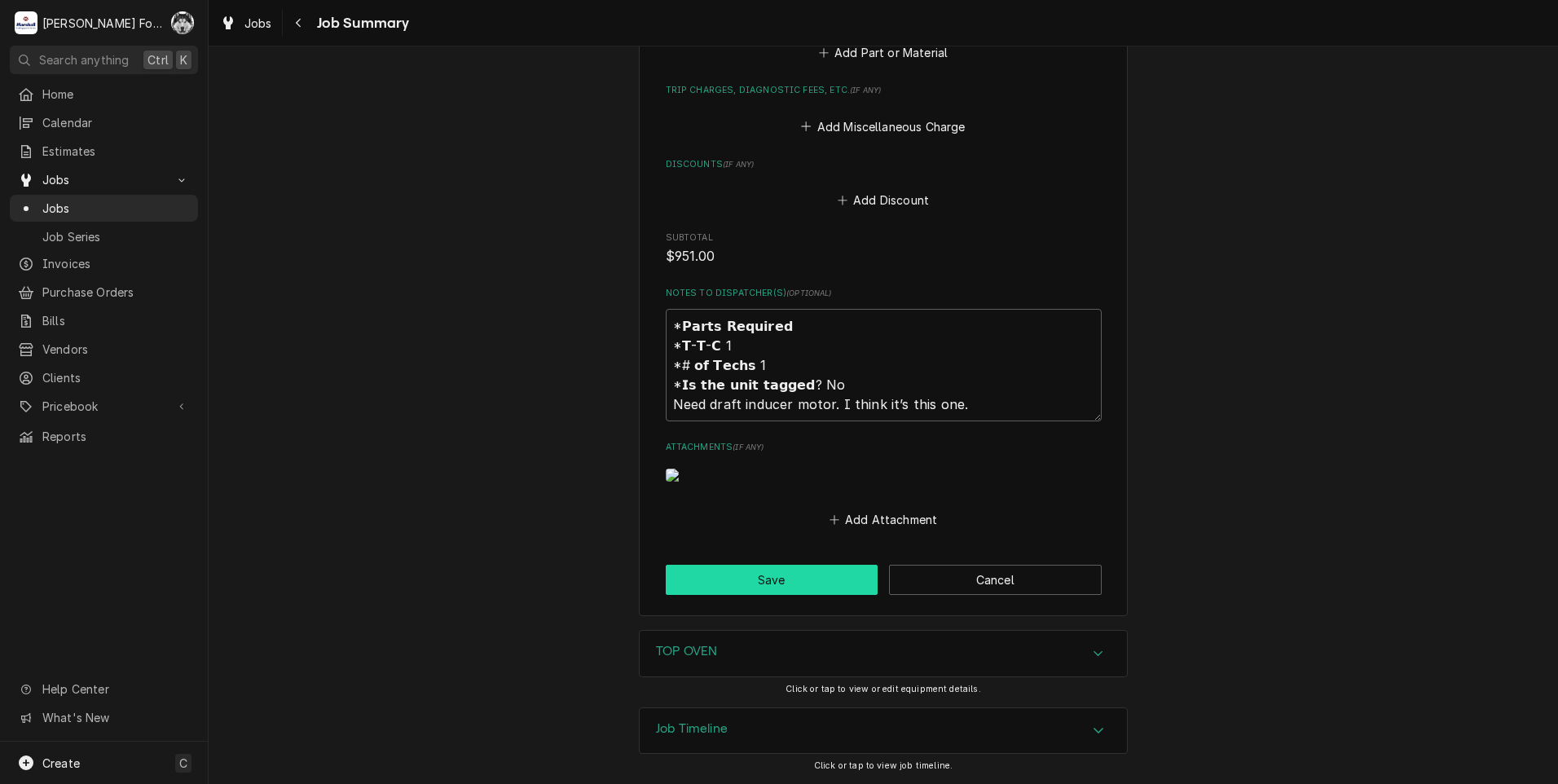
click at [767, 577] on button "Save" at bounding box center [771, 580] width 212 height 30
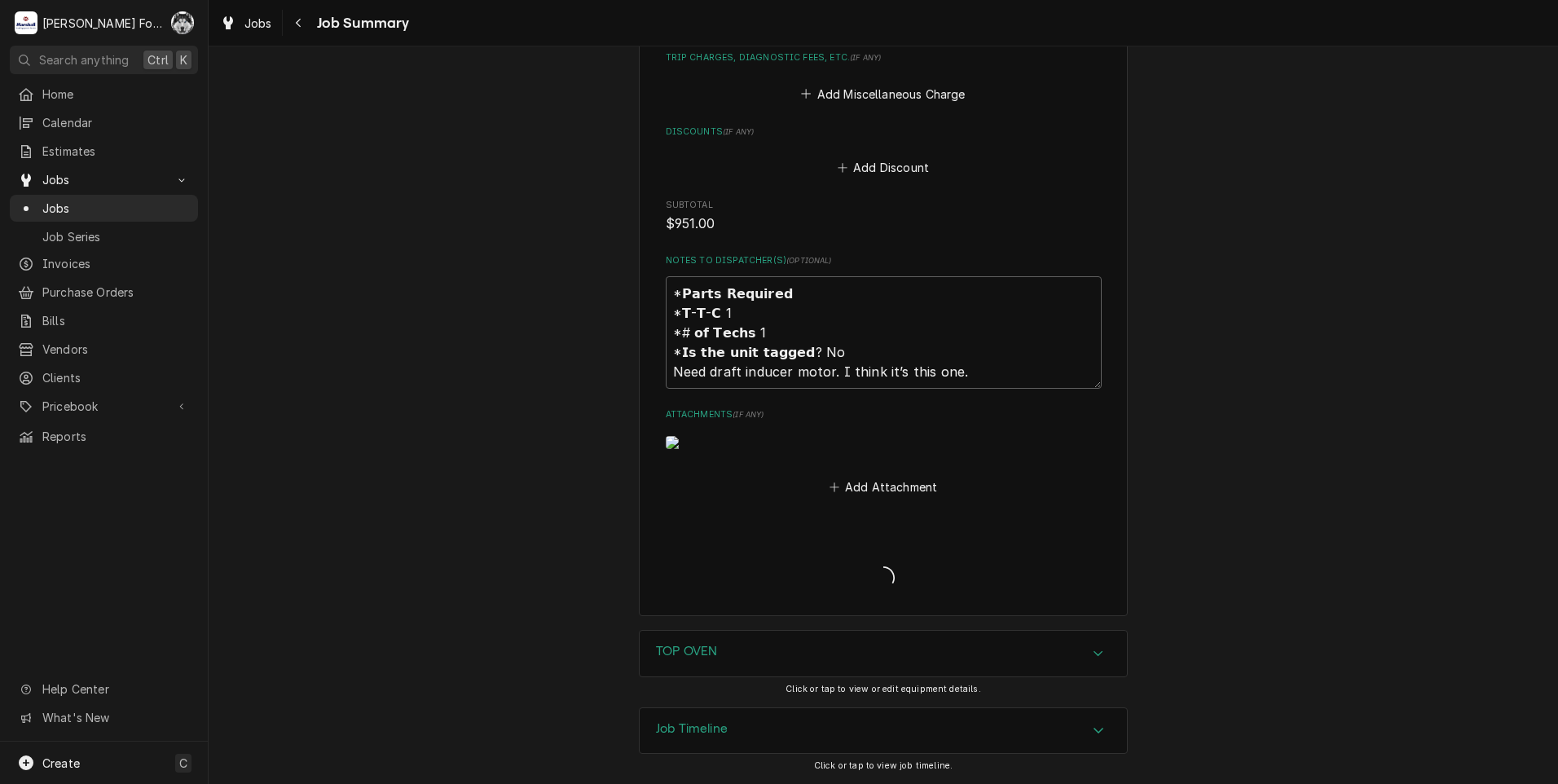
type textarea "x"
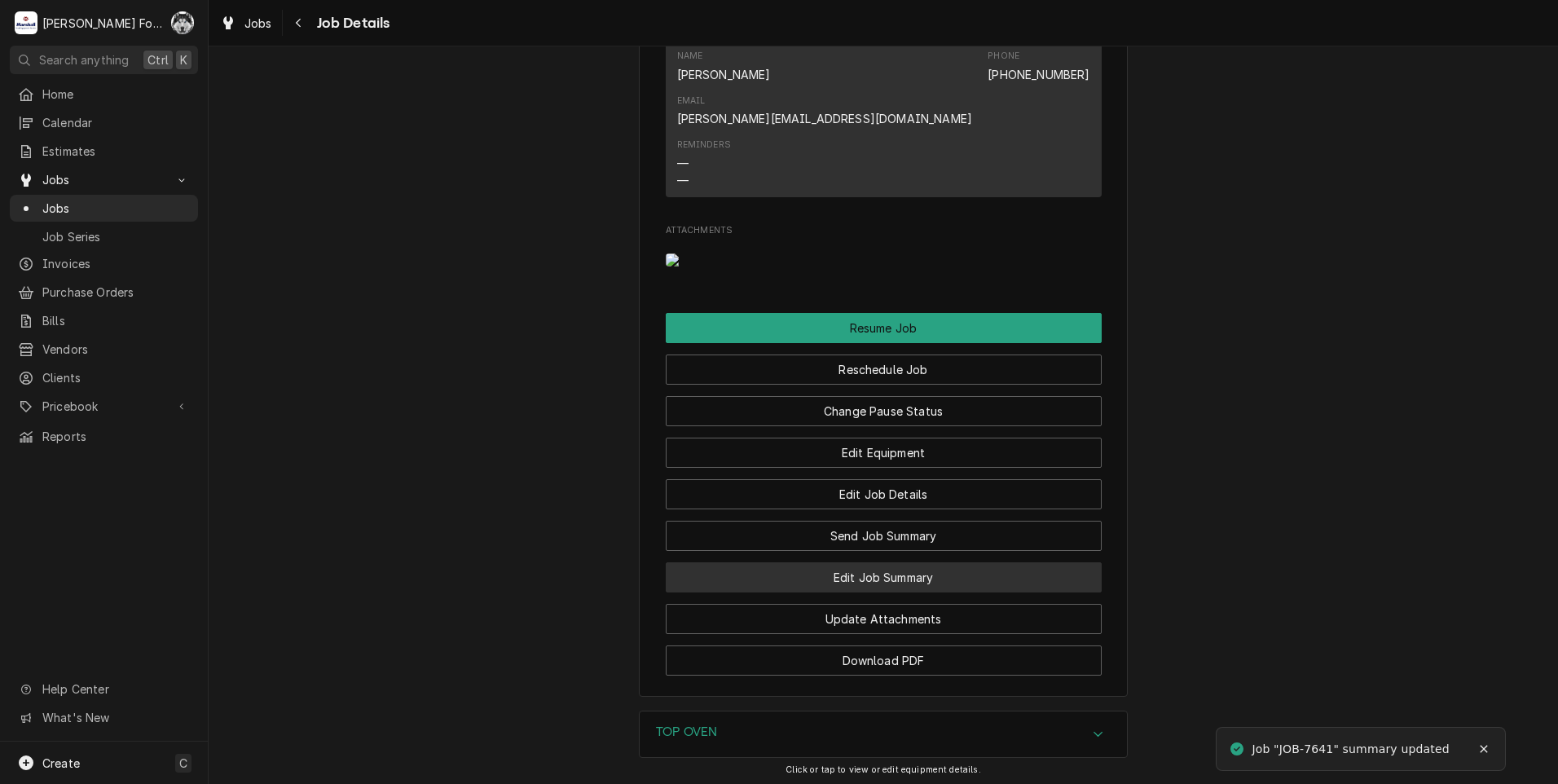
scroll to position [2103, 0]
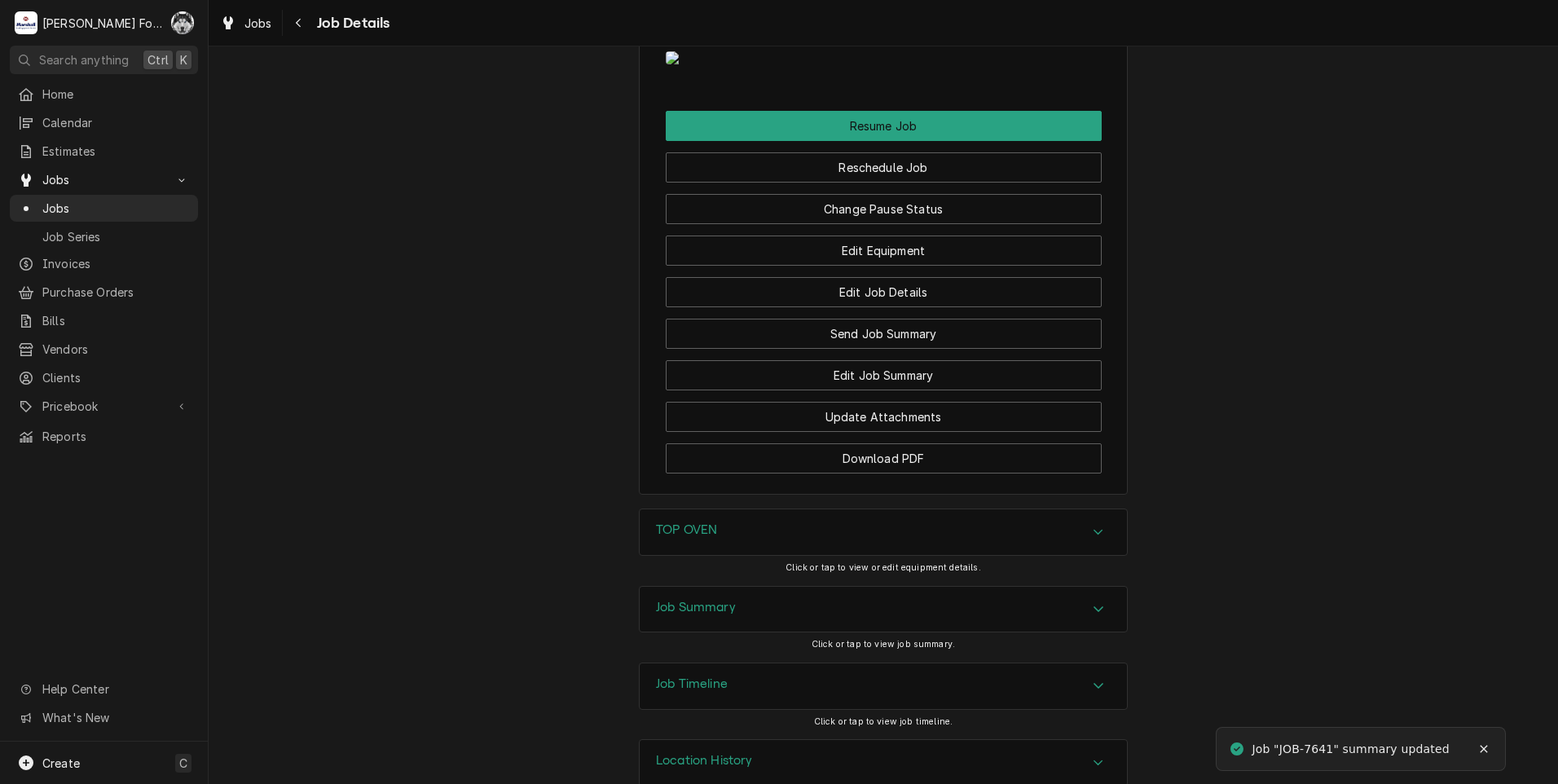
click at [722, 509] on div "TOP OVEN" at bounding box center [883, 532] width 487 height 46
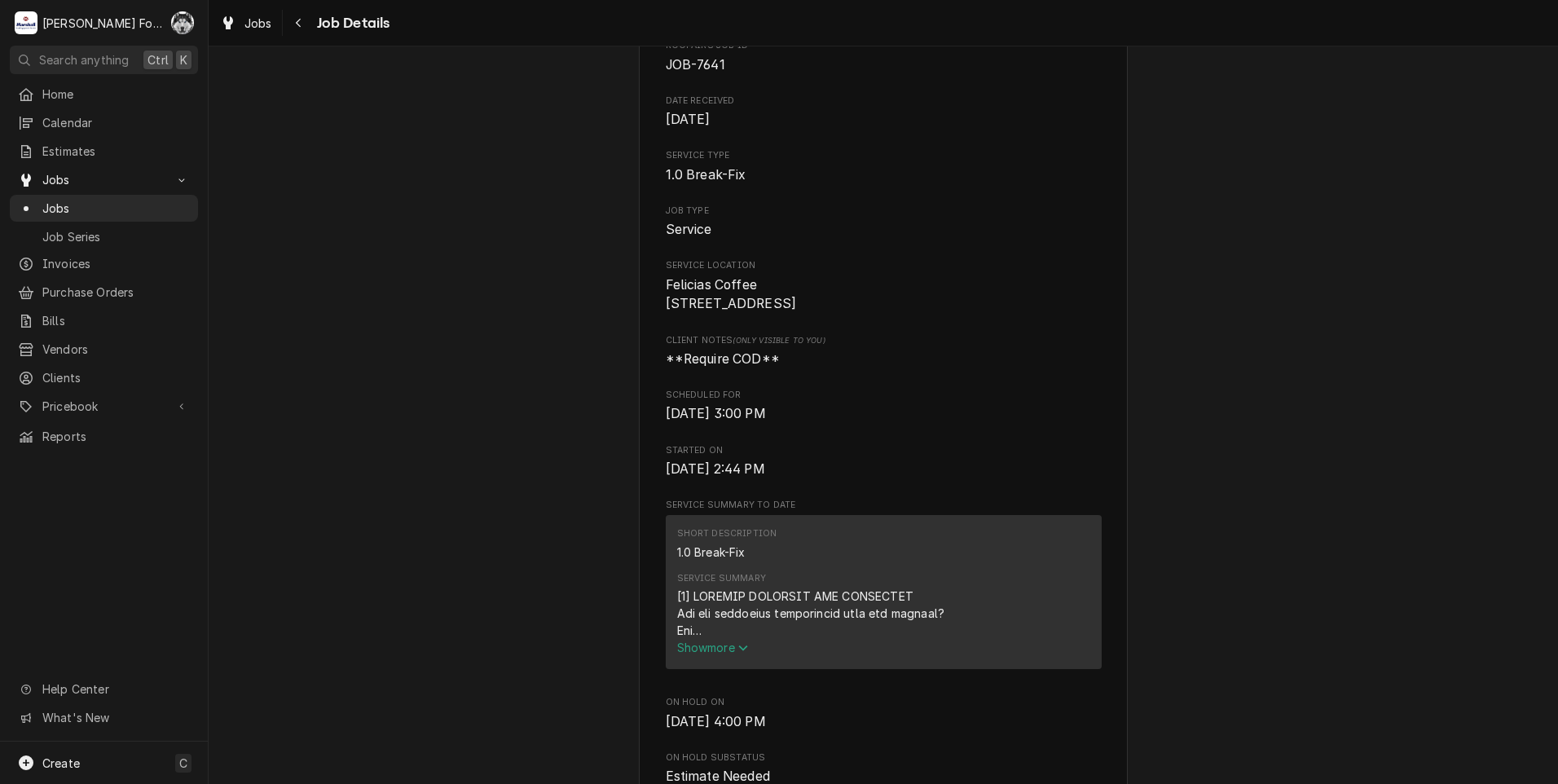
scroll to position [0, 0]
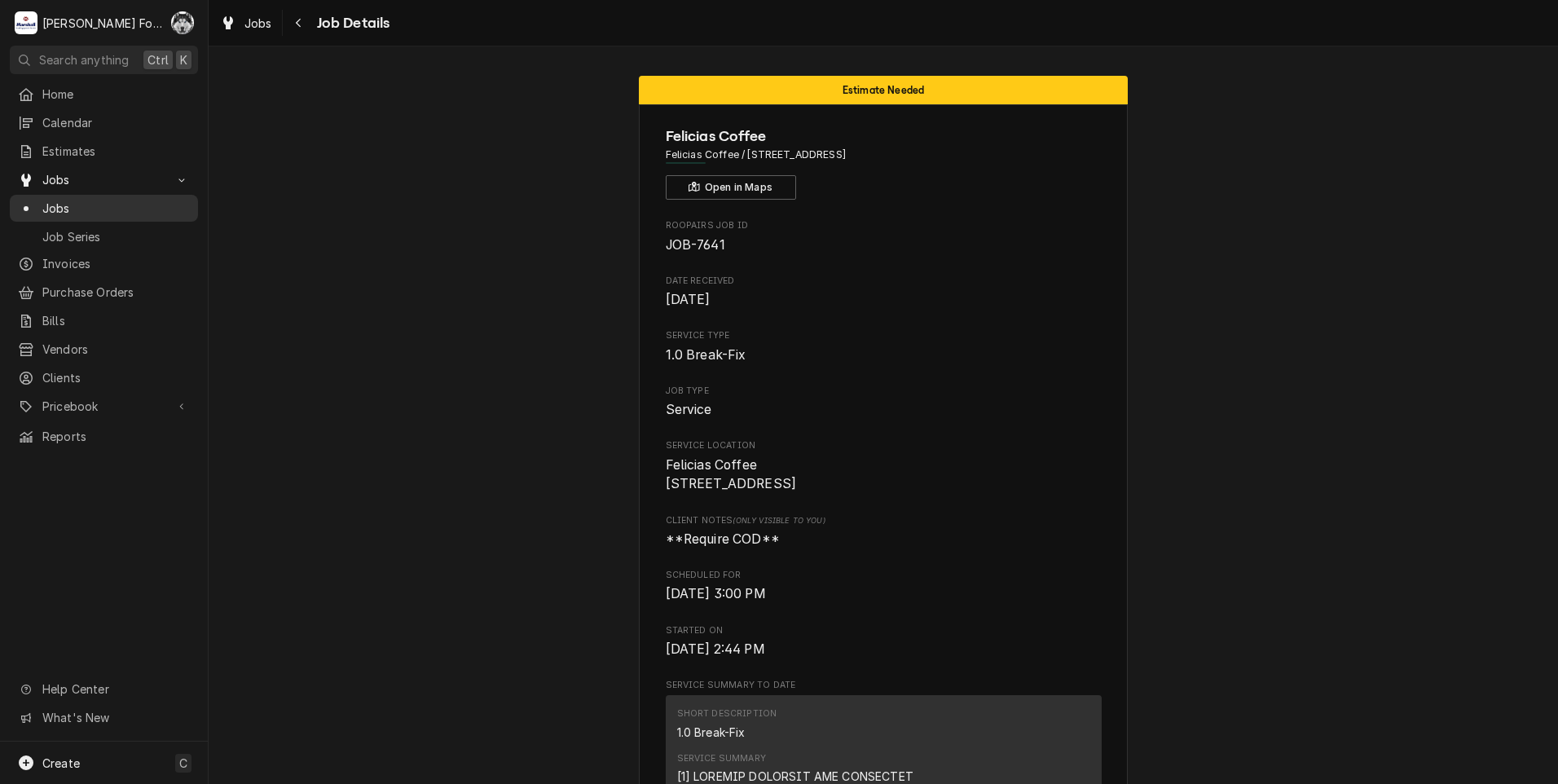
click at [55, 207] on span "Jobs" at bounding box center [116, 208] width 147 height 17
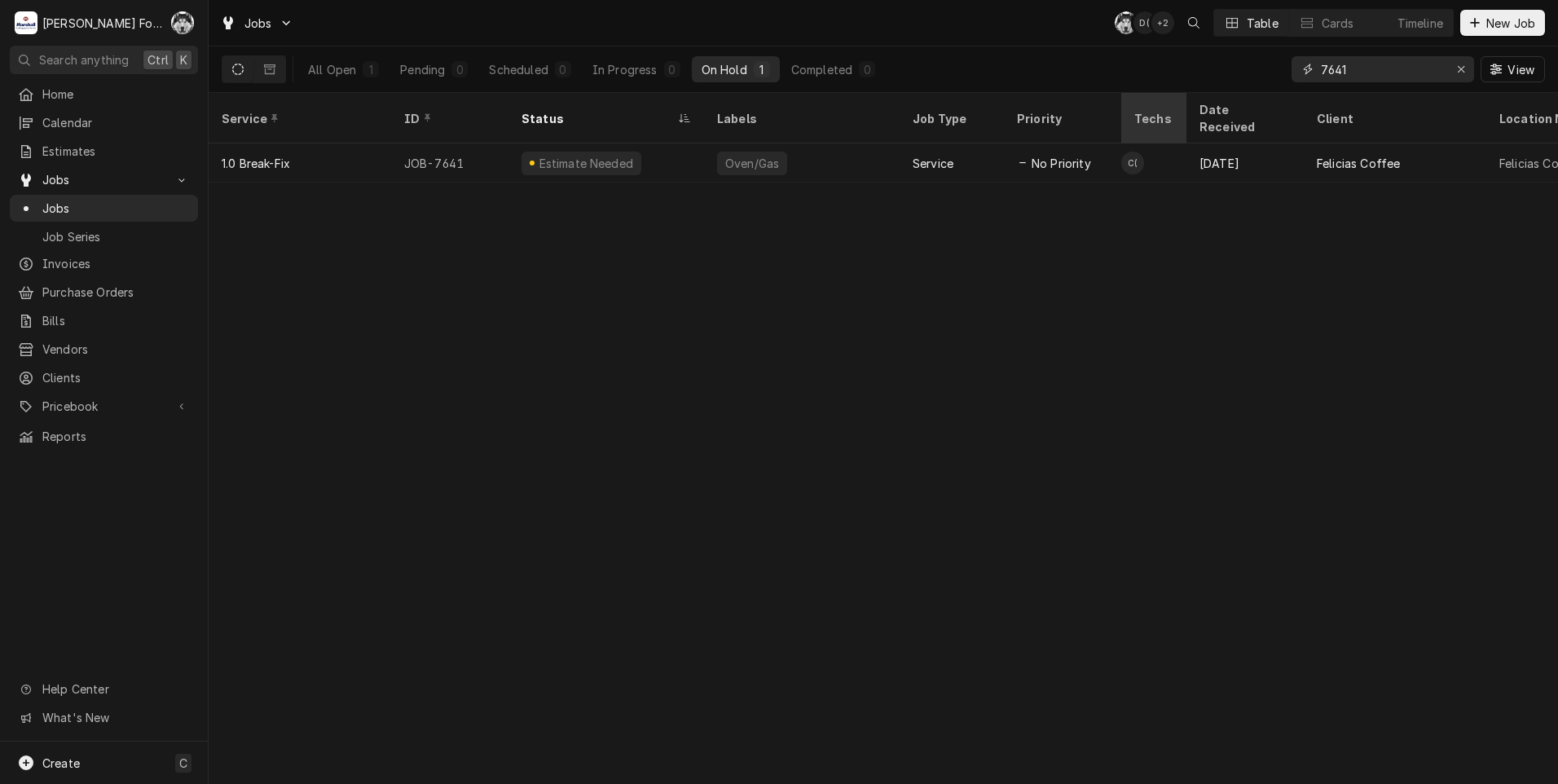
drag, startPoint x: 1257, startPoint y: 76, endPoint x: 1172, endPoint y: 100, distance: 88.3
click at [1173, 98] on div "Jobs C( D( + 2 Table Cards Timeline New Job All Open 1 Pending 0 Scheduled 0 In…" at bounding box center [883, 392] width 1349 height 784
type input "7287"
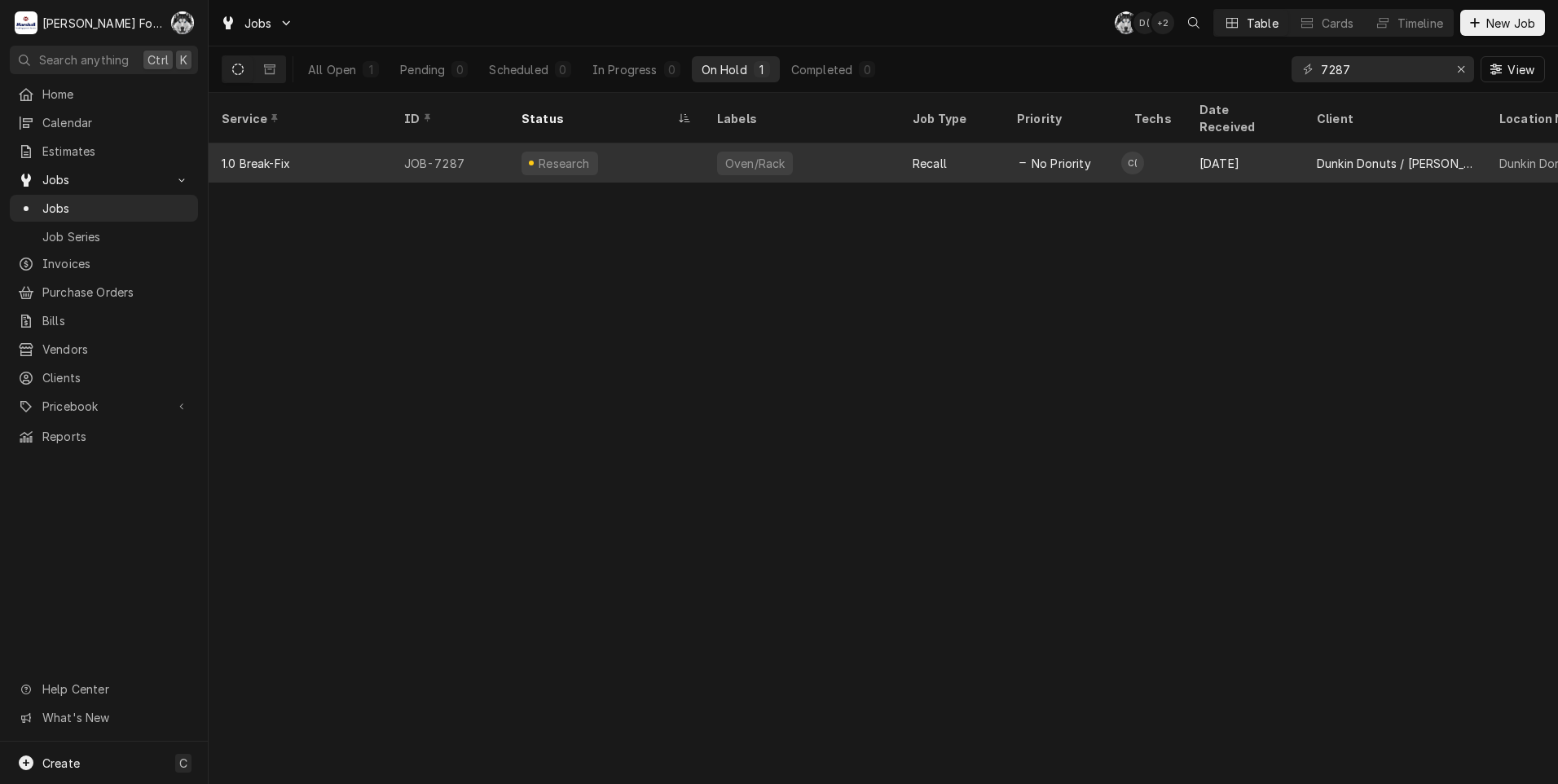
click at [688, 144] on div "Research" at bounding box center [606, 163] width 195 height 39
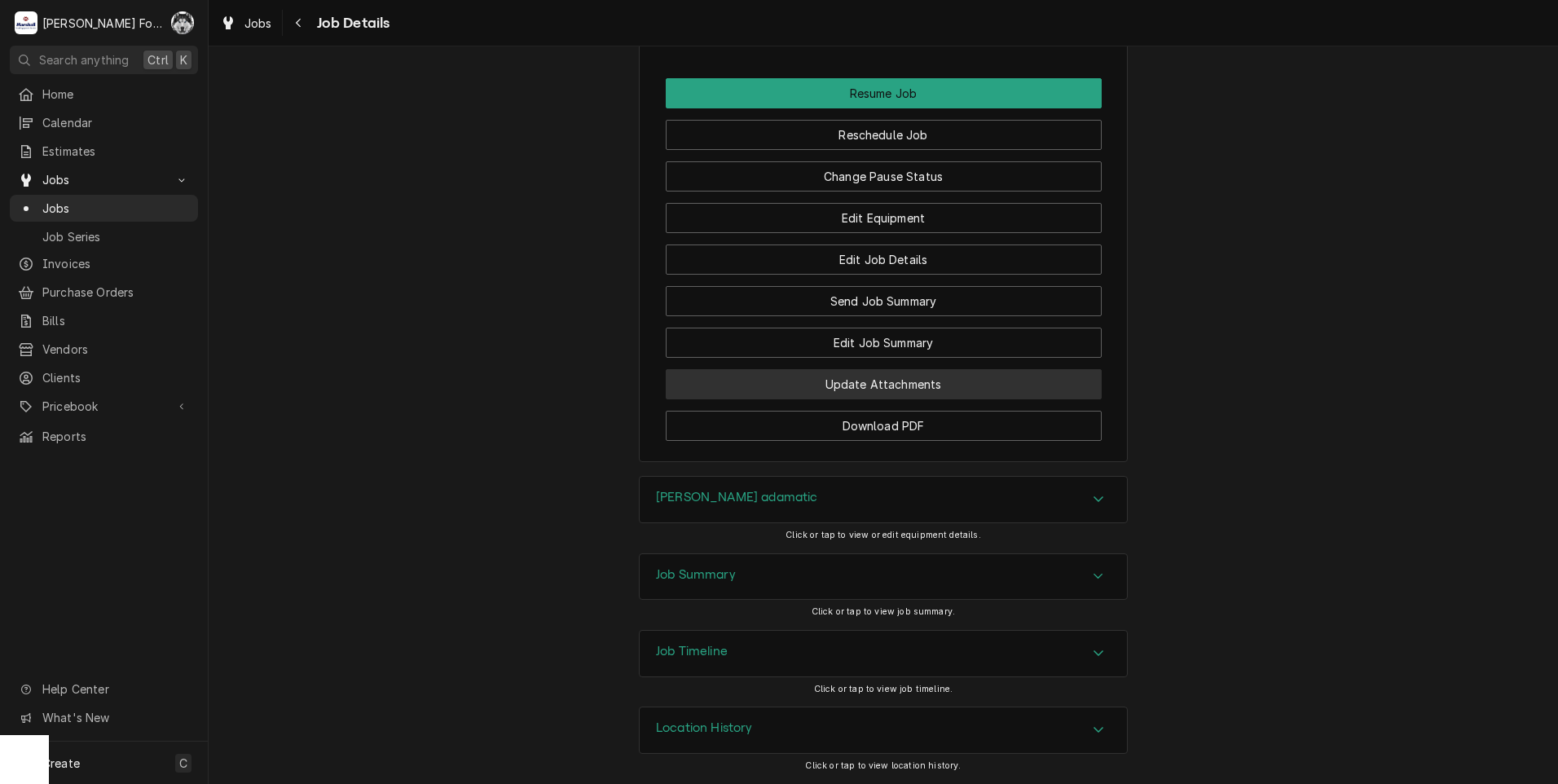
scroll to position [2241, 0]
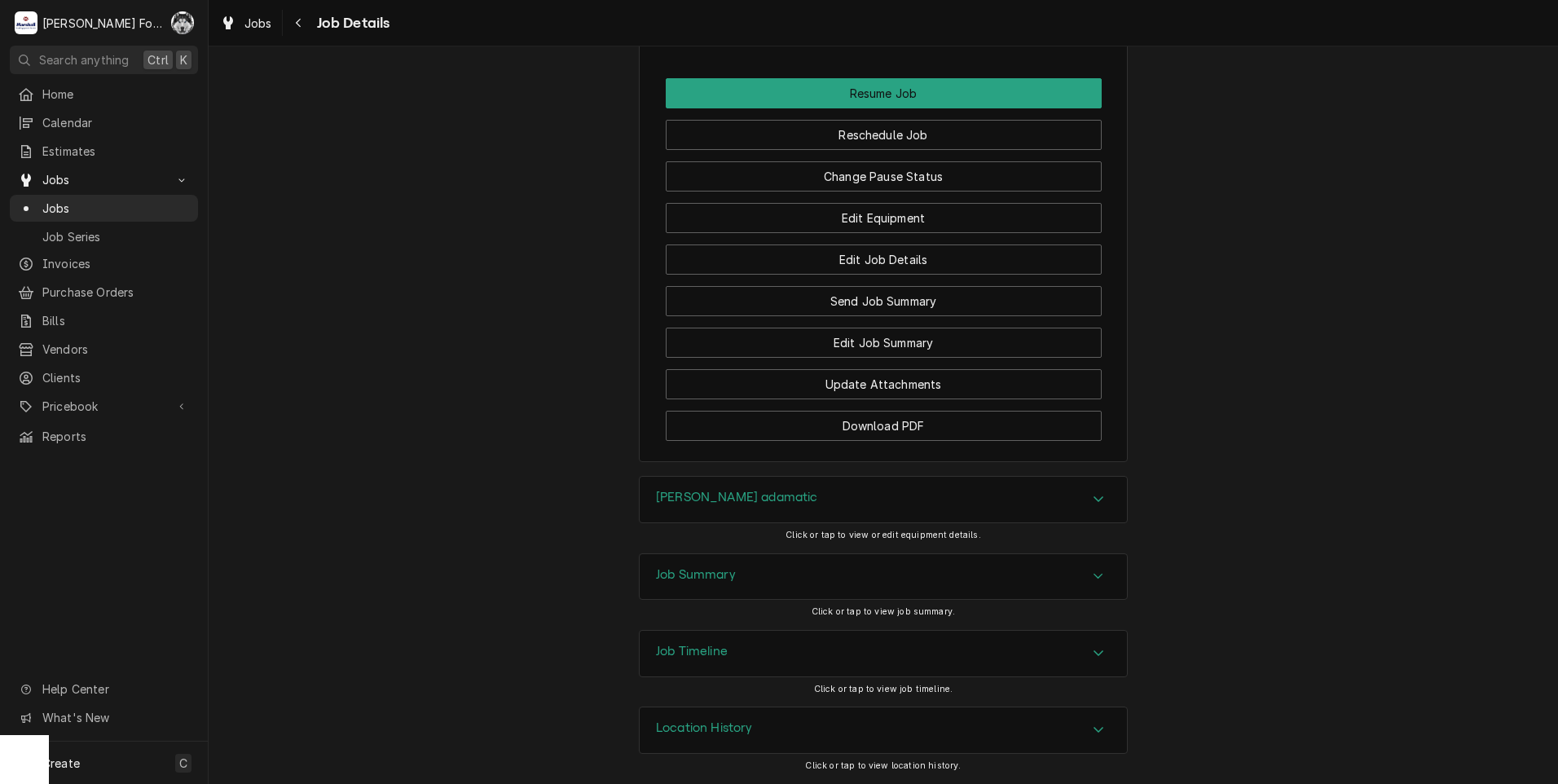
click at [703, 518] on div "Belshaw adamatic" at bounding box center [883, 500] width 487 height 46
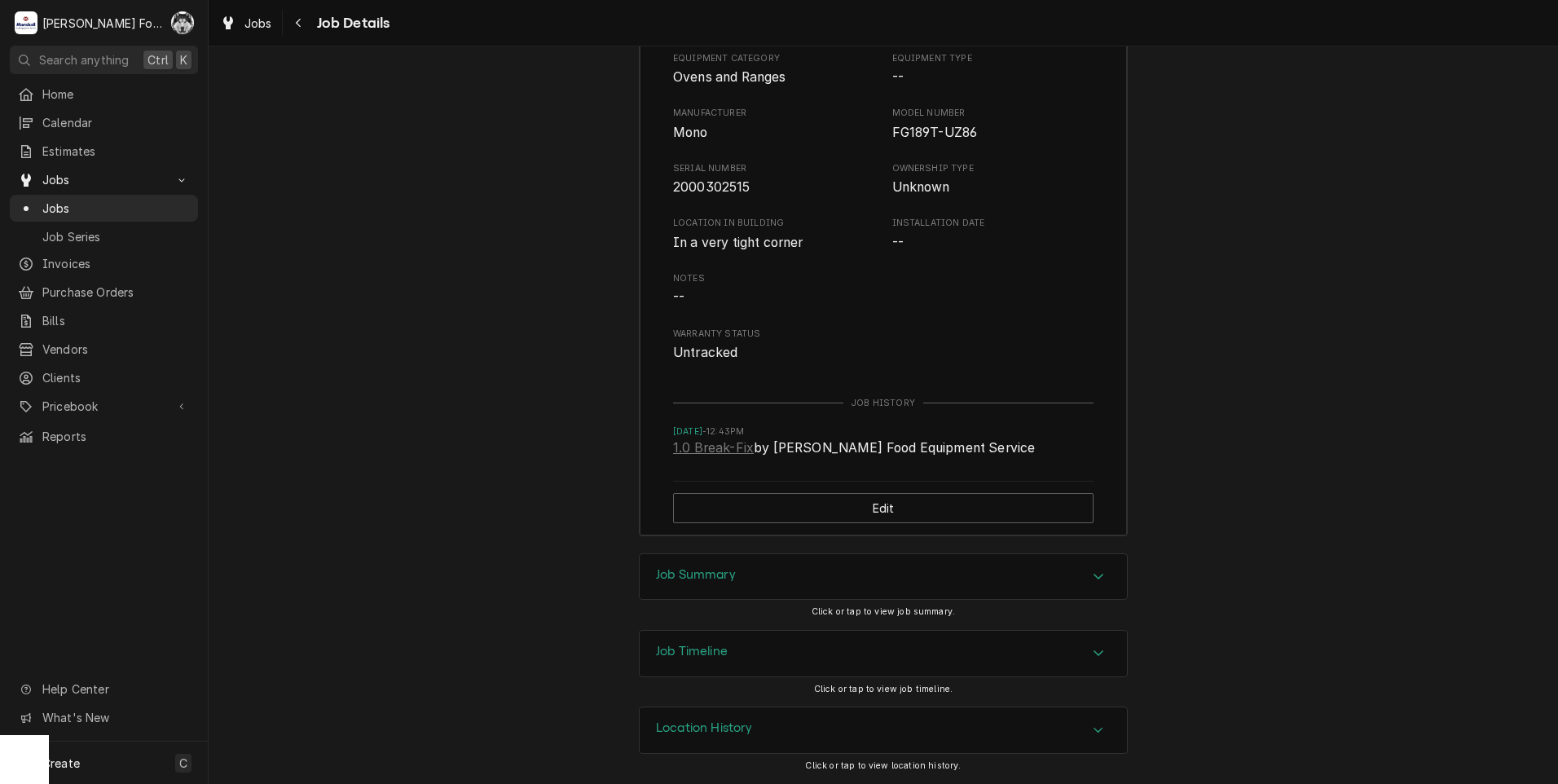
scroll to position [2593, 0]
click at [833, 579] on div "Job Summary" at bounding box center [883, 577] width 487 height 46
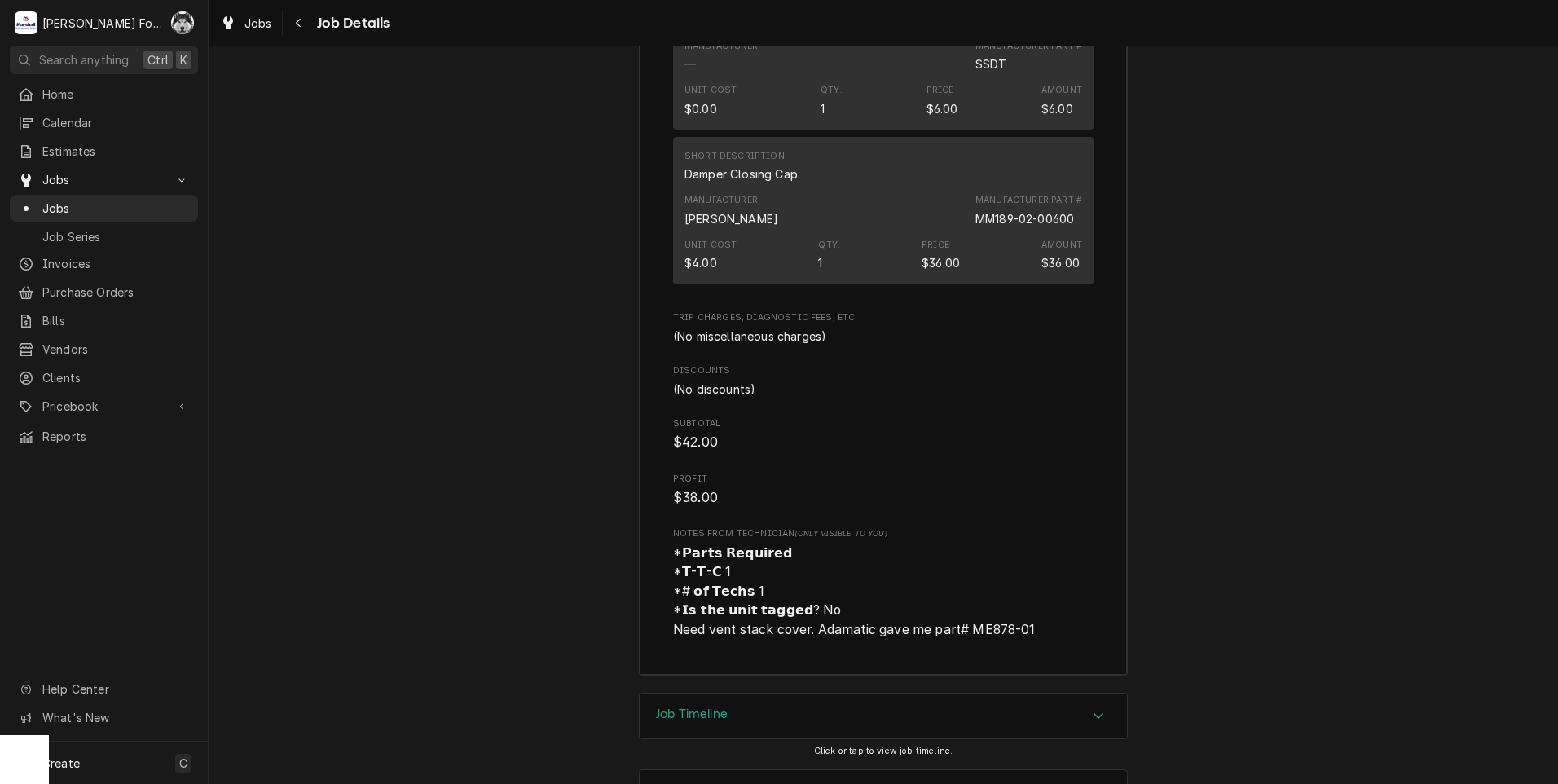
scroll to position [4506, 0]
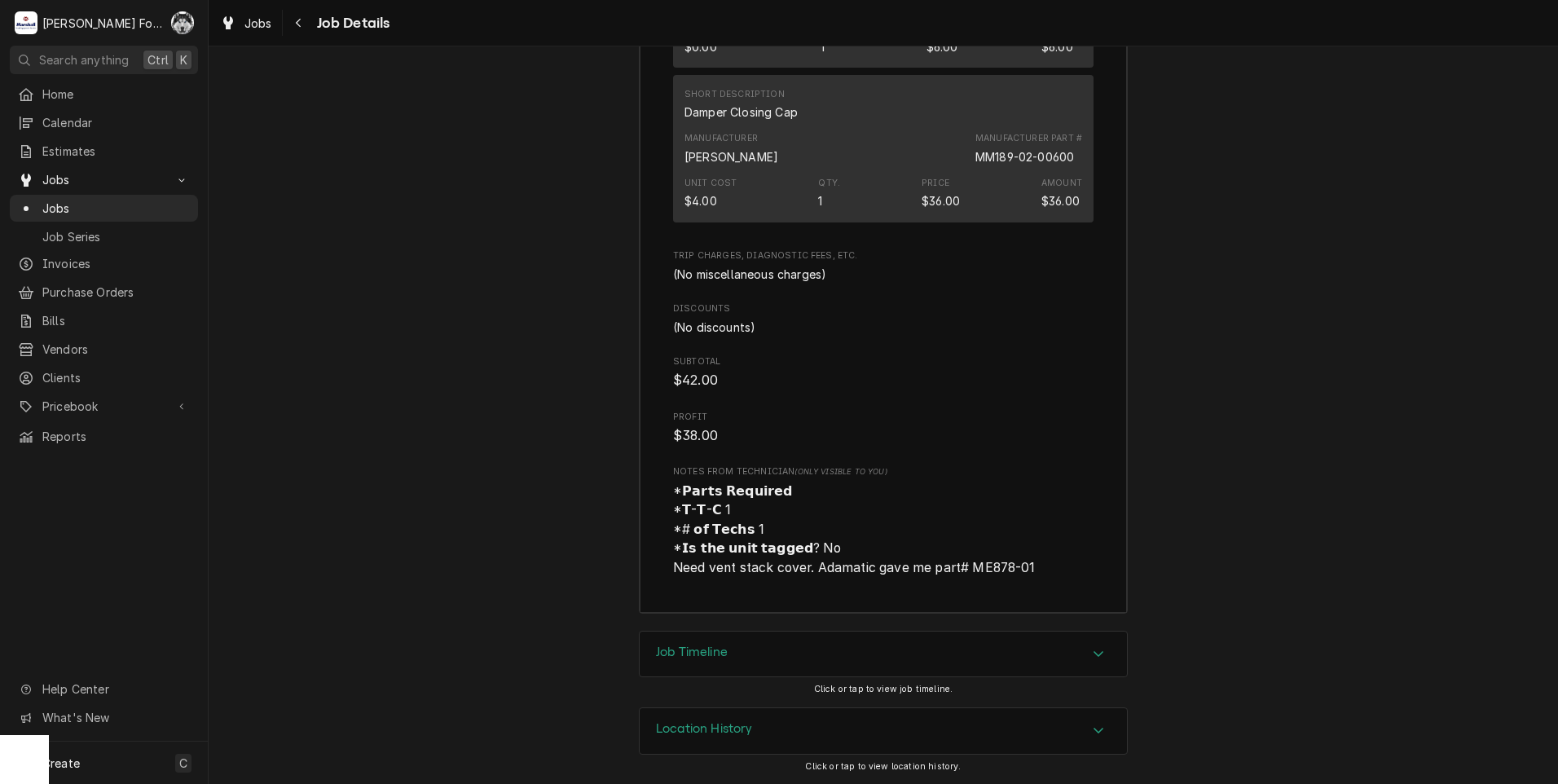
click at [866, 652] on div "Job Timeline" at bounding box center [883, 655] width 487 height 46
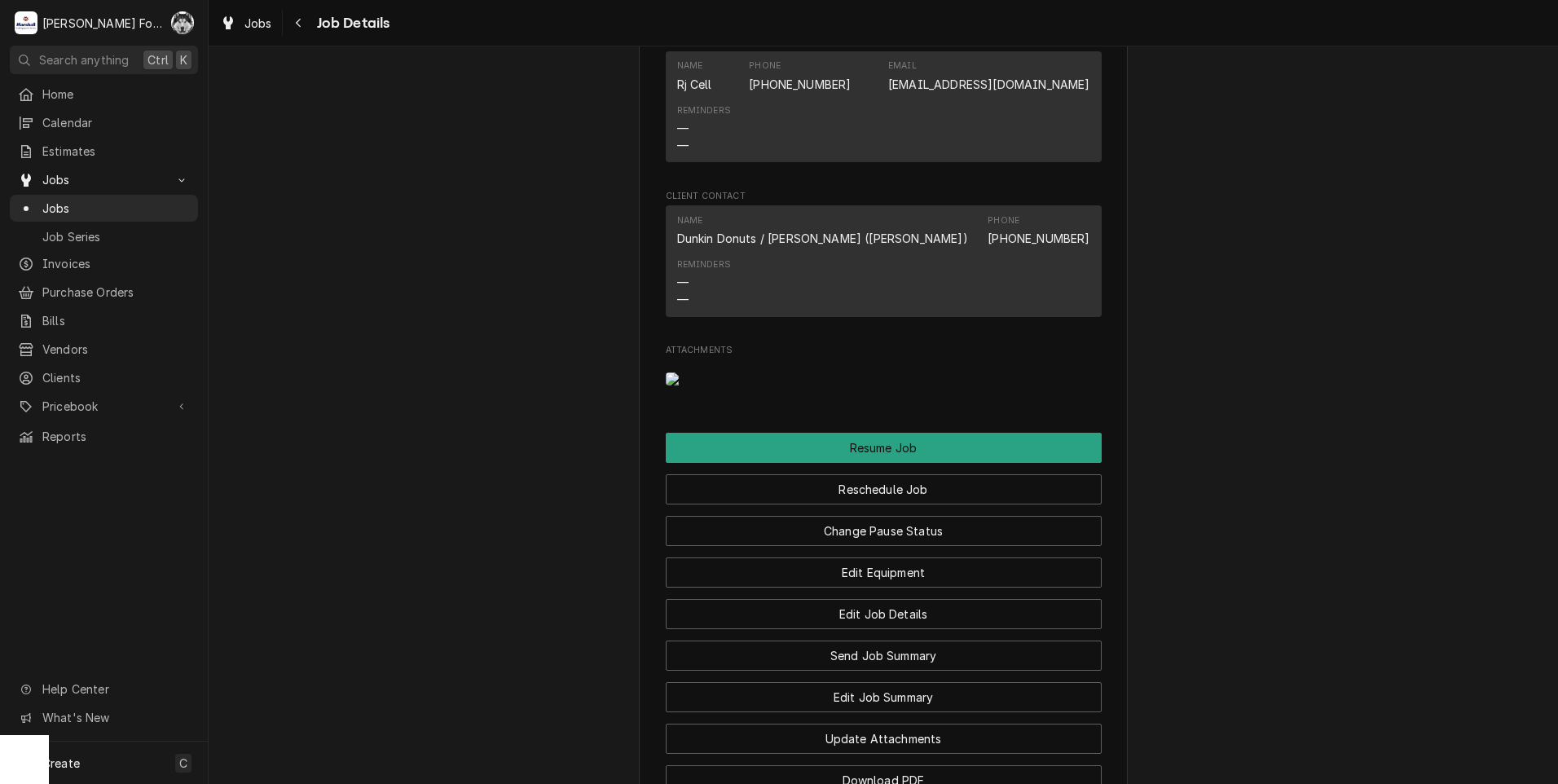
scroll to position [1878, 0]
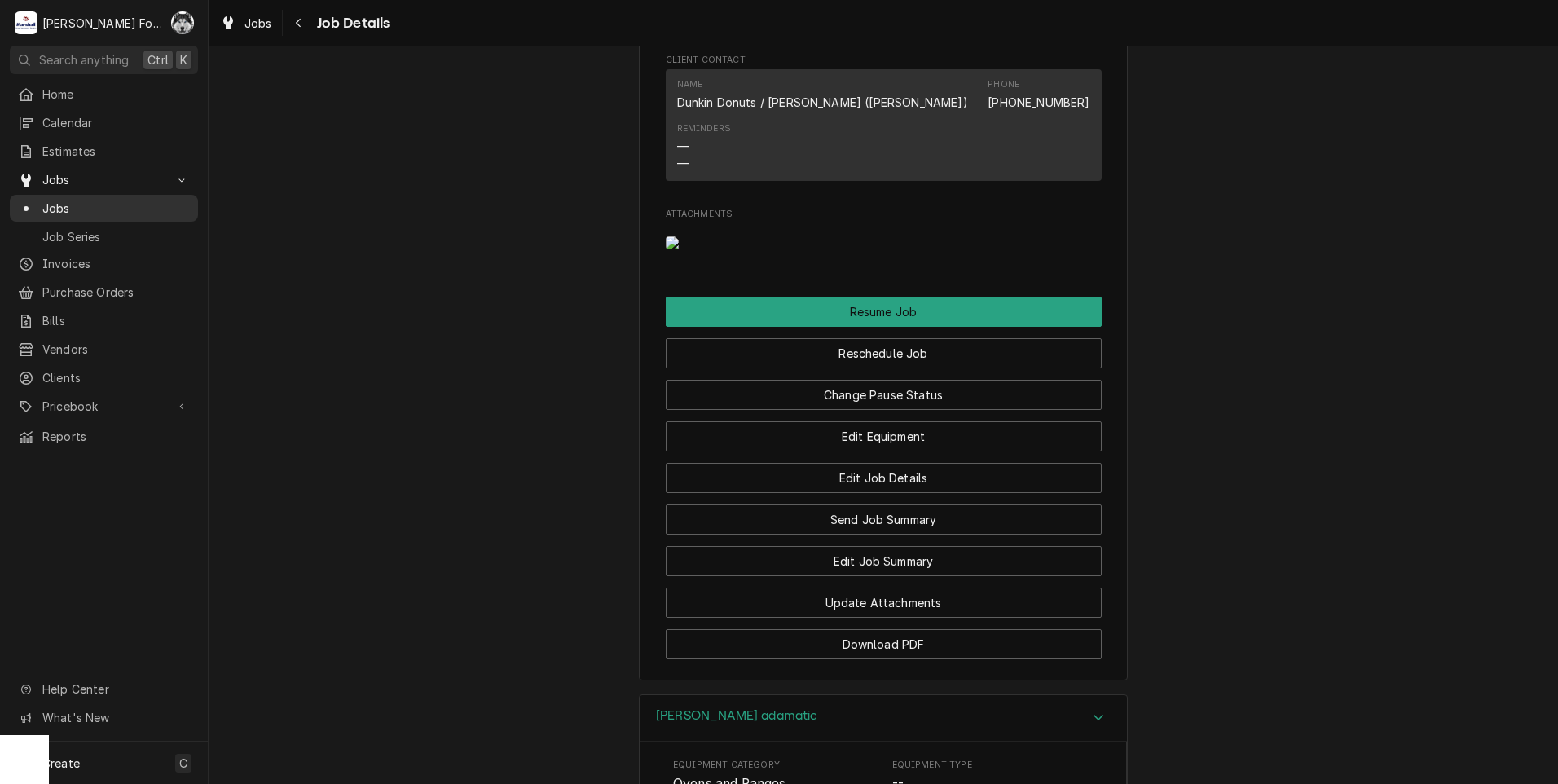
click at [66, 200] on span "Jobs" at bounding box center [116, 208] width 147 height 17
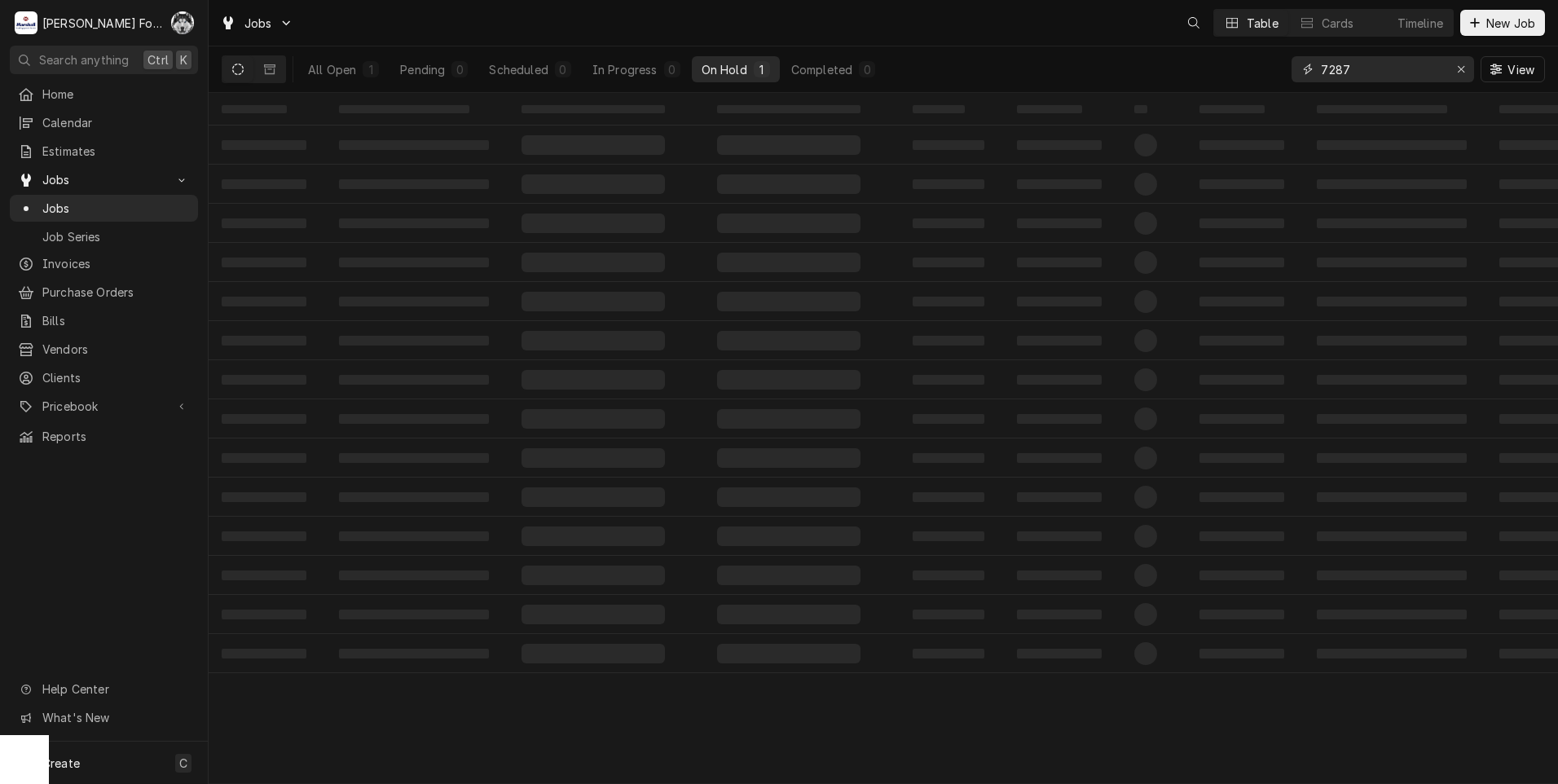
click at [1101, 93] on div "Jobs Table Cards Timeline New Job All Open 1 Pending 0 Scheduled 0 In Progress …" at bounding box center [883, 392] width 1349 height 784
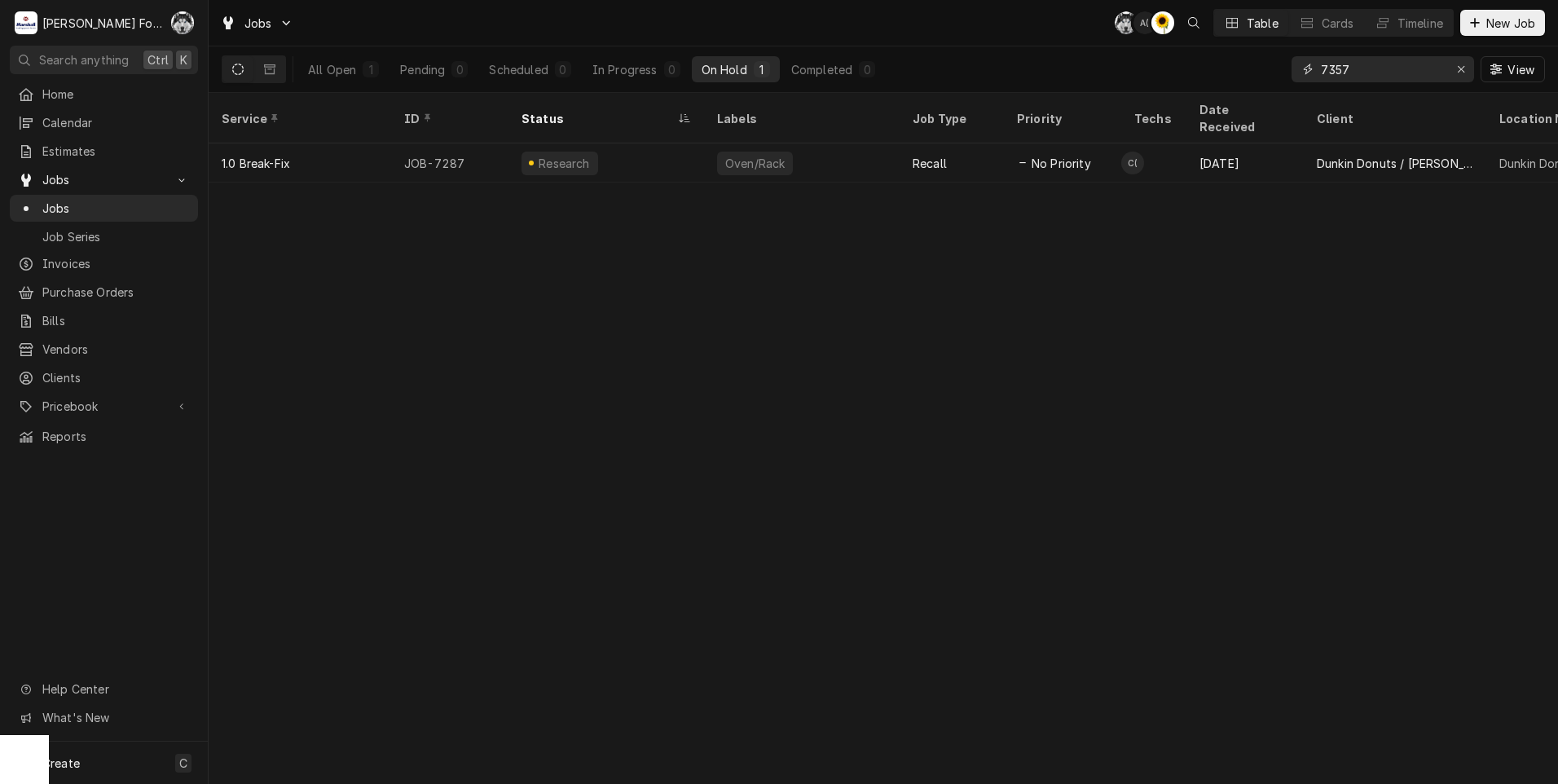
type input "7357"
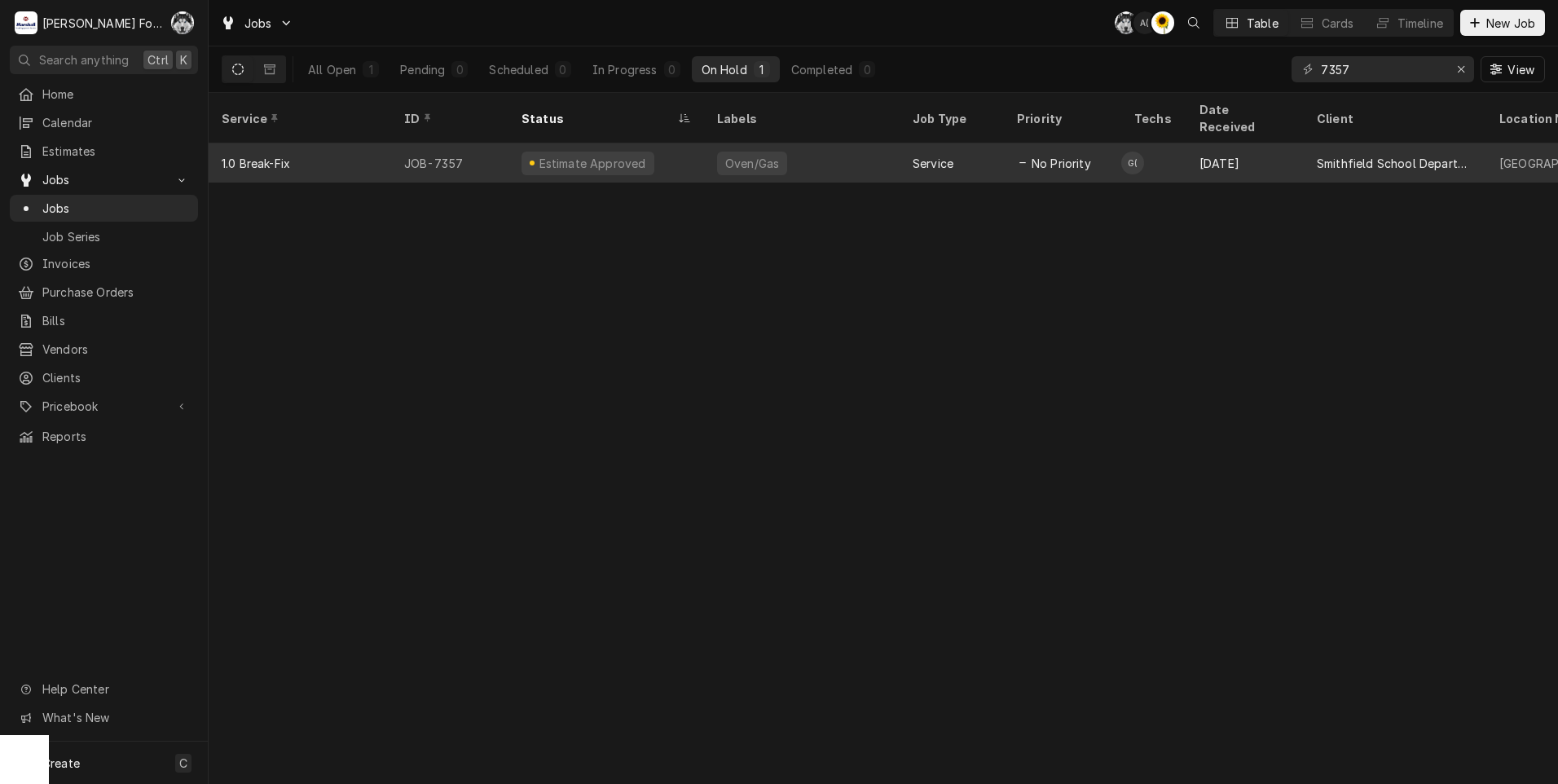
click at [676, 153] on div "Estimate Approved" at bounding box center [606, 163] width 195 height 39
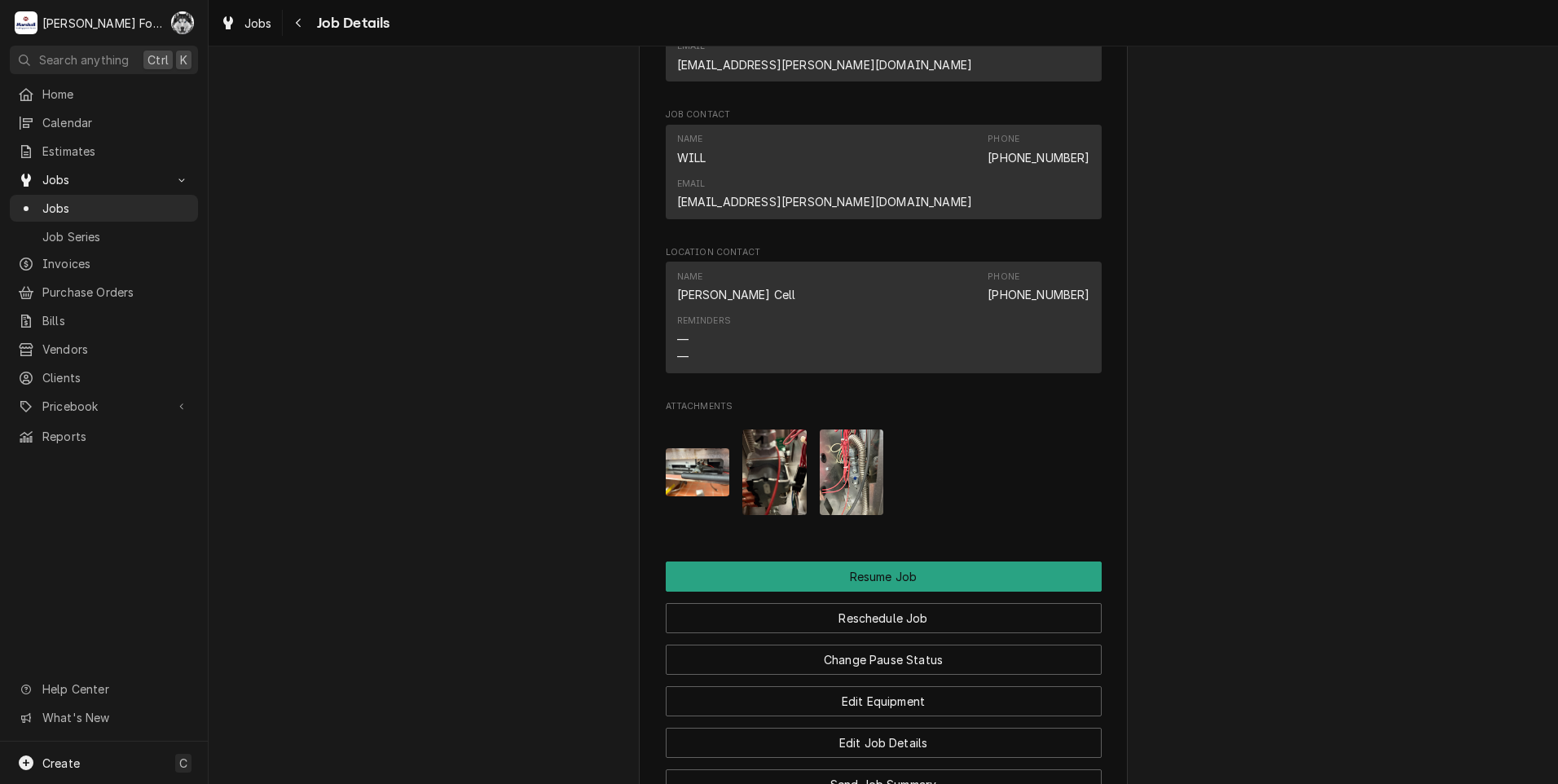
scroll to position [1907, 0]
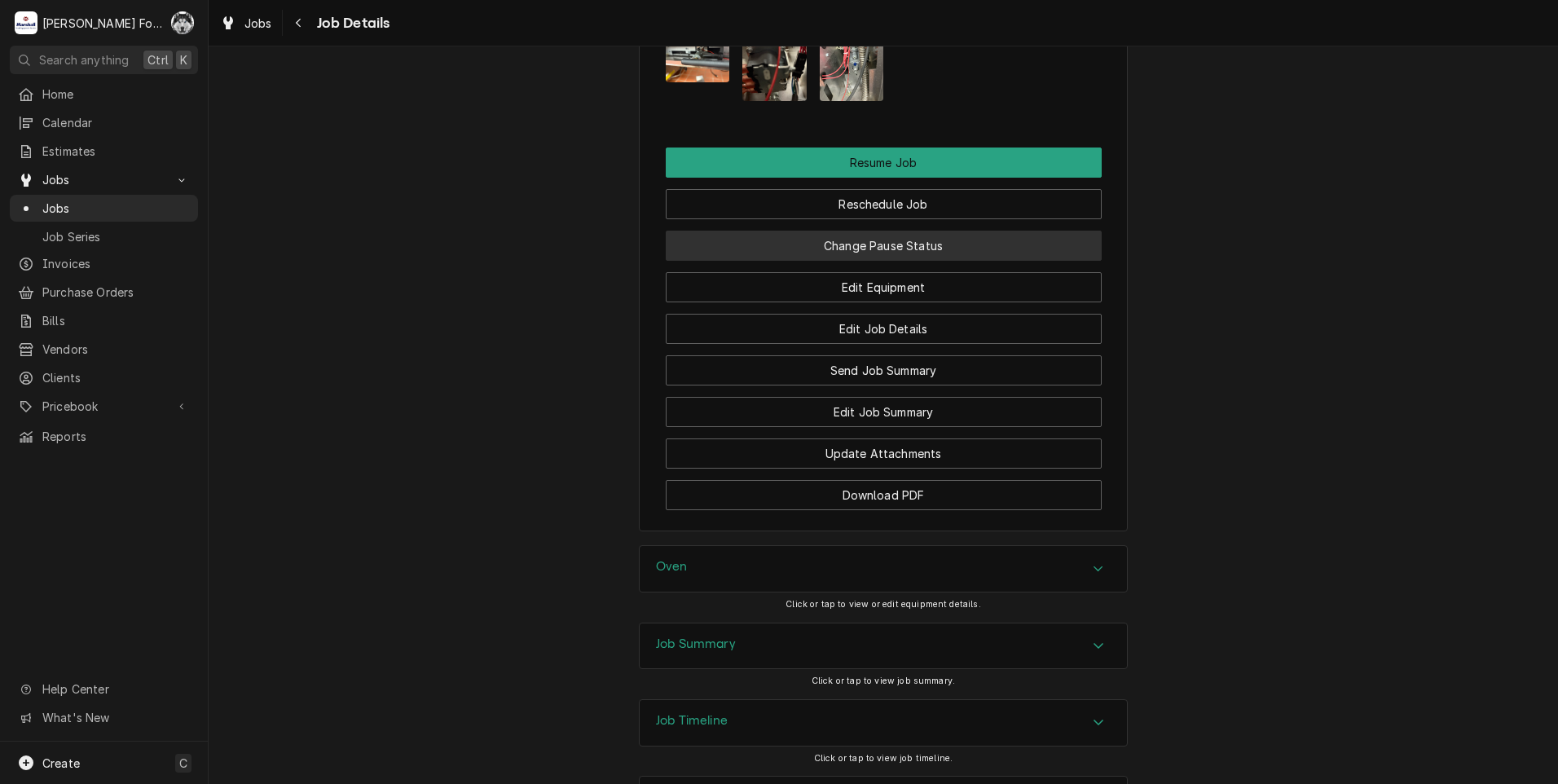
click at [834, 231] on button "Change Pause Status" at bounding box center [883, 246] width 436 height 30
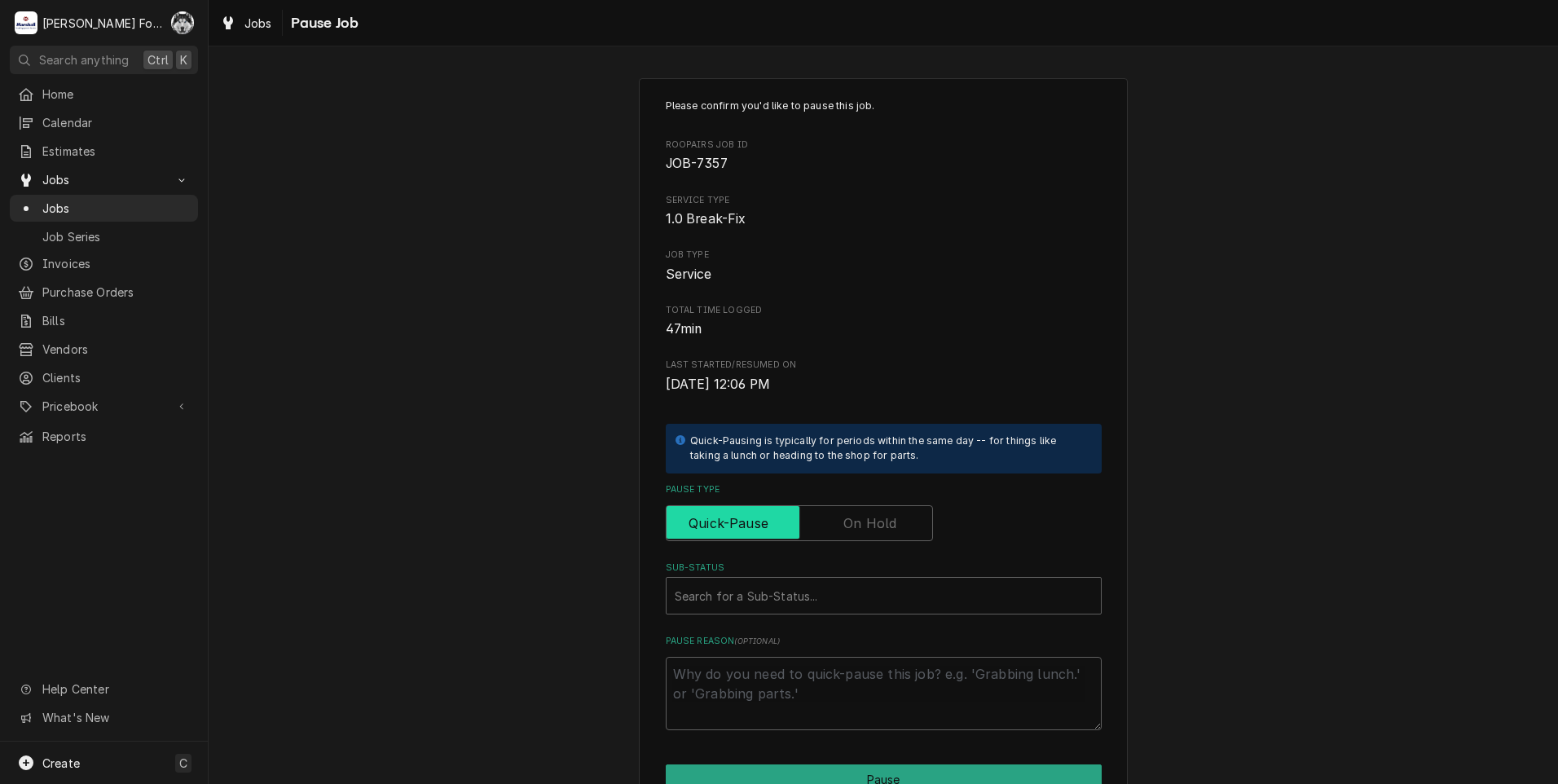
click at [830, 536] on input "Pause Type" at bounding box center [799, 523] width 253 height 36
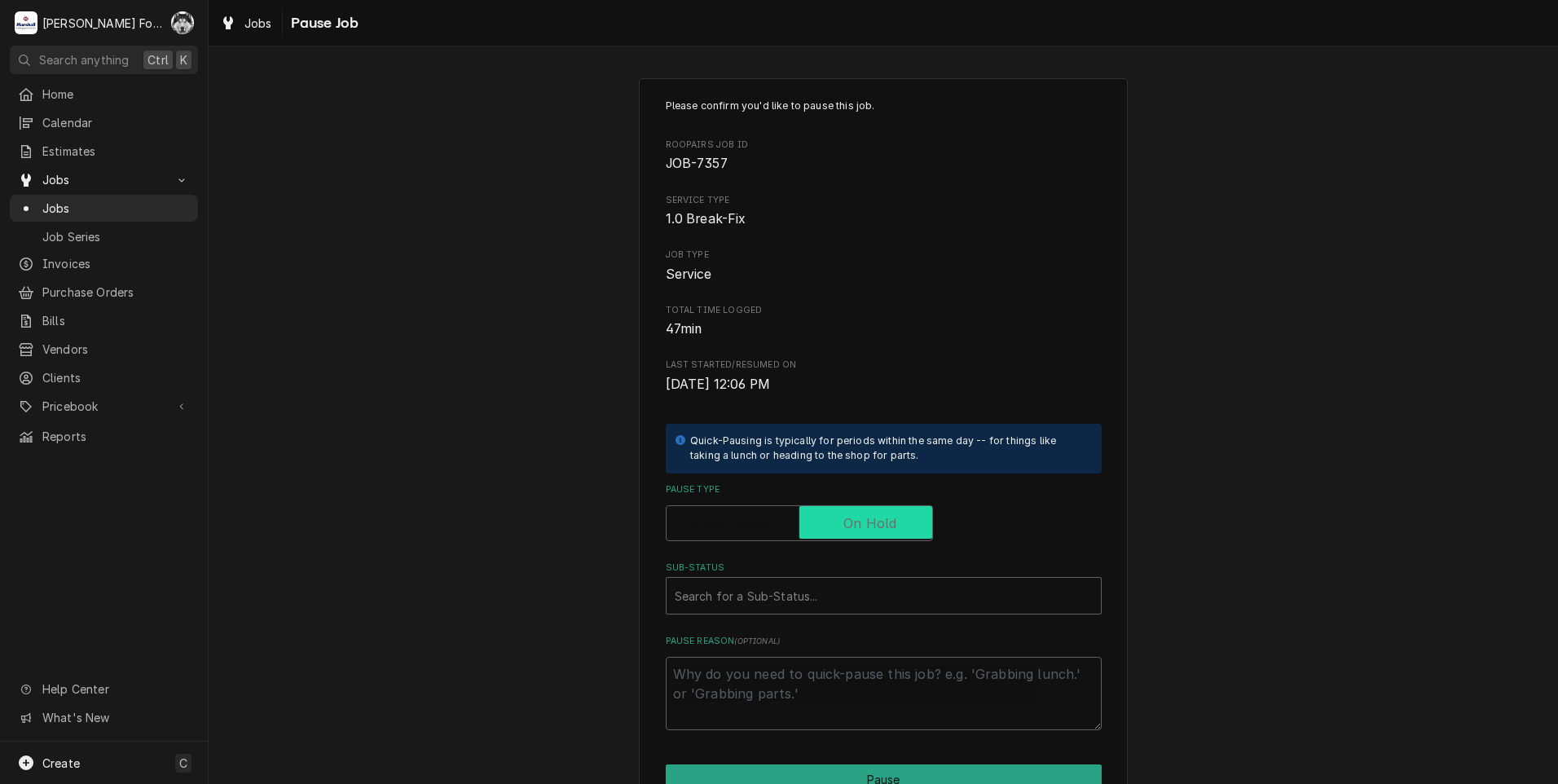
checkbox input "true"
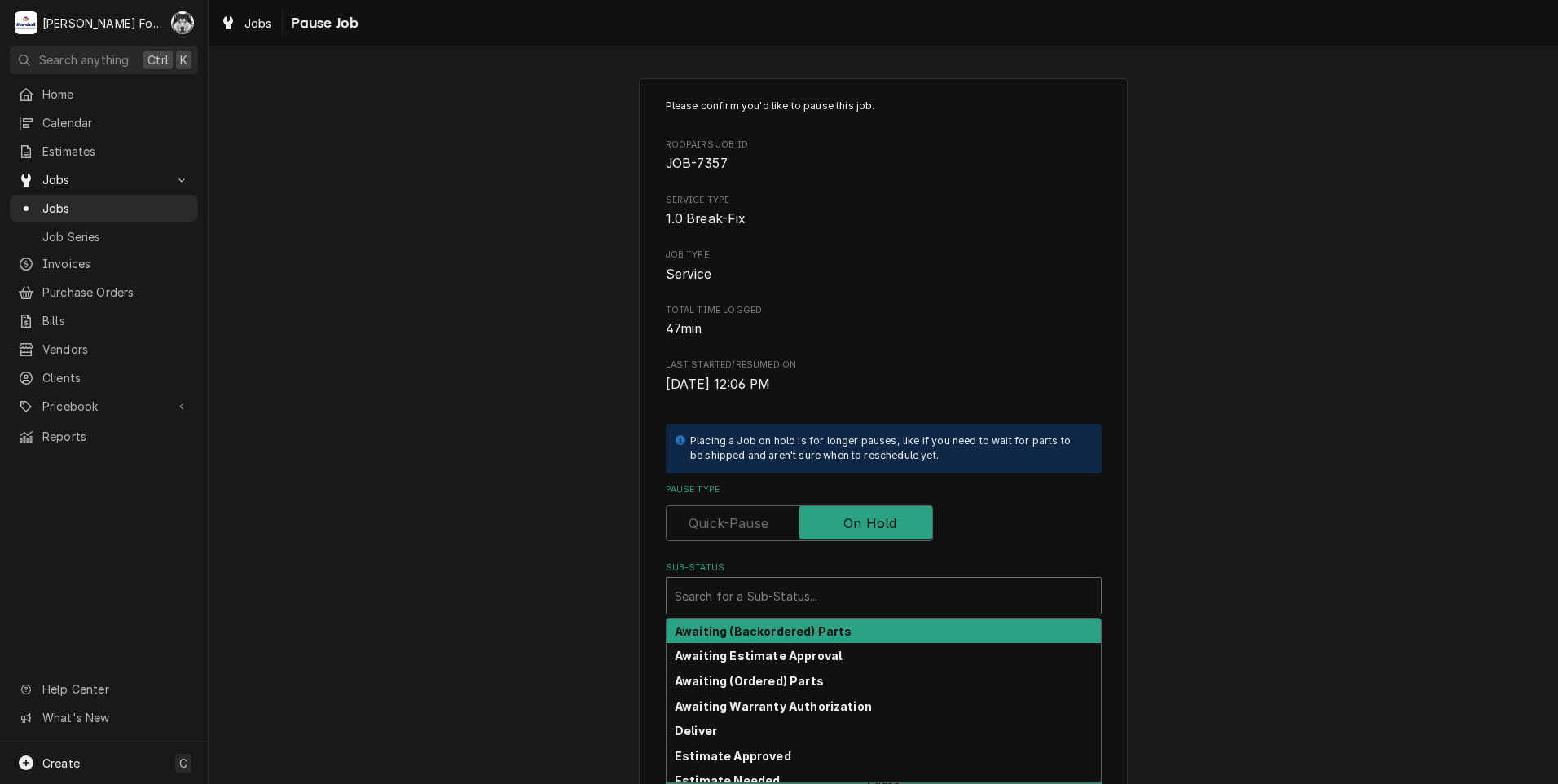
click at [776, 602] on div "Sub-Status" at bounding box center [884, 595] width 418 height 30
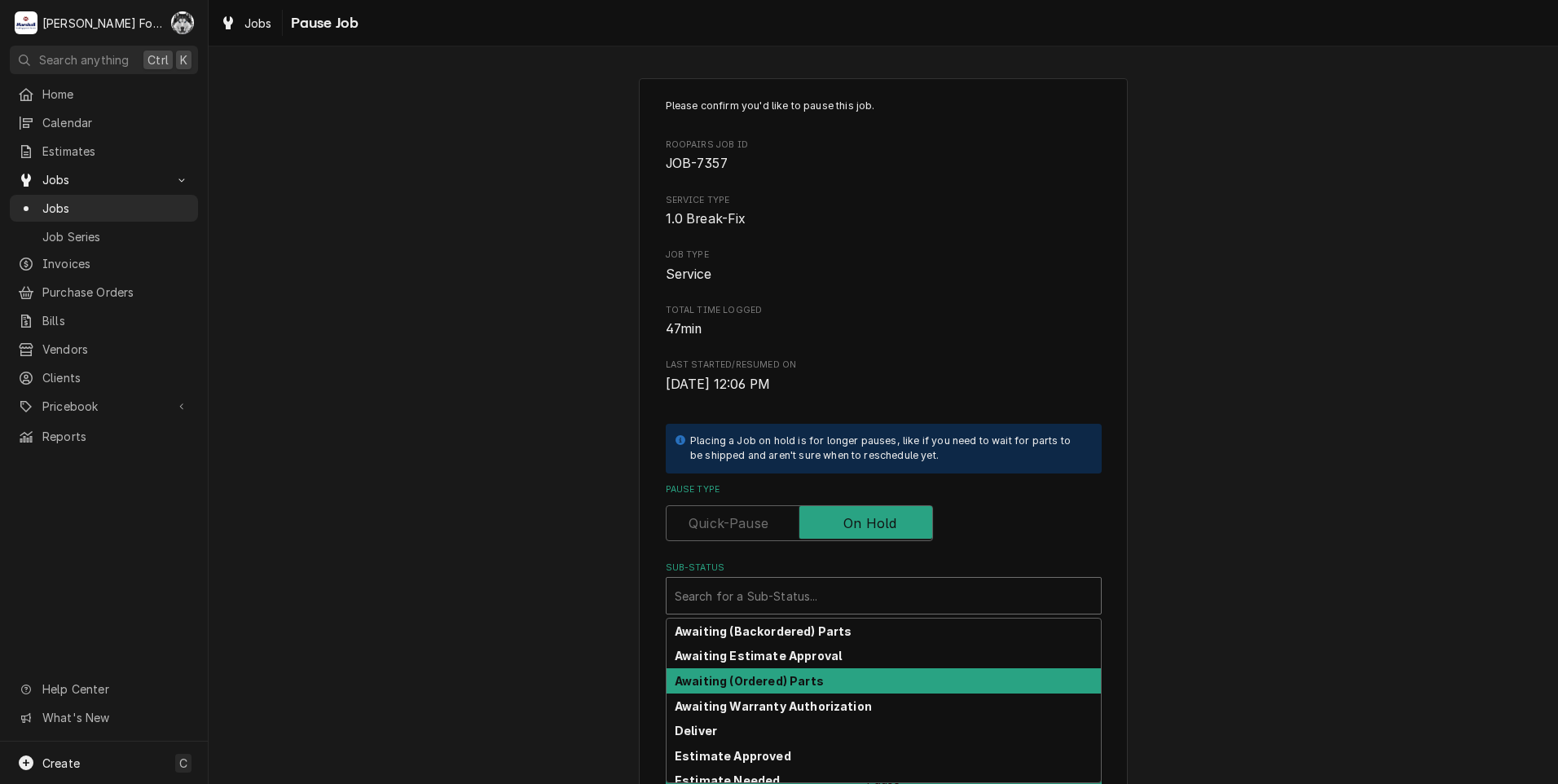
click at [784, 680] on strong "Awaiting (Ordered) Parts" at bounding box center [749, 681] width 149 height 14
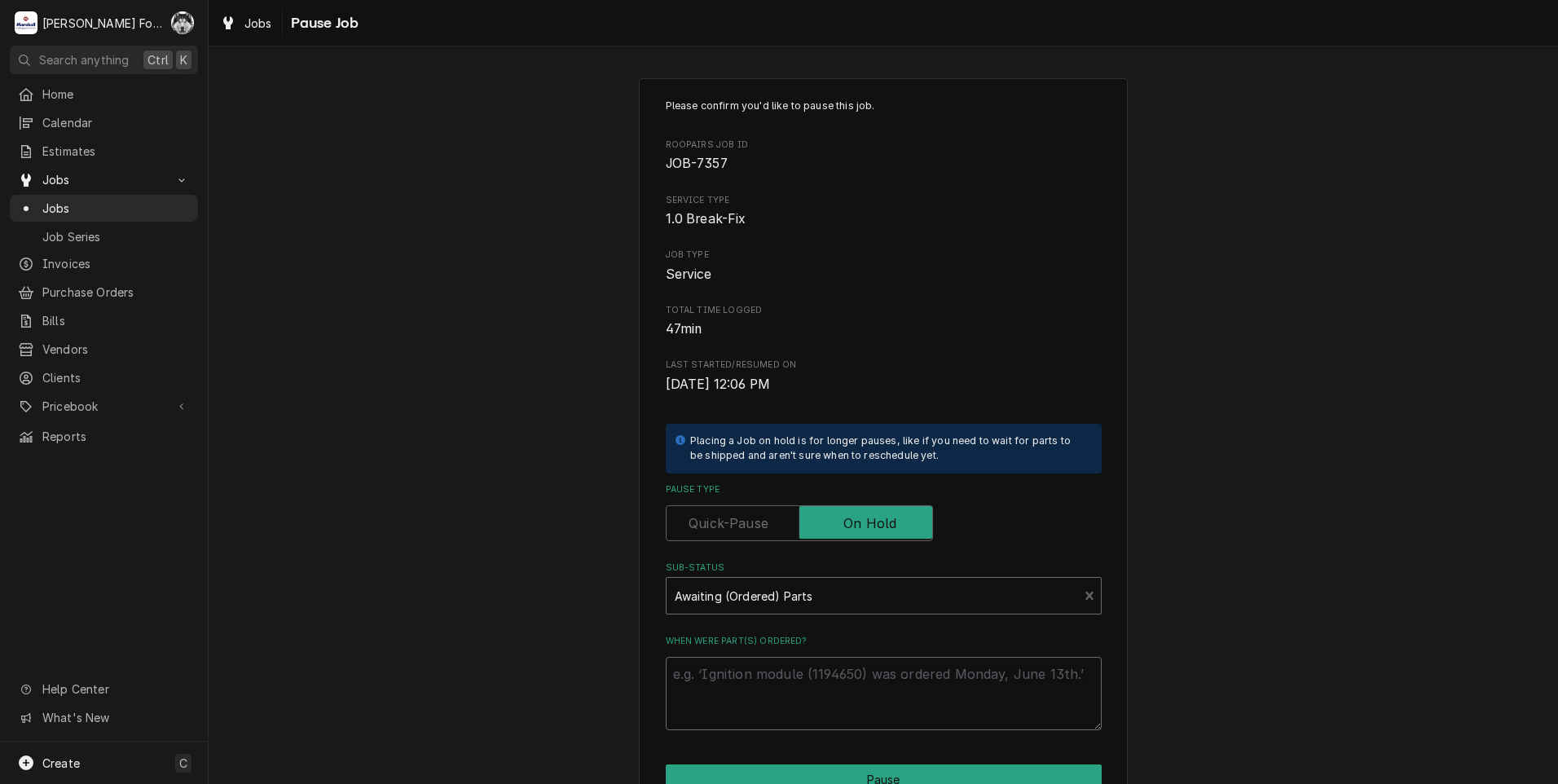
click at [782, 684] on textarea "When were part(s) ordered?" at bounding box center [883, 693] width 436 height 74
paste textarea "[DATE]"
type textarea "x"
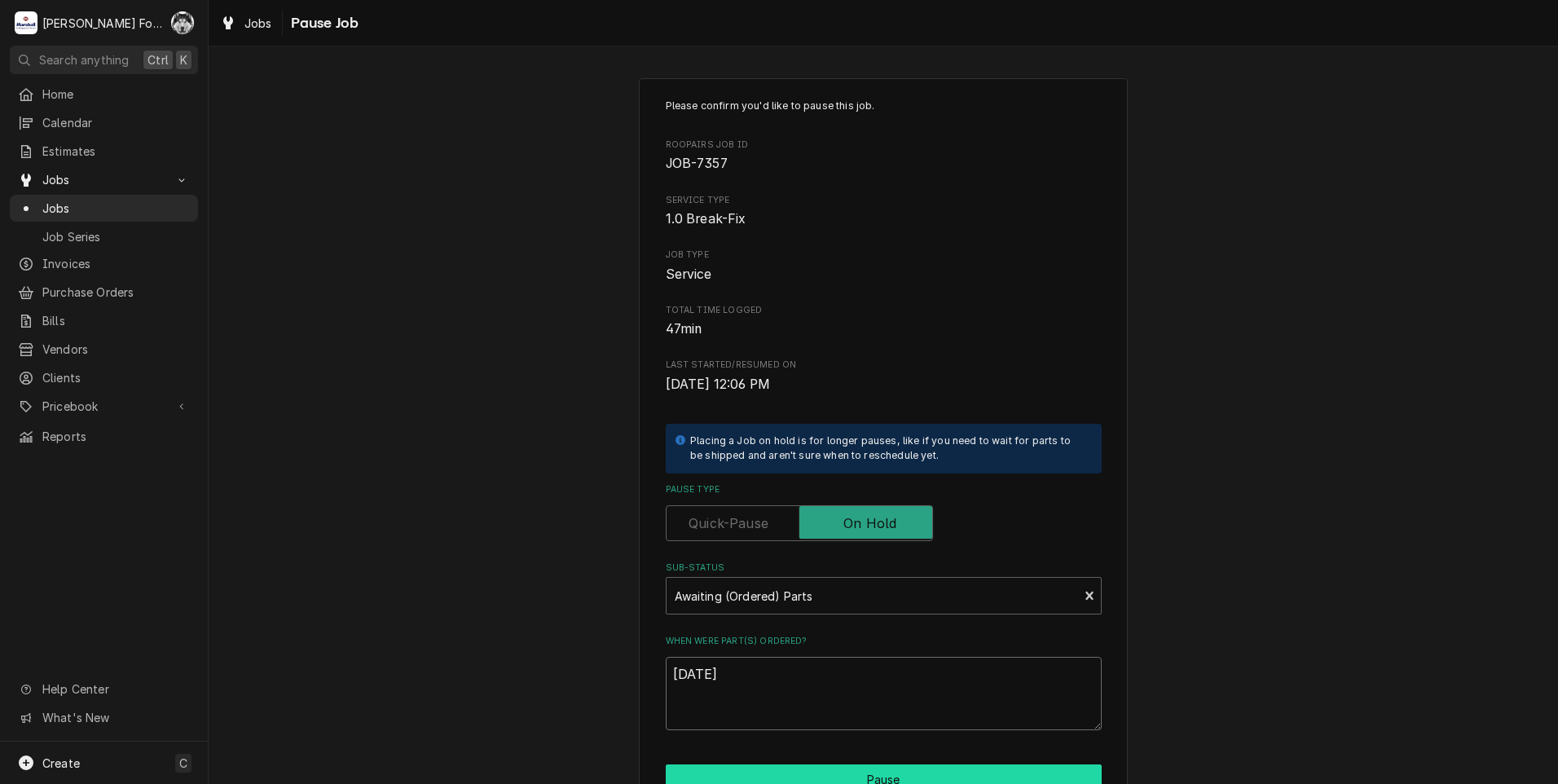
type textarea "10/2/2025"
click at [802, 776] on button "Pause" at bounding box center [883, 780] width 436 height 30
type textarea "x"
